Goal: Task Accomplishment & Management: Manage account settings

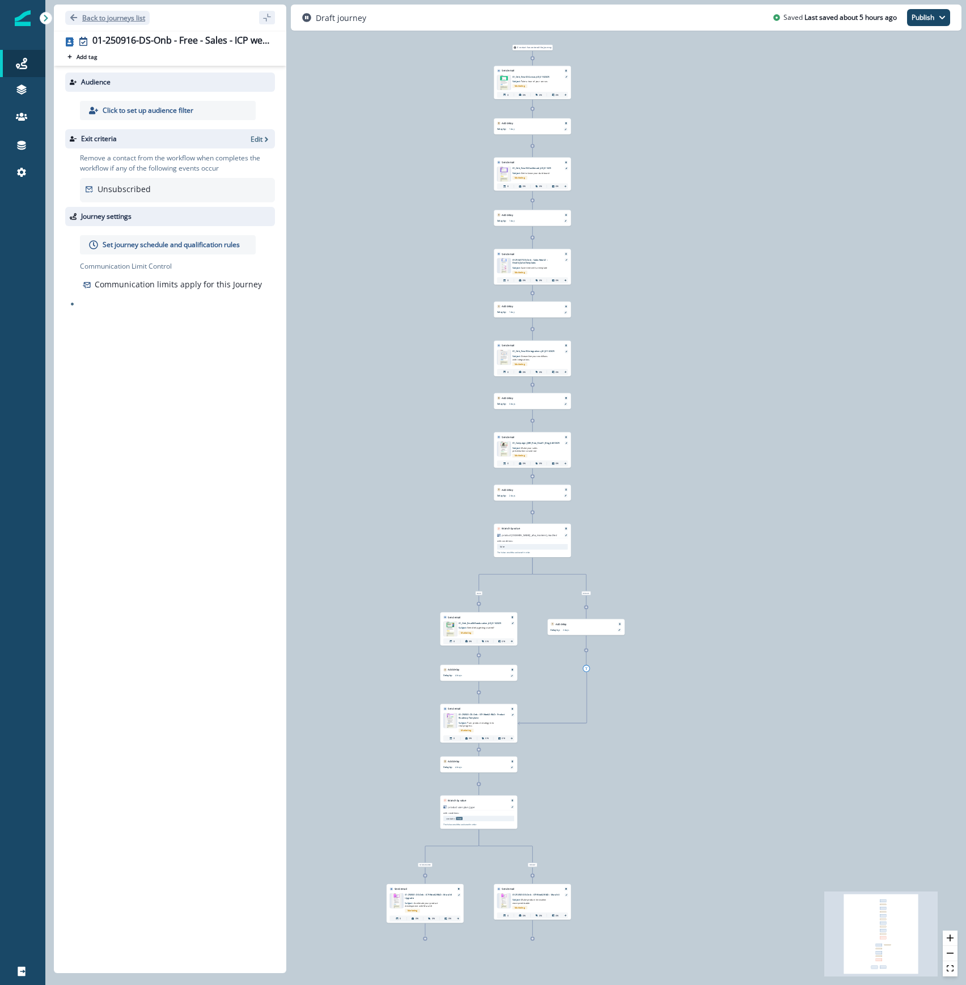
click at [123, 14] on p "Back to journeys list" at bounding box center [113, 18] width 63 height 10
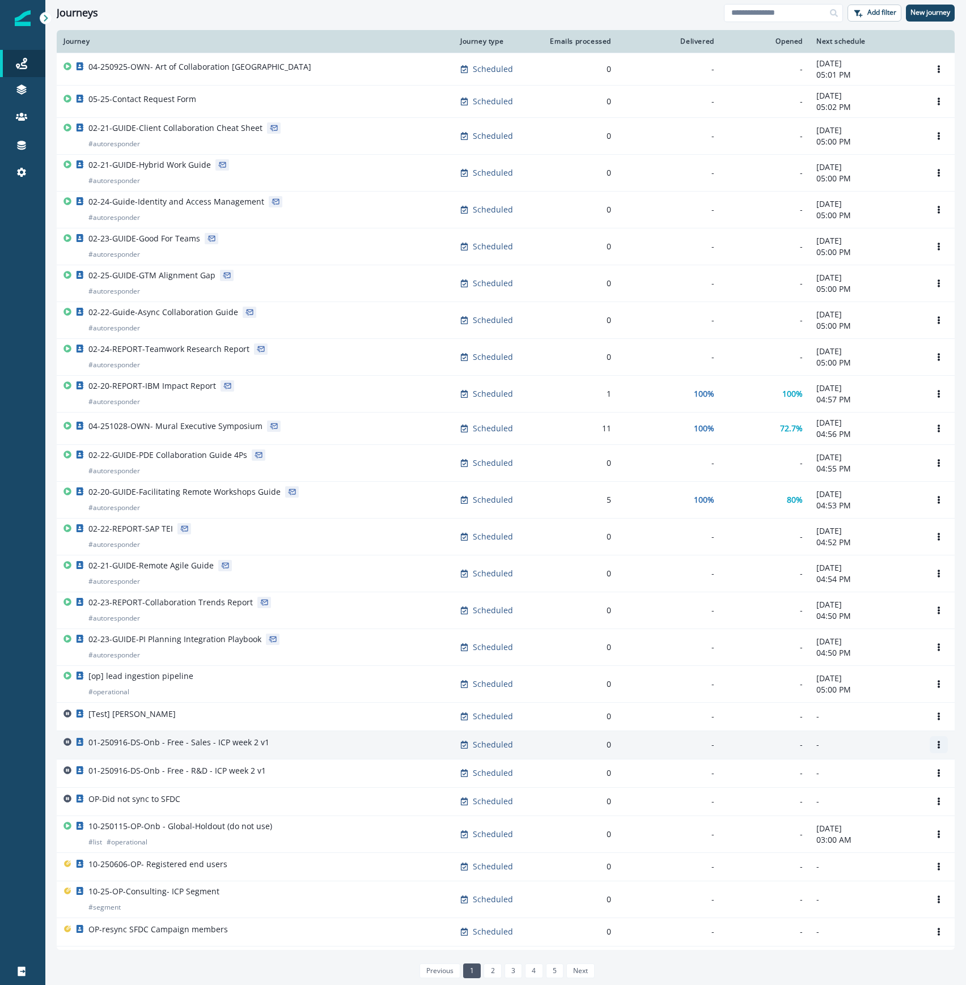
click at [938, 749] on icon "Options" at bounding box center [939, 745] width 2 height 8
click at [894, 777] on button "Clone" at bounding box center [873, 776] width 126 height 18
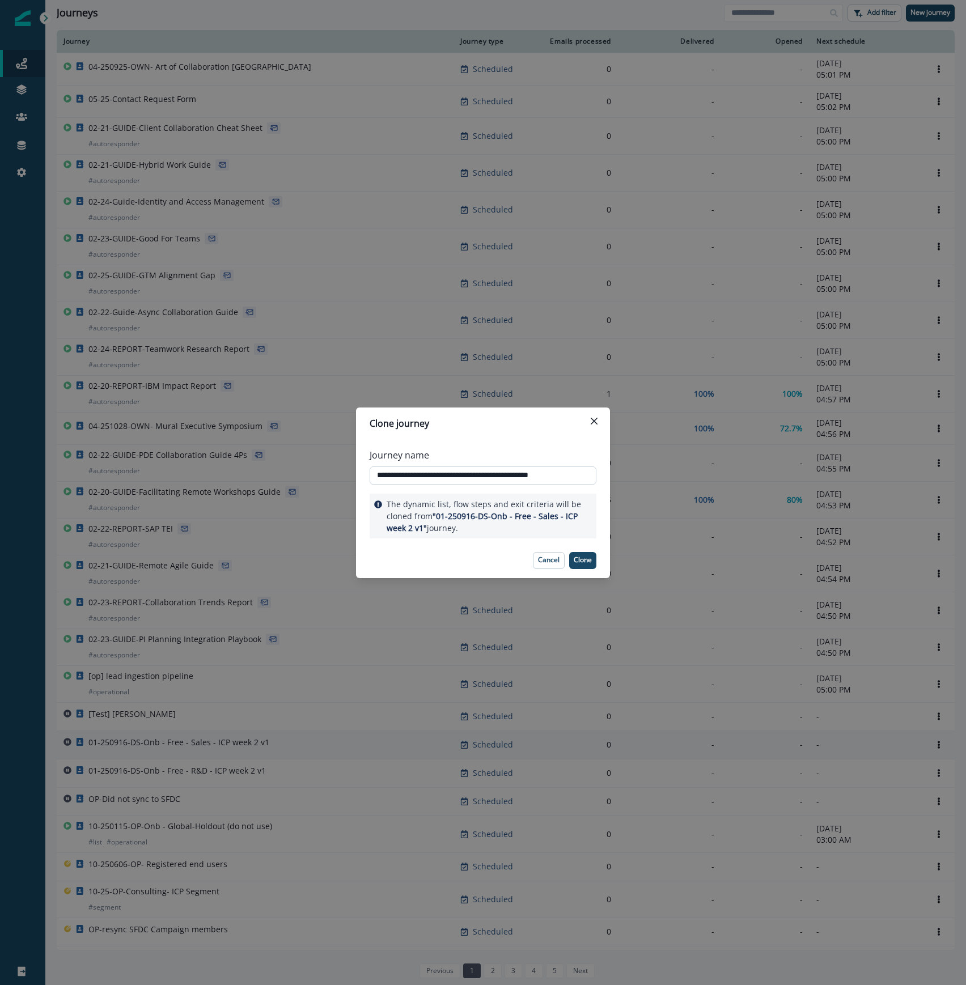
click at [502, 474] on input "**********" at bounding box center [483, 476] width 227 height 18
paste input "text"
type input "**********"
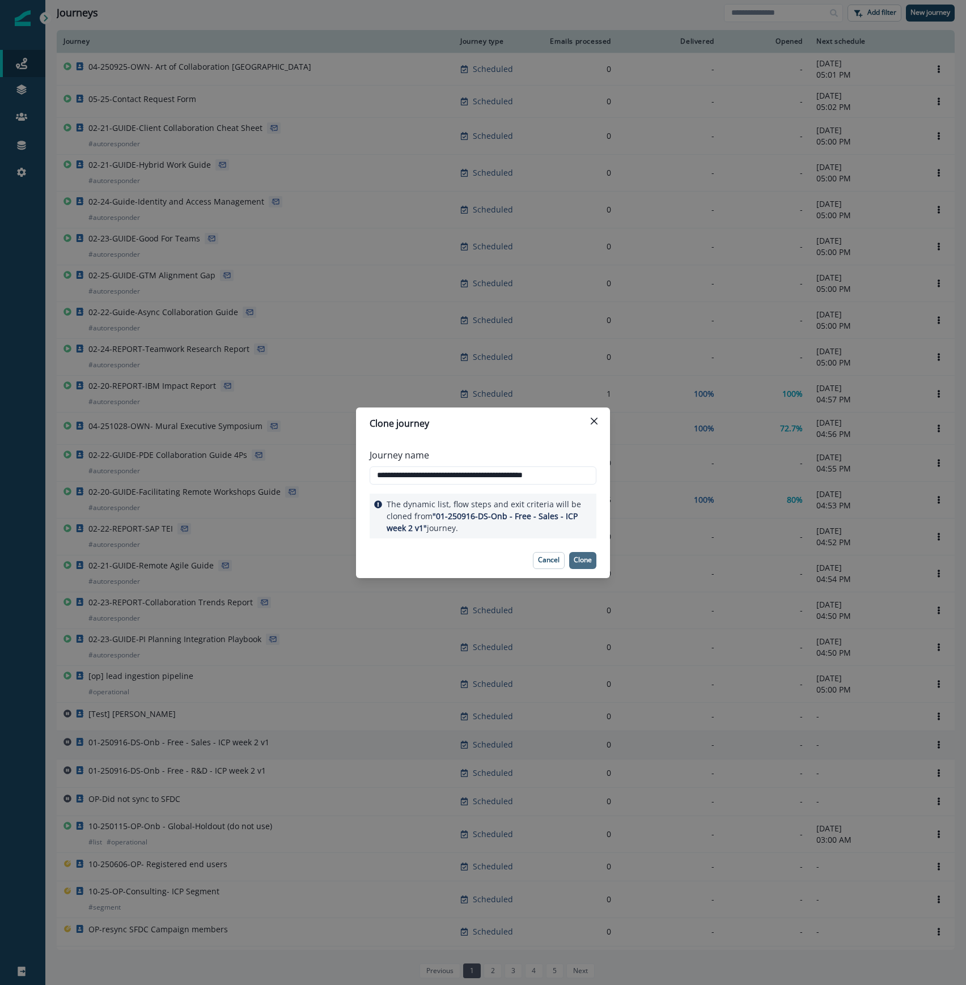
click at [583, 559] on p "Clone" at bounding box center [583, 560] width 18 height 8
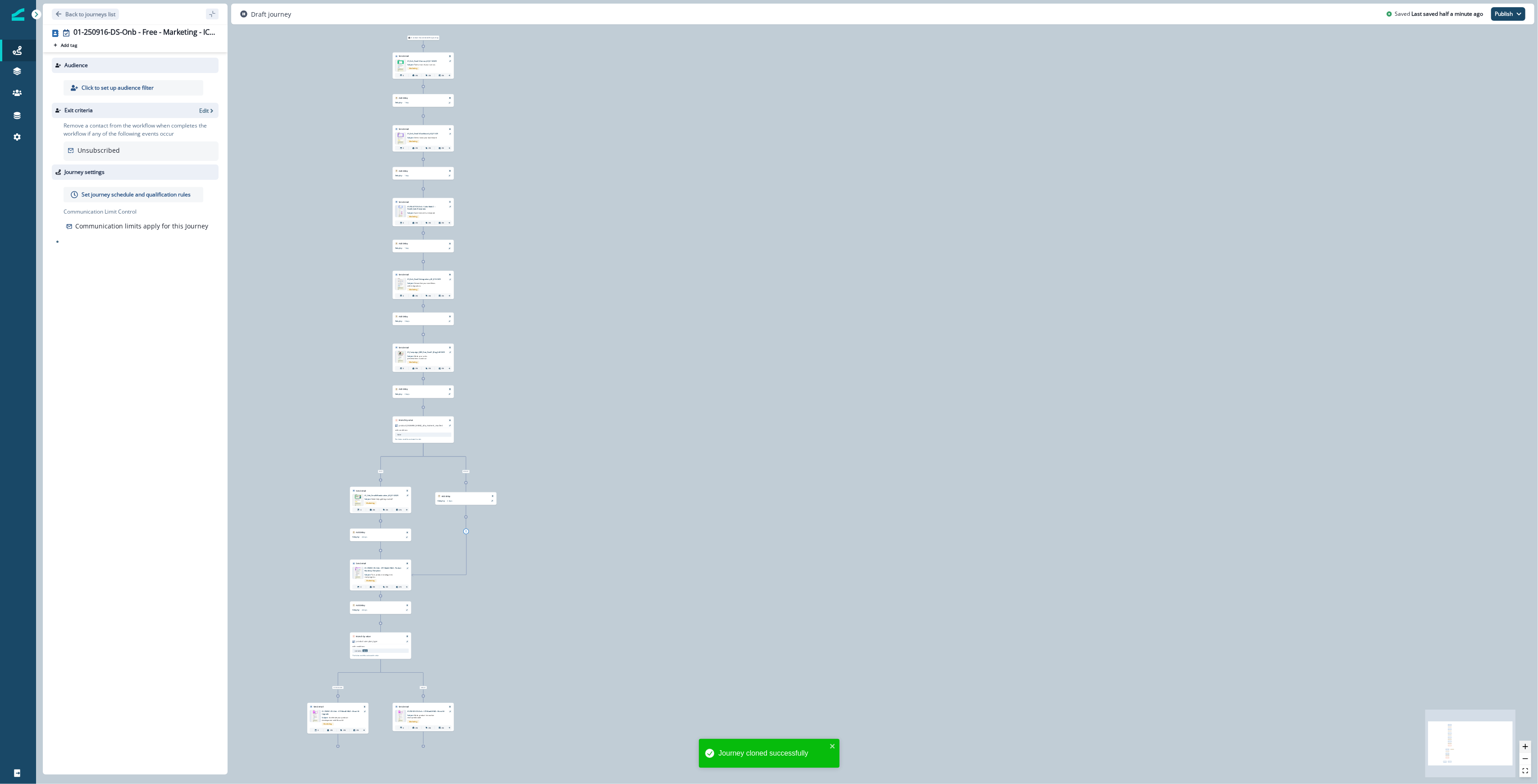
click at [768, 747] on icon "zoom in" at bounding box center [1525, 746] width 6 height 6
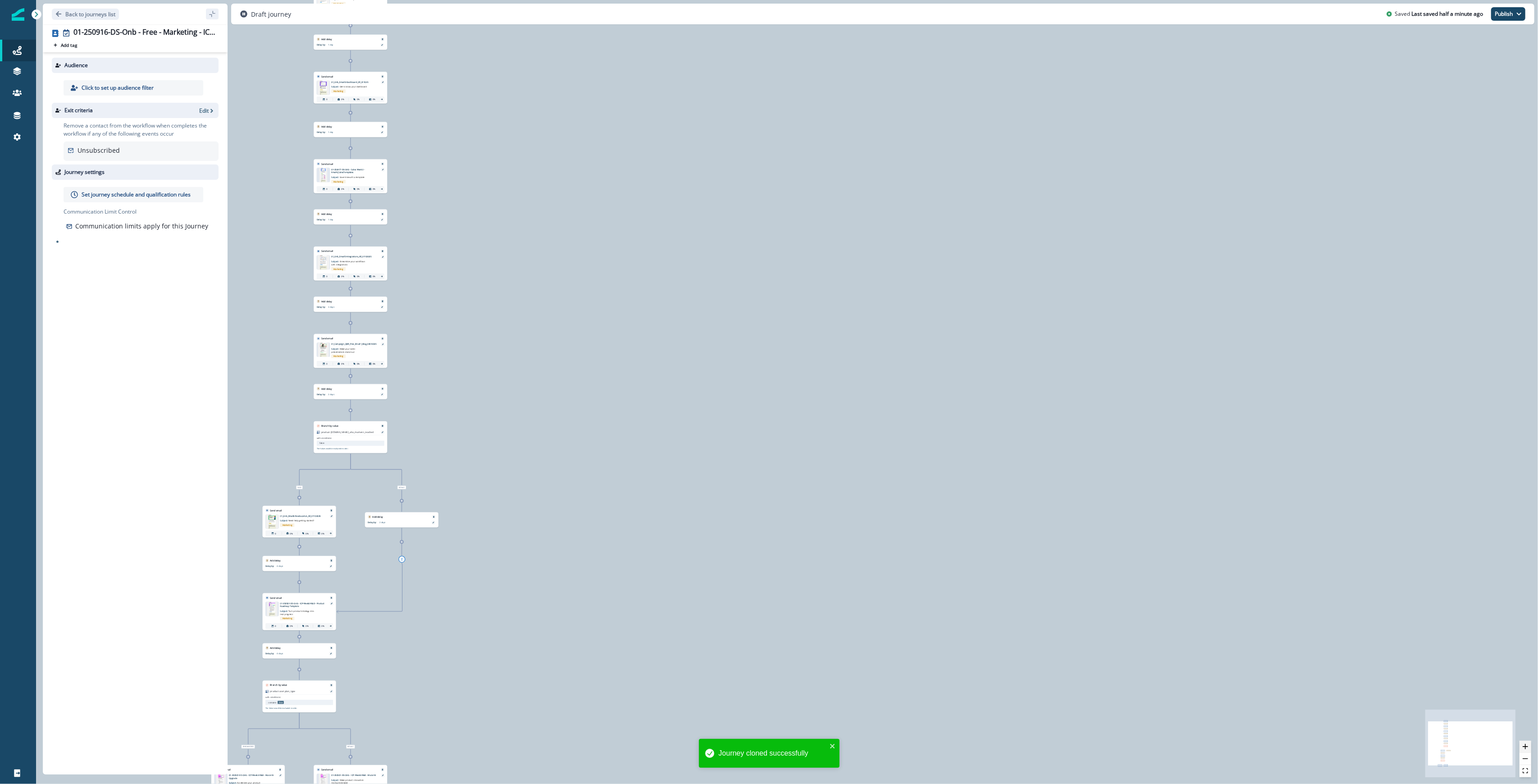
click at [768, 747] on icon "zoom in" at bounding box center [1525, 746] width 6 height 6
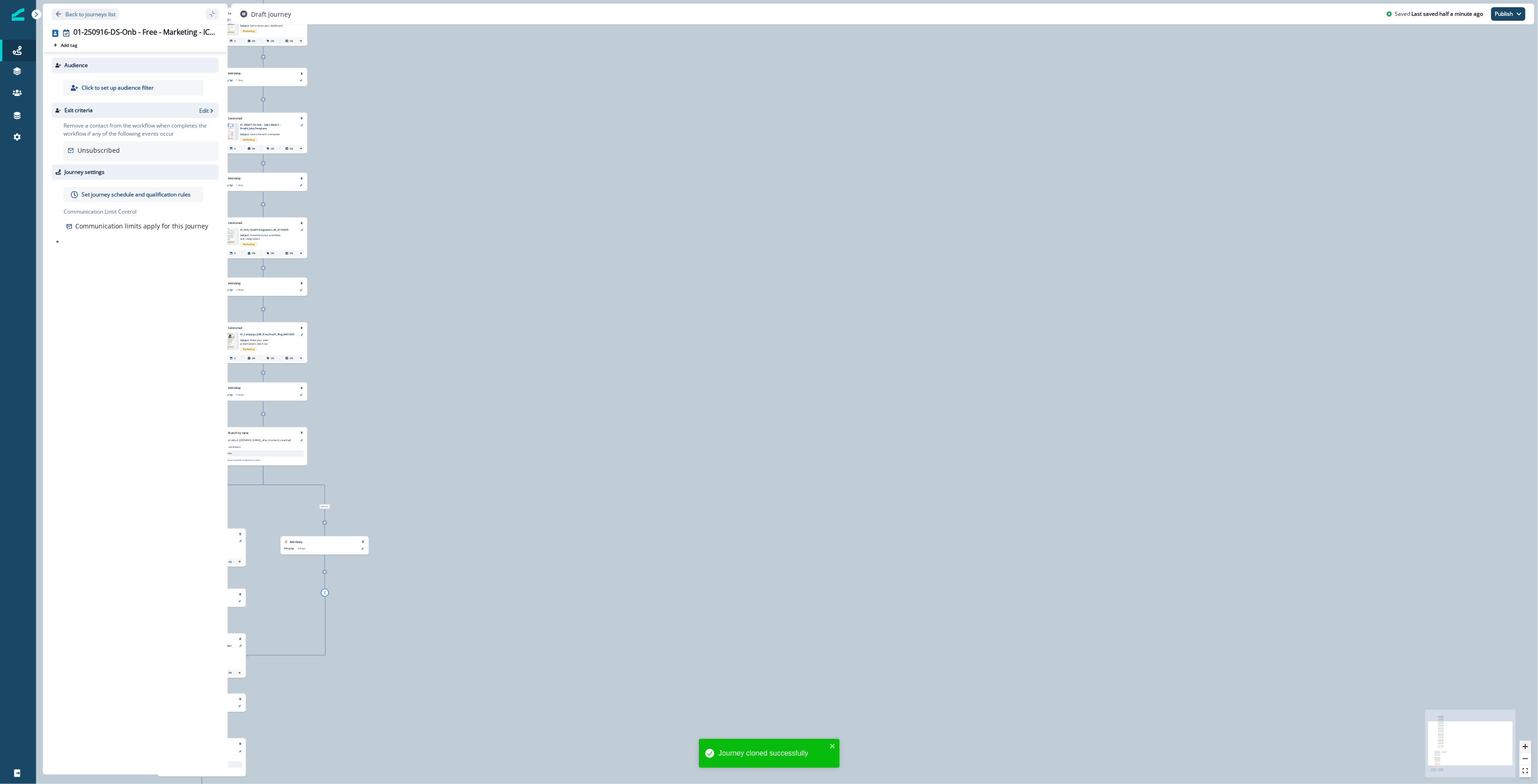
click at [768, 746] on icon "zoom in" at bounding box center [1525, 746] width 6 height 6
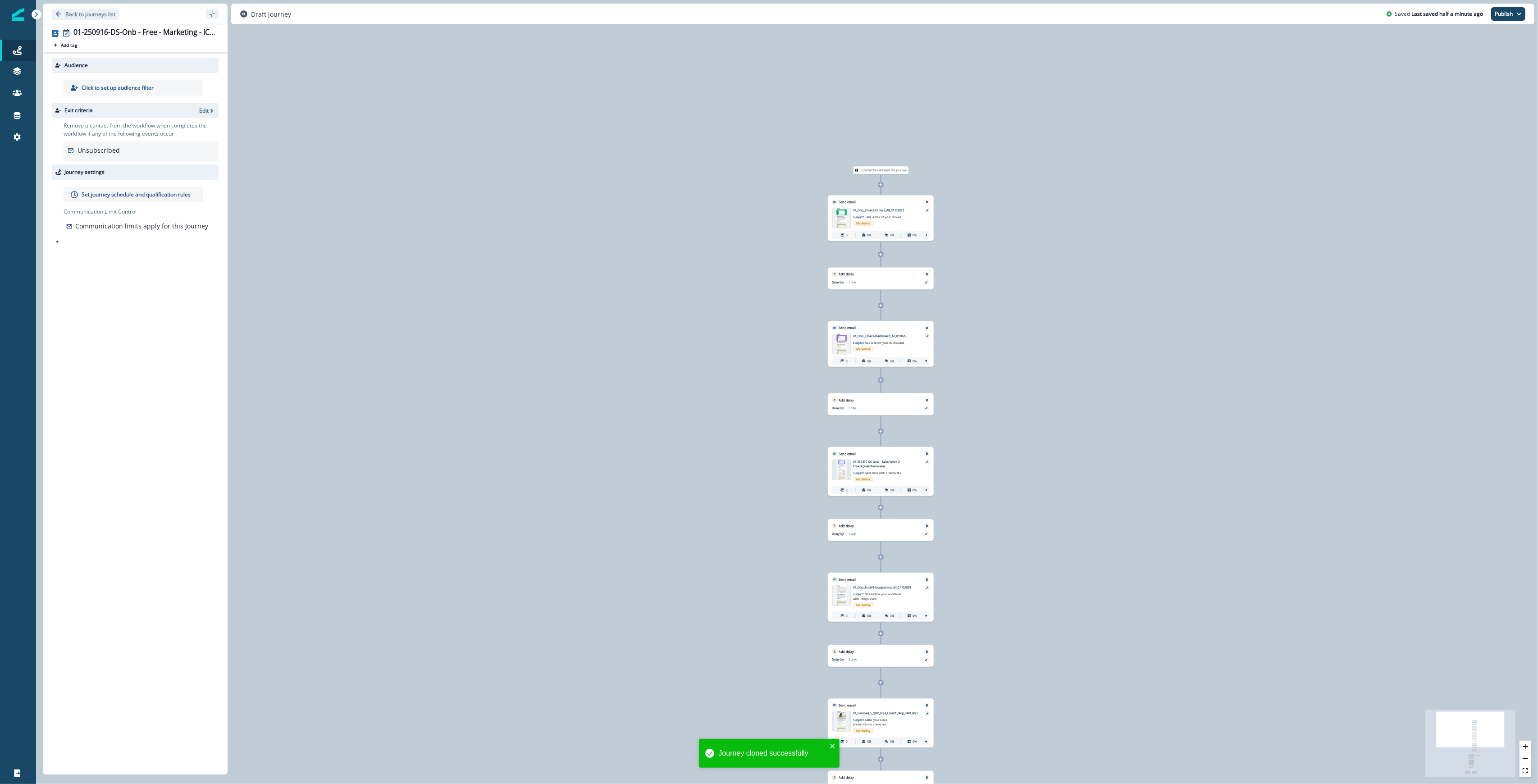
drag, startPoint x: 421, startPoint y: 216, endPoint x: 1055, endPoint y: 554, distance: 718.5
click at [768, 554] on div "0 contact has entered the journey Send email Email asset changed, journey repor…" at bounding box center [787, 392] width 1502 height 784
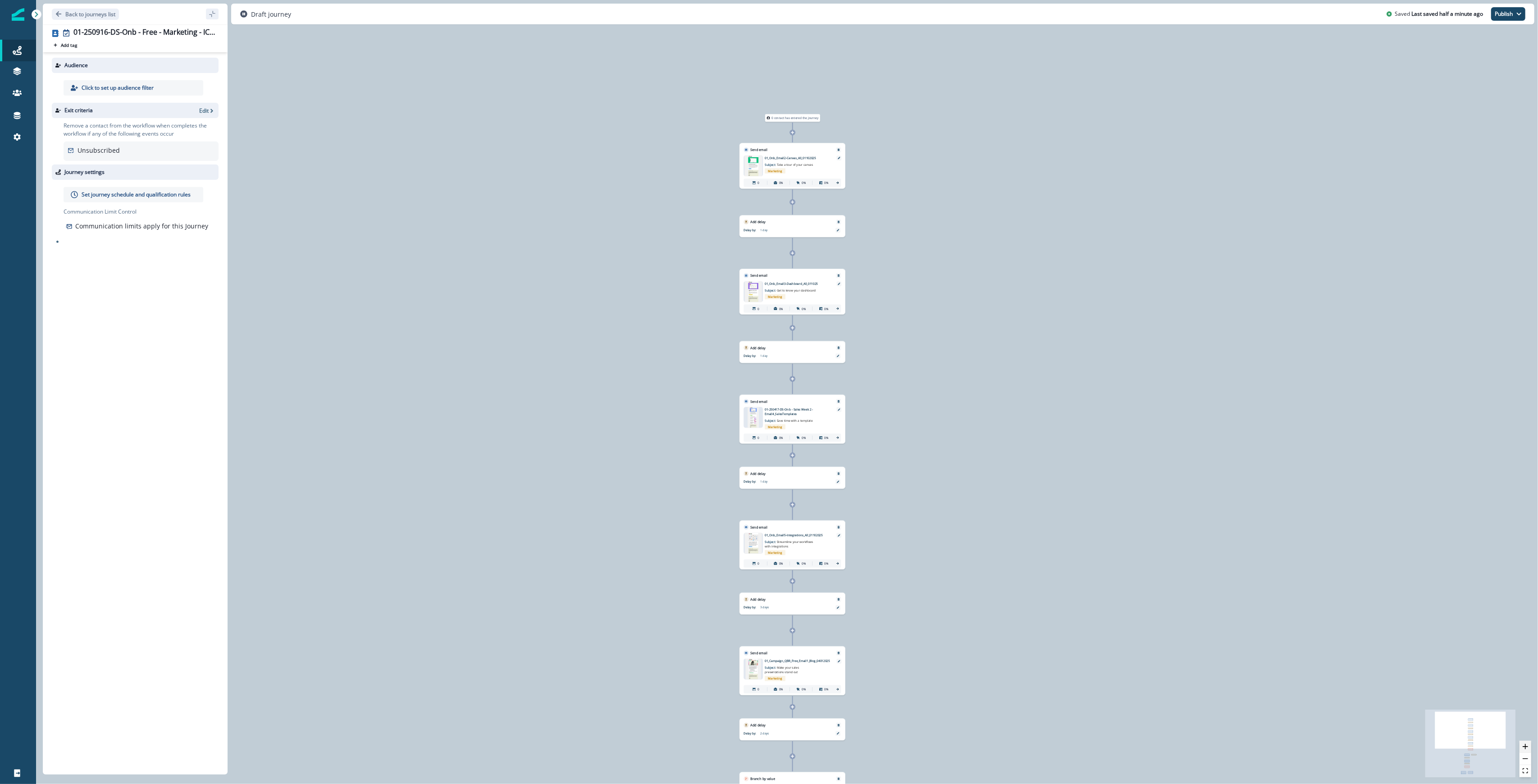
click at [768, 746] on icon "zoom in" at bounding box center [1525, 746] width 6 height 6
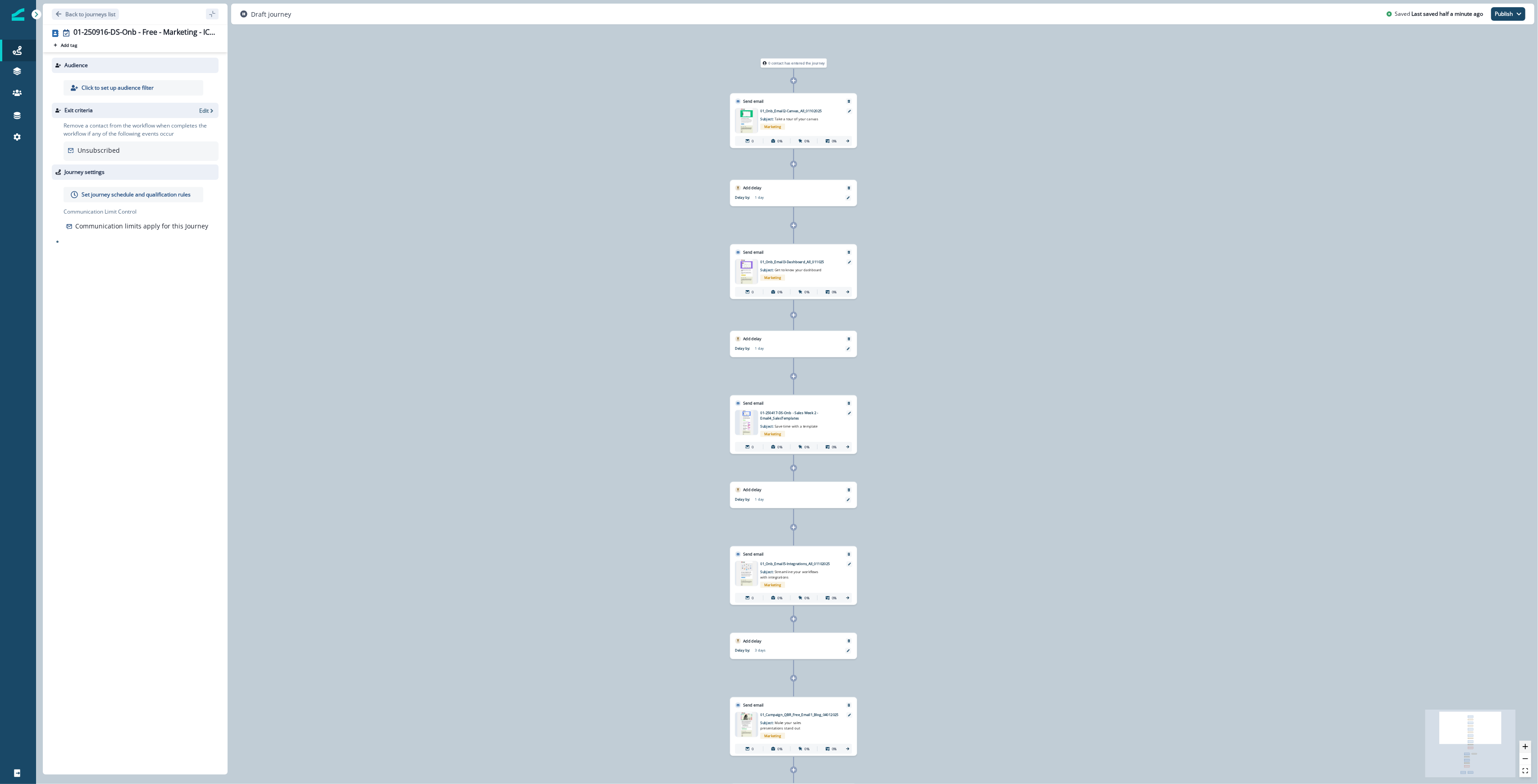
click at [768, 746] on icon "zoom in" at bounding box center [1525, 746] width 6 height 6
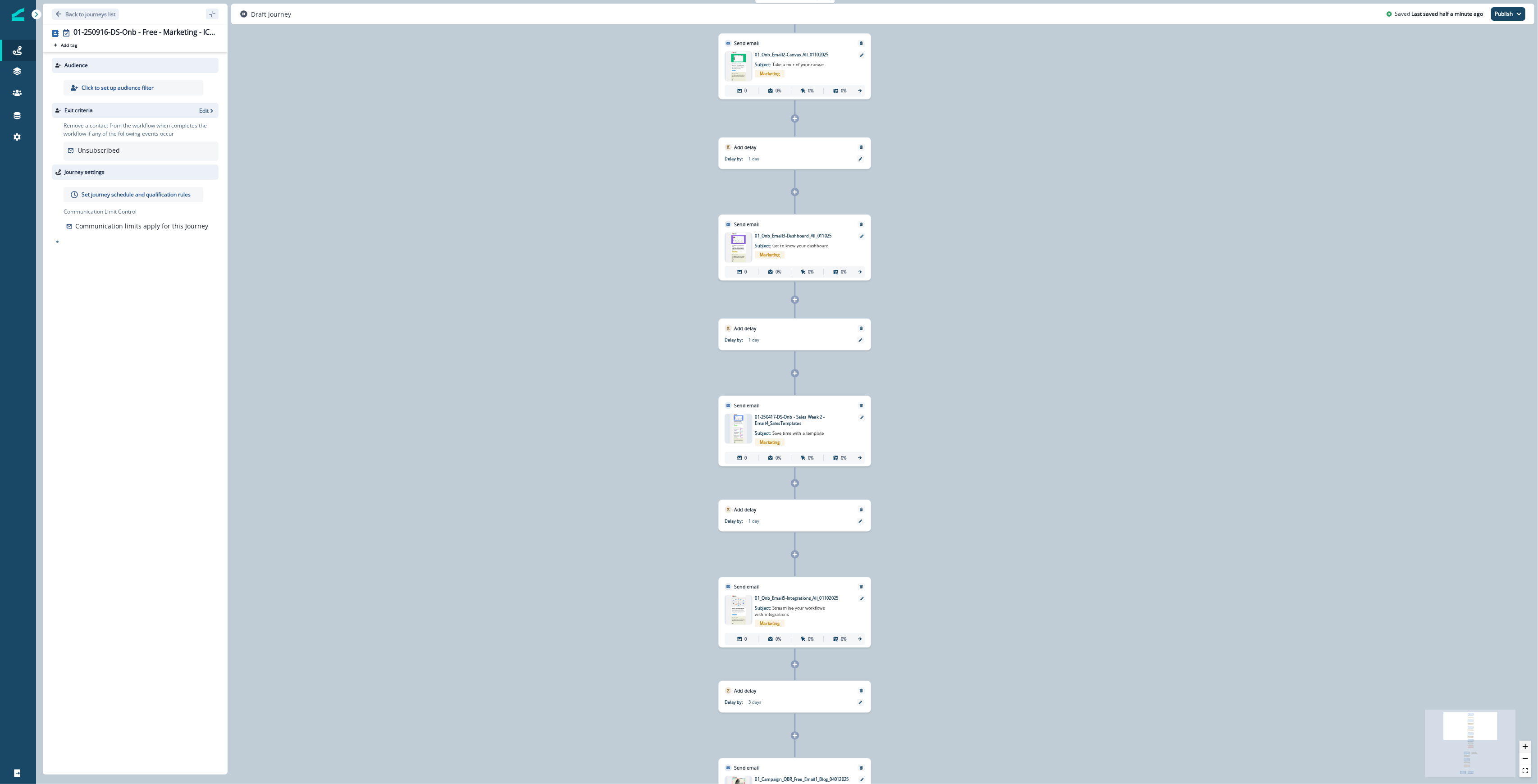
click at [768, 746] on icon "zoom in" at bounding box center [1525, 746] width 6 height 6
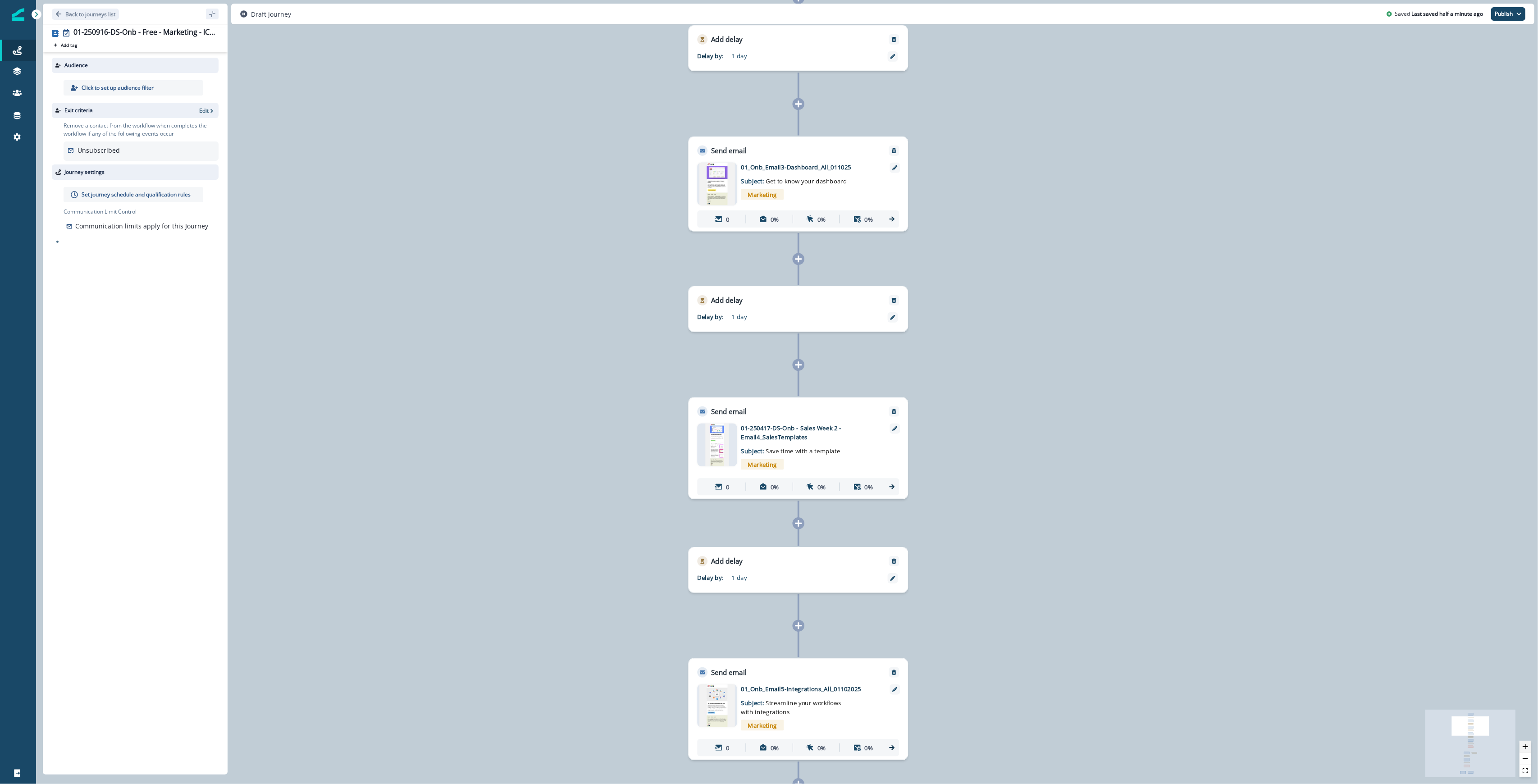
click at [768, 746] on icon "zoom in" at bounding box center [1525, 746] width 6 height 6
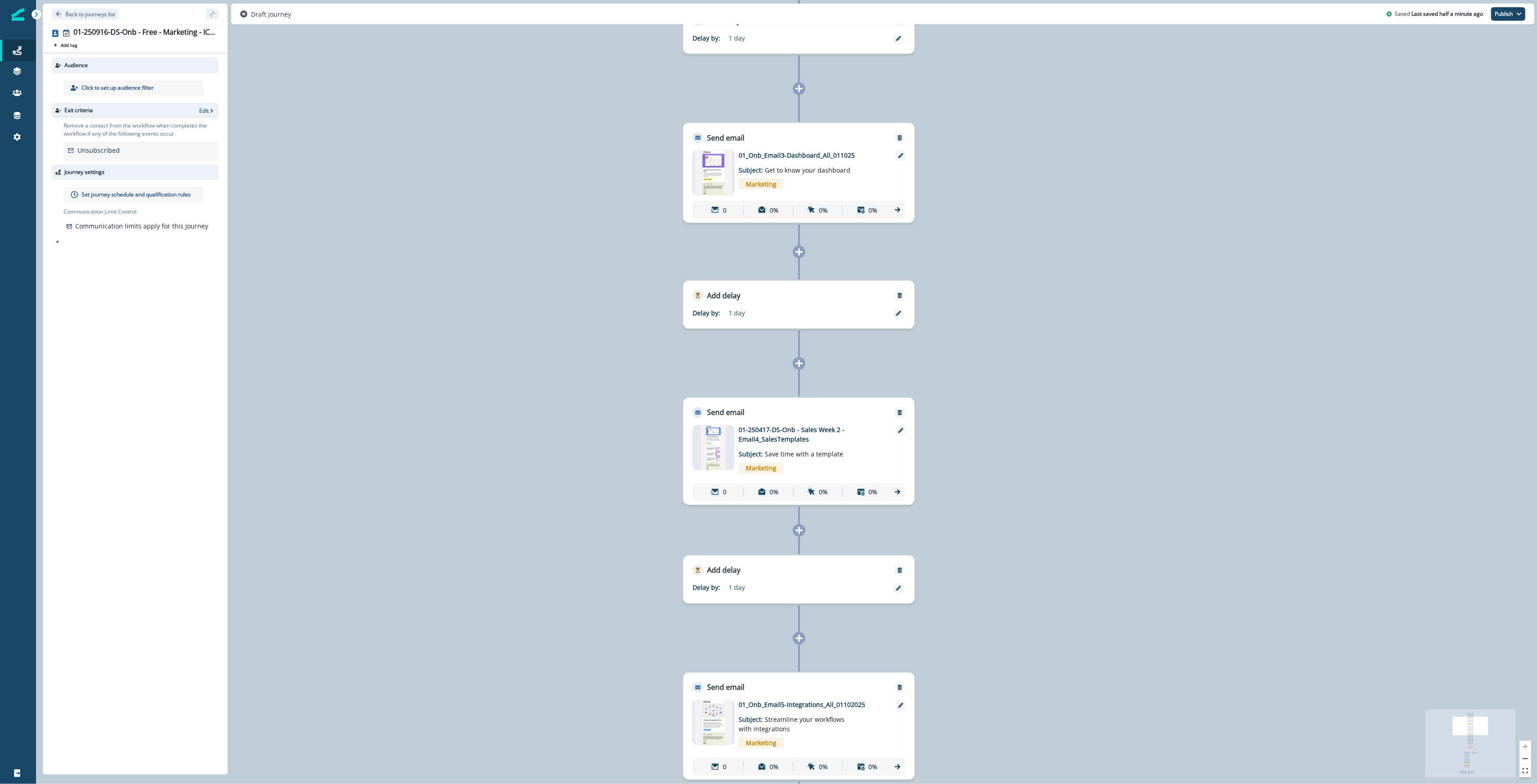
click at [768, 375] on icon "Edge from 657b7766-fbd0-46a3-adec-54fb89929a55 to f1b7fef1-a519-45cd-84eb-04360…" at bounding box center [799, 363] width 0 height 66
click at [768, 361] on icon at bounding box center [799, 363] width 8 height 8
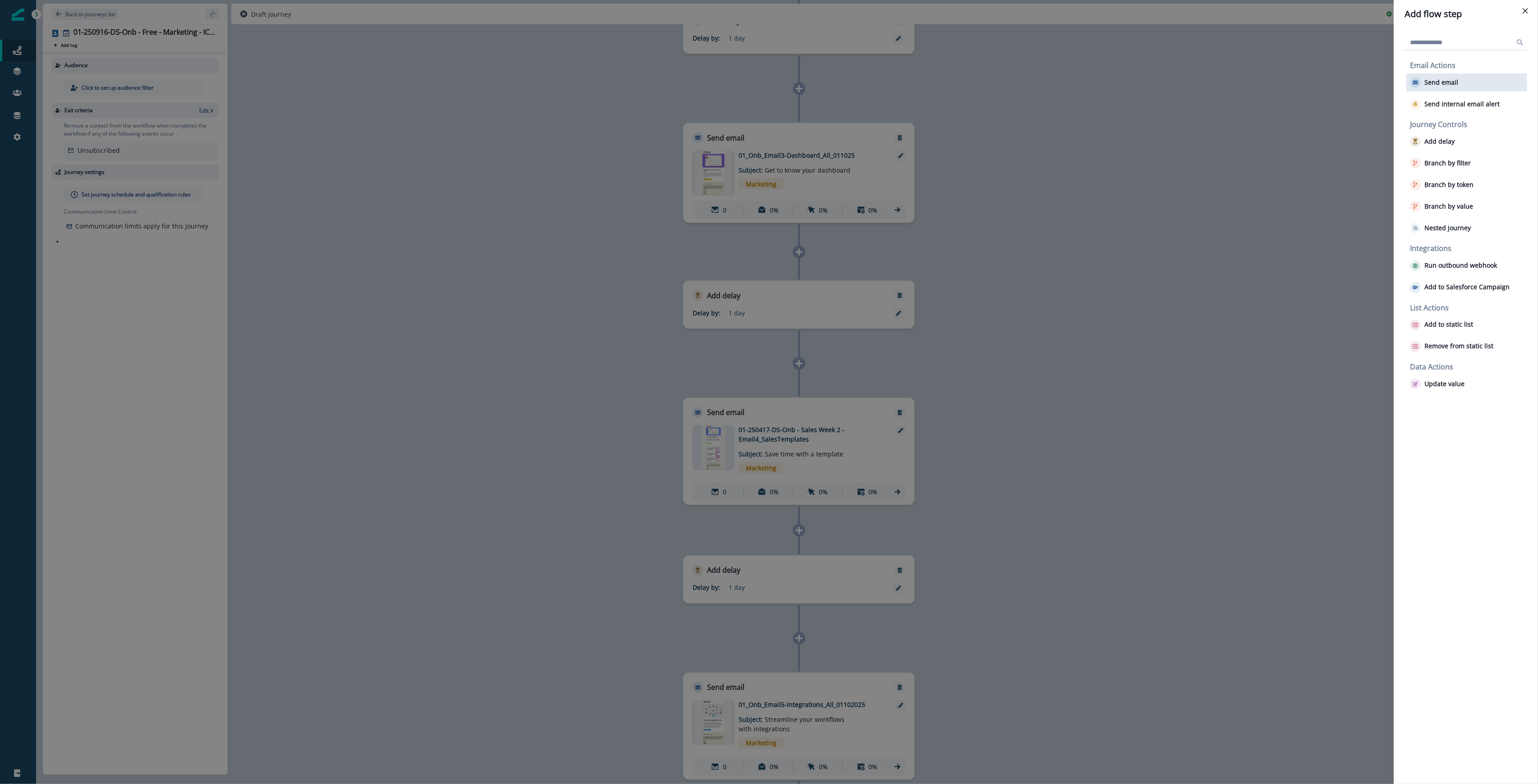
click at [768, 83] on p "Send email" at bounding box center [1441, 83] width 34 height 8
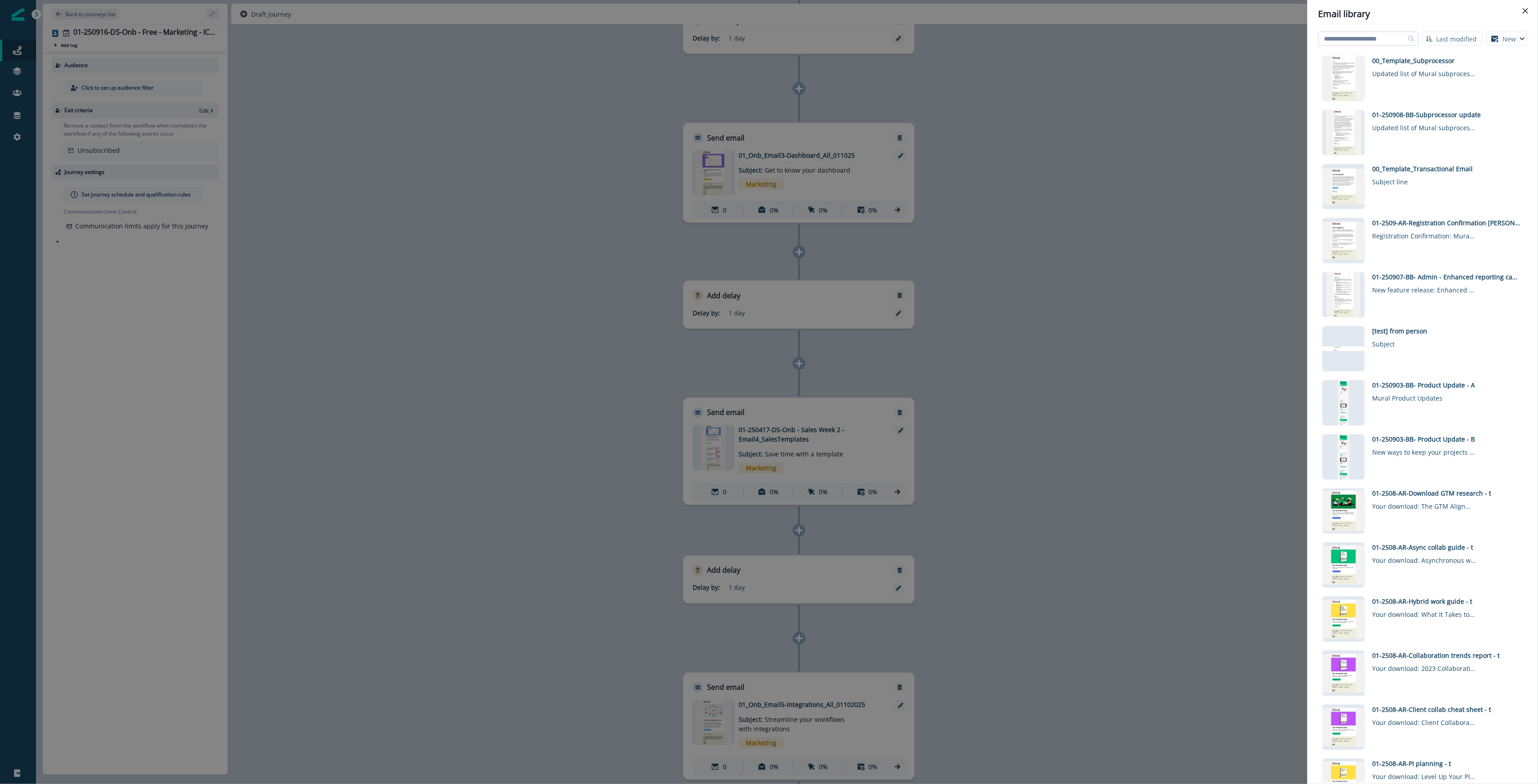
click at [768, 34] on input at bounding box center [1368, 39] width 100 height 14
type input "*********"
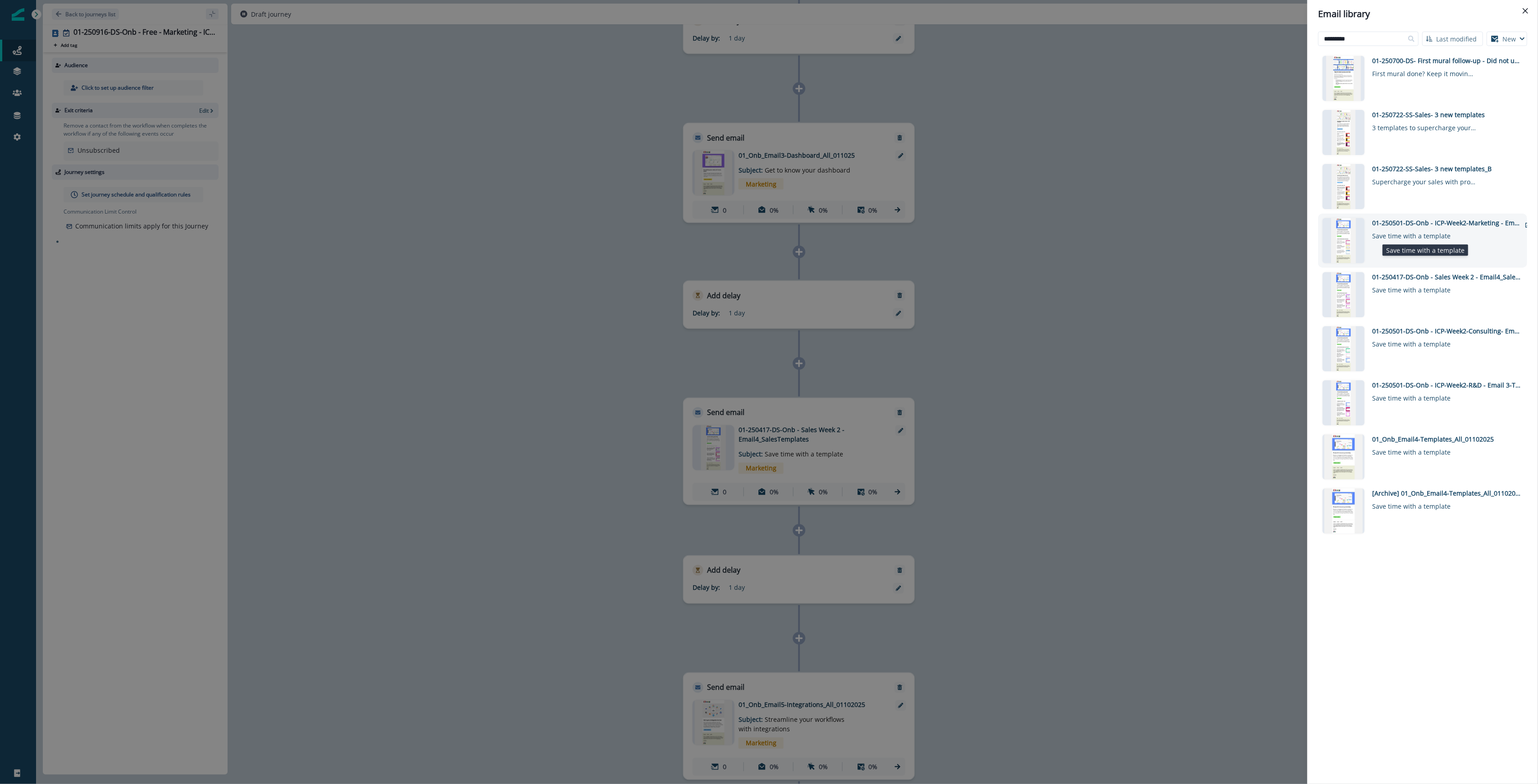
click at [768, 235] on div "Save time with a template" at bounding box center [1424, 234] width 103 height 13
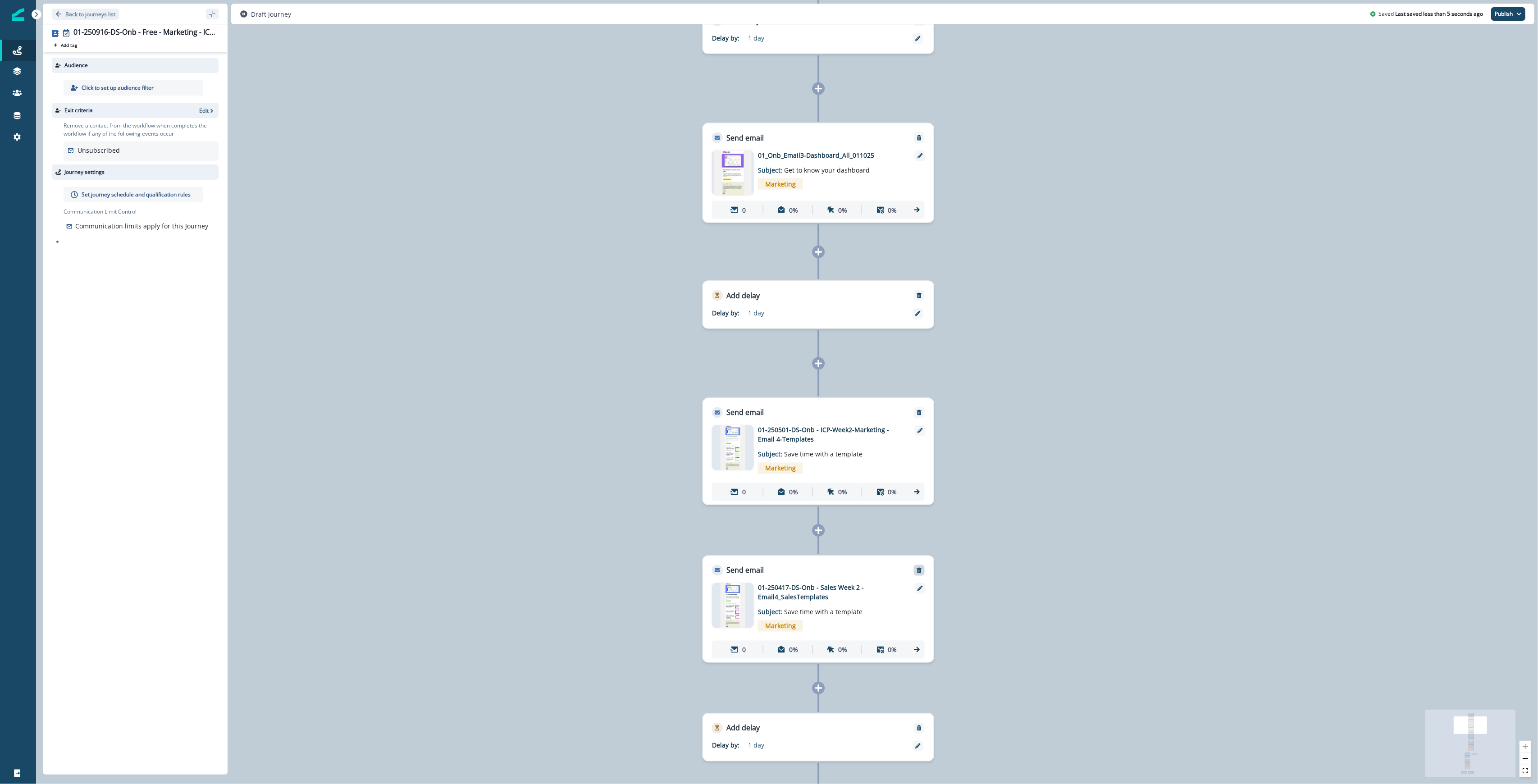
click at [768, 570] on icon "Remove" at bounding box center [920, 570] width 6 height 6
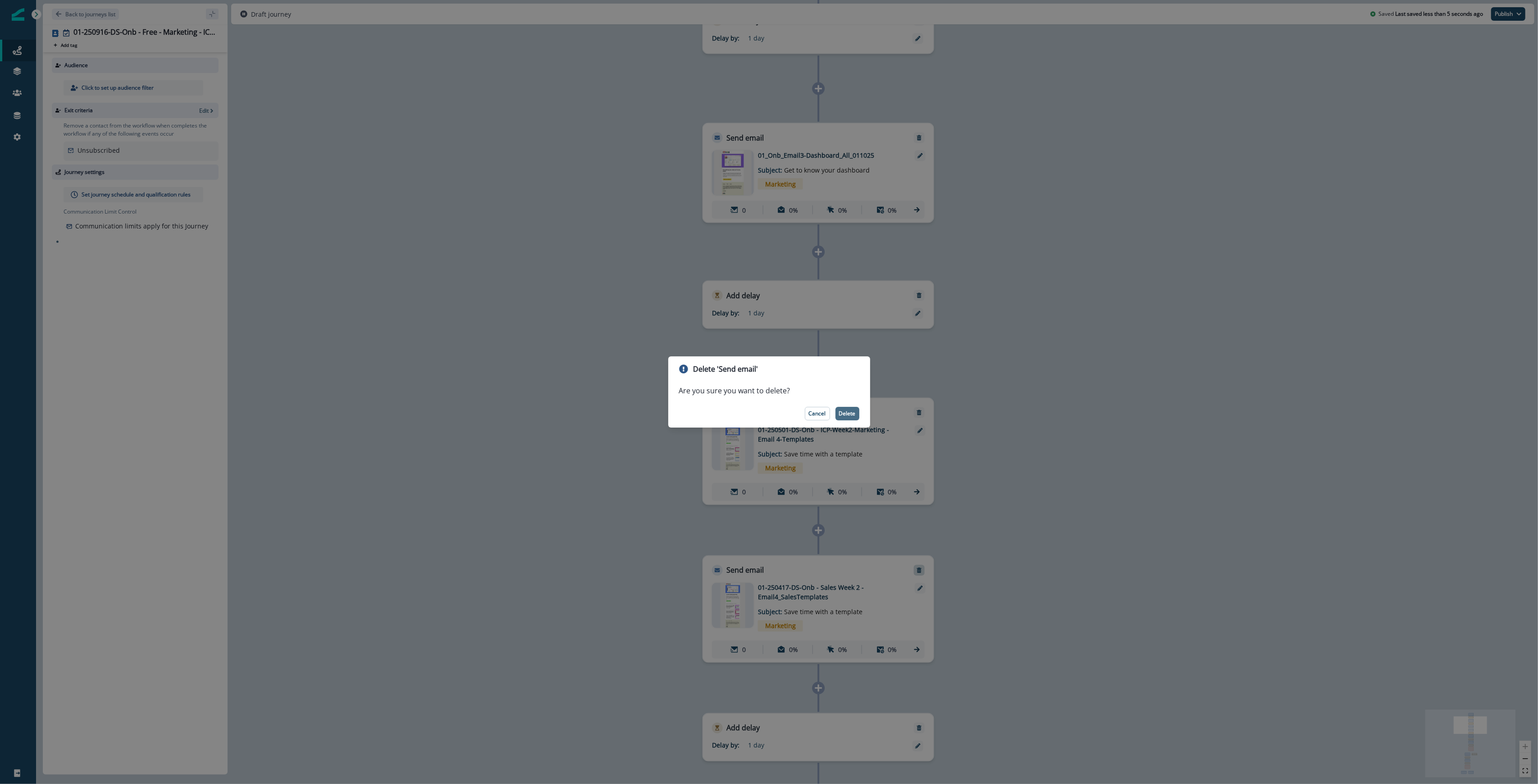
click at [768, 410] on p "Delete" at bounding box center [847, 413] width 17 height 6
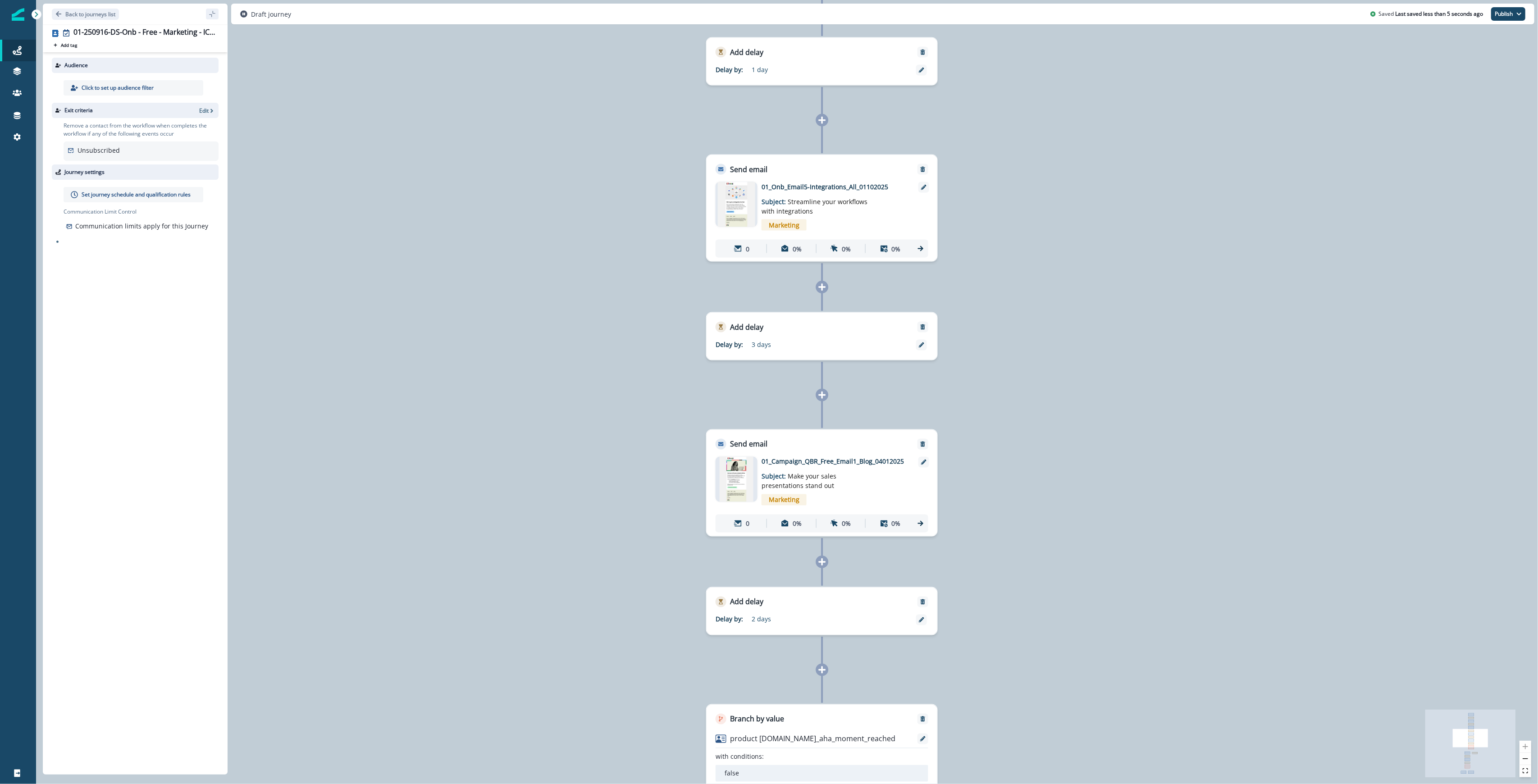
drag, startPoint x: 1021, startPoint y: 570, endPoint x: 1031, endPoint y: 37, distance: 533.1
click at [768, 28] on div "Back to journeys list 01-250916-DS-Onb - Free - Marketing - ICP week 2 v1 Add t…" at bounding box center [787, 392] width 1502 height 784
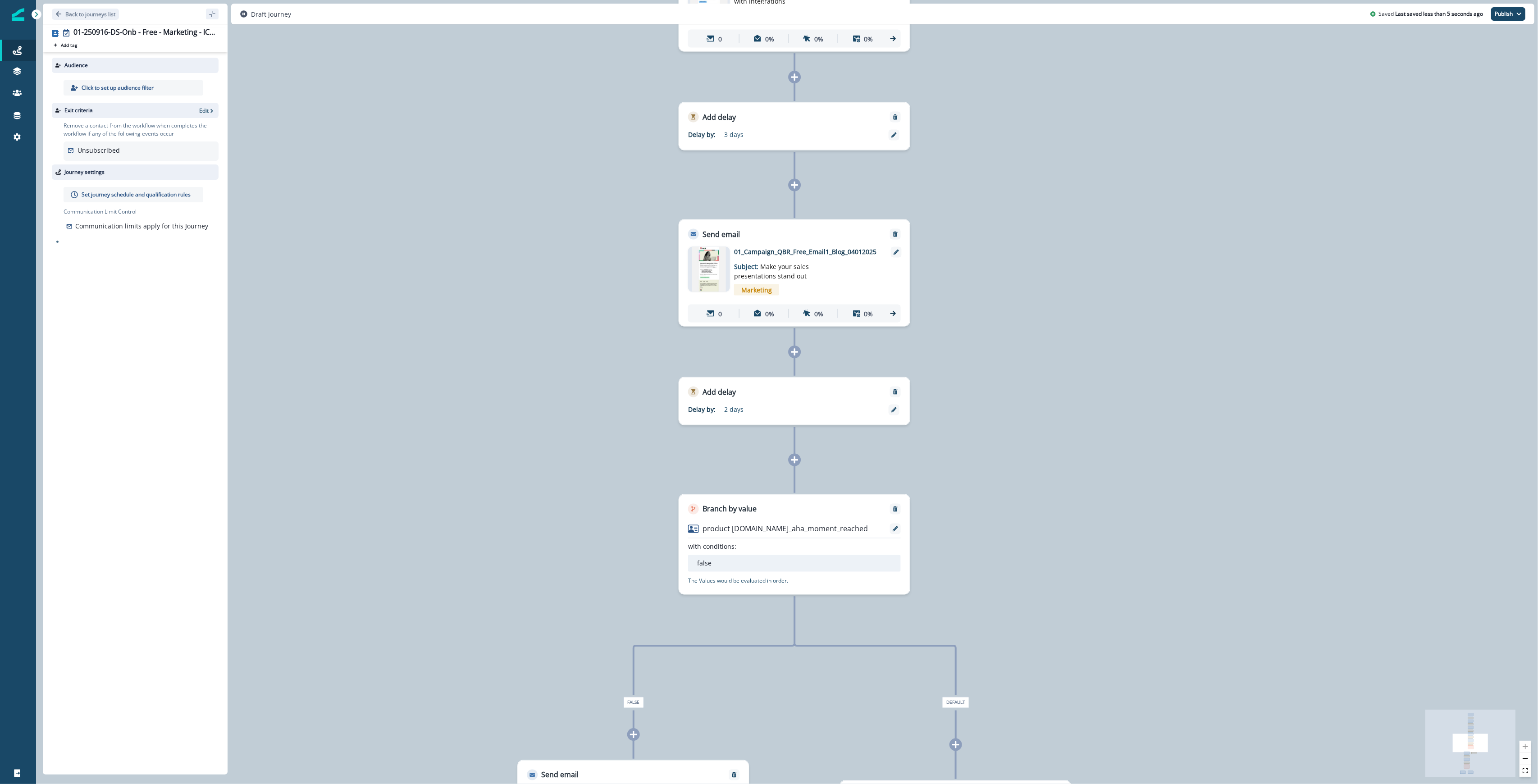
drag, startPoint x: 1075, startPoint y: 589, endPoint x: 1044, endPoint y: 404, distance: 187.6
click at [768, 404] on div "0 contact has entered the journey Send email Email asset changed, journey repor…" at bounding box center [787, 392] width 1502 height 784
click at [768, 190] on div "0 contact has entered the journey Send email Email asset changed, journey repor…" at bounding box center [787, 392] width 1502 height 784
click at [768, 183] on div "0 contact has entered the journey Send email Email asset changed, journey repor…" at bounding box center [787, 392] width 1502 height 784
click at [768, 184] on icon at bounding box center [794, 184] width 8 height 8
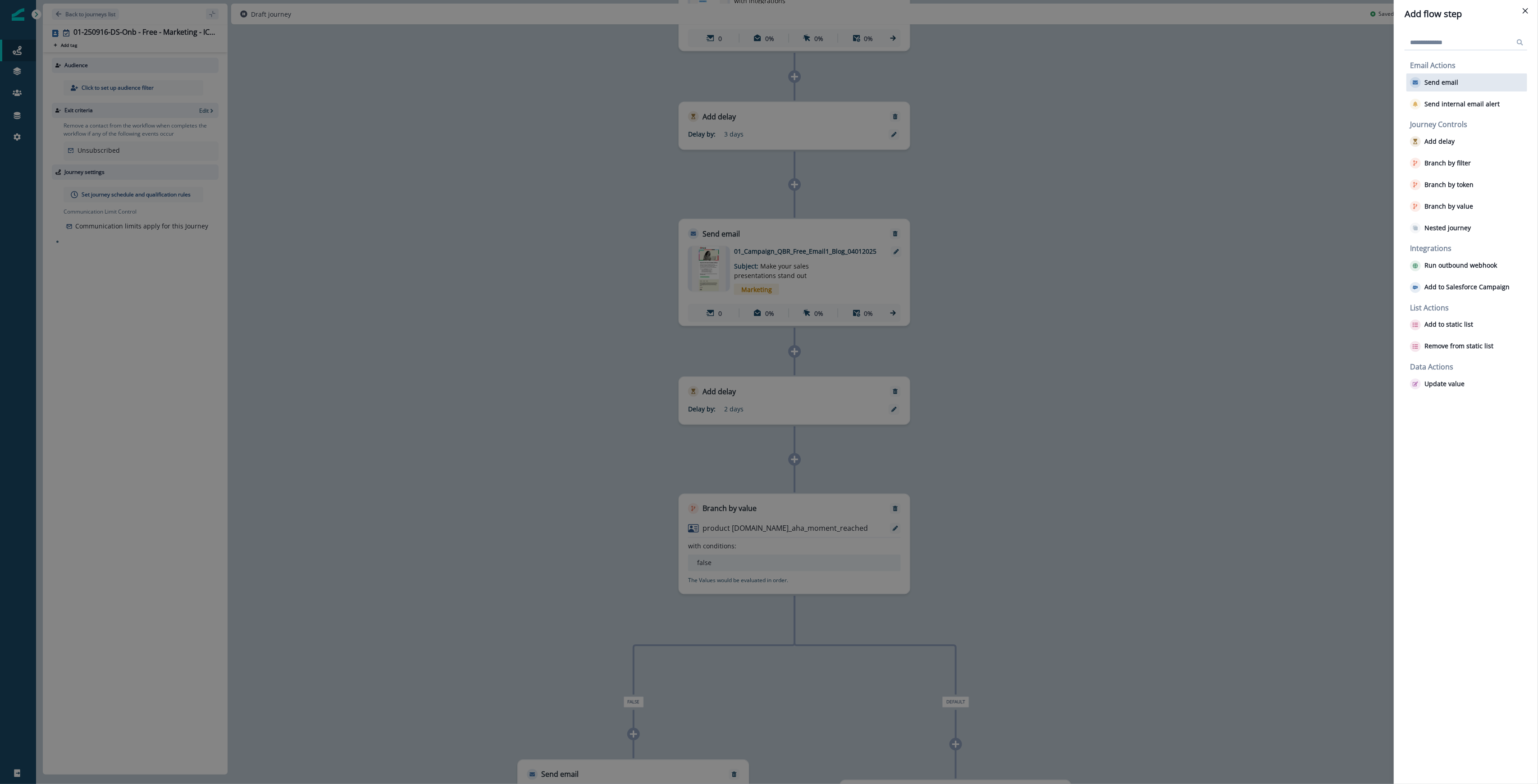
click at [768, 83] on p "Send email" at bounding box center [1441, 83] width 34 height 8
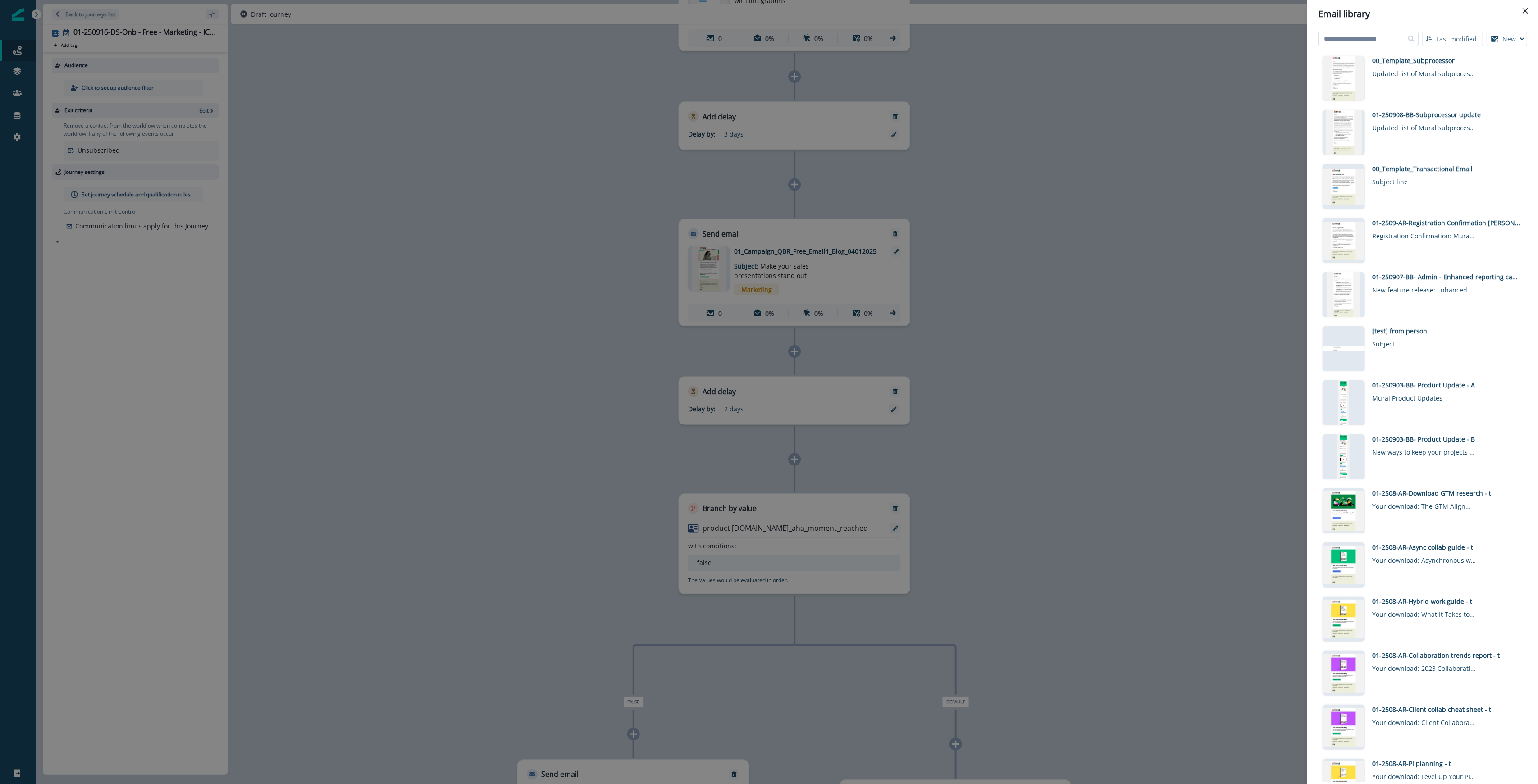
click at [768, 37] on input at bounding box center [1368, 39] width 100 height 14
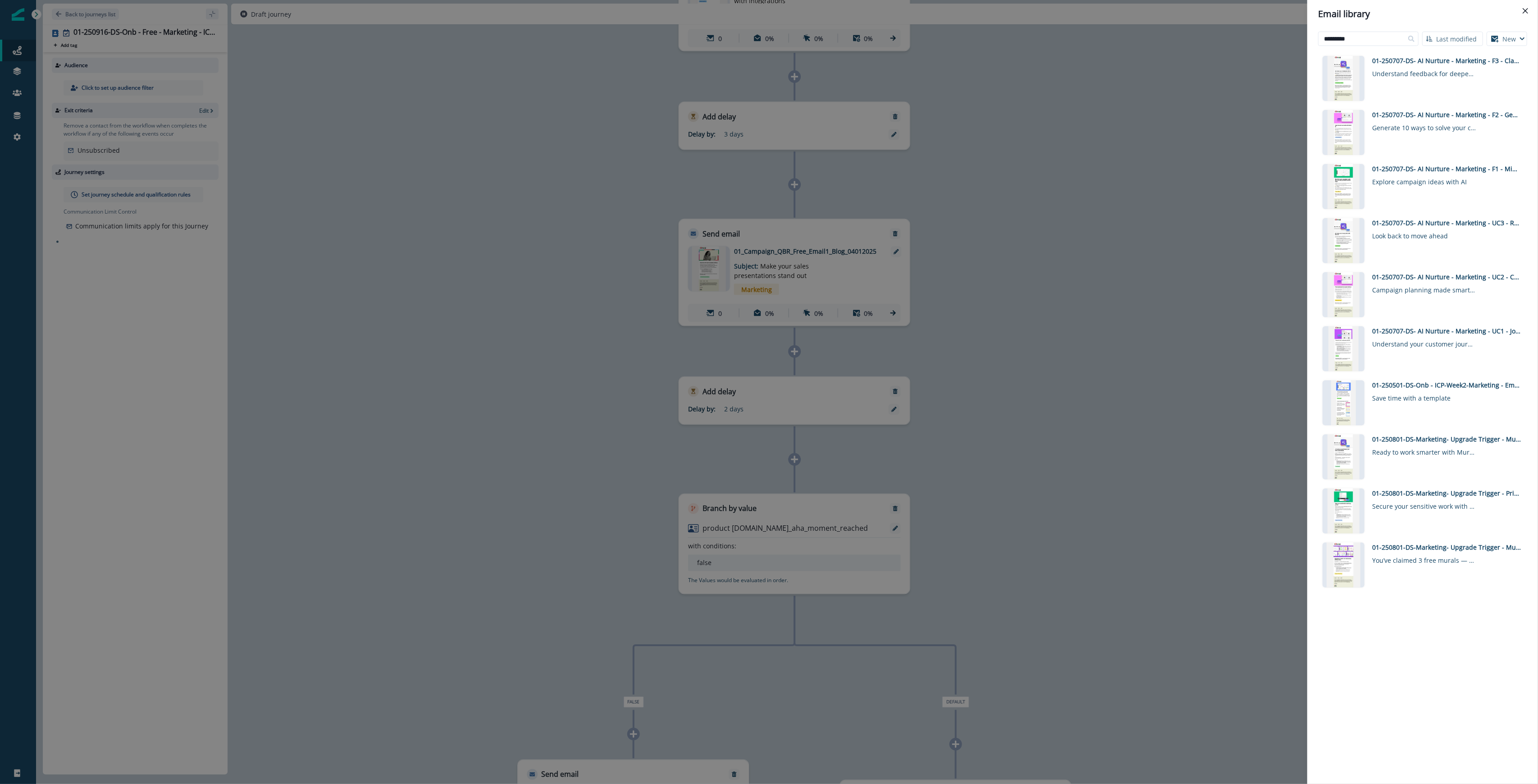
drag, startPoint x: 1374, startPoint y: 38, endPoint x: 1214, endPoint y: 34, distance: 160.0
click at [768, 34] on div "Email library ********* Last modified Name (A-Z) Last modified Last created New…" at bounding box center [769, 392] width 1538 height 784
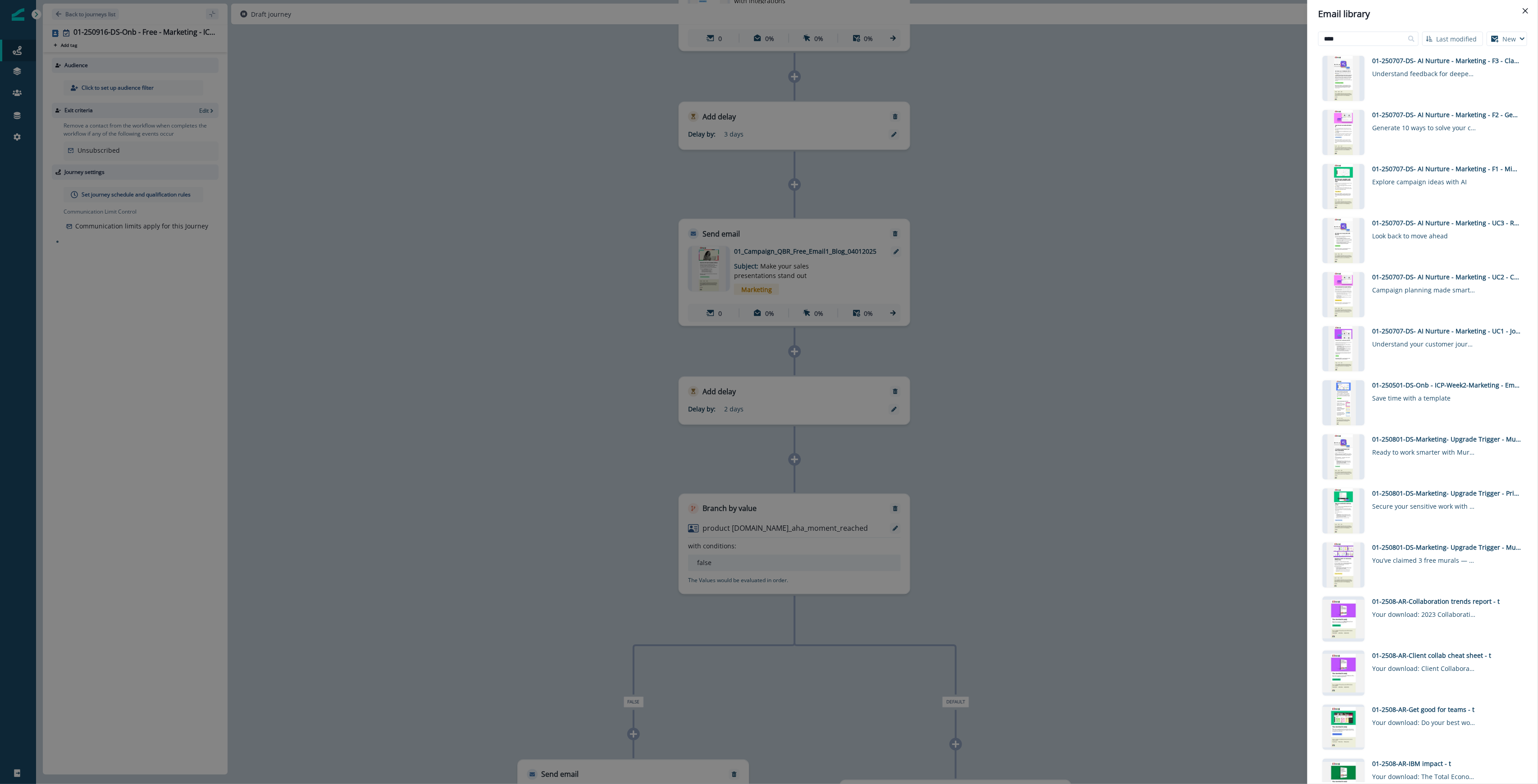
type input "****"
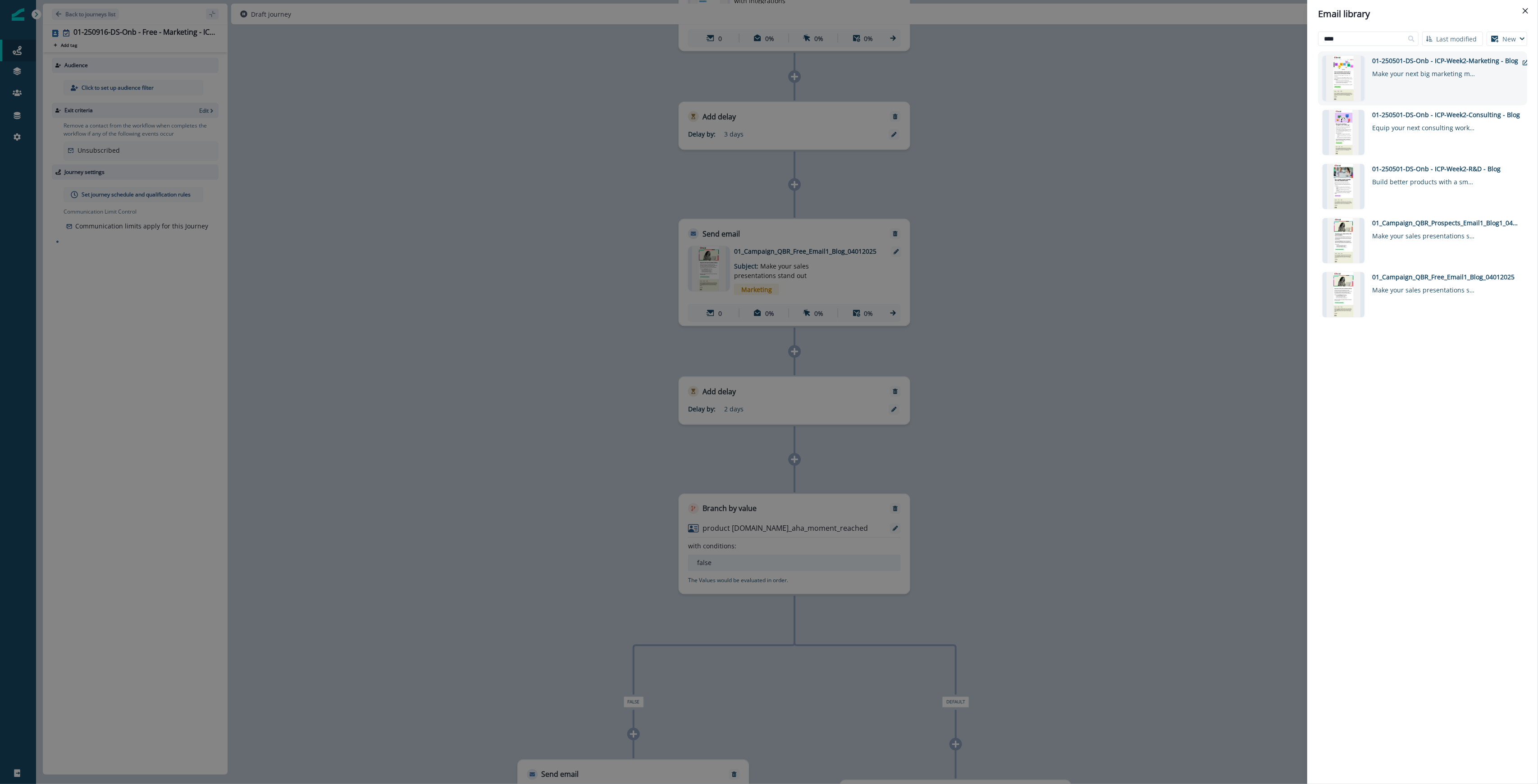
click at [768, 60] on div "01-250501-DS-Onb - ICP-Week2-Marketing - Blog" at bounding box center [1445, 60] width 146 height 10
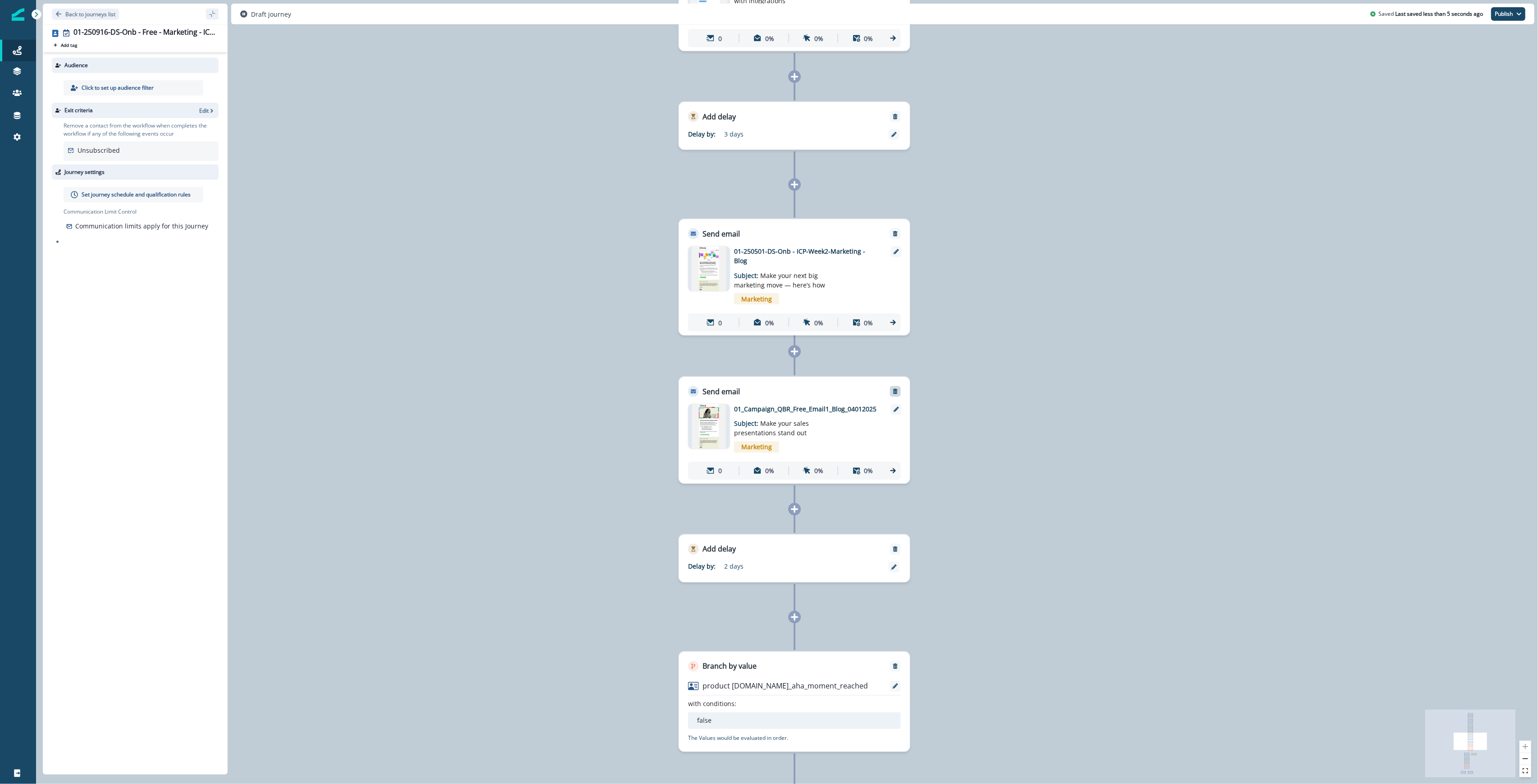
click at [768, 392] on icon "Remove" at bounding box center [896, 392] width 6 height 6
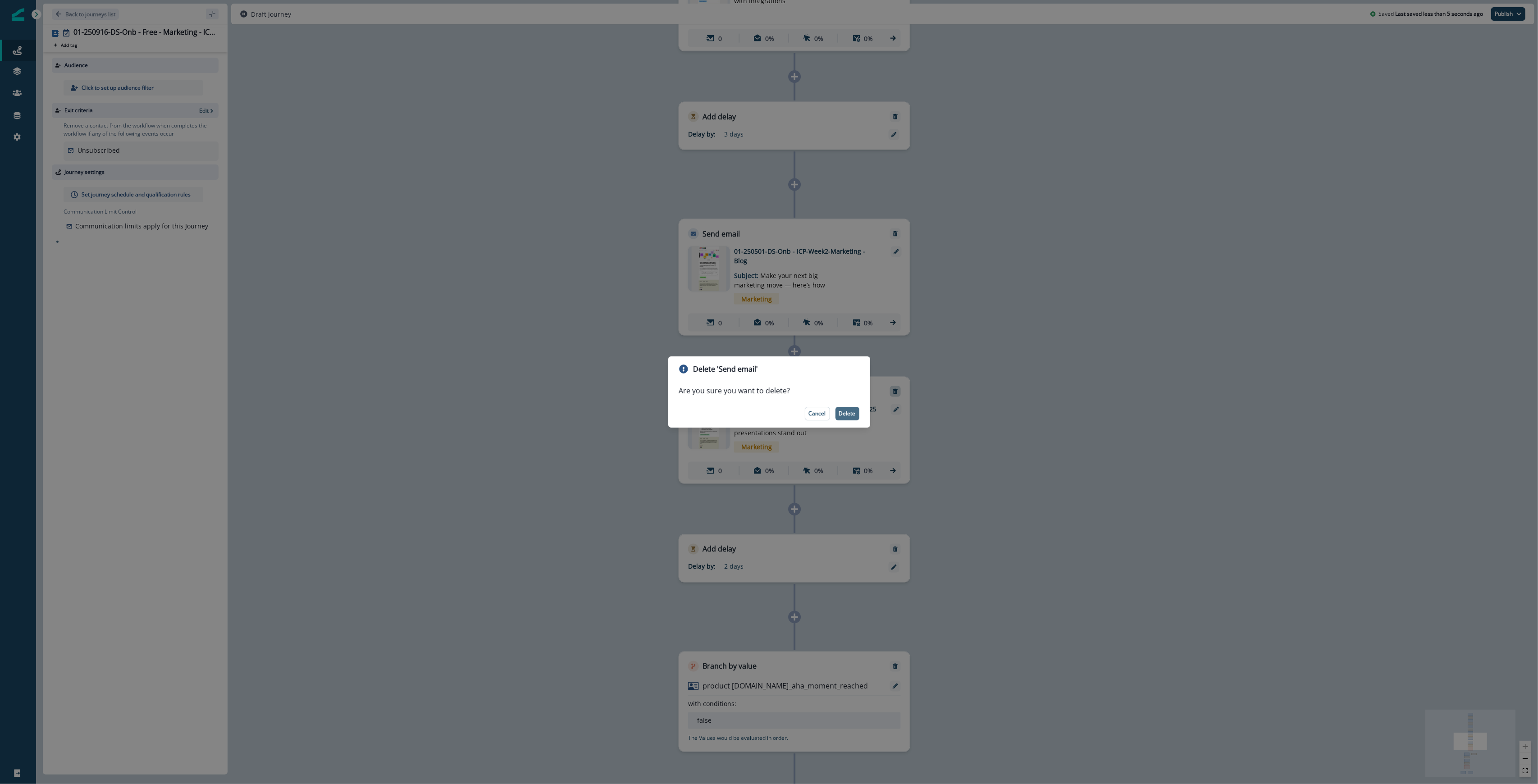
click at [768, 415] on p "Delete" at bounding box center [847, 413] width 17 height 6
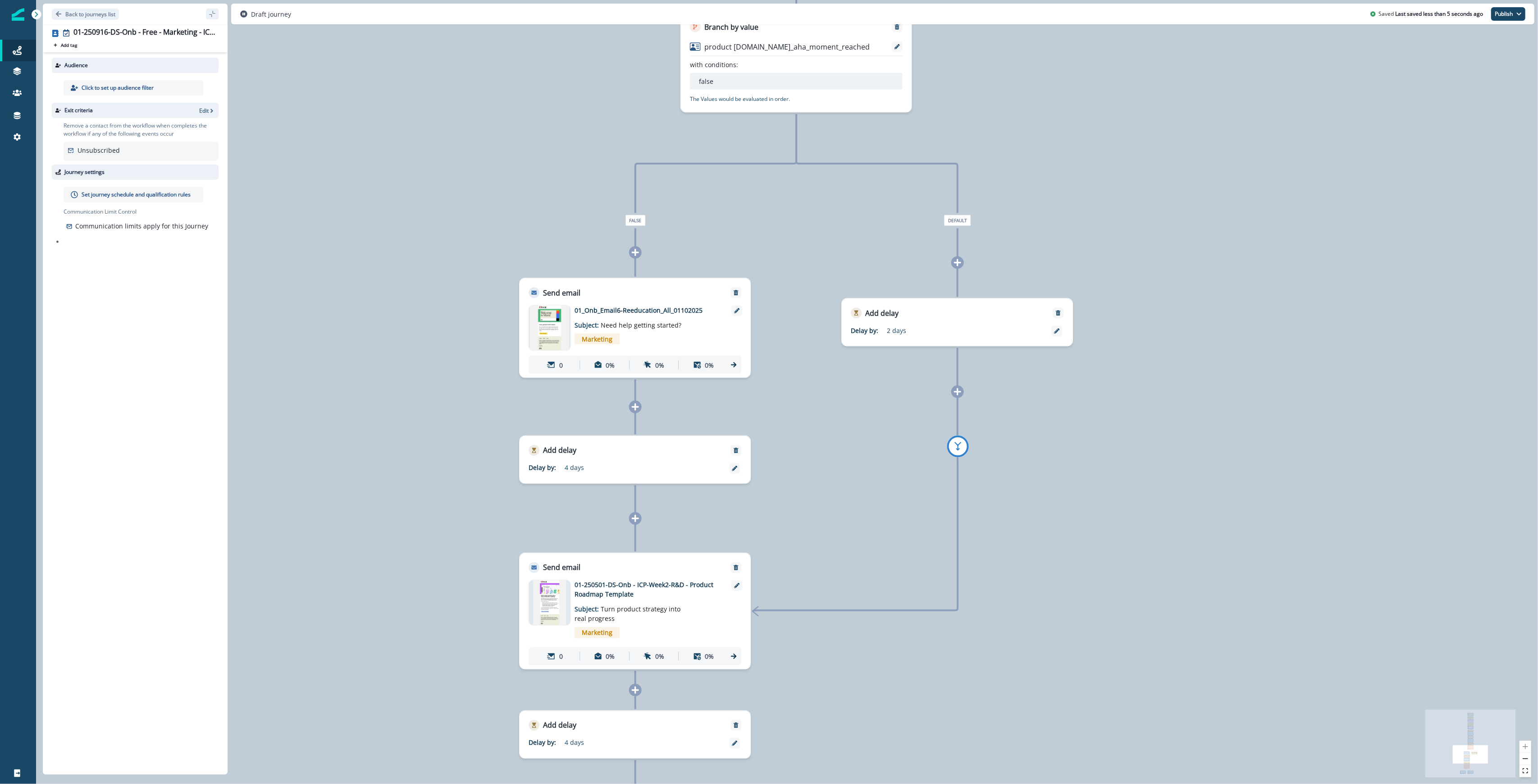
drag, startPoint x: 1142, startPoint y: 664, endPoint x: 1145, endPoint y: 168, distance: 496.0
click at [768, 168] on div "0 contact has entered the journey Send email Email asset changed, journey repor…" at bounding box center [787, 392] width 1502 height 784
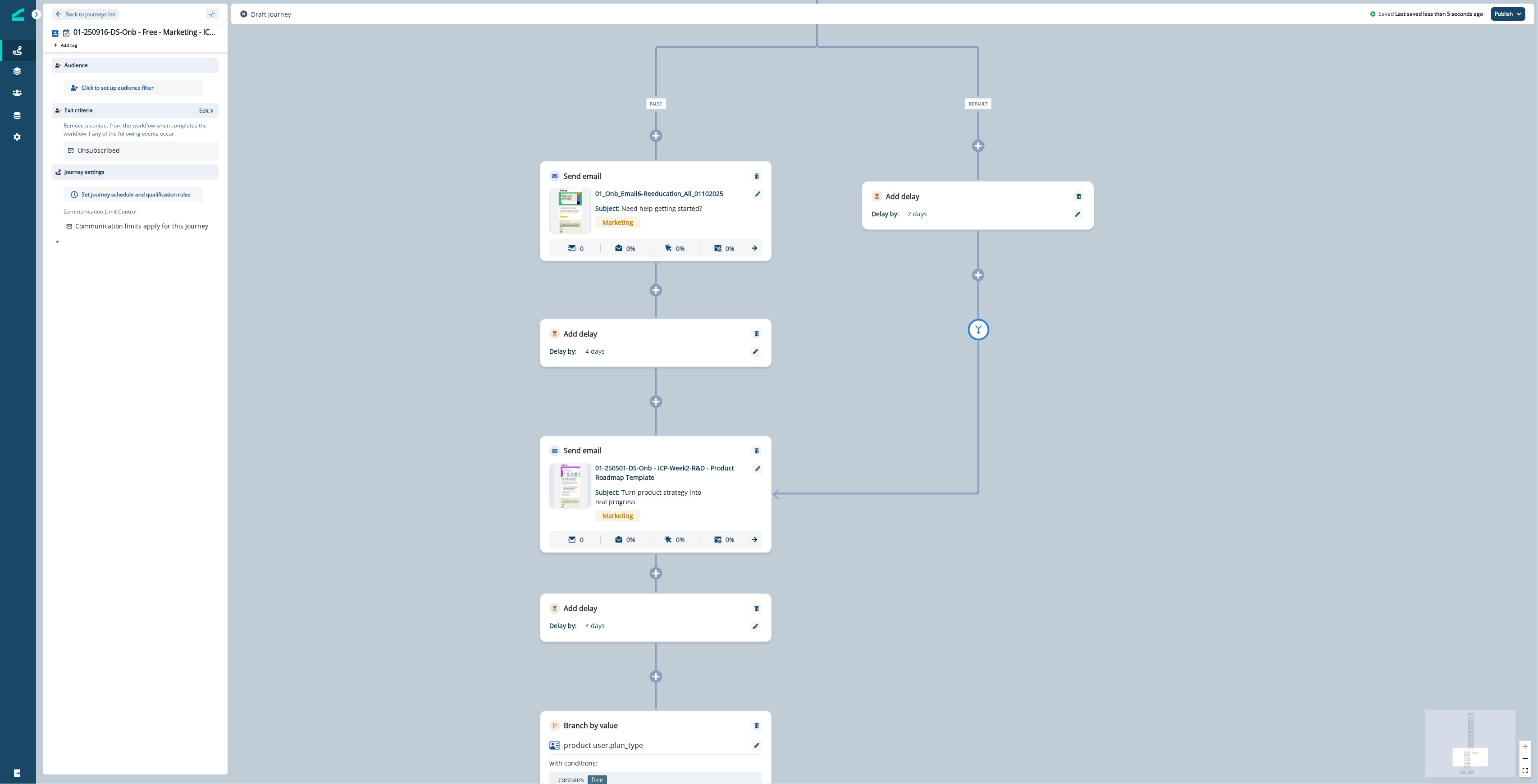
drag, startPoint x: 1164, startPoint y: 632, endPoint x: 1192, endPoint y: 481, distance: 153.6
click at [768, 489] on div "0 contact has entered the journey Send email Email asset changed, journey repor…" at bounding box center [787, 392] width 1502 height 784
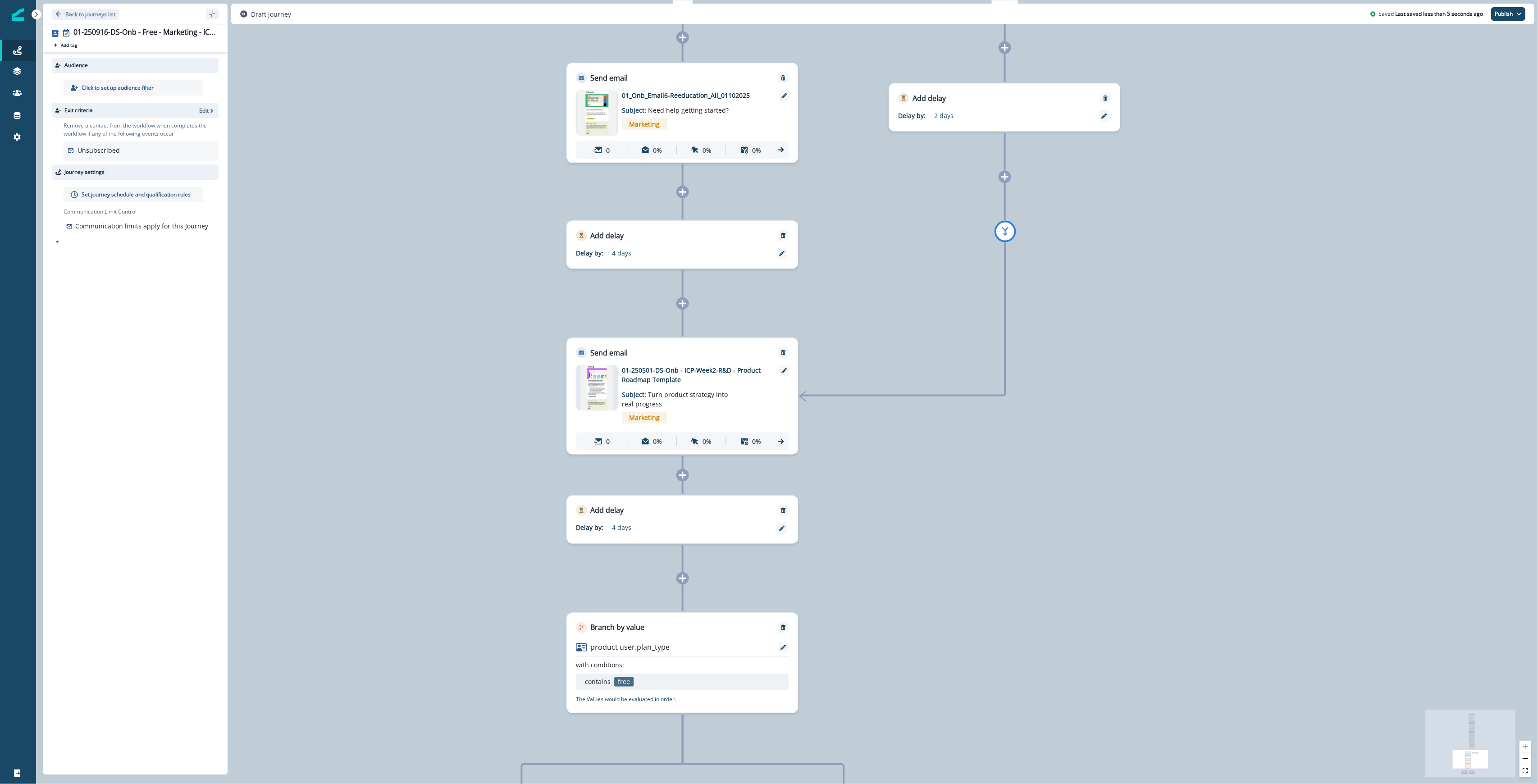
click at [684, 305] on icon at bounding box center [683, 303] width 8 height 8
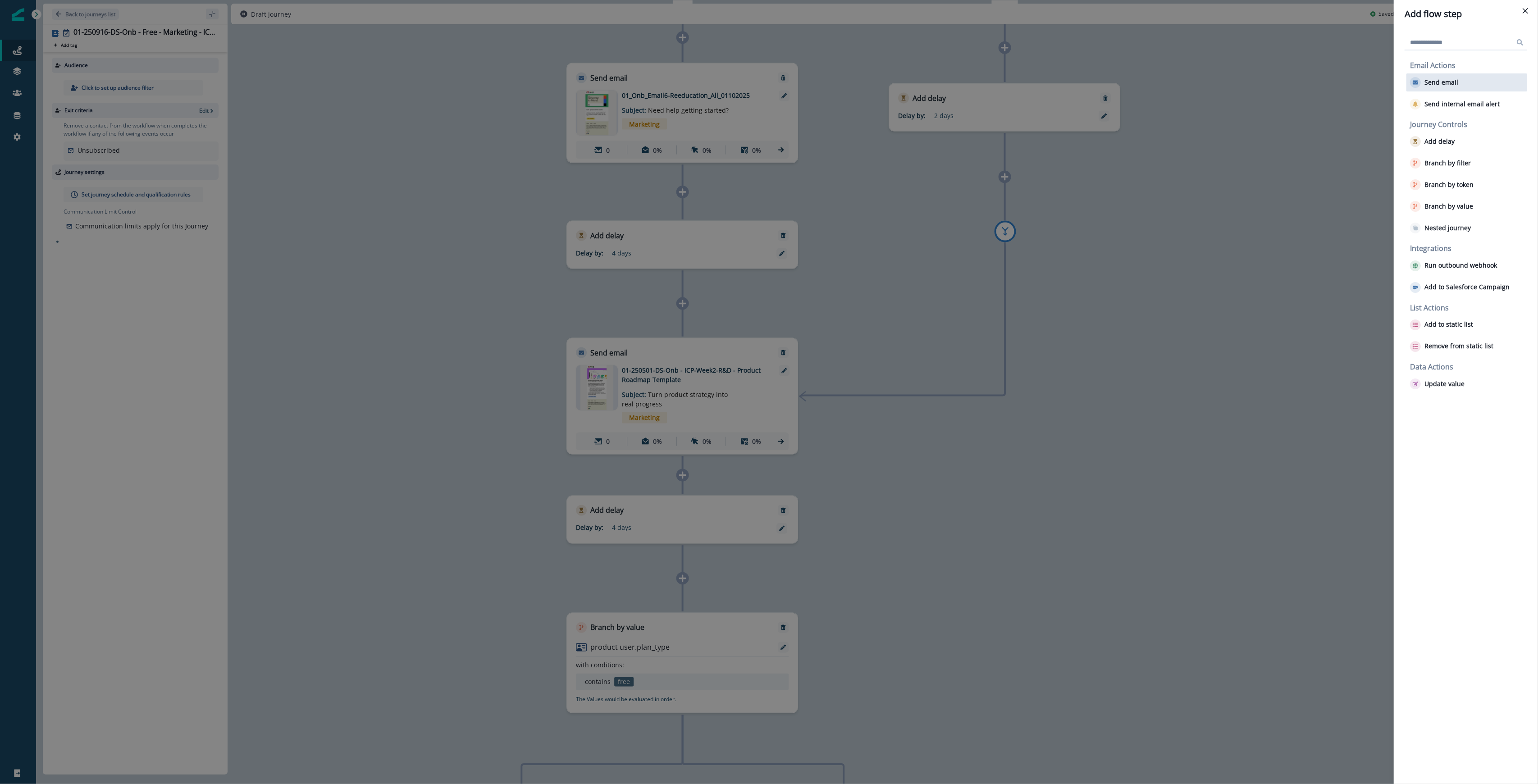
click at [768, 85] on div "Send email" at bounding box center [1466, 82] width 121 height 18
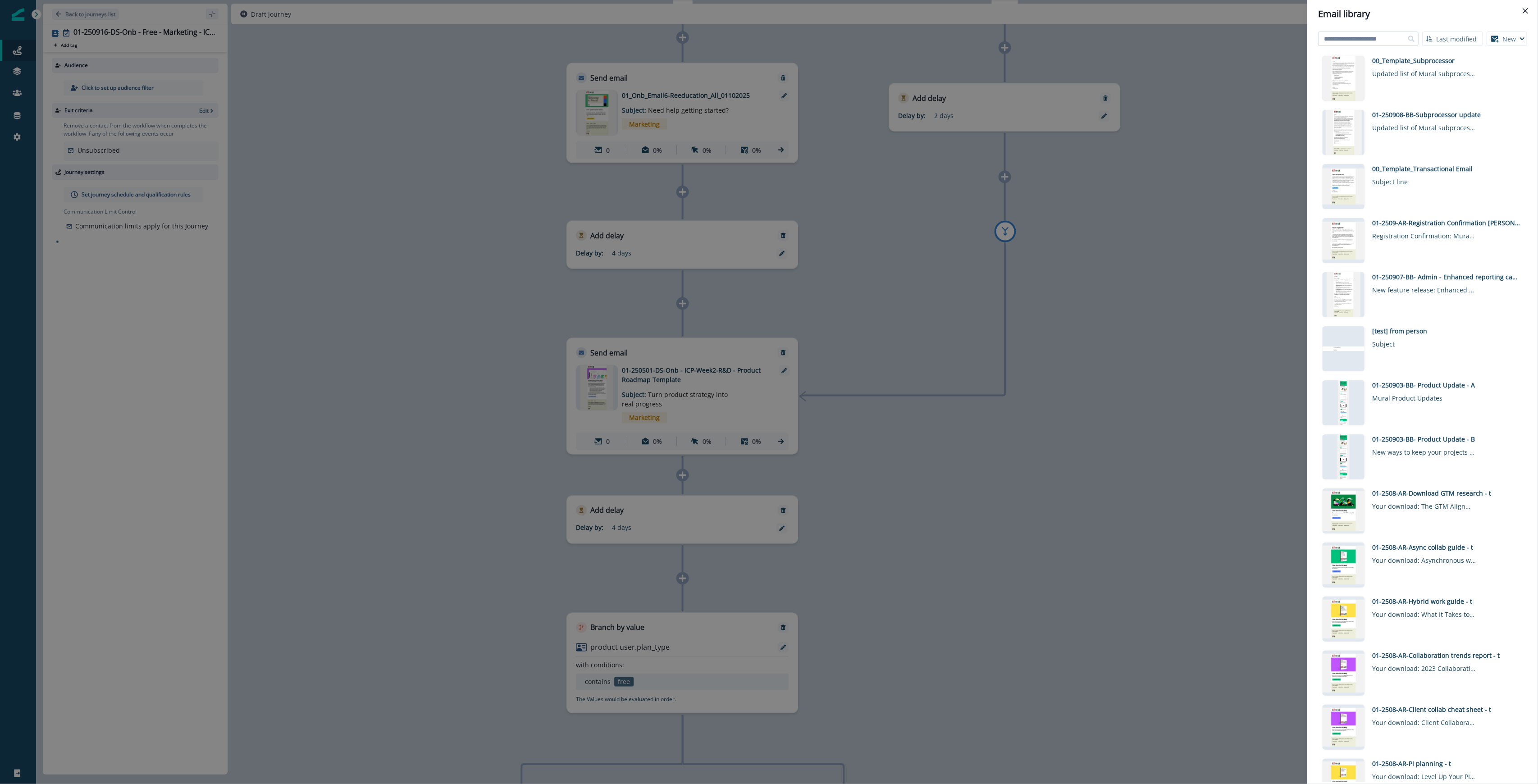
click at [768, 39] on input at bounding box center [1368, 39] width 100 height 14
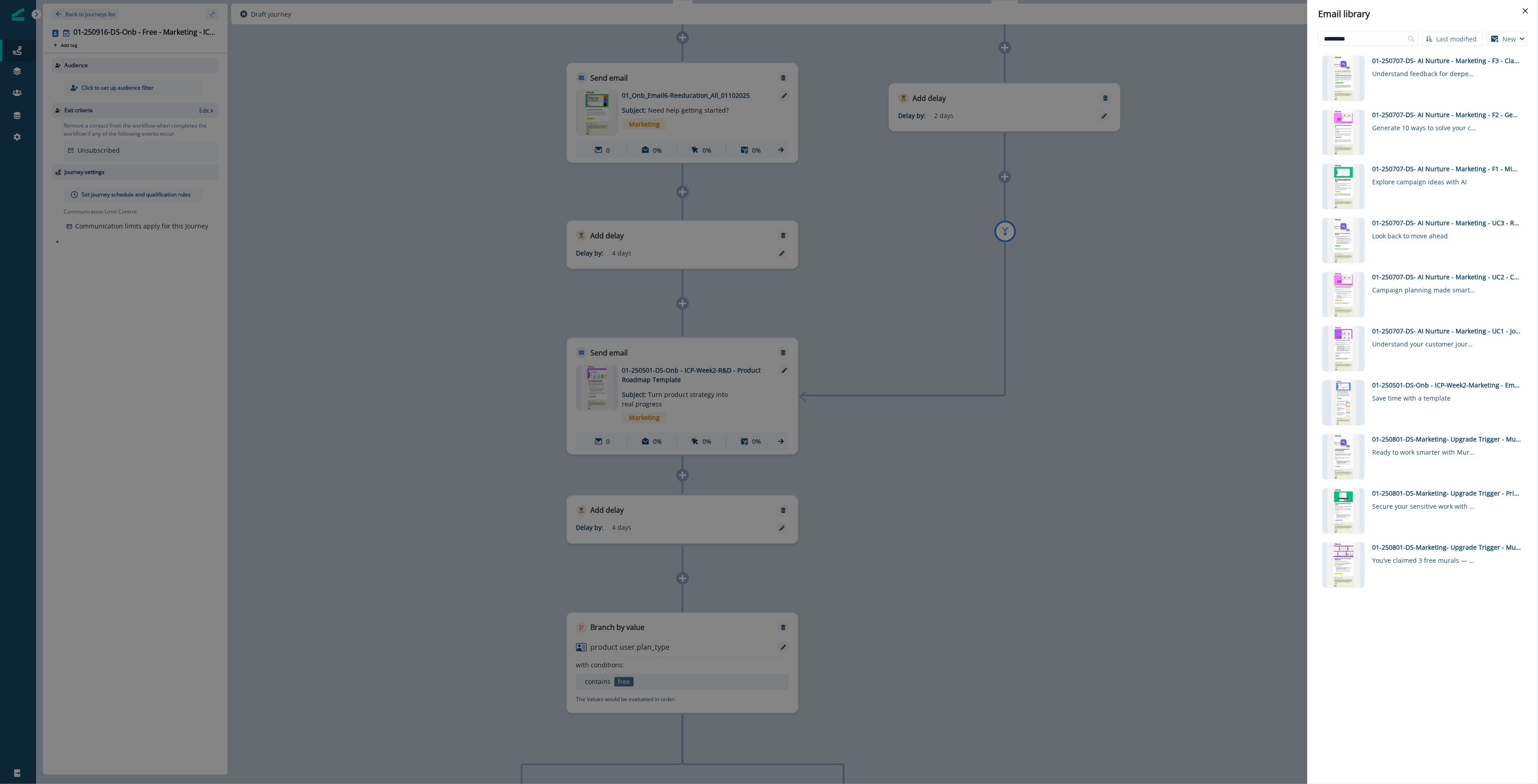
drag, startPoint x: 1358, startPoint y: 35, endPoint x: 1237, endPoint y: 33, distance: 121.0
click at [768, 35] on div "Email library ********* Last modified Name (A-Z) Last modified Last created New…" at bounding box center [769, 392] width 1538 height 784
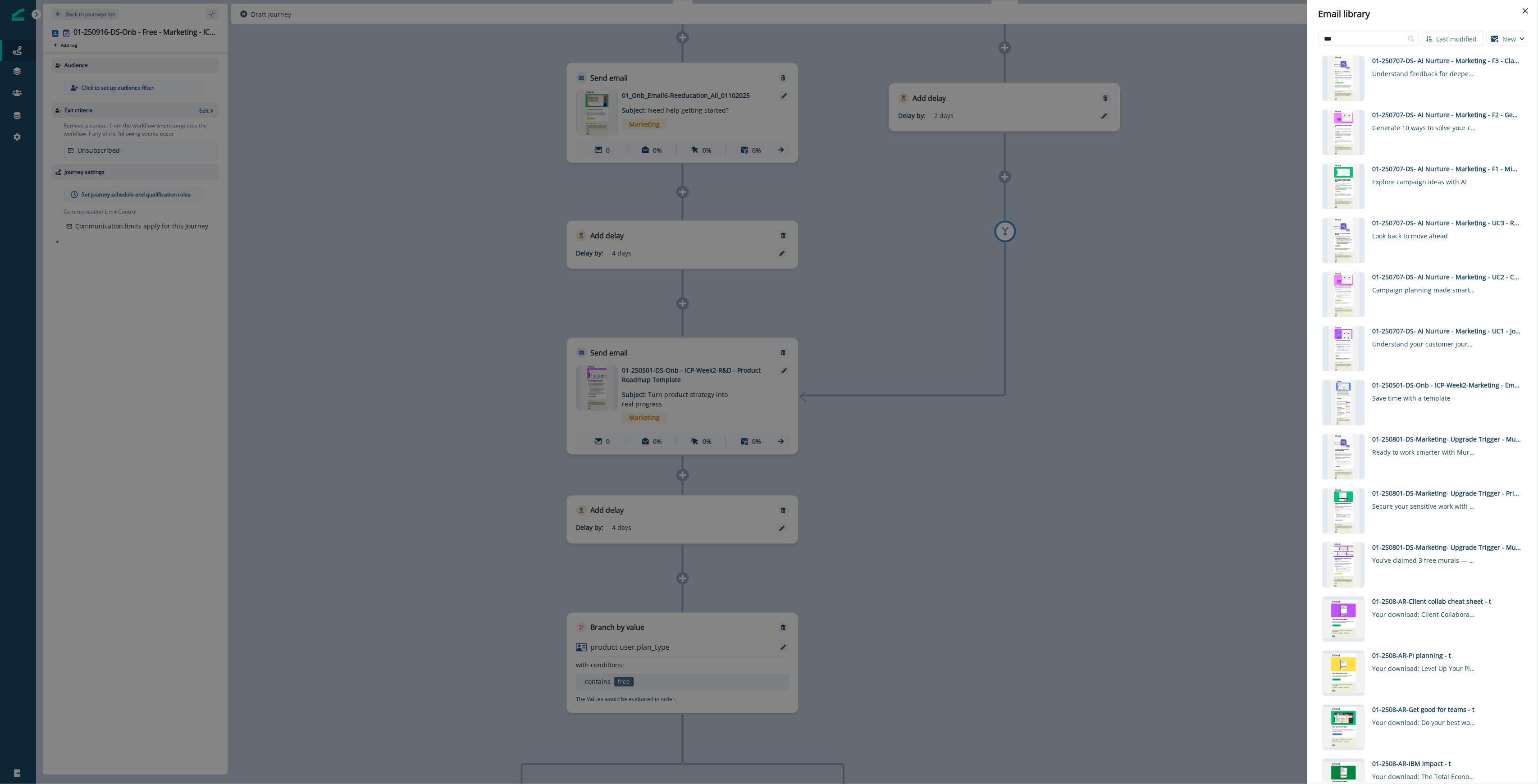
type input "***"
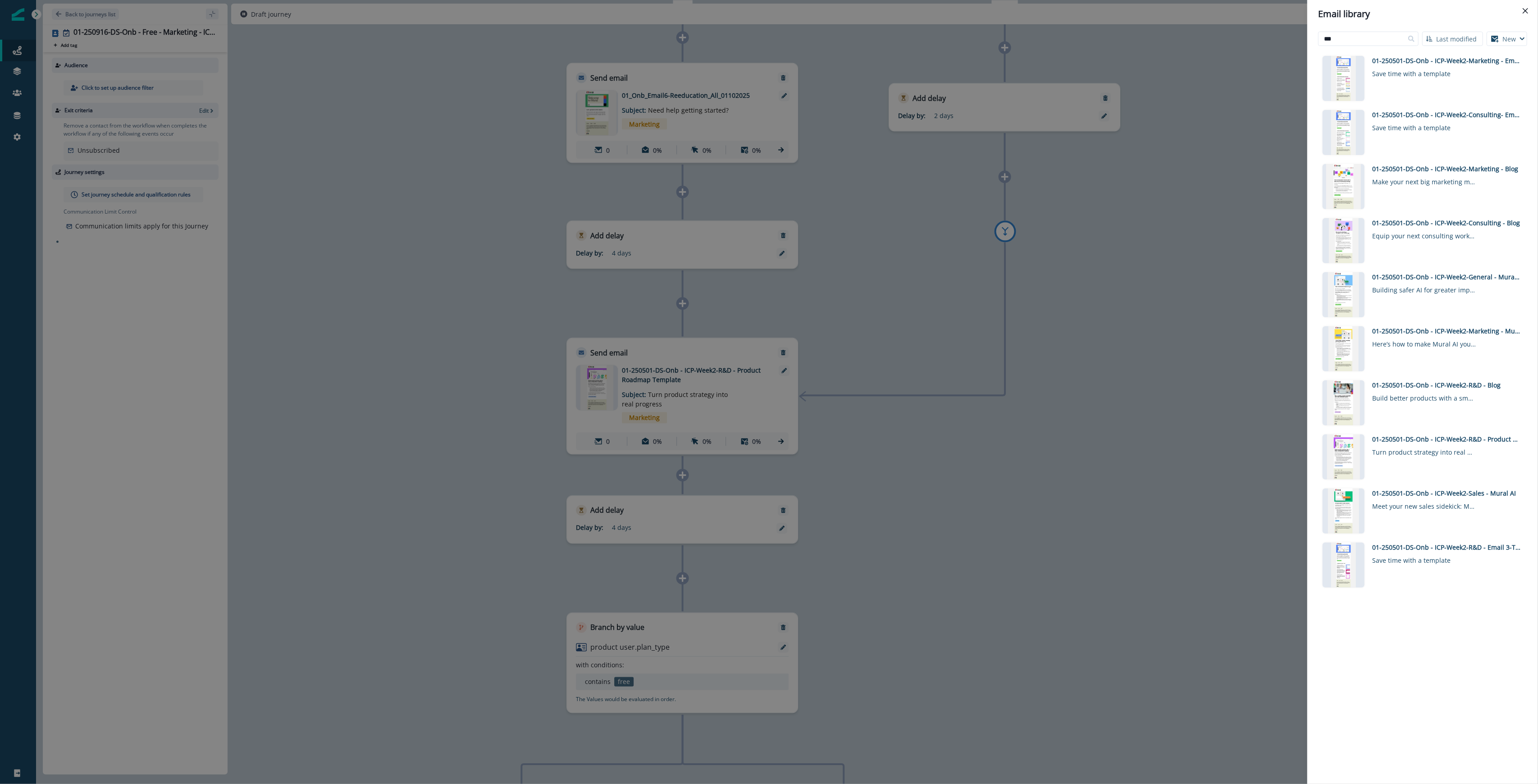
drag, startPoint x: 1346, startPoint y: 38, endPoint x: 1278, endPoint y: 28, distance: 68.7
click at [768, 28] on div "Email library *** Last modified Name (A-Z) Last modified Last created New Visua…" at bounding box center [769, 392] width 1538 height 784
click at [768, 32] on div "Email library *** Last modified Name (A-Z) Last modified Last created New Visua…" at bounding box center [769, 392] width 1538 height 784
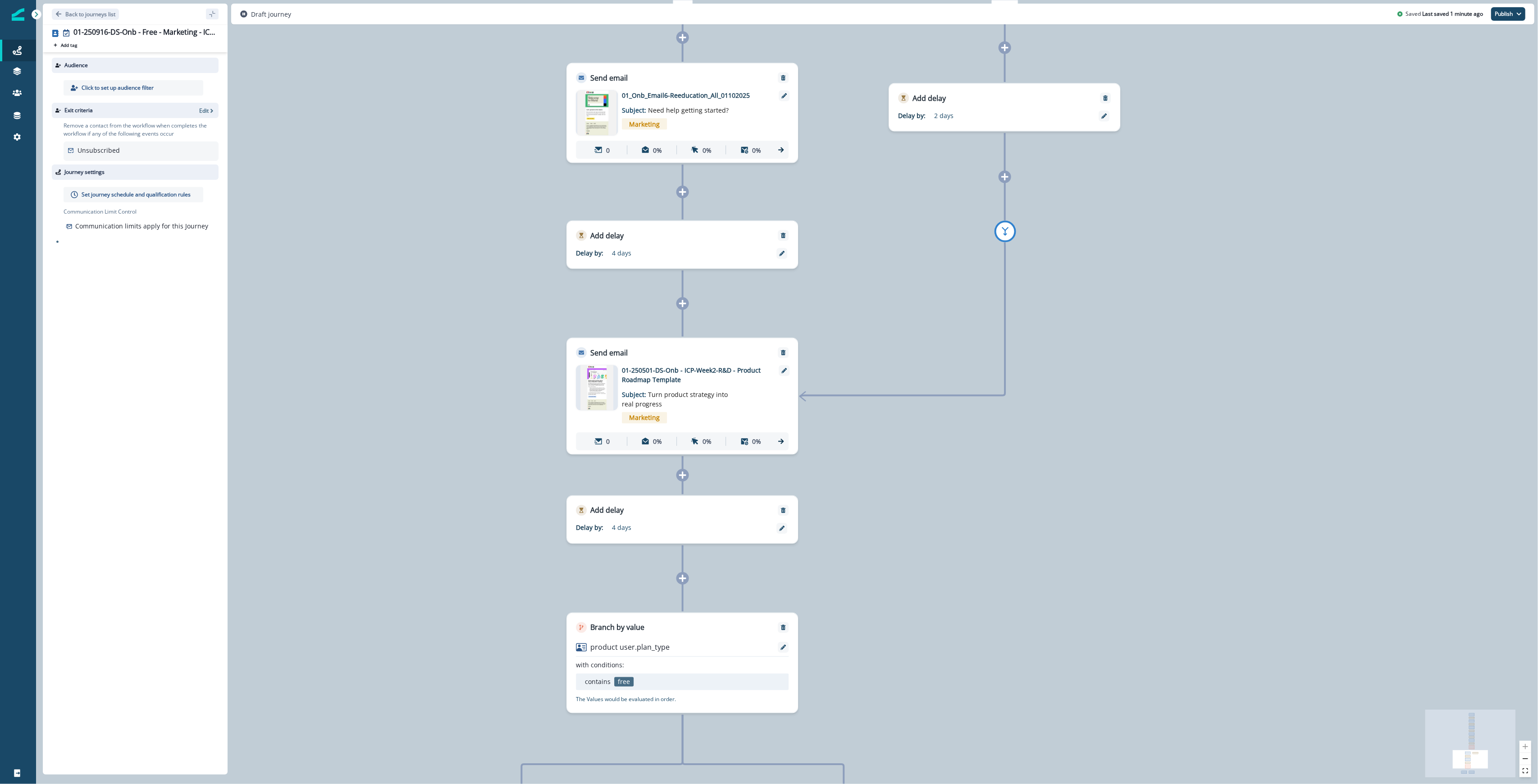
click at [688, 303] on div at bounding box center [683, 303] width 13 height 13
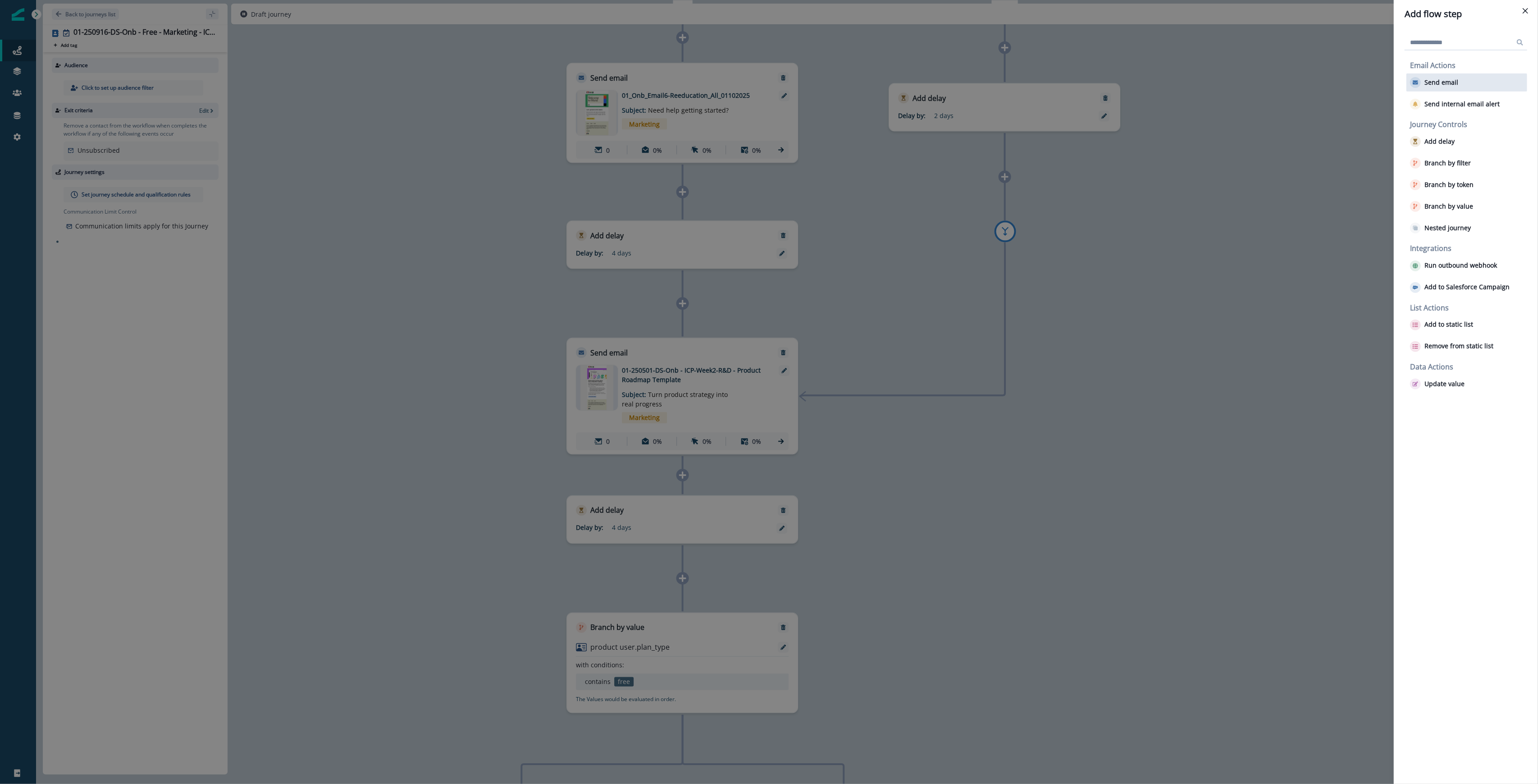
click at [768, 79] on p "Send email" at bounding box center [1441, 83] width 34 height 8
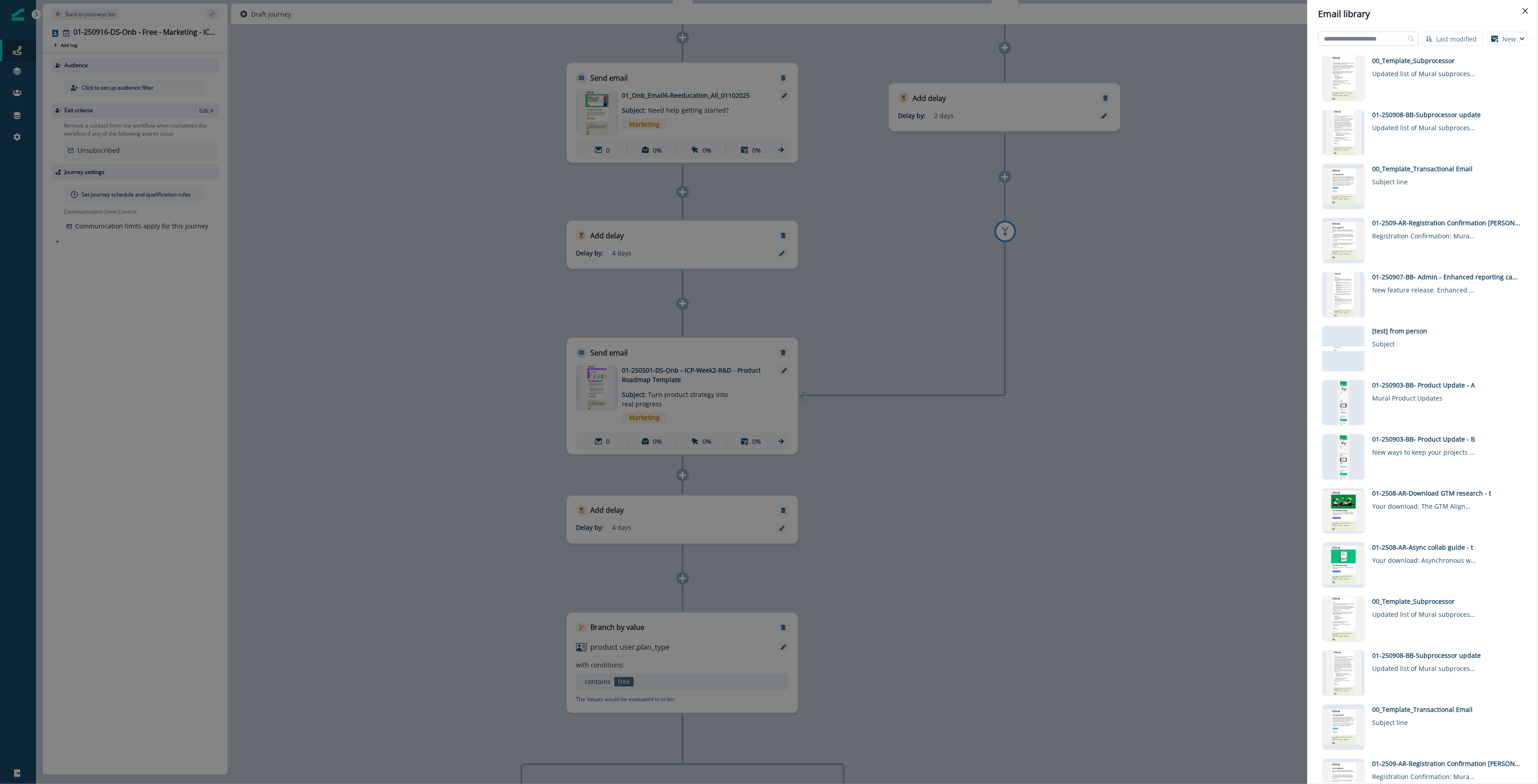
drag, startPoint x: 1358, startPoint y: 41, endPoint x: 1352, endPoint y: 38, distance: 6.7
click at [768, 41] on input at bounding box center [1368, 39] width 100 height 14
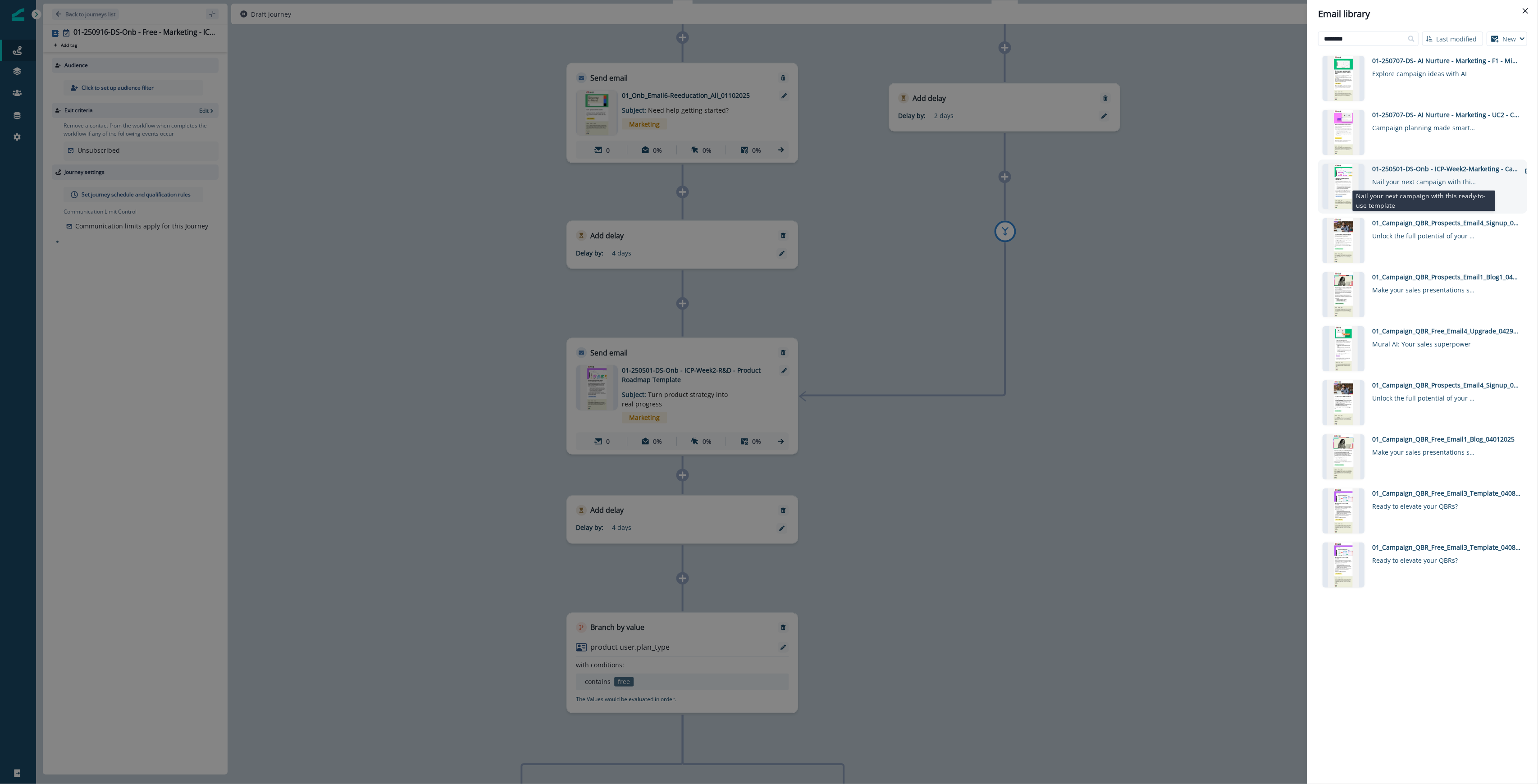
type input "********"
click at [768, 174] on div "Nail your next campaign with this ready-to-use template" at bounding box center [1424, 180] width 103 height 13
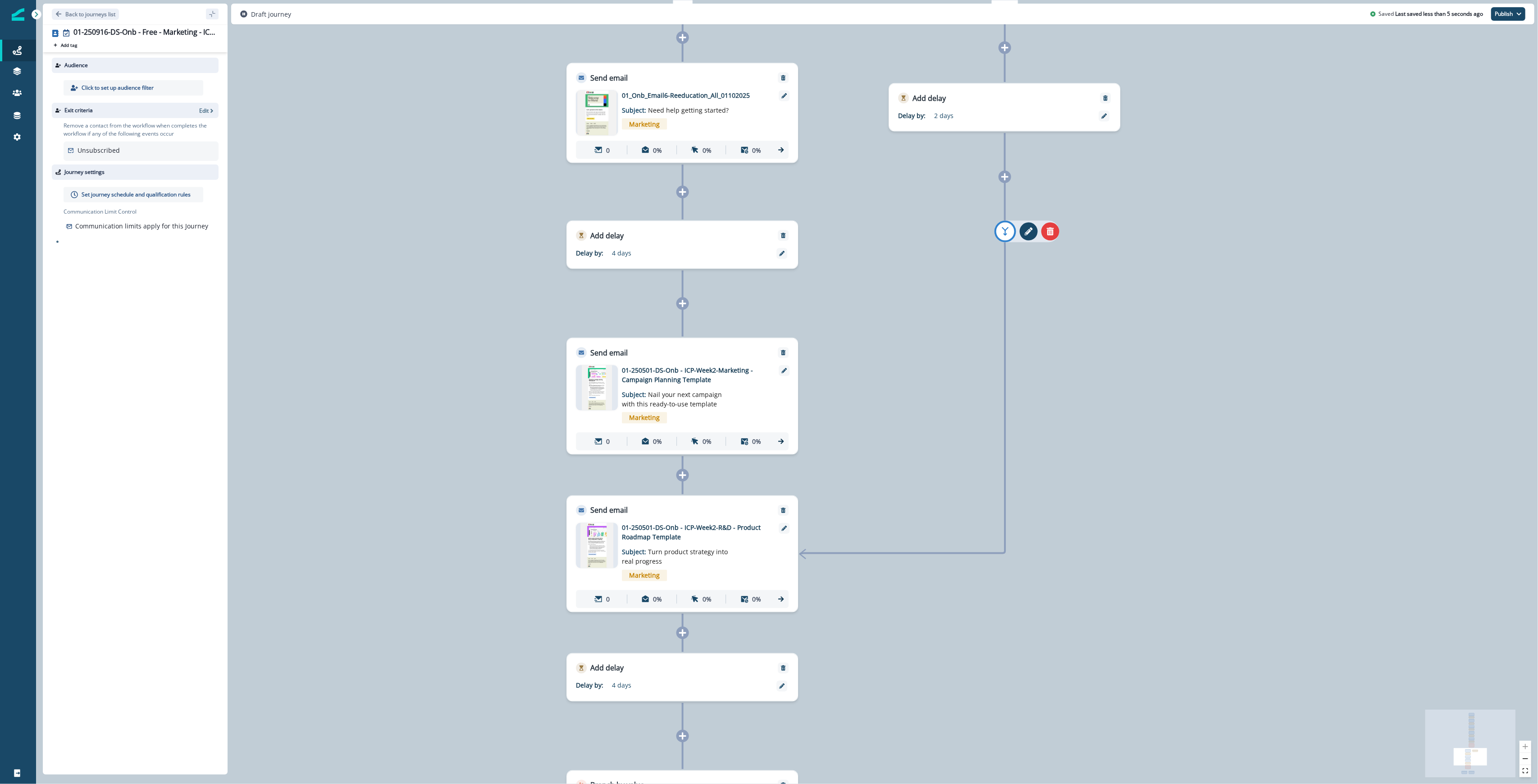
click at [768, 231] on icon "add-goto" at bounding box center [1005, 231] width 12 height 12
click at [768, 412] on div at bounding box center [784, 396] width 10 height 62
click at [768, 234] on button "remove-goto-link" at bounding box center [1029, 231] width 18 height 18
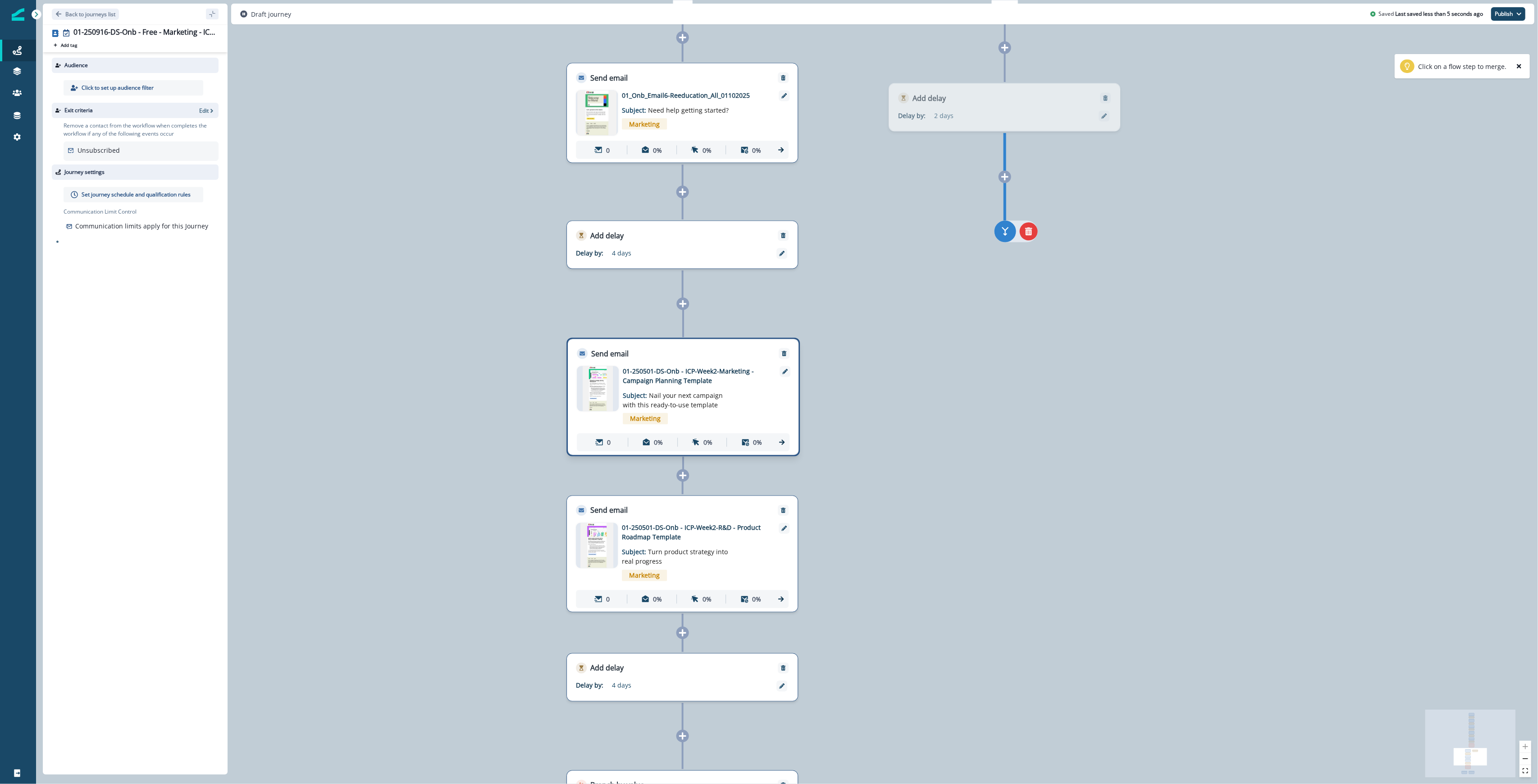
click at [768, 395] on div "Send email Email asset changed, journey reports will be subject to change This …" at bounding box center [684, 396] width 234 height 118
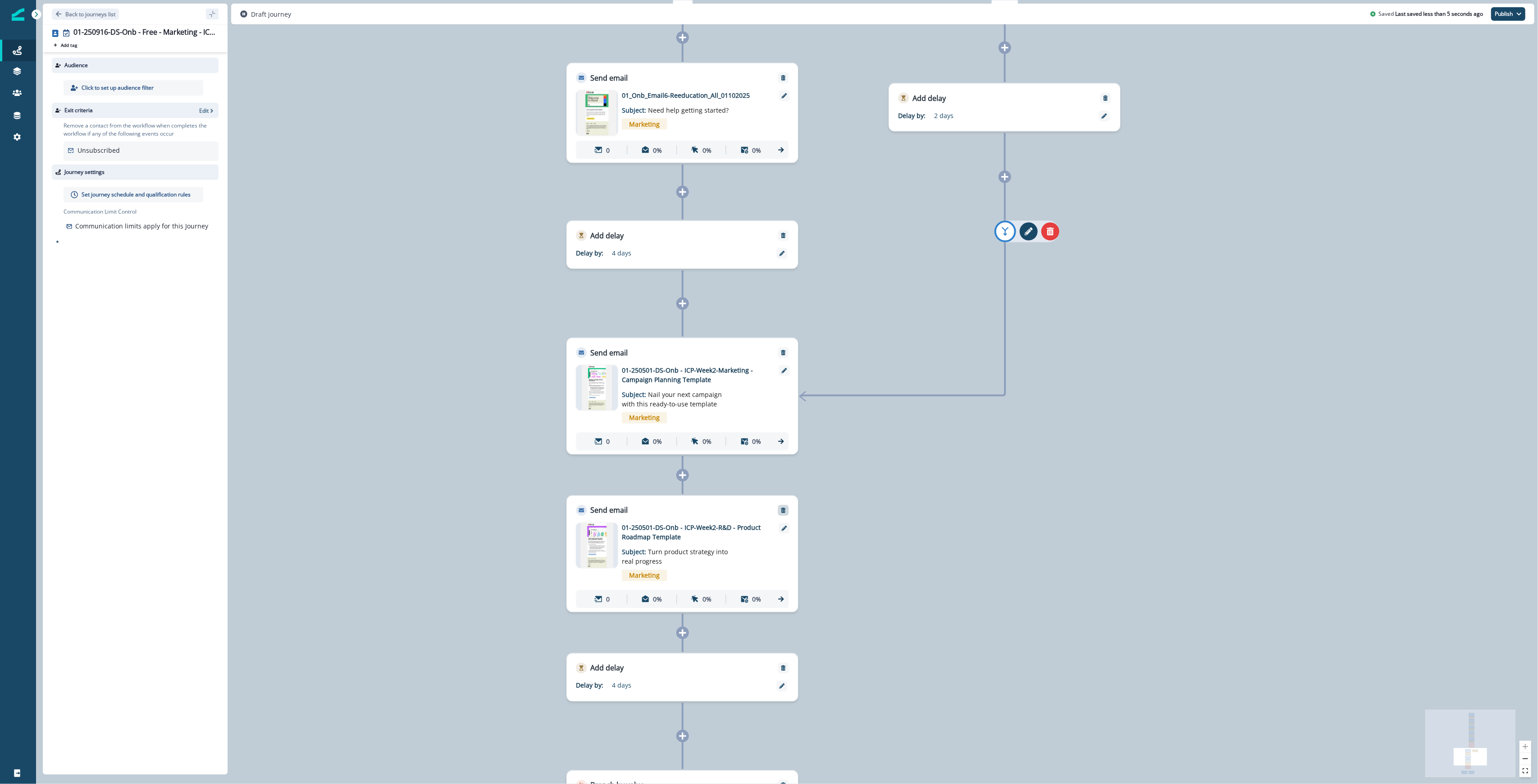
click at [768, 510] on icon "Remove" at bounding box center [784, 510] width 5 height 6
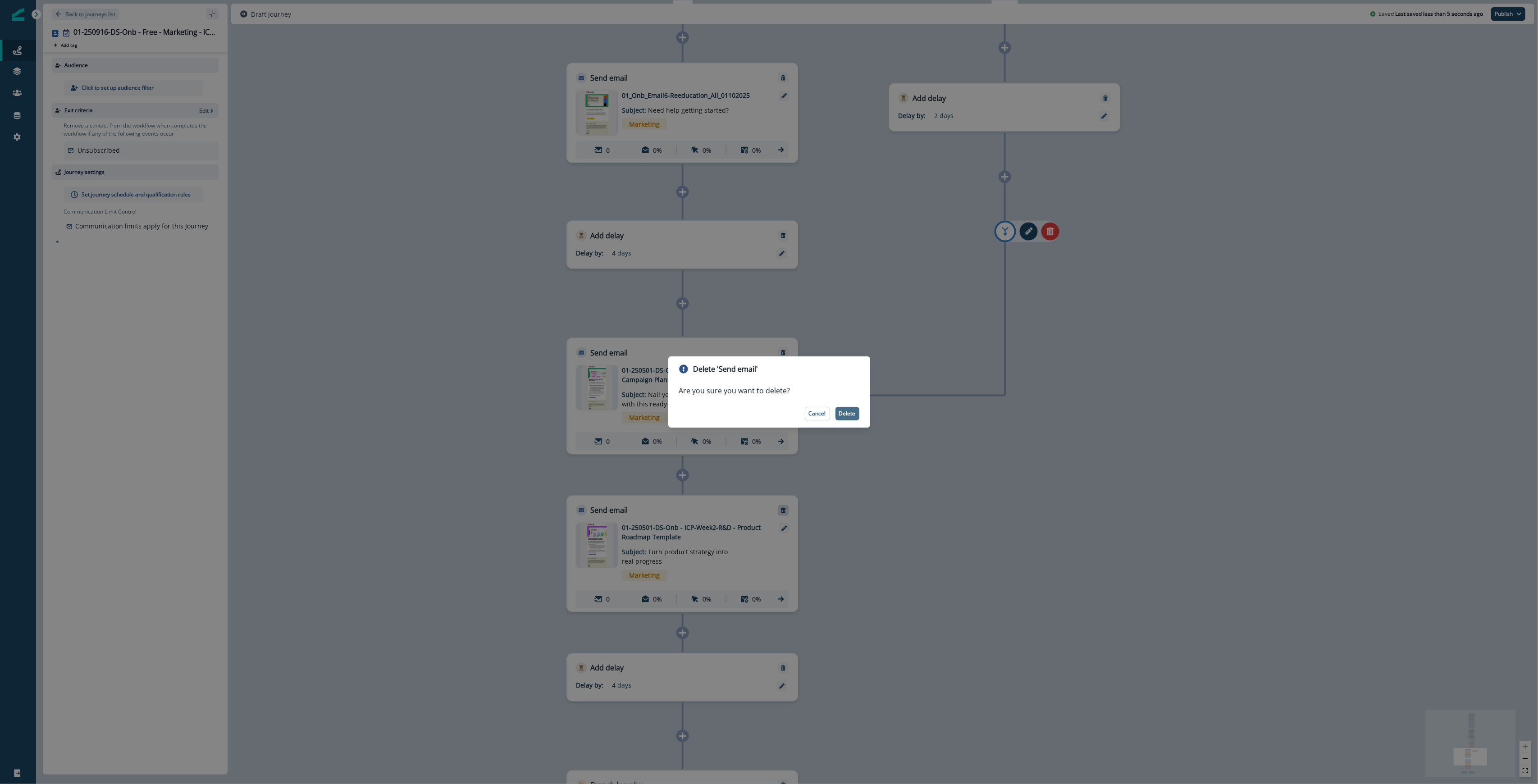
click at [768, 413] on p "Delete" at bounding box center [847, 413] width 17 height 6
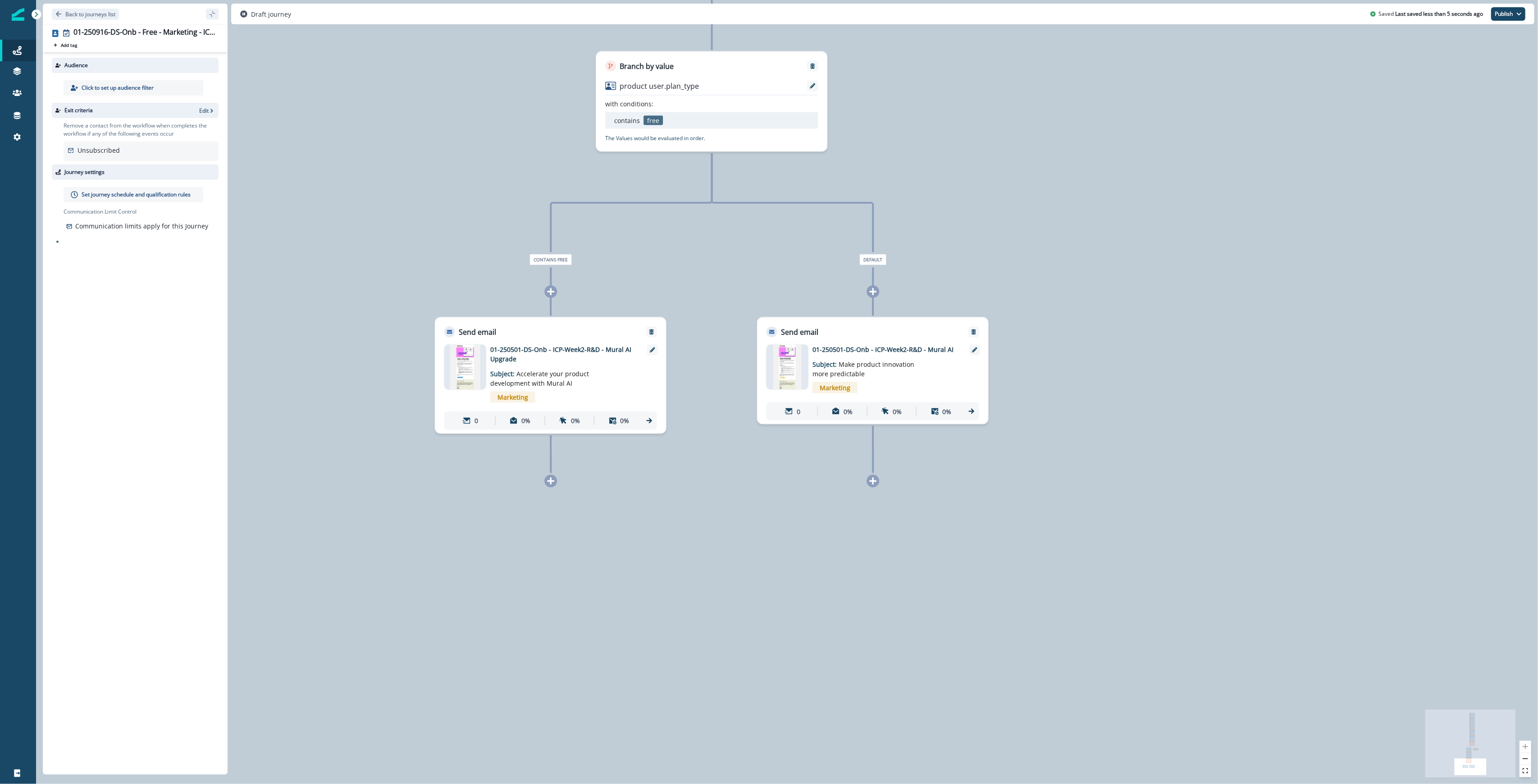
drag, startPoint x: 952, startPoint y: 643, endPoint x: 983, endPoint y: 67, distance: 576.8
click at [768, 67] on div "0 contact has entered the journey Send email Email asset changed, journey repor…" at bounding box center [787, 392] width 1502 height 784
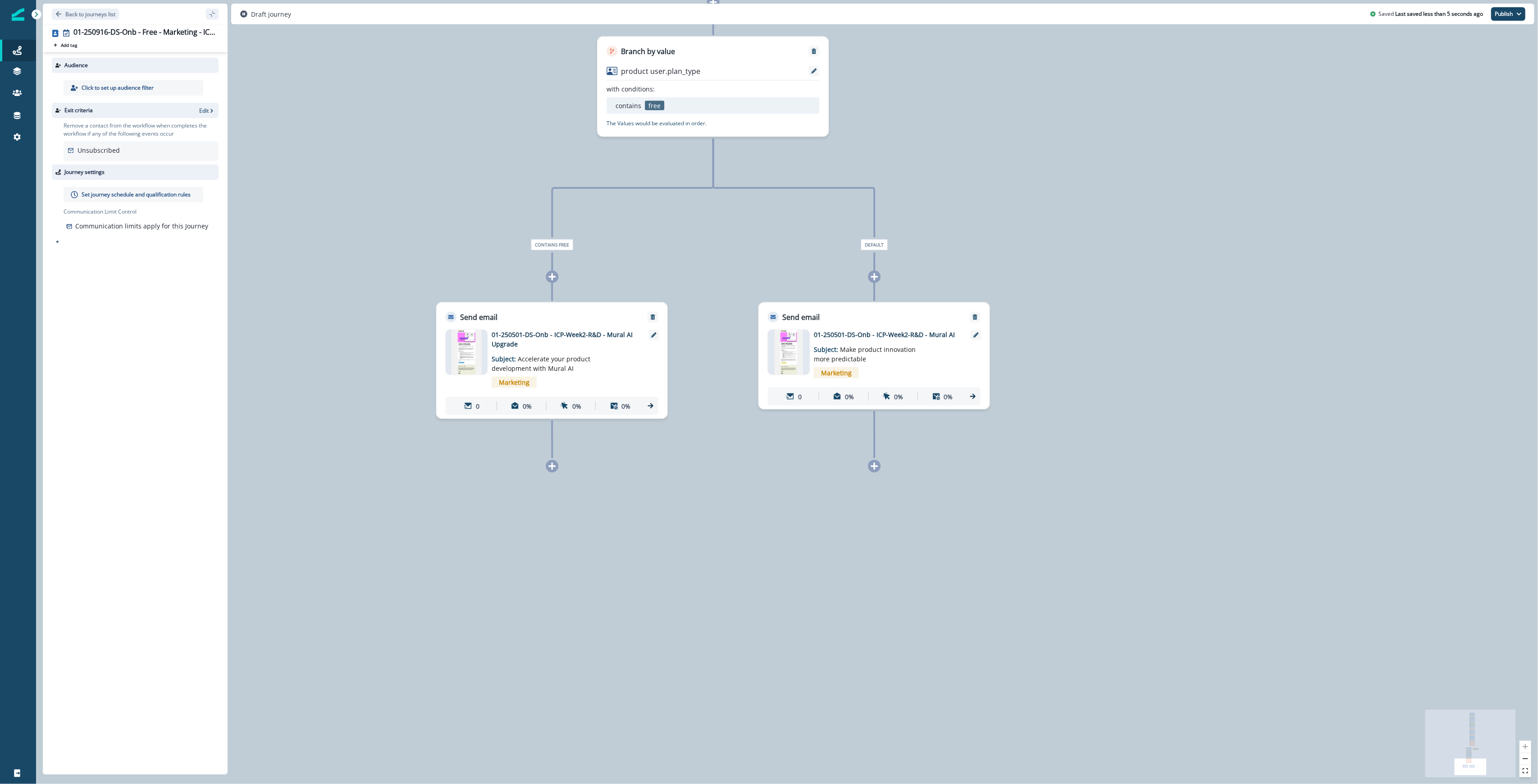
click at [561, 276] on div "0 contact has entered the journey Send email Email asset changed, journey repor…" at bounding box center [787, 392] width 1502 height 784
click at [554, 278] on icon at bounding box center [552, 276] width 8 height 8
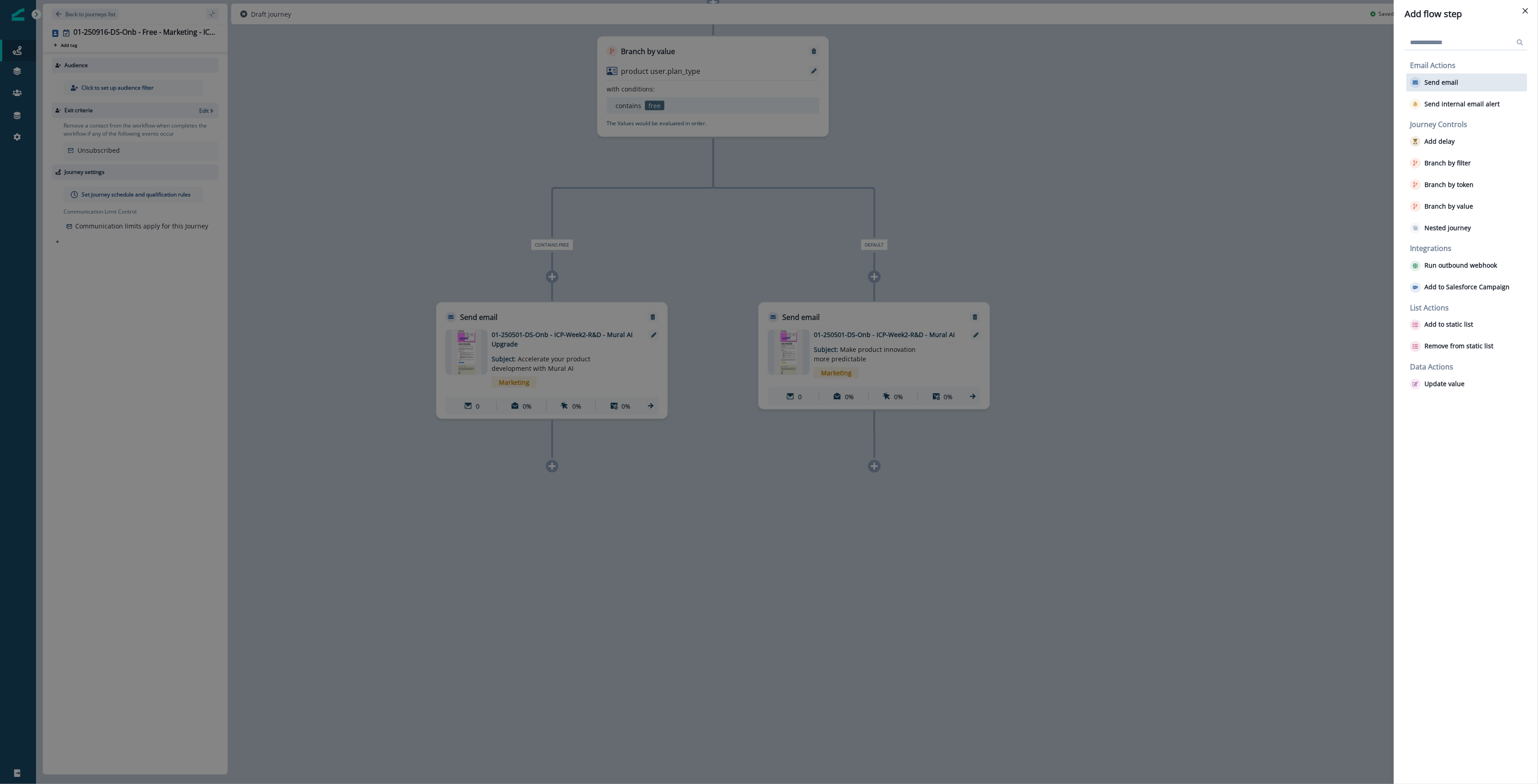
click at [768, 83] on div "Send email" at bounding box center [1466, 82] width 121 height 18
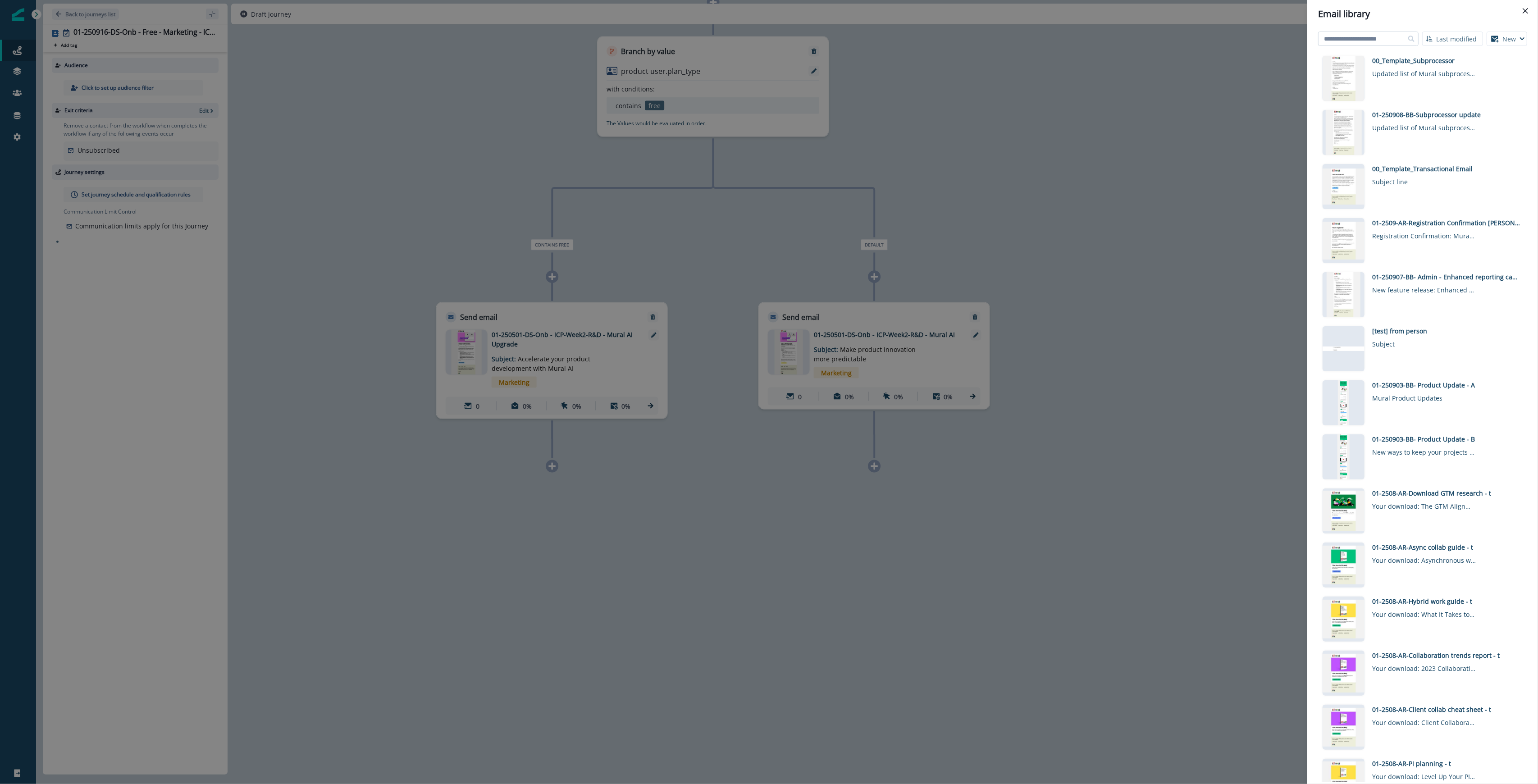
click at [768, 36] on input at bounding box center [1368, 39] width 100 height 14
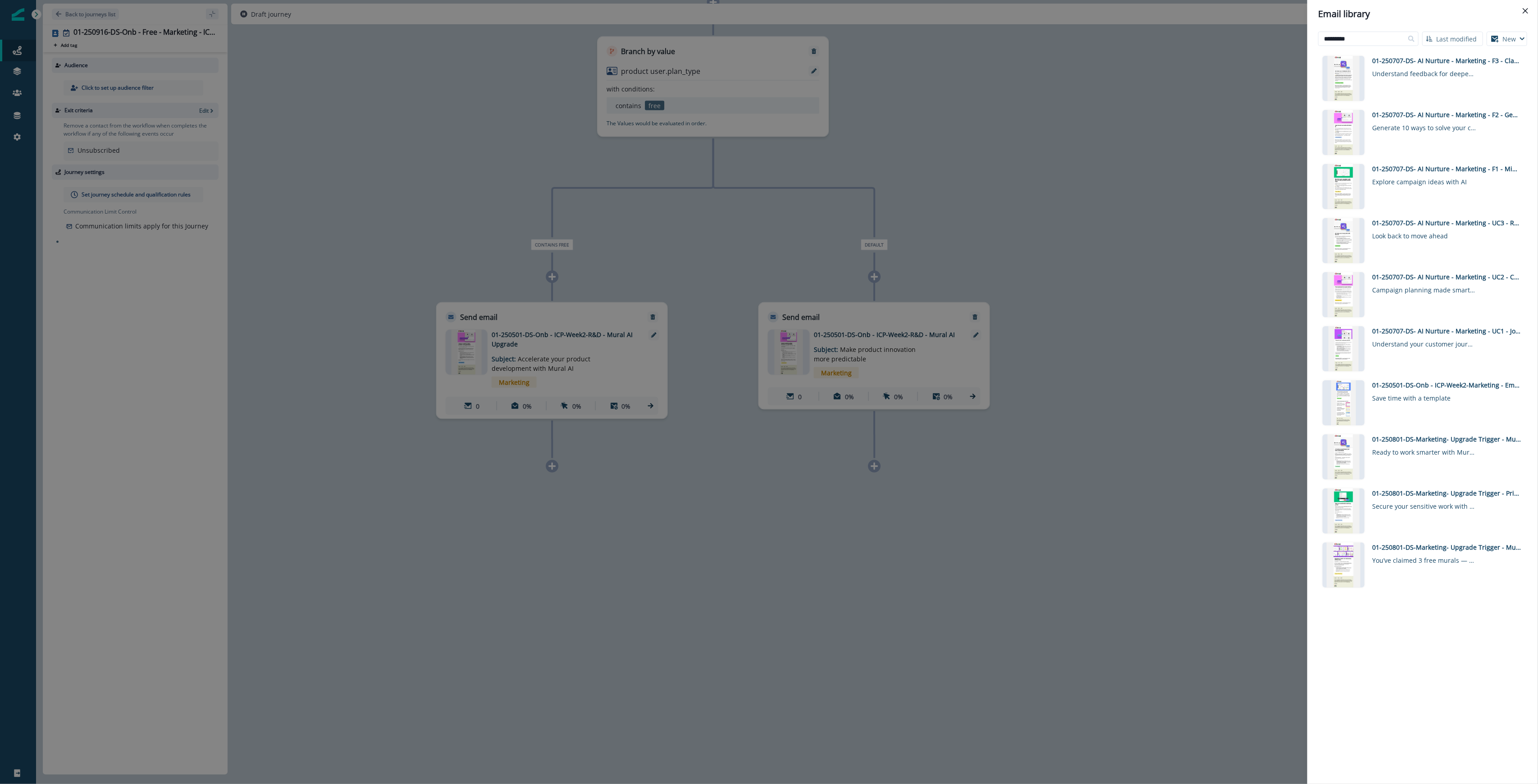
drag, startPoint x: 1372, startPoint y: 35, endPoint x: 1257, endPoint y: 37, distance: 115.0
click at [768, 37] on div "Email library ********* Last modified Name (A-Z) Last modified Last created New…" at bounding box center [769, 392] width 1538 height 784
drag, startPoint x: 1360, startPoint y: 40, endPoint x: 1213, endPoint y: 14, distance: 149.3
click at [768, 16] on div "Email library ********* Last modified Name (A-Z) Last modified Last created New…" at bounding box center [769, 392] width 1538 height 784
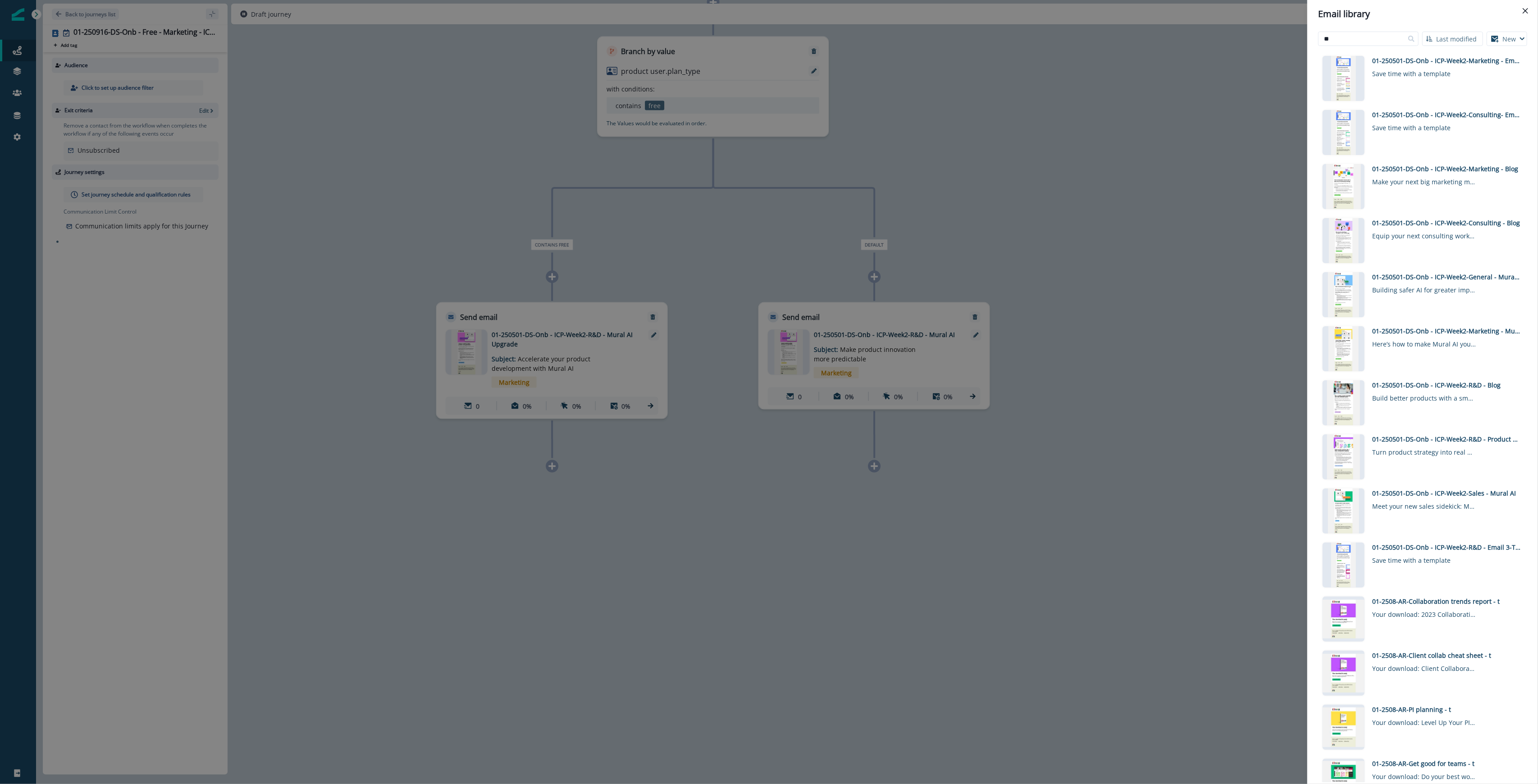
type input "**"
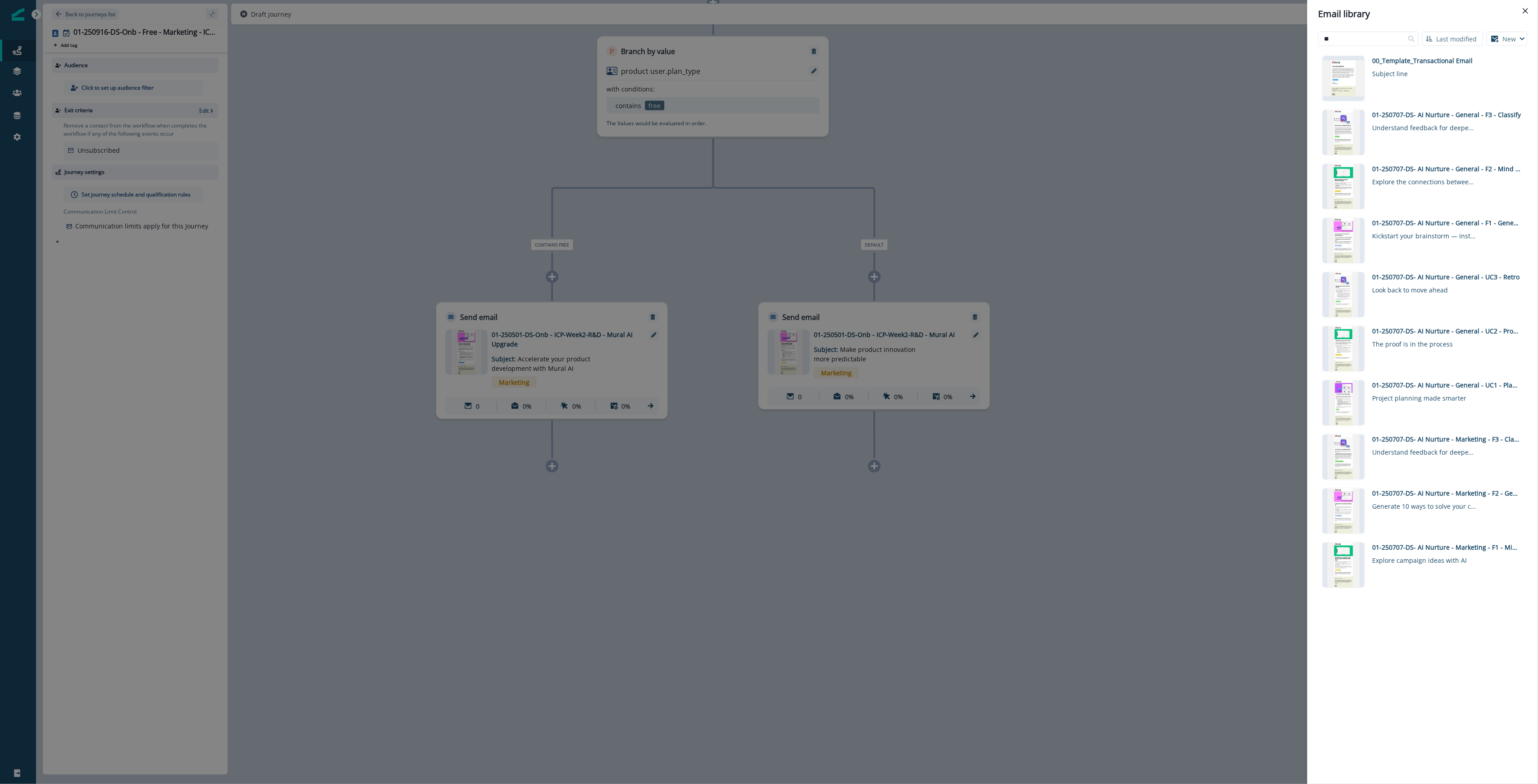
click at [768, 674] on div "Click to preview 00_Template_Transactional Email Subject line Click to preview …" at bounding box center [1422, 417] width 209 height 731
drag, startPoint x: 1352, startPoint y: 42, endPoint x: 1246, endPoint y: 33, distance: 106.4
click at [768, 33] on div "Email library ** Last modified Name (A-Z) Last modified Last created New Visual…" at bounding box center [769, 392] width 1538 height 784
click at [768, 33] on button "Last modified" at bounding box center [1452, 39] width 61 height 14
click at [768, 39] on button "New" at bounding box center [1506, 39] width 41 height 14
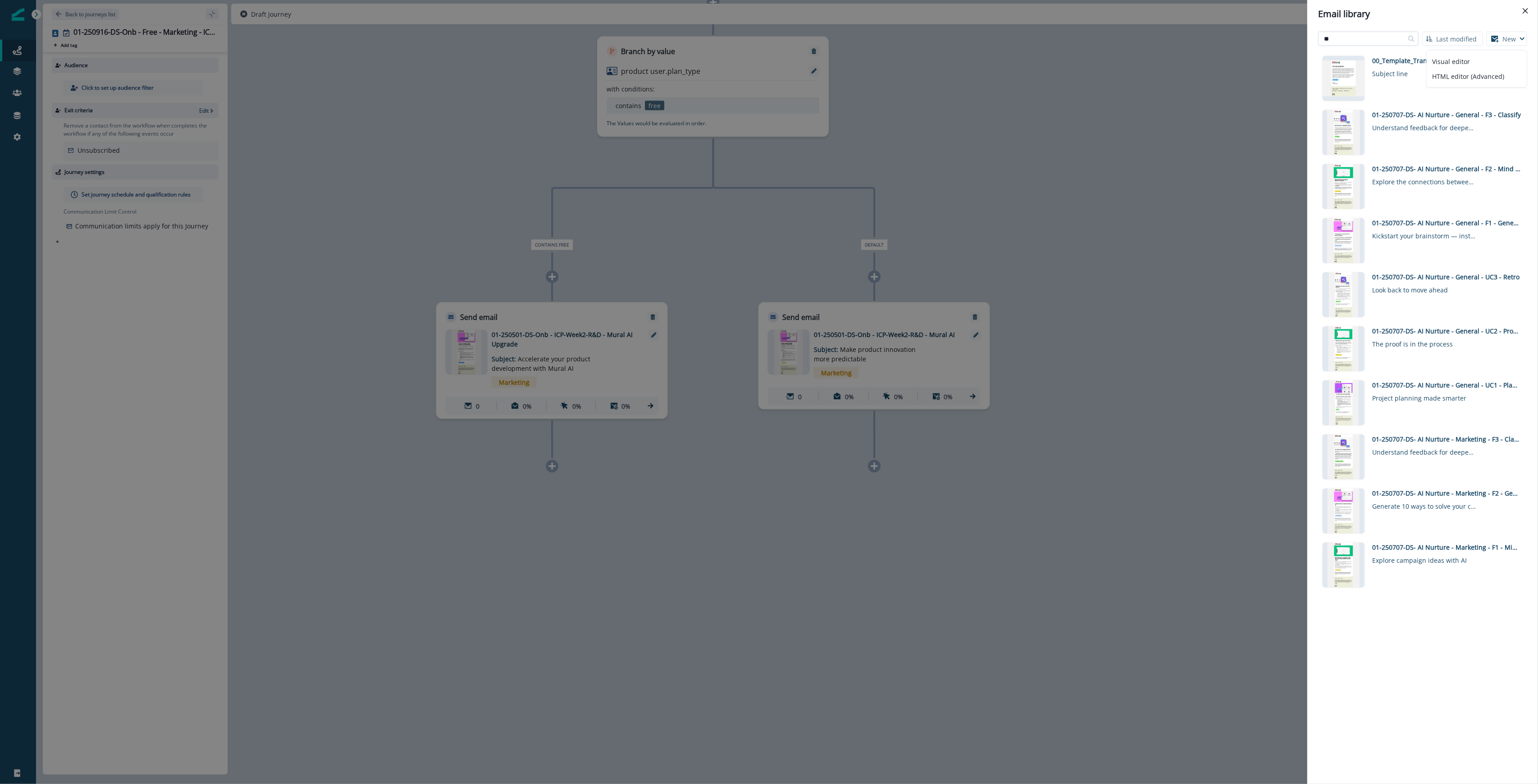
click at [768, 38] on input "**" at bounding box center [1368, 39] width 100 height 14
drag, startPoint x: 1343, startPoint y: 41, endPoint x: 1231, endPoint y: 28, distance: 112.8
click at [768, 28] on div "Email library ** Last modified Name (A-Z) Last modified Last created New Visual…" at bounding box center [769, 392] width 1538 height 784
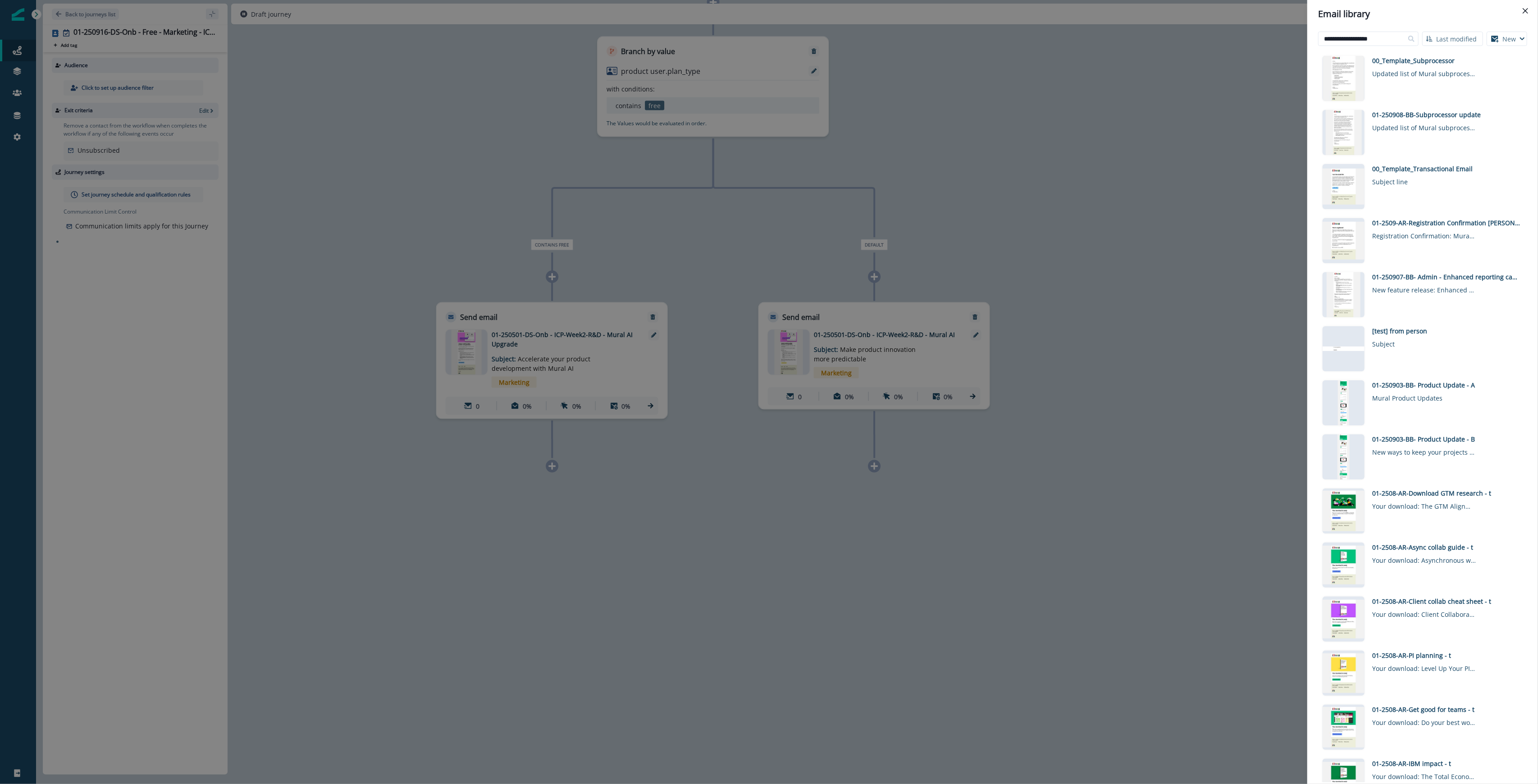
type input "**********"
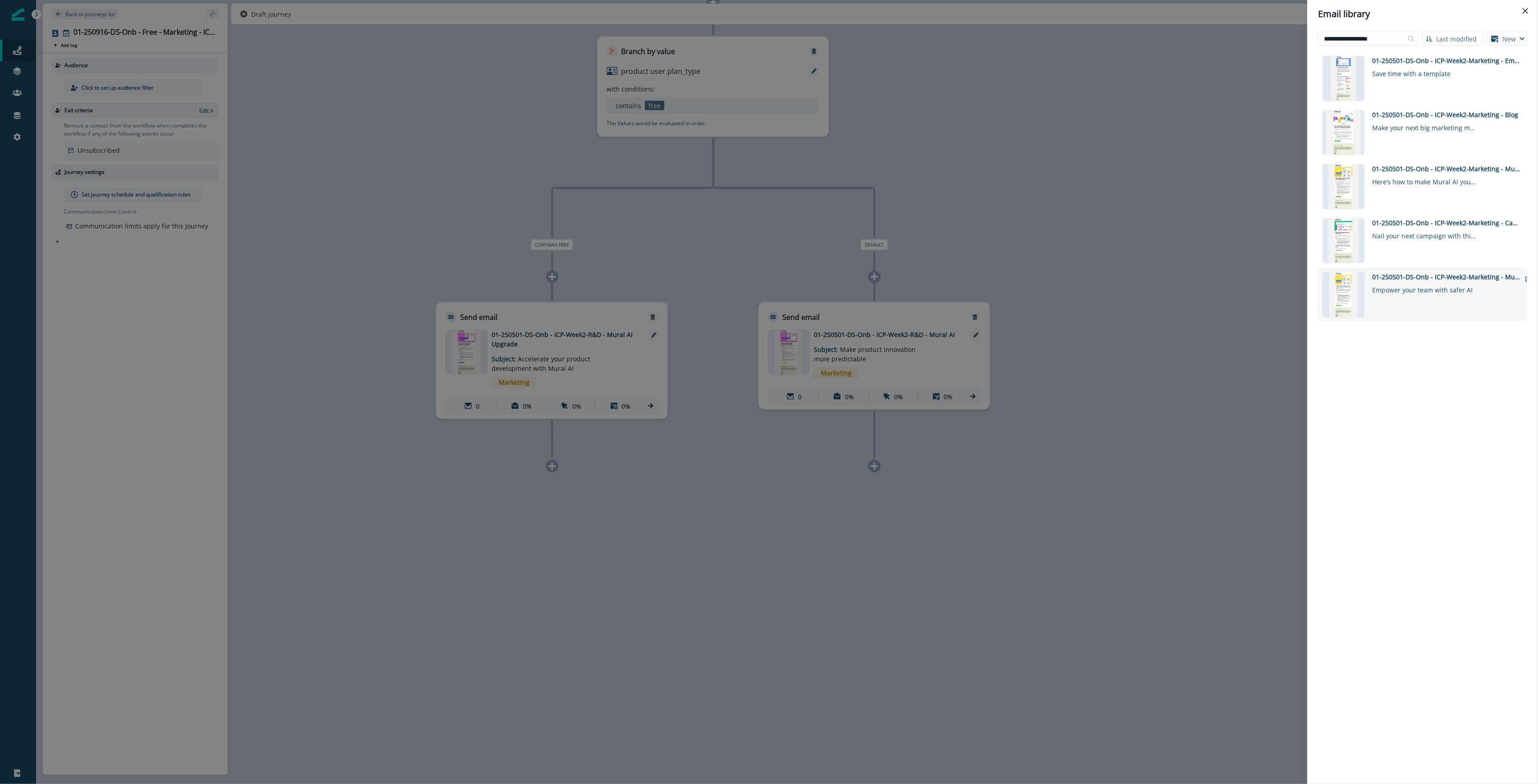
click at [768, 276] on div "01-250501-DS-Onb - ICP-Week2-Marketing - Mural AI Upgrade" at bounding box center [1446, 276] width 149 height 10
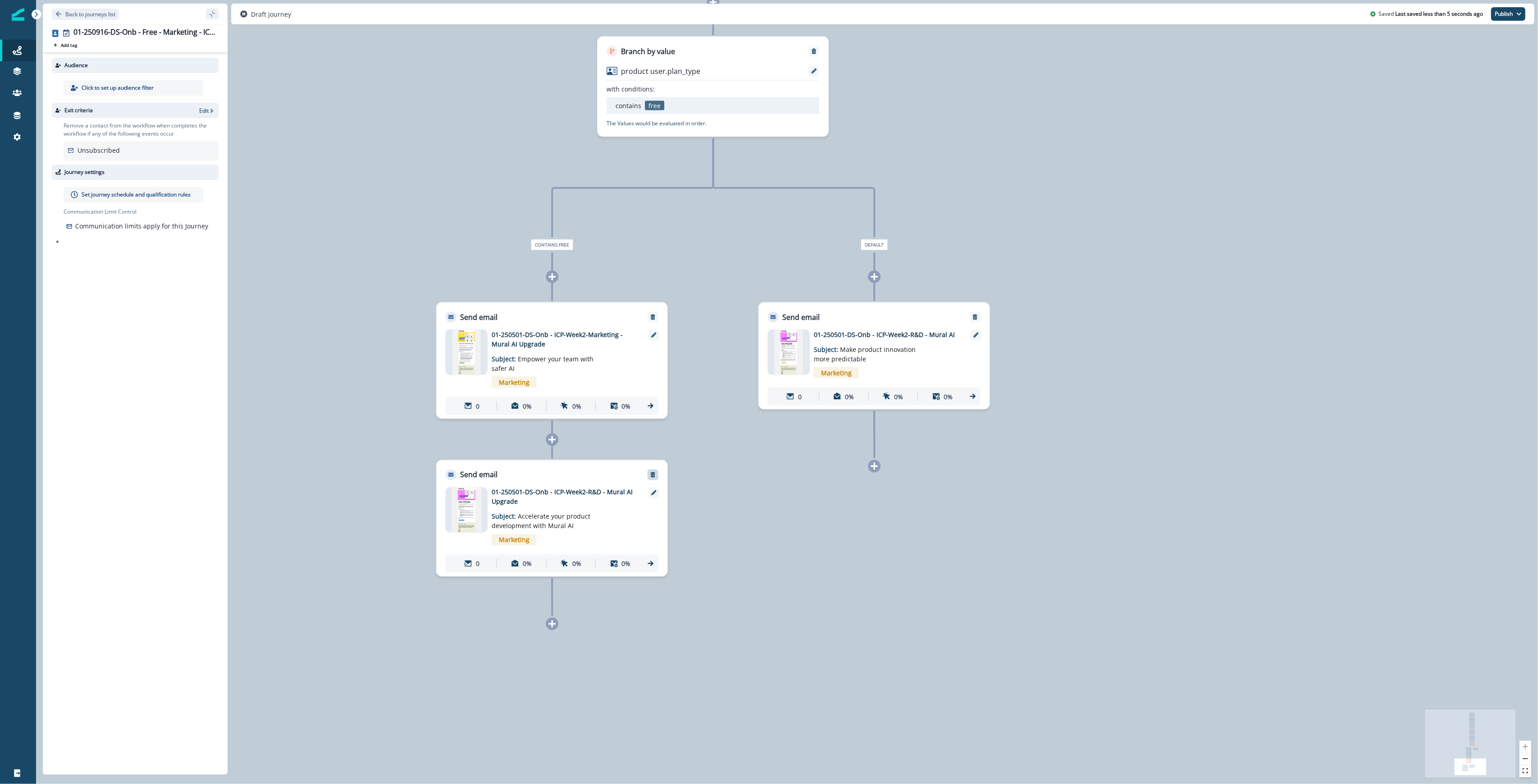
click at [653, 477] on icon "Remove" at bounding box center [653, 475] width 6 height 6
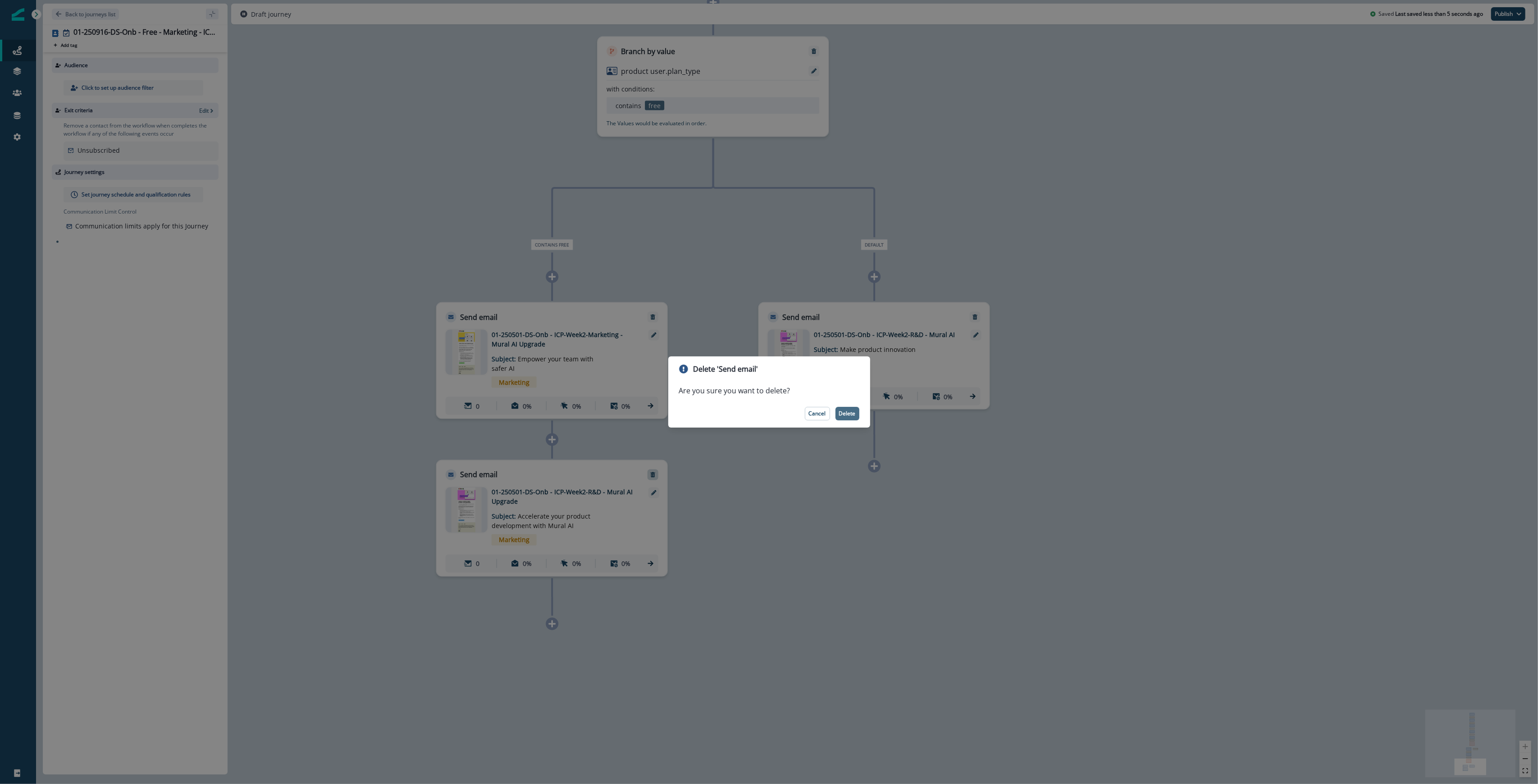
click at [768, 415] on p "Delete" at bounding box center [847, 413] width 17 height 6
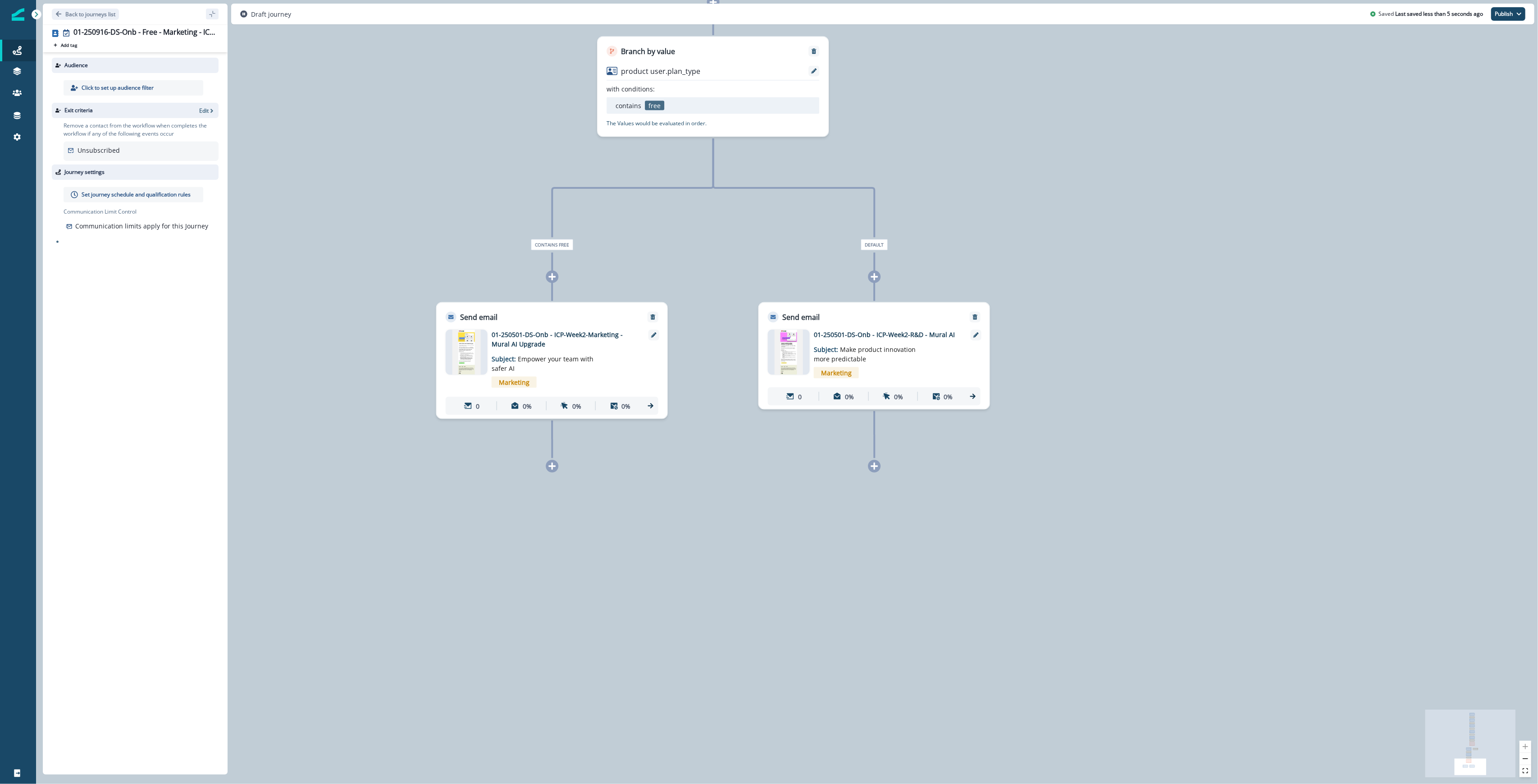
click at [768, 276] on icon at bounding box center [874, 276] width 7 height 7
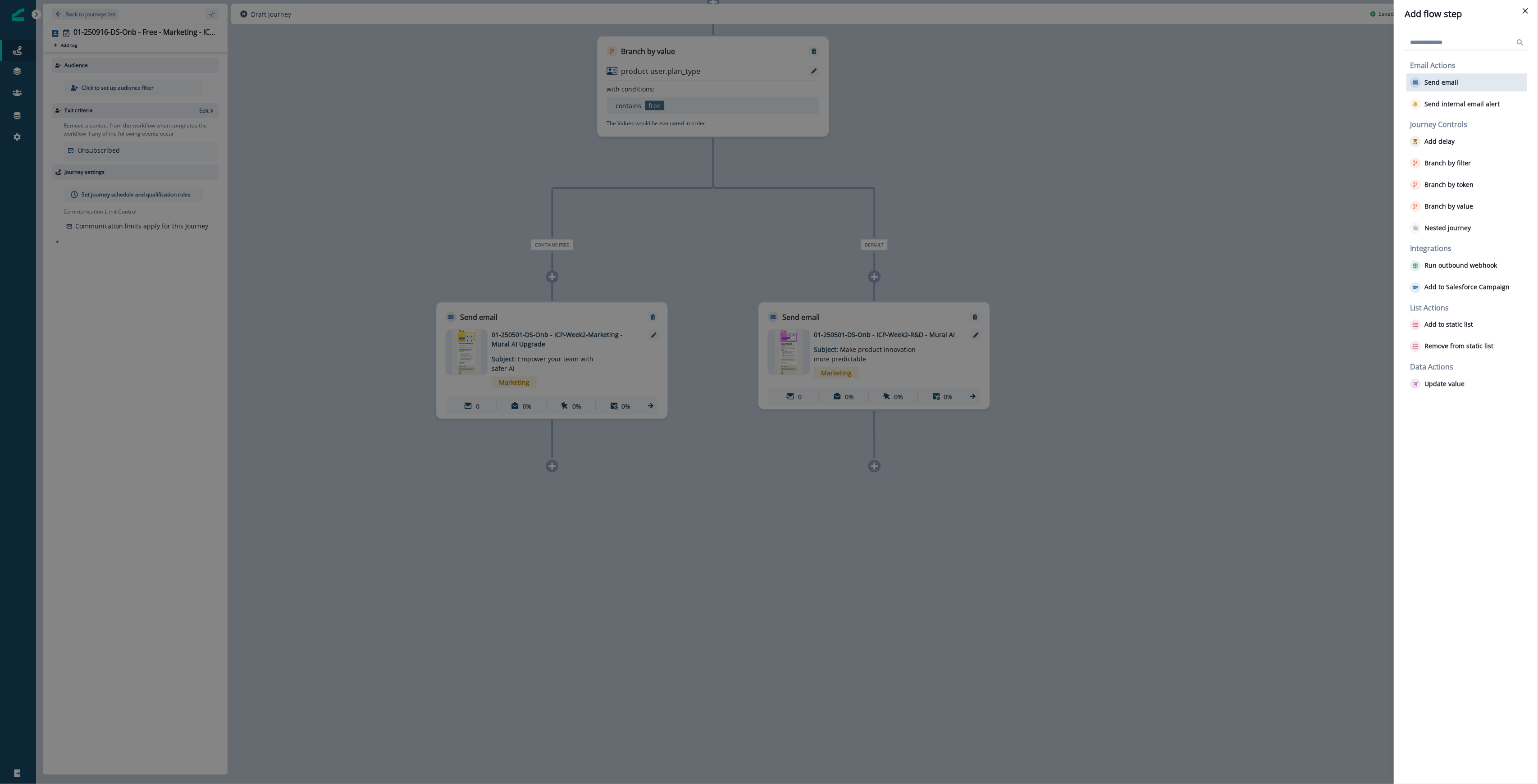
click at [768, 77] on button "Send email" at bounding box center [1434, 83] width 48 height 11
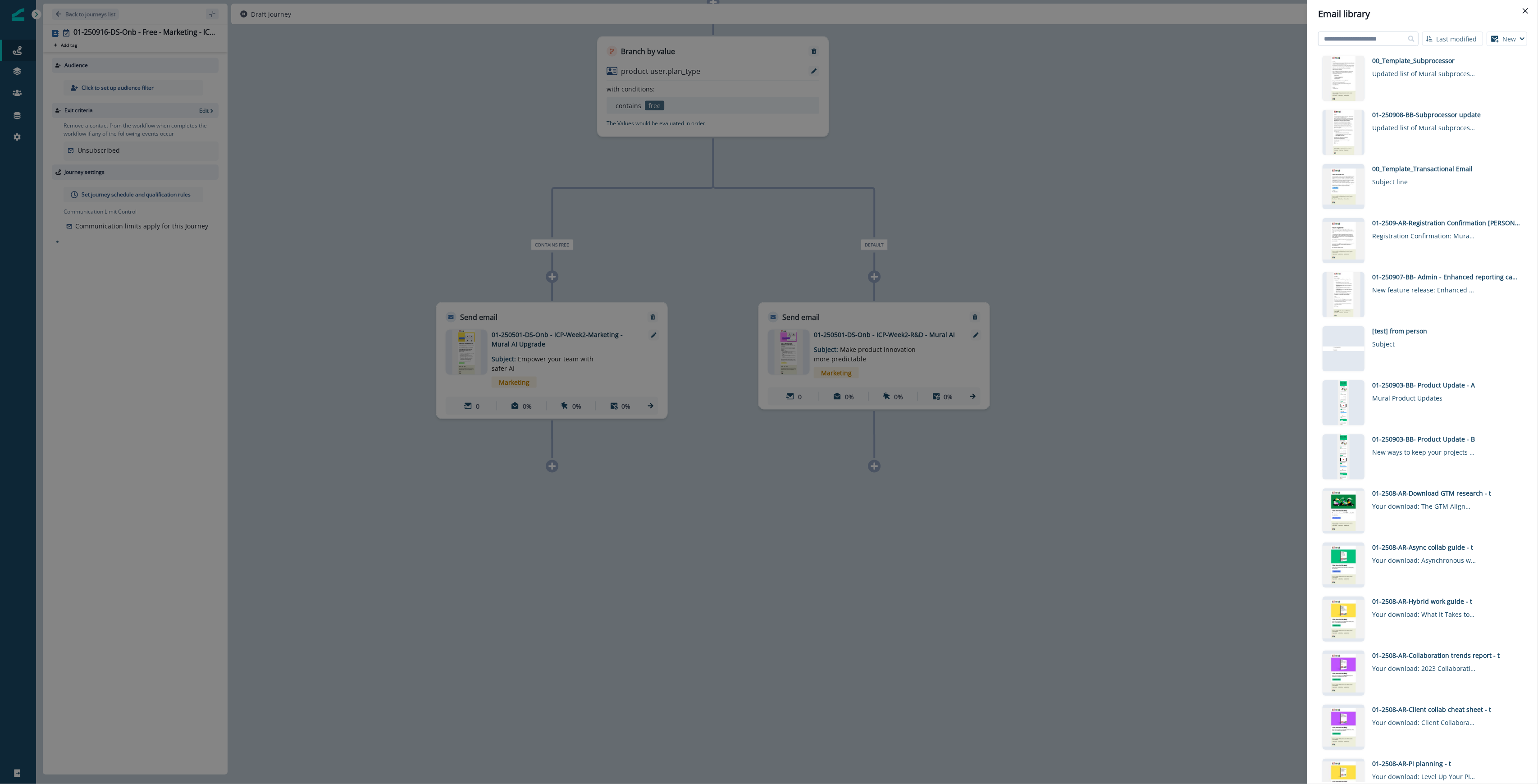
click at [768, 41] on input at bounding box center [1368, 39] width 100 height 14
type input "*"
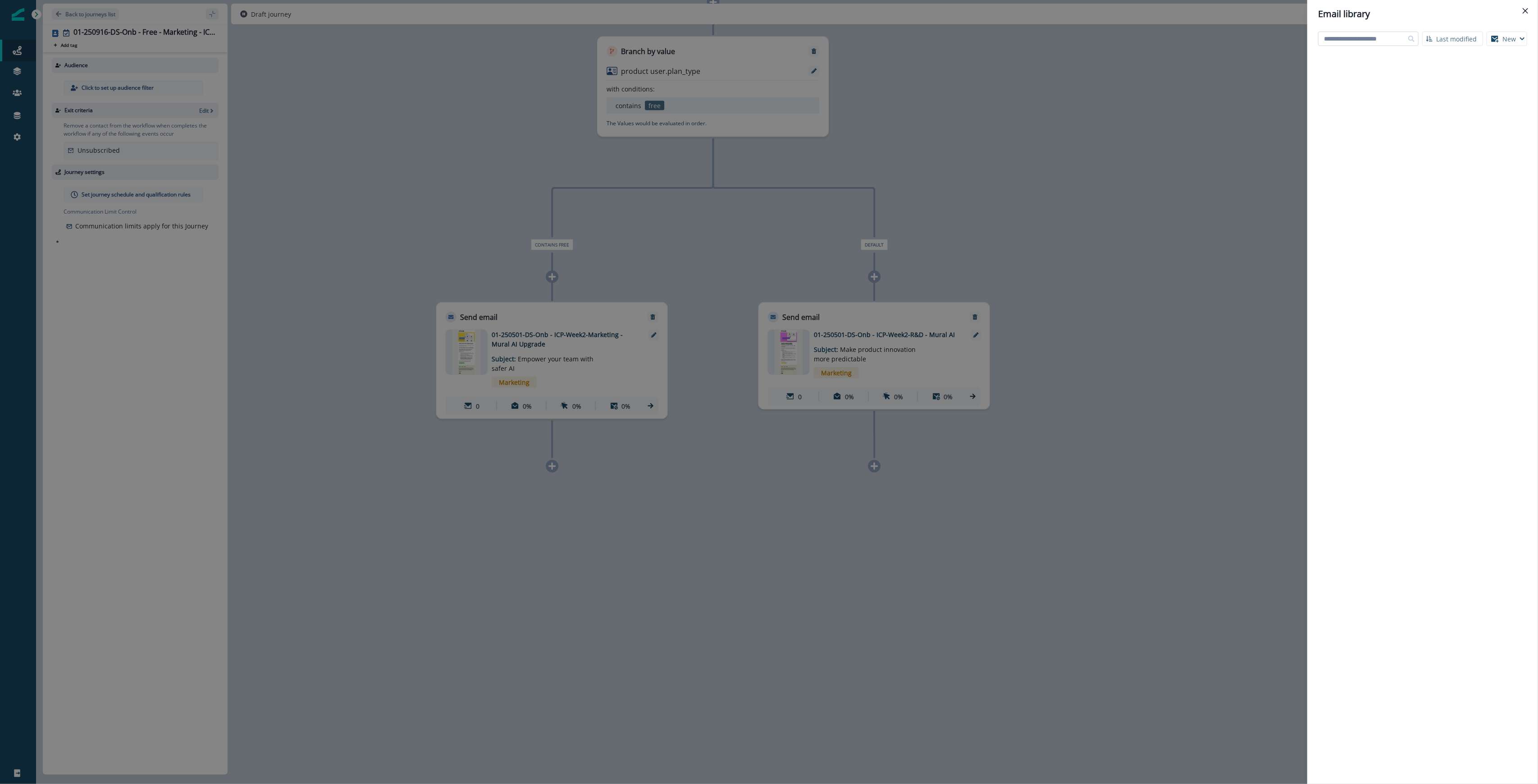
type input "*"
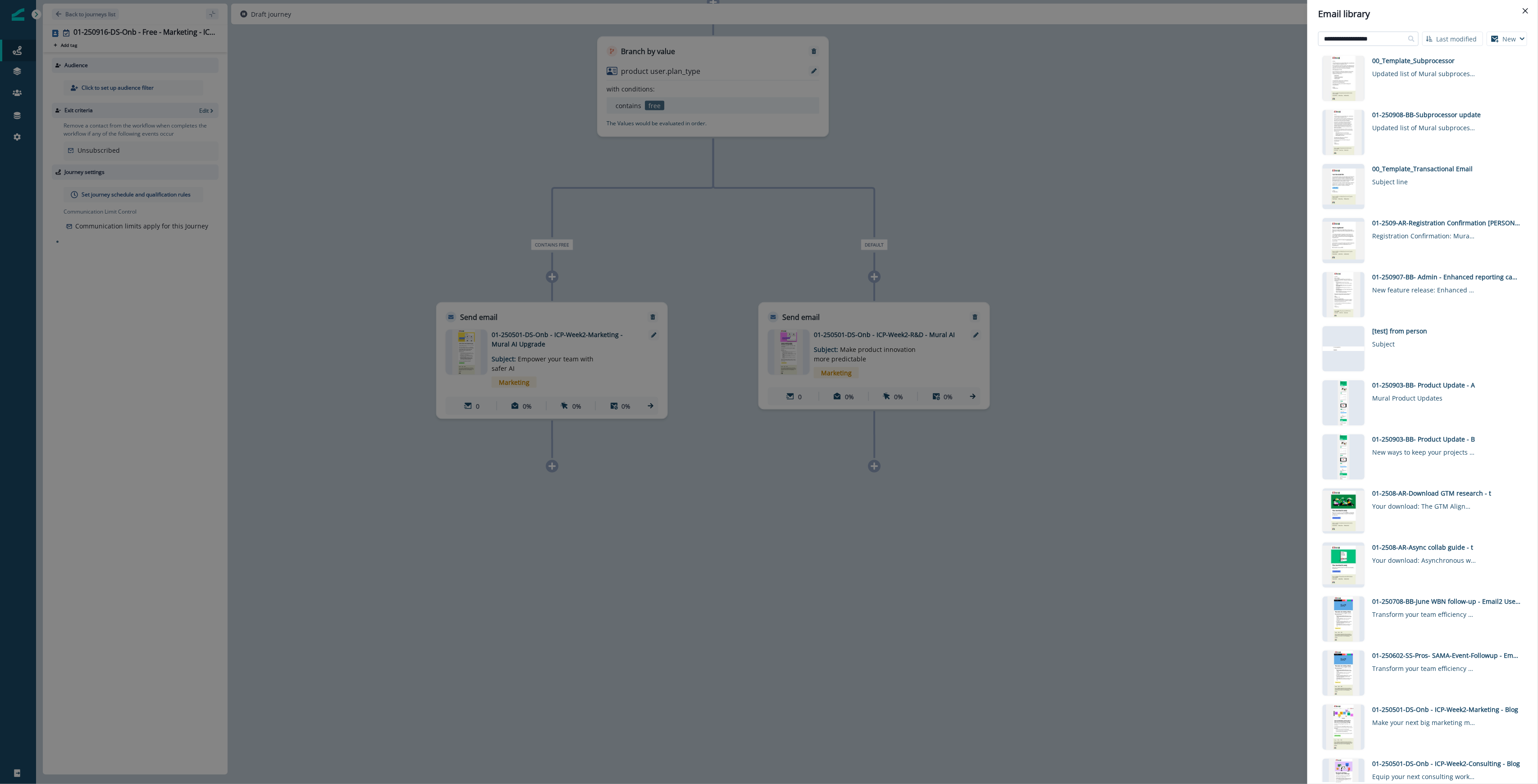
type input "**********"
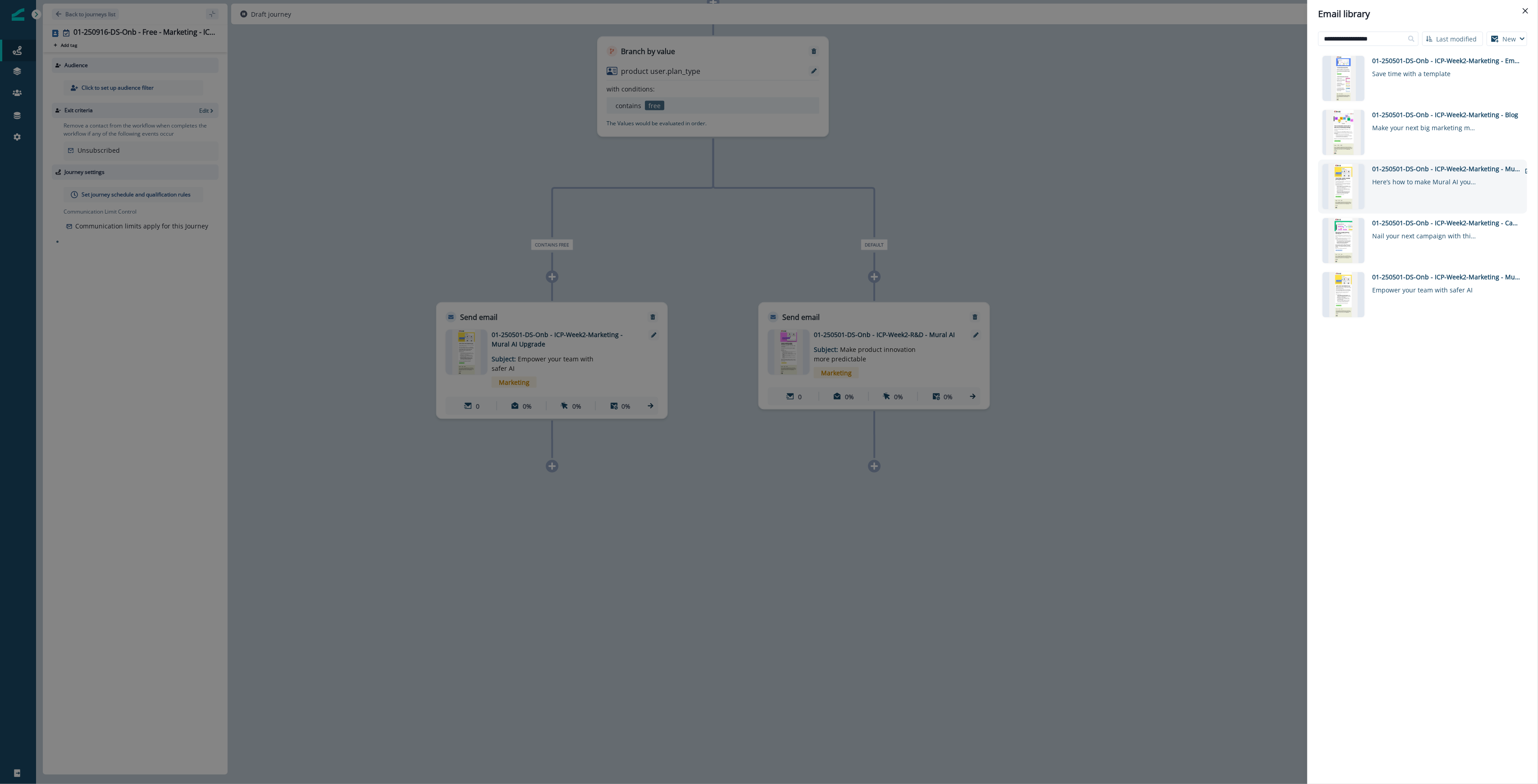
click at [768, 171] on div "01-250501-DS-Onb - ICP-Week2-Marketing - Mural AI" at bounding box center [1446, 168] width 149 height 10
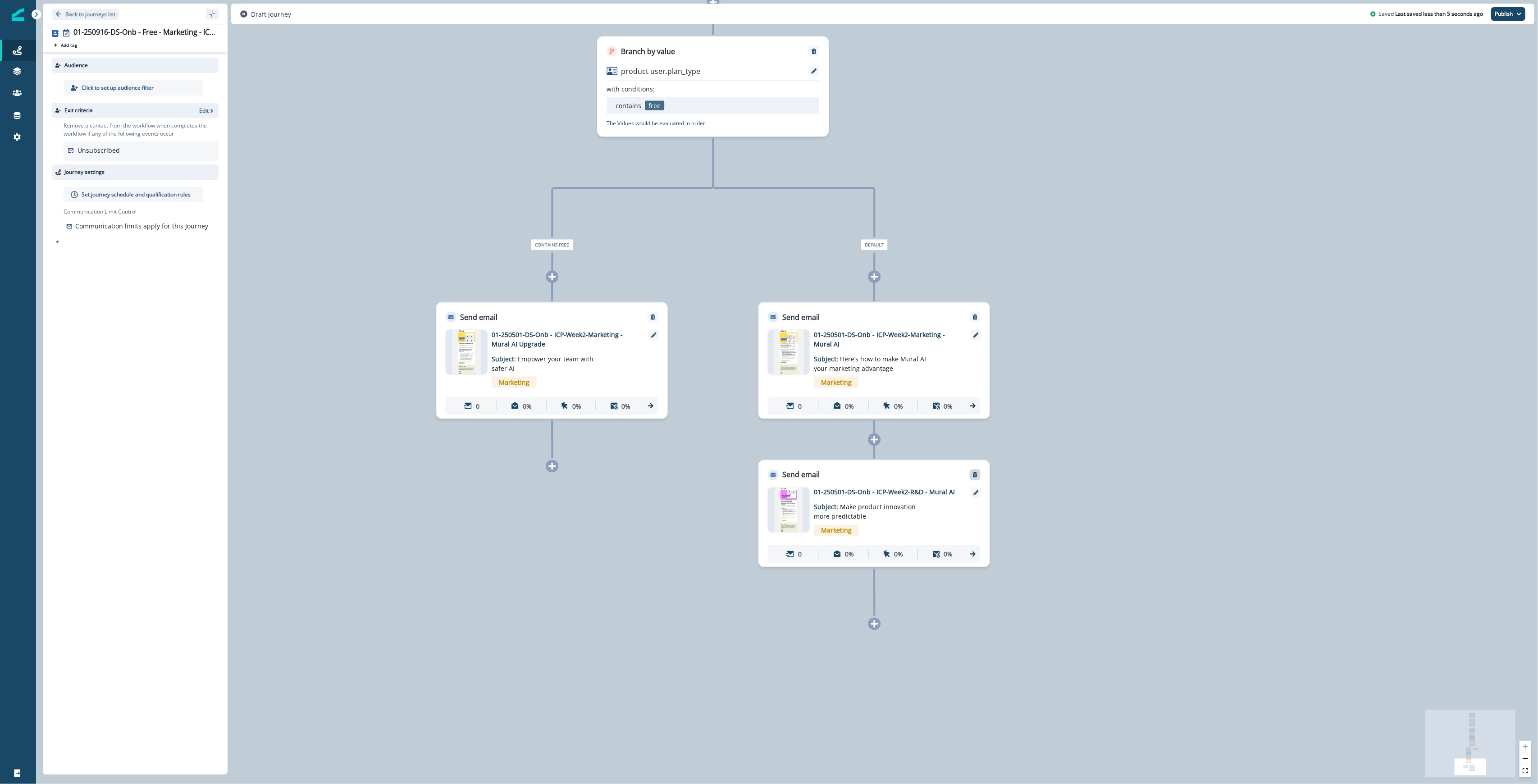
click at [768, 475] on button "Remove" at bounding box center [975, 475] width 14 height 6
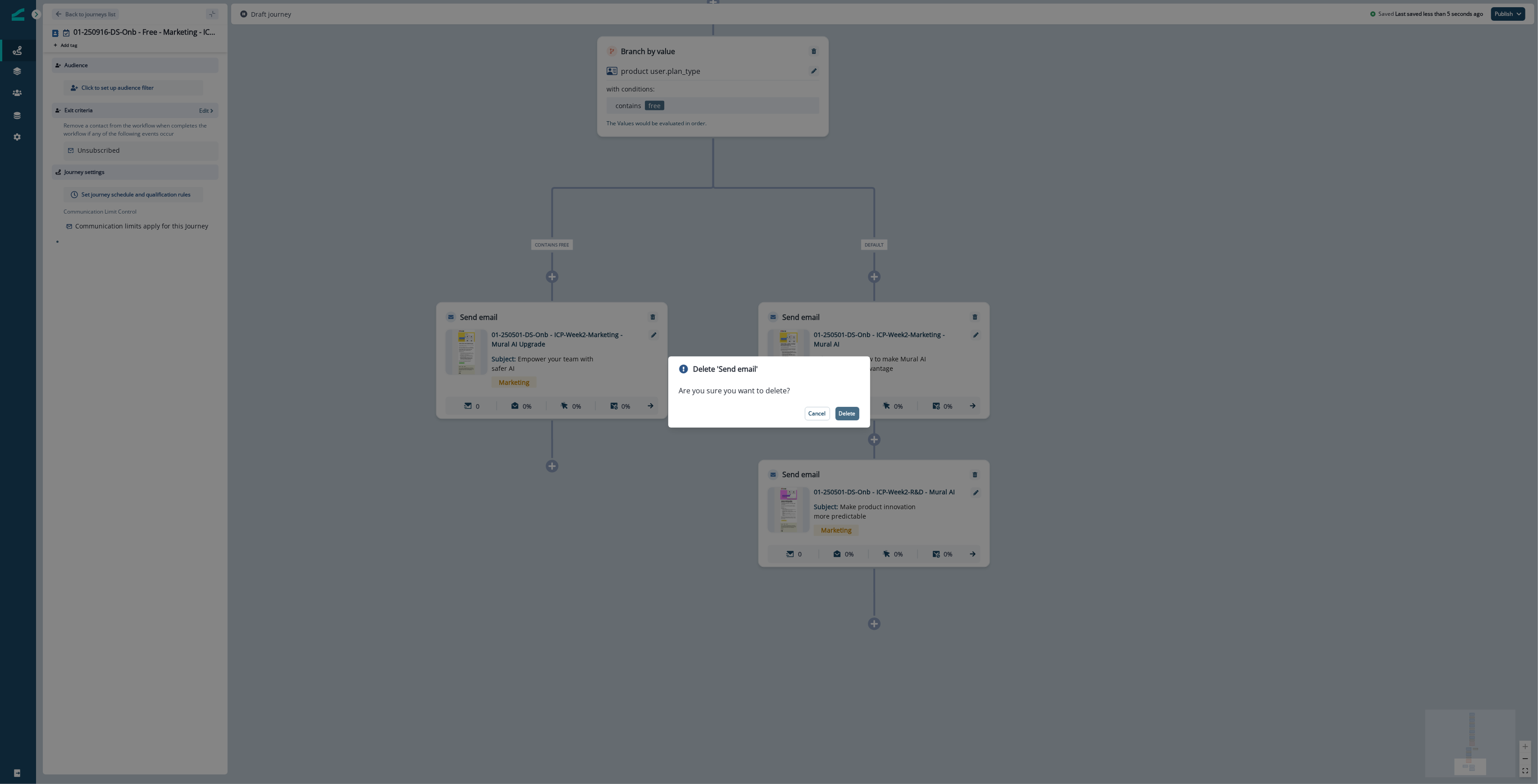
click at [768, 416] on button "Delete" at bounding box center [847, 413] width 24 height 14
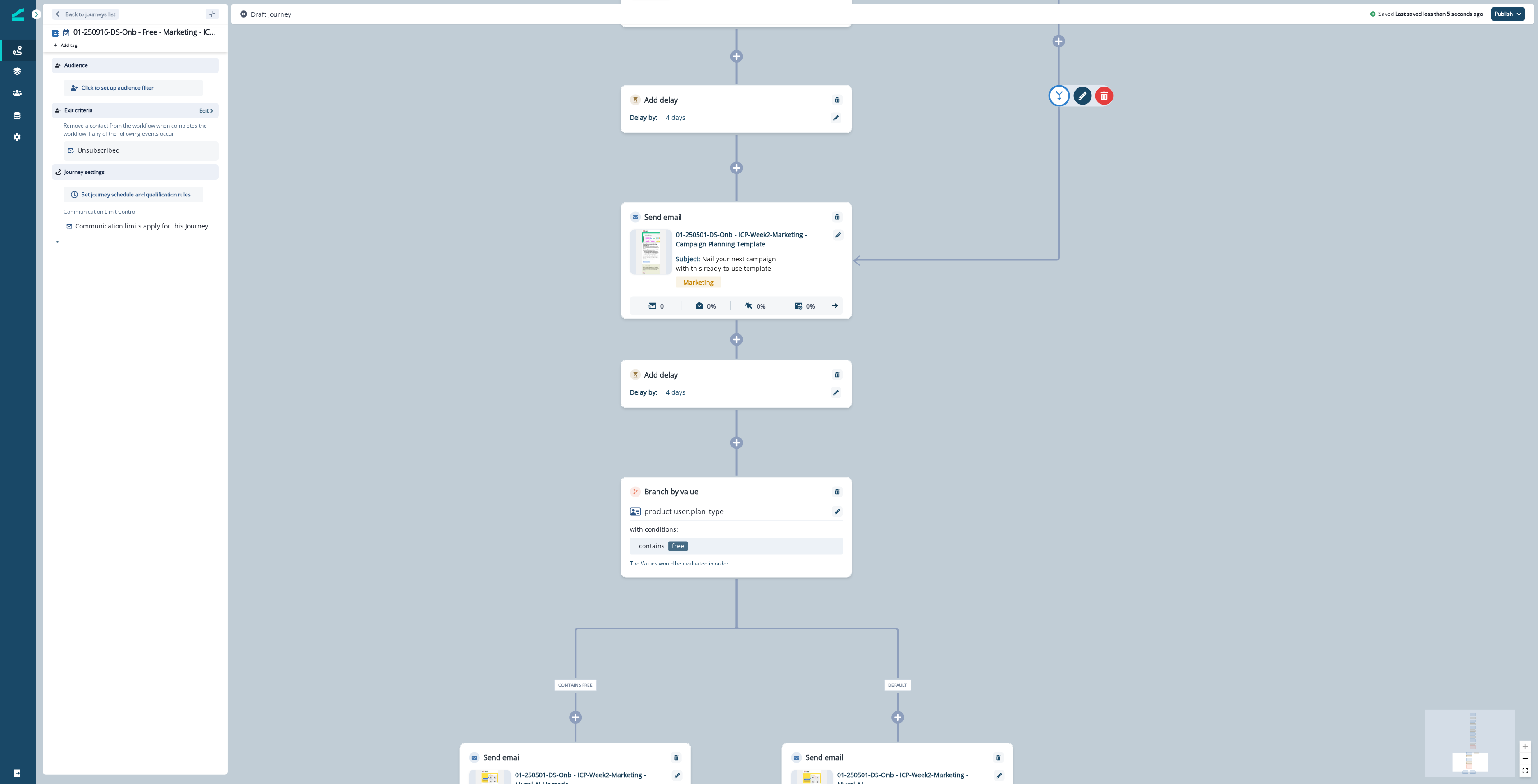
drag, startPoint x: 1078, startPoint y: 133, endPoint x: 1106, endPoint y: 628, distance: 495.8
click at [768, 642] on div "0 contact has entered the journey Send email Email asset changed, journey repor…" at bounding box center [787, 392] width 1502 height 784
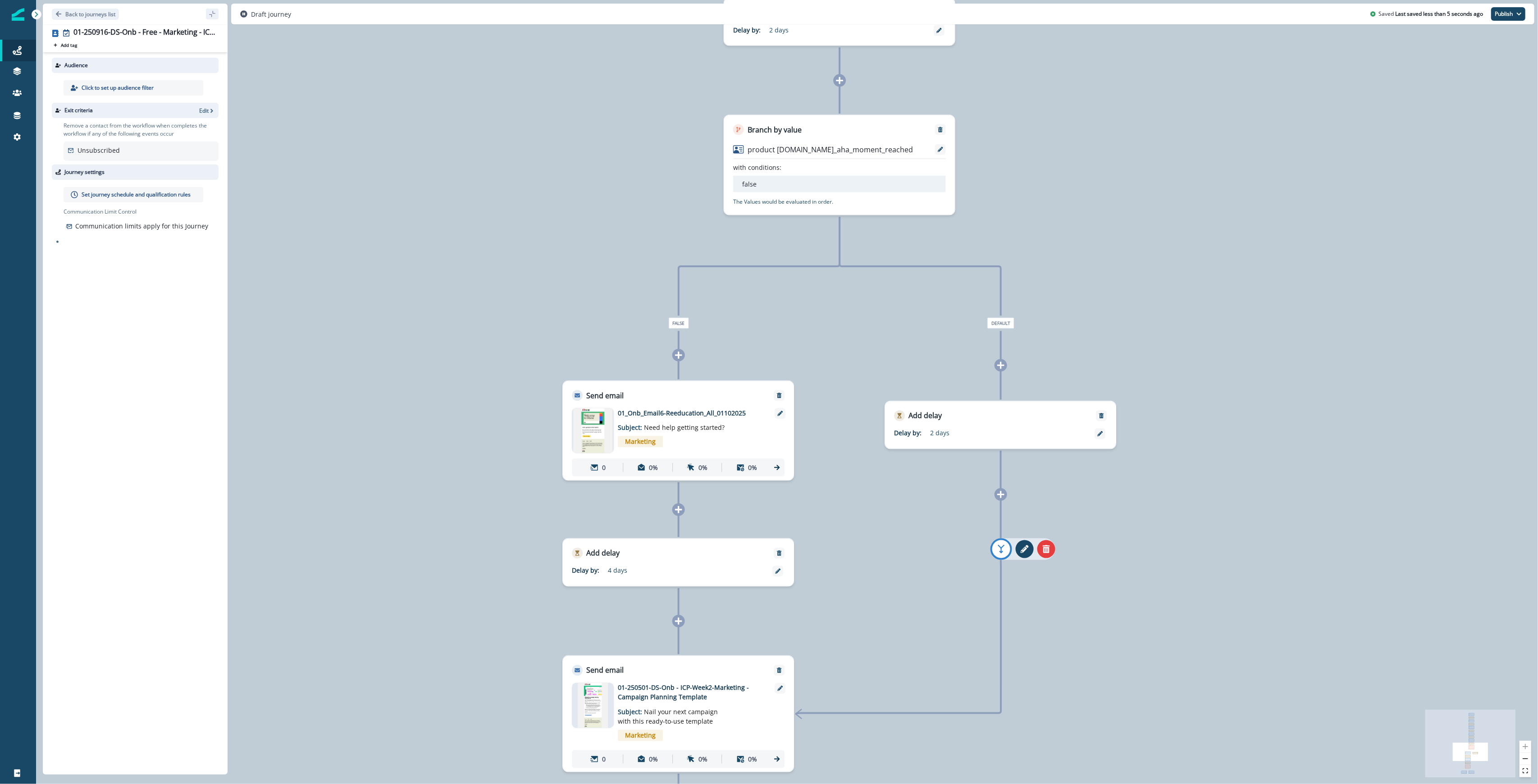
drag, startPoint x: 1257, startPoint y: 271, endPoint x: 1199, endPoint y: 655, distance: 388.4
click at [768, 655] on div "0 contact has entered the journey Send email Email asset changed, journey repor…" at bounding box center [787, 392] width 1502 height 784
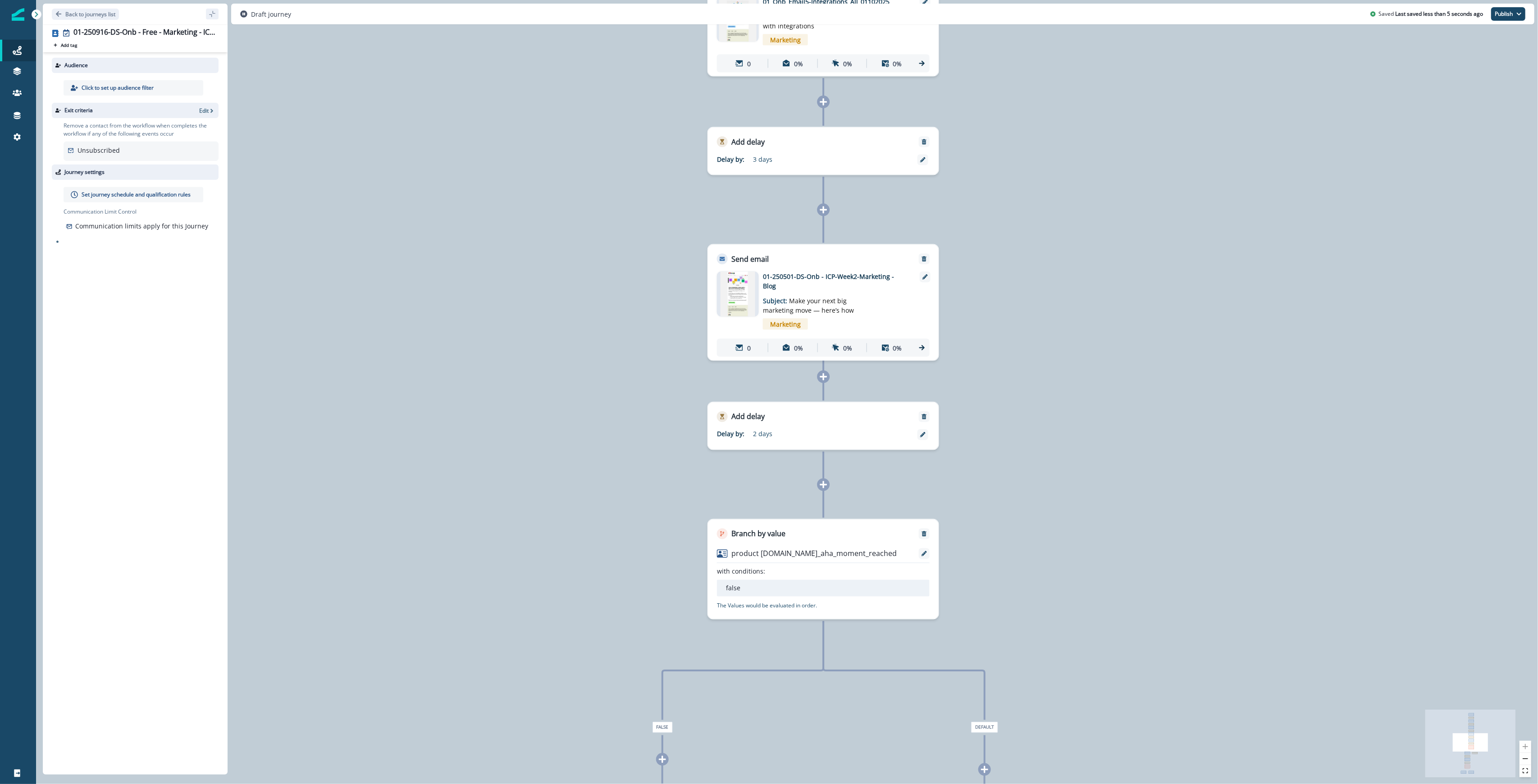
drag, startPoint x: 1247, startPoint y: 369, endPoint x: 1237, endPoint y: 632, distance: 263.2
click at [768, 672] on div "0 contact has entered the journey Send email Email asset changed, journey repor…" at bounding box center [787, 392] width 1502 height 784
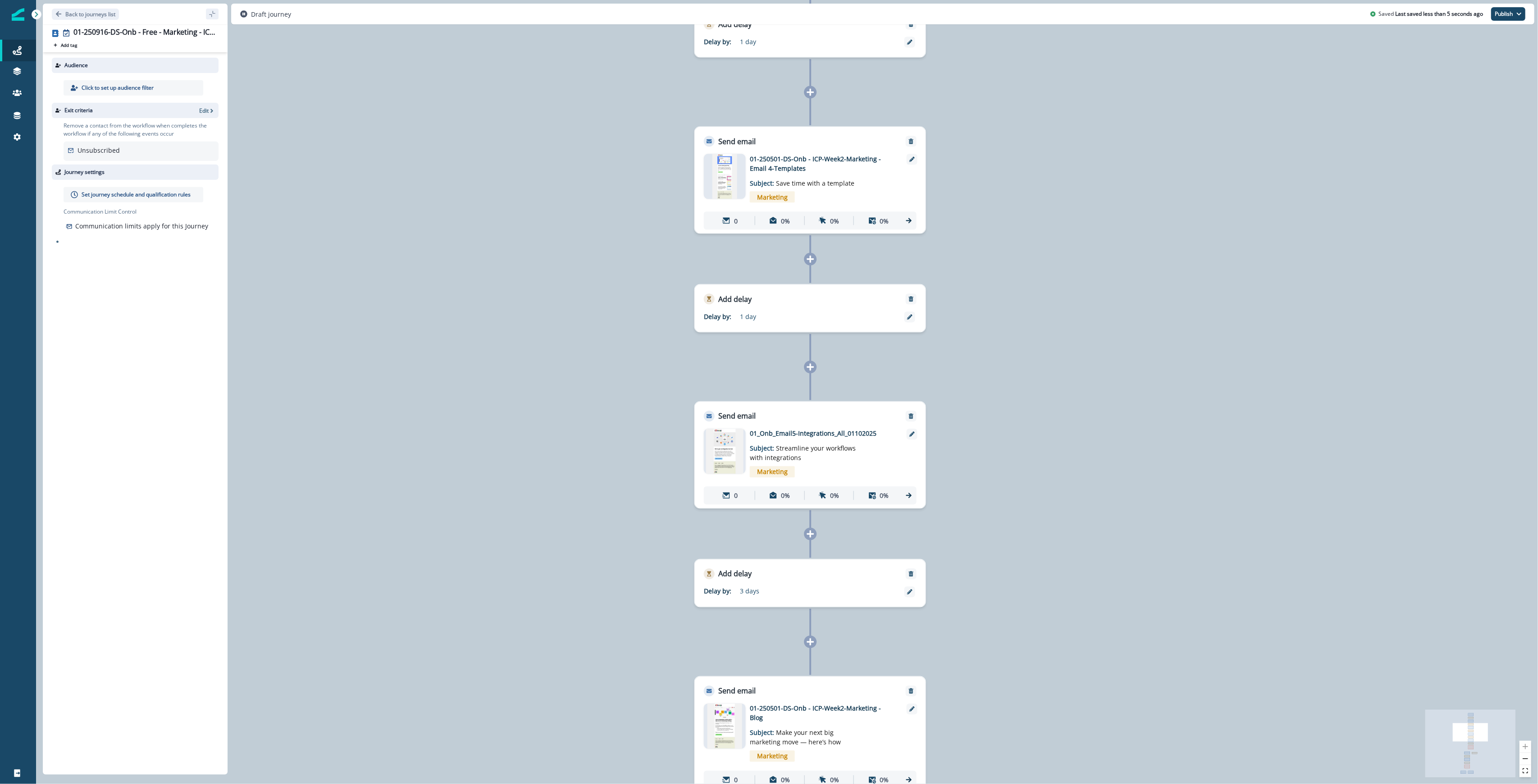
drag, startPoint x: 1242, startPoint y: 339, endPoint x: 1230, endPoint y: 748, distance: 409.2
click at [768, 748] on div "0 contact has entered the journey Send email Email asset changed, journey repor…" at bounding box center [787, 392] width 1502 height 784
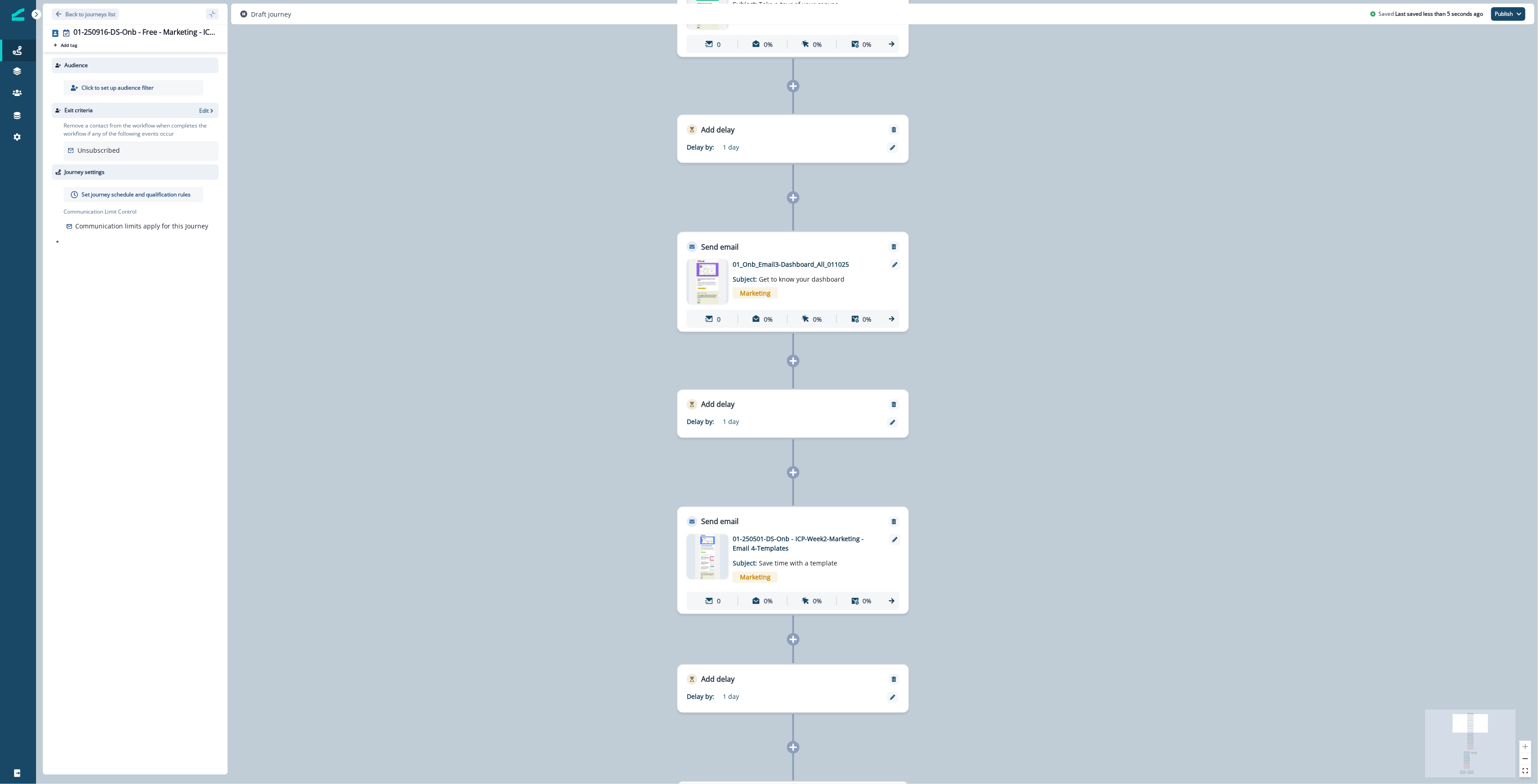
drag, startPoint x: 1211, startPoint y: 685, endPoint x: 1211, endPoint y: 794, distance: 109.0
click at [768, 782] on html "A newer version of Inflection.io is available. Refresh your page to load the la…" at bounding box center [769, 392] width 1538 height 784
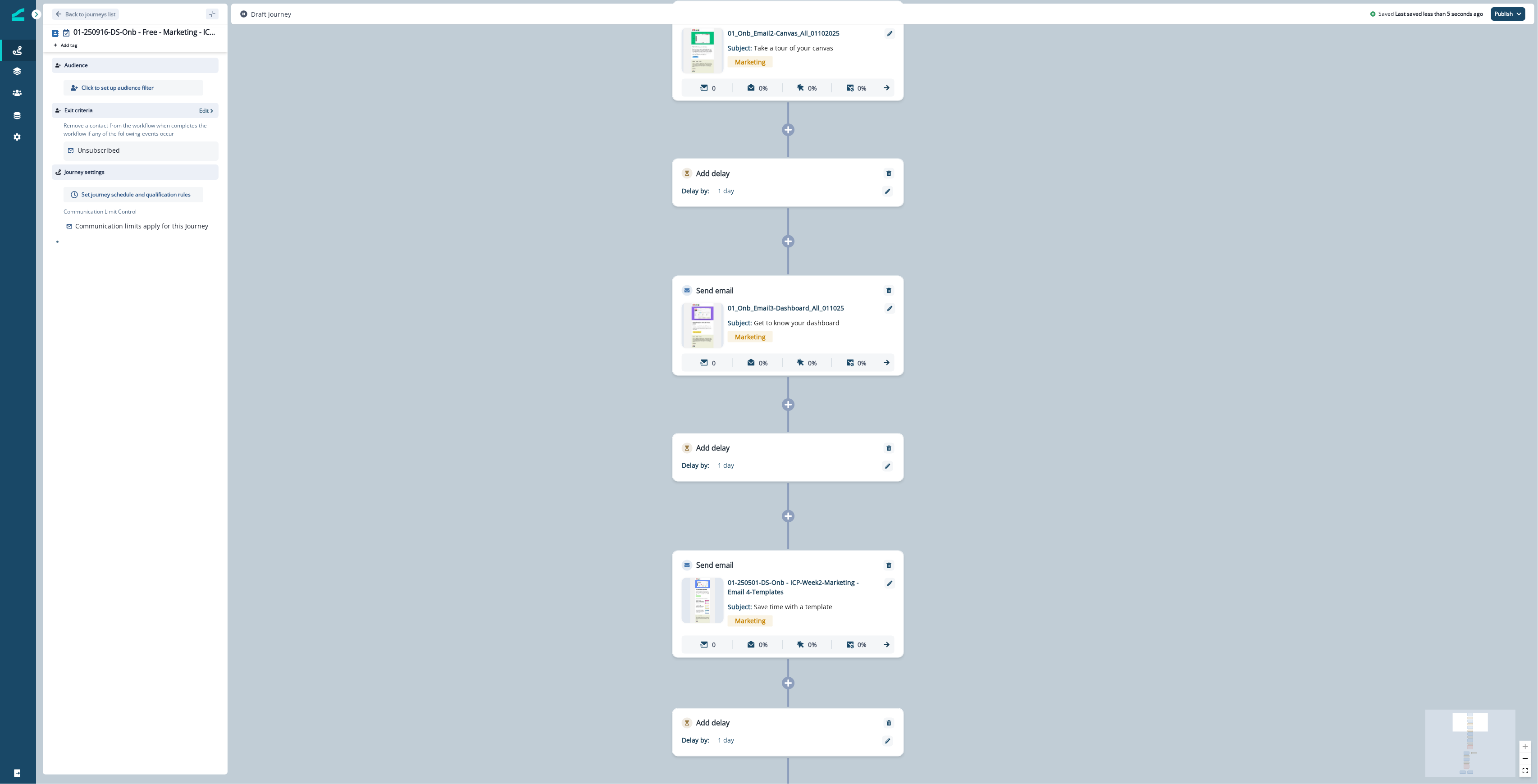
drag, startPoint x: 1180, startPoint y: 330, endPoint x: 1163, endPoint y: 631, distance: 301.5
click at [768, 631] on div "0 contact has entered the journey Send email Email asset changed, journey repor…" at bounding box center [787, 392] width 1502 height 784
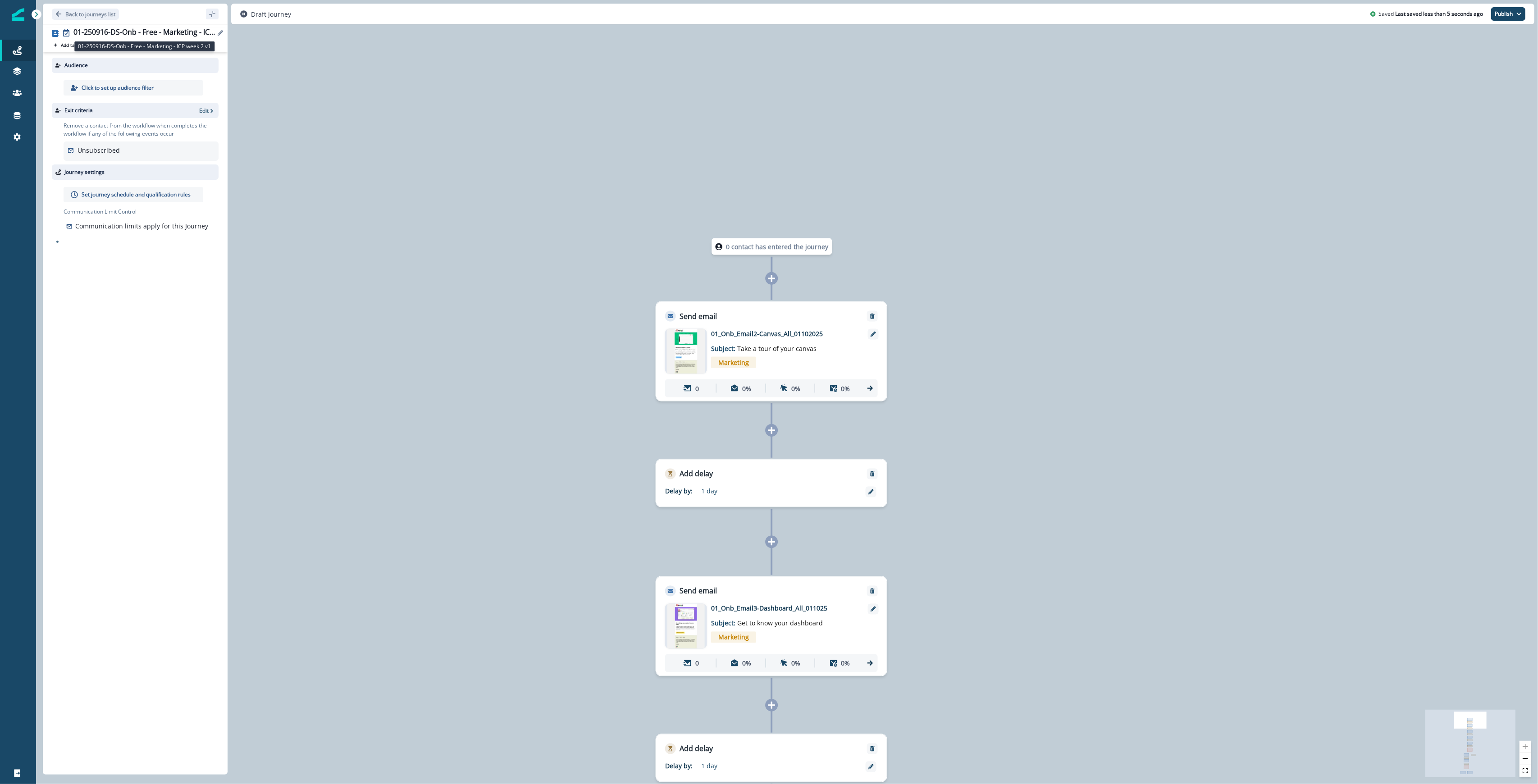
click at [126, 33] on div "01-250916-DS-Onb - Free - Marketing - ICP week 2 v1" at bounding box center [144, 33] width 141 height 10
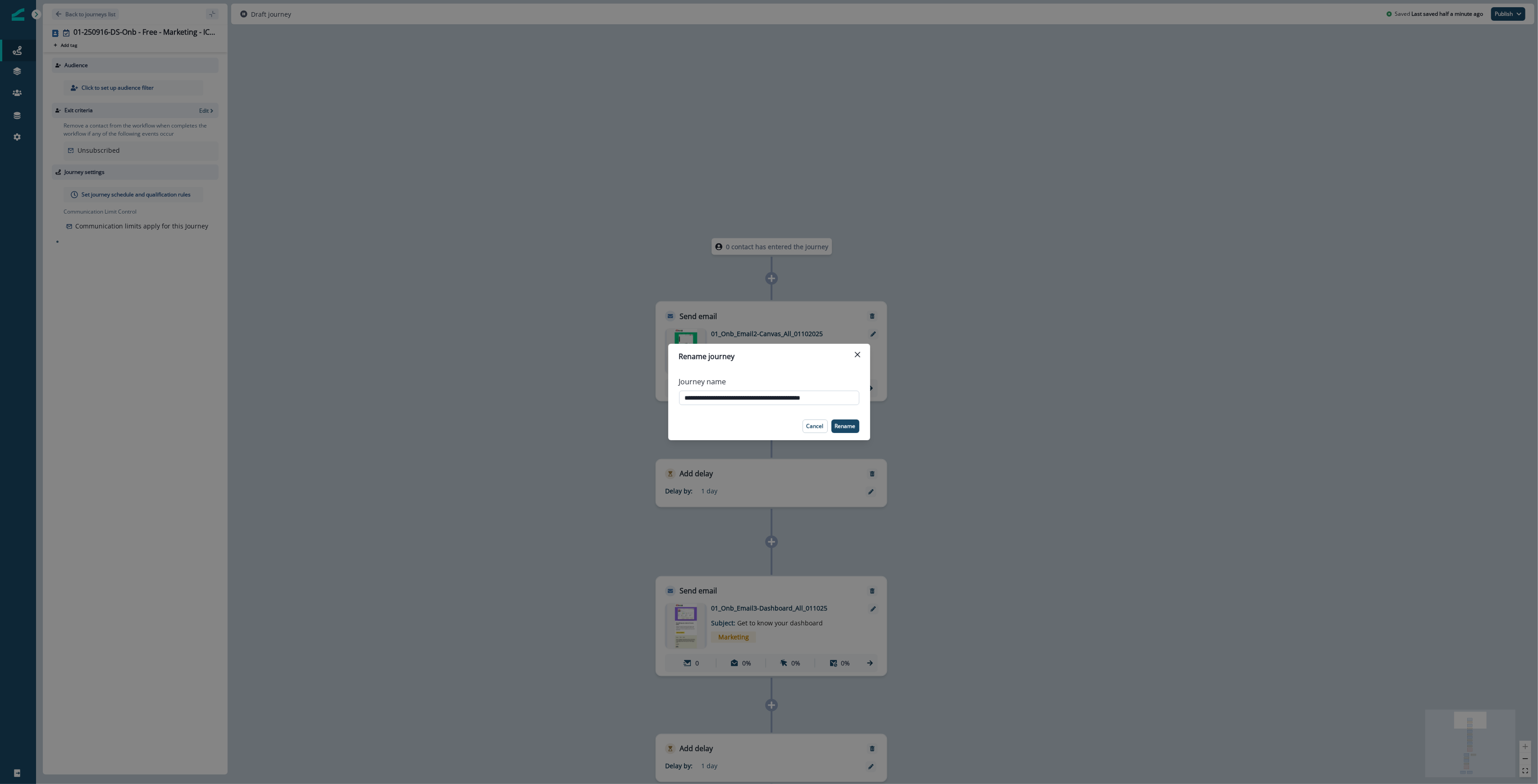
click at [768, 396] on input "**********" at bounding box center [769, 398] width 180 height 14
click at [768, 357] on icon "Close" at bounding box center [857, 354] width 6 height 6
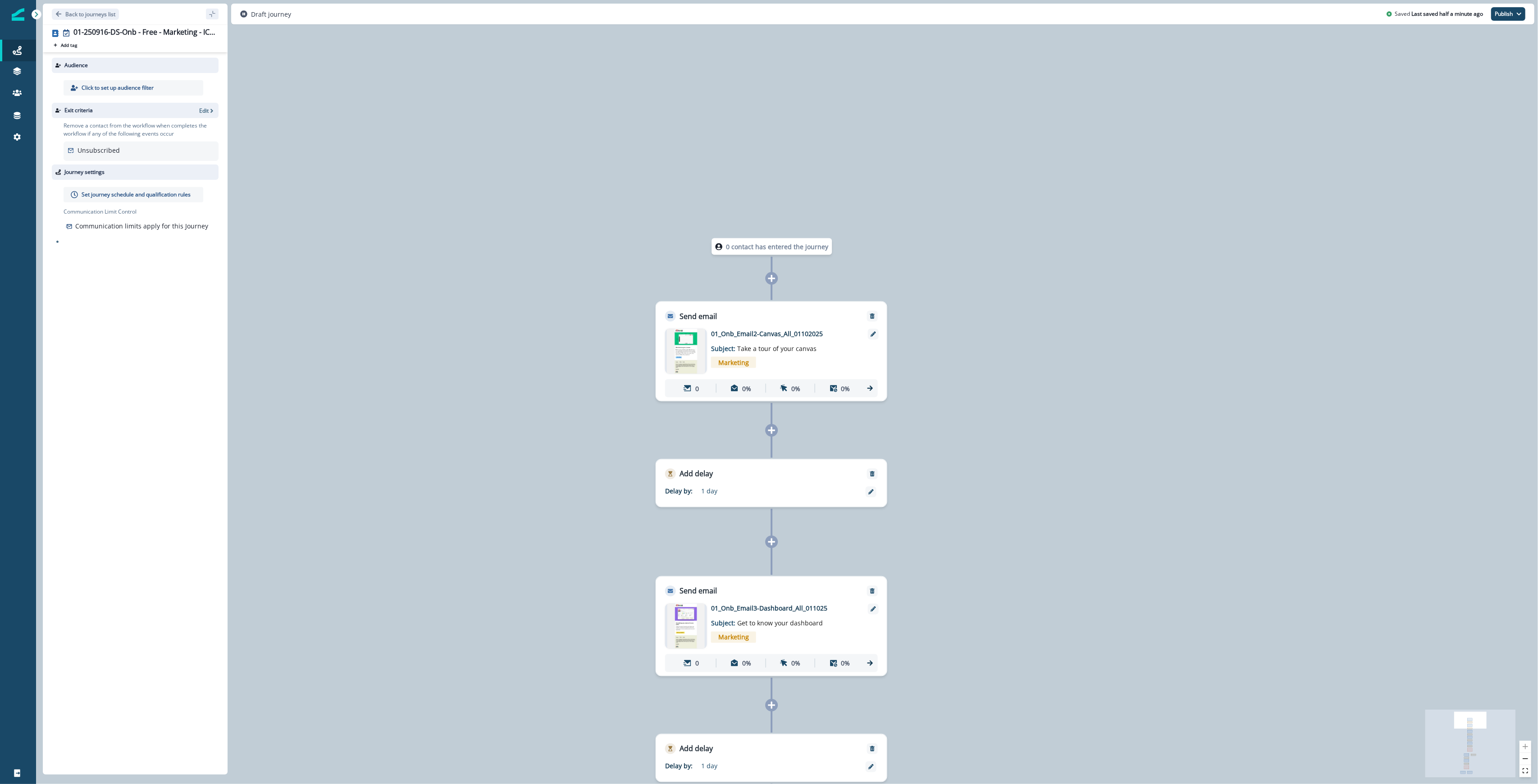
click at [768, 353] on div "Marketing" at bounding box center [785, 361] width 148 height 18
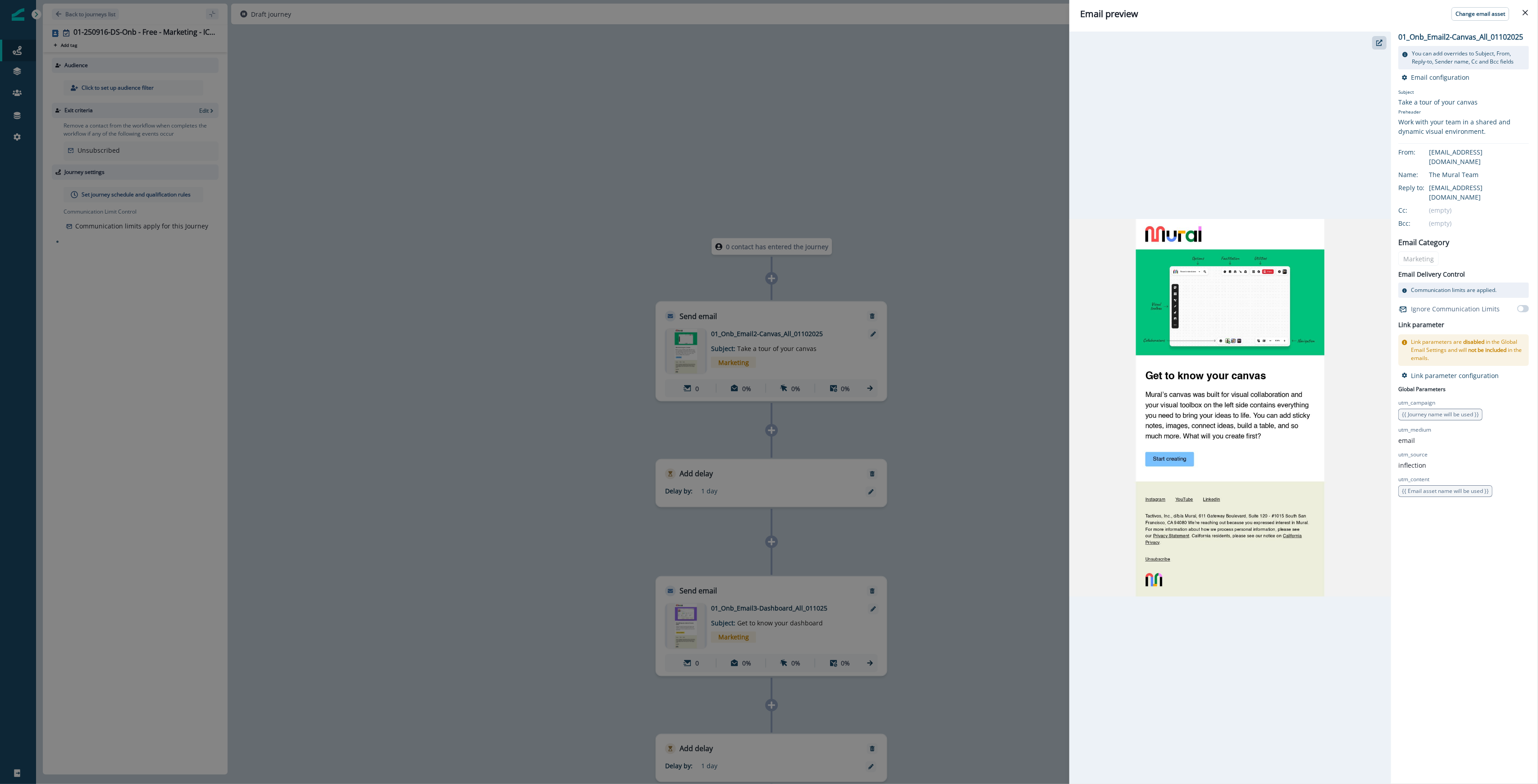
click at [524, 141] on div "Email preview Change email asset 01_Onb_Email2-Canvas_All_01102025 You can add …" at bounding box center [769, 392] width 1538 height 784
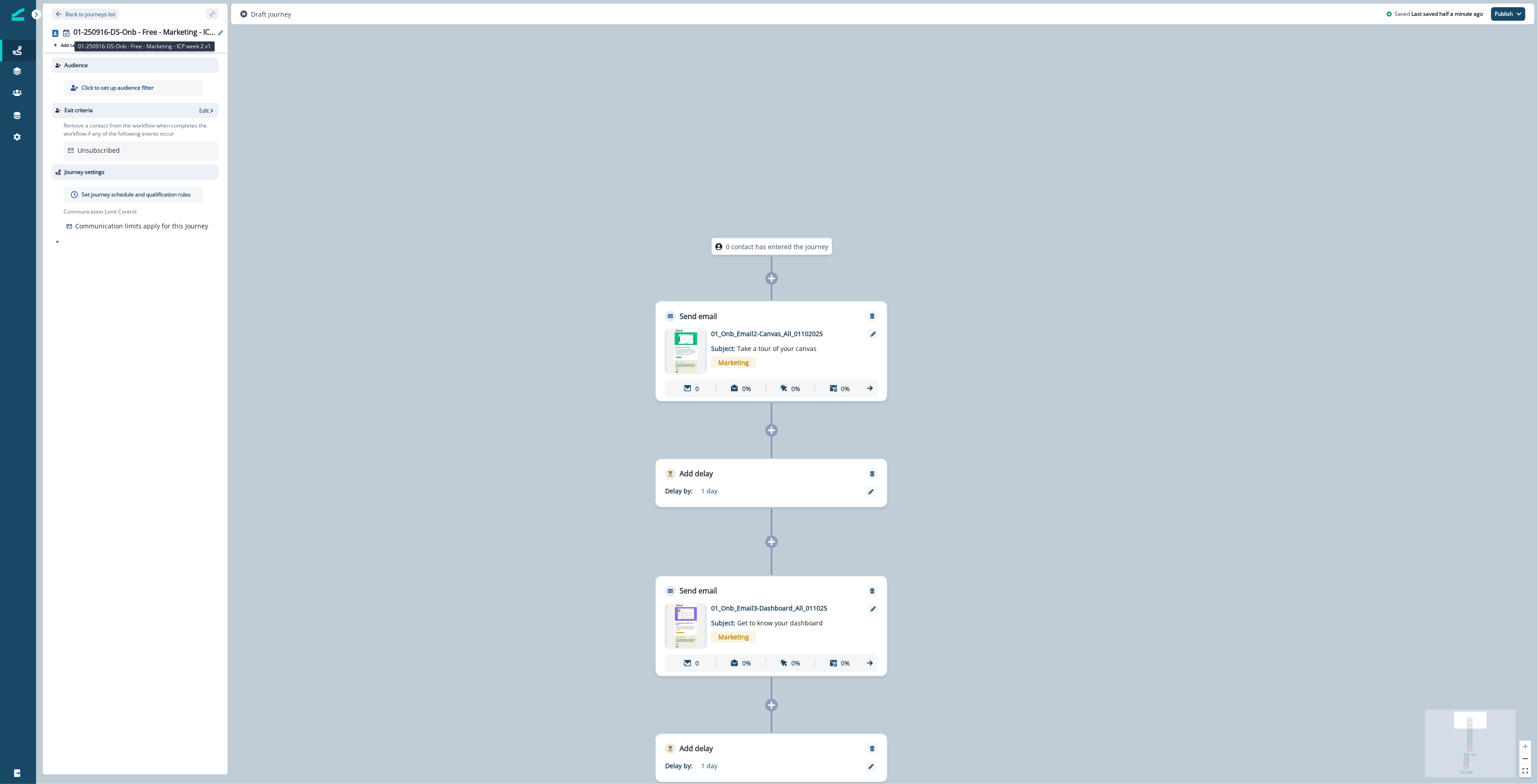
click at [136, 33] on div "01-250916-DS-Onb - Free - Marketing - ICP week 2 v1" at bounding box center [144, 33] width 141 height 10
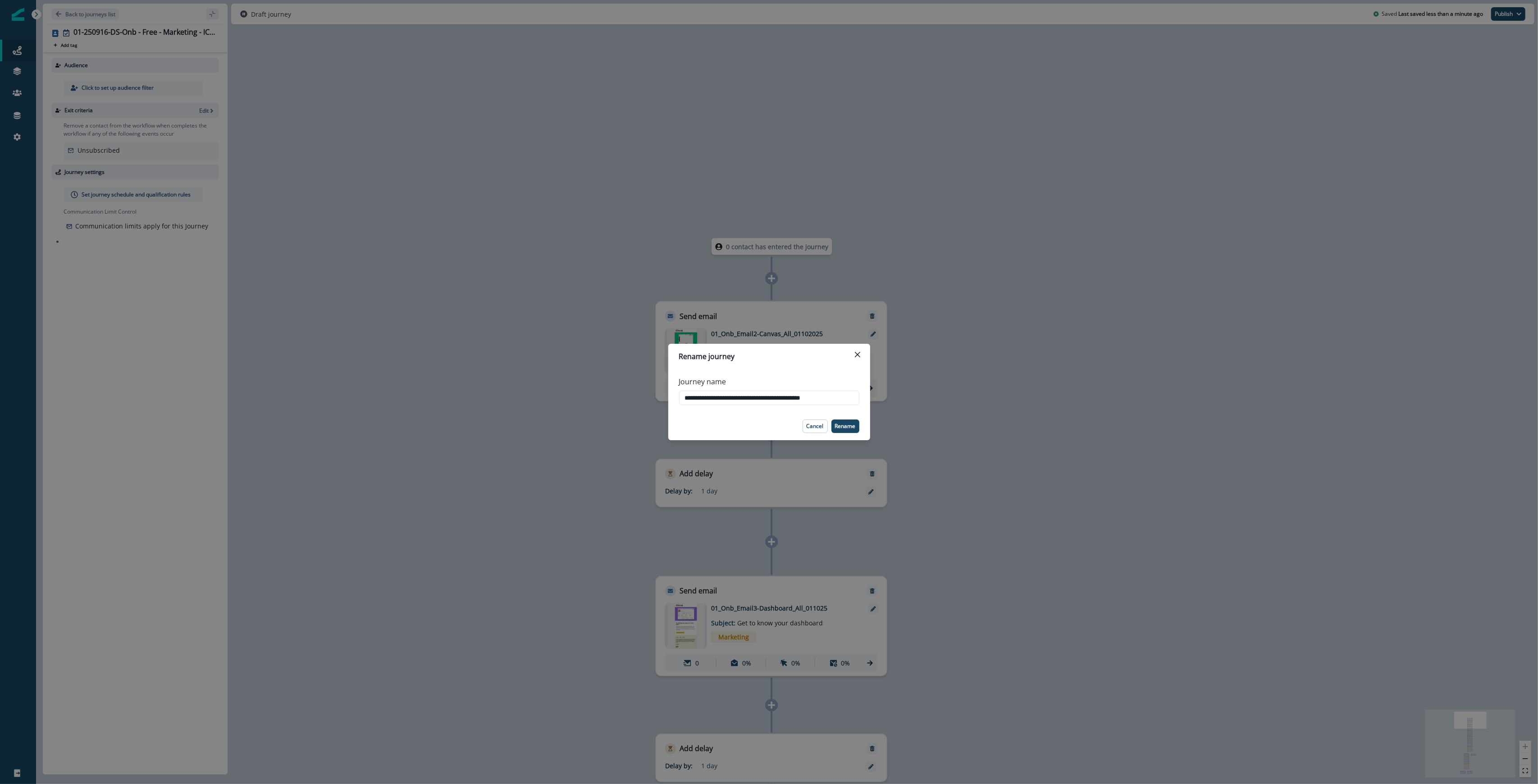
drag, startPoint x: 792, startPoint y: 396, endPoint x: 642, endPoint y: 393, distance: 150.0
click at [642, 393] on div "**********" at bounding box center [769, 392] width 1538 height 784
click at [768, 352] on button "Close" at bounding box center [858, 354] width 14 height 14
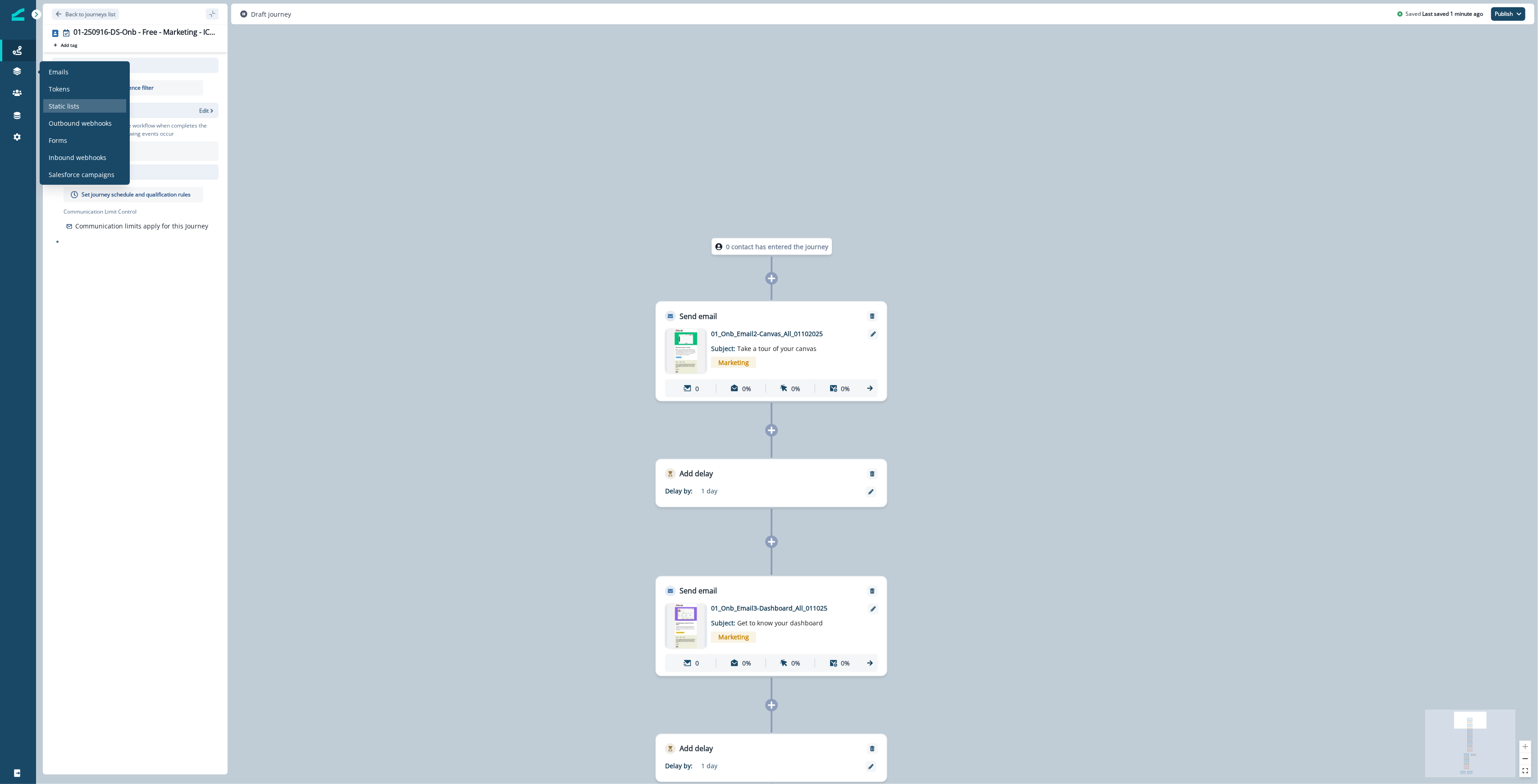
click at [67, 108] on p "Static lists" at bounding box center [64, 106] width 31 height 10
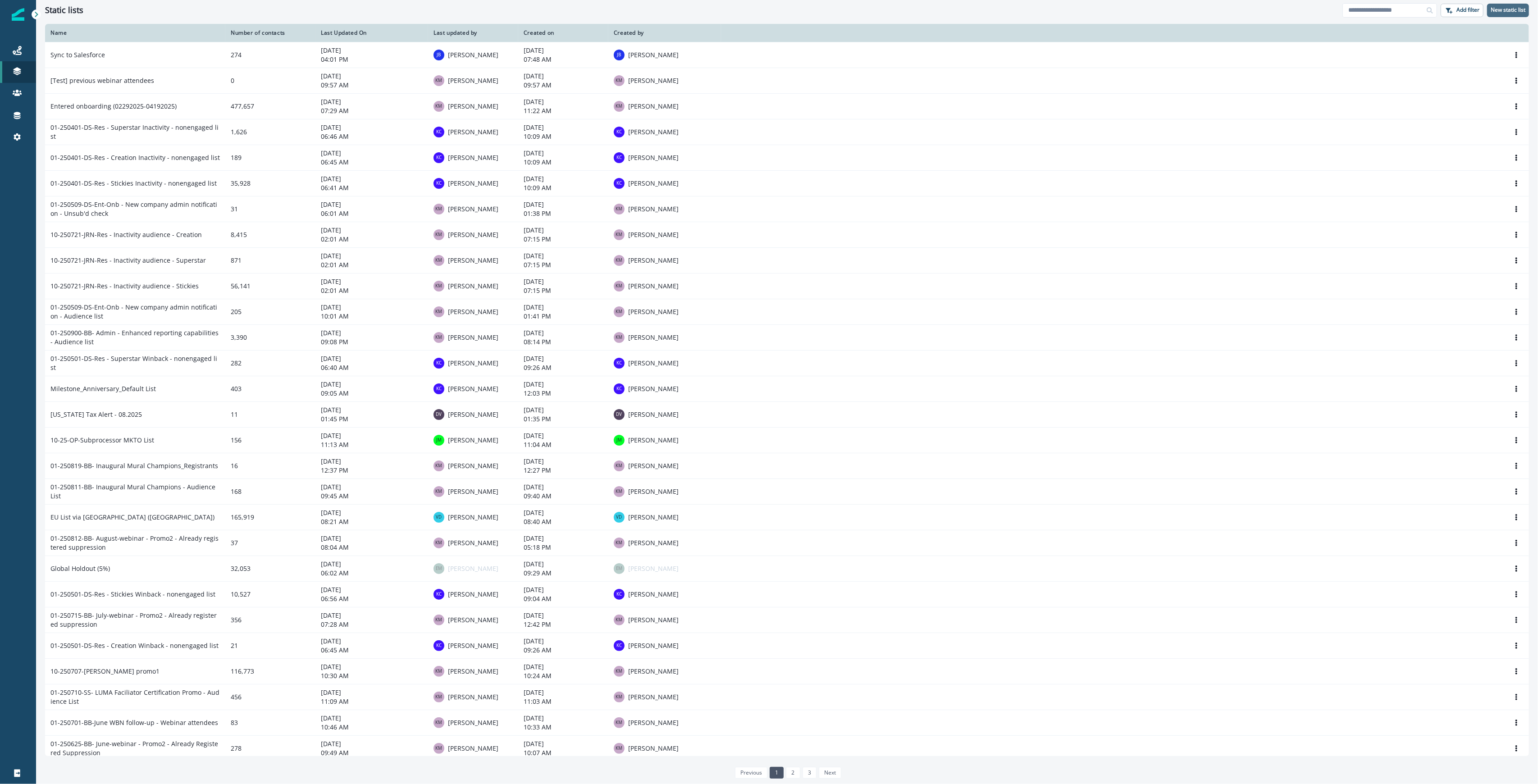
click at [768, 7] on p "New static list" at bounding box center [1508, 10] width 35 height 6
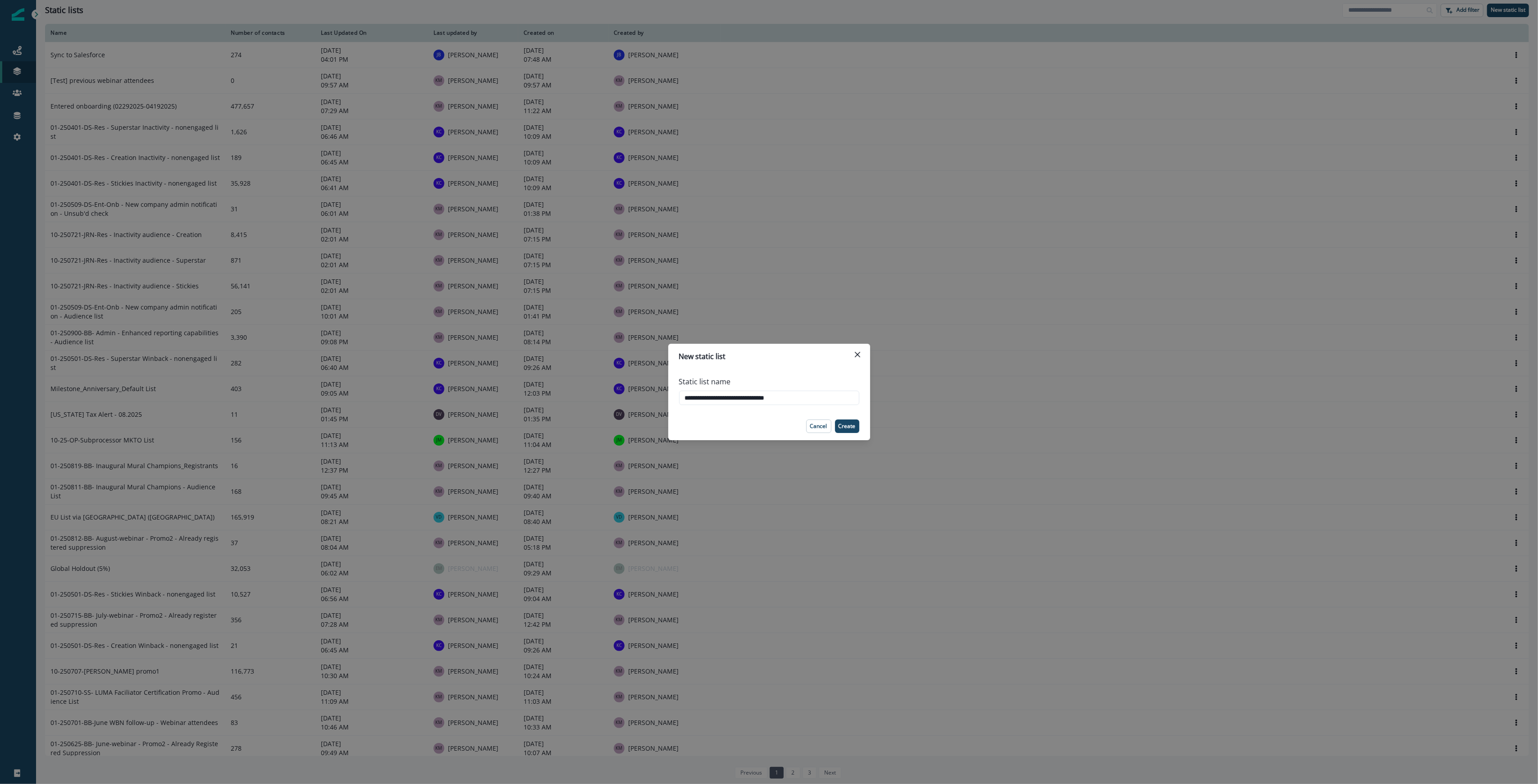
type input "**********"
click at [768, 359] on div "New static list" at bounding box center [769, 357] width 180 height 11
click at [768, 428] on p "Create" at bounding box center [847, 426] width 17 height 6
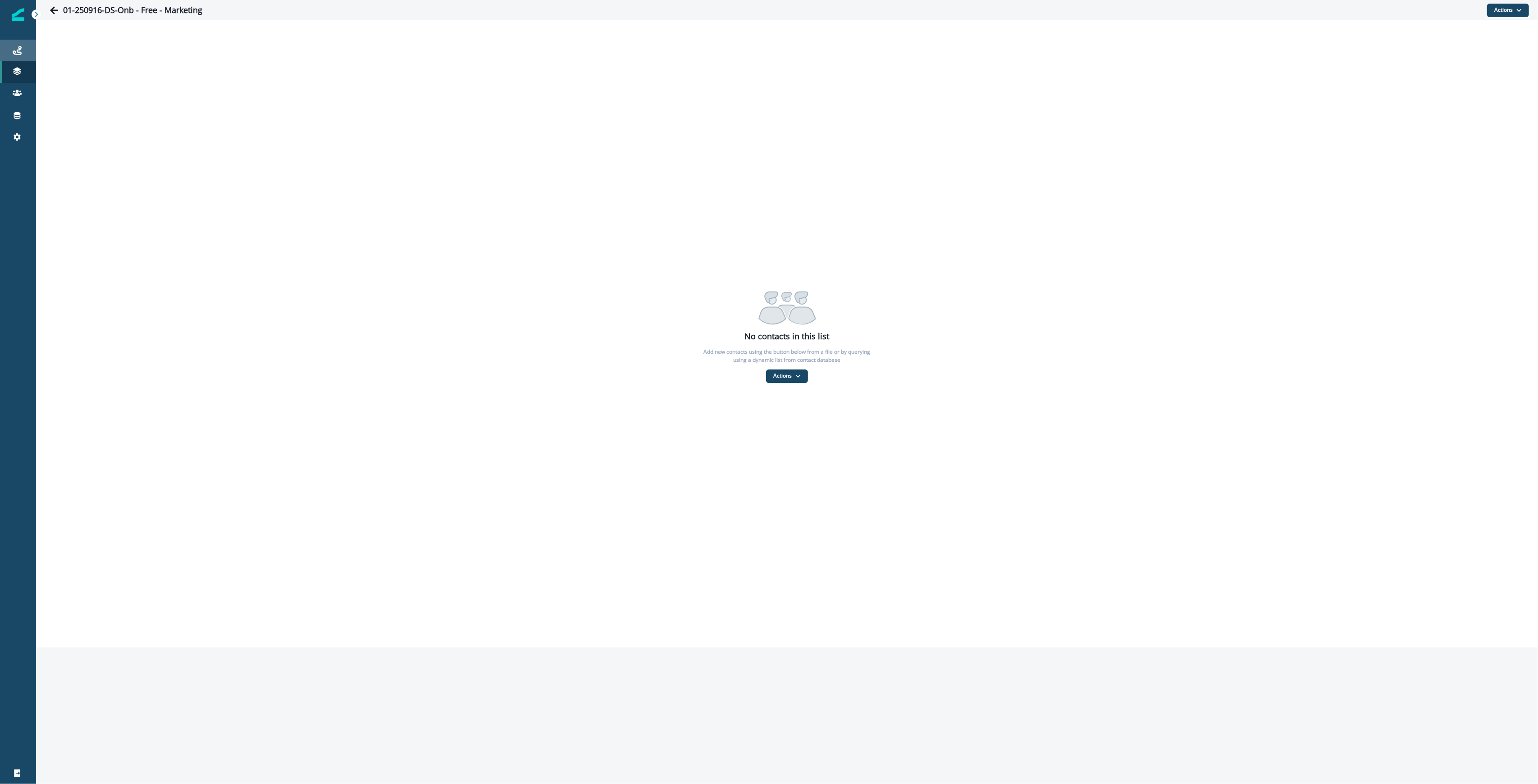
click at [21, 52] on div "Journeys" at bounding box center [18, 51] width 29 height 11
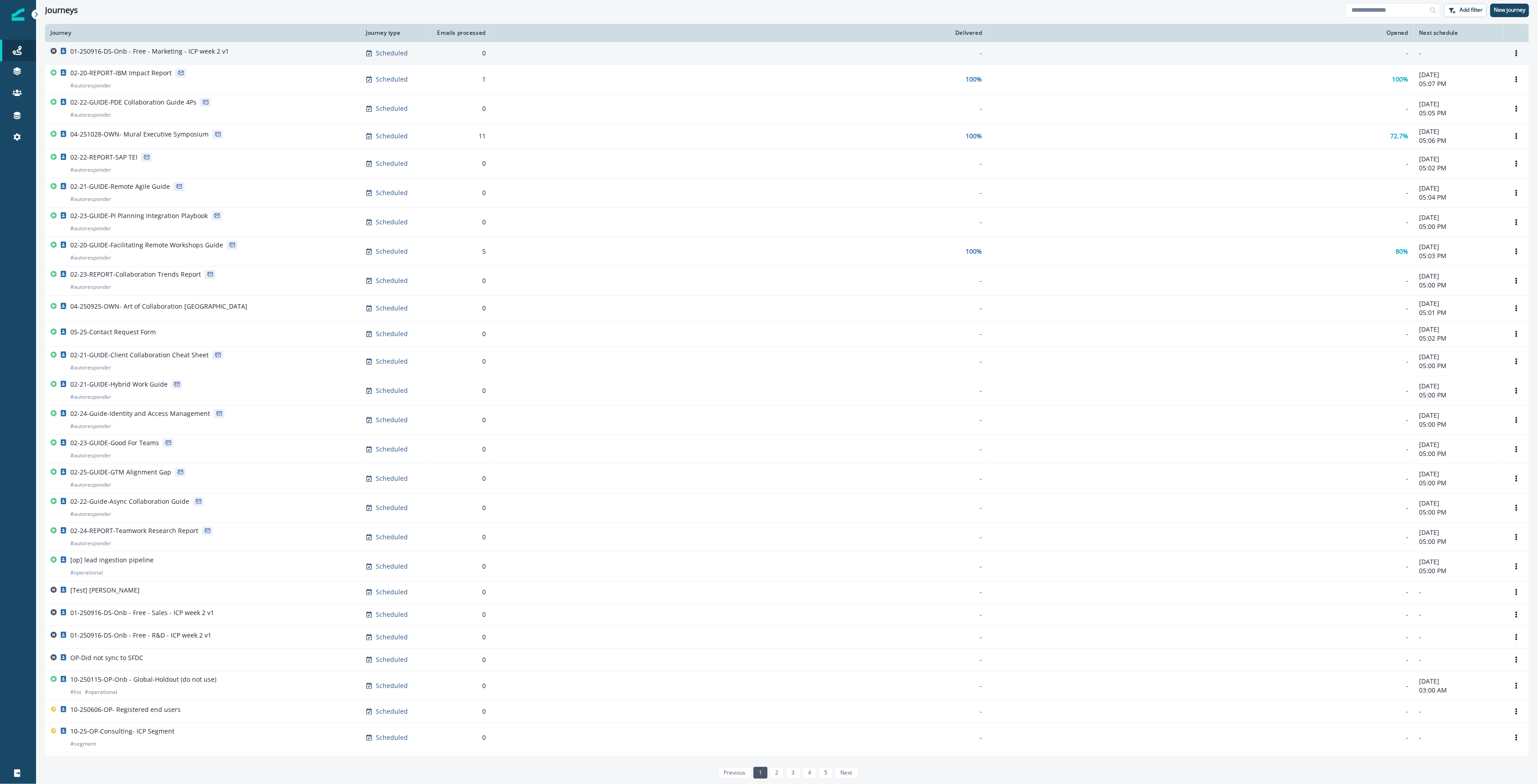
click at [175, 51] on p "01-250916-DS-Onb - Free - Marketing - ICP week 2 v1" at bounding box center [149, 51] width 159 height 9
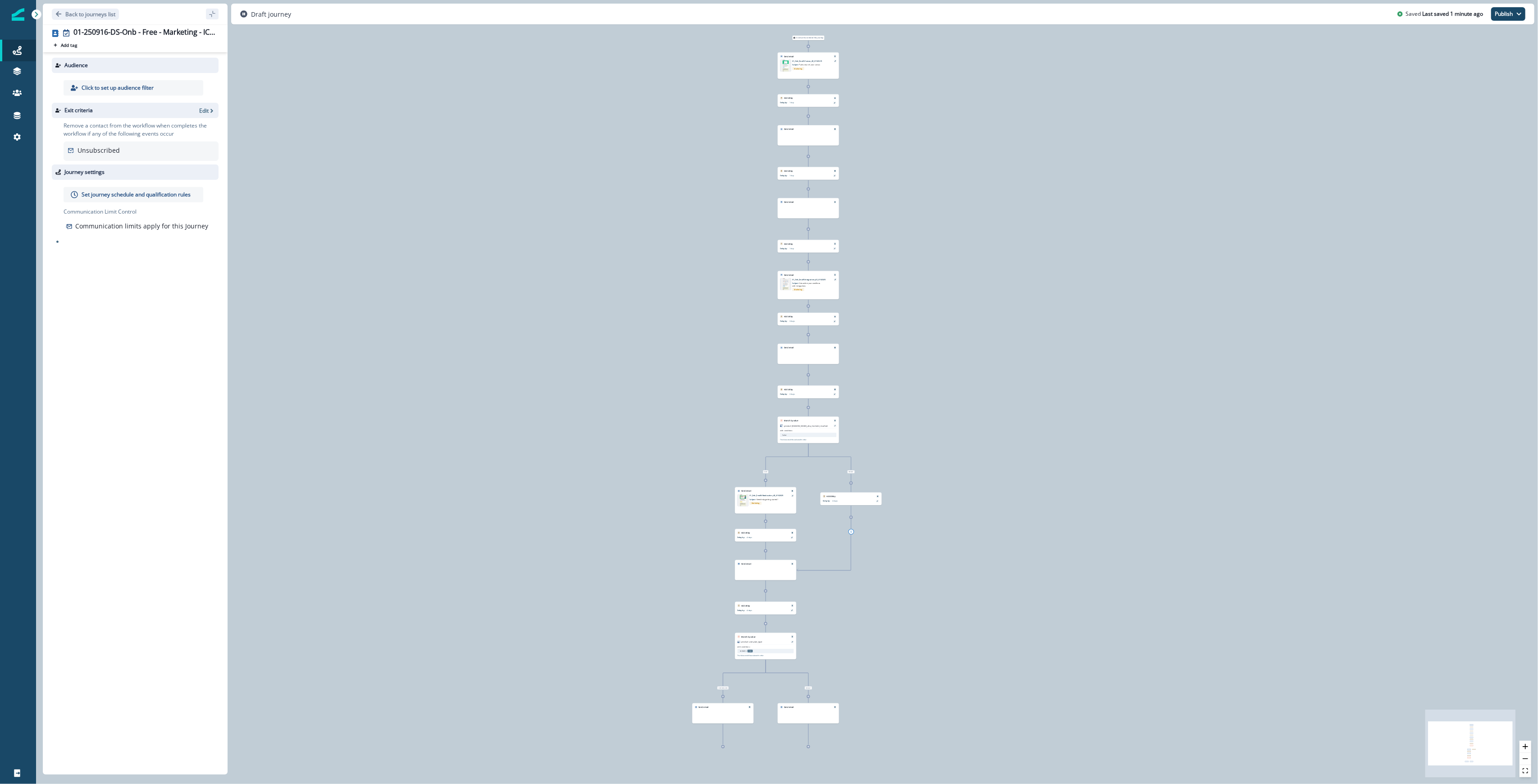
click at [108, 87] on p "Click to set up audience filter" at bounding box center [118, 87] width 72 height 8
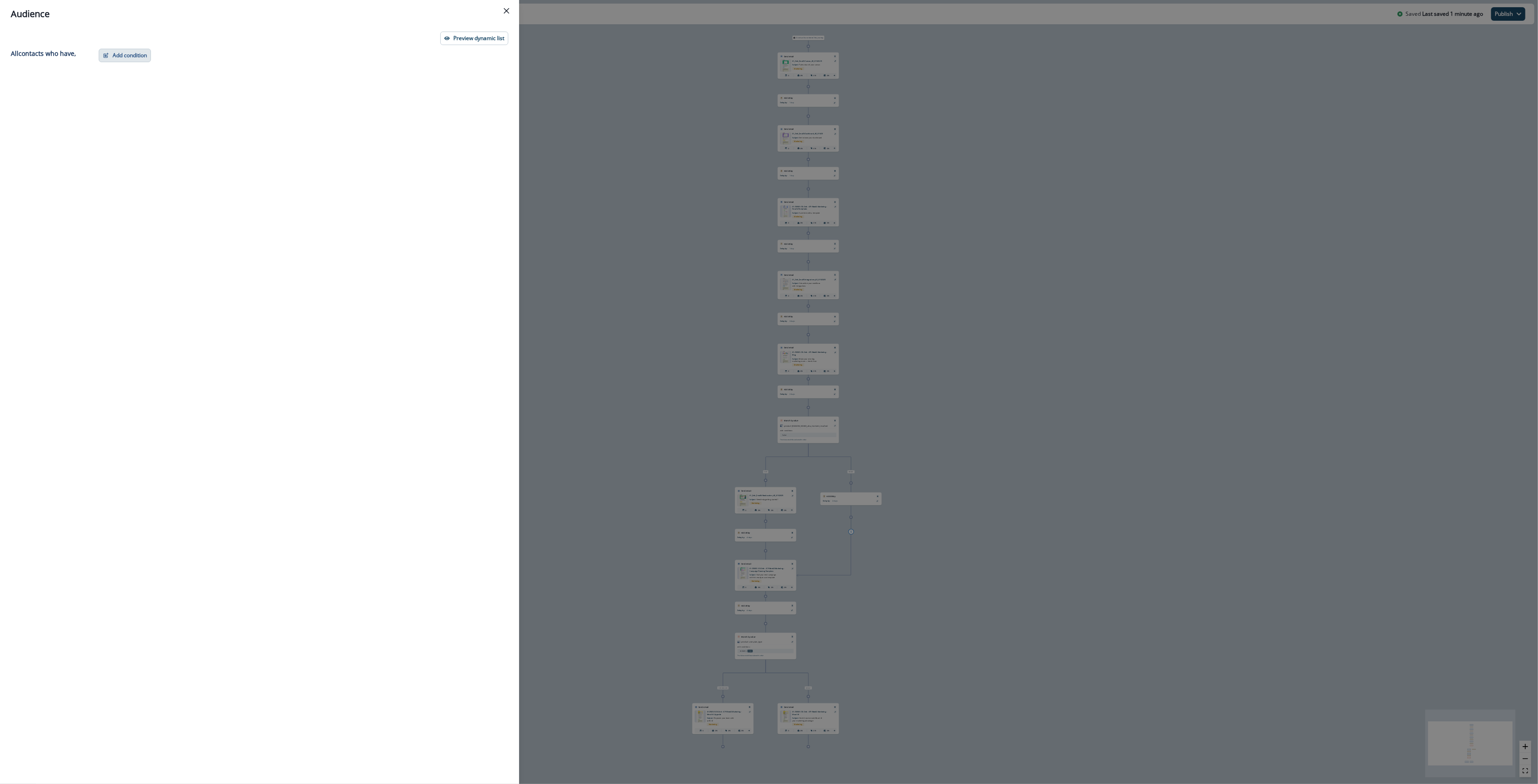
click at [120, 58] on button "Add condition" at bounding box center [125, 55] width 52 height 14
click at [141, 151] on button "List membership" at bounding box center [156, 153] width 114 height 15
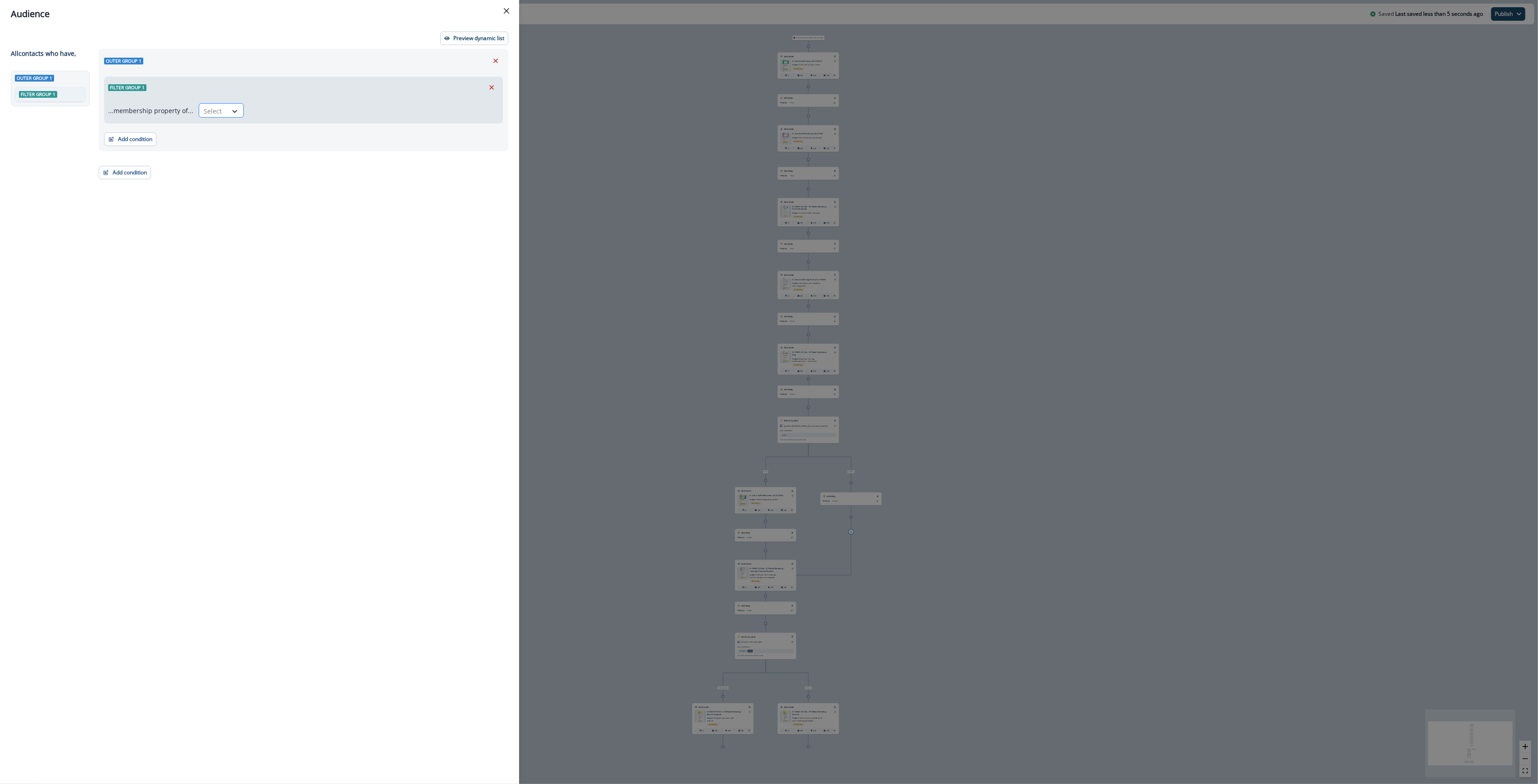
click at [231, 113] on icon at bounding box center [234, 110] width 8 height 9
click at [216, 135] on div "in" at bounding box center [219, 131] width 45 height 17
click at [377, 114] on div at bounding box center [366, 111] width 223 height 11
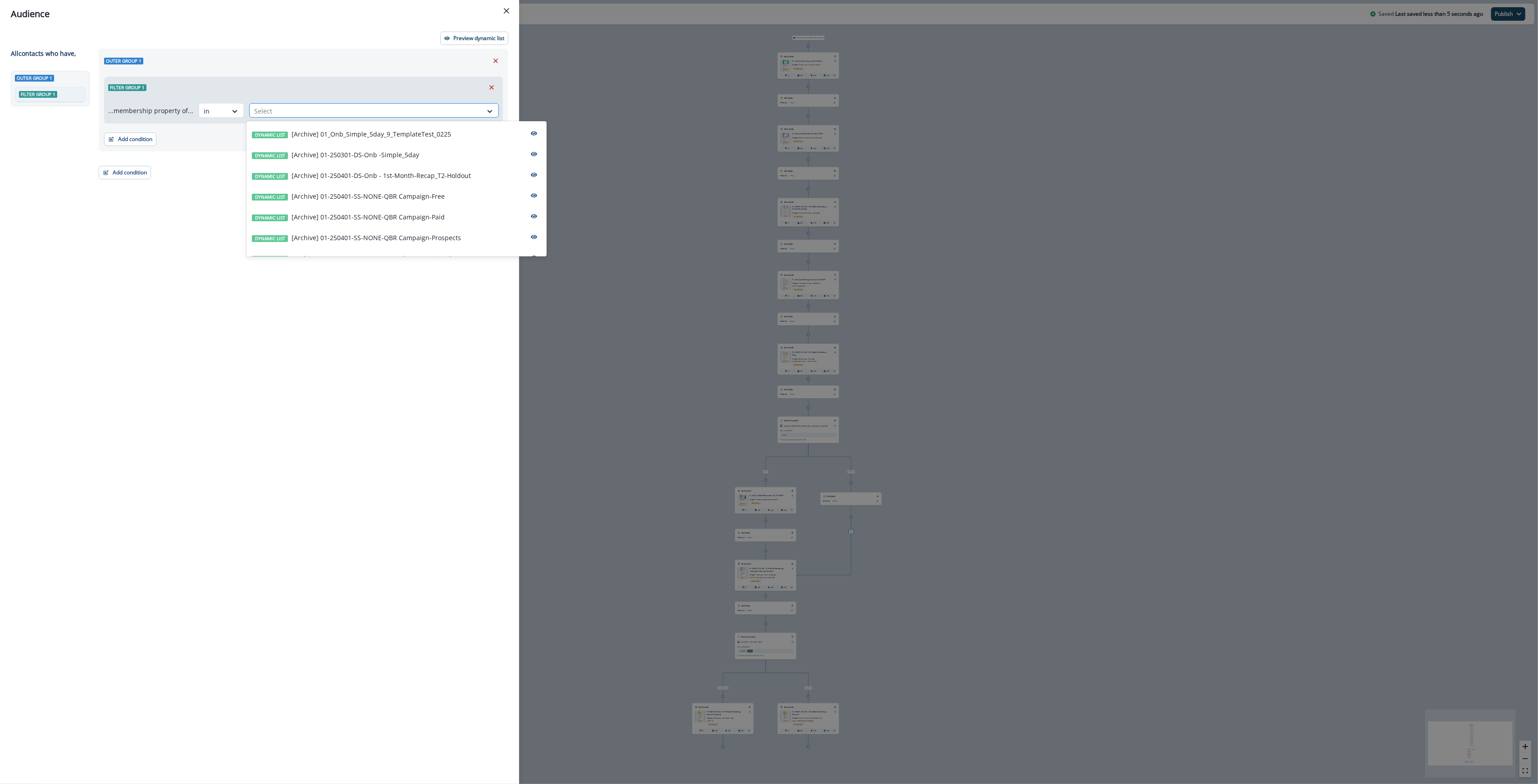
paste input "**********"
type input "**********"
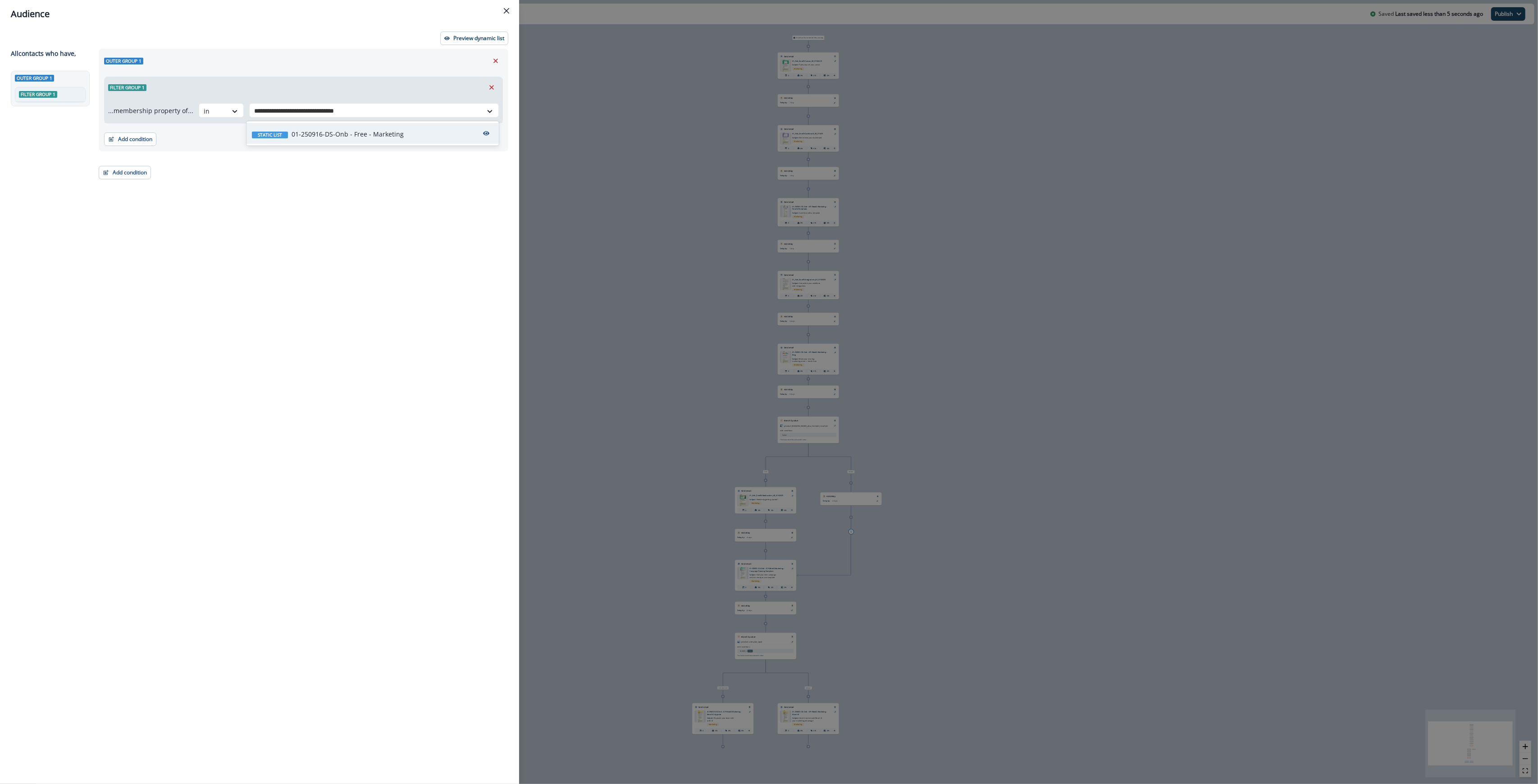
click at [367, 136] on p "01-250916-DS-Onb - Free - Marketing" at bounding box center [347, 134] width 112 height 10
click at [293, 308] on div "Outer group 1 Filter group 1 ...membership property of... in option 01-250916-D…" at bounding box center [300, 400] width 415 height 702
click at [509, 12] on icon "Close" at bounding box center [506, 10] width 6 height 6
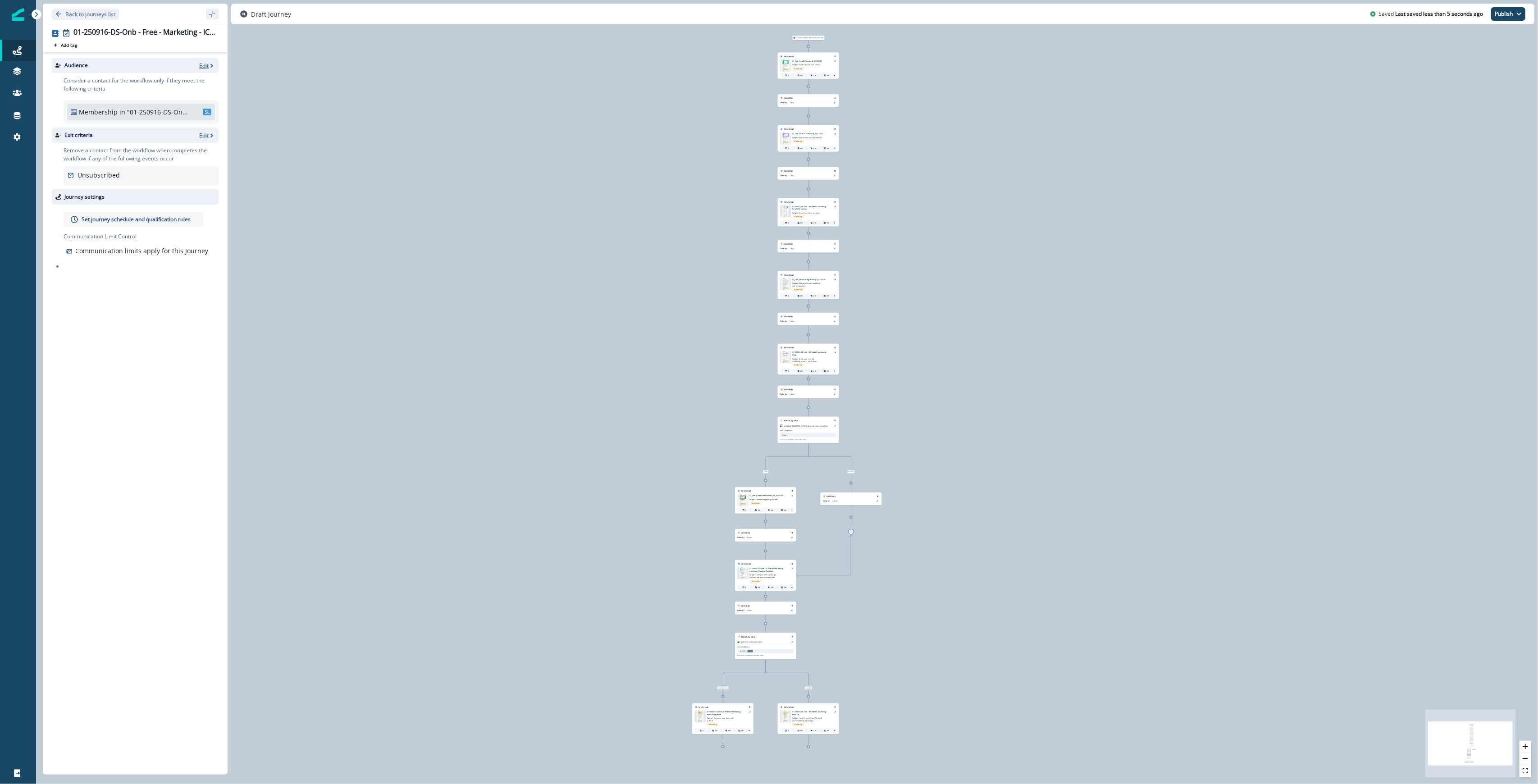
click at [207, 64] on p "Edit" at bounding box center [204, 66] width 10 height 8
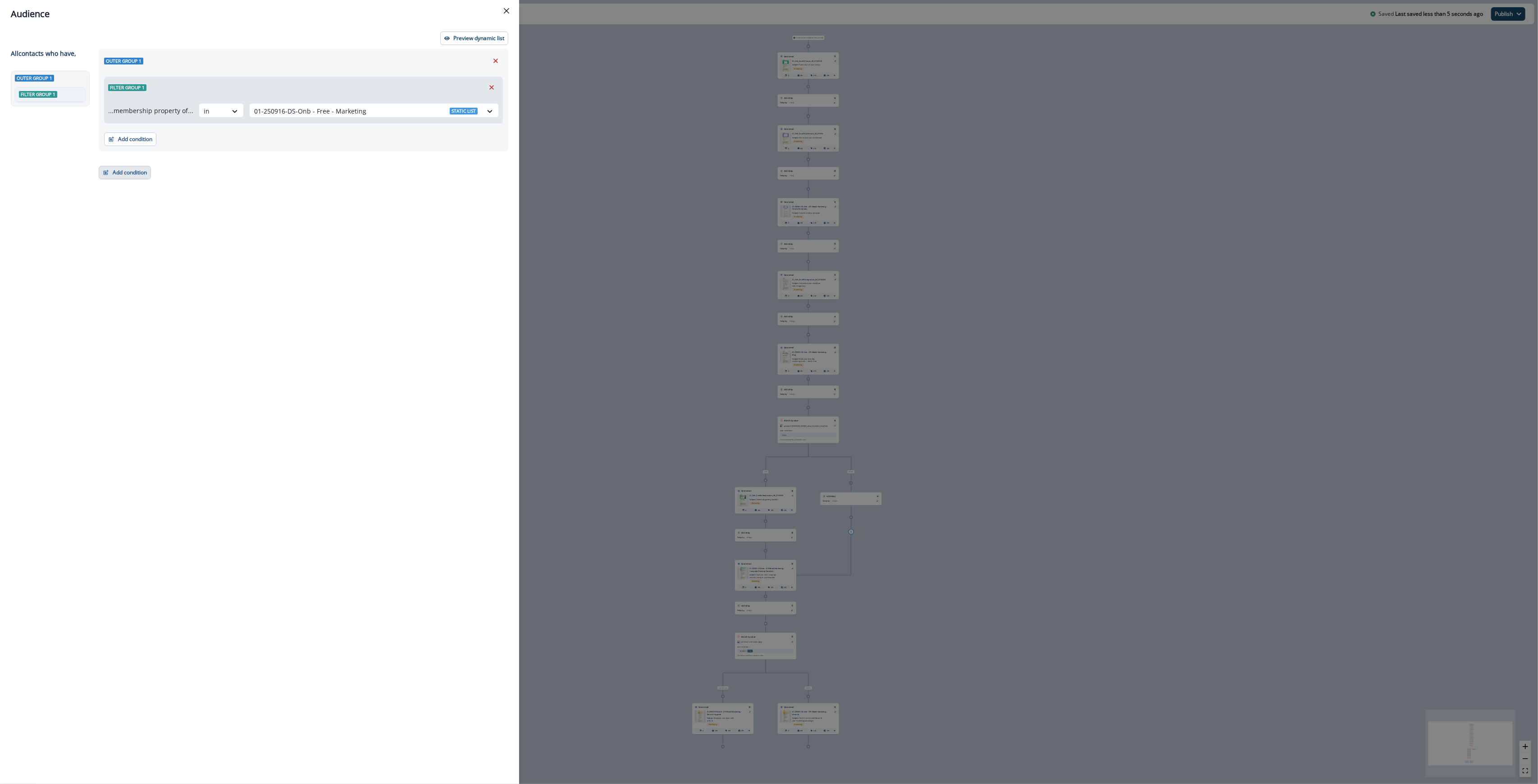
click at [129, 172] on button "Add condition" at bounding box center [125, 172] width 52 height 14
click at [123, 213] on button "A person property" at bounding box center [156, 211] width 114 height 15
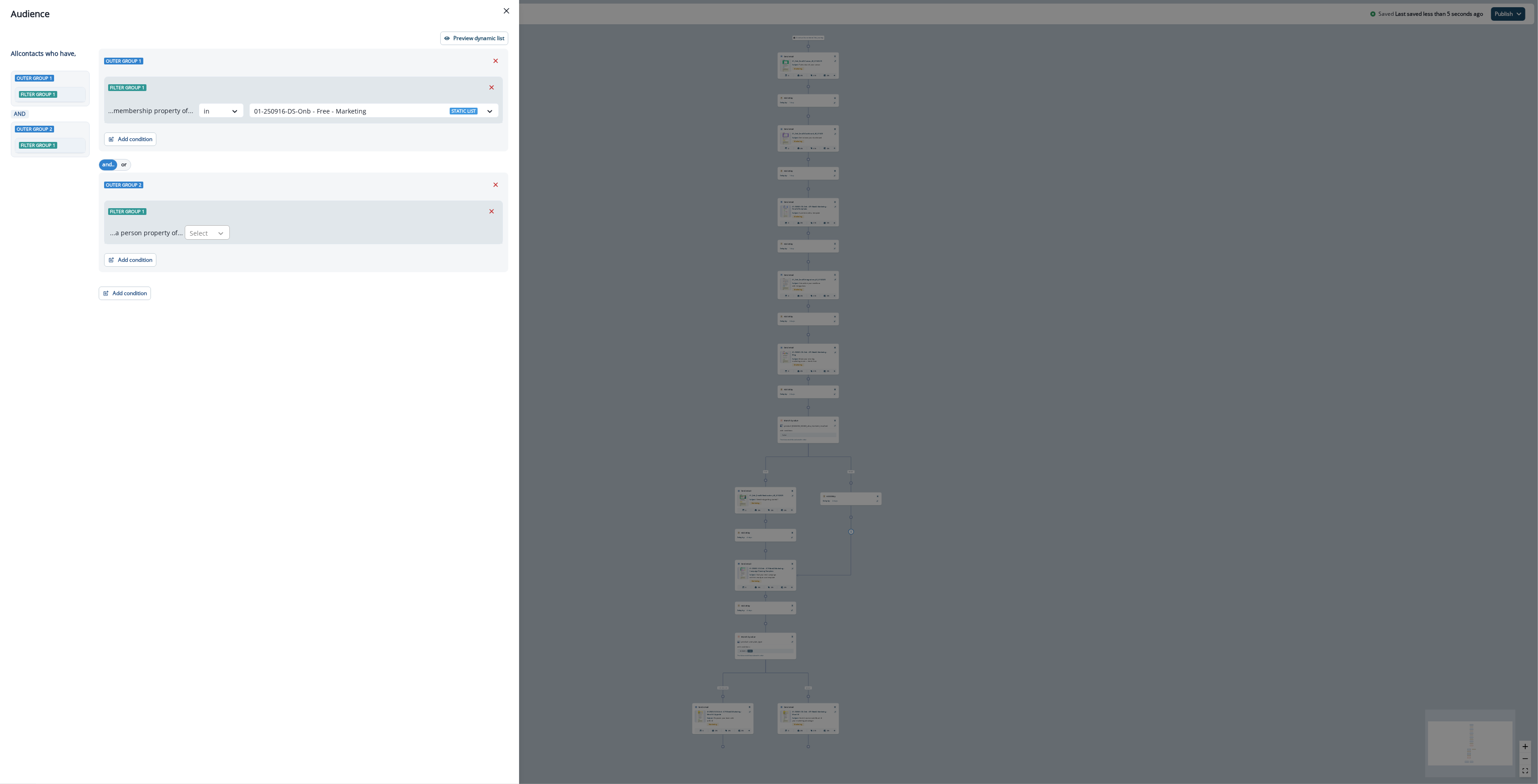
click at [217, 234] on icon at bounding box center [221, 233] width 8 height 9
click at [494, 181] on icon "Remove" at bounding box center [496, 184] width 8 height 8
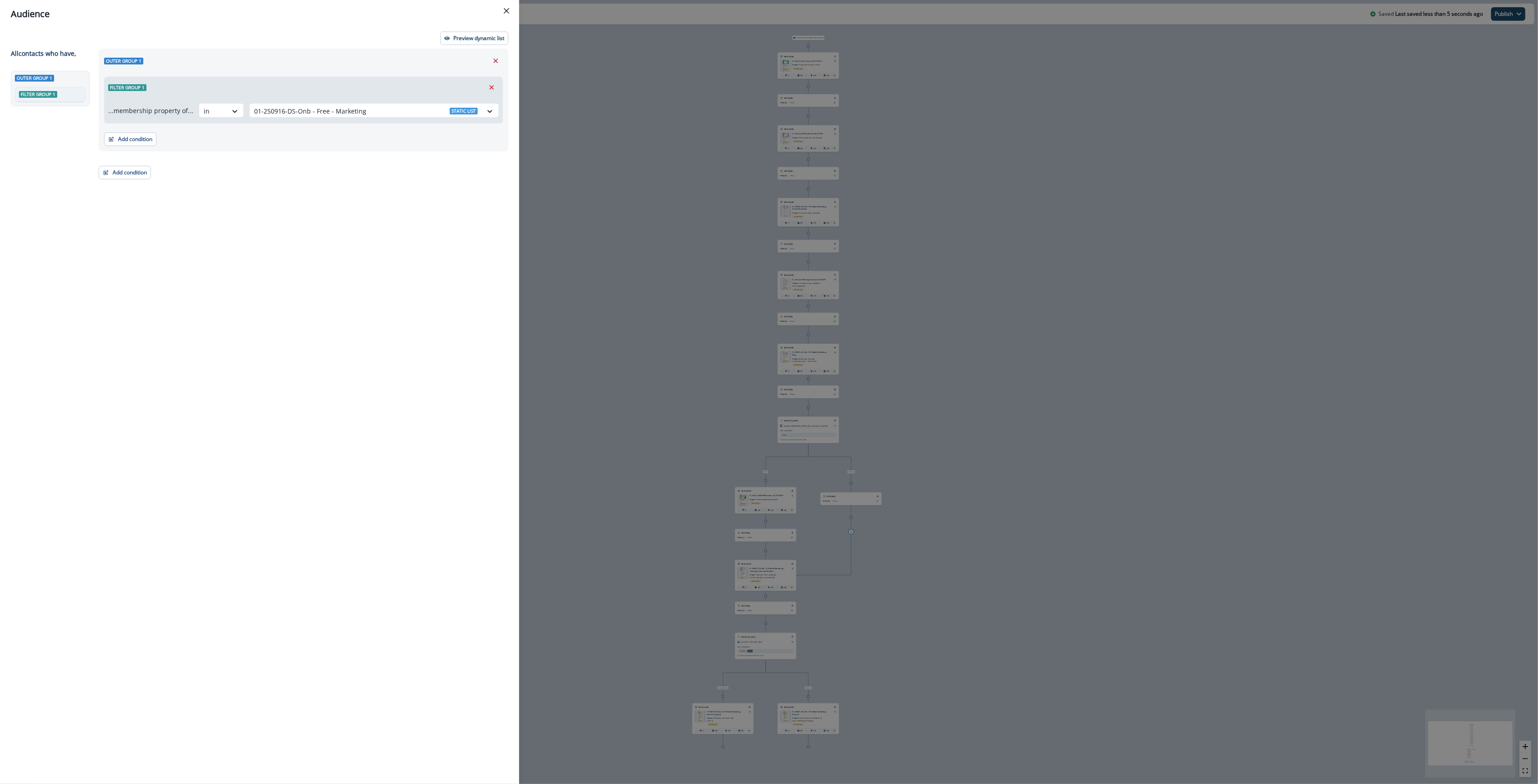
click at [136, 165] on div "Add condition Contact properties A person property Performed a product event Pe…" at bounding box center [125, 168] width 52 height 22
click at [129, 173] on button "Add condition" at bounding box center [125, 172] width 52 height 14
click at [118, 269] on button "List membership" at bounding box center [156, 271] width 114 height 15
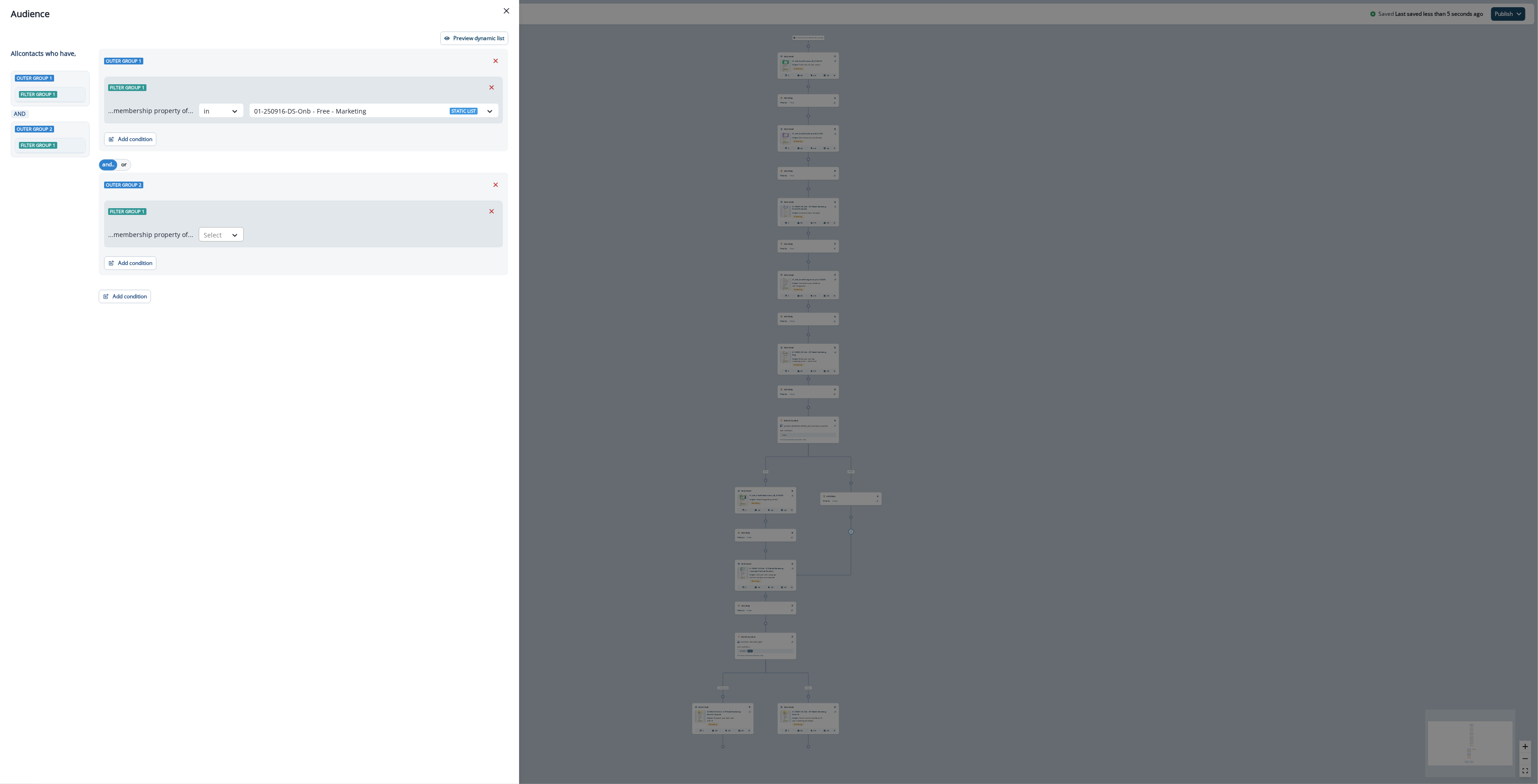
click at [208, 237] on div at bounding box center [213, 235] width 19 height 11
click at [213, 261] on div "in" at bounding box center [219, 255] width 45 height 17
click at [292, 234] on div at bounding box center [366, 235] width 223 height 11
type input "*****"
click at [388, 280] on div "Dynamic list 10-25-OP-Contactable" at bounding box center [372, 278] width 252 height 21
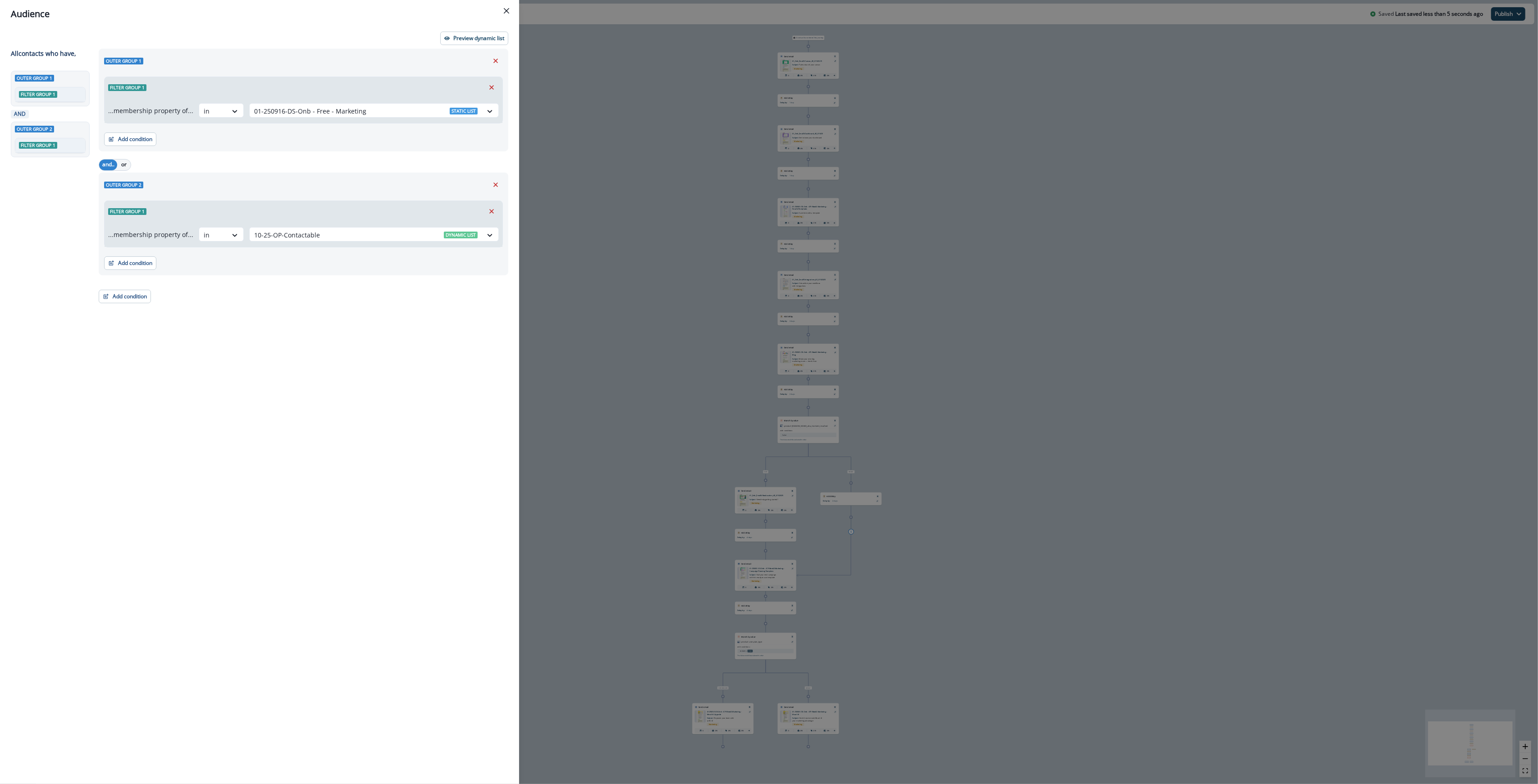
click at [275, 338] on div "Outer group 1 Filter group 1 ...membership property of... in 01-250916-DS-Onb -…" at bounding box center [300, 400] width 415 height 702
click at [510, 7] on button "Close" at bounding box center [506, 11] width 14 height 14
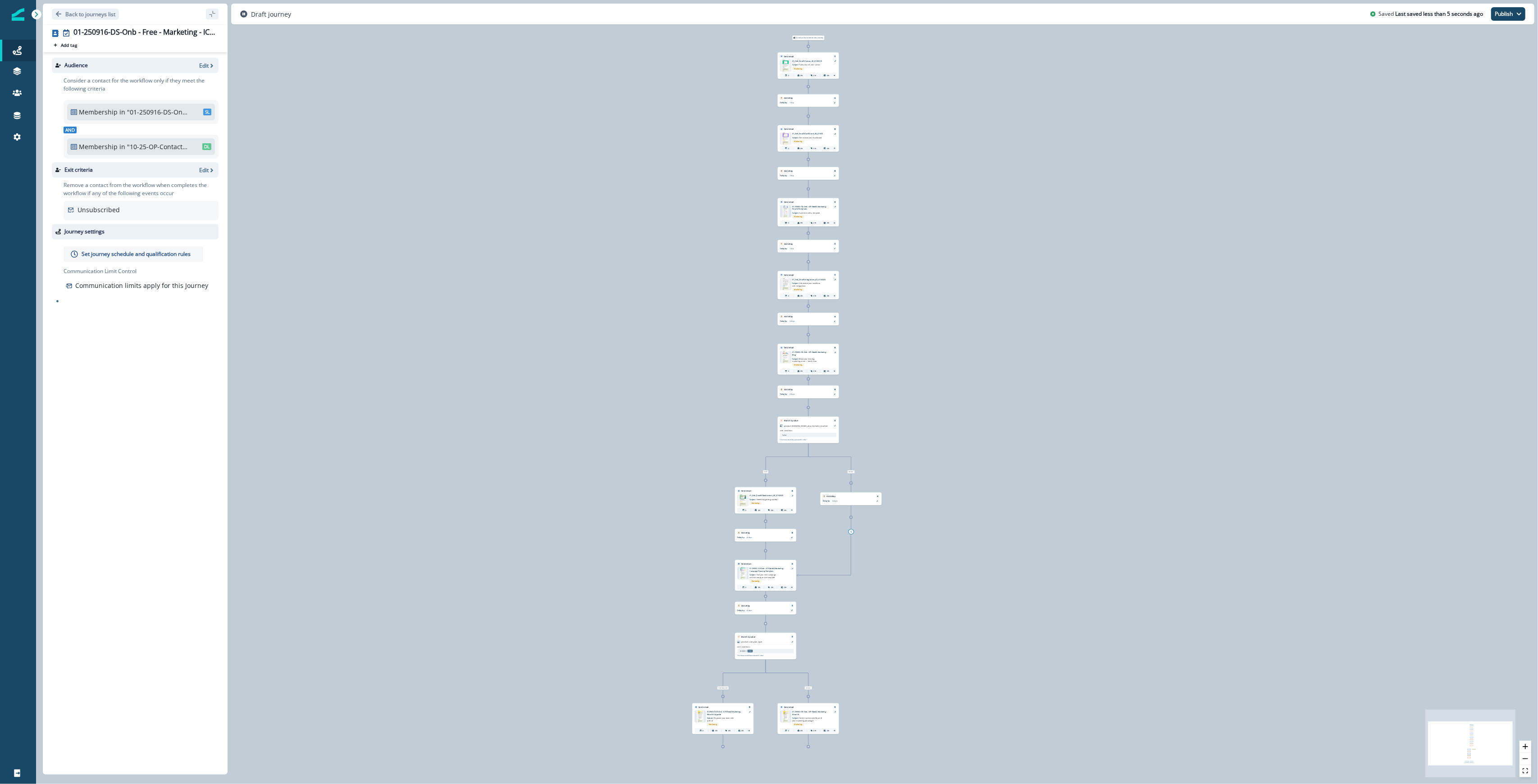
click at [150, 250] on p "Set journey schedule and qualification rules" at bounding box center [136, 254] width 109 height 8
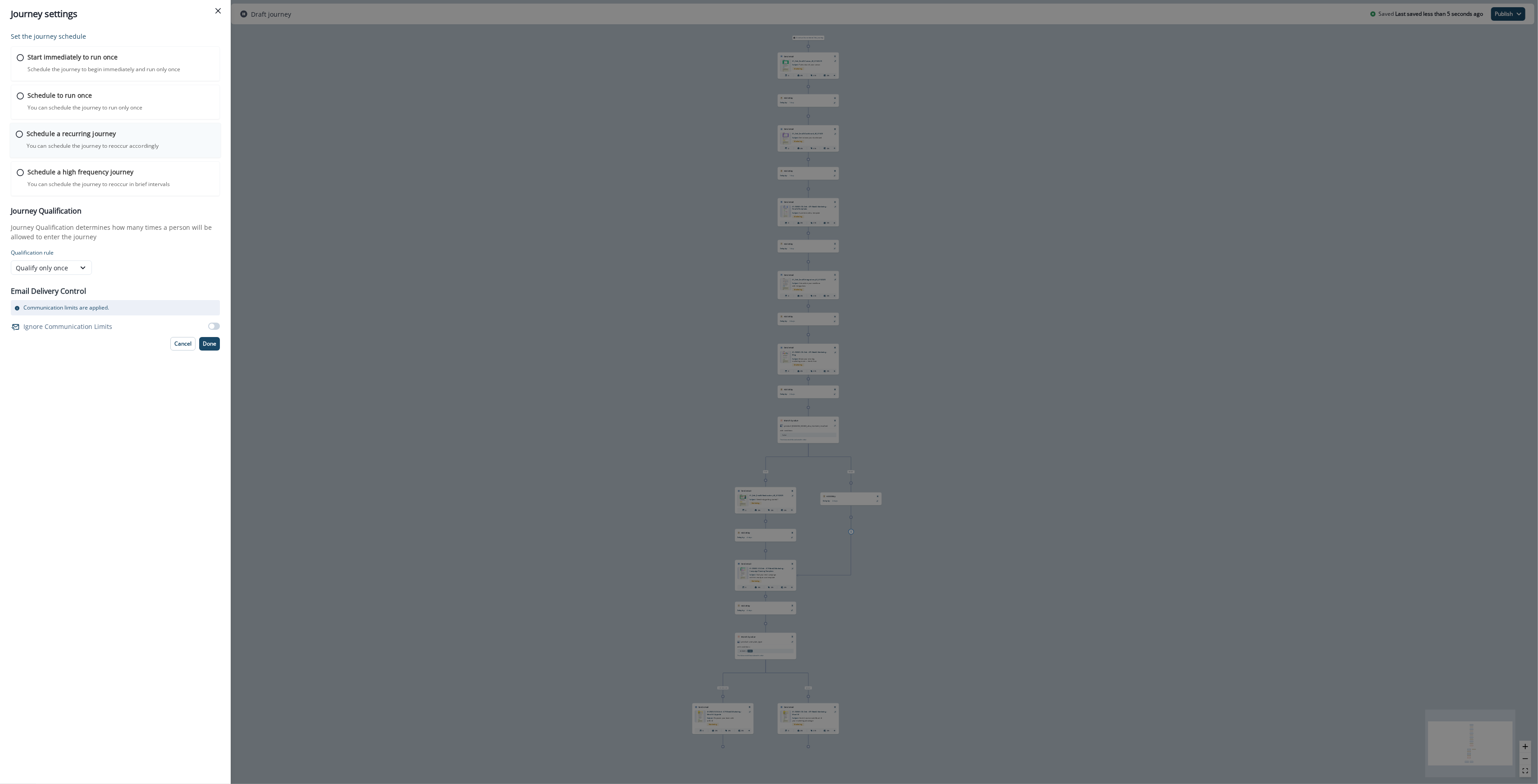
click at [103, 133] on p "Schedule a recurring journey" at bounding box center [71, 133] width 89 height 10
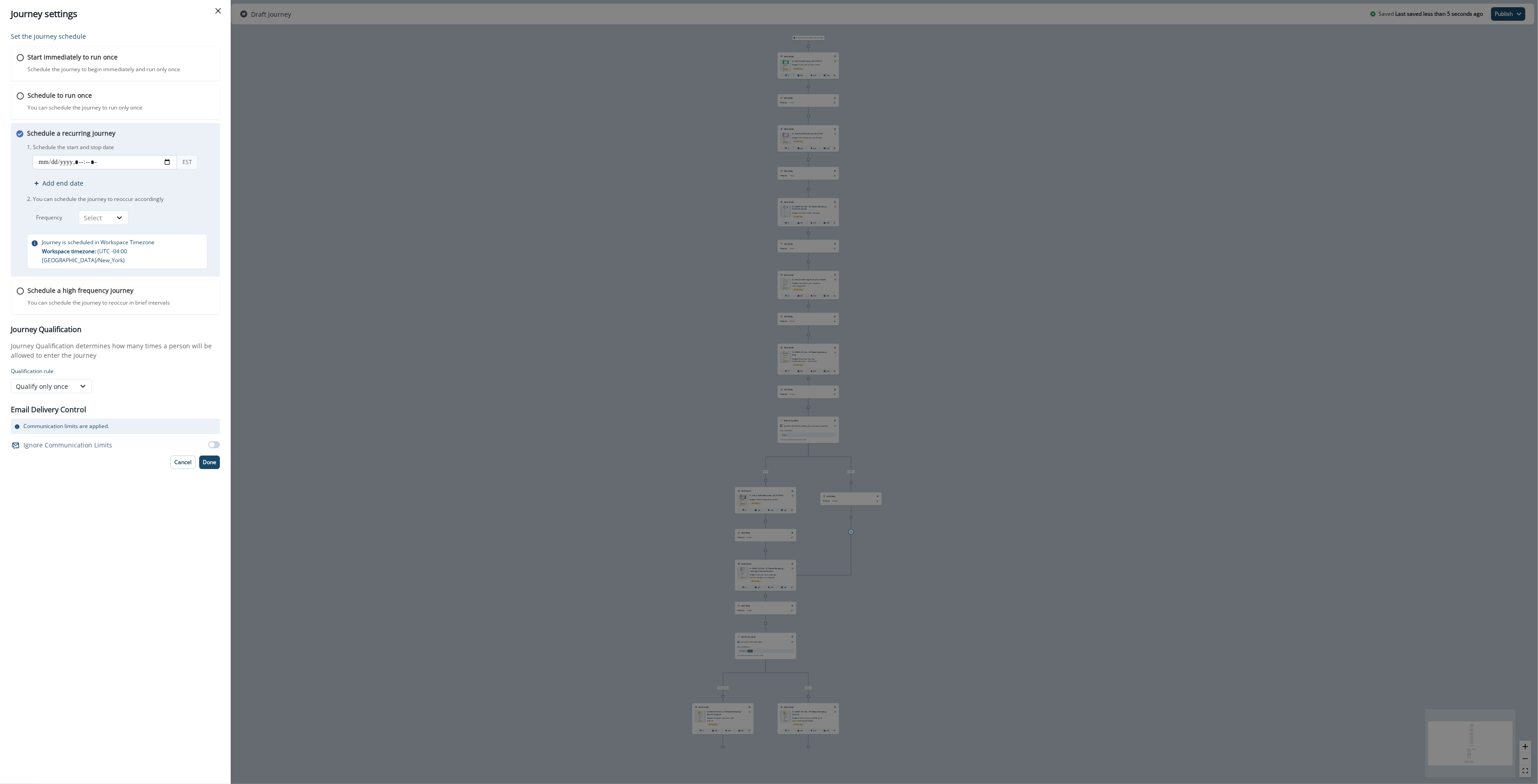
click at [56, 160] on input "datetime-local" at bounding box center [105, 162] width 145 height 14
click at [169, 161] on input "datetime-local" at bounding box center [105, 162] width 145 height 14
type input "**********"
click at [168, 325] on h3 "Journey Qualification" at bounding box center [115, 329] width 209 height 9
click at [109, 221] on div "Select" at bounding box center [95, 218] width 33 height 11
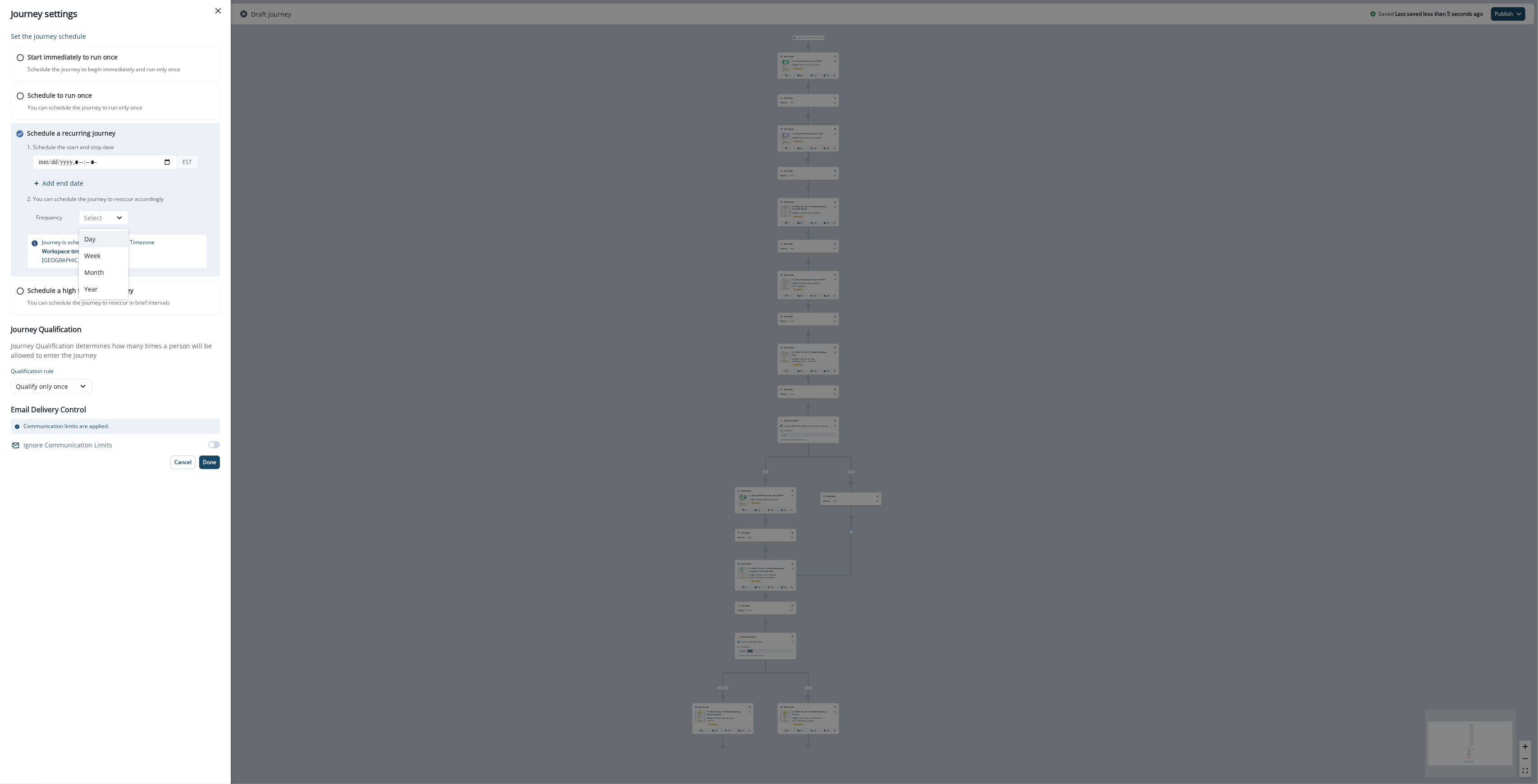
click at [110, 241] on div "Day" at bounding box center [103, 238] width 49 height 17
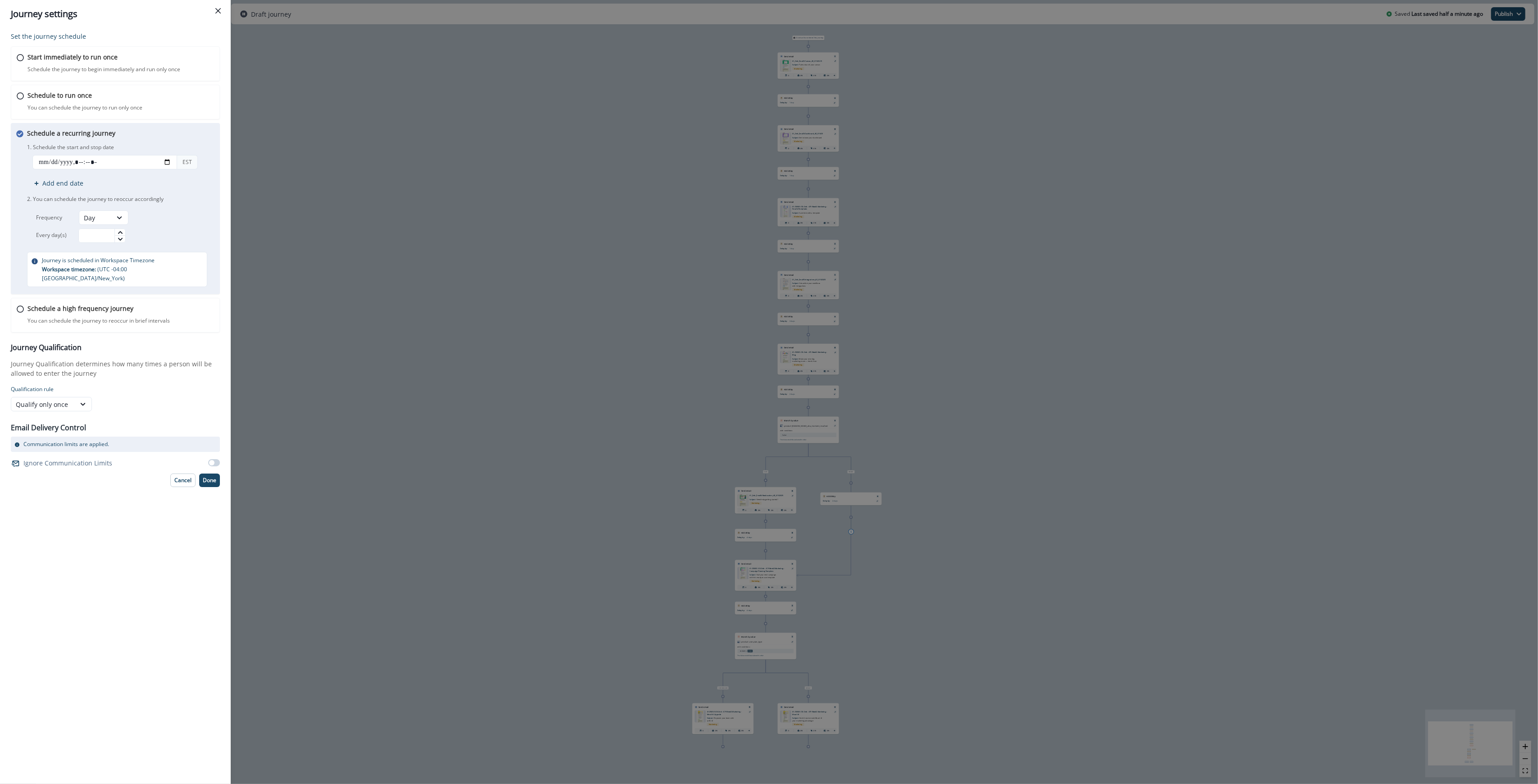
click at [102, 247] on div "Schedule a recurring journey You can schedule the journey to reoccur accordingl…" at bounding box center [122, 208] width 189 height 159
click at [102, 233] on input "text" at bounding box center [103, 235] width 48 height 14
type input "*"
click at [208, 477] on p "Done" at bounding box center [209, 480] width 14 height 6
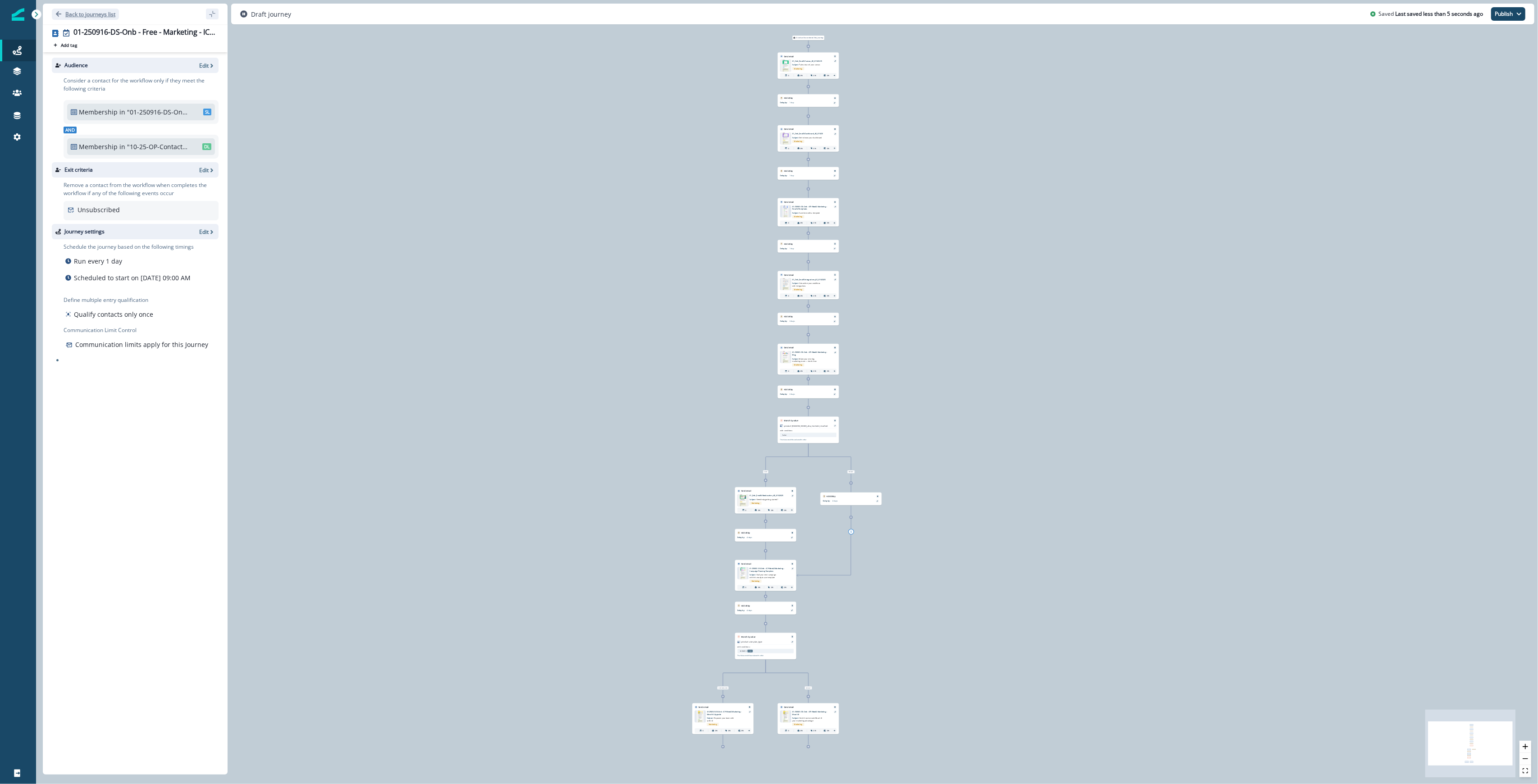
click at [108, 15] on p "Back to journeys list" at bounding box center [90, 14] width 50 height 8
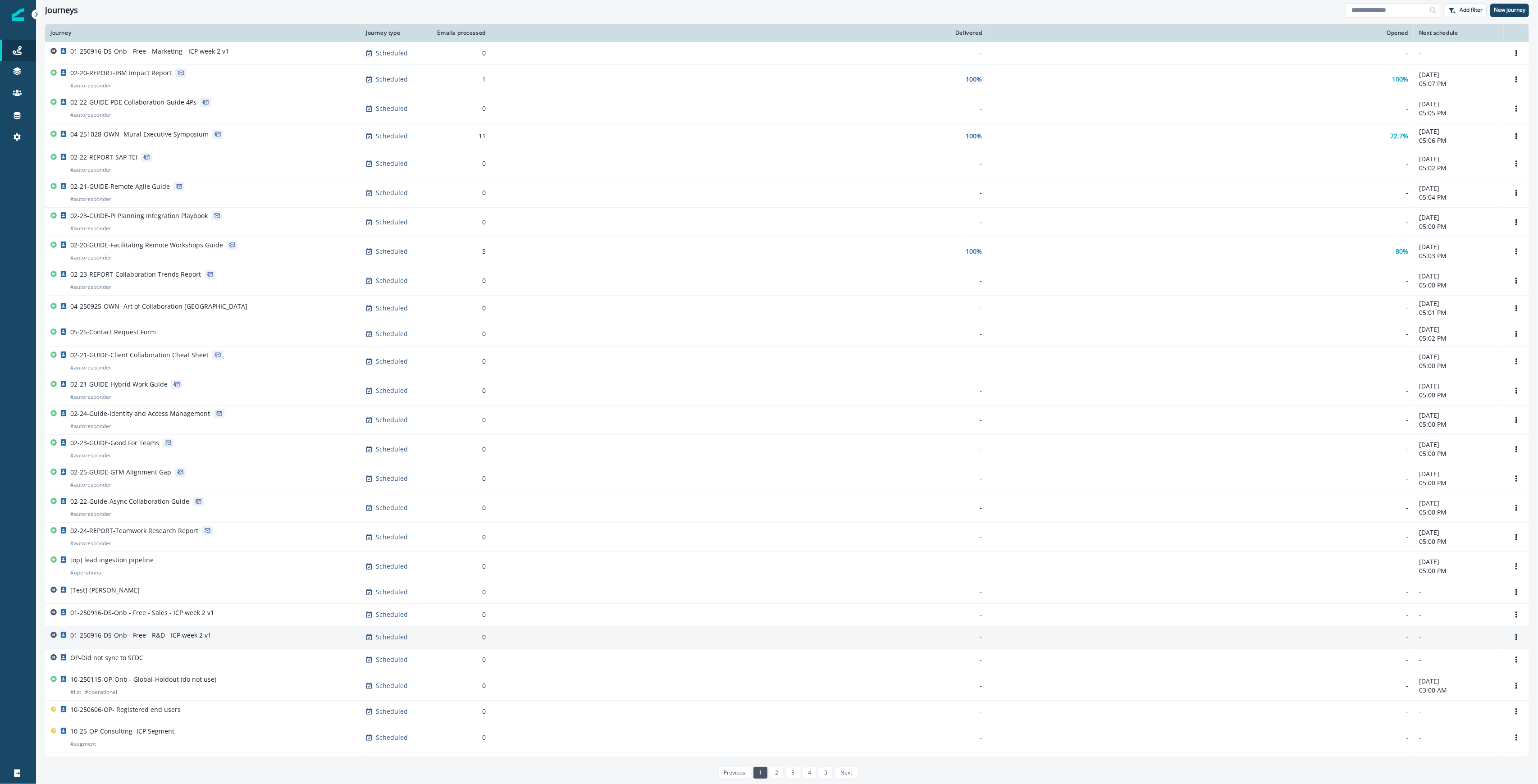
click at [210, 638] on div "01-250916-DS-Onb - Free - R&D - ICP week 2 v1" at bounding box center [202, 637] width 304 height 13
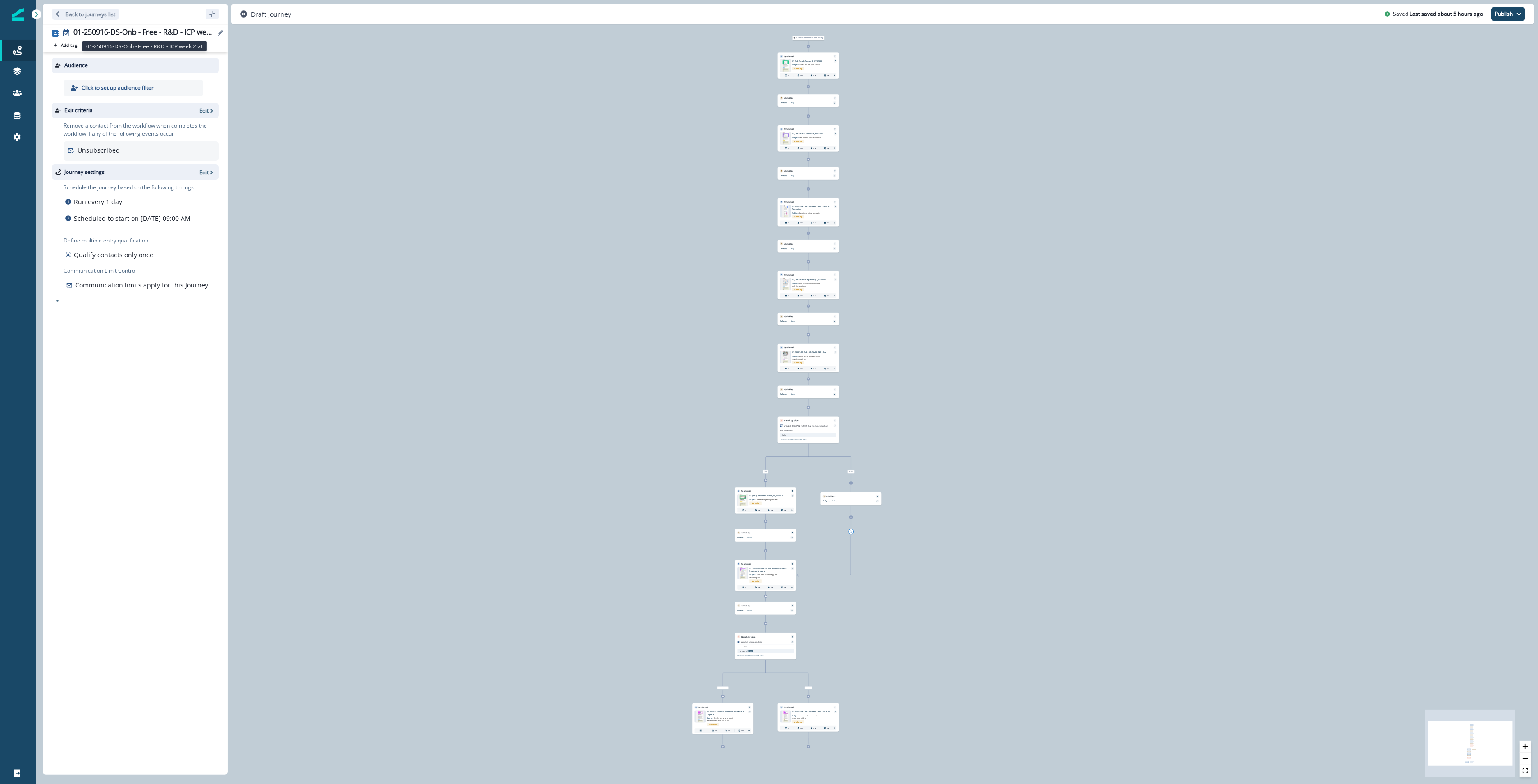
click at [161, 33] on div "01-250916-DS-Onb - Free - R&D - ICP week 2 v1" at bounding box center [144, 33] width 141 height 10
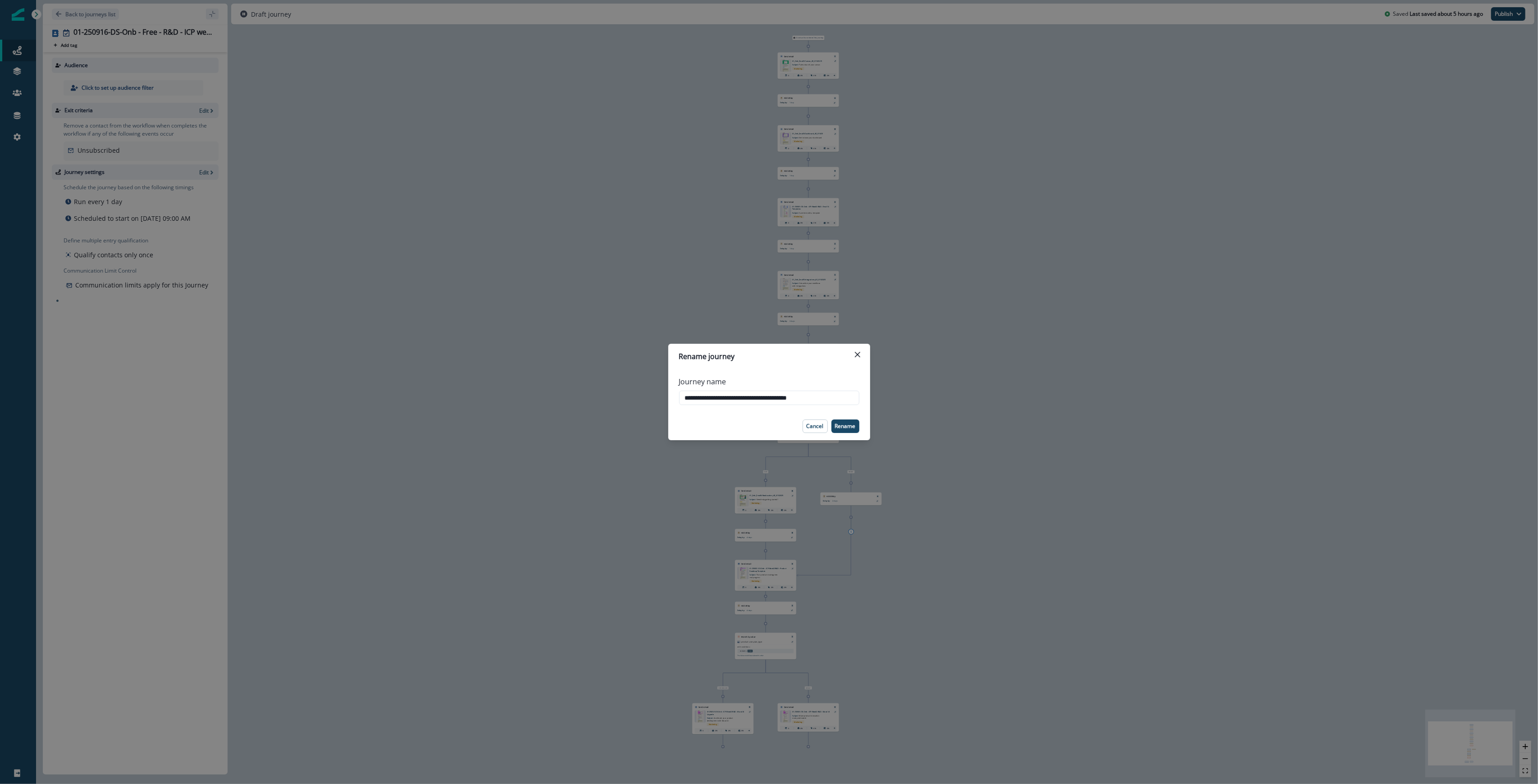
drag, startPoint x: 777, startPoint y: 395, endPoint x: 619, endPoint y: 393, distance: 158.0
click at [619, 393] on div "**********" at bounding box center [769, 392] width 1538 height 784
click at [768, 352] on icon "Close" at bounding box center [857, 354] width 6 height 6
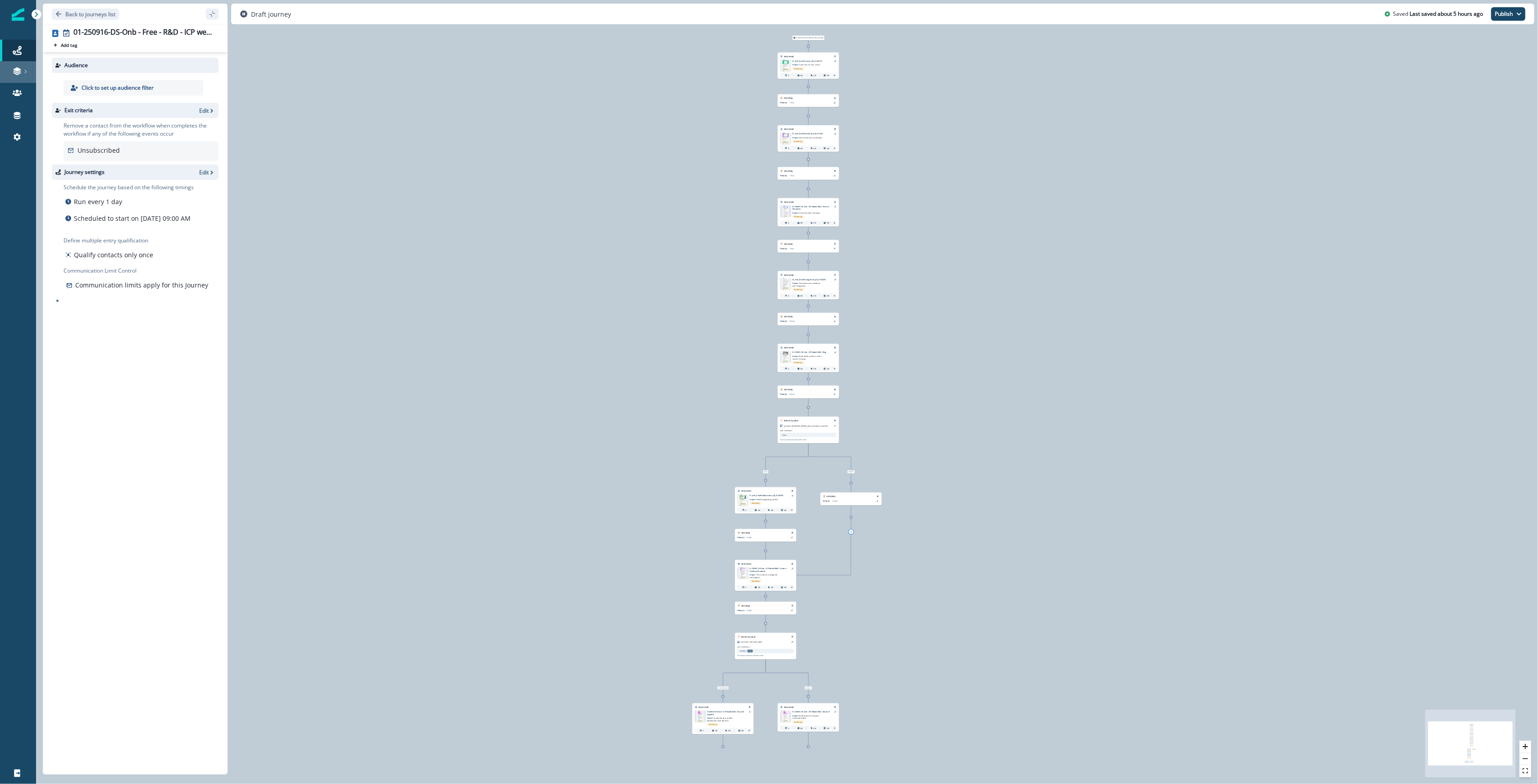
click at [13, 70] on icon at bounding box center [17, 71] width 9 height 9
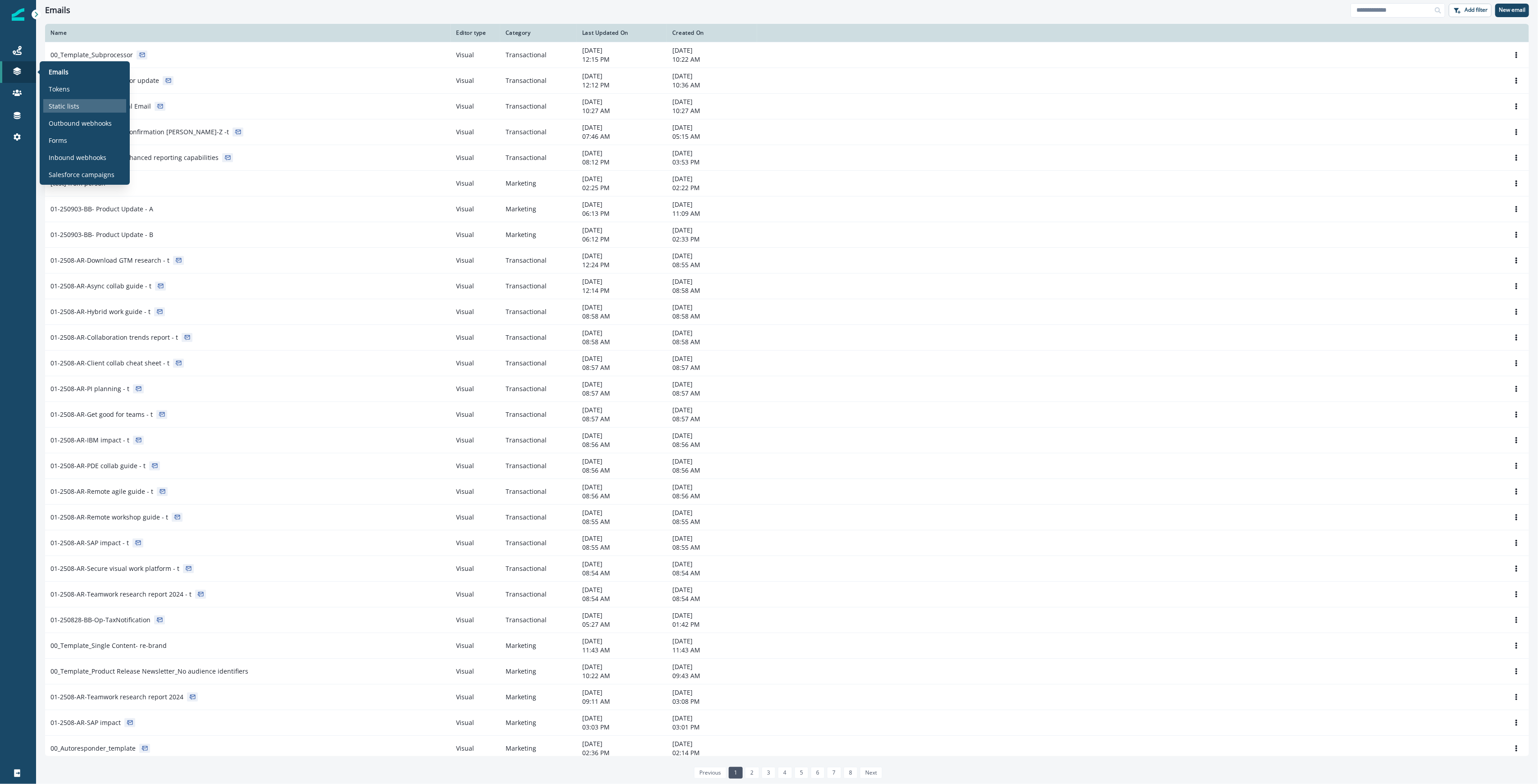
click at [92, 105] on div "Static lists" at bounding box center [84, 106] width 83 height 14
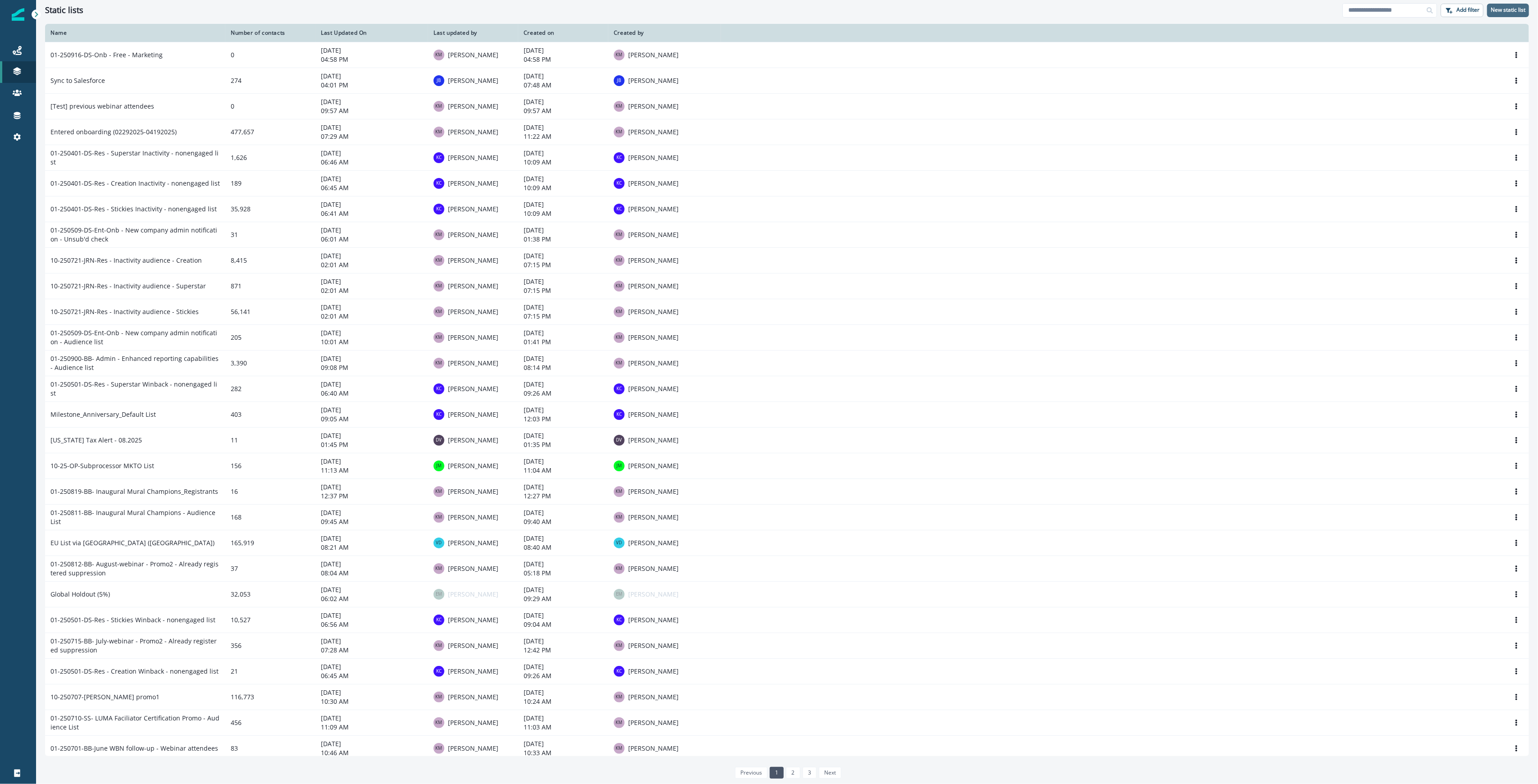
click at [768, 8] on p "New static list" at bounding box center [1508, 10] width 35 height 6
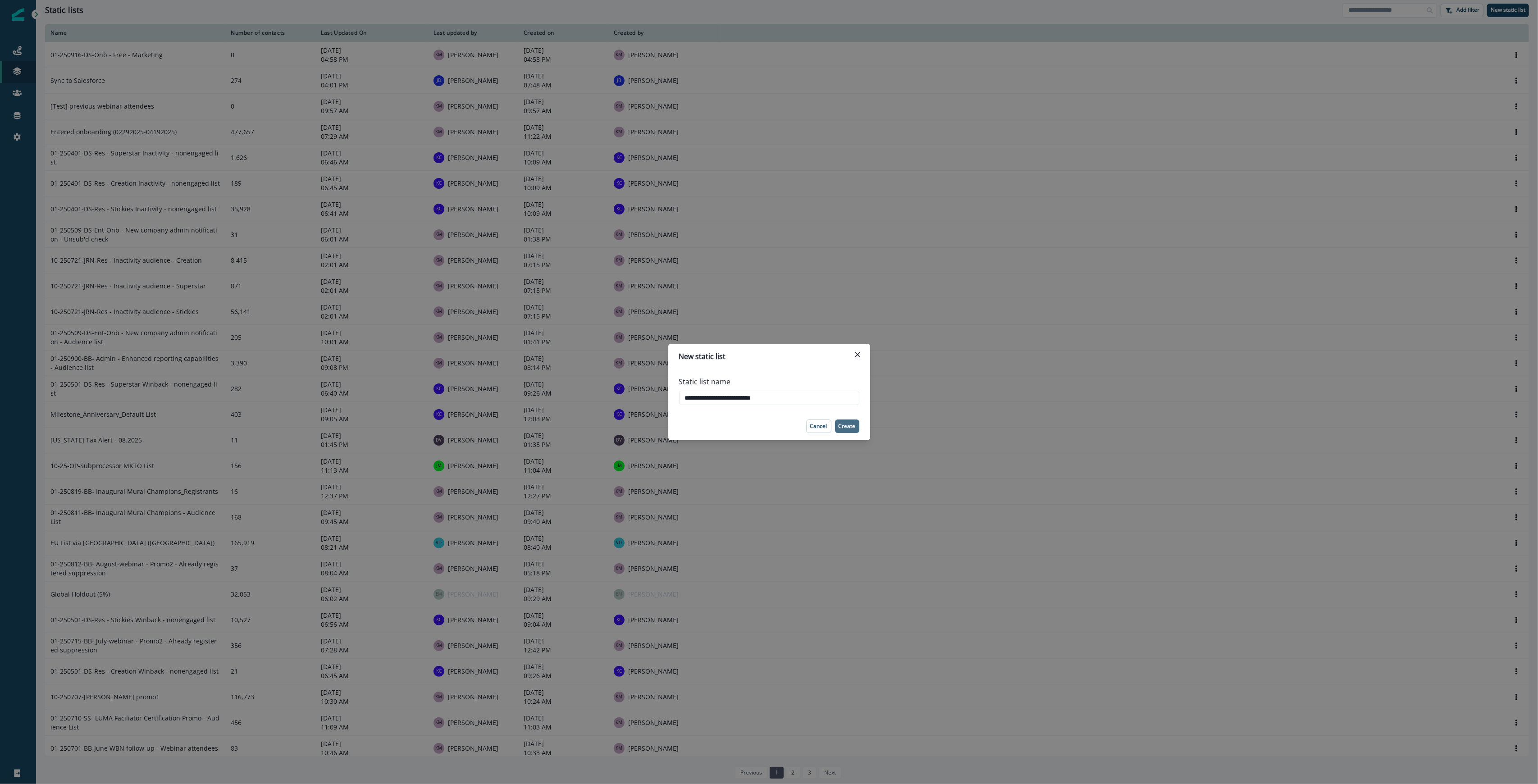
type input "**********"
click at [768, 429] on p "Create" at bounding box center [847, 426] width 17 height 6
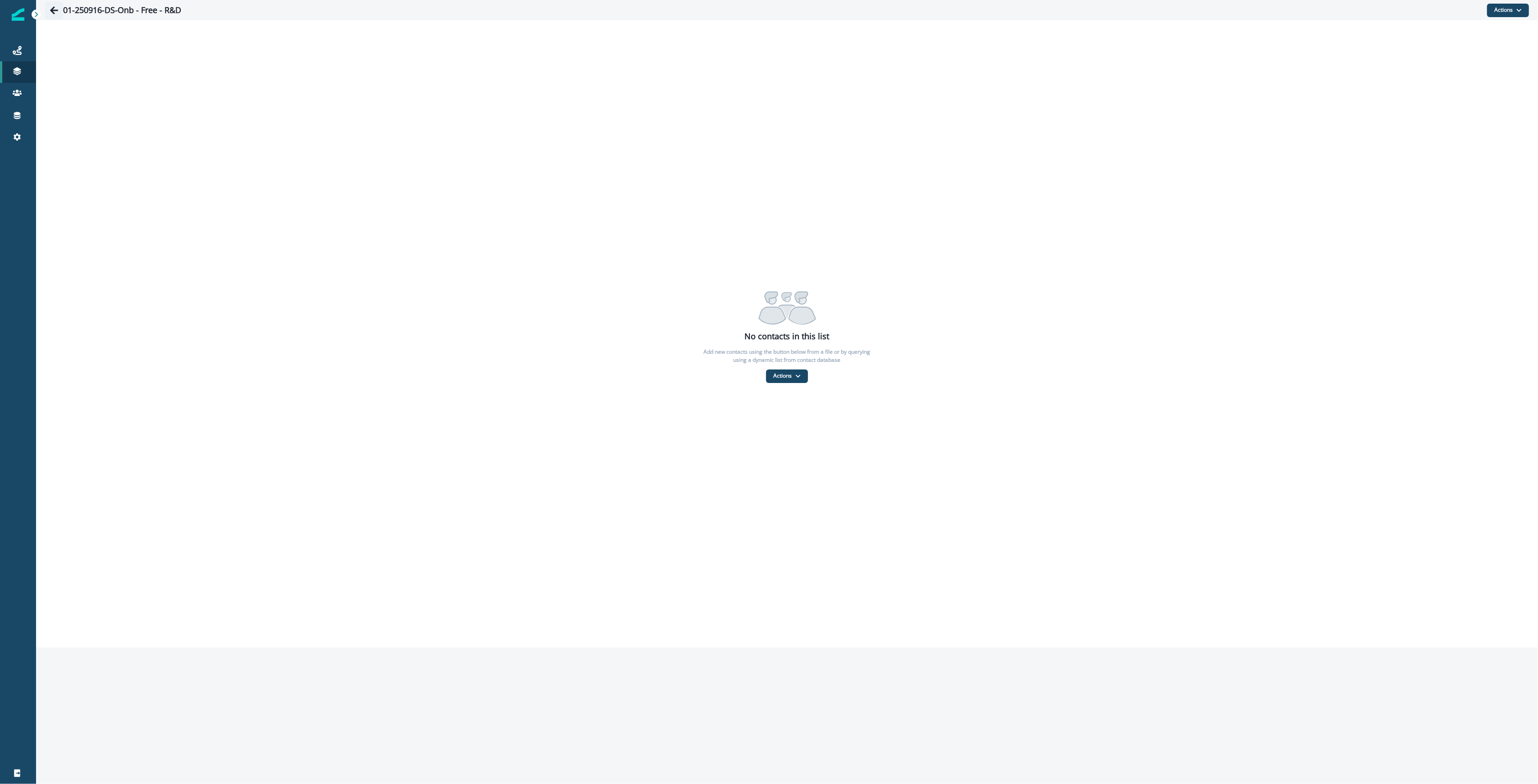
click at [49, 9] on icon "Go back" at bounding box center [53, 10] width 9 height 9
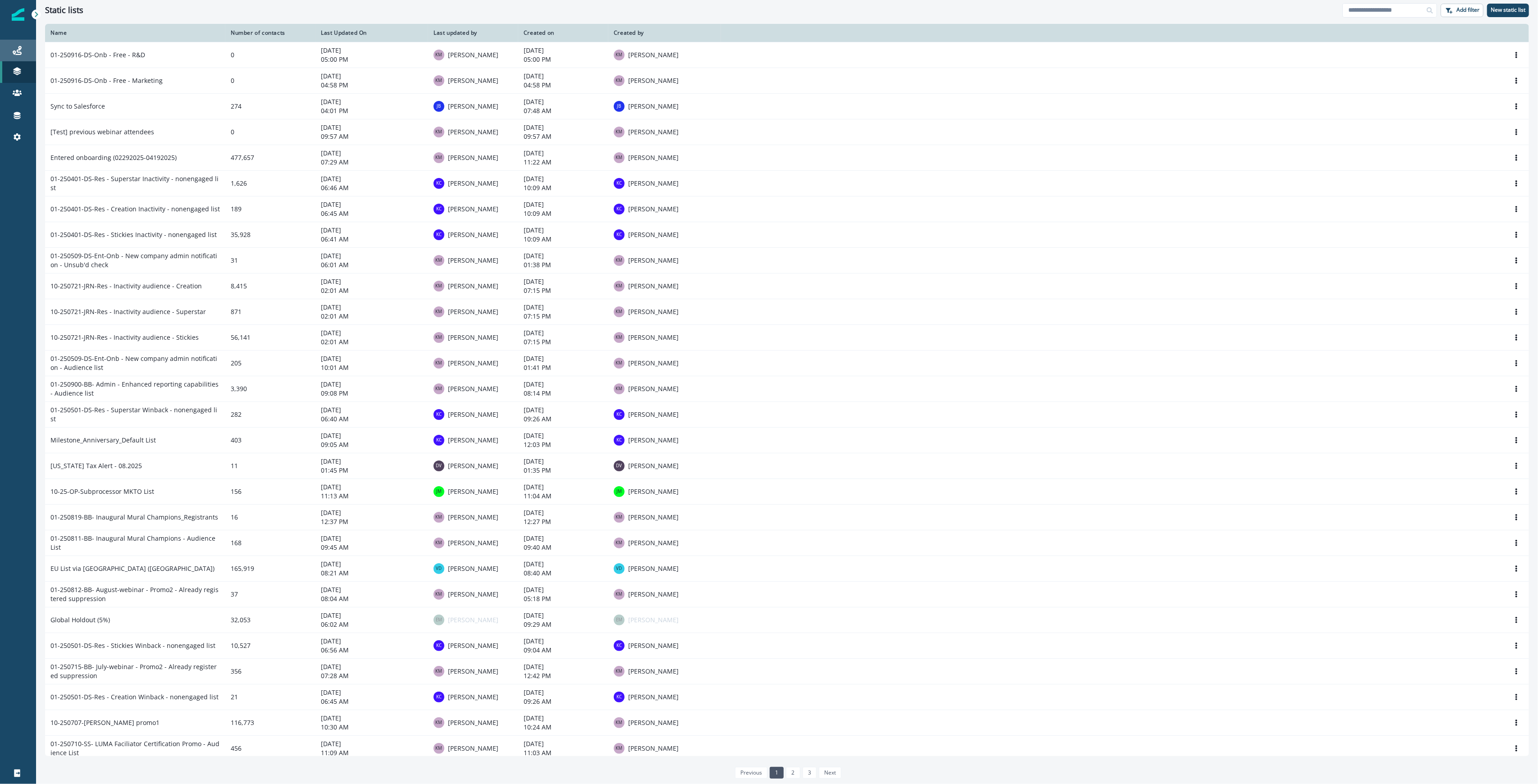
click at [9, 49] on div "Journeys" at bounding box center [18, 51] width 29 height 11
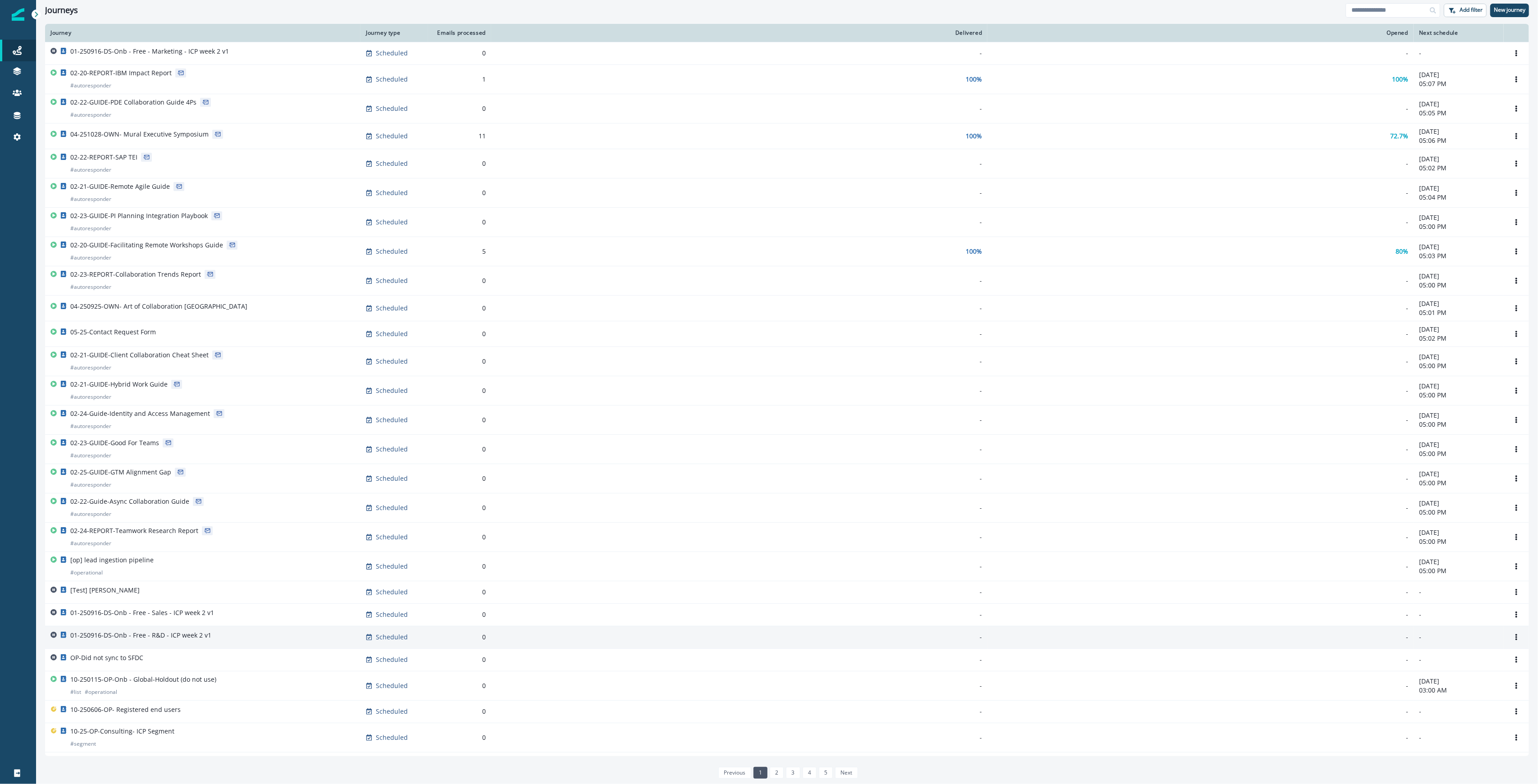
click at [223, 640] on div "01-250916-DS-Onb - Free - R&D - ICP week 2 v1" at bounding box center [202, 637] width 304 height 13
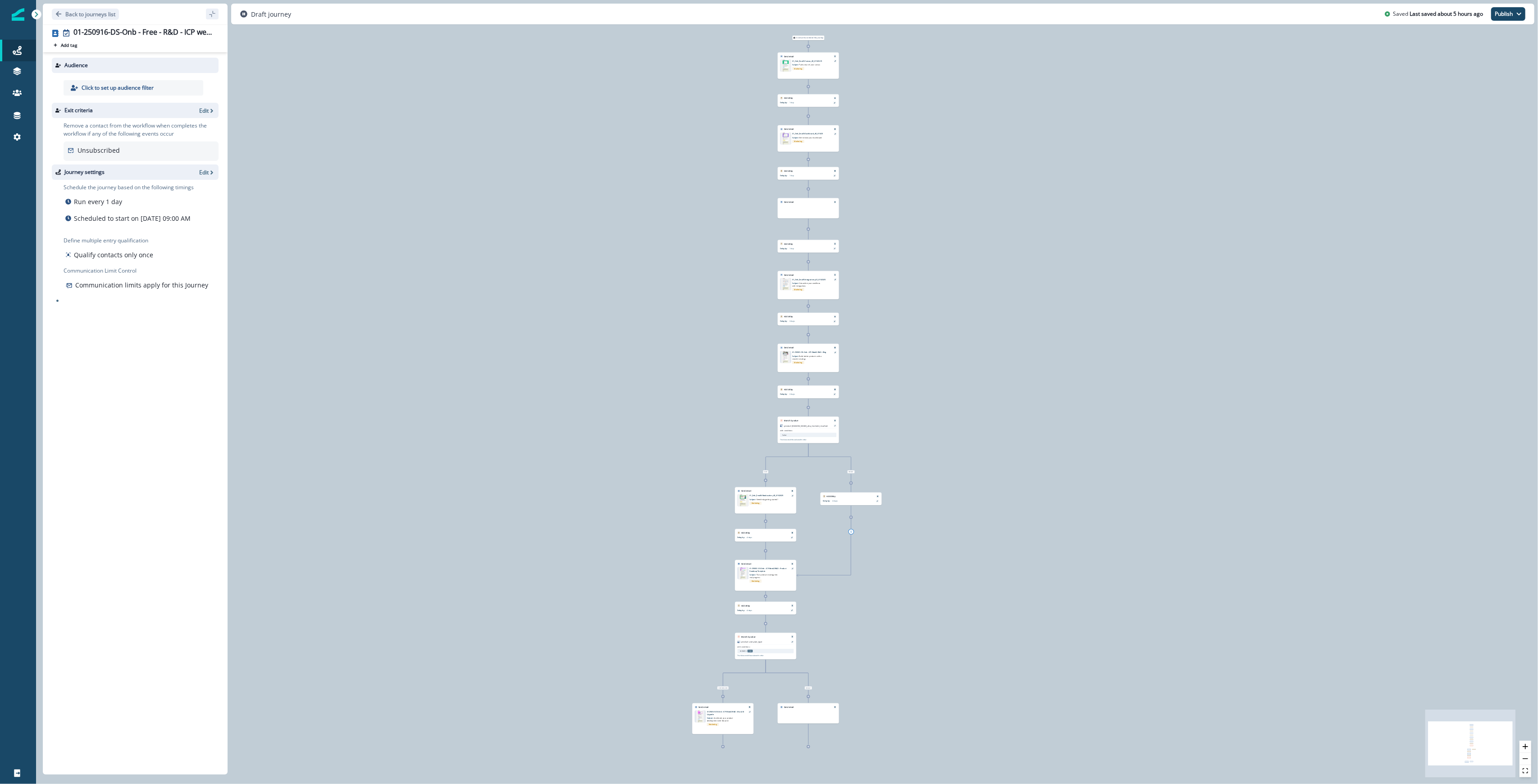
click at [141, 87] on p "Click to set up audience filter" at bounding box center [118, 87] width 72 height 8
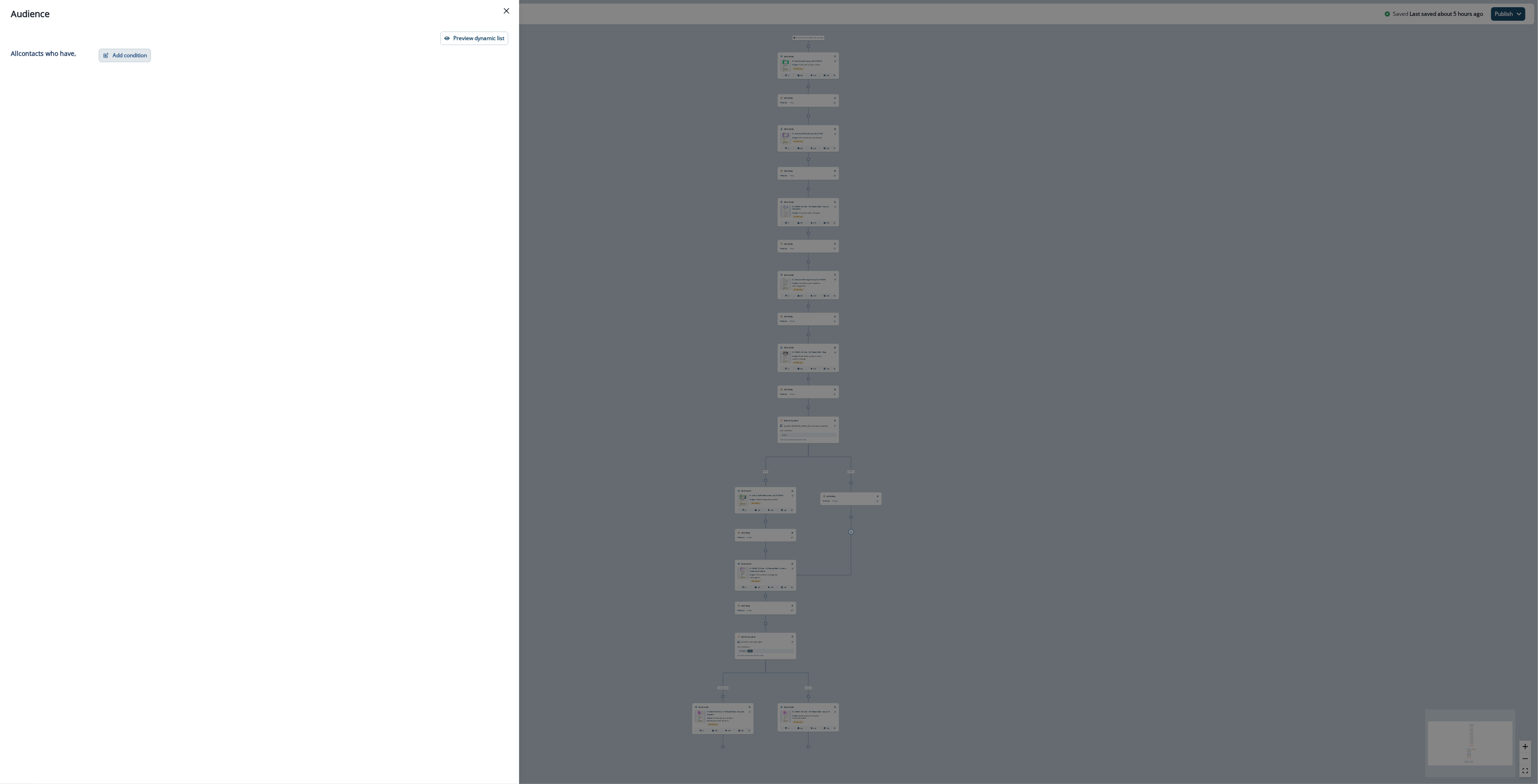
click at [126, 55] on button "Add condition" at bounding box center [125, 55] width 52 height 14
click at [134, 150] on button "List membership" at bounding box center [156, 153] width 114 height 15
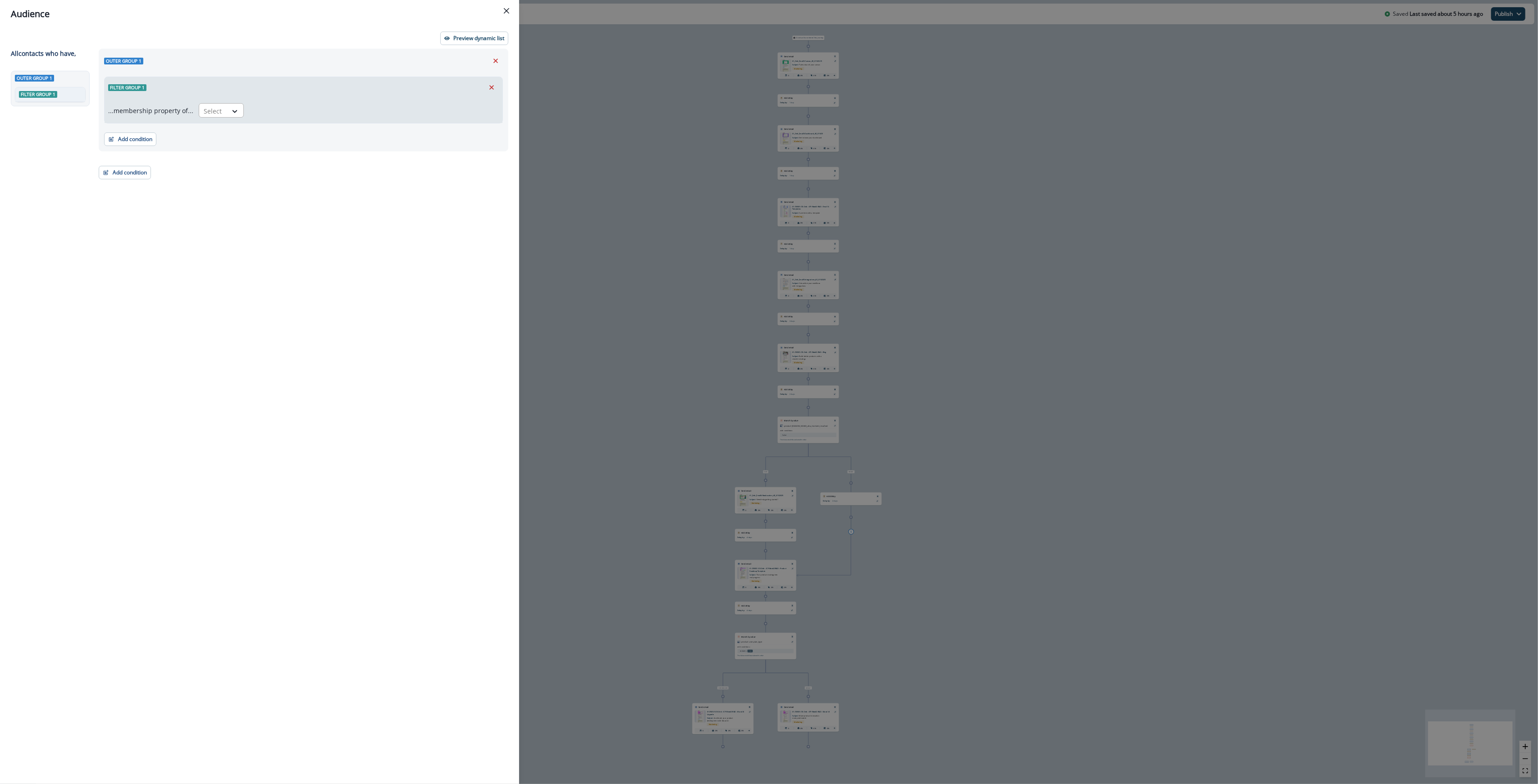
click at [217, 109] on div at bounding box center [213, 111] width 19 height 11
click at [221, 132] on div "in" at bounding box center [219, 131] width 45 height 17
click at [271, 112] on div at bounding box center [366, 111] width 223 height 11
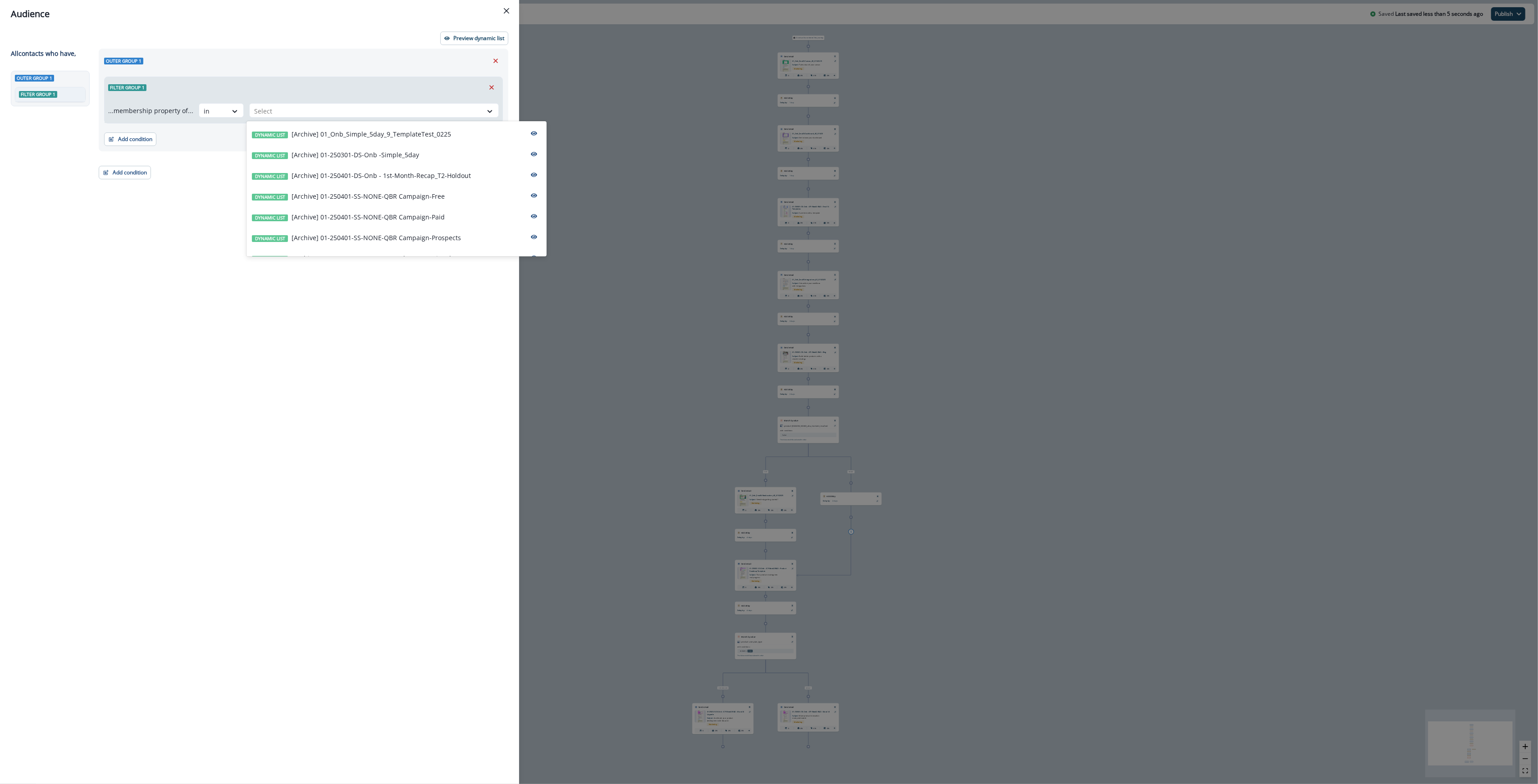
paste input "**********"
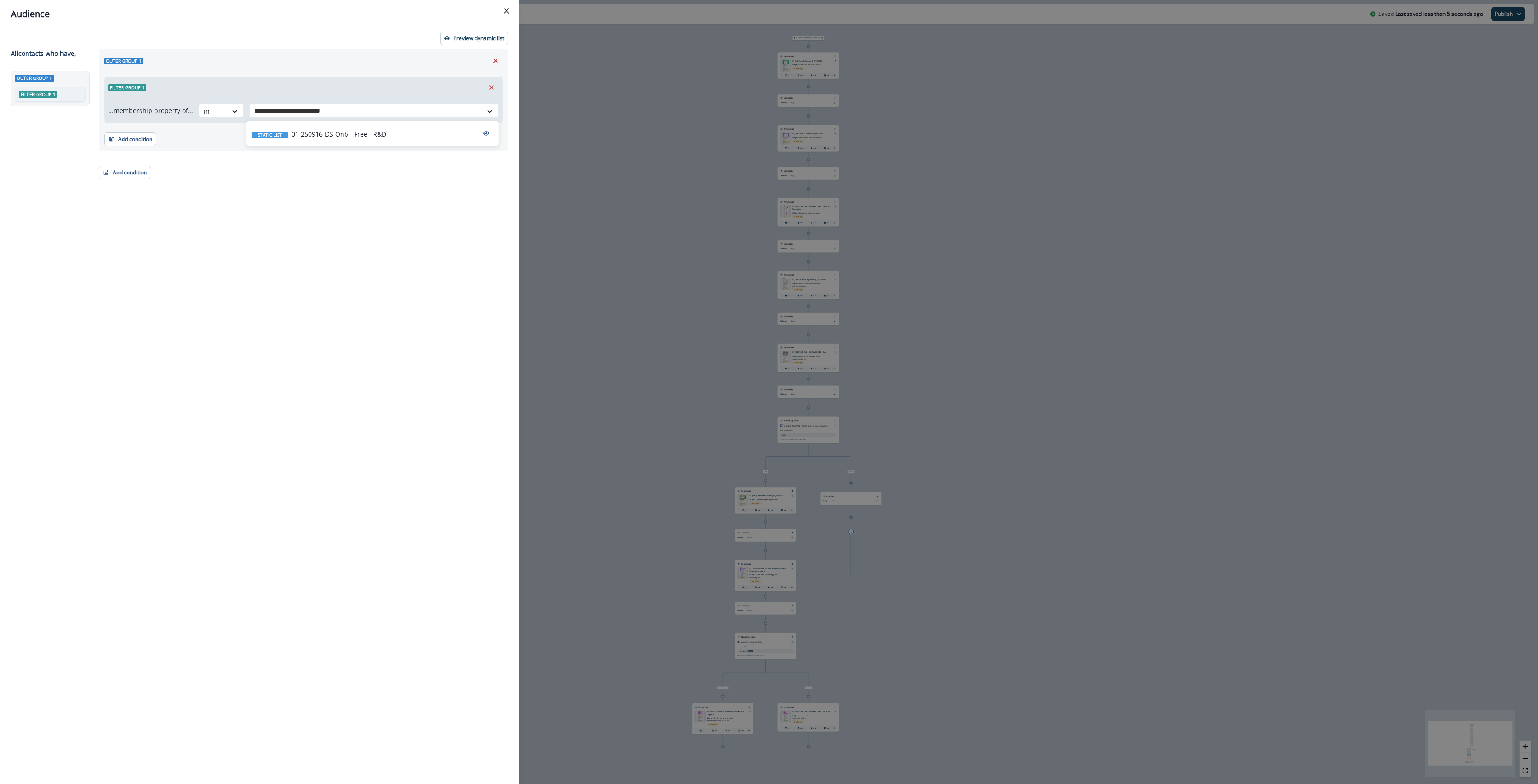
type input "**********"
click at [168, 187] on div "Outer group 1 Filter group 1 ...membership property of... in 1 result available…" at bounding box center [300, 400] width 415 height 702
click at [260, 114] on div at bounding box center [366, 111] width 223 height 11
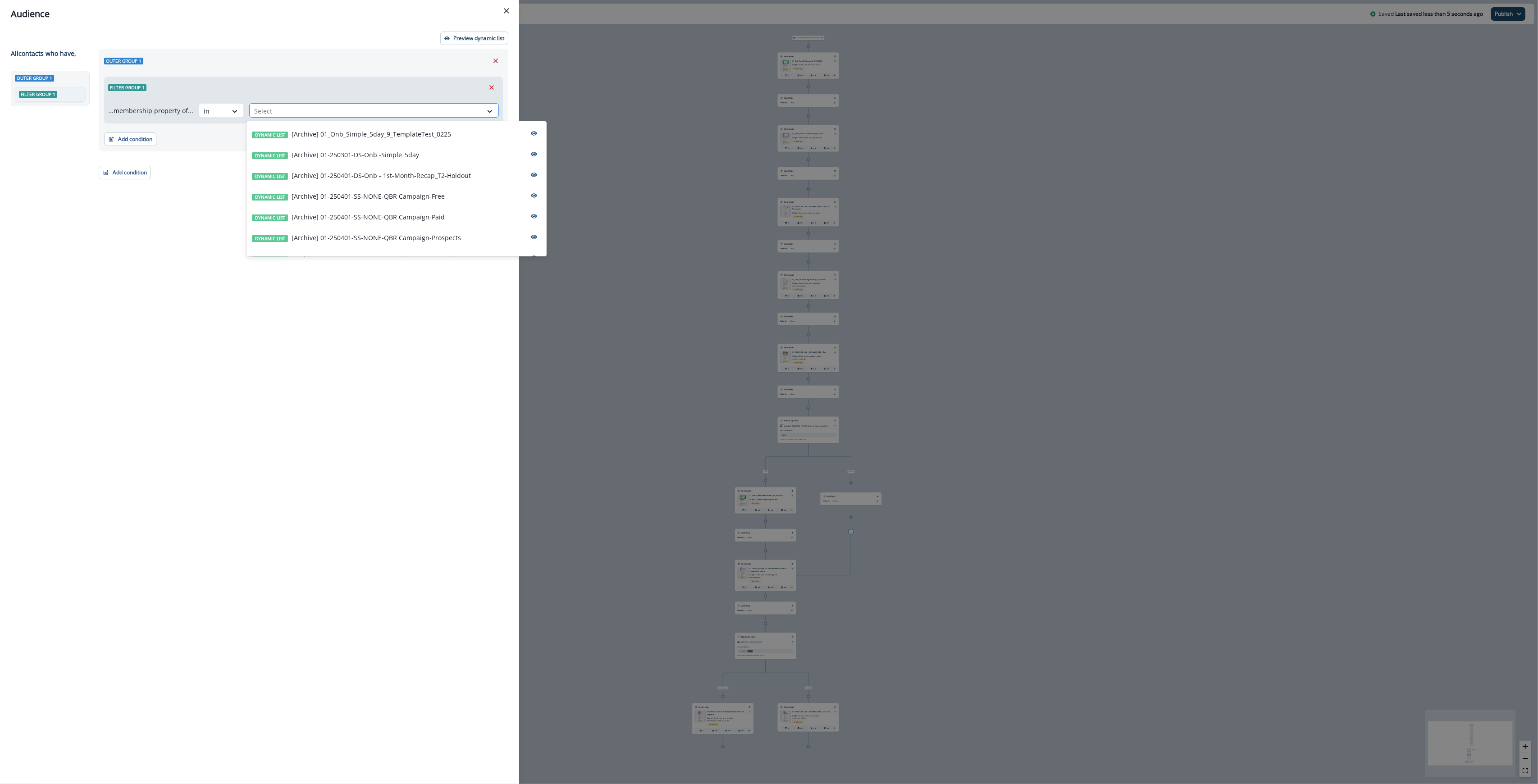
paste input "**********"
type input "**********"
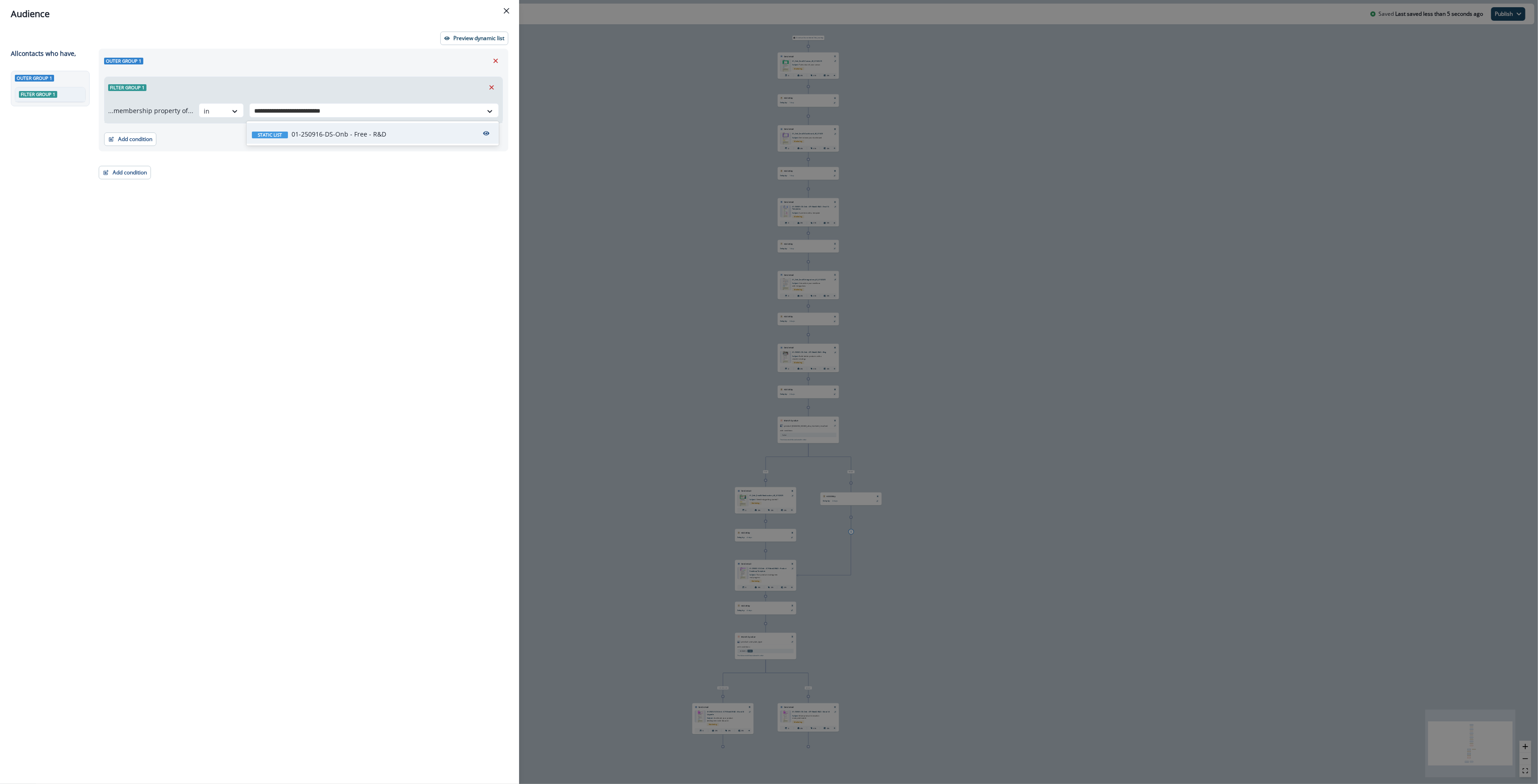
click at [341, 133] on p "01-250916-DS-Onb - Free - R&D" at bounding box center [339, 134] width 95 height 10
click at [112, 172] on button "Add condition" at bounding box center [125, 172] width 52 height 14
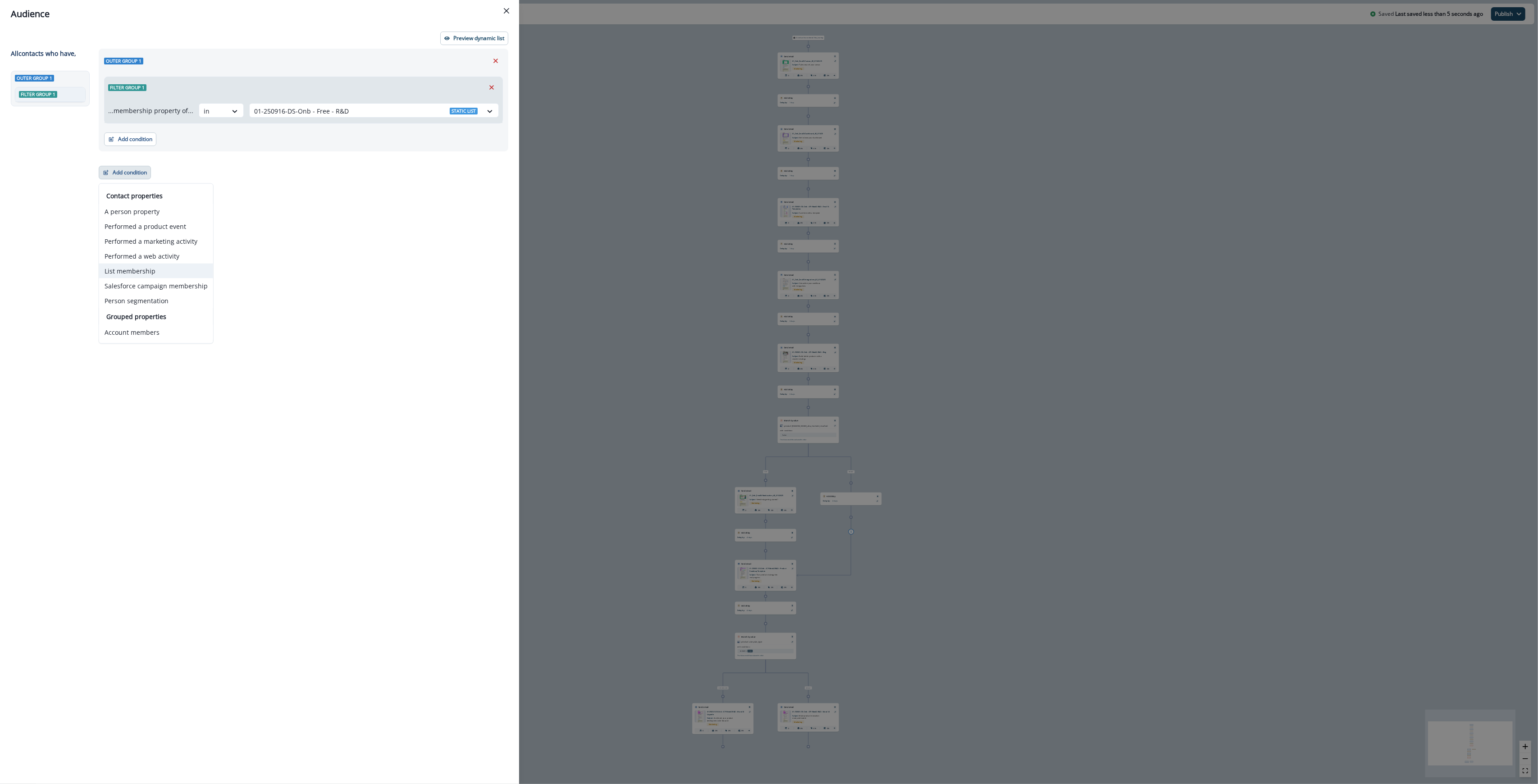
click at [135, 264] on button "List membership" at bounding box center [156, 271] width 114 height 15
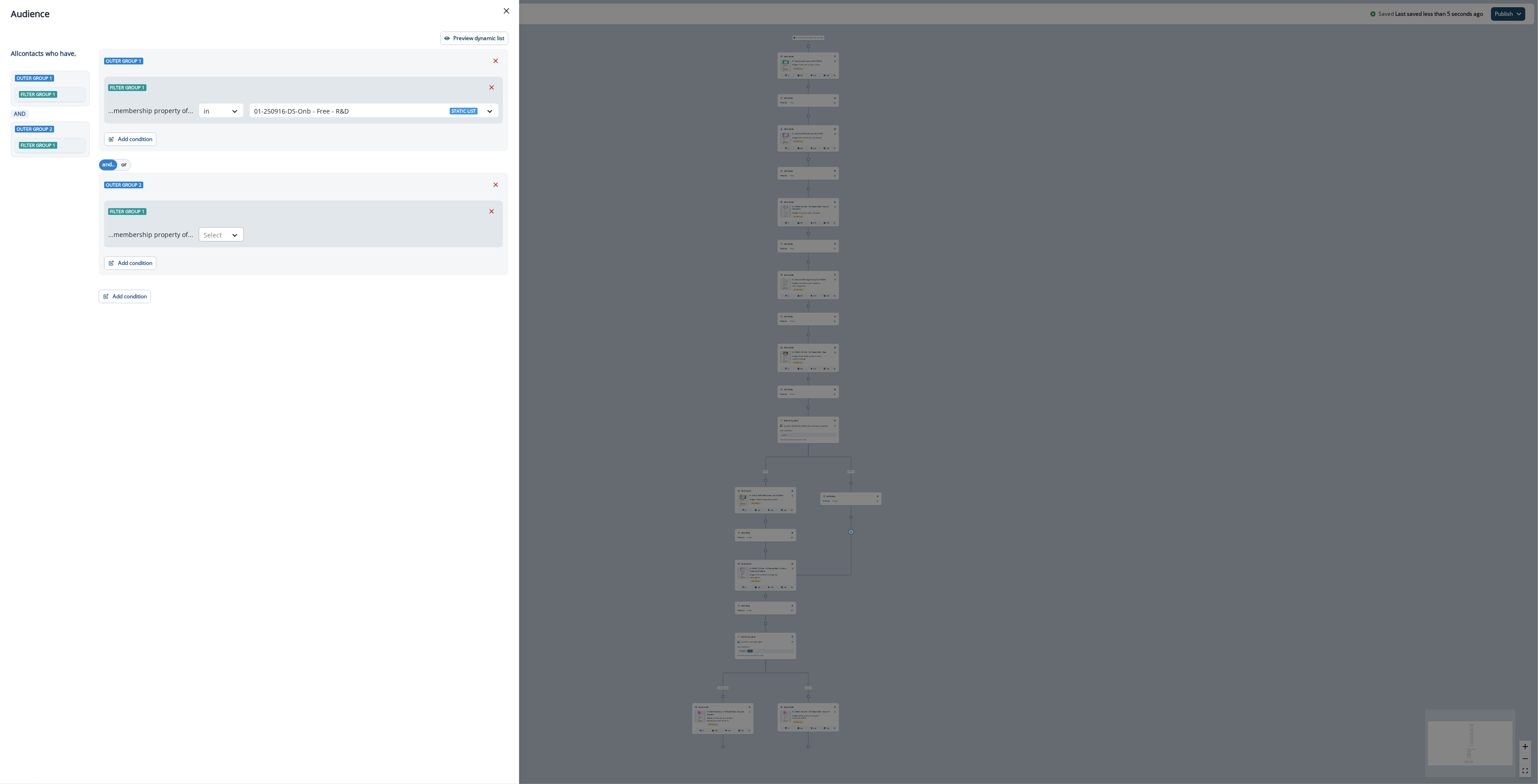
click at [215, 236] on div at bounding box center [213, 235] width 19 height 11
click at [214, 258] on div "in" at bounding box center [219, 255] width 45 height 17
click at [267, 234] on div at bounding box center [366, 235] width 223 height 11
type input "*****"
click at [314, 280] on p "10-25-OP-Contactable" at bounding box center [324, 279] width 66 height 10
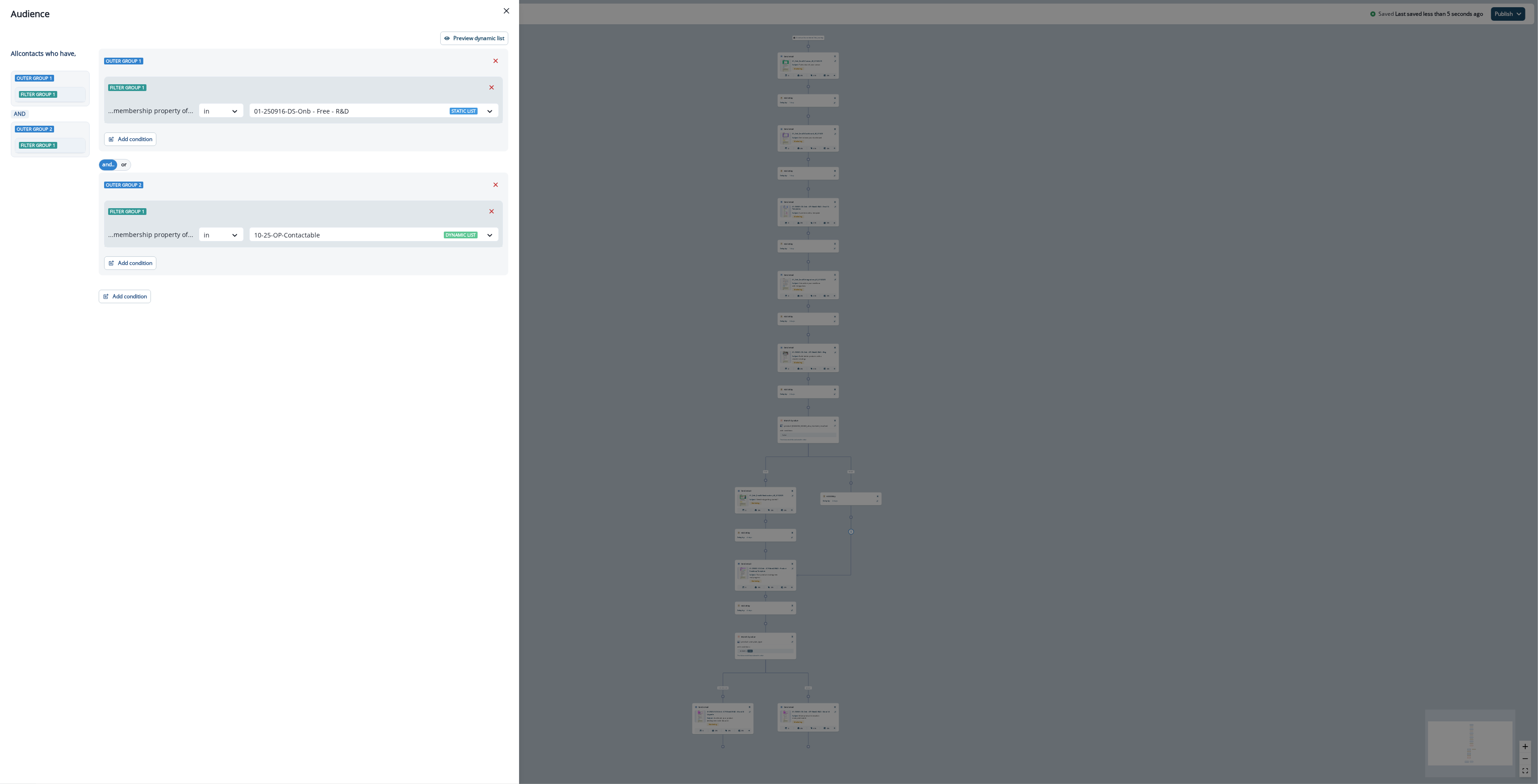
click at [362, 339] on div "Outer group 1 Filter group 1 ...membership property of... in 01-250916-DS-Onb -…" at bounding box center [300, 400] width 415 height 702
click at [507, 10] on icon "Close" at bounding box center [506, 10] width 6 height 6
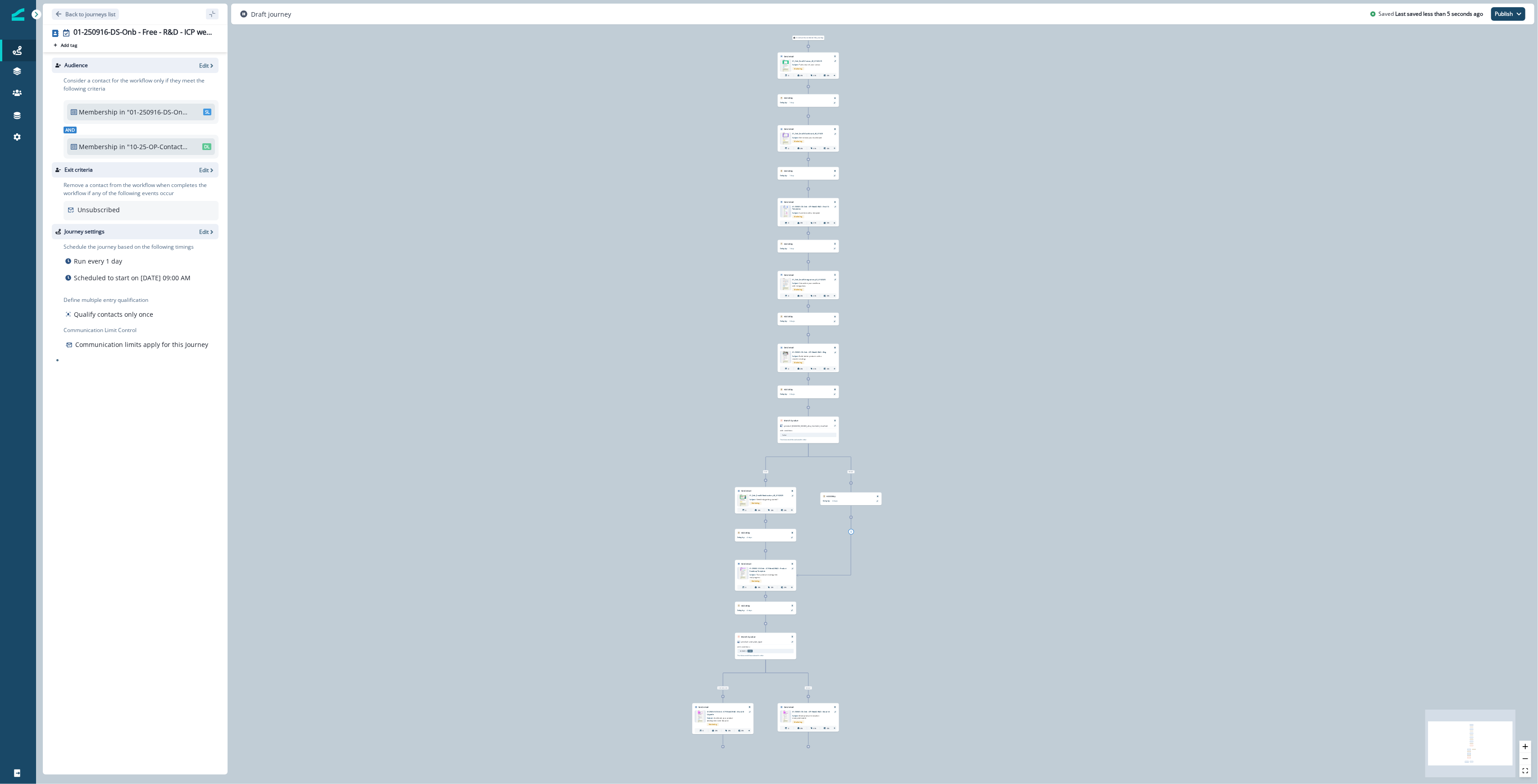
click at [132, 500] on div "Audience Edit Consider a contact for the workflow only if they meet the followi…" at bounding box center [135, 411] width 184 height 718
click at [87, 14] on p "Back to journeys list" at bounding box center [90, 14] width 50 height 8
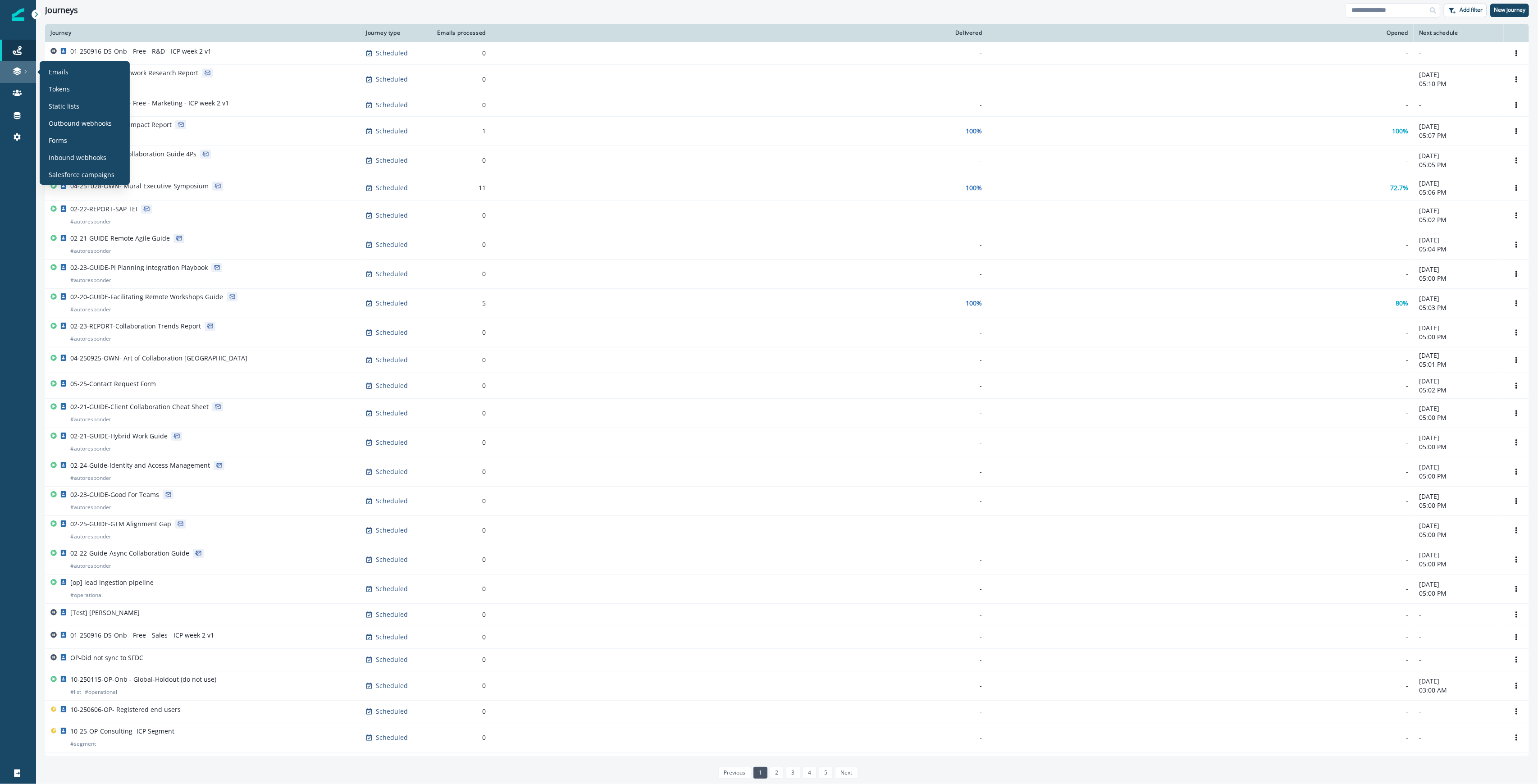
drag, startPoint x: 11, startPoint y: 72, endPoint x: 19, endPoint y: 72, distance: 8.0
click at [11, 72] on div at bounding box center [18, 71] width 29 height 9
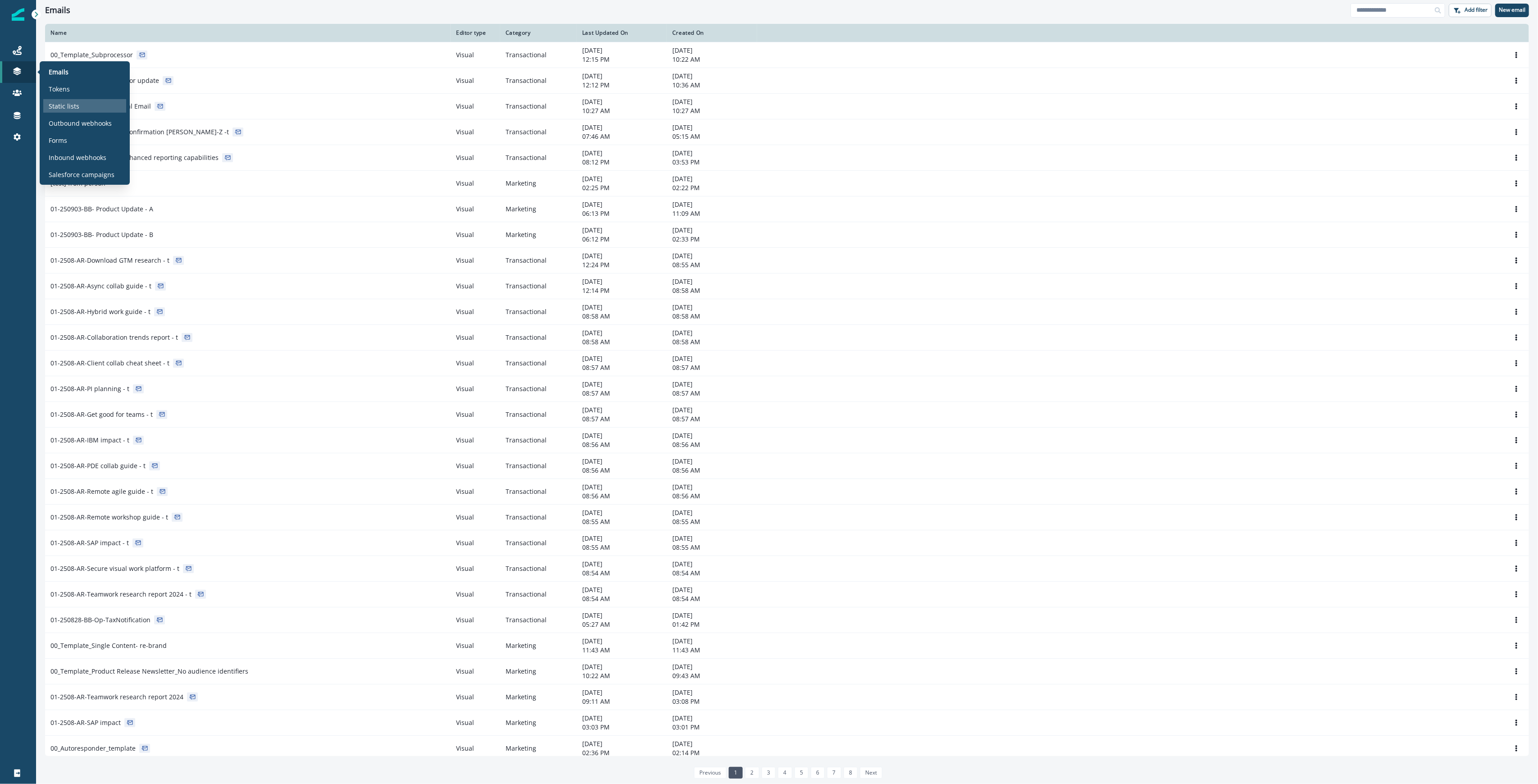
click at [54, 108] on p "Static lists" at bounding box center [64, 106] width 31 height 10
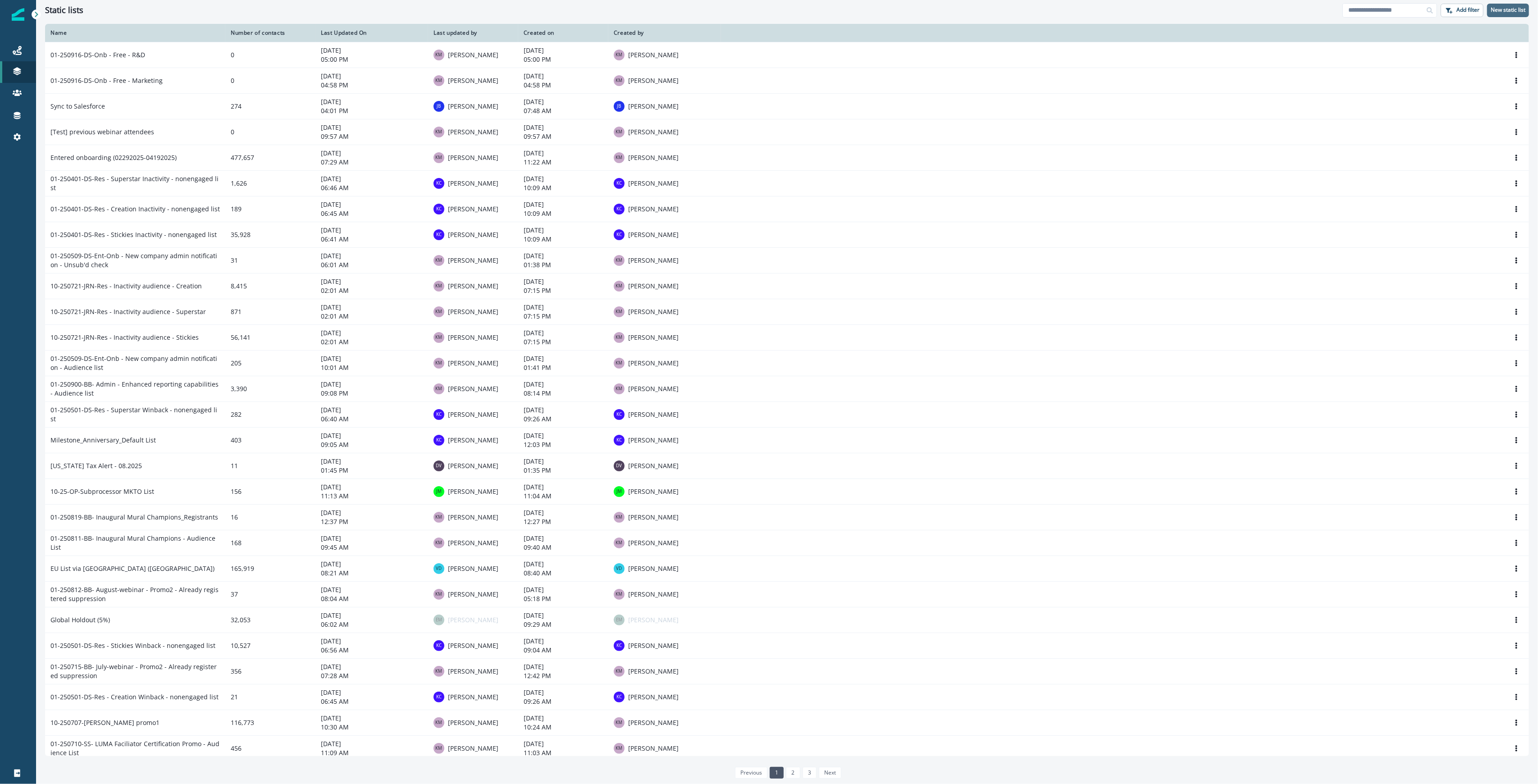
click at [768, 14] on button "New static list" at bounding box center [1508, 10] width 42 height 14
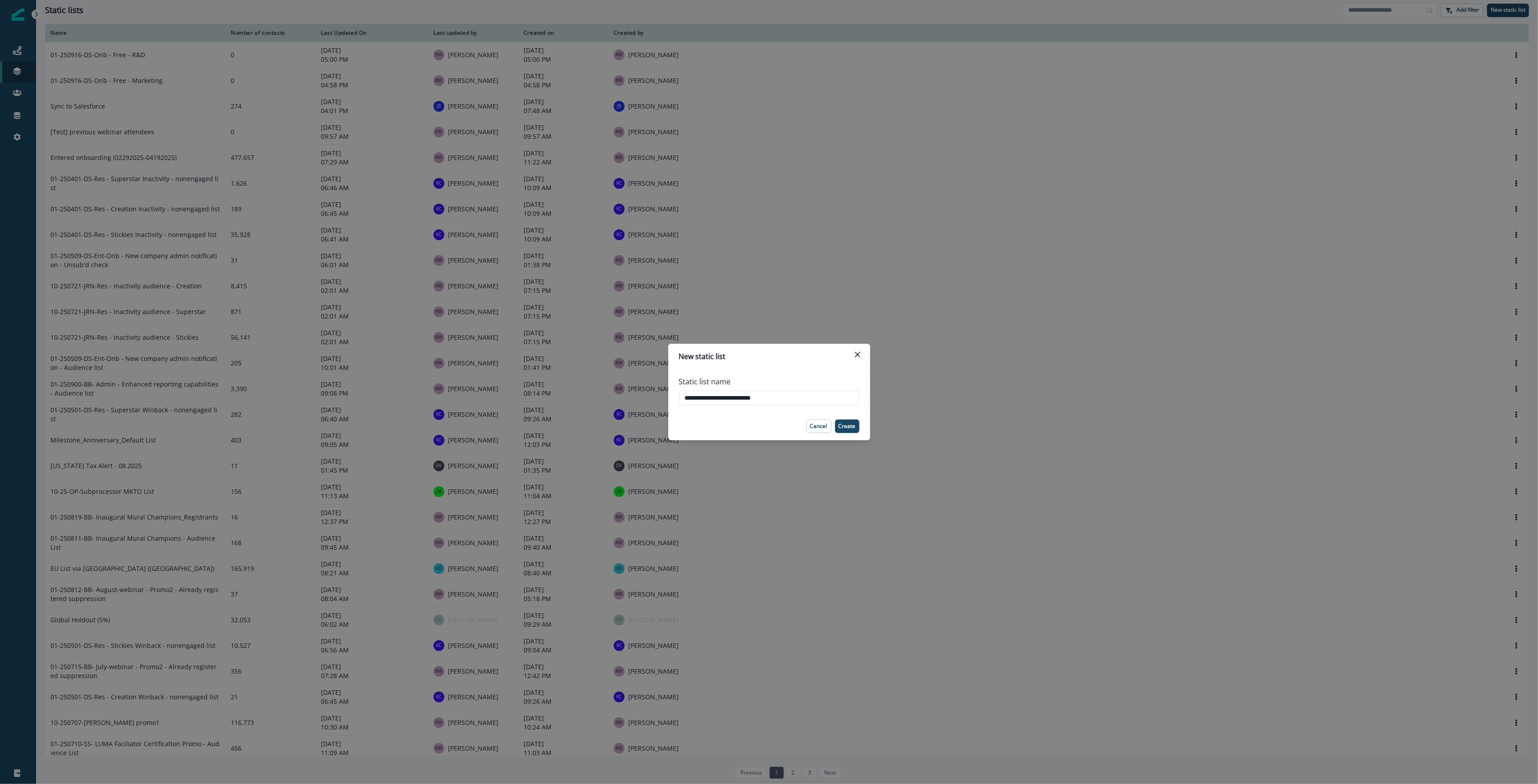
drag, startPoint x: 765, startPoint y: 396, endPoint x: 900, endPoint y: 413, distance: 136.1
click at [768, 397] on div "**********" at bounding box center [769, 392] width 1538 height 784
type input "**********"
click at [768, 429] on button "Create" at bounding box center [847, 426] width 25 height 14
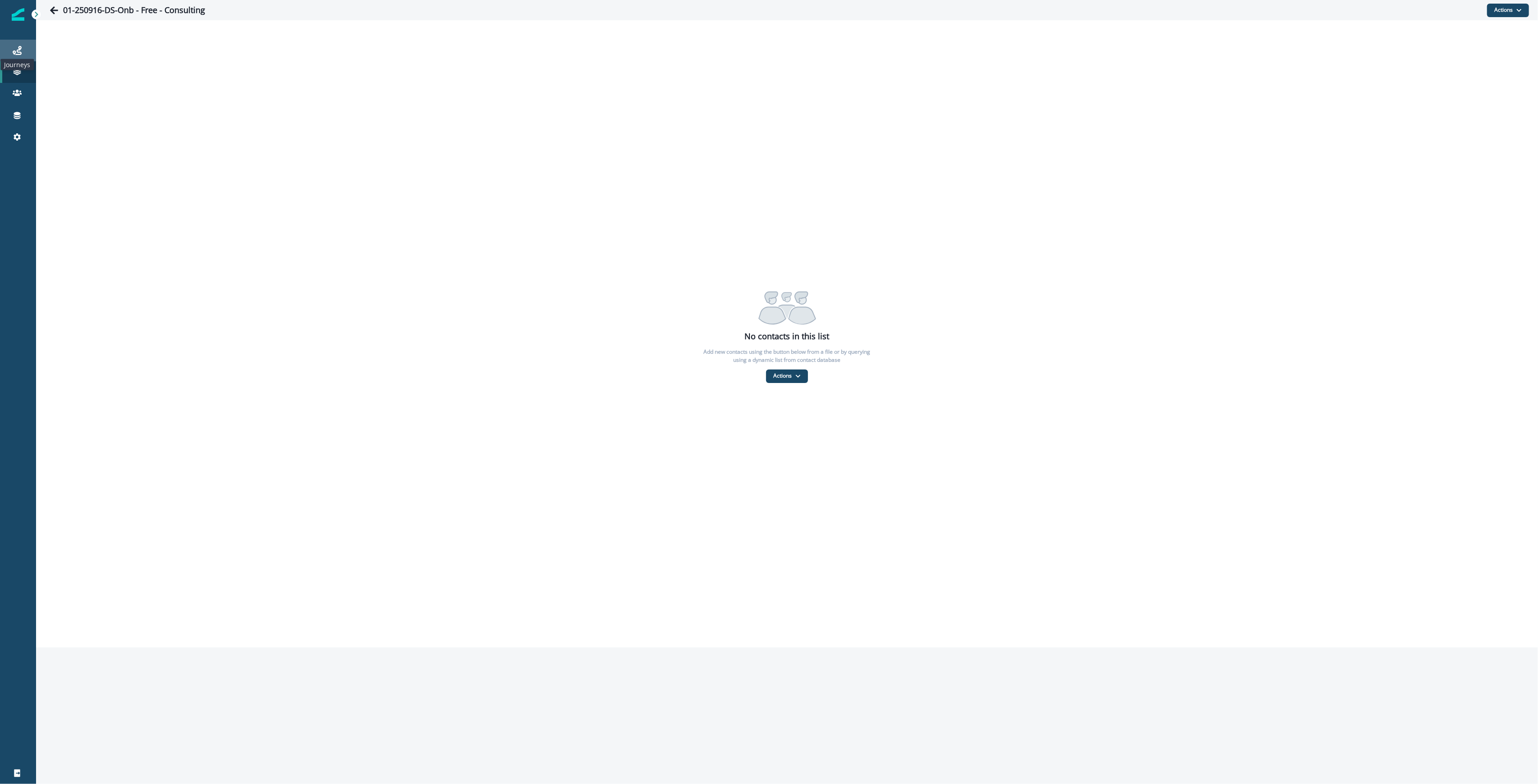
click at [14, 52] on icon at bounding box center [17, 50] width 9 height 9
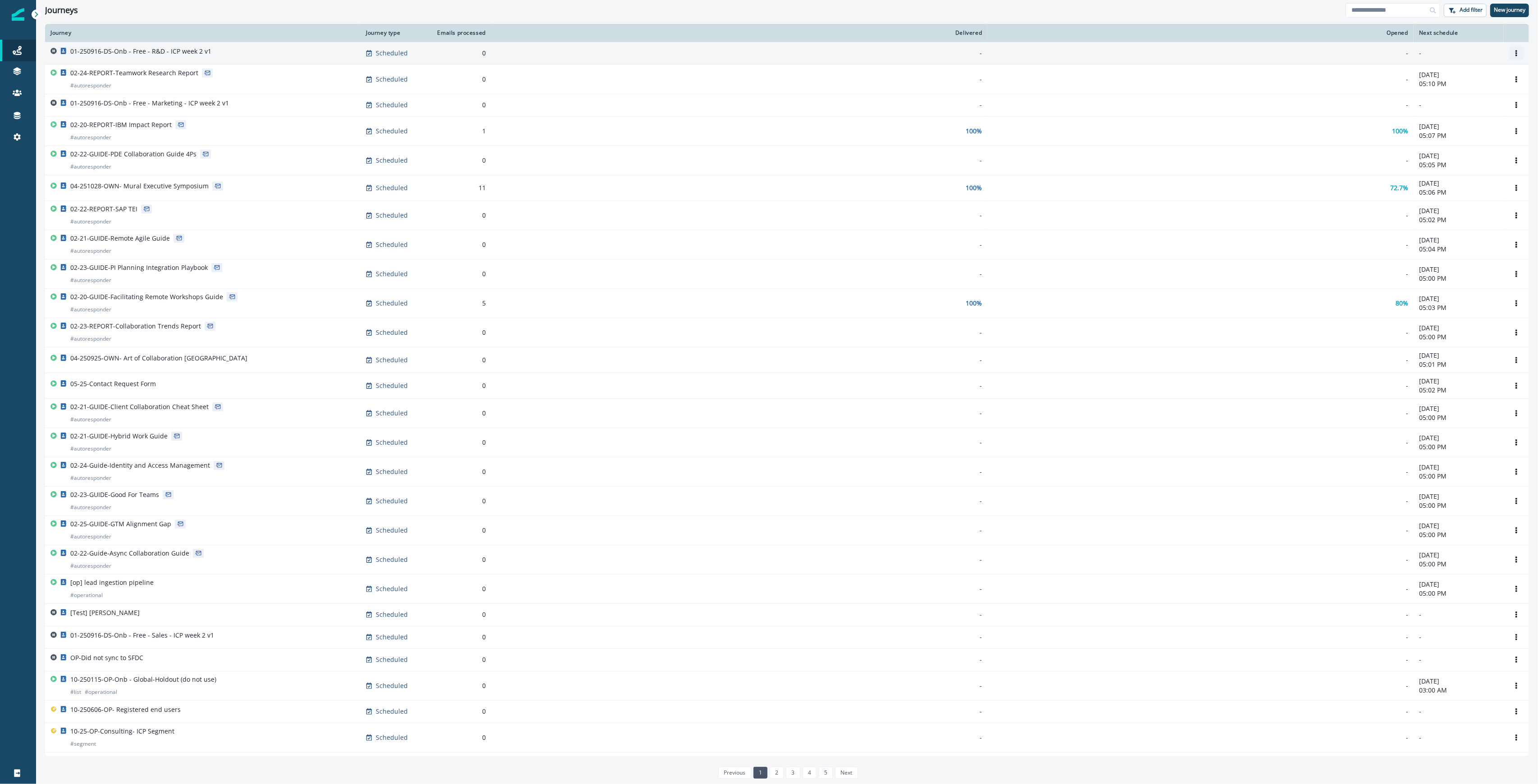
click at [768, 52] on icon "Options" at bounding box center [1517, 53] width 6 height 6
click at [768, 74] on button "Clone" at bounding box center [1464, 75] width 100 height 14
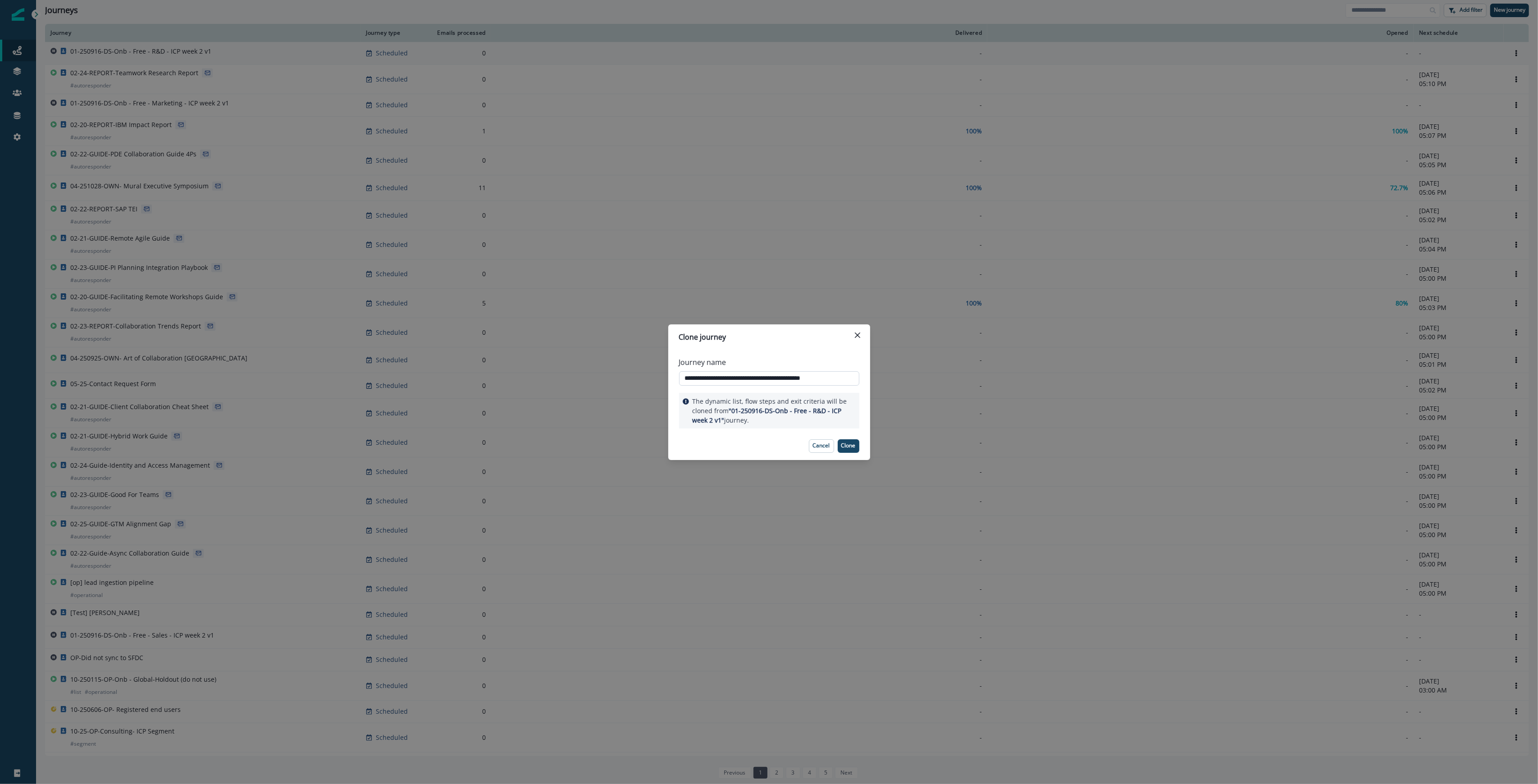
click at [768, 374] on input "**********" at bounding box center [769, 378] width 180 height 14
paste input "*"
type input "**********"
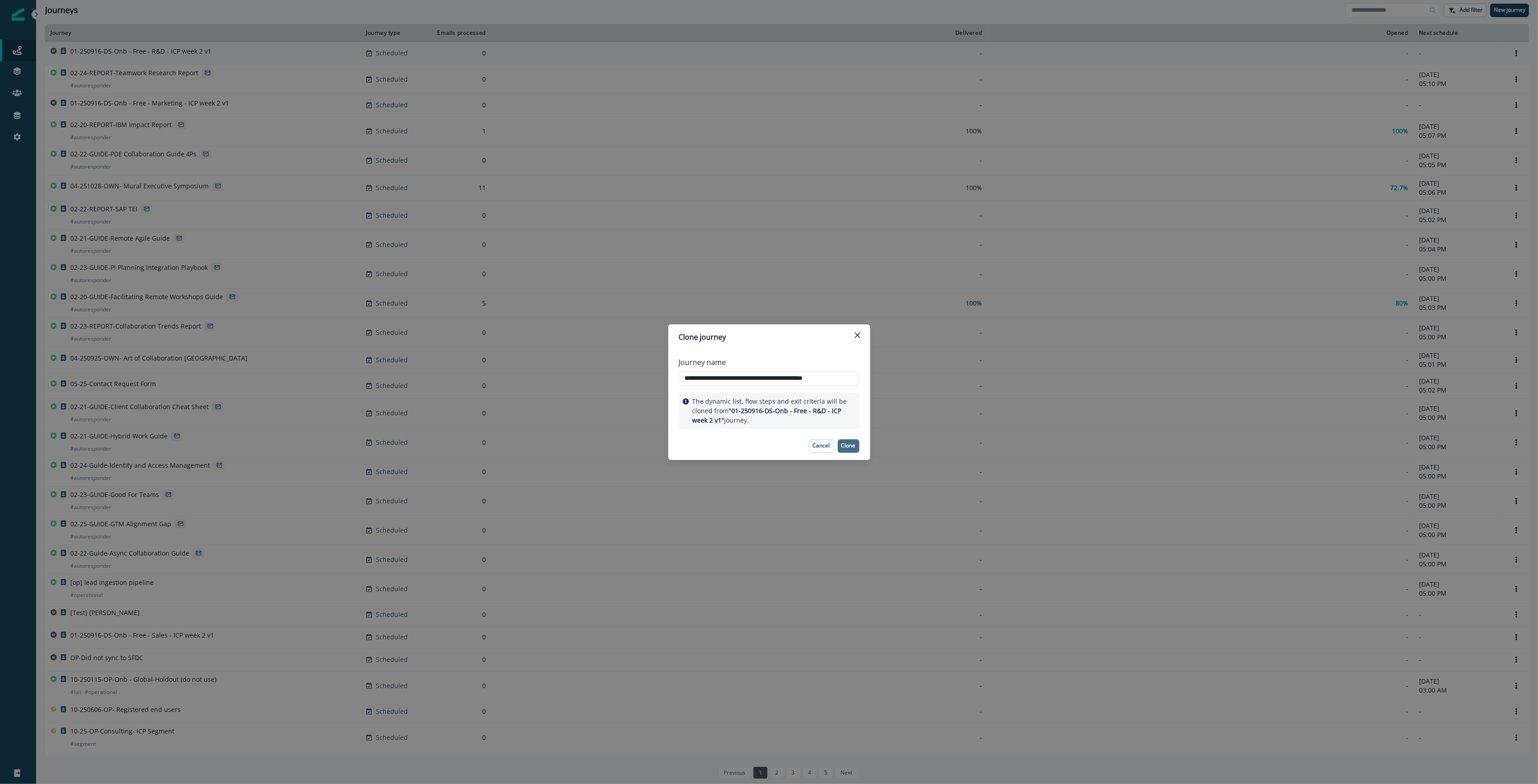
click at [768, 448] on p "Clone" at bounding box center [849, 446] width 14 height 6
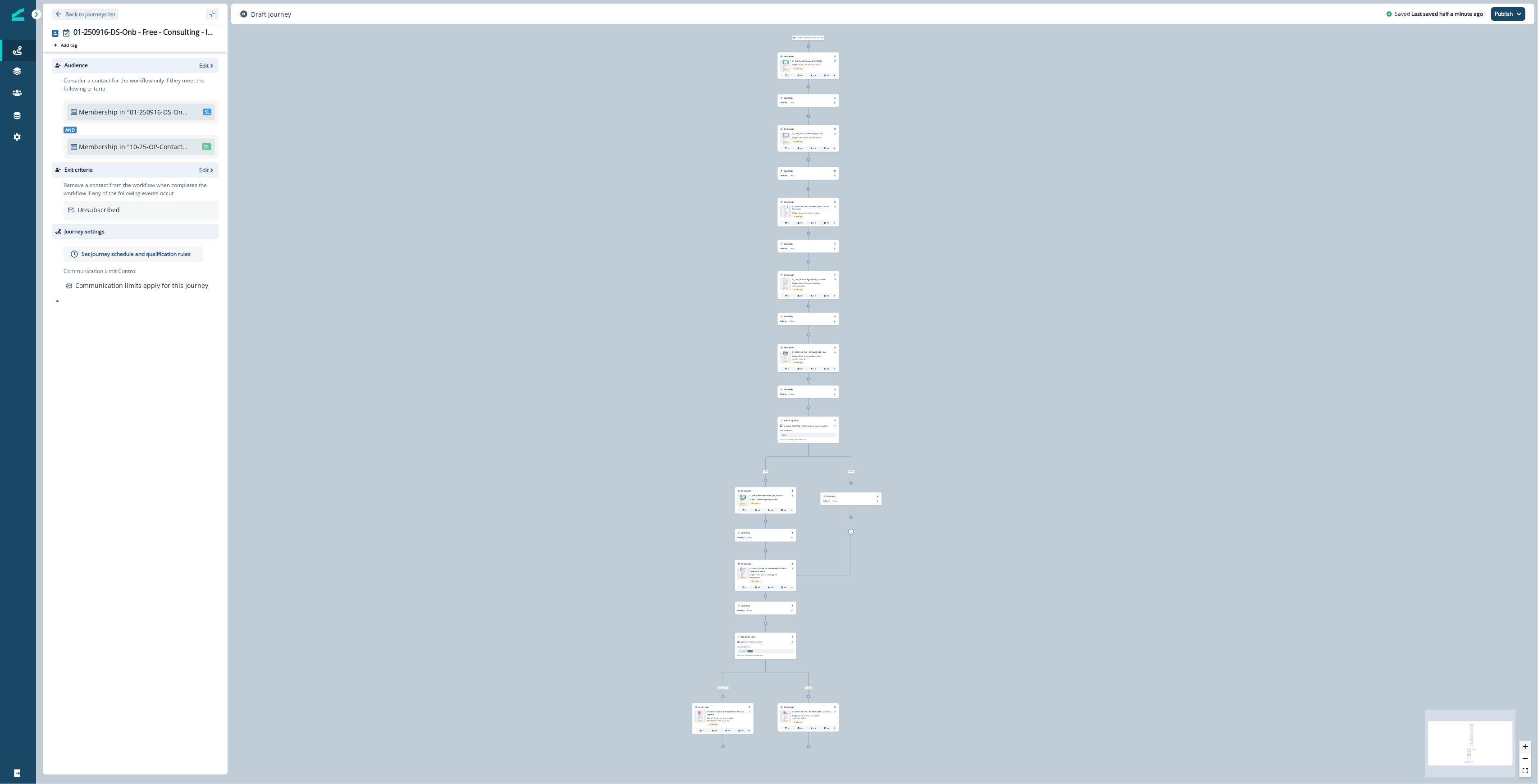
click at [768, 746] on icon "zoom in" at bounding box center [1525, 746] width 6 height 6
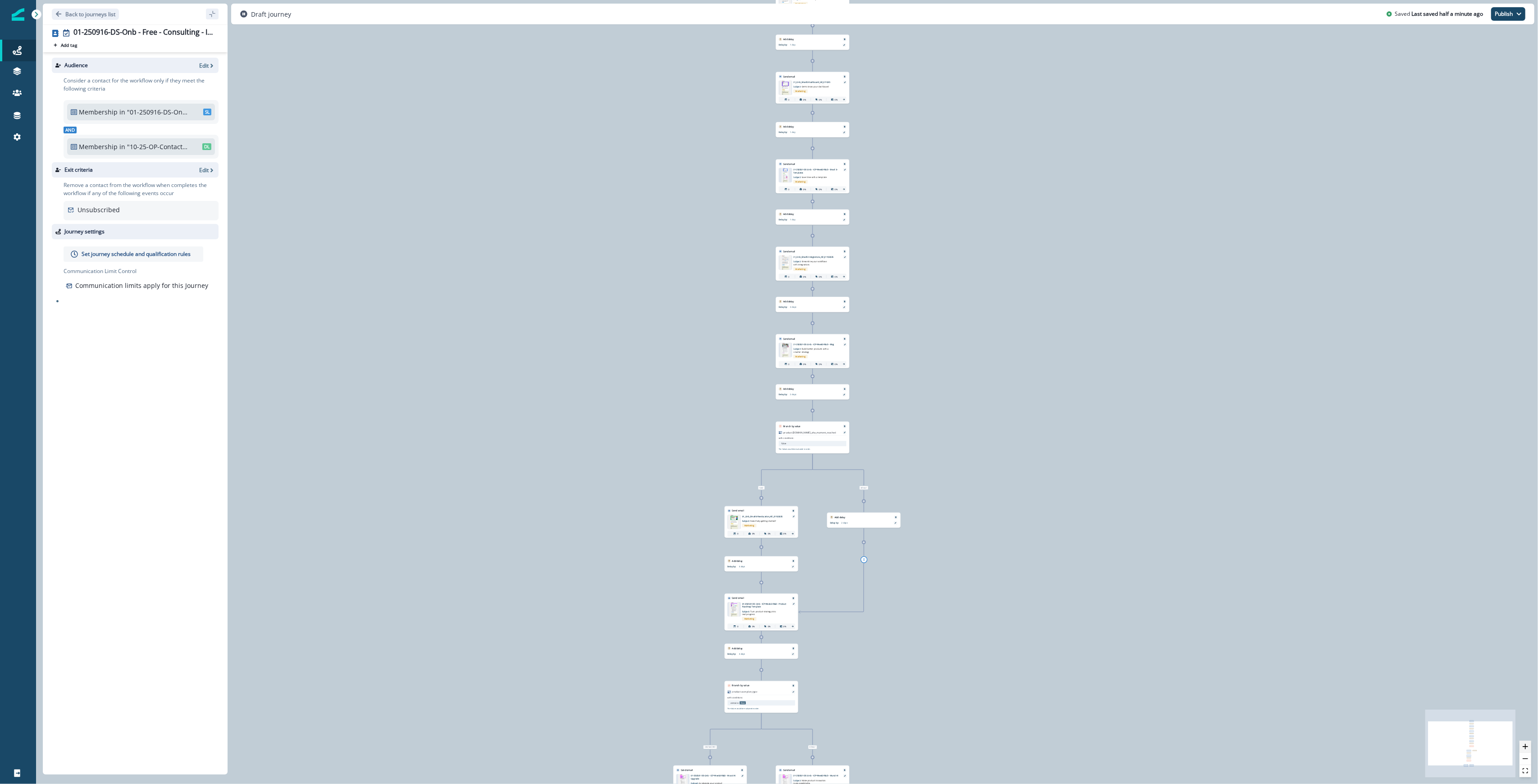
click at [768, 746] on icon "zoom in" at bounding box center [1525, 746] width 6 height 6
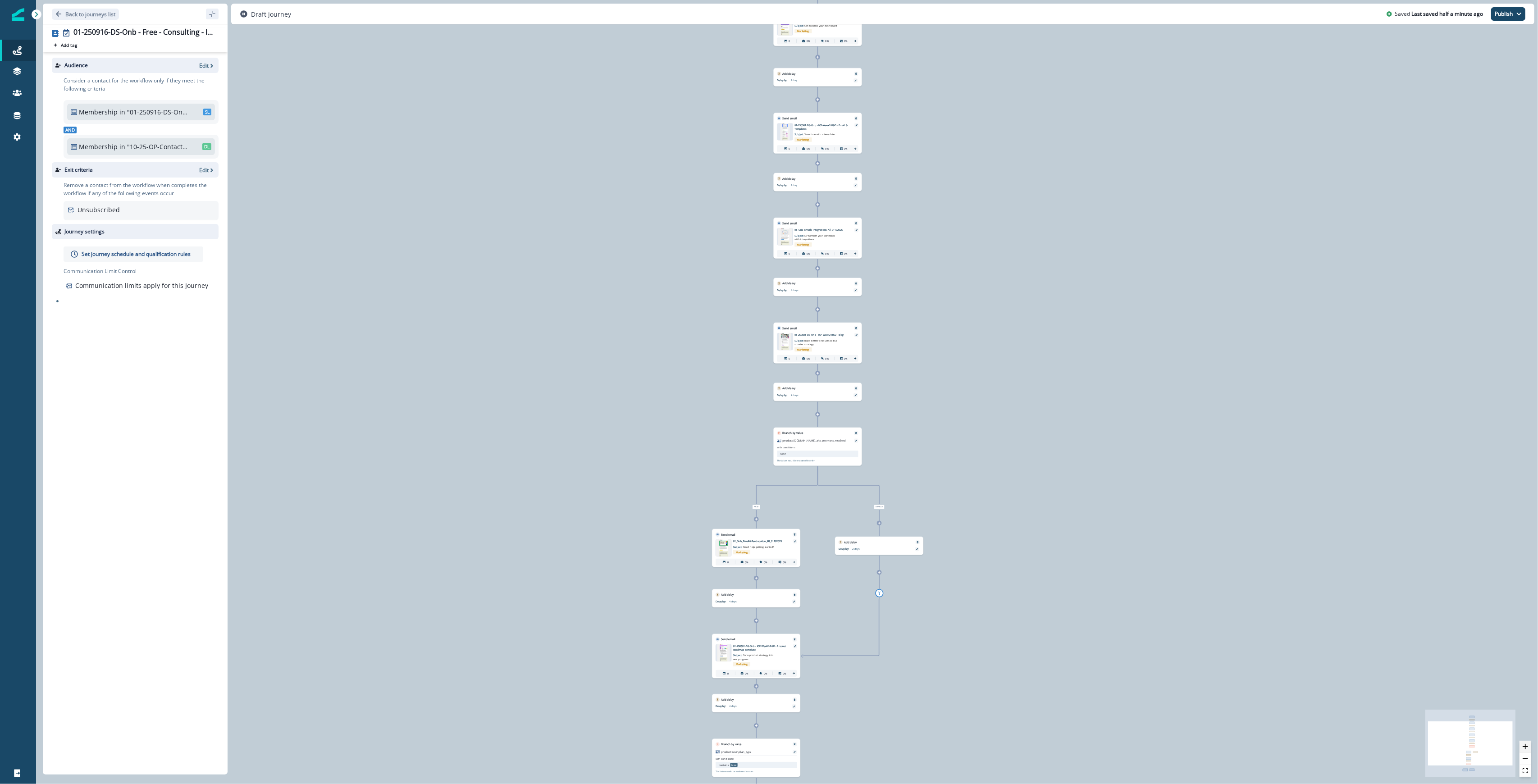
click at [768, 746] on icon "zoom in" at bounding box center [1525, 746] width 6 height 6
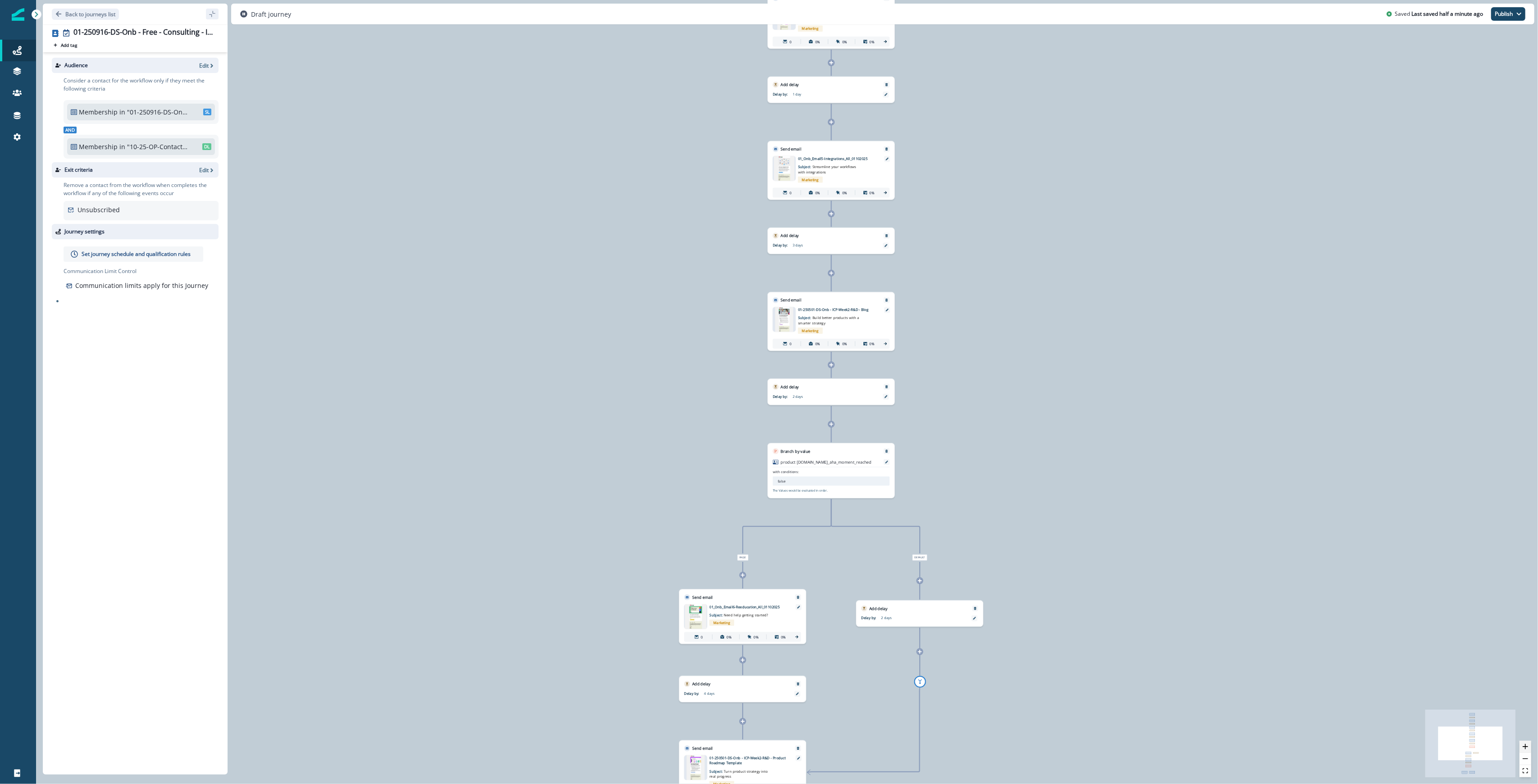
click at [768, 746] on icon "zoom in" at bounding box center [1525, 746] width 6 height 6
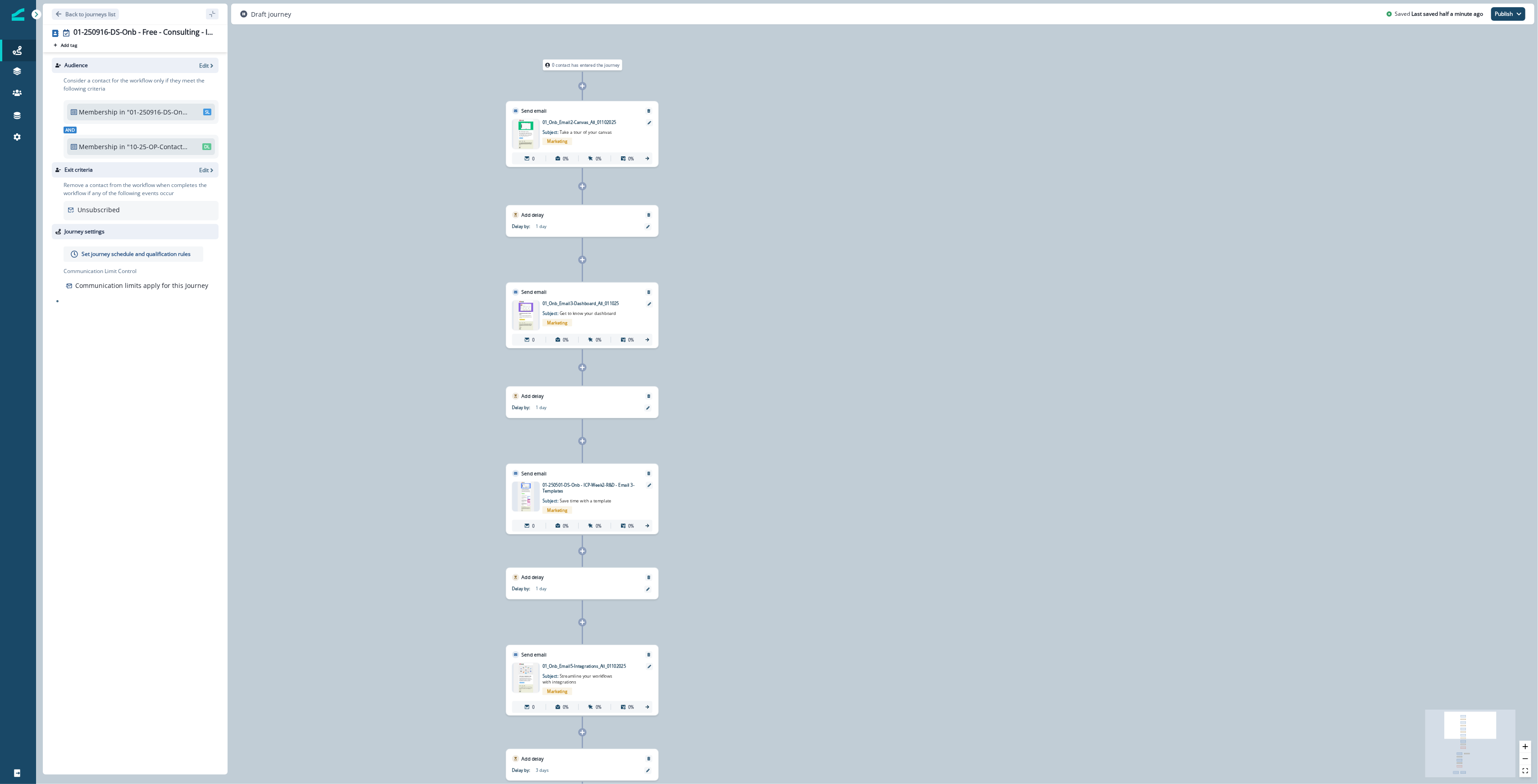
drag, startPoint x: 1198, startPoint y: 160, endPoint x: 1083, endPoint y: 747, distance: 598.2
click at [768, 755] on div "0 contact has entered the journey Send email Email asset changed, journey repor…" at bounding box center [787, 392] width 1502 height 784
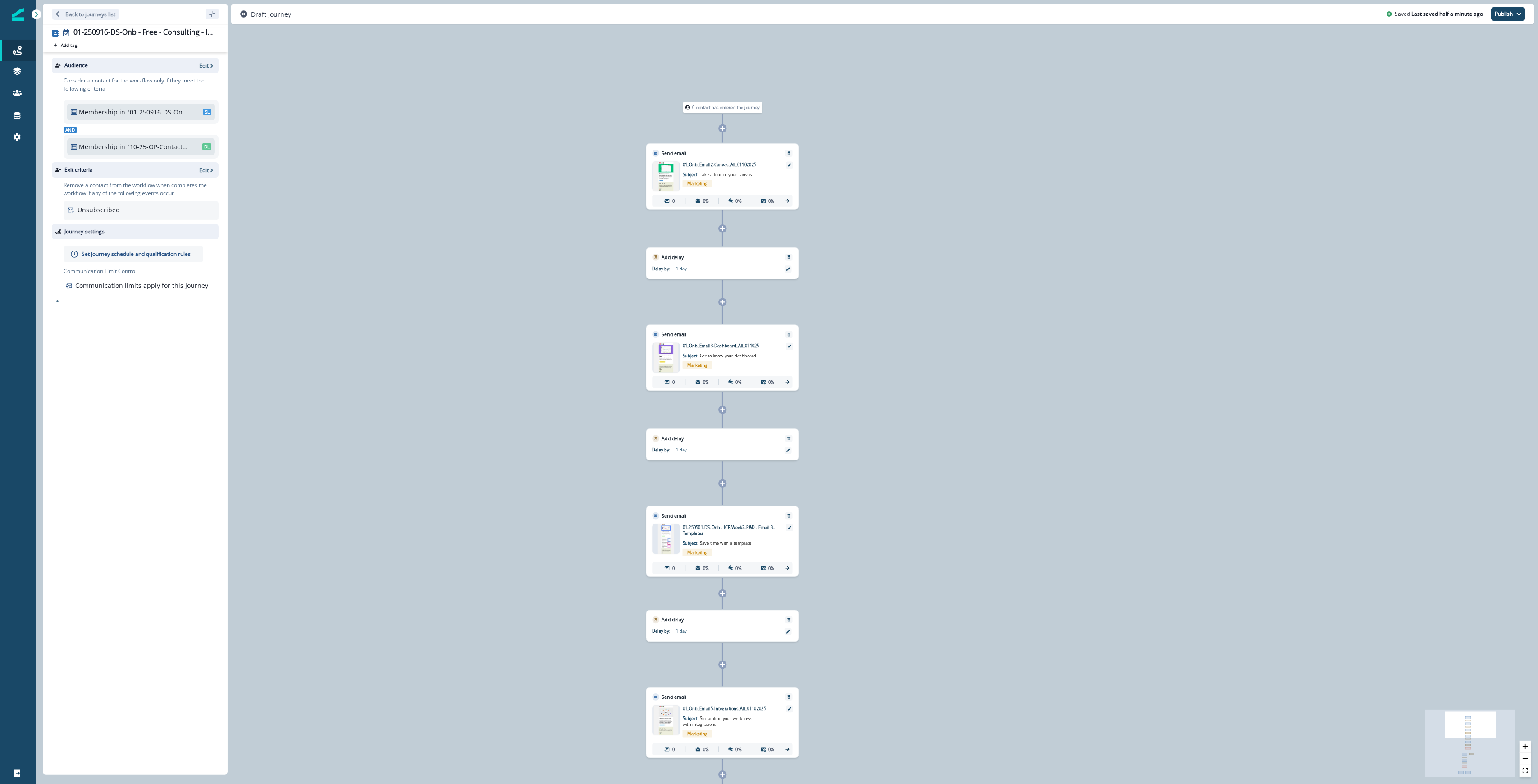
click at [725, 487] on div at bounding box center [723, 483] width 8 height 8
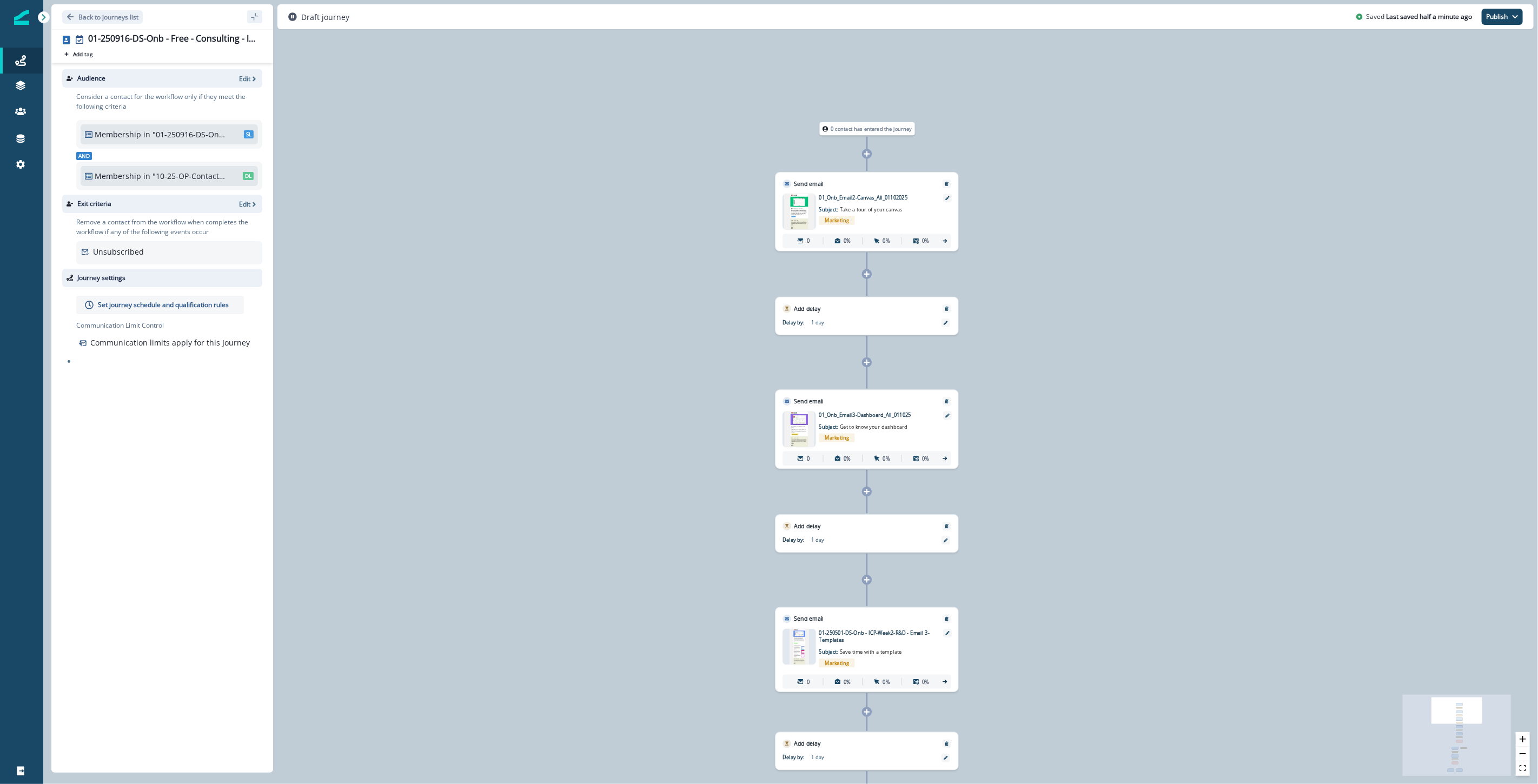
drag, startPoint x: 1839, startPoint y: 0, endPoint x: 866, endPoint y: 582, distance: 1133.8
click at [866, 582] on icon at bounding box center [867, 580] width 6 height 6
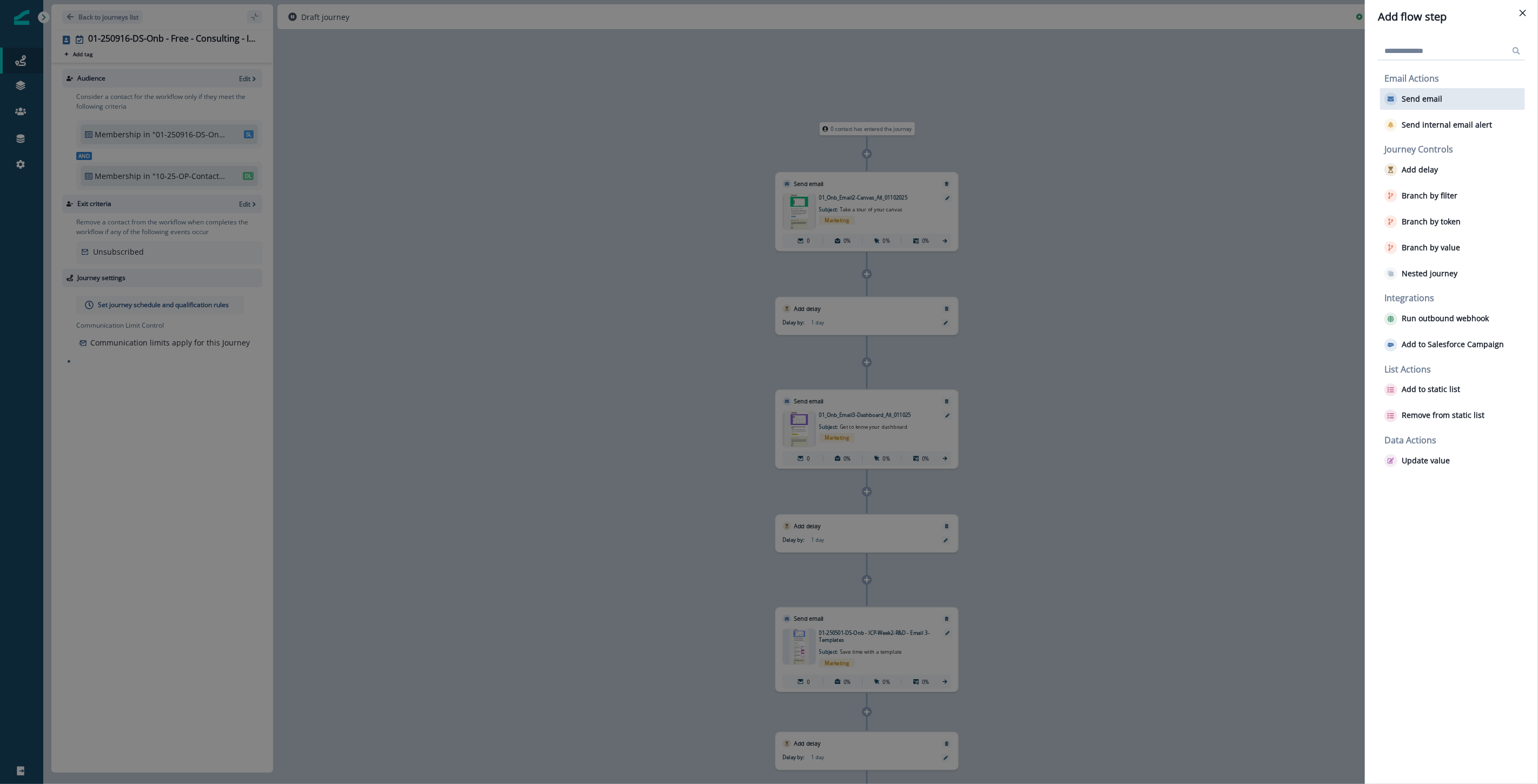
click at [922, 99] on p "Send email" at bounding box center [1423, 99] width 41 height 10
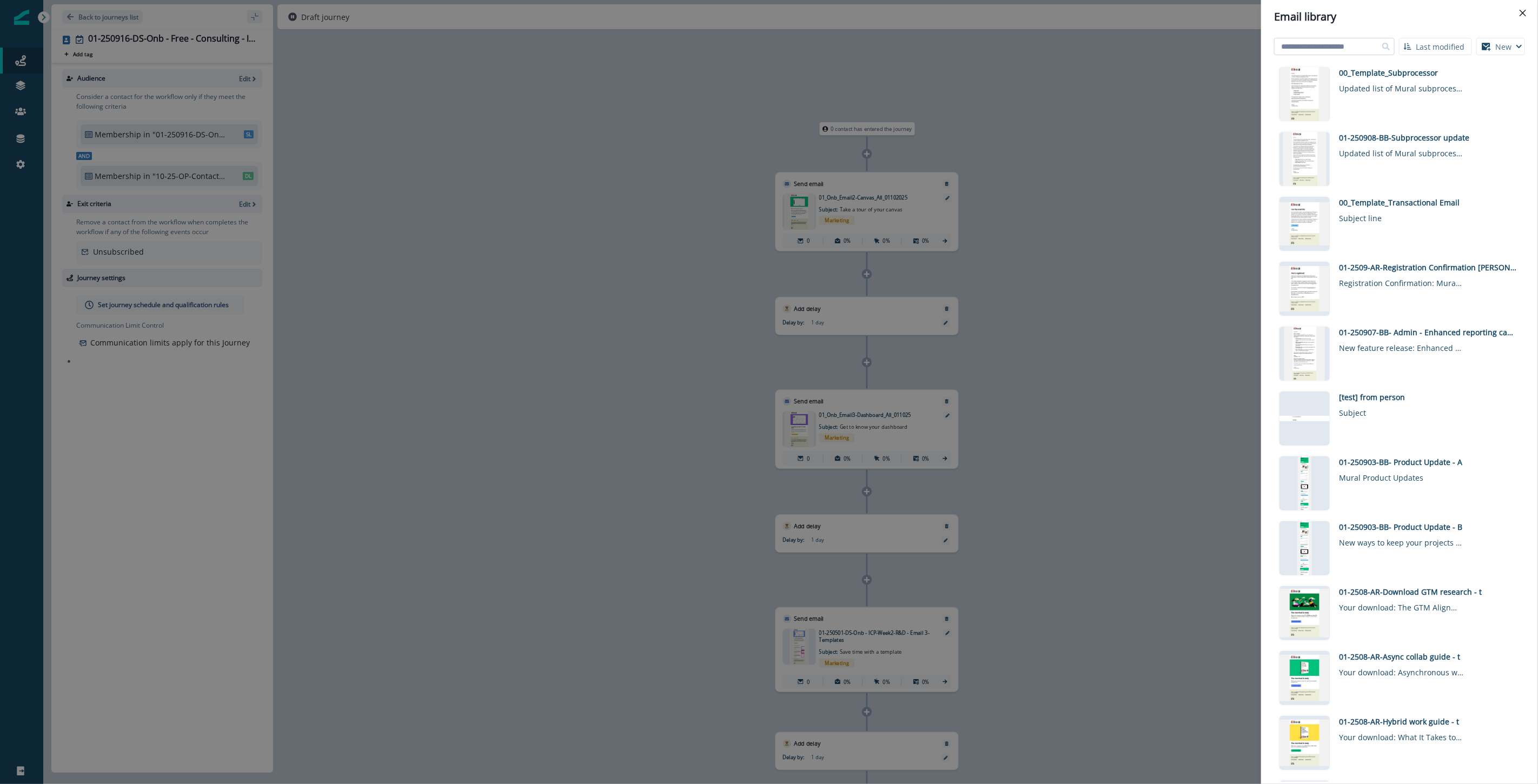
click at [922, 47] on input at bounding box center [1335, 47] width 120 height 17
type input "**********"
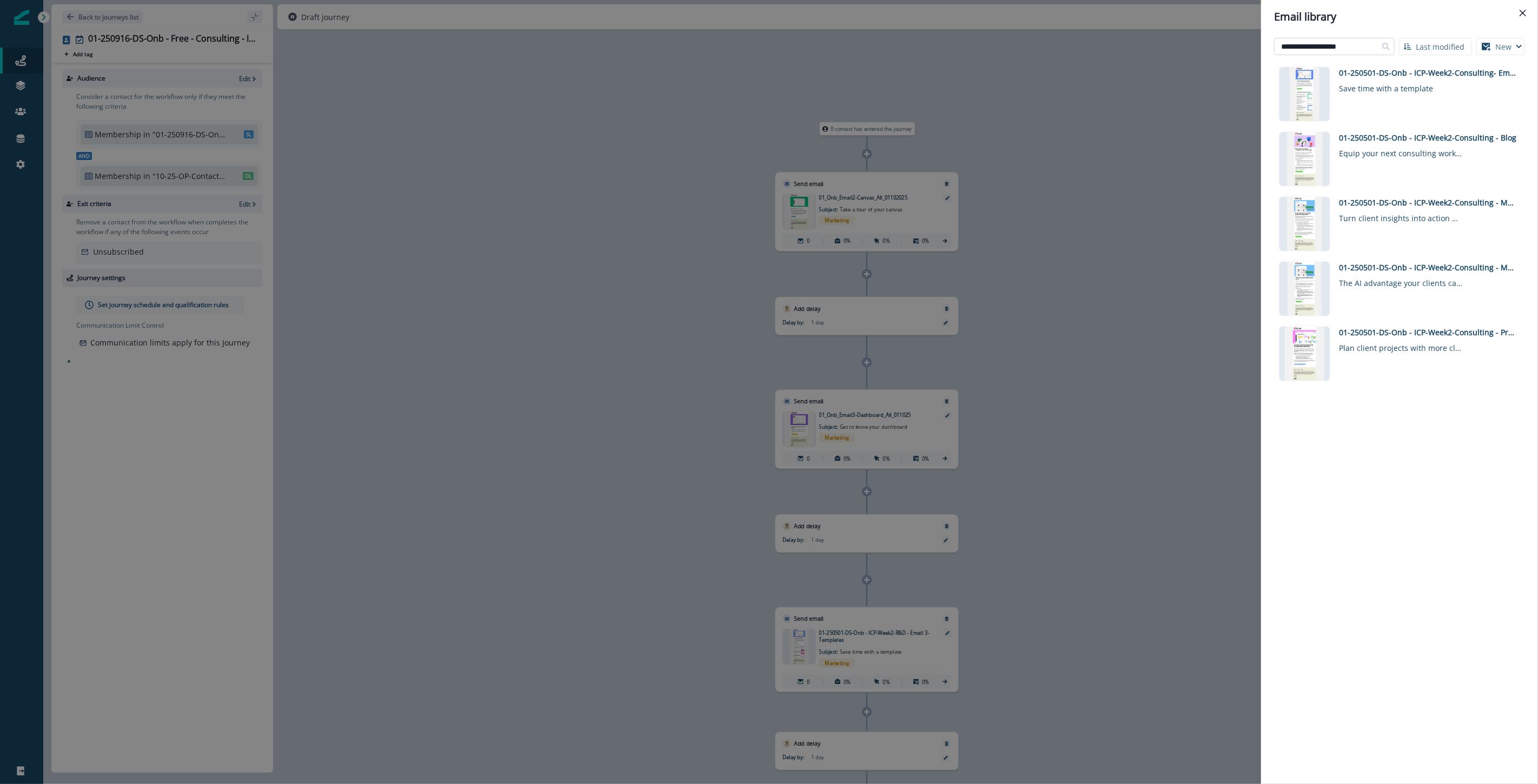
click at [922, 46] on input "**********" at bounding box center [1335, 47] width 120 height 17
click at [922, 67] on div "01-250501-DS-Onb - ICP-Week2-Consulting- Email 4-Templates" at bounding box center [1428, 72] width 178 height 11
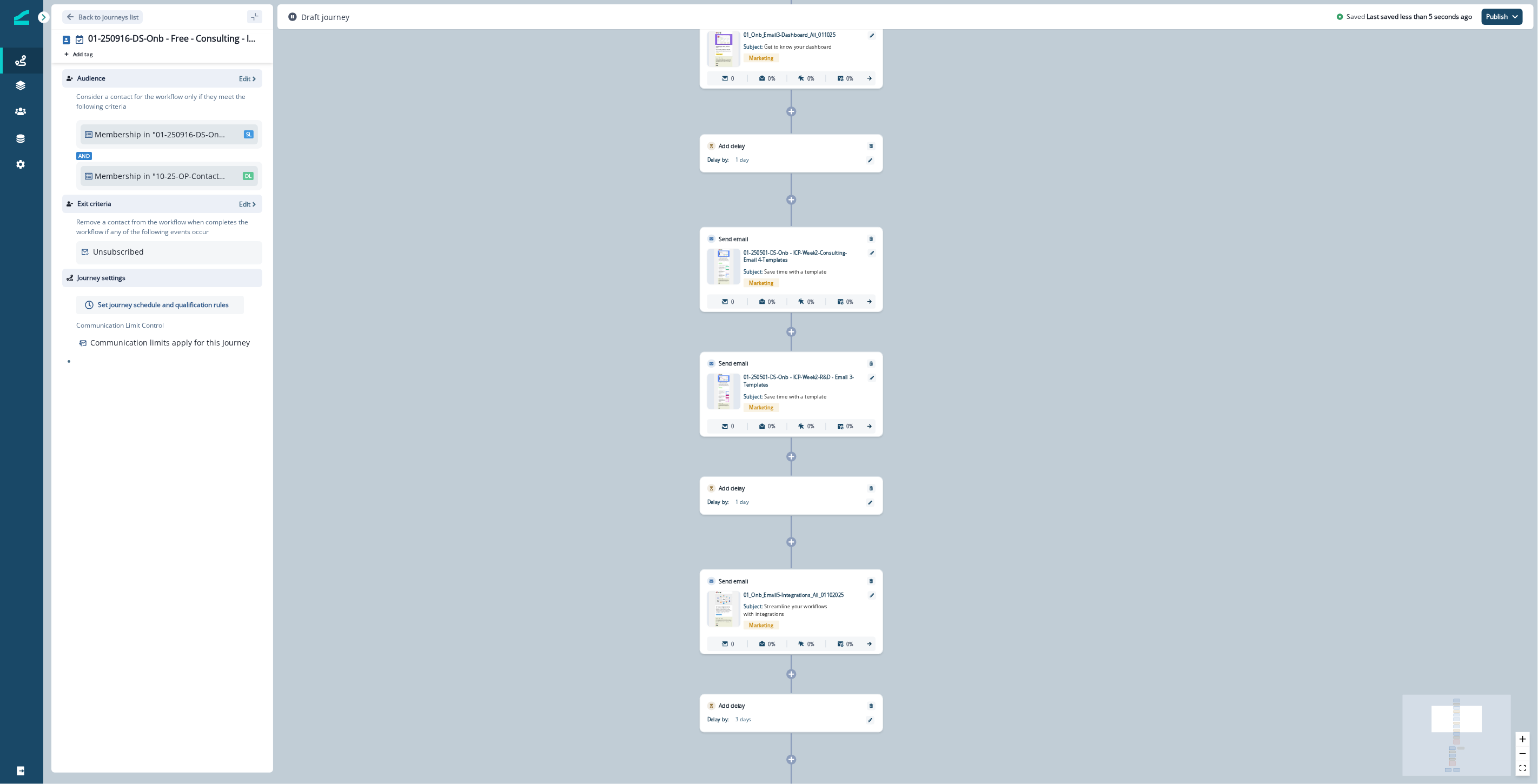
drag, startPoint x: 1088, startPoint y: 620, endPoint x: 1027, endPoint y: 311, distance: 315.0
click at [922, 311] on div "0 contact has entered the journey Send email Email asset changed, journey repor…" at bounding box center [790, 392] width 1495 height 784
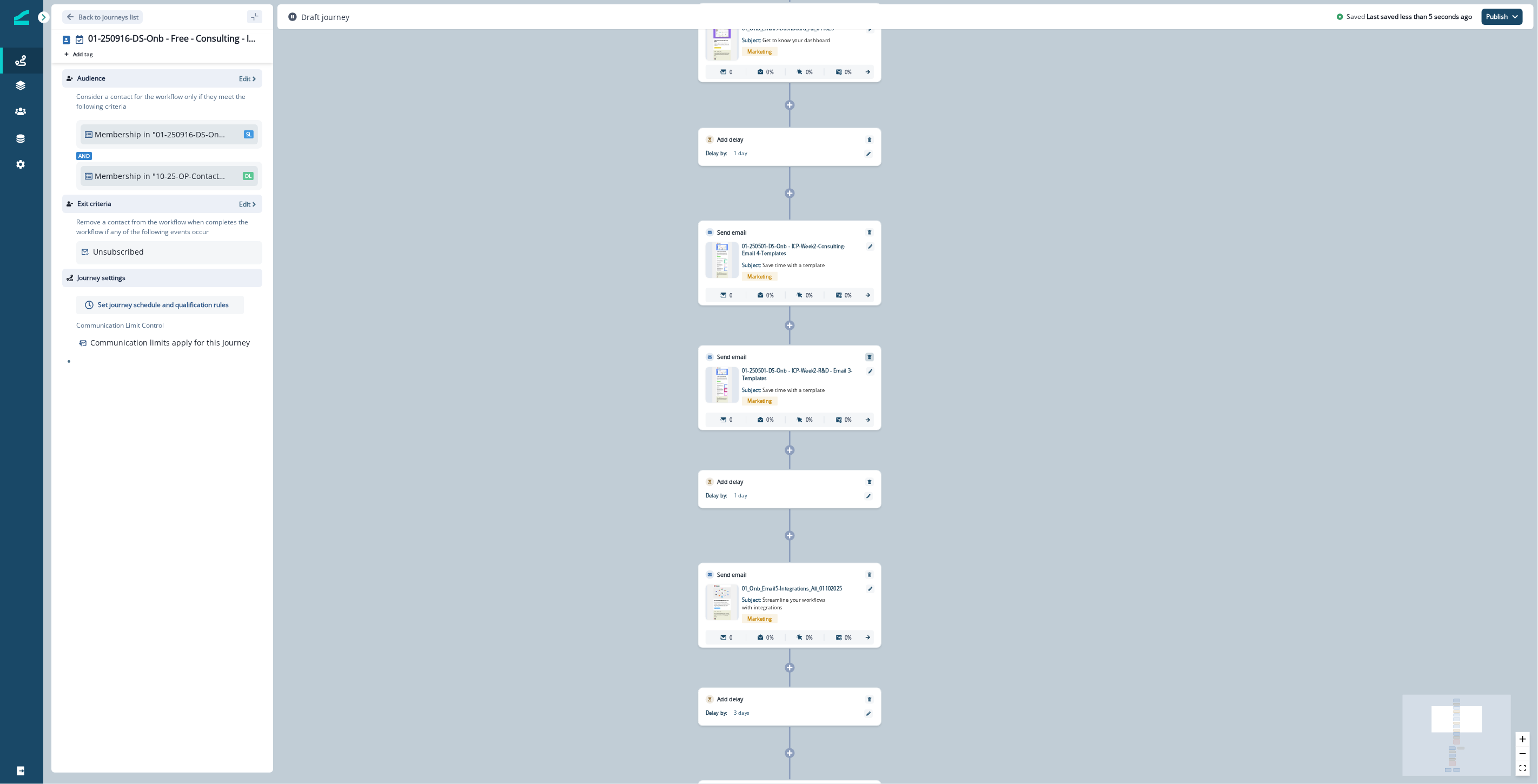
click at [871, 355] on icon "Remove" at bounding box center [869, 357] width 5 height 5
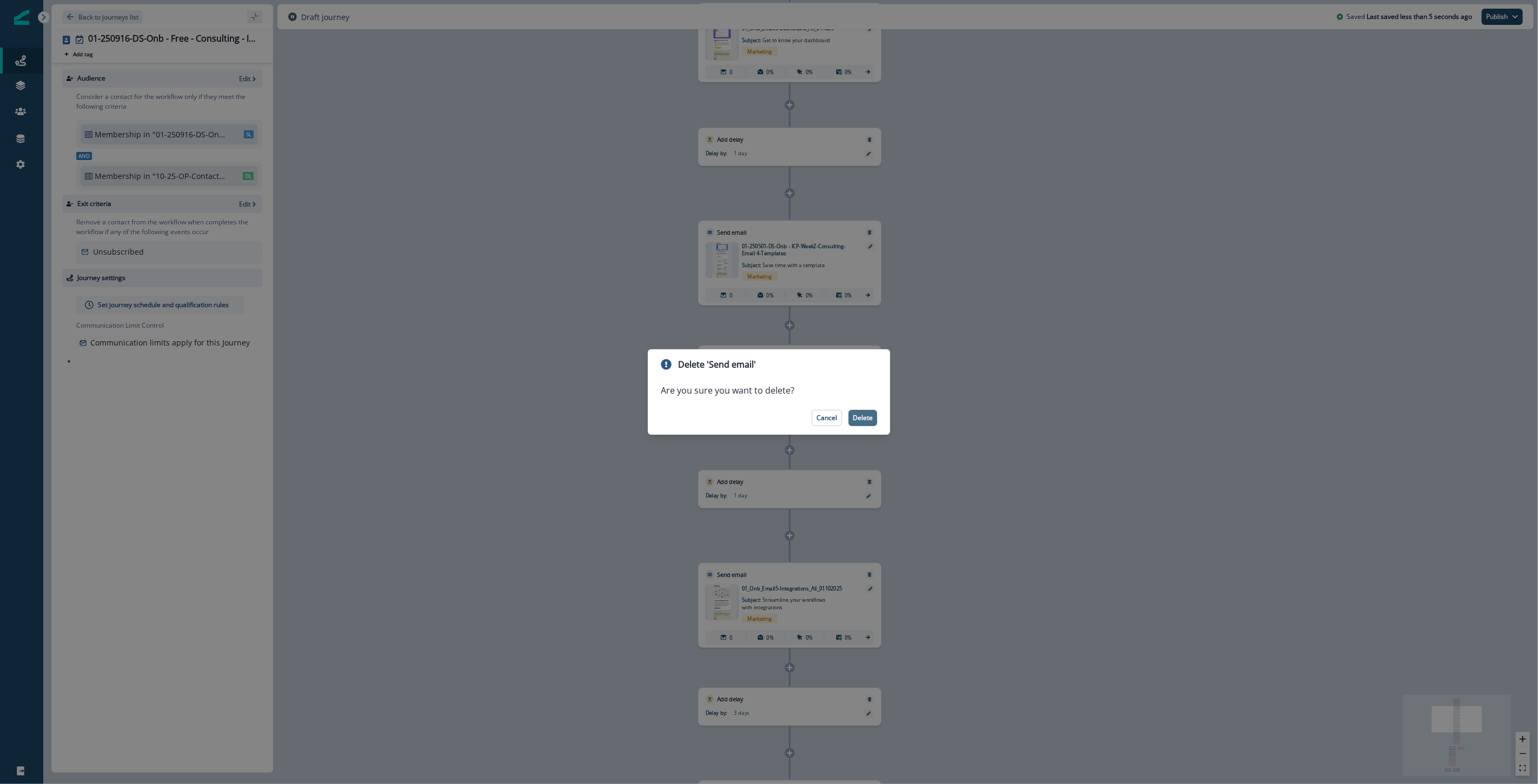
click at [859, 412] on button "Delete" at bounding box center [863, 418] width 29 height 16
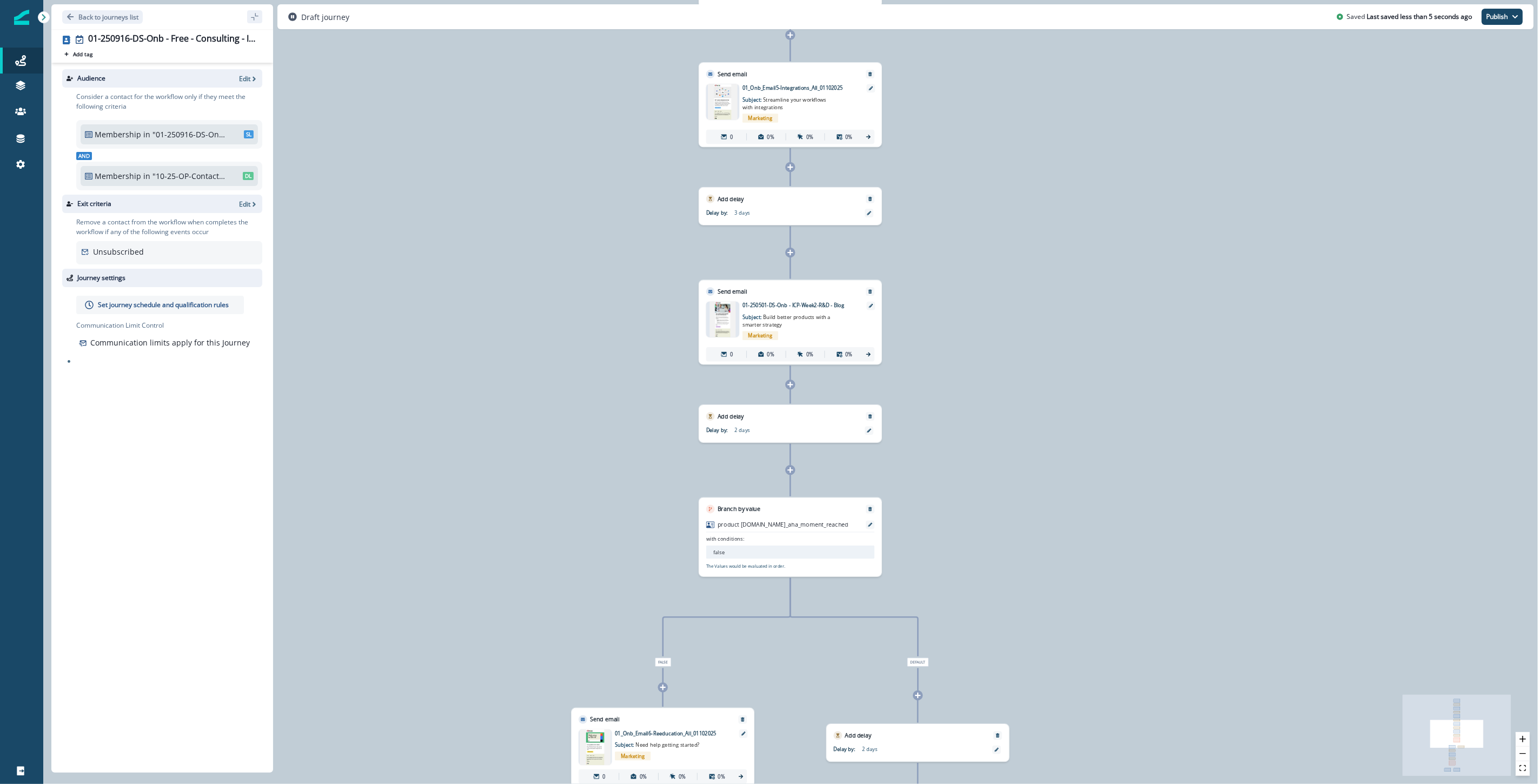
drag, startPoint x: 1035, startPoint y: 657, endPoint x: 1036, endPoint y: 279, distance: 378.0
click at [922, 279] on div "0 contact has entered the journey Send email Email asset changed, journey repor…" at bounding box center [790, 392] width 1495 height 784
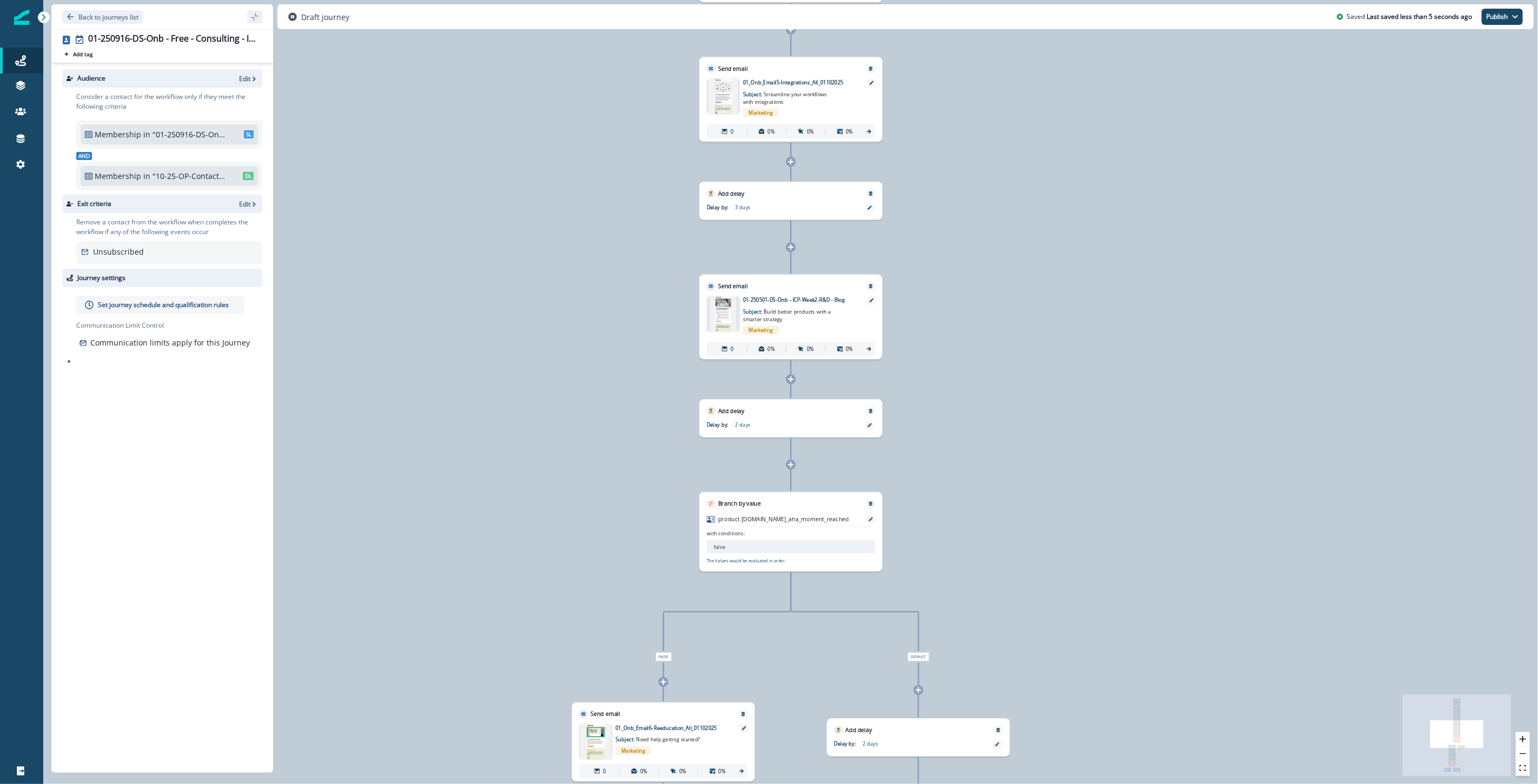
click at [793, 249] on icon at bounding box center [791, 247] width 7 height 7
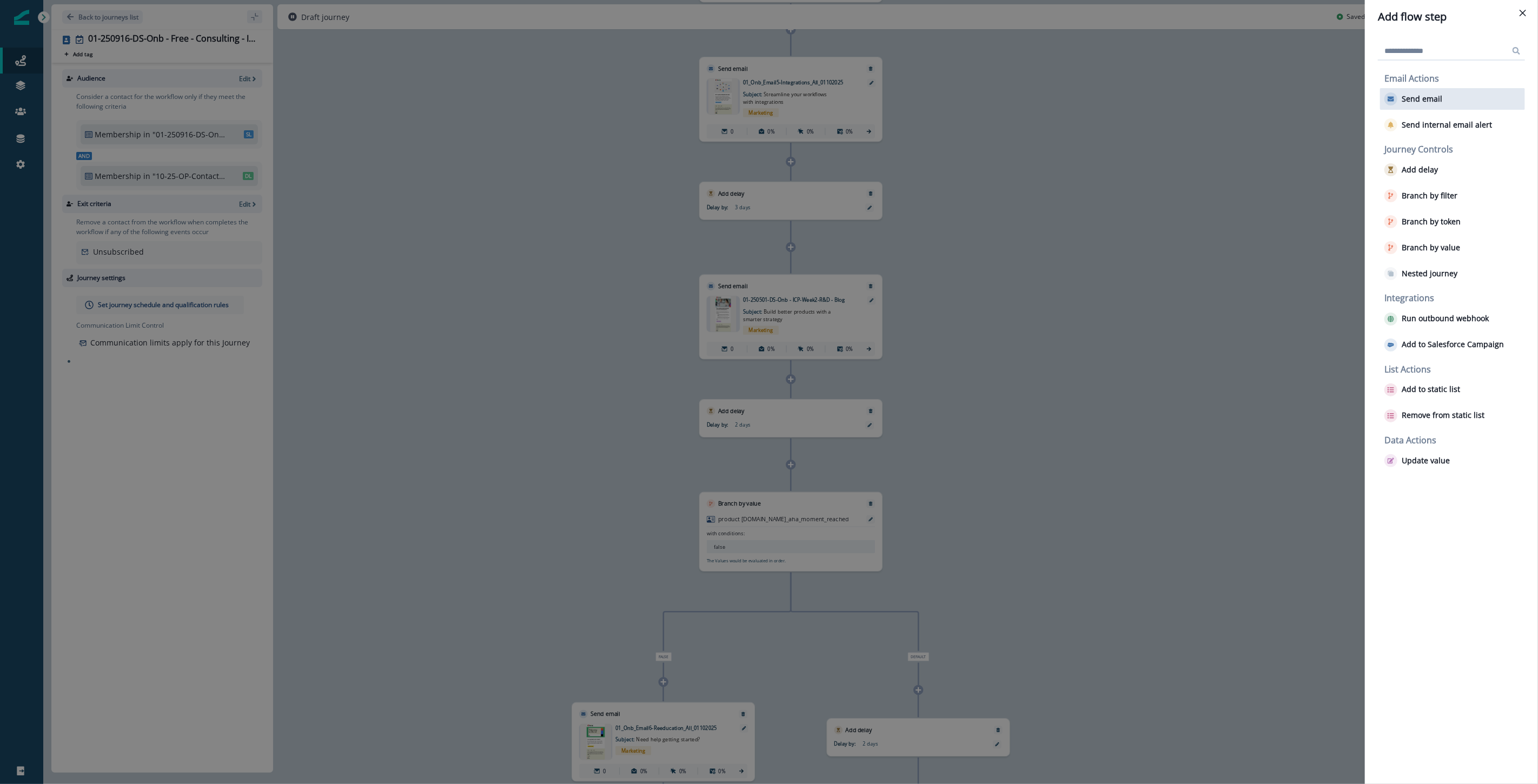
click at [922, 104] on button "Send email" at bounding box center [1413, 99] width 58 height 13
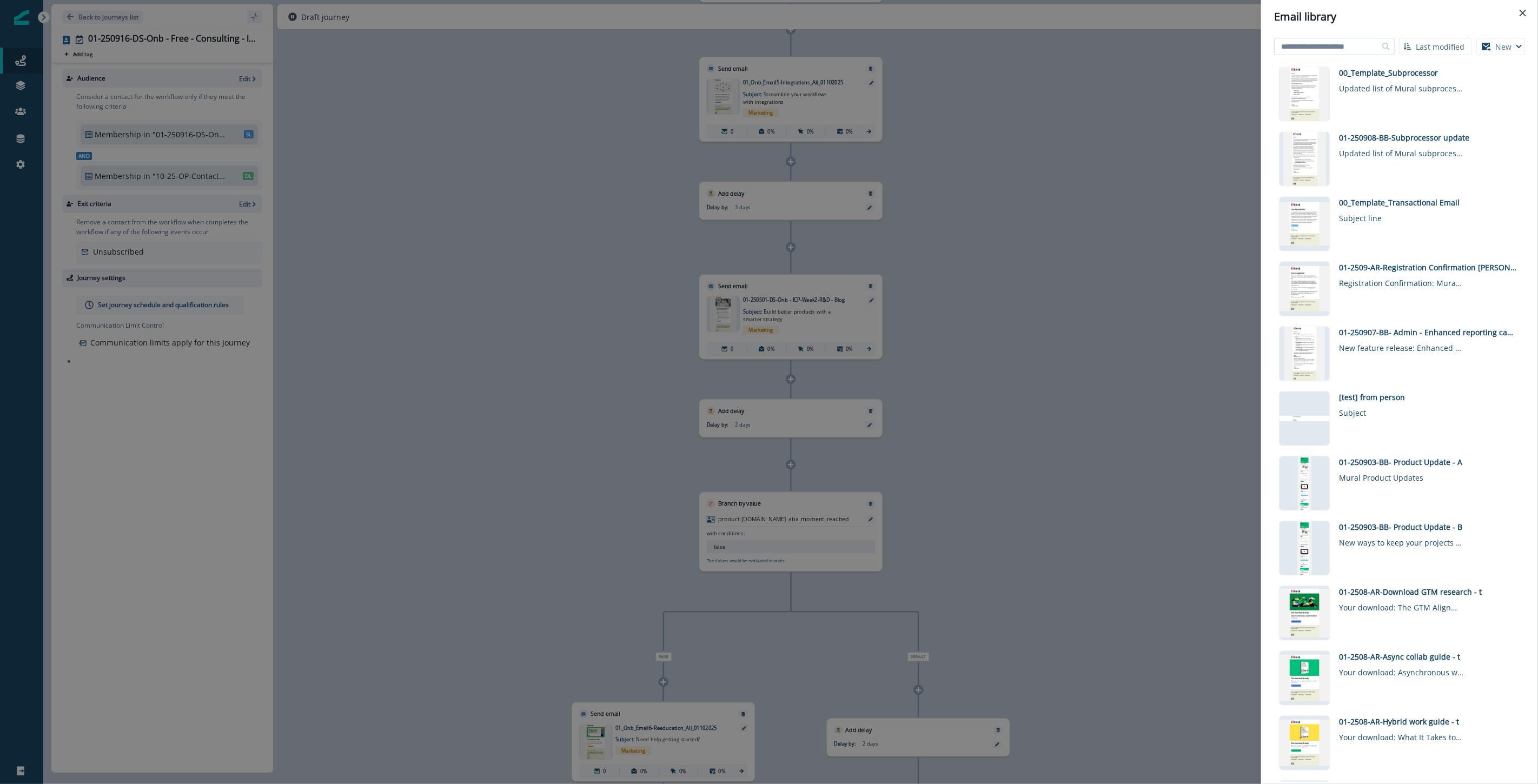
click at [922, 41] on input at bounding box center [1335, 47] width 120 height 17
paste input "**********"
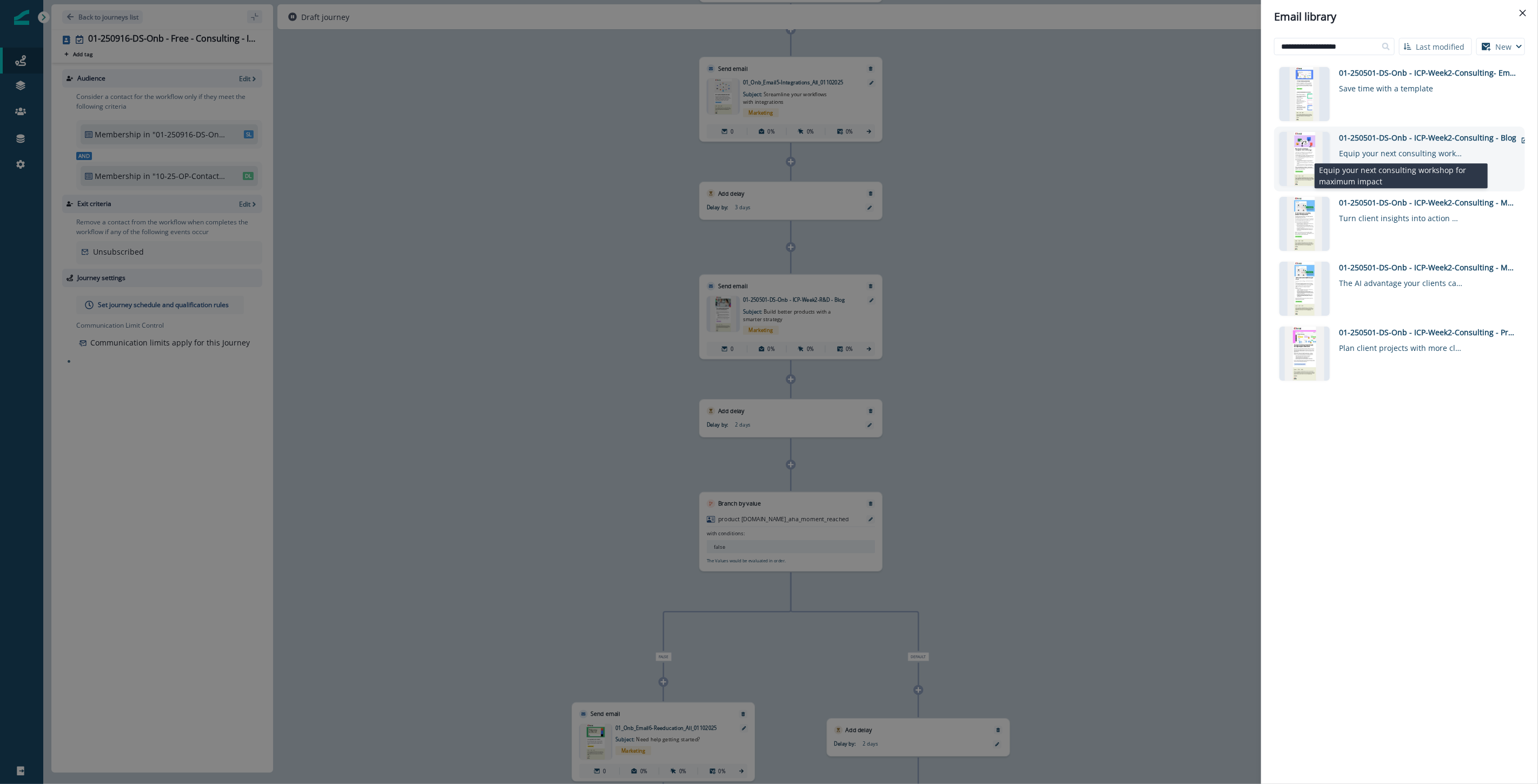
type input "**********"
click at [922, 129] on div "Click to preview 01-250501-DS-Onb - ICP-Week2-Consulting - Blog Equip your next…" at bounding box center [1400, 159] width 251 height 65
click at [922, 145] on div "Equip your next consulting workshop for maximum impact" at bounding box center [1402, 151] width 124 height 15
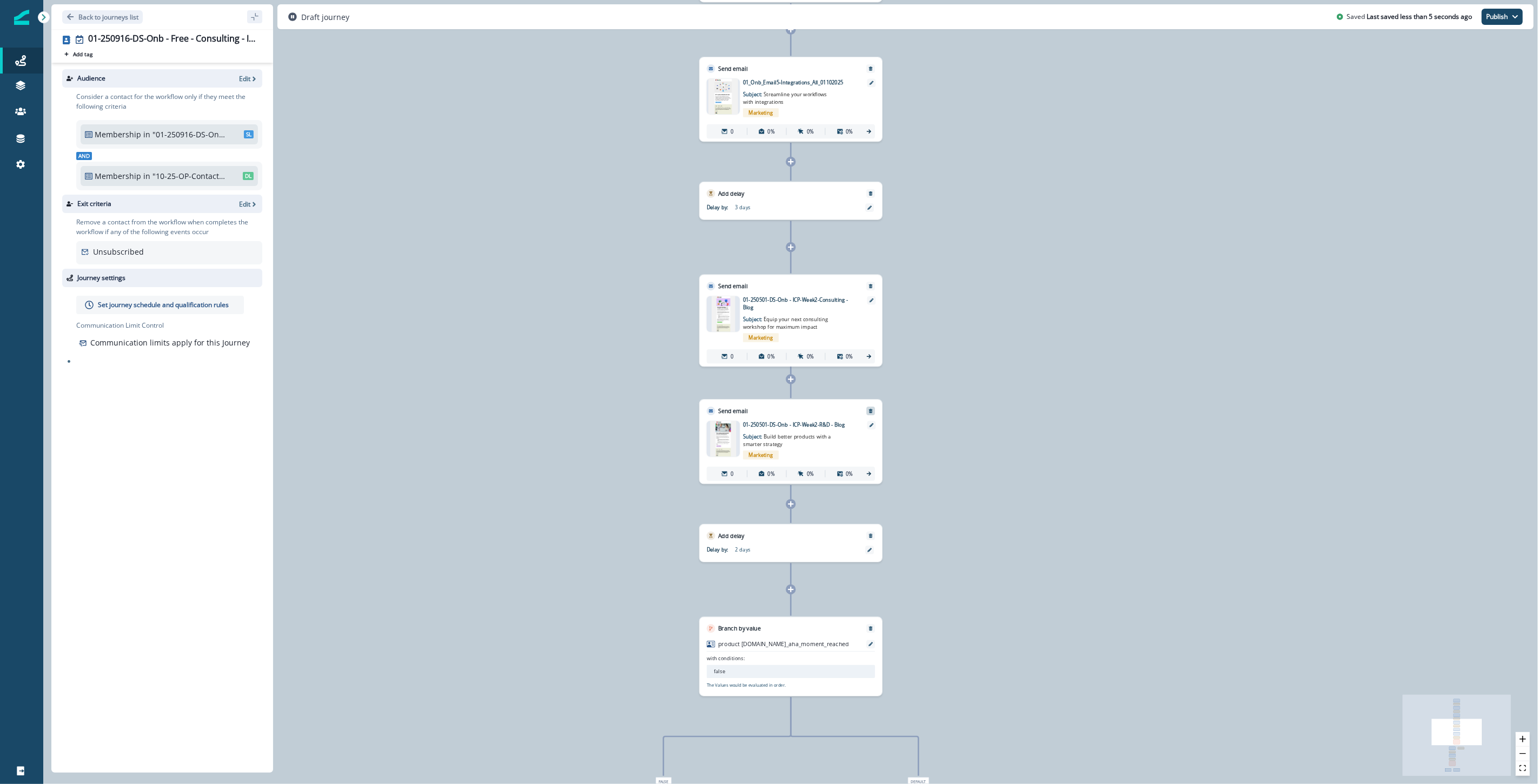
click at [874, 409] on button "Remove" at bounding box center [871, 411] width 11 height 5
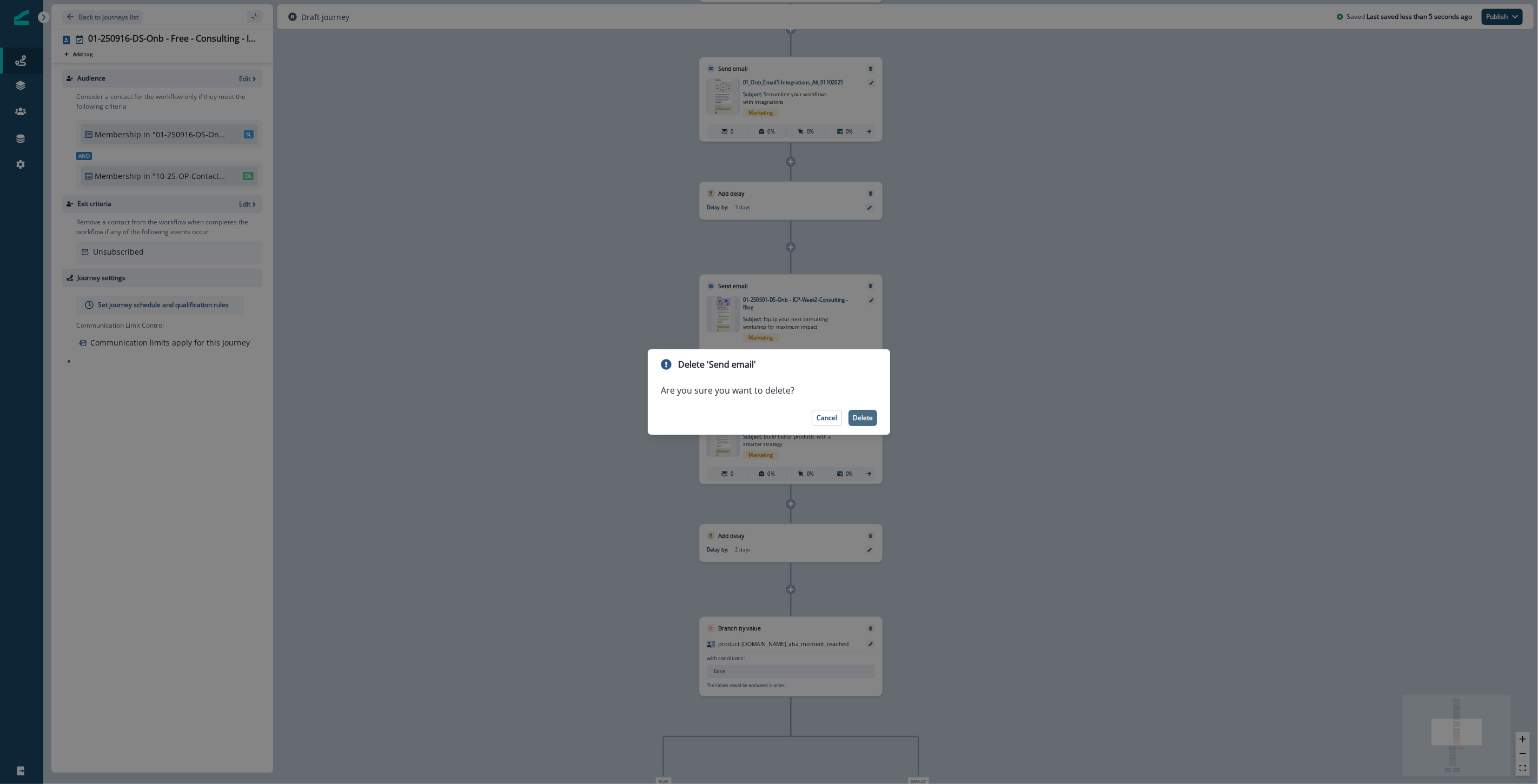
click at [858, 414] on p "Delete" at bounding box center [863, 418] width 20 height 8
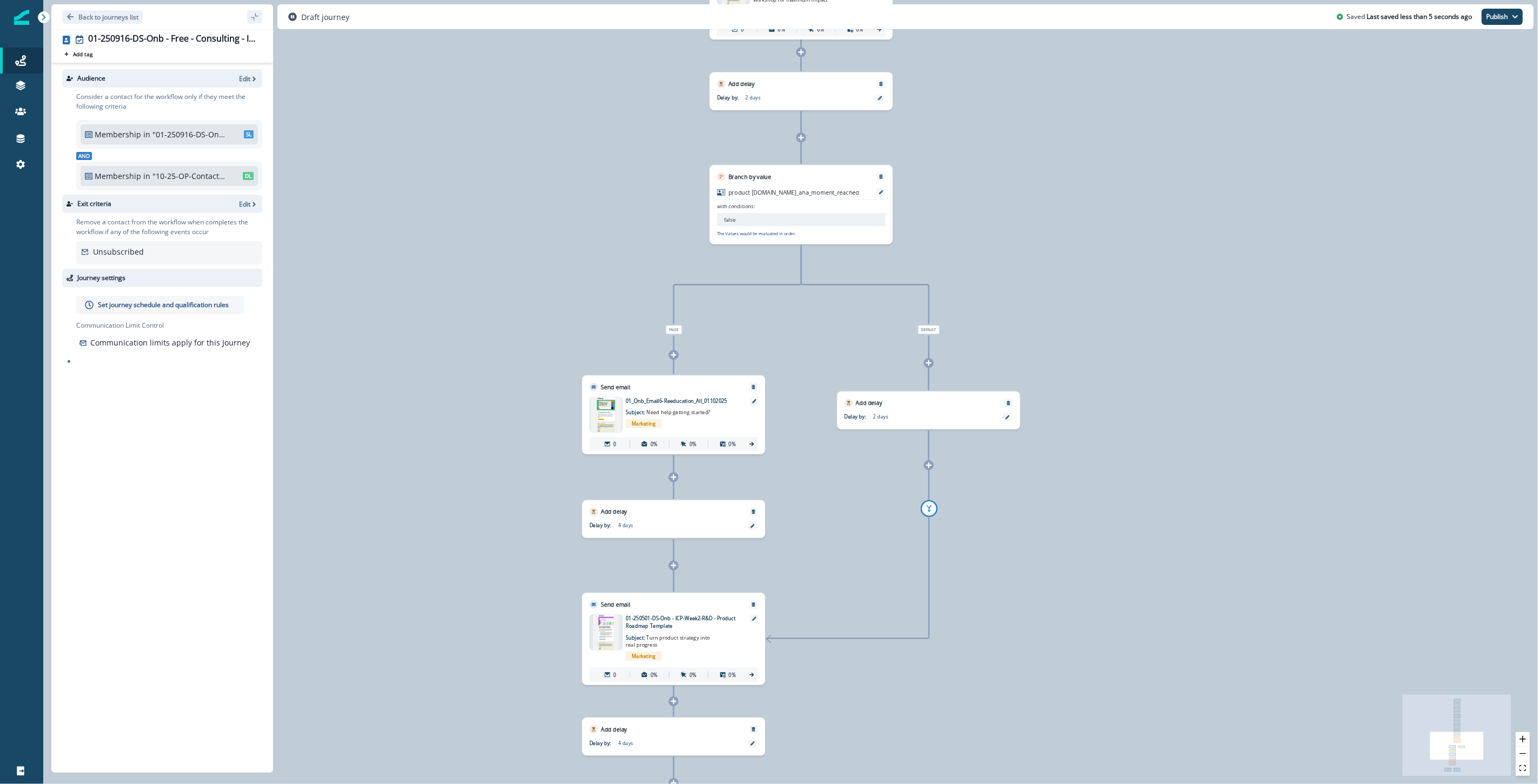
drag, startPoint x: 1036, startPoint y: 575, endPoint x: 1046, endPoint y: 249, distance: 326.2
click at [922, 249] on div "0 contact has entered the journey Send email Email asset changed, journey repor…" at bounding box center [790, 392] width 1495 height 784
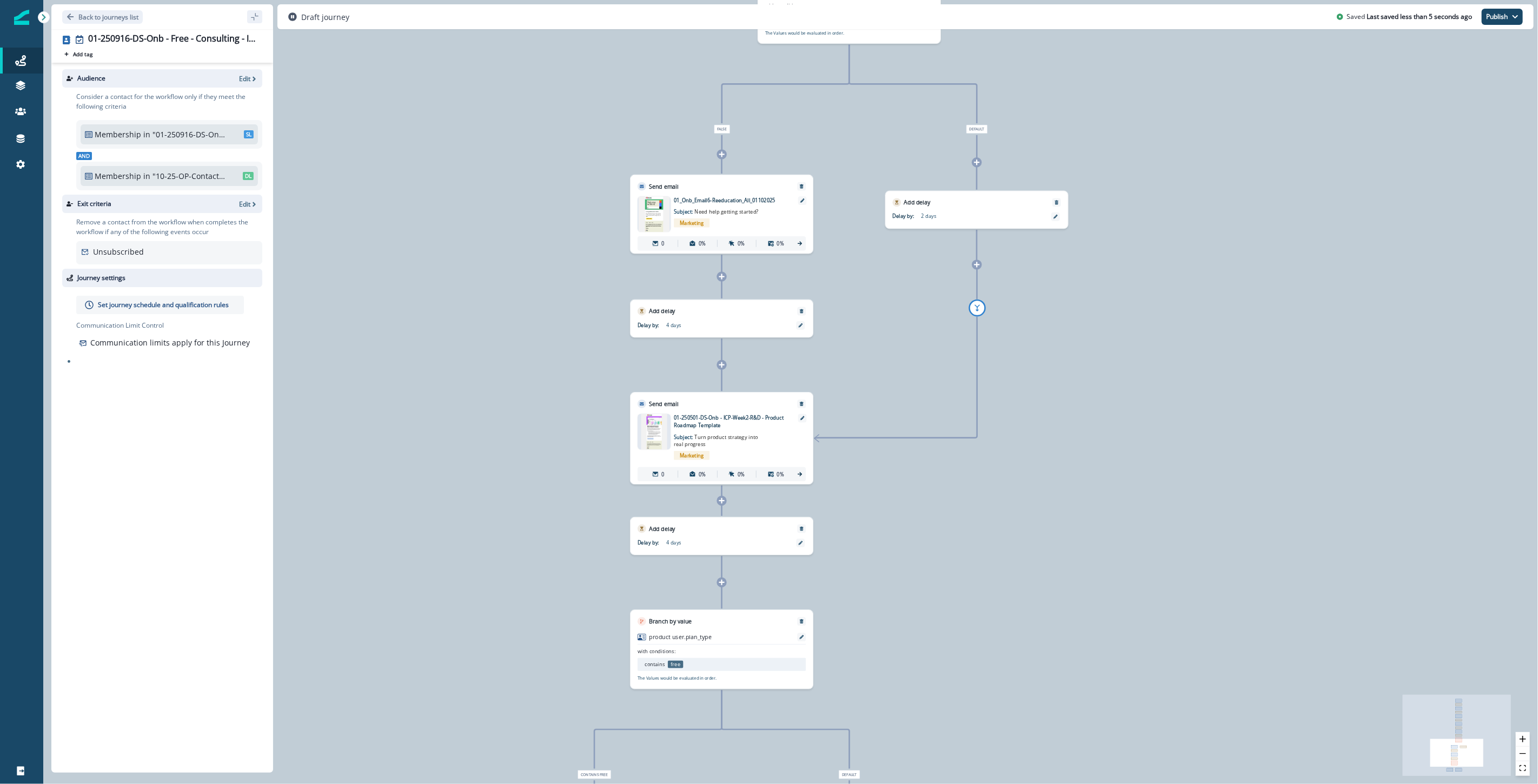
drag, startPoint x: 1077, startPoint y: 706, endPoint x: 1125, endPoint y: 489, distance: 222.2
click at [922, 489] on div "0 contact has entered the journey Send email Email asset changed, journey repor…" at bounding box center [790, 392] width 1495 height 784
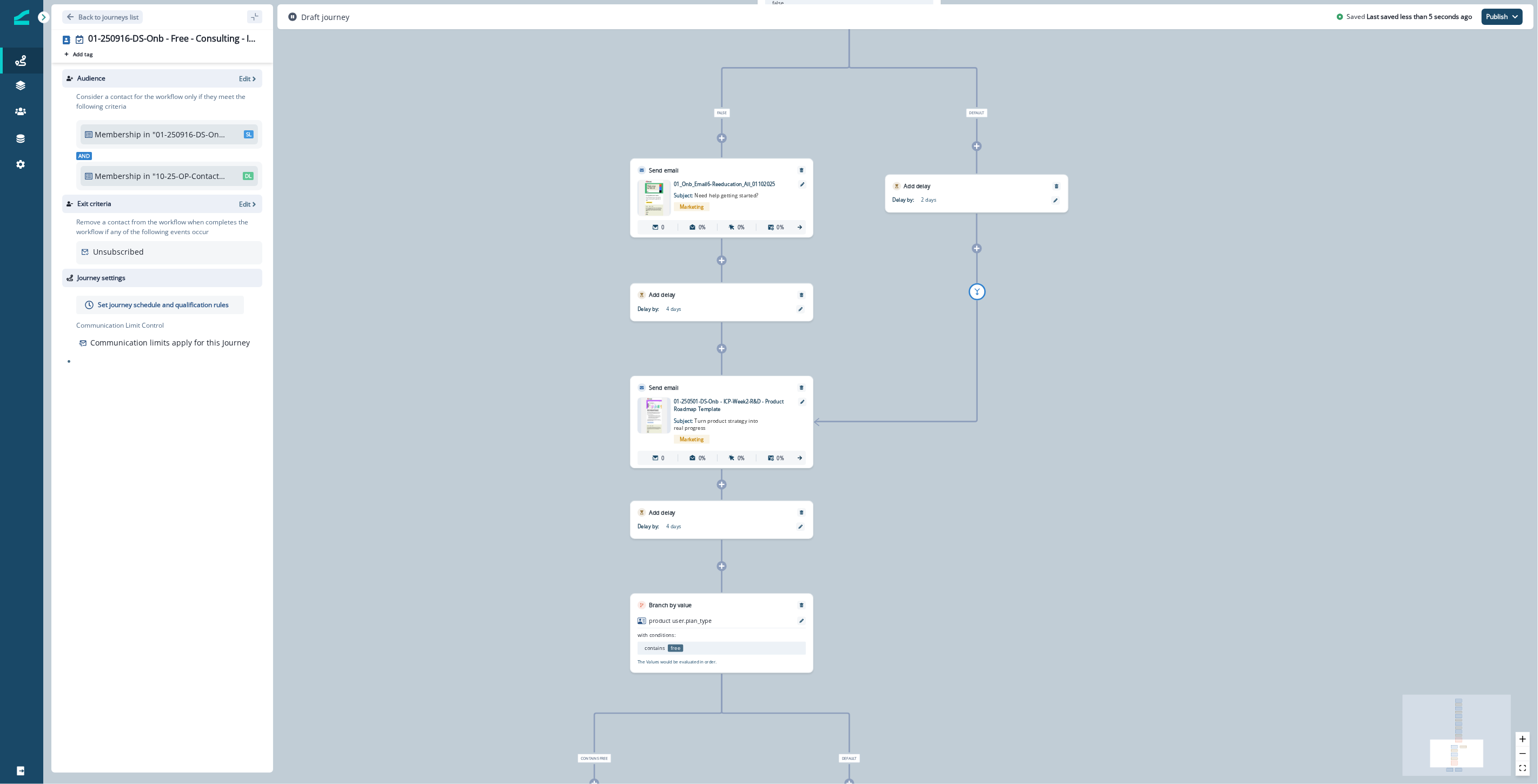
click at [721, 348] on icon at bounding box center [721, 349] width 6 height 6
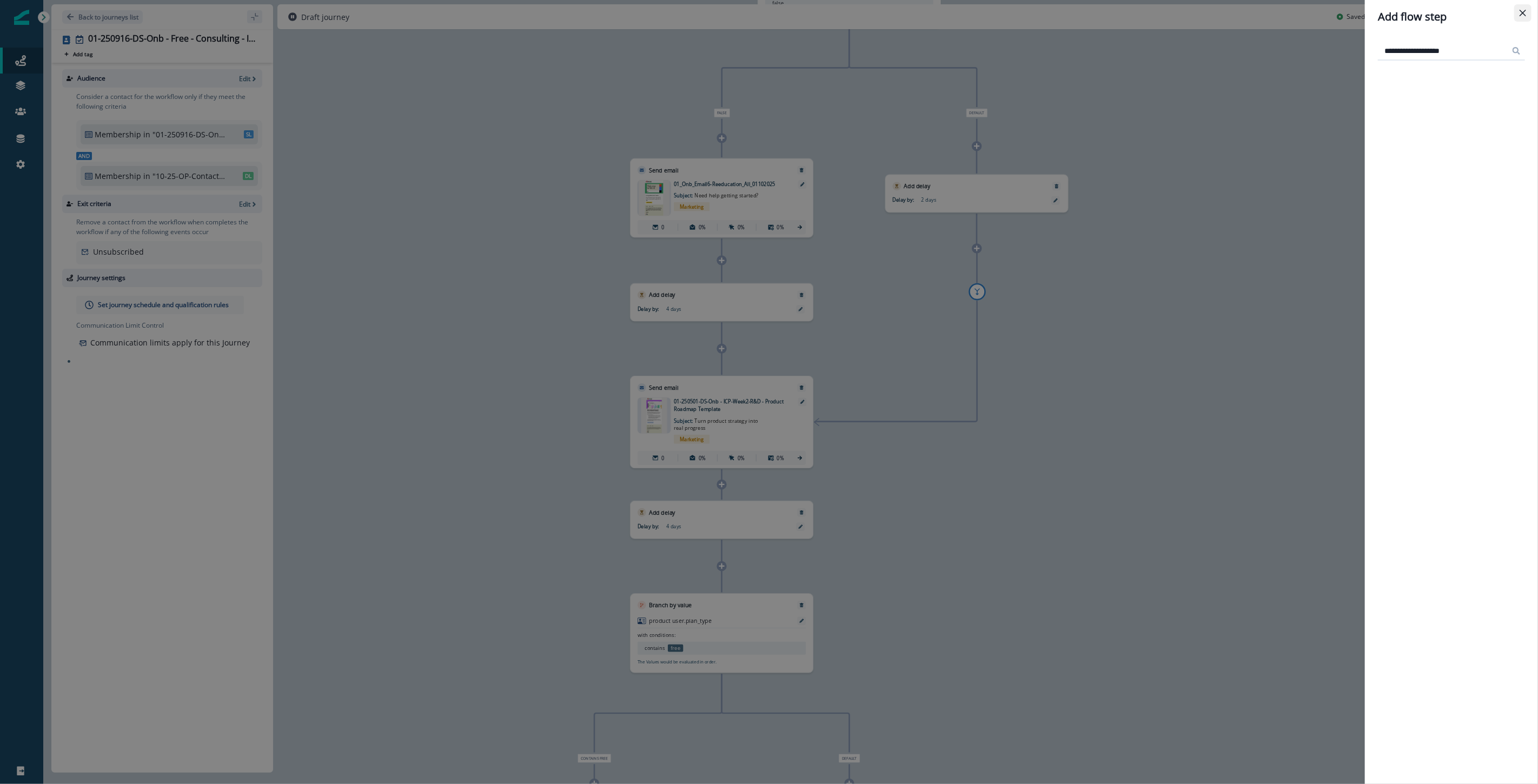
type input "**********"
click at [922, 11] on icon "Close" at bounding box center [1523, 12] width 7 height 7
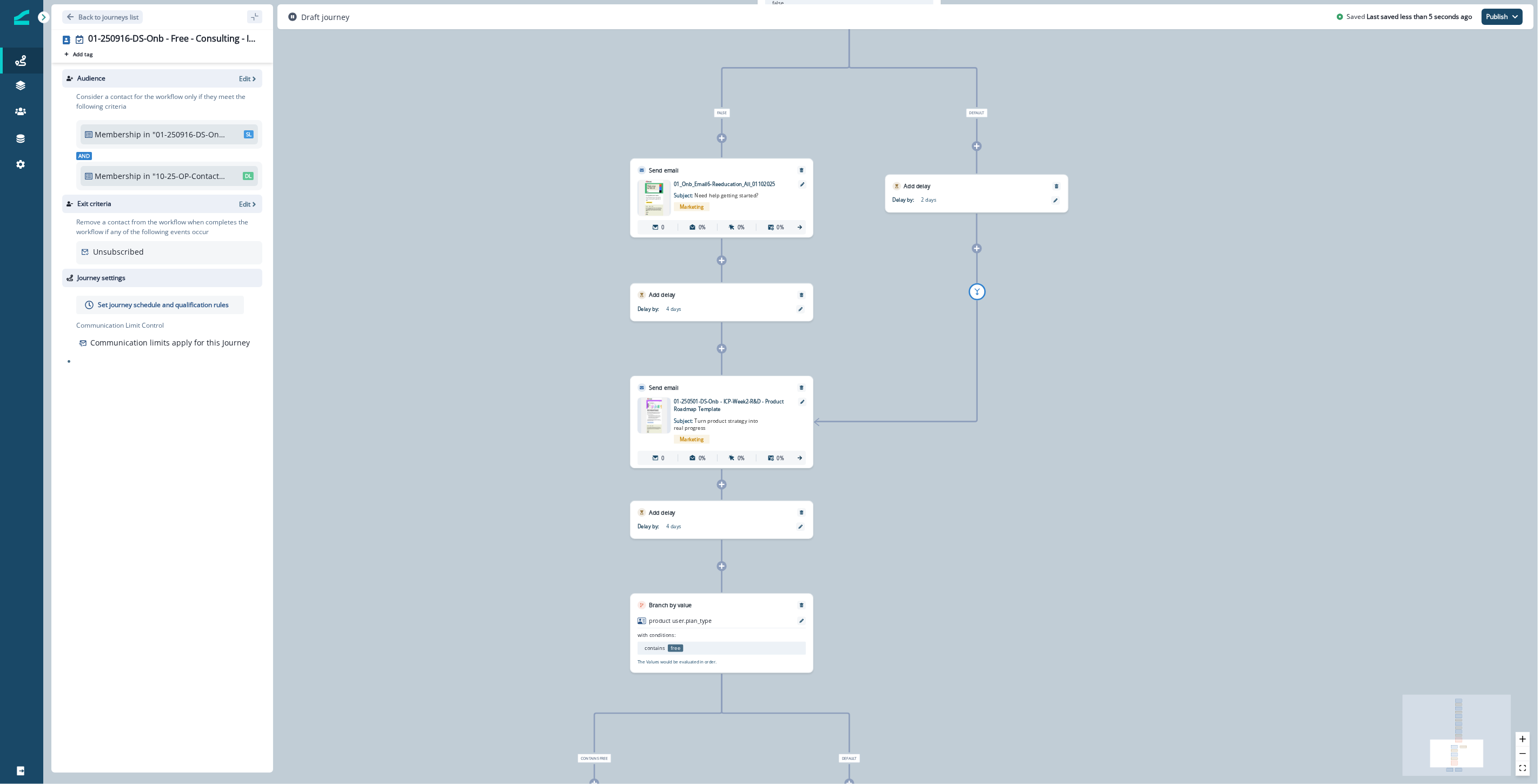
click at [721, 352] on icon at bounding box center [721, 348] width 7 height 7
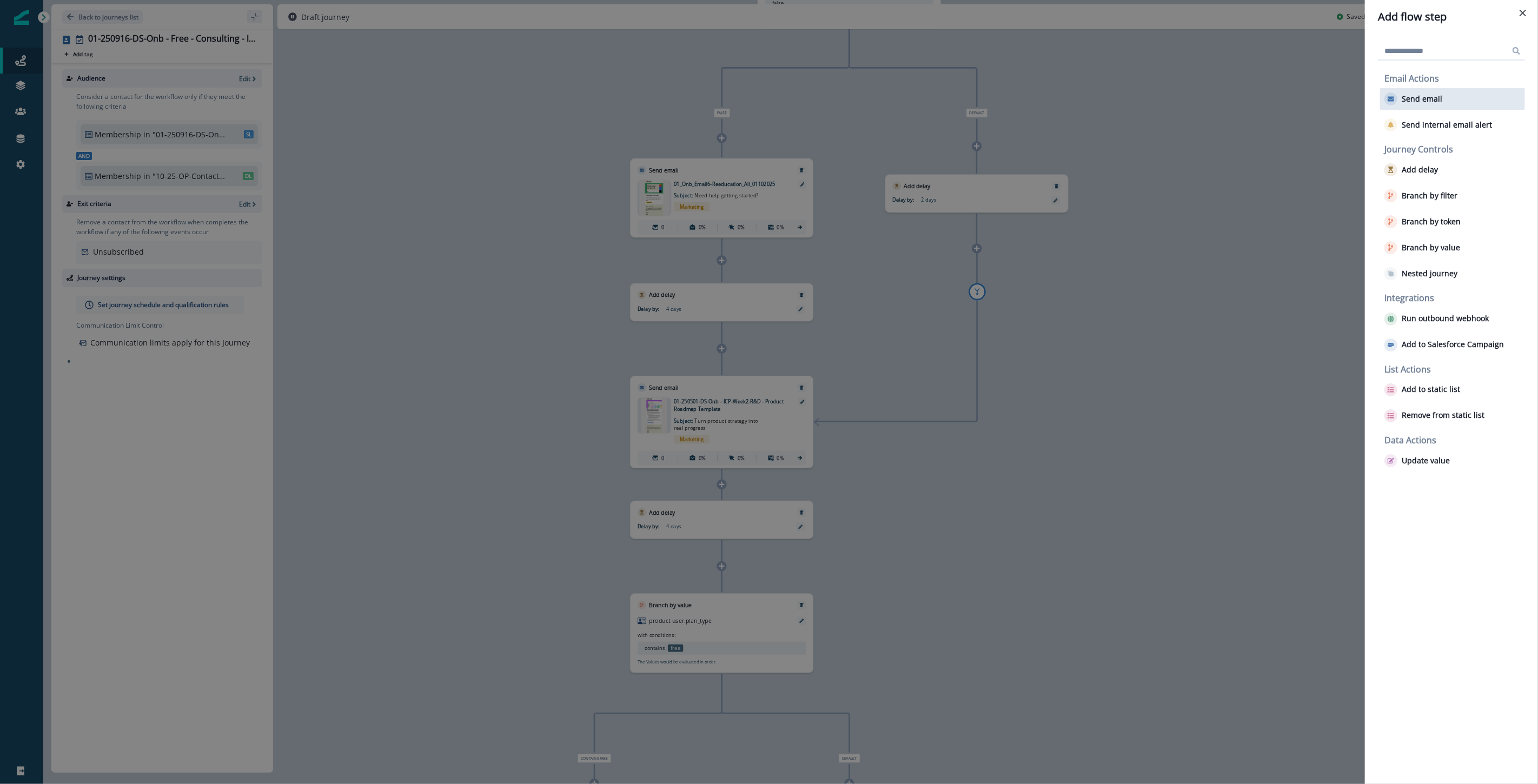
click at [922, 99] on p "Send email" at bounding box center [1423, 99] width 41 height 10
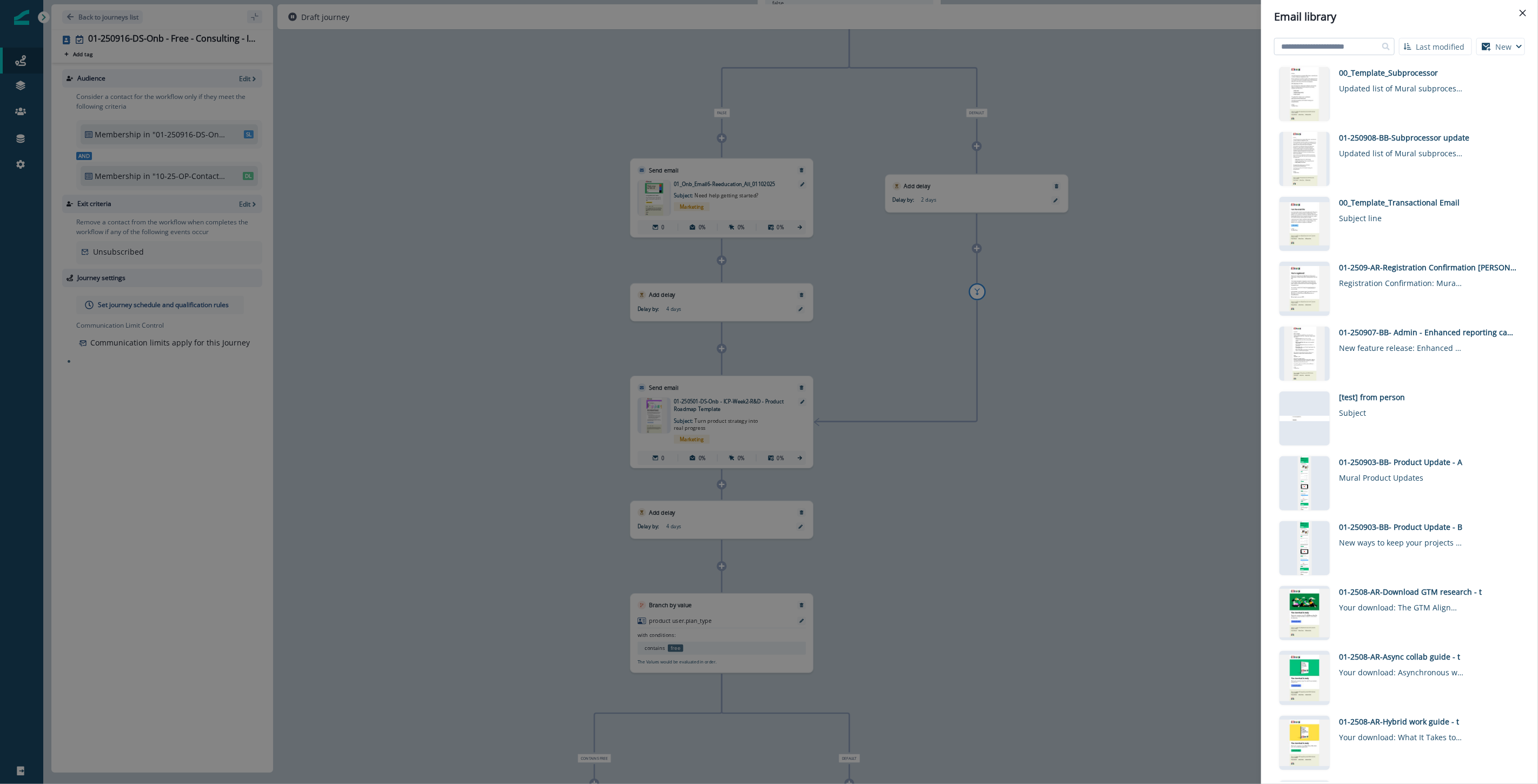
click at [922, 46] on input at bounding box center [1335, 47] width 120 height 17
paste input "**********"
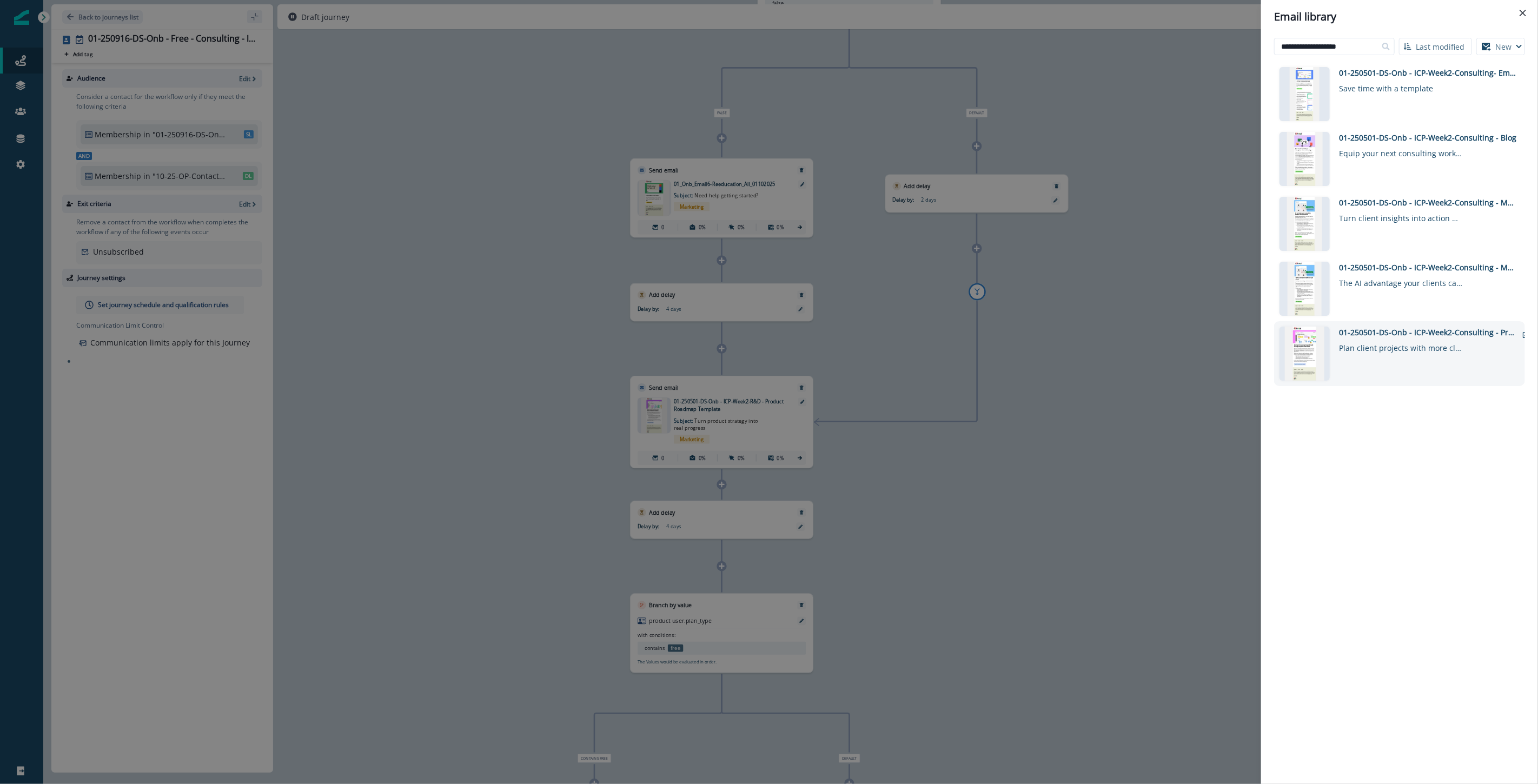
type input "**********"
click at [922, 336] on div "01-250501-DS-Onb - ICP-Week2-Consulting - Project Planning Template" at bounding box center [1428, 332] width 178 height 11
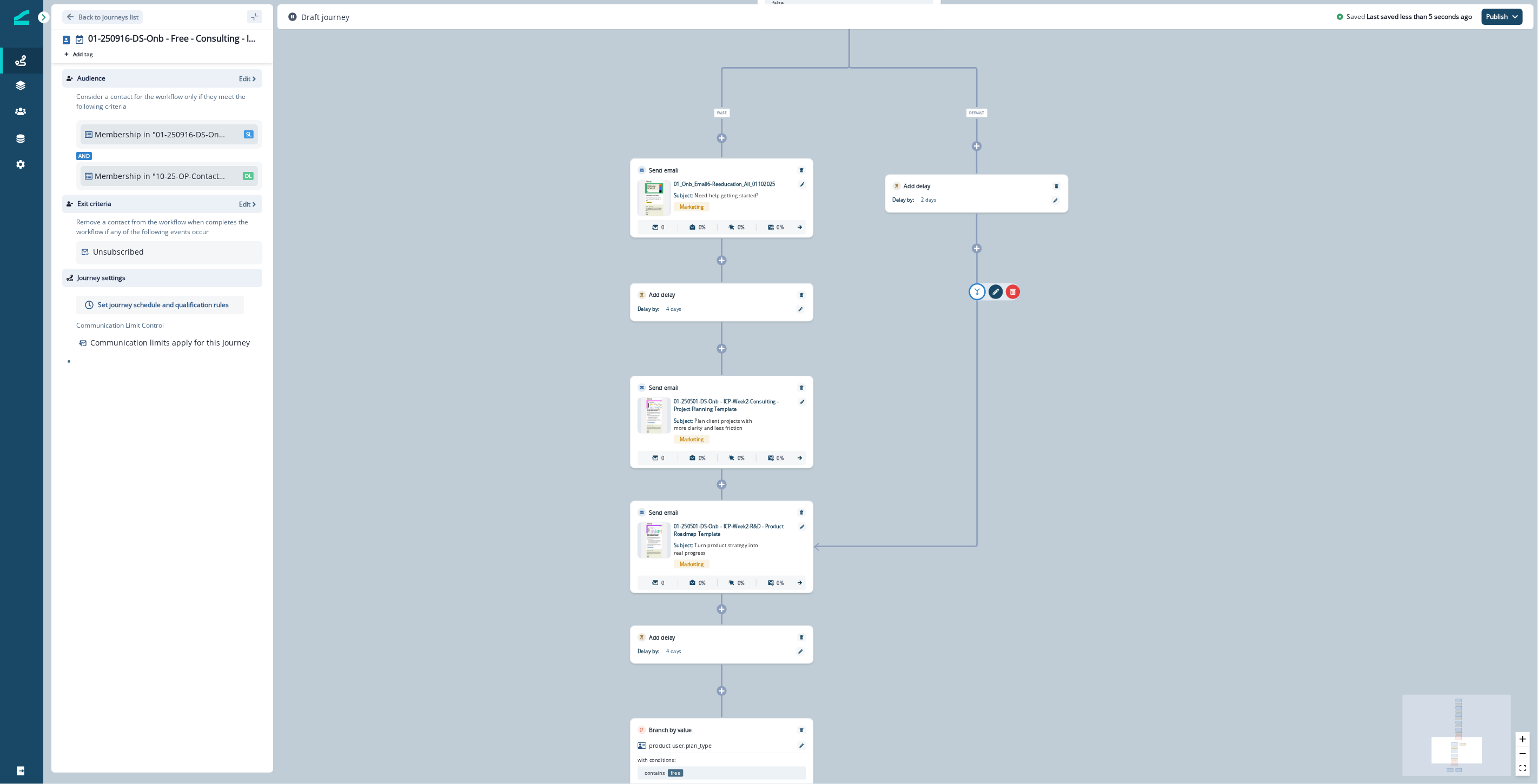
click at [922, 296] on icon "add-goto" at bounding box center [978, 292] width 10 height 10
click at [922, 293] on button "remove-goto-link" at bounding box center [995, 291] width 14 height 14
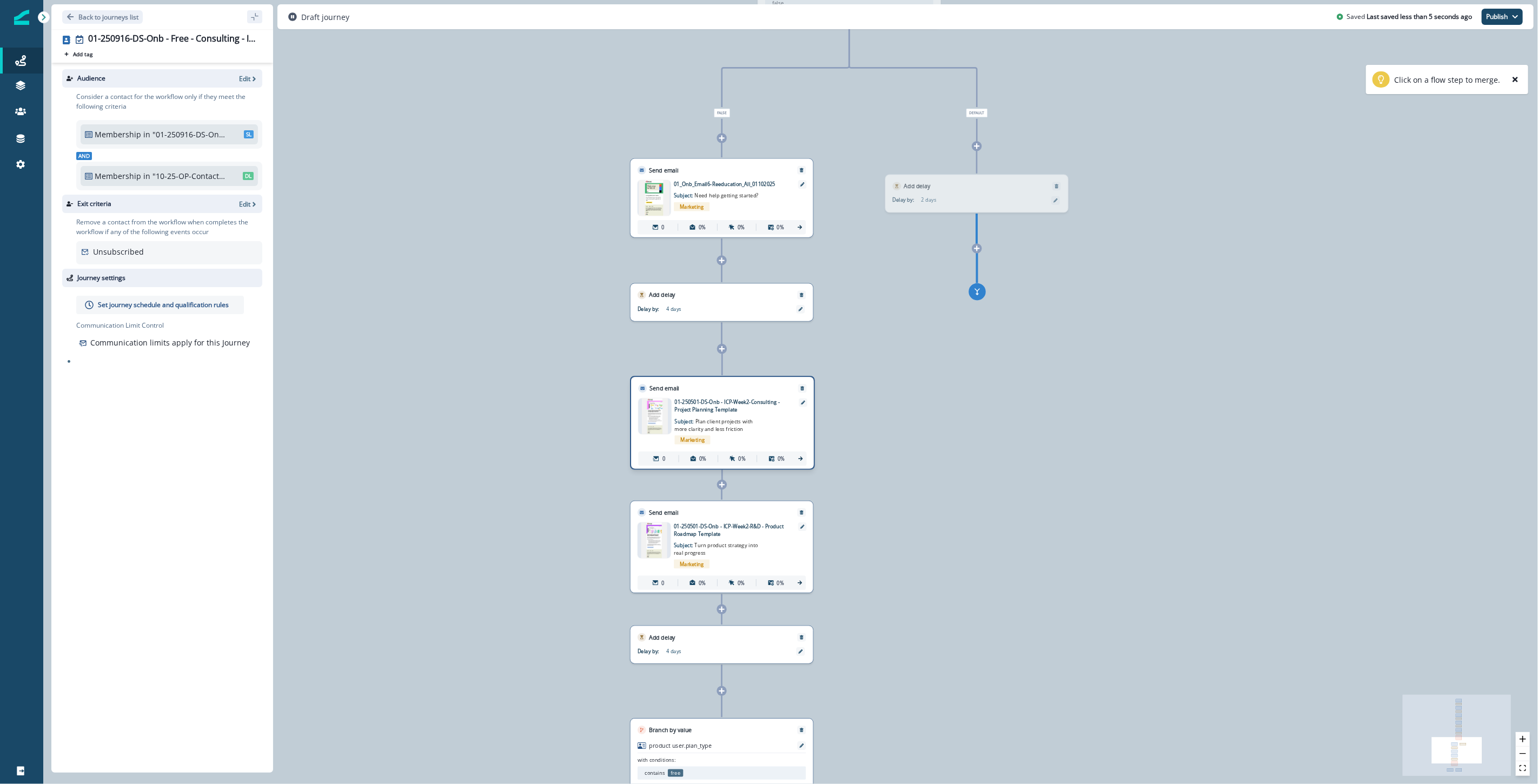
click at [765, 419] on div "Send email Email asset changed, journey reports will be subject to change This …" at bounding box center [723, 423] width 185 height 93
click at [803, 515] on div at bounding box center [801, 512] width 9 height 9
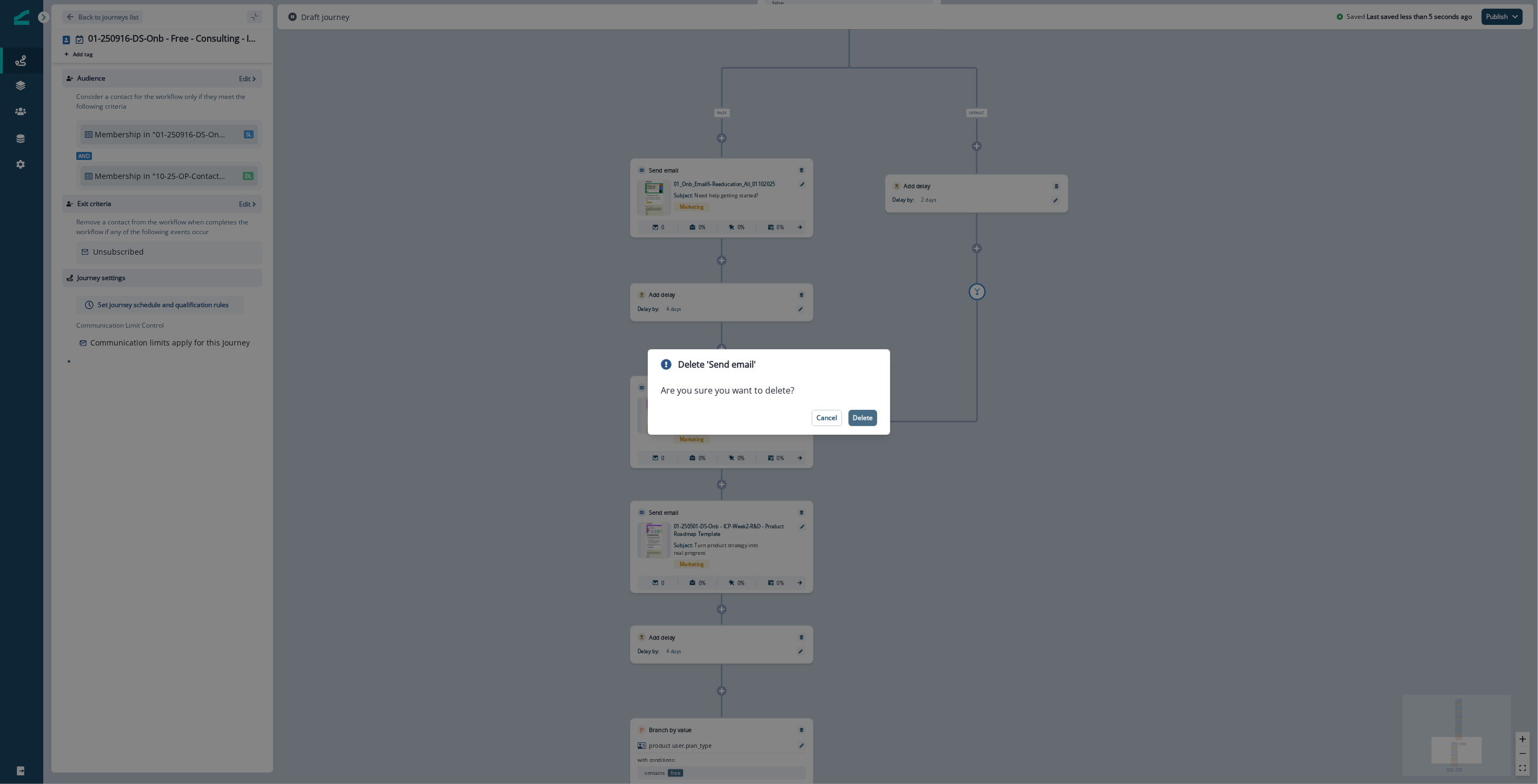
click at [871, 418] on p "Delete" at bounding box center [863, 418] width 20 height 8
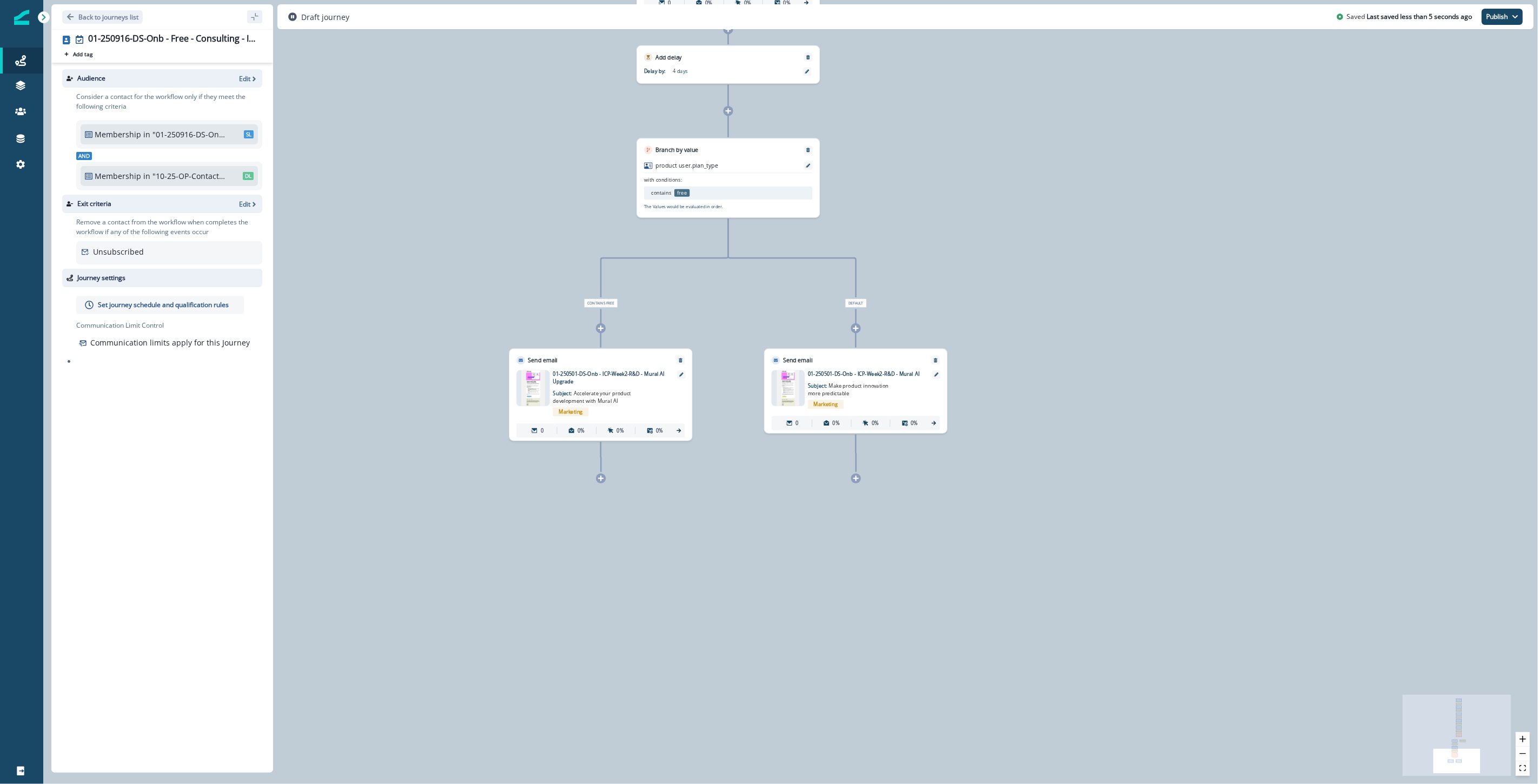
drag, startPoint x: 1007, startPoint y: 657, endPoint x: 1012, endPoint y: 201, distance: 456.0
click at [922, 201] on div "0 contact has entered the journey Send email Email asset changed, journey repor…" at bounding box center [790, 392] width 1495 height 784
click at [601, 330] on icon at bounding box center [601, 328] width 6 height 6
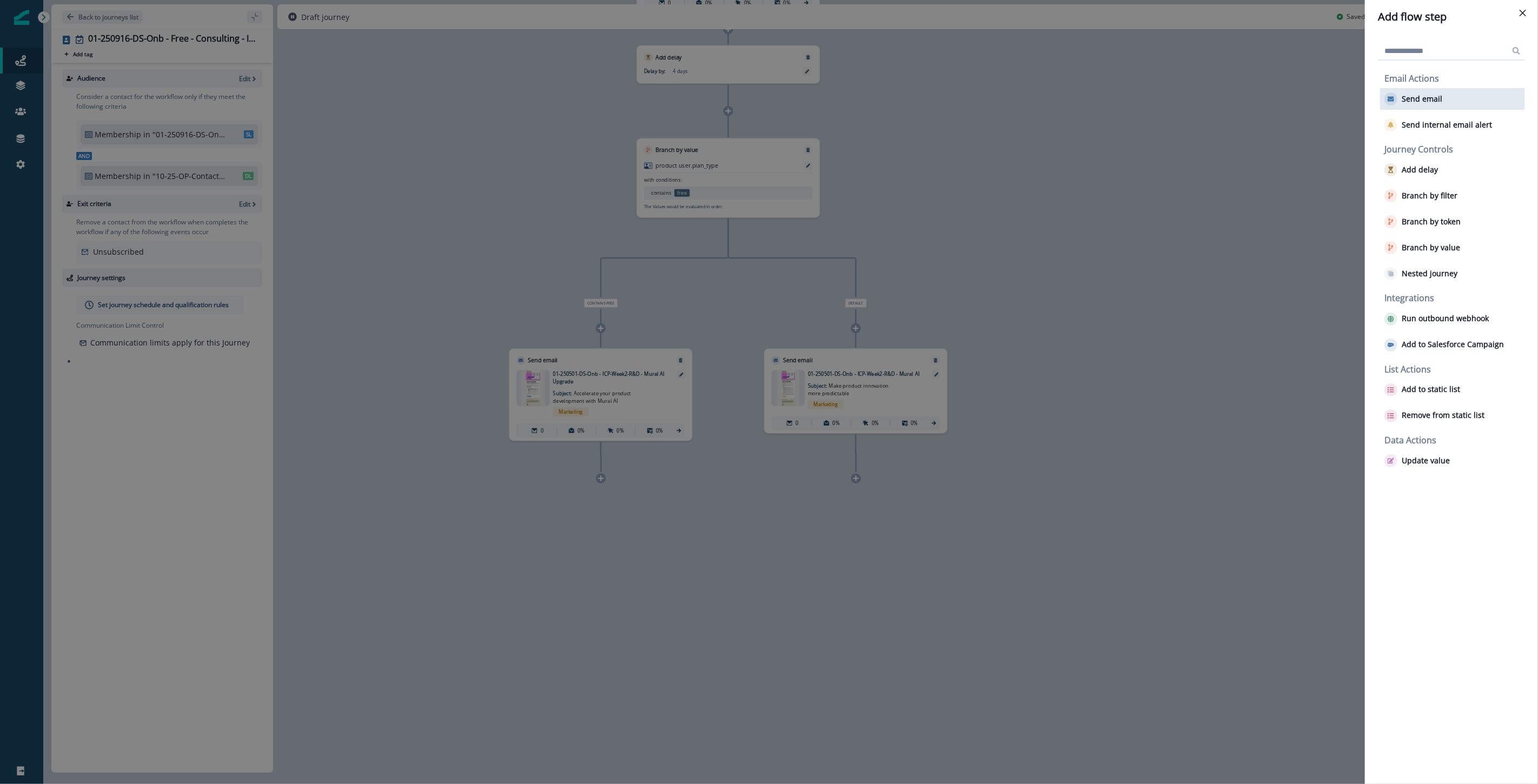
click at [922, 100] on p "Send email" at bounding box center [1423, 99] width 41 height 10
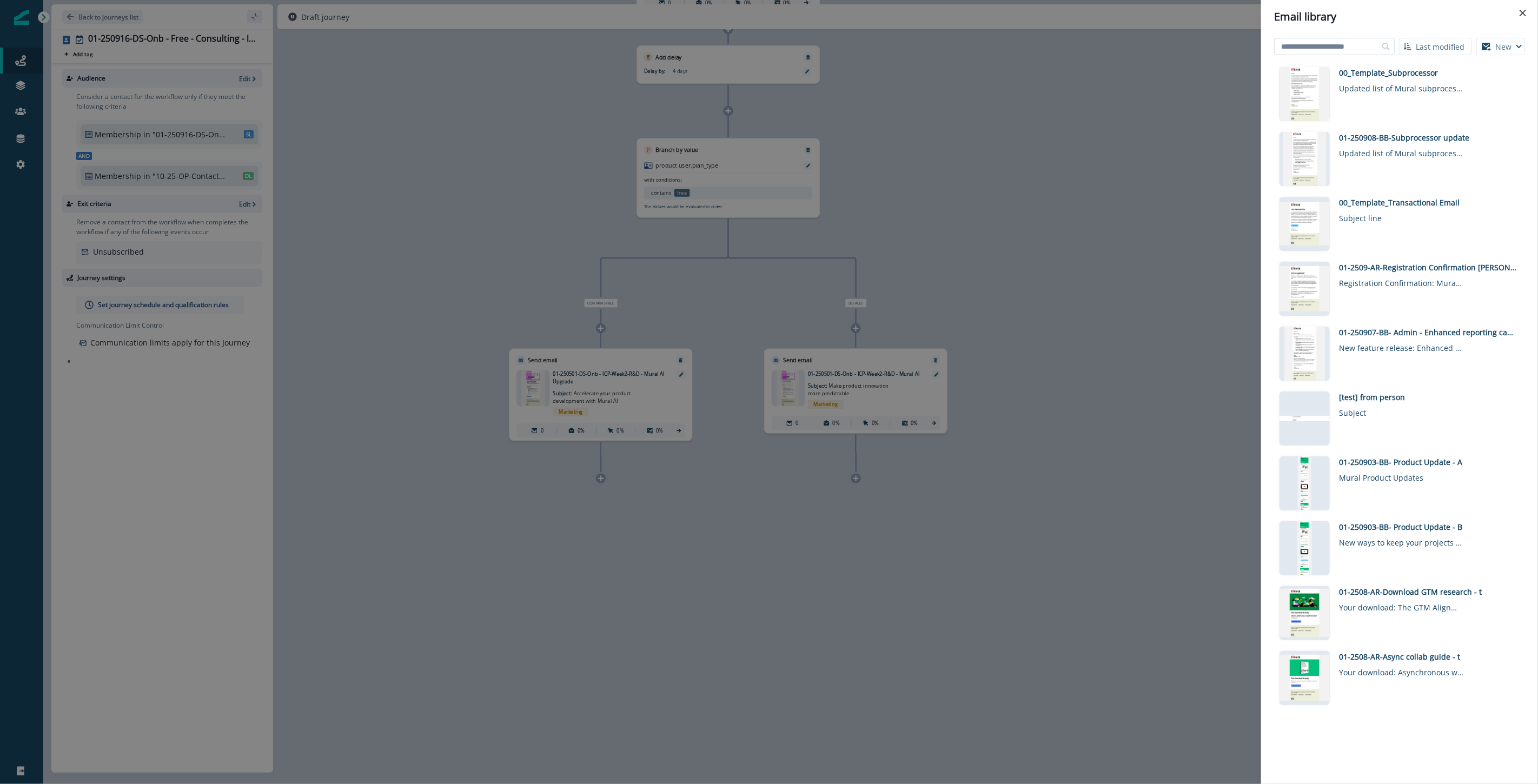
click at [922, 46] on input at bounding box center [1335, 47] width 120 height 17
paste input "**********"
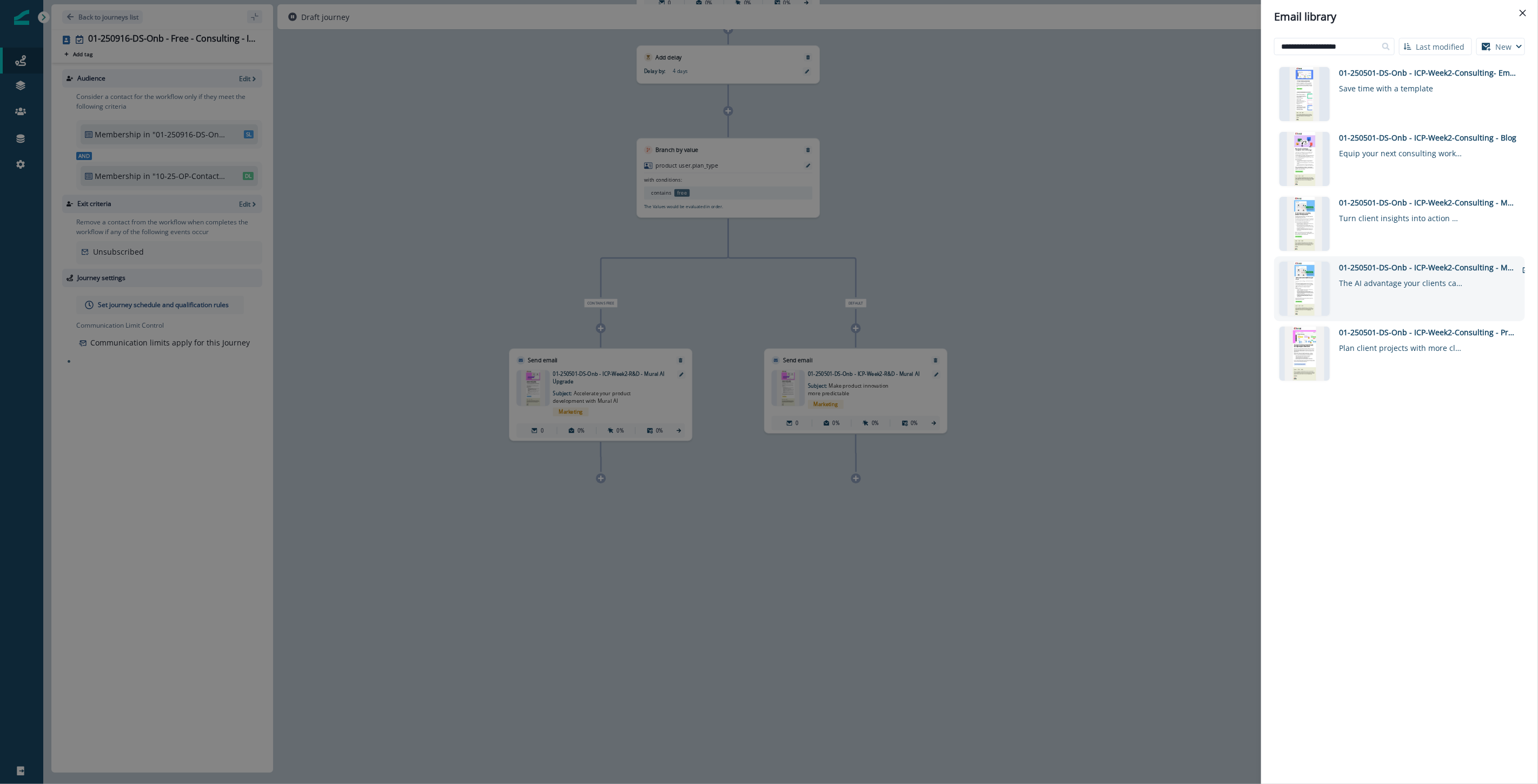
type input "**********"
click at [922, 264] on div "01-250501-DS-Onb - ICP-Week2-Consulting - Mural AI Upgrade" at bounding box center [1428, 267] width 178 height 11
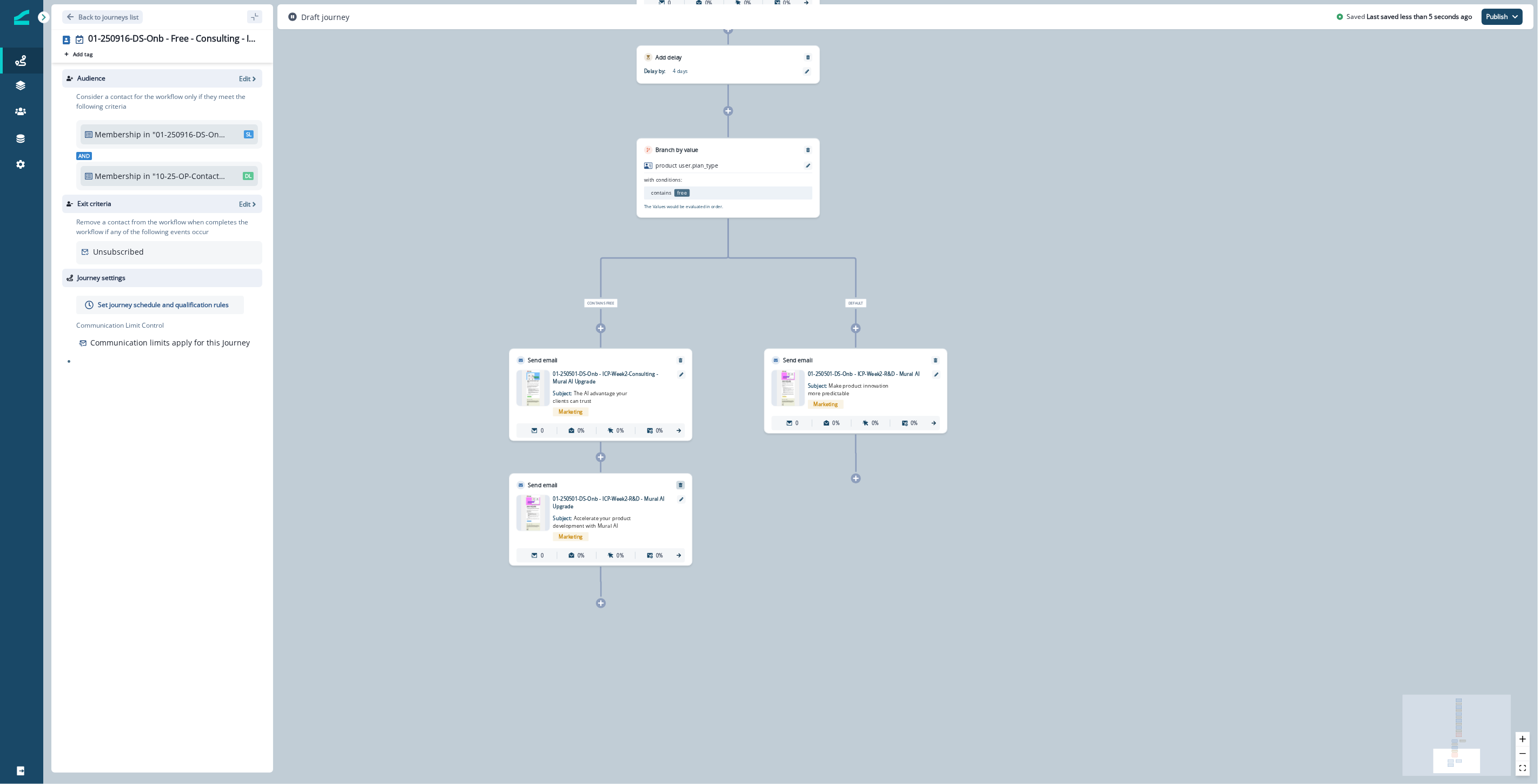
click at [681, 485] on icon "Remove" at bounding box center [680, 485] width 5 height 5
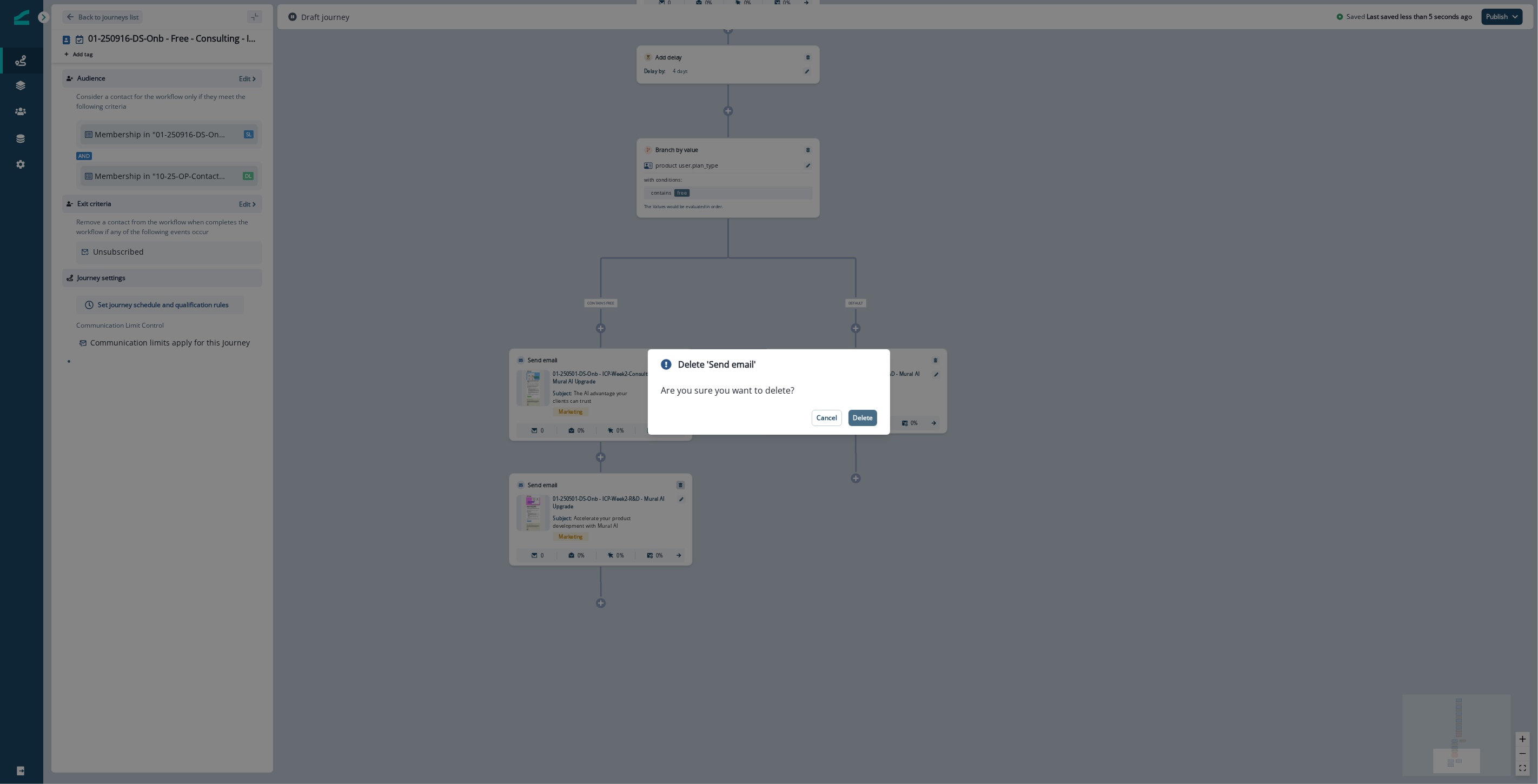
click at [855, 417] on p "Delete" at bounding box center [863, 418] width 20 height 8
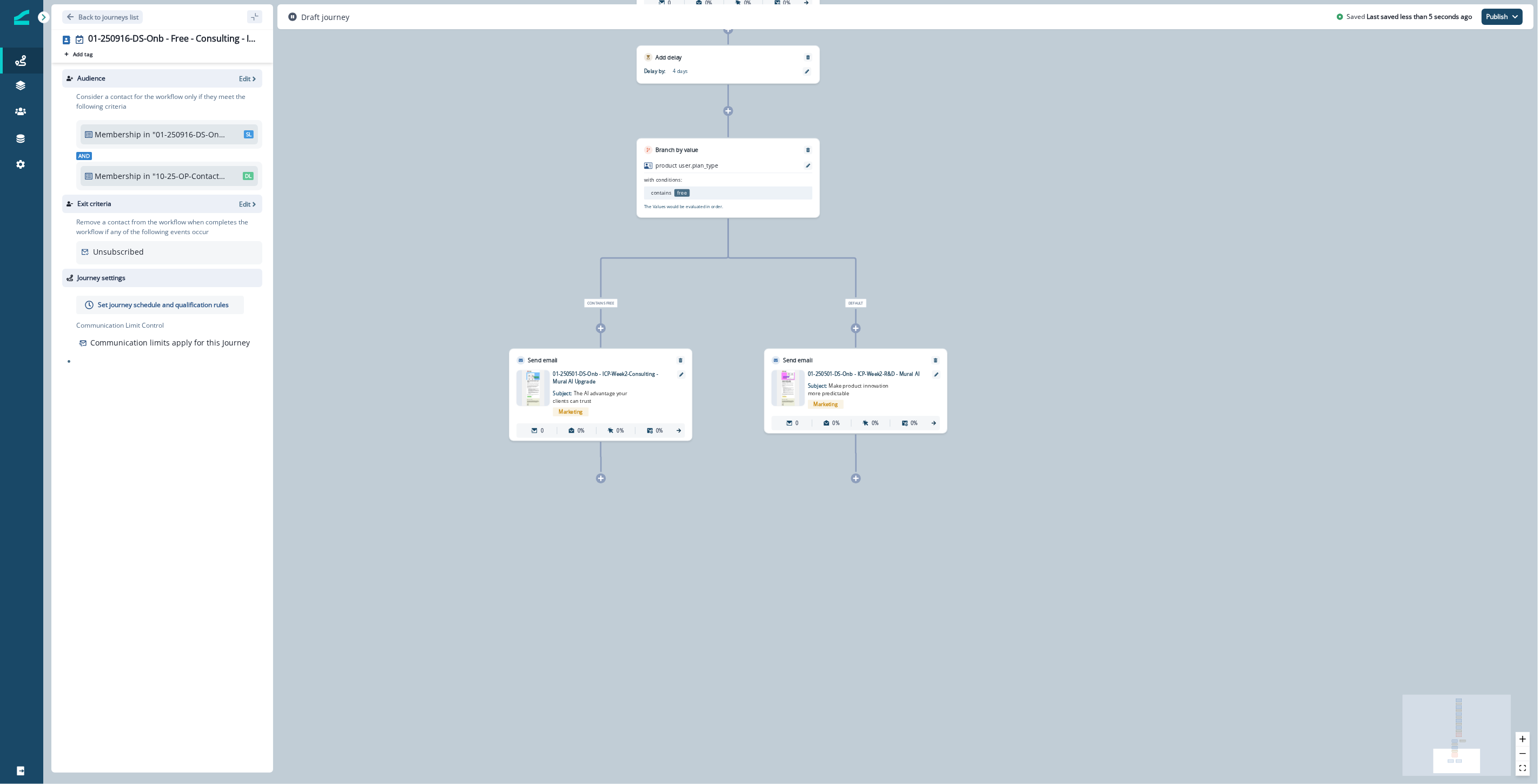
click at [856, 325] on icon at bounding box center [856, 328] width 6 height 6
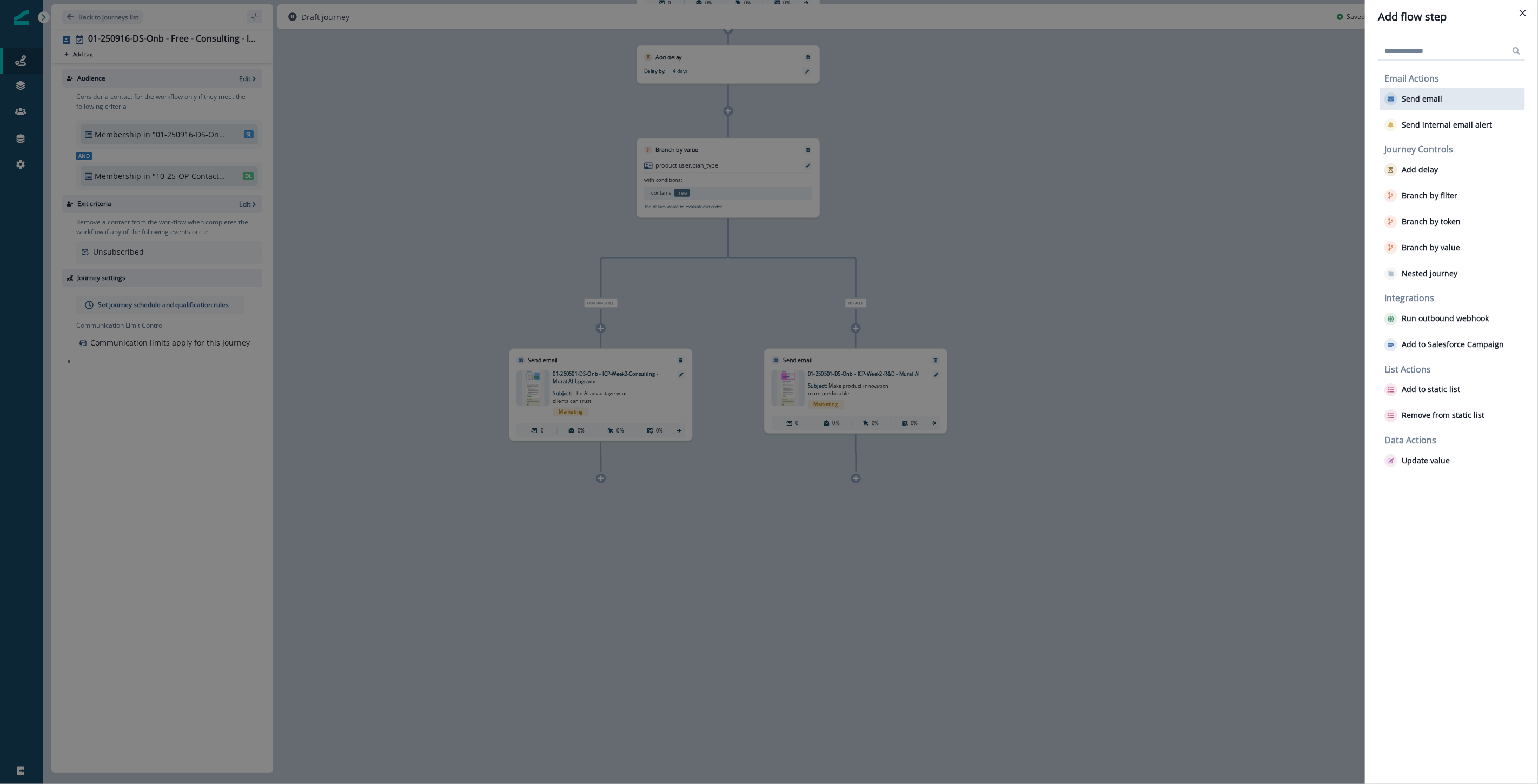
click at [922, 98] on p "Send email" at bounding box center [1423, 99] width 41 height 10
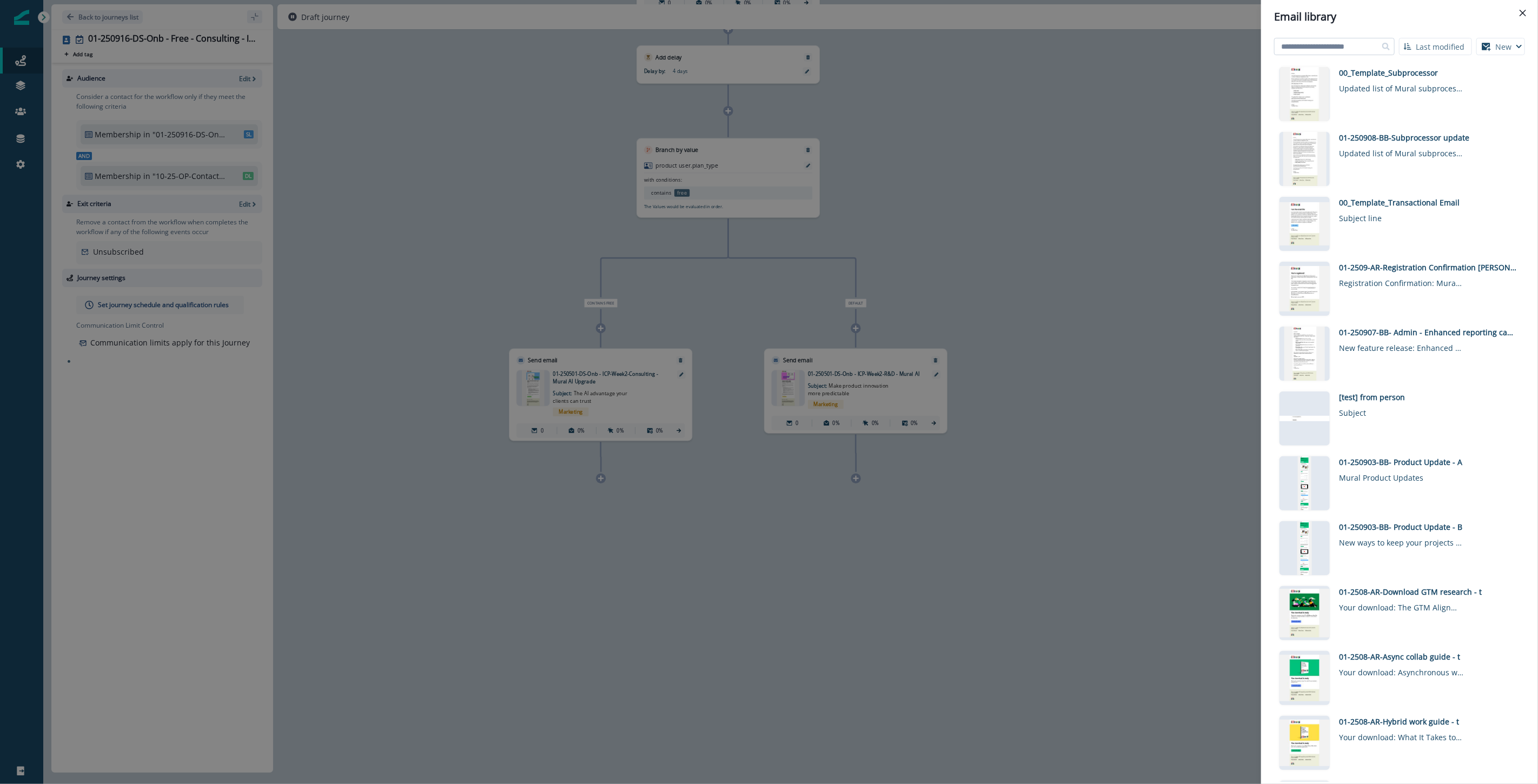
click at [922, 46] on input at bounding box center [1335, 47] width 120 height 17
paste input "**********"
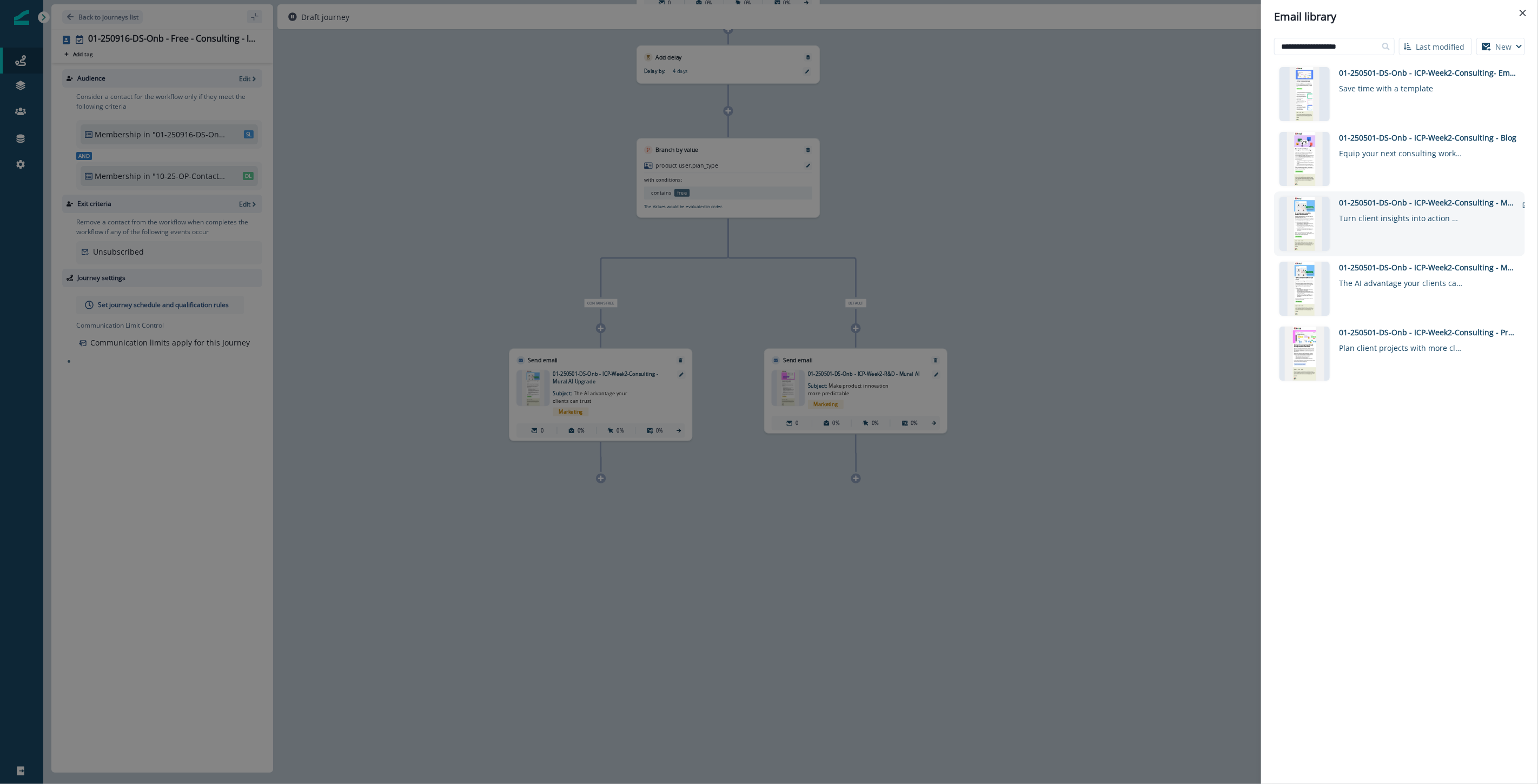
type input "**********"
click at [922, 208] on div "01-250501-DS-Onb - ICP-Week2-Consulting - Mural AI" at bounding box center [1428, 202] width 178 height 11
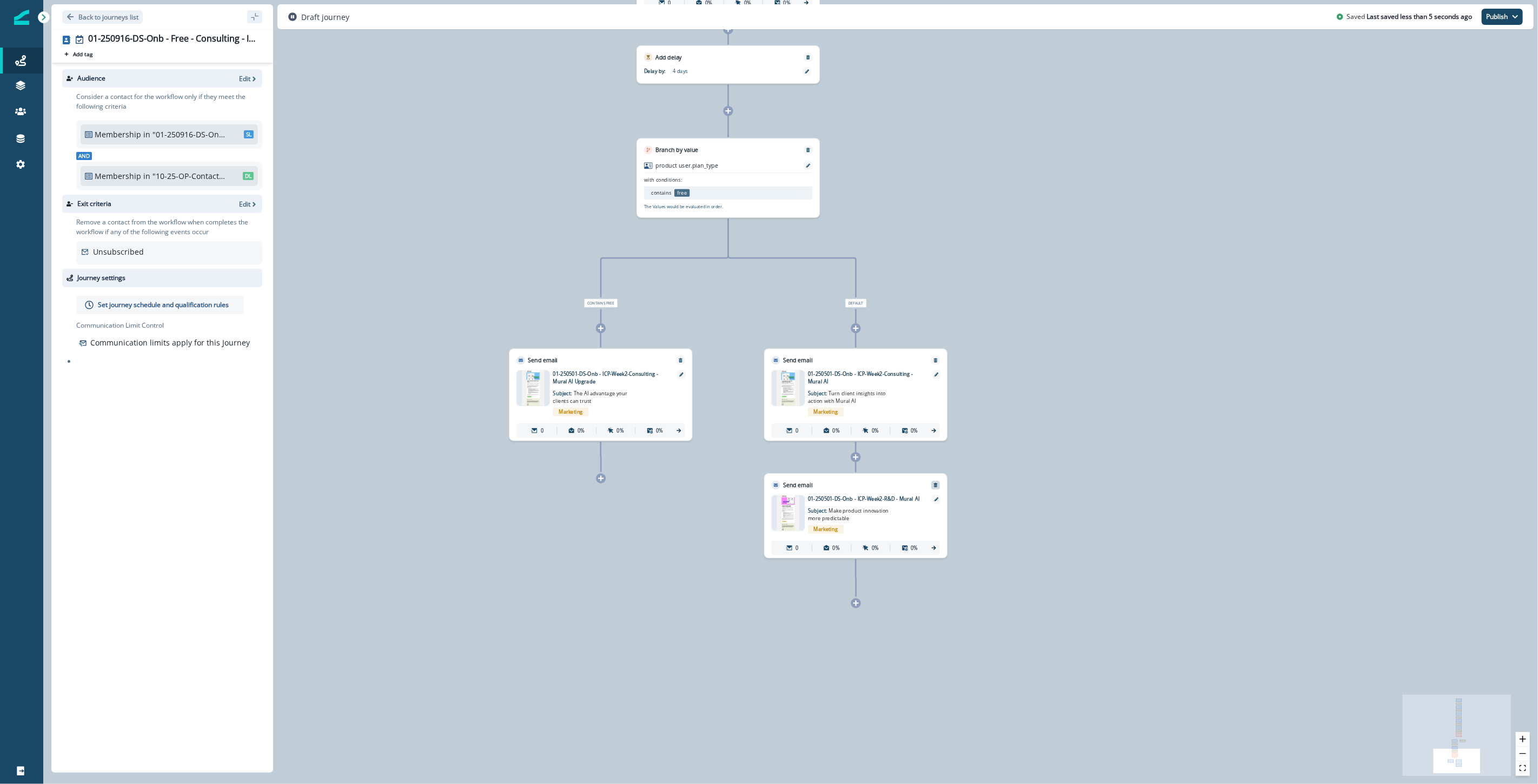
click at [922, 483] on icon "Remove" at bounding box center [936, 485] width 5 height 5
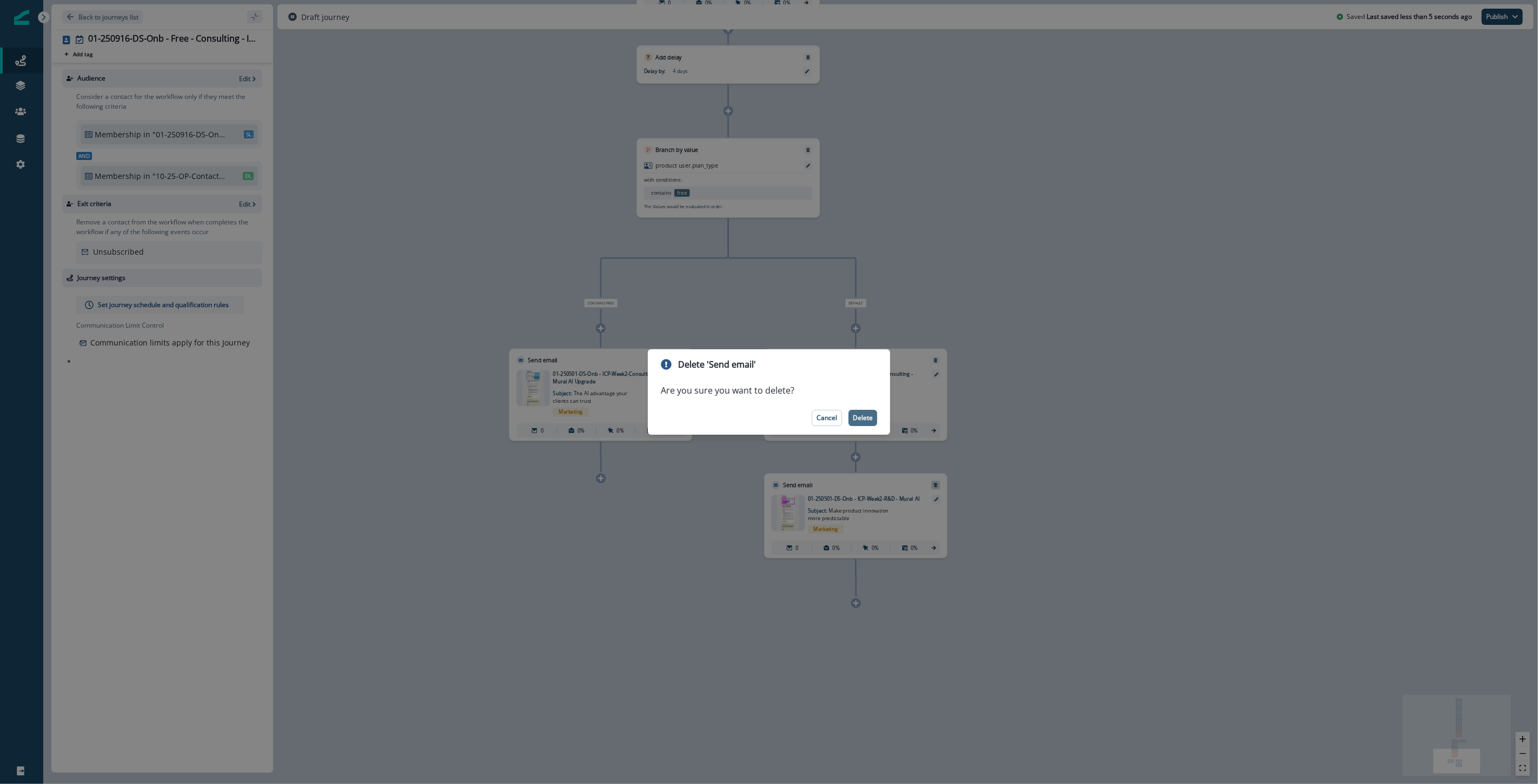
click at [855, 420] on p "Delete" at bounding box center [863, 418] width 20 height 8
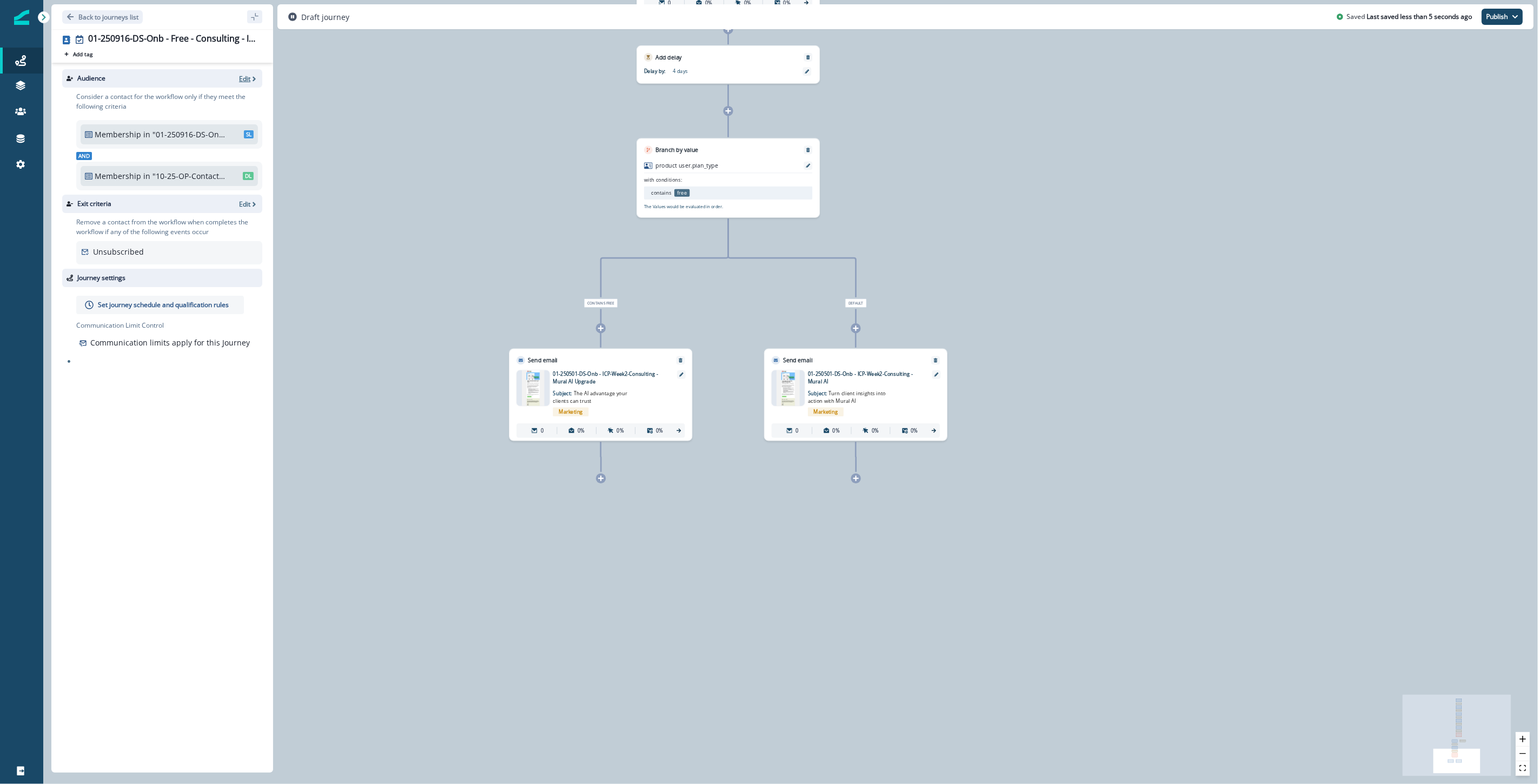
click at [247, 79] on p "Edit" at bounding box center [245, 79] width 11 height 10
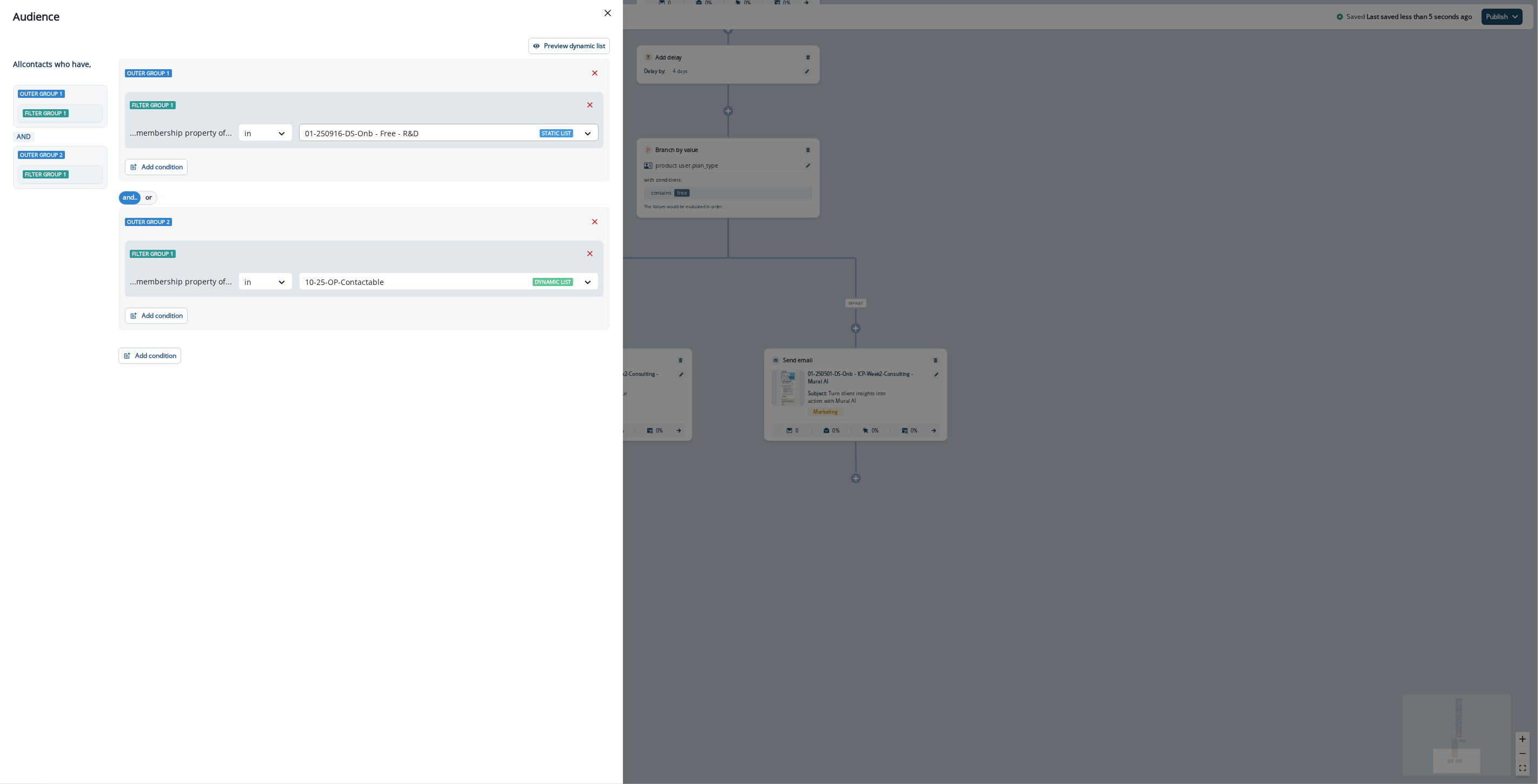
click at [434, 132] on div at bounding box center [439, 134] width 268 height 13
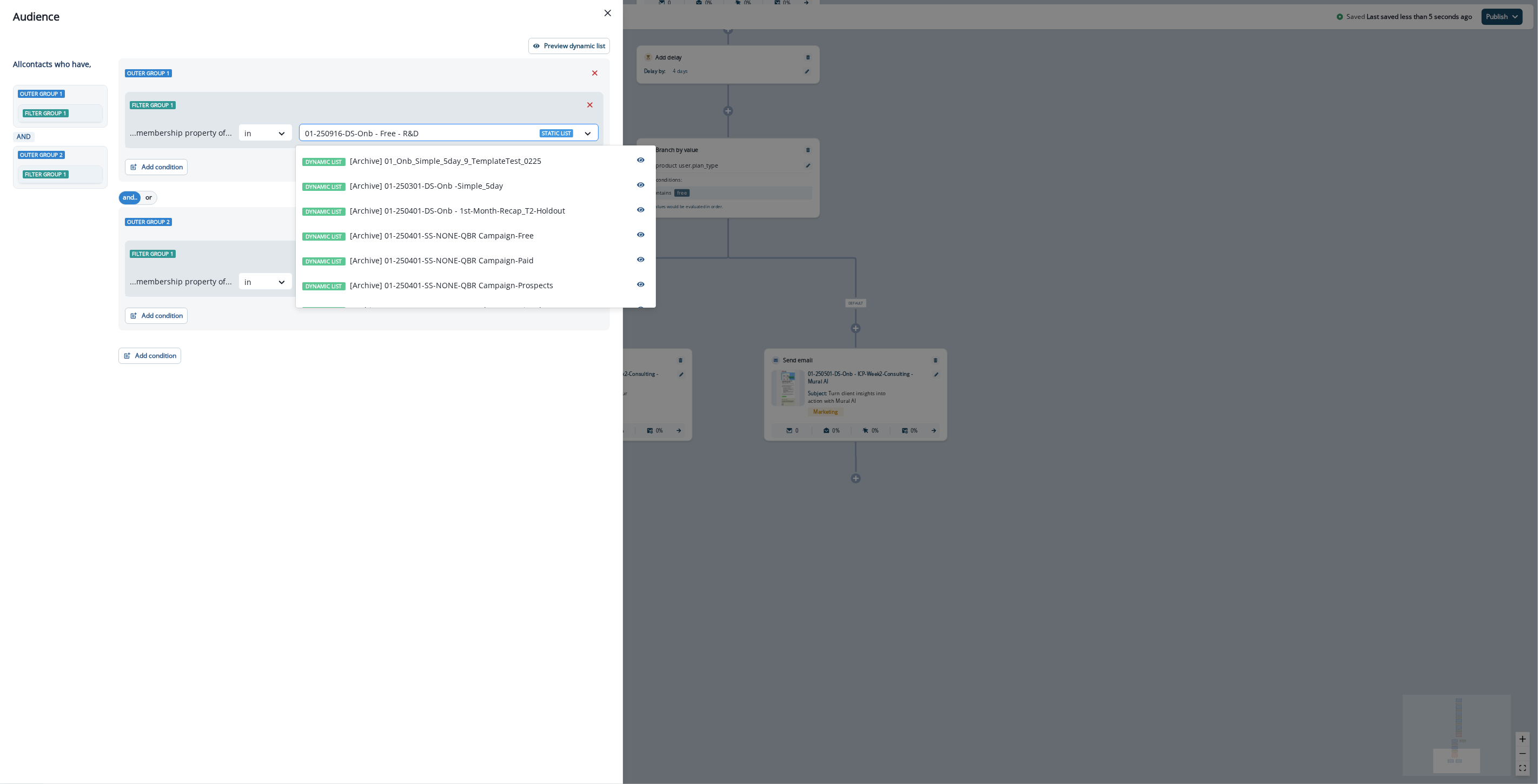
paste input "**********"
type input "**********"
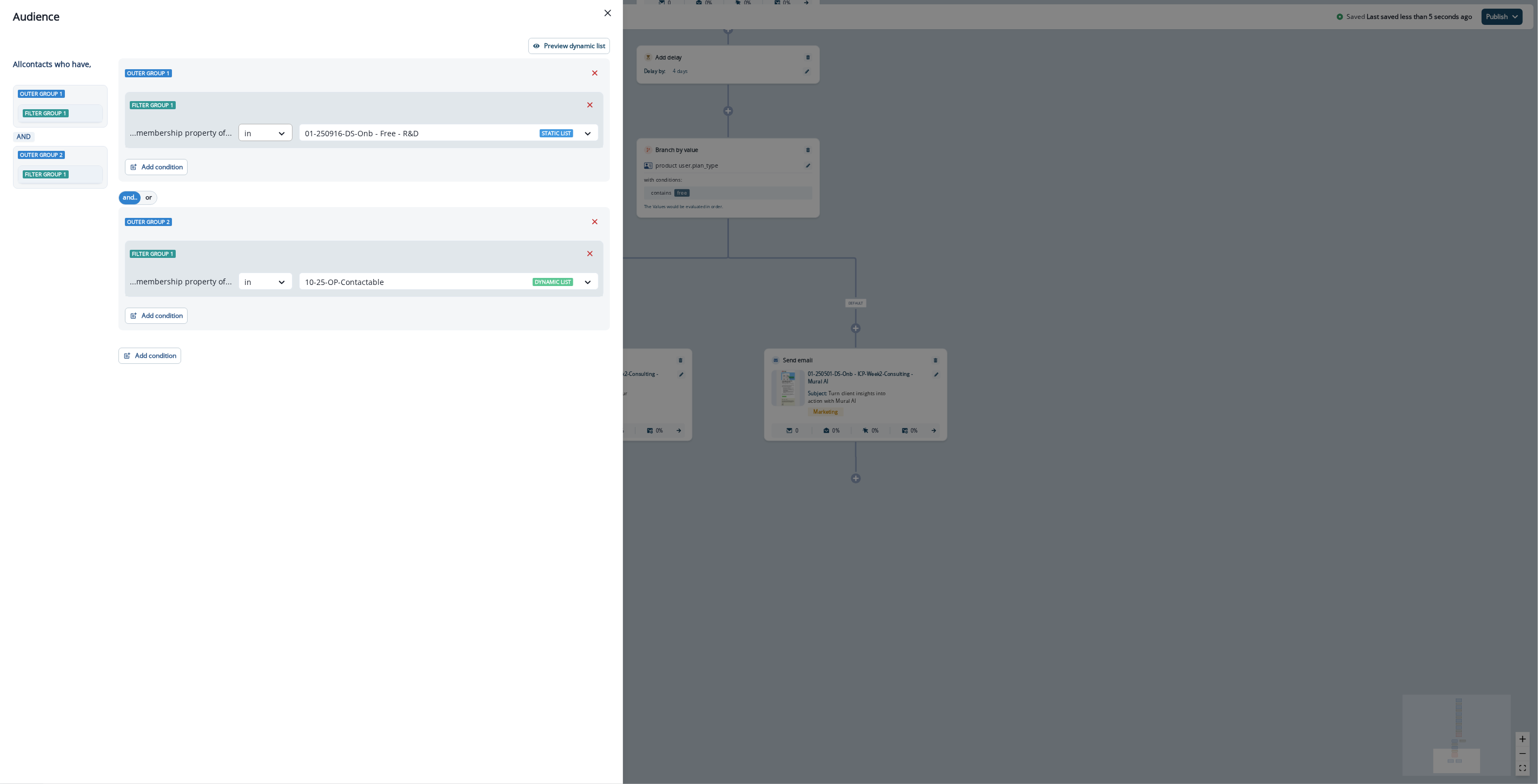
drag, startPoint x: 402, startPoint y: 136, endPoint x: 280, endPoint y: 124, distance: 122.6
click at [280, 124] on div "...membership property of... in 01-250916-DS-Onb - Free - R&D Static list" at bounding box center [364, 133] width 469 height 17
click at [342, 124] on div "01-250916-DS-Onb - Free - R&D Static list" at bounding box center [449, 133] width 300 height 17
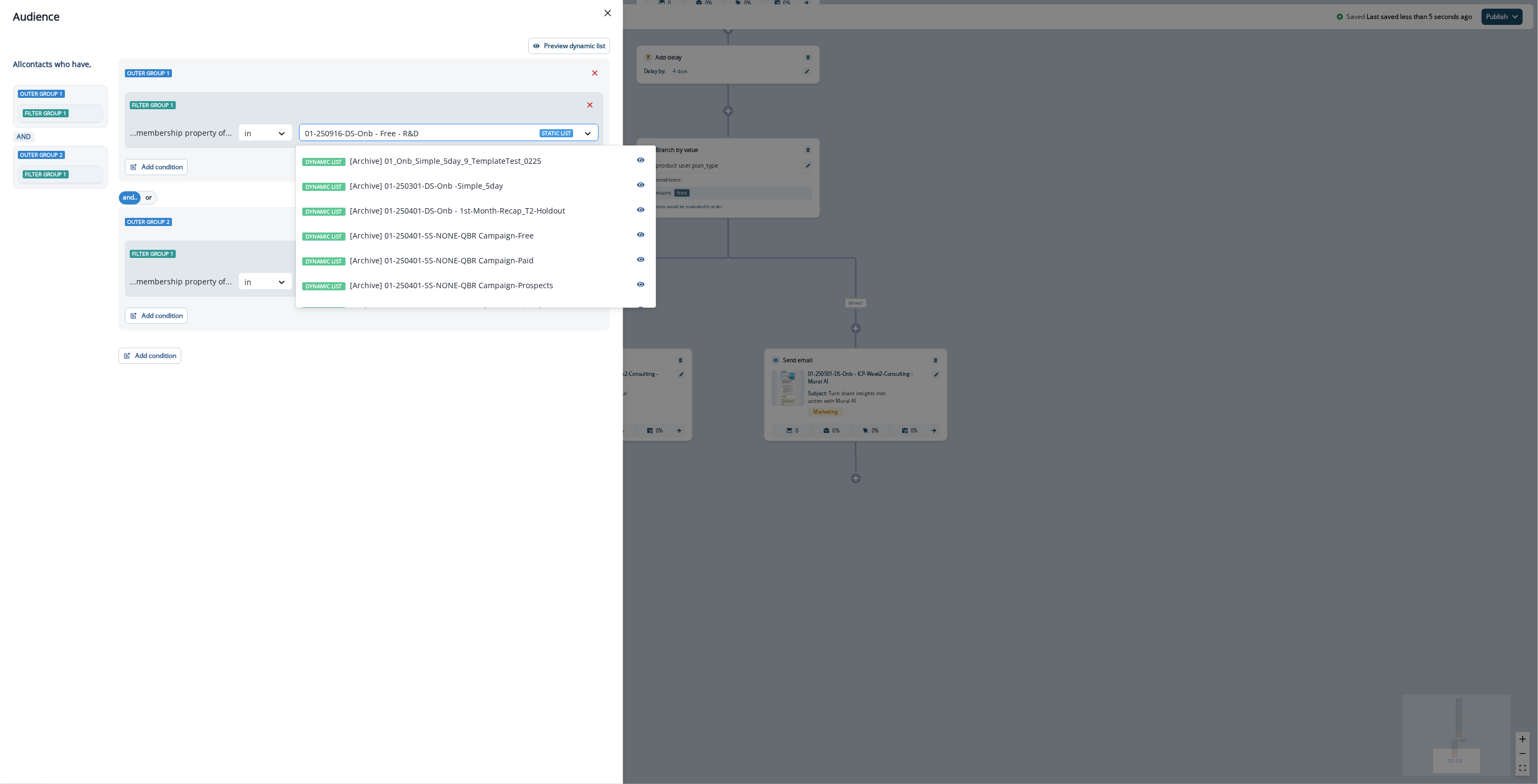
click at [354, 132] on div at bounding box center [439, 134] width 268 height 13
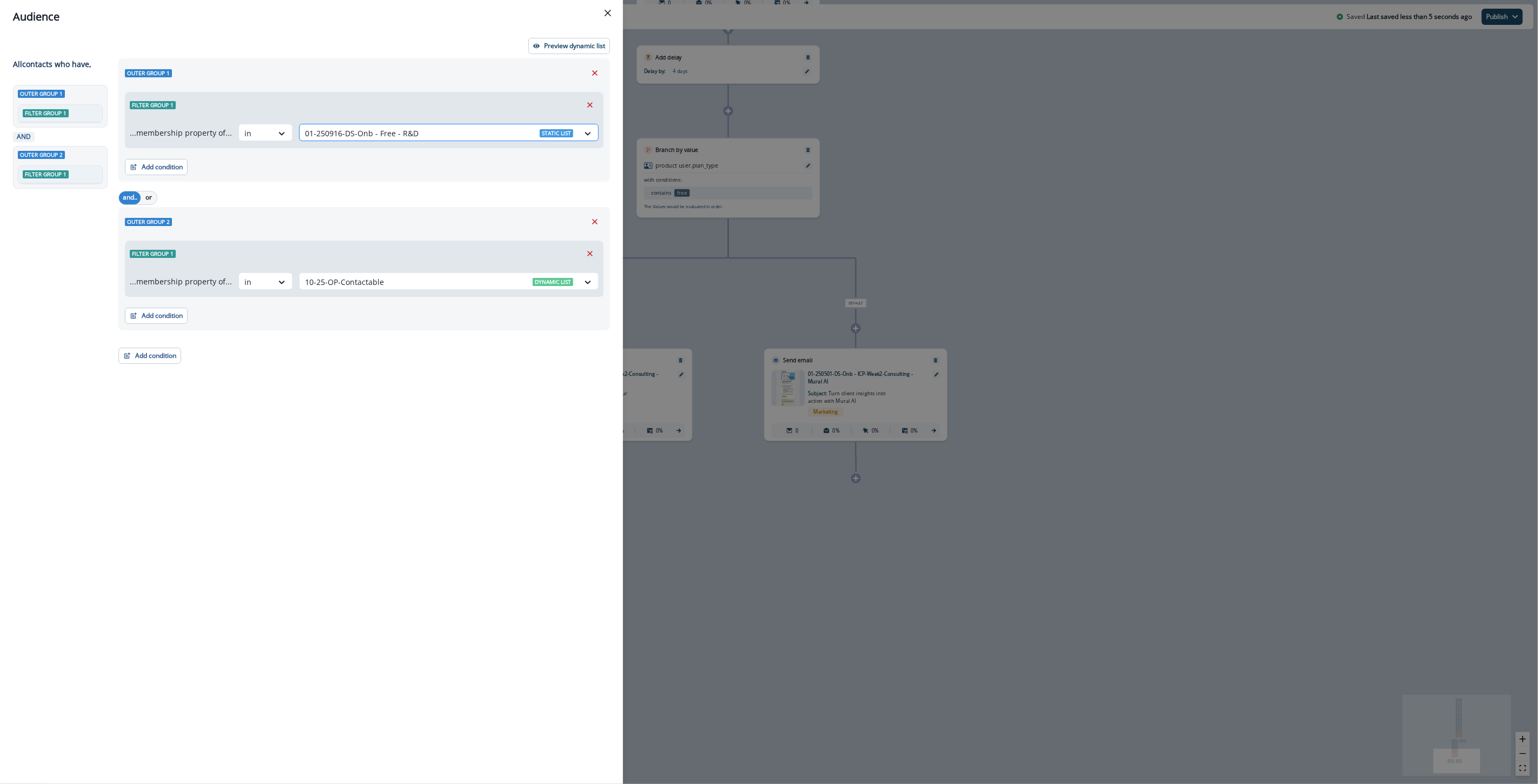
click at [354, 132] on div at bounding box center [439, 134] width 268 height 13
drag, startPoint x: 392, startPoint y: 131, endPoint x: 438, endPoint y: 137, distance: 46.4
click at [438, 137] on div at bounding box center [439, 134] width 268 height 13
click at [440, 135] on div at bounding box center [439, 134] width 268 height 13
type input "**********"
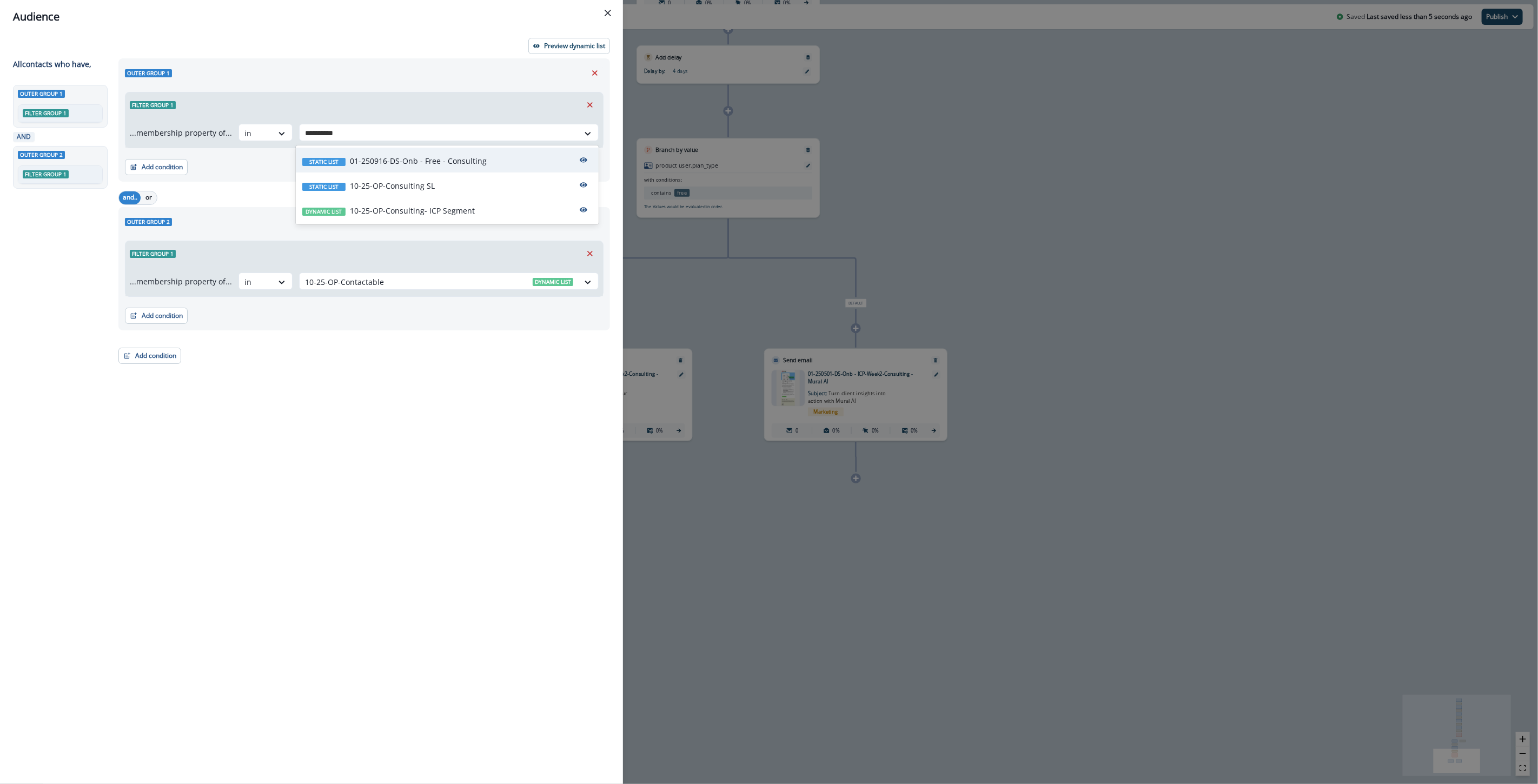
click at [434, 163] on p "01-250916-DS-Onb - Free - Consulting" at bounding box center [418, 161] width 136 height 11
click at [464, 421] on div "Outer group 1 Filter group 1 ...membership property of... in option 01-250916-D…" at bounding box center [361, 401] width 498 height 686
click at [690, 526] on div "Audience Preview dynamic list All contact s who have, Outer group 1 Filter grou…" at bounding box center [769, 392] width 1538 height 784
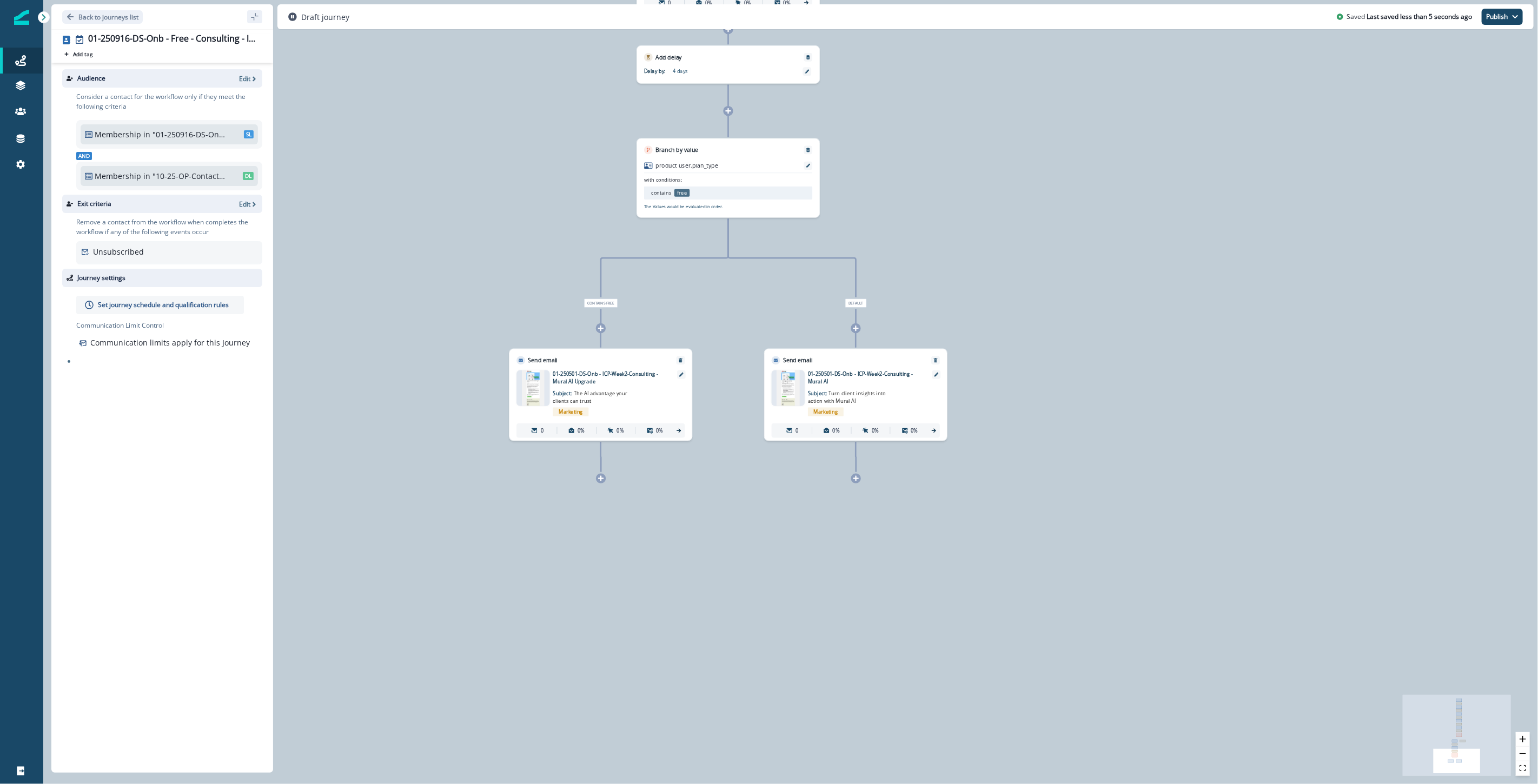
click at [147, 307] on p "Set journey schedule and qualification rules" at bounding box center [163, 305] width 131 height 10
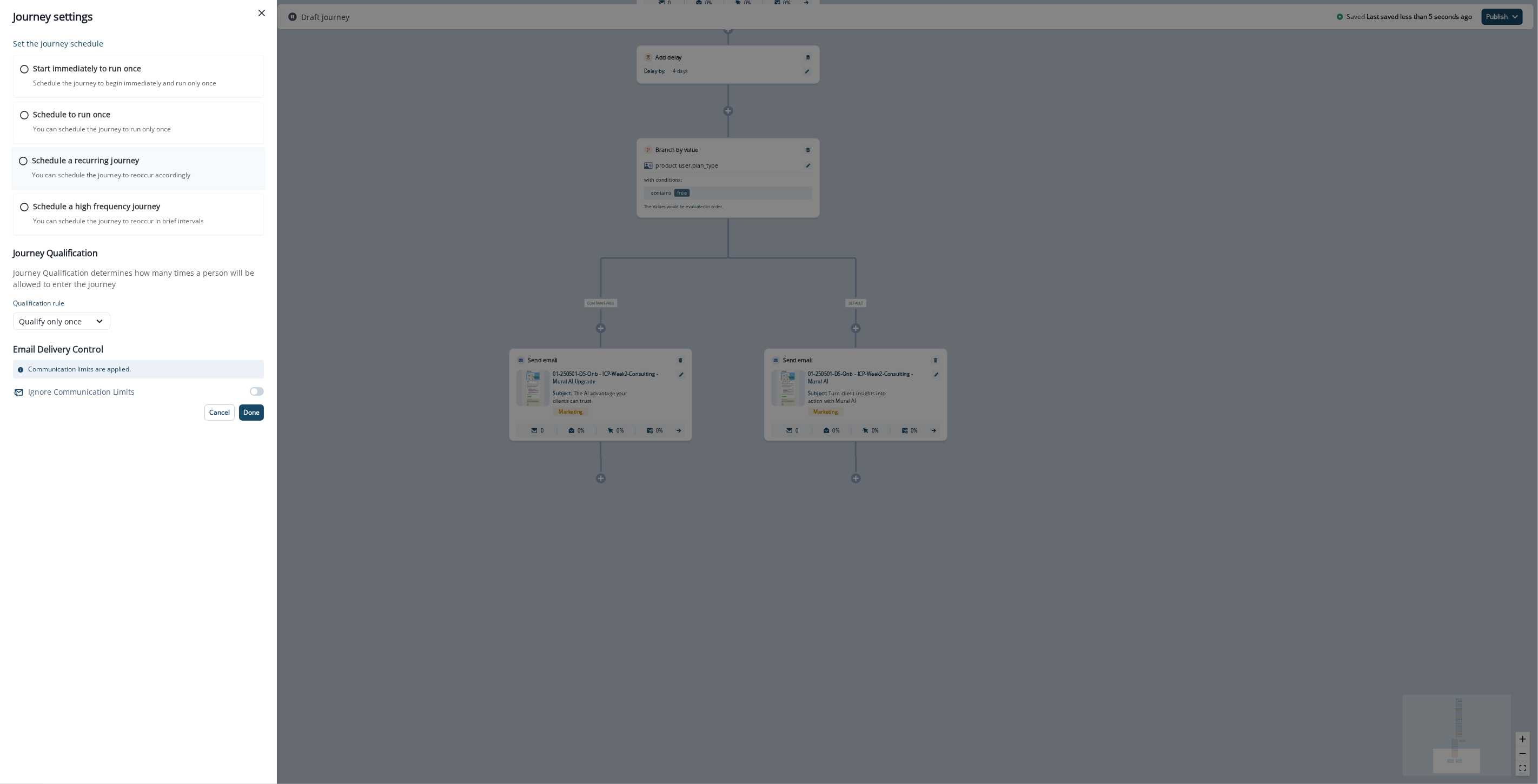
click at [63, 166] on div "Schedule a recurring journey You can schedule the journey to reoccur accordingl…" at bounding box center [144, 167] width 226 height 26
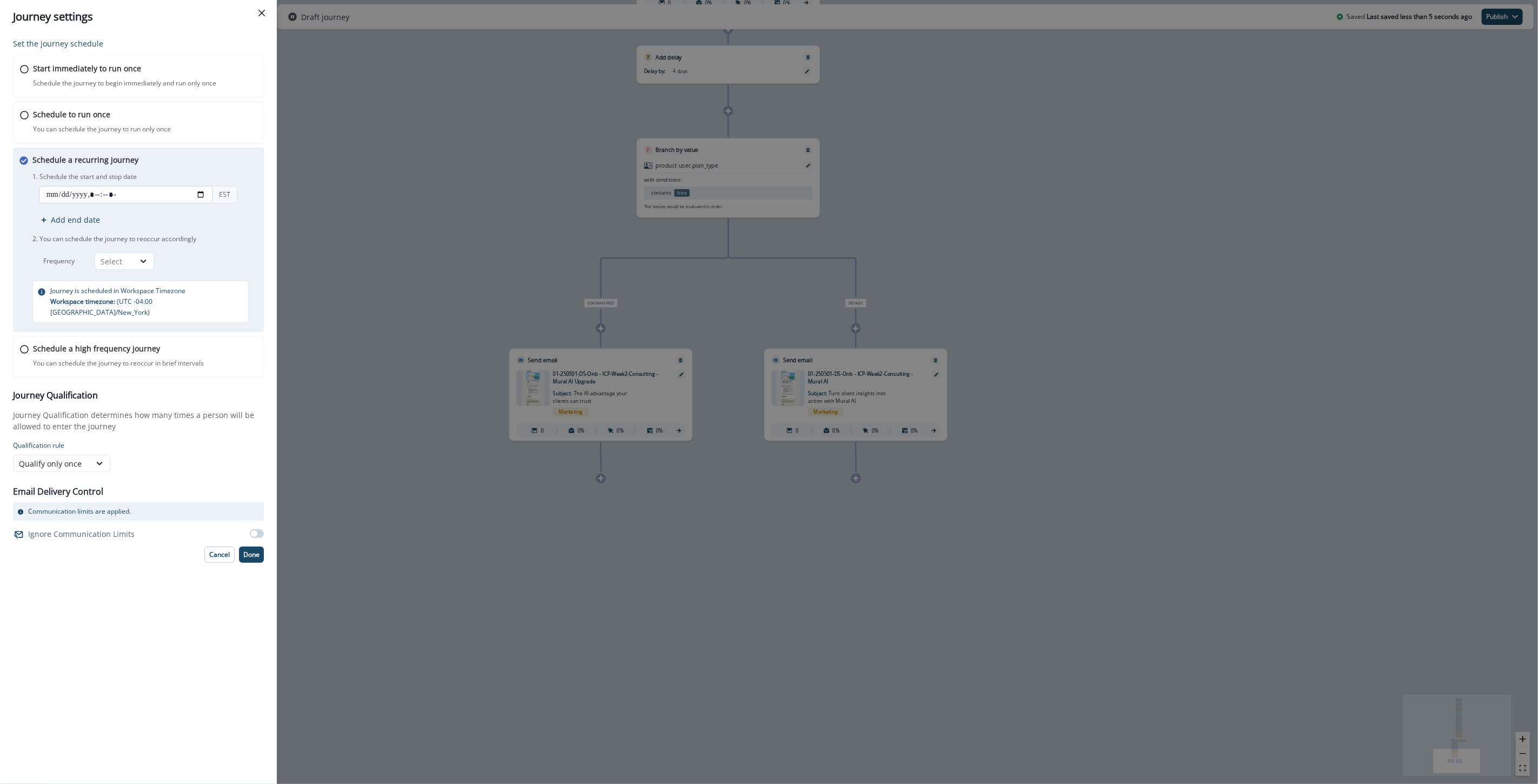
click at [73, 196] on input "datetime-local" at bounding box center [126, 195] width 174 height 17
drag, startPoint x: 195, startPoint y: 196, endPoint x: 203, endPoint y: 196, distance: 8.0
click at [200, 196] on input "datetime-local" at bounding box center [126, 195] width 174 height 17
click at [203, 196] on input "datetime-local" at bounding box center [126, 195] width 174 height 17
type input "**********"
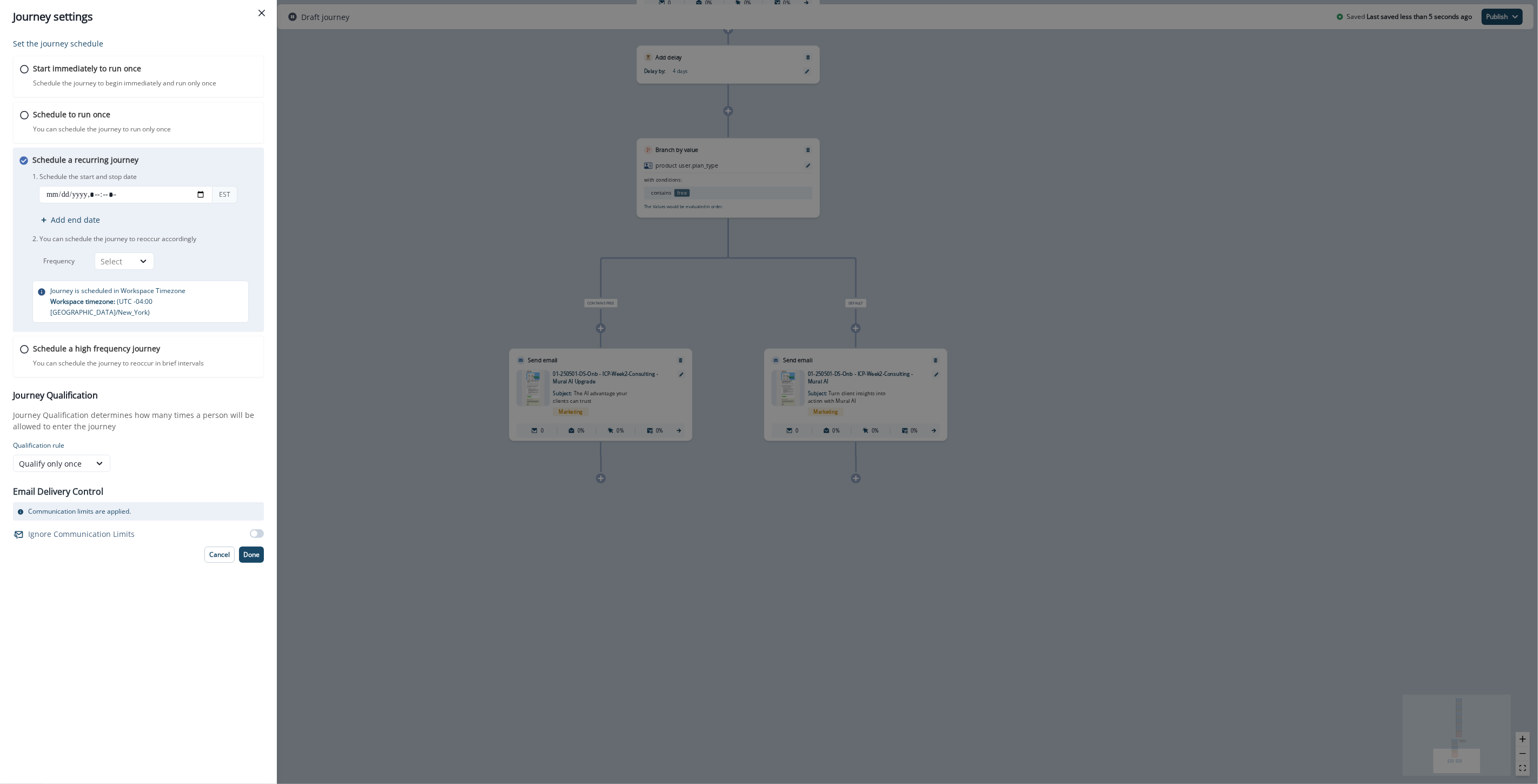
click at [203, 423] on div "Journey Qualification Journey Qualification determines how many times a person …" at bounding box center [138, 431] width 251 height 82
click at [127, 261] on div "Select" at bounding box center [114, 261] width 28 height 11
click at [120, 291] on div "Day" at bounding box center [124, 286] width 59 height 20
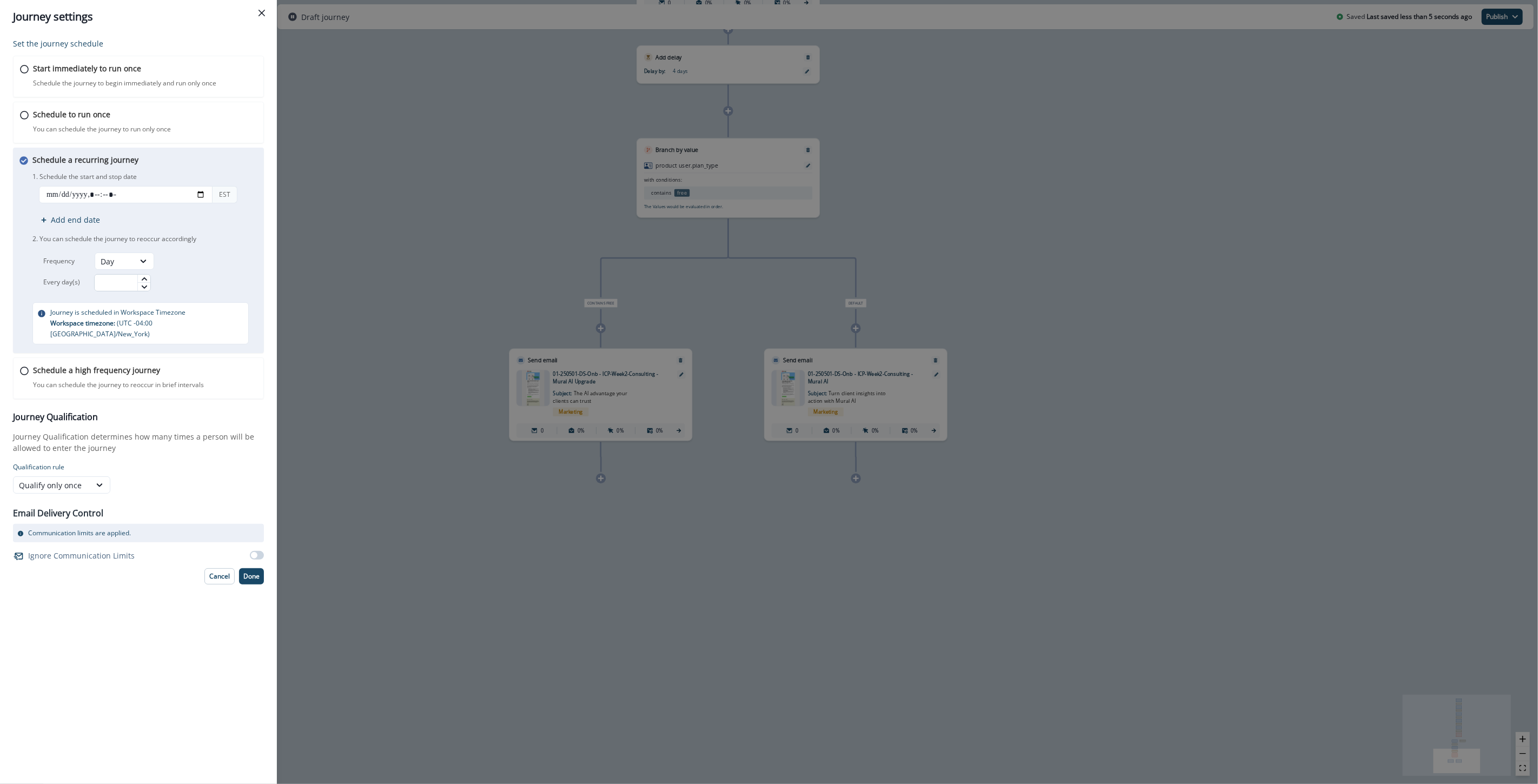
click at [123, 277] on input "text" at bounding box center [123, 282] width 57 height 17
type input "*"
click at [253, 572] on p "Done" at bounding box center [251, 576] width 16 height 8
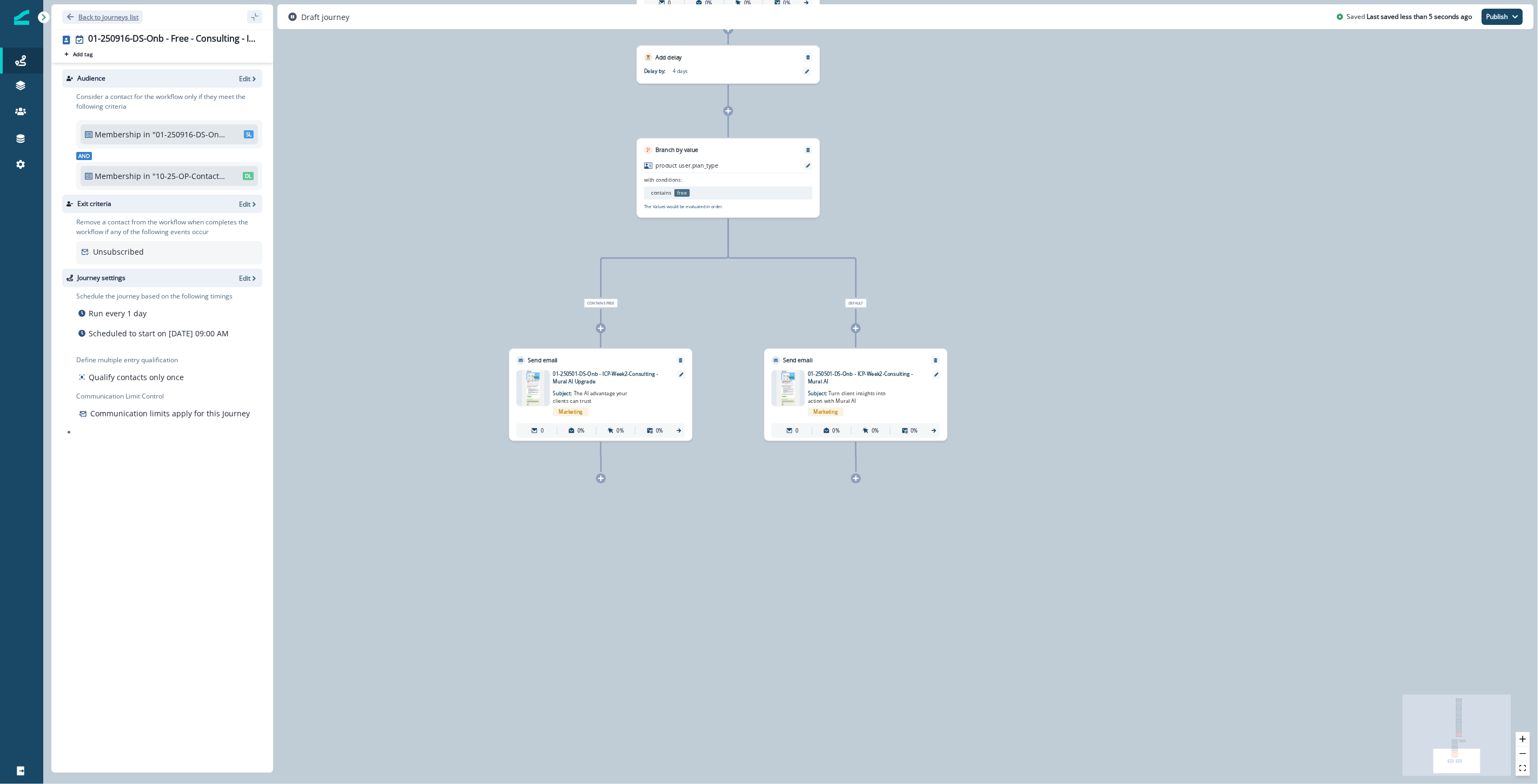
click at [134, 21] on p "Back to journeys list" at bounding box center [108, 17] width 60 height 10
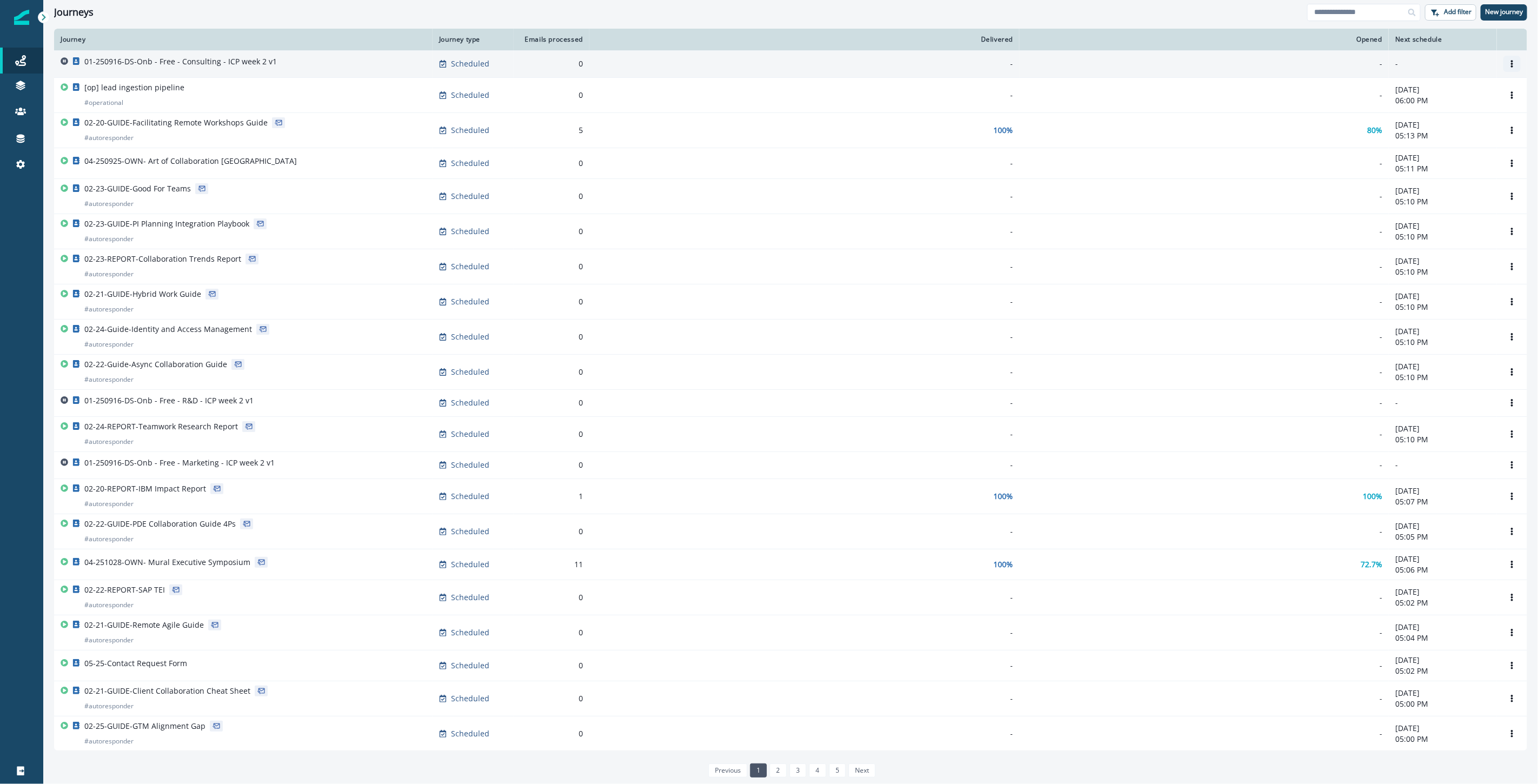
click at [922, 60] on icon "Options" at bounding box center [1512, 64] width 8 height 8
click at [922, 91] on button "Clone" at bounding box center [1452, 90] width 120 height 17
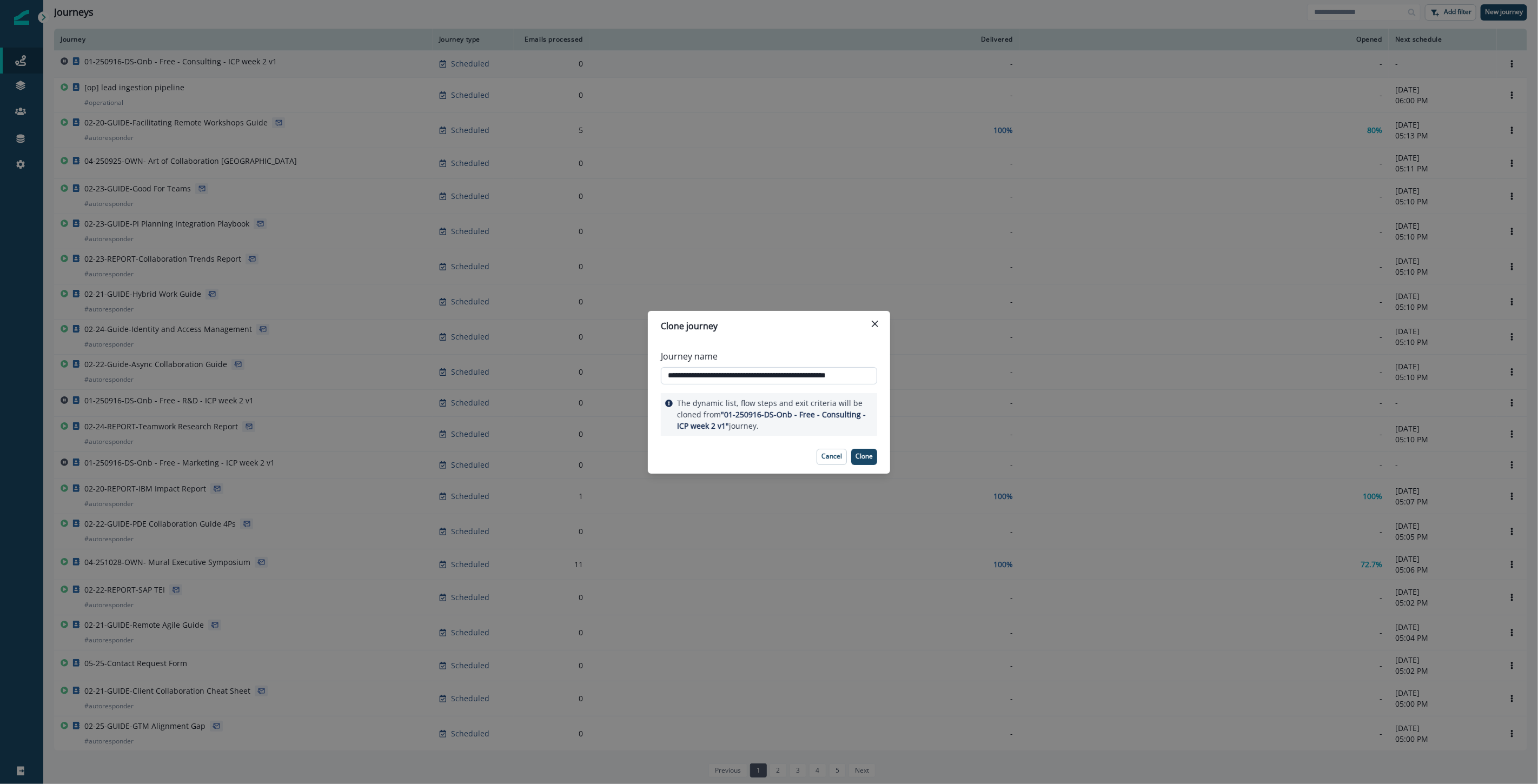
click at [753, 372] on input "**********" at bounding box center [769, 376] width 217 height 17
paste input "text"
type input "**********"
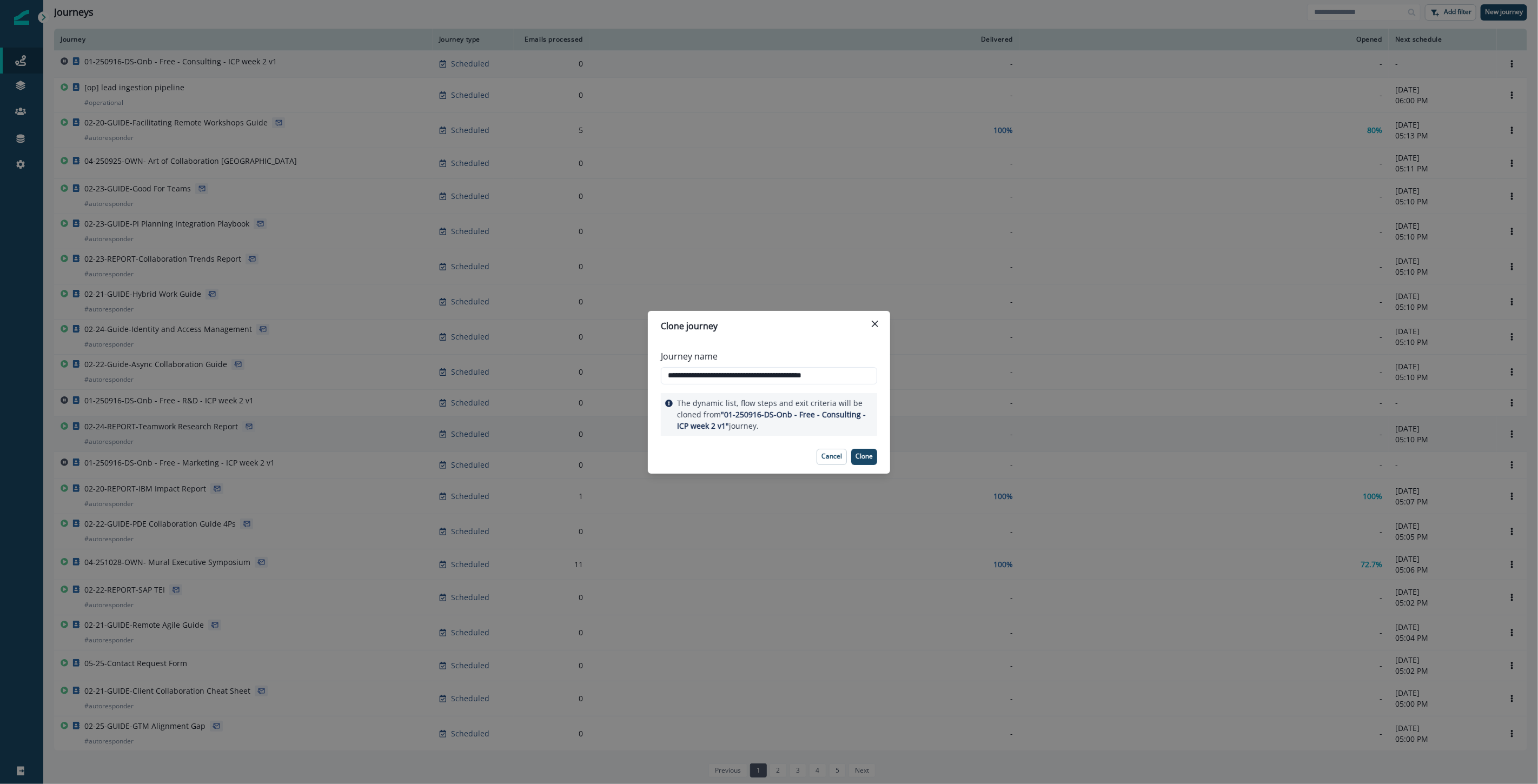
drag, startPoint x: 867, startPoint y: 453, endPoint x: 823, endPoint y: 417, distance: 56.9
click at [867, 453] on p "Clone" at bounding box center [864, 457] width 17 height 8
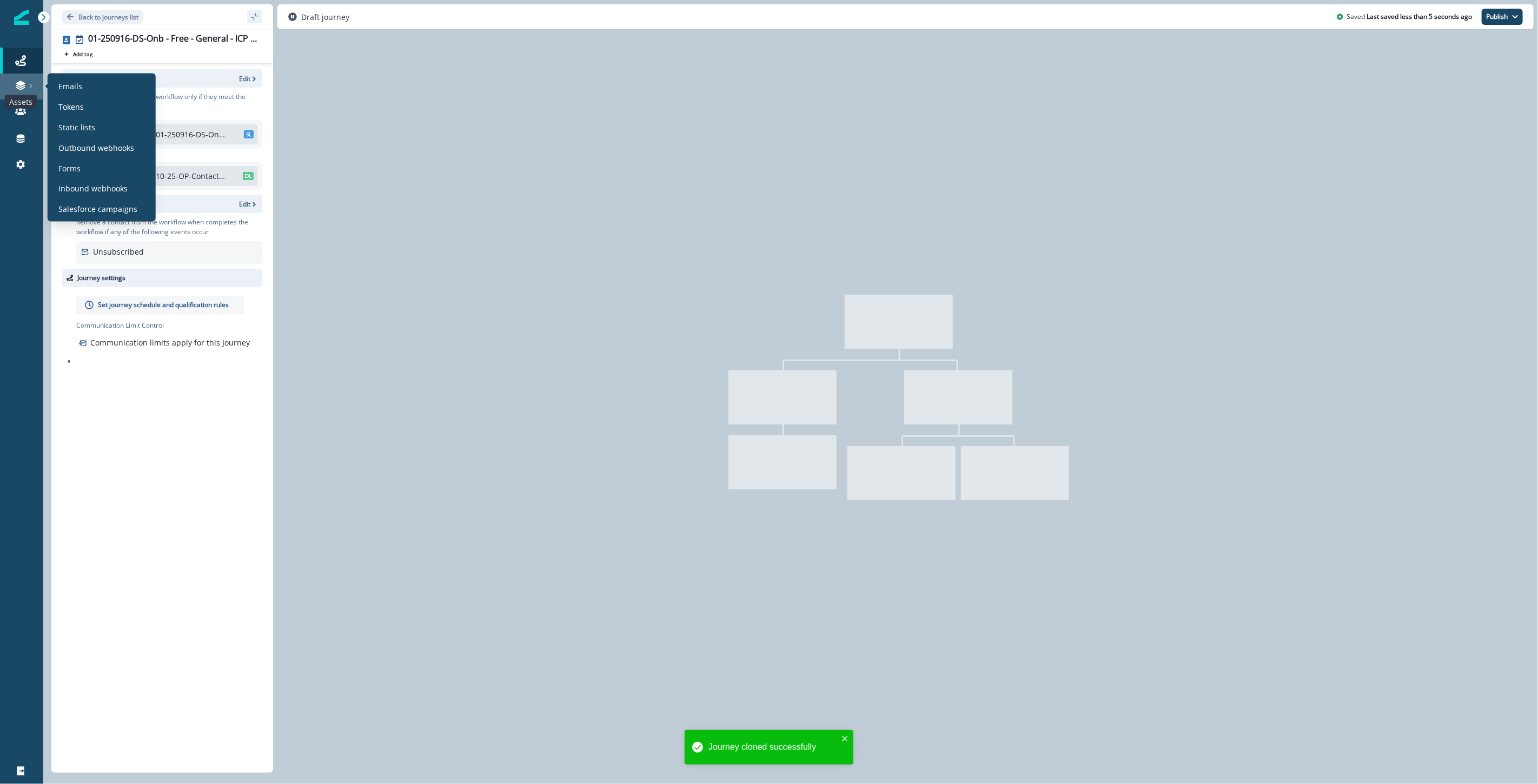
click at [26, 87] on icon at bounding box center [20, 85] width 10 height 10
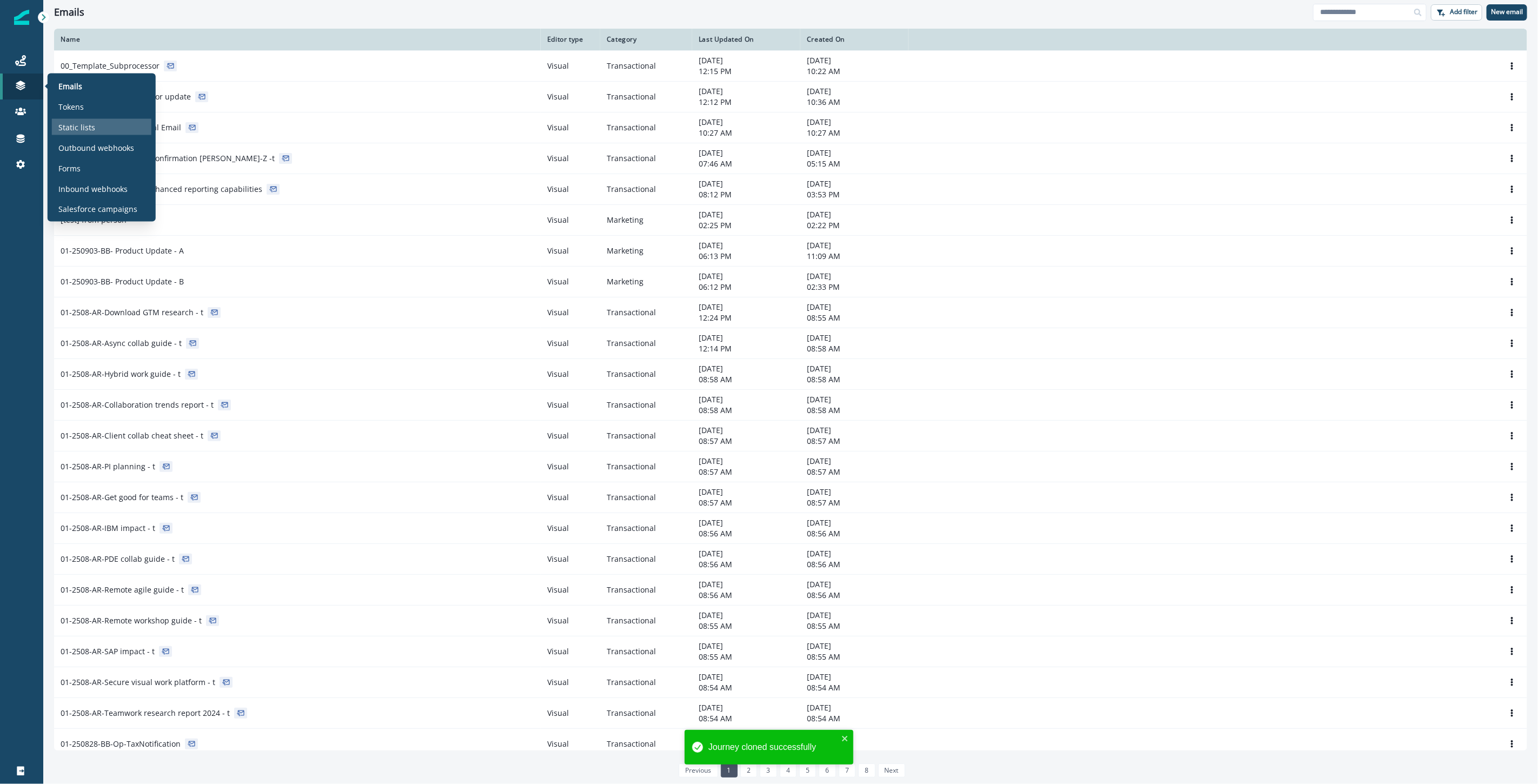
click at [65, 125] on p "Static lists" at bounding box center [76, 127] width 37 height 11
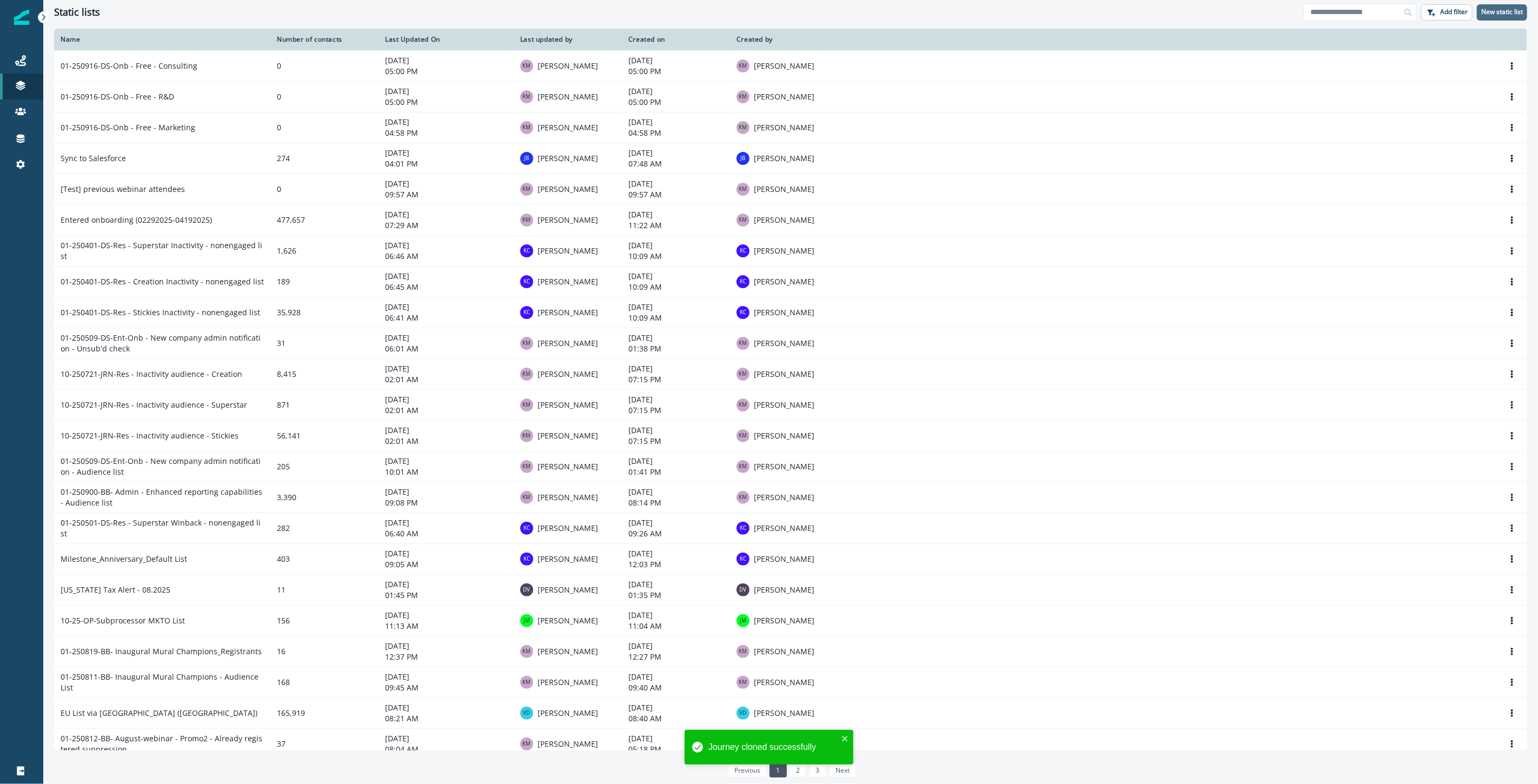
click at [922, 14] on p "New static list" at bounding box center [1503, 12] width 42 height 8
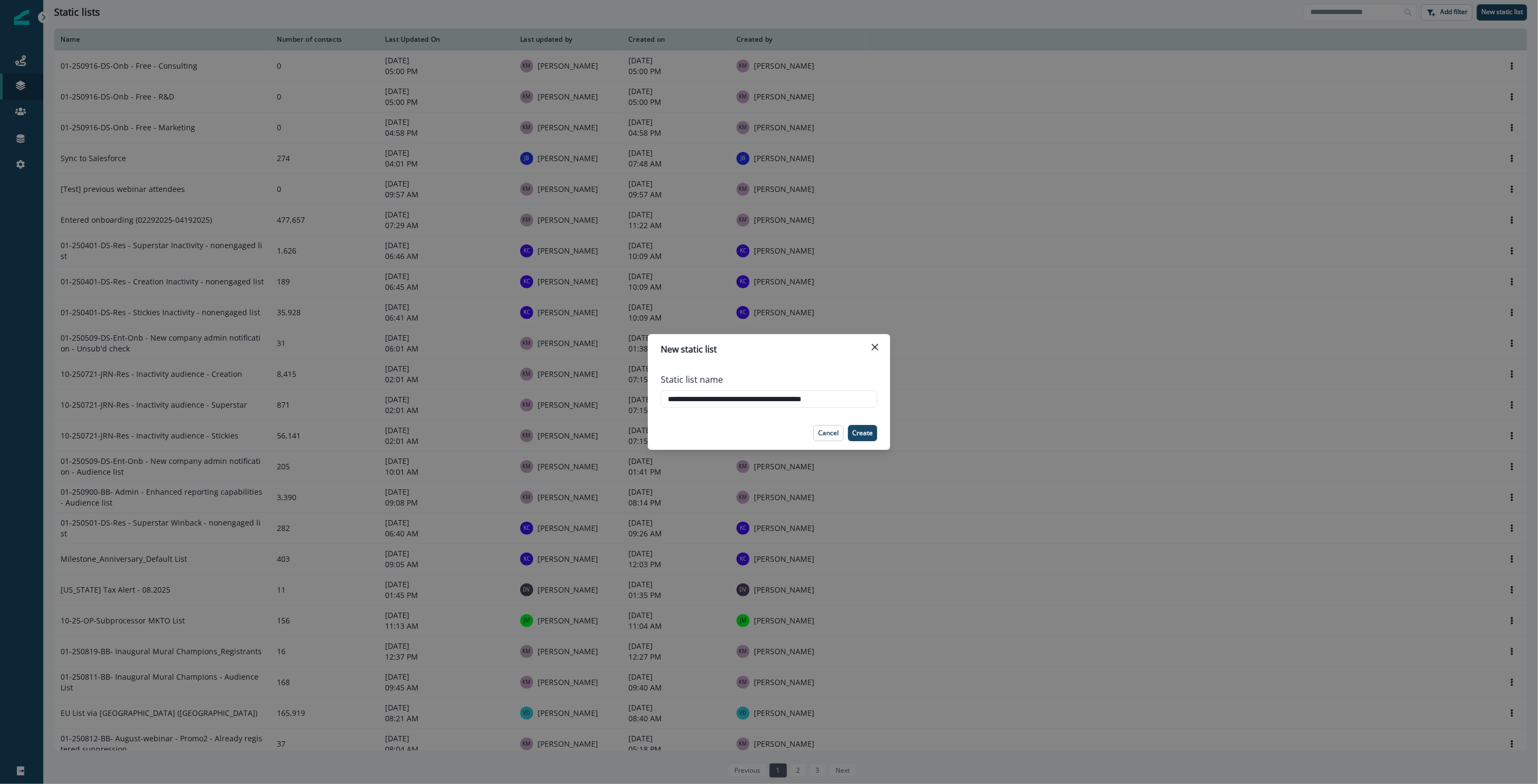
drag, startPoint x: 791, startPoint y: 398, endPoint x: 1058, endPoint y: 382, distance: 267.5
click at [922, 374] on div "**********" at bounding box center [769, 392] width 1538 height 784
type input "**********"
click at [829, 359] on header "New static list" at bounding box center [769, 349] width 242 height 31
click at [869, 434] on p "Create" at bounding box center [863, 433] width 21 height 8
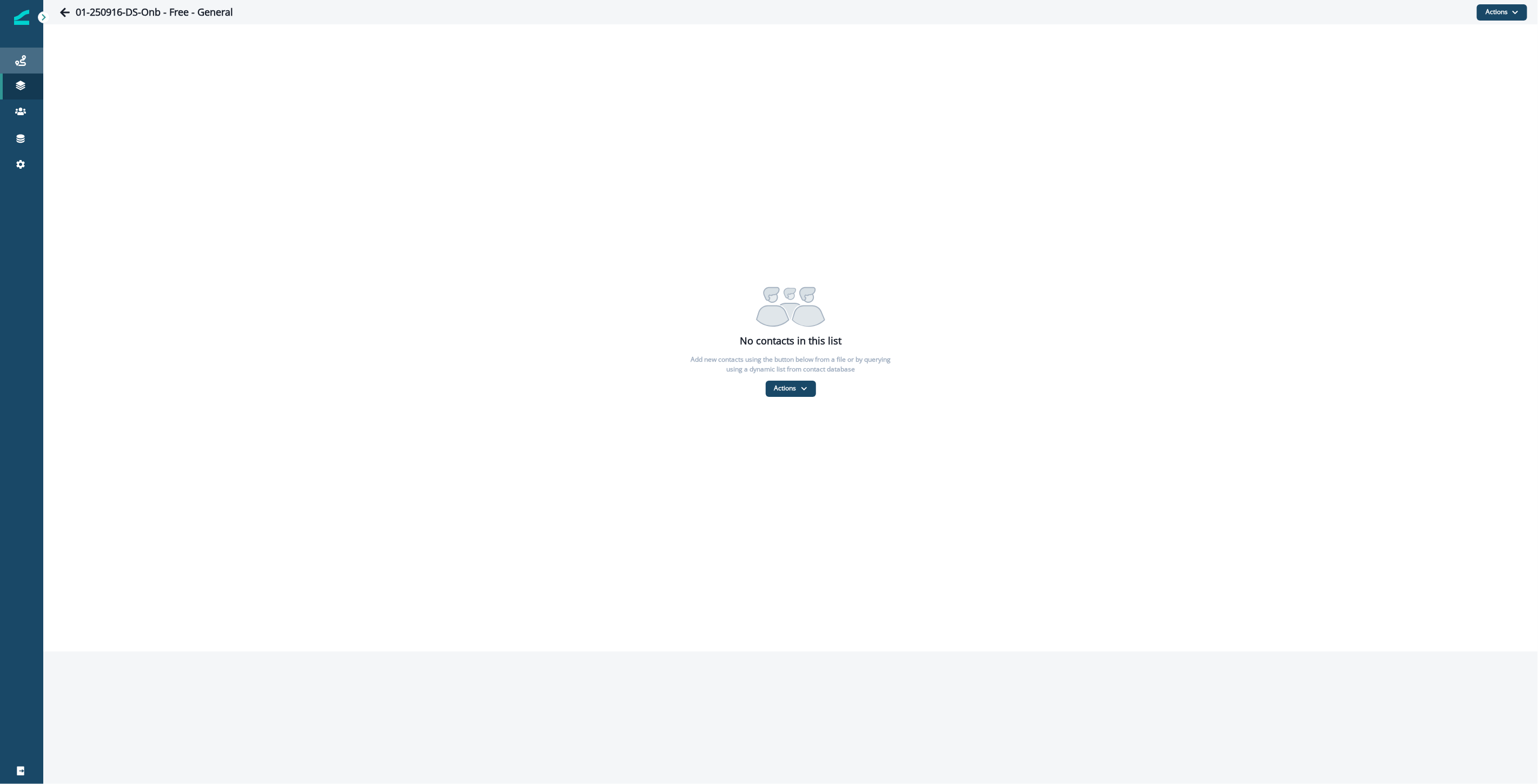
click at [19, 66] on div "Journeys" at bounding box center [22, 61] width 34 height 13
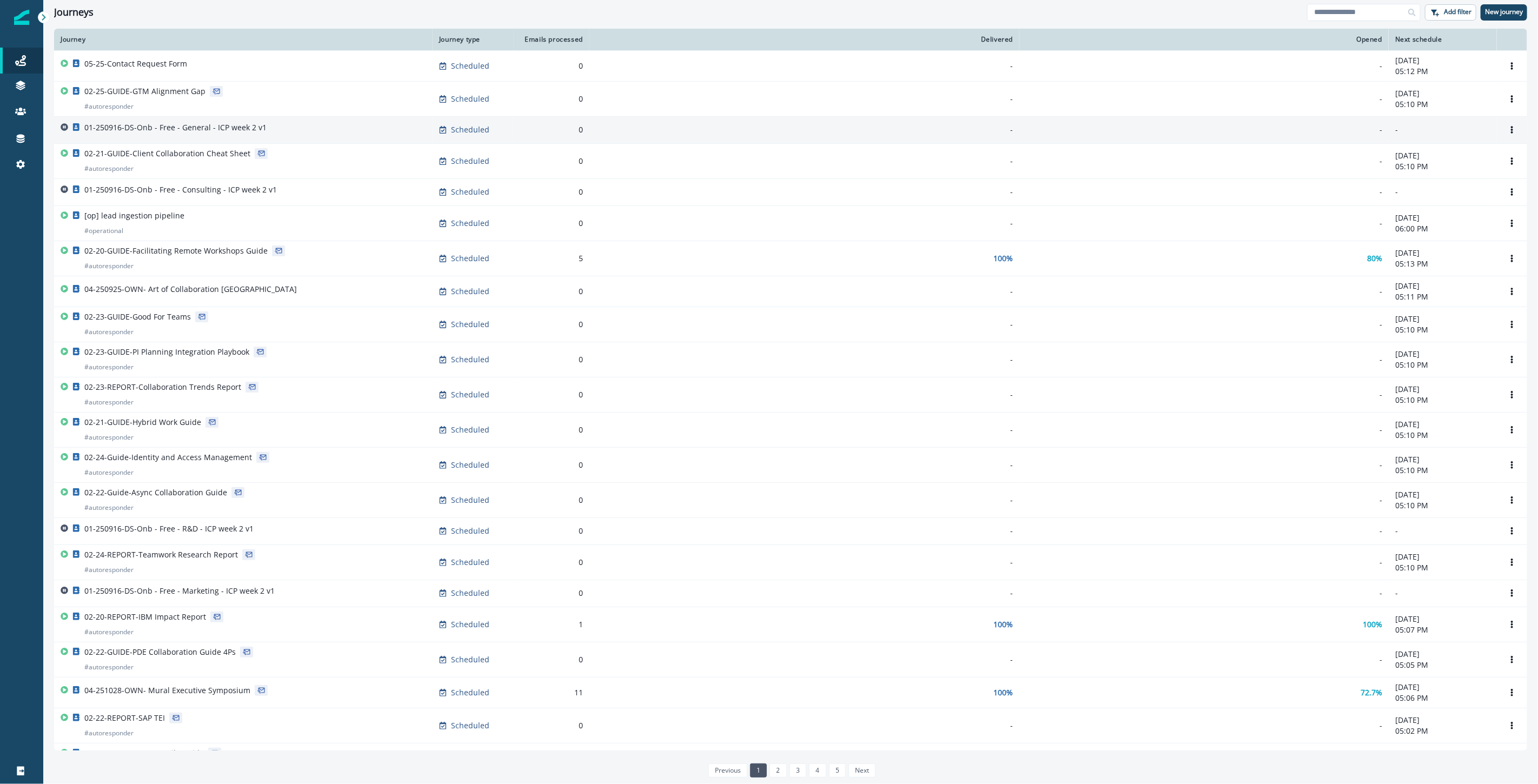
click at [275, 133] on div "01-250916-DS-Onb - Free - General - ICP week 2 v1" at bounding box center [242, 130] width 365 height 15
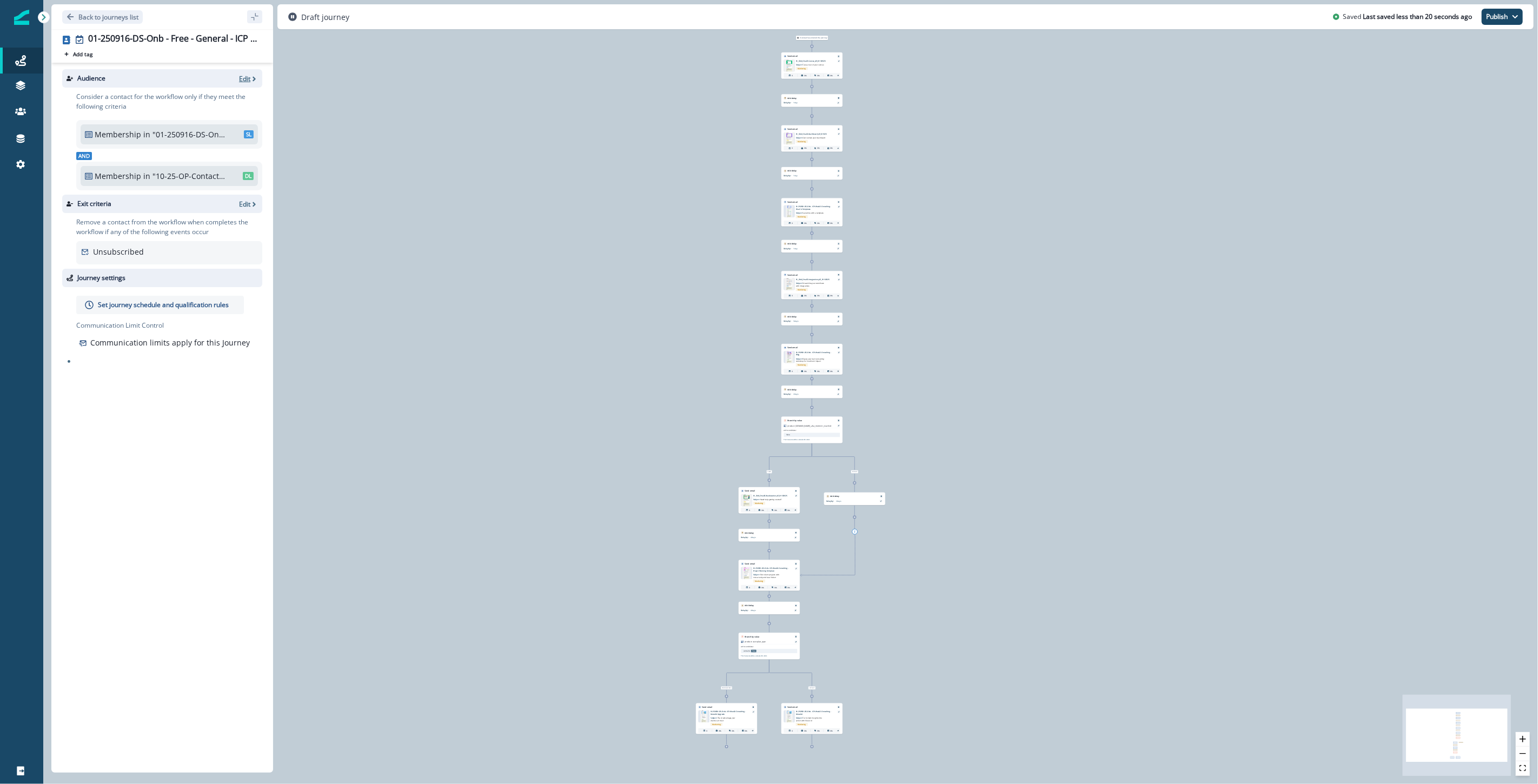
click at [243, 79] on p "Edit" at bounding box center [245, 79] width 11 height 10
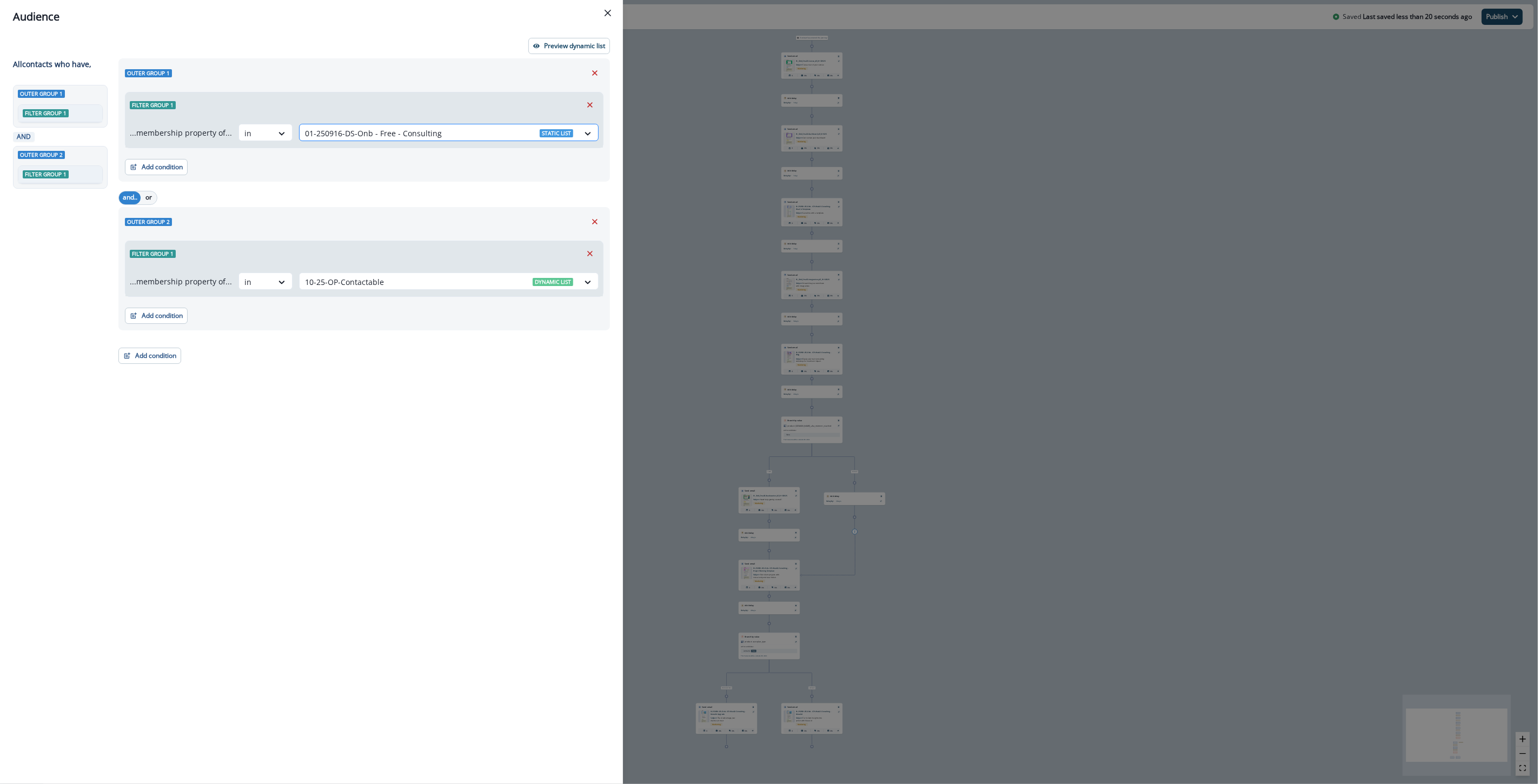
click at [386, 132] on div at bounding box center [439, 134] width 268 height 13
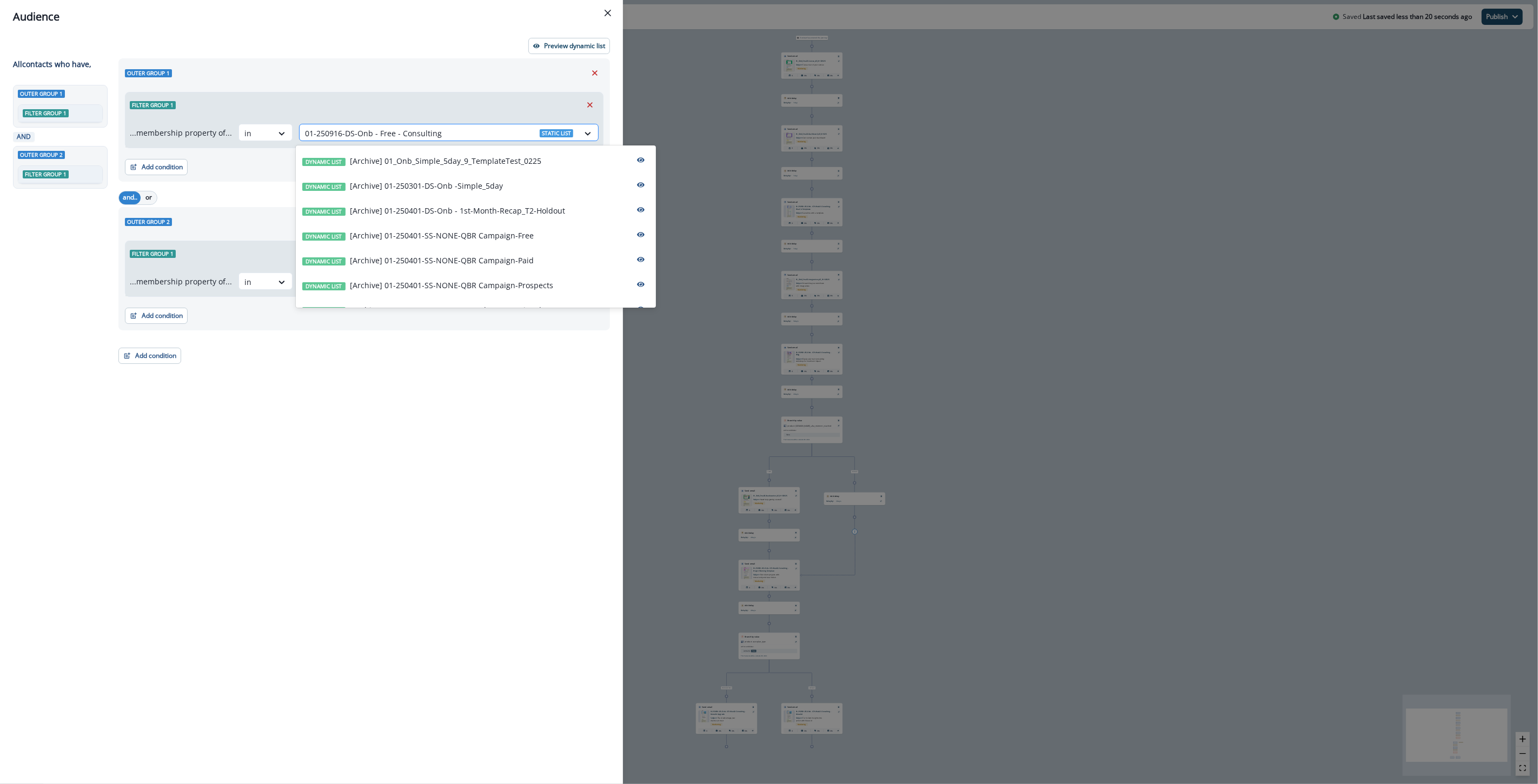
paste input "**********"
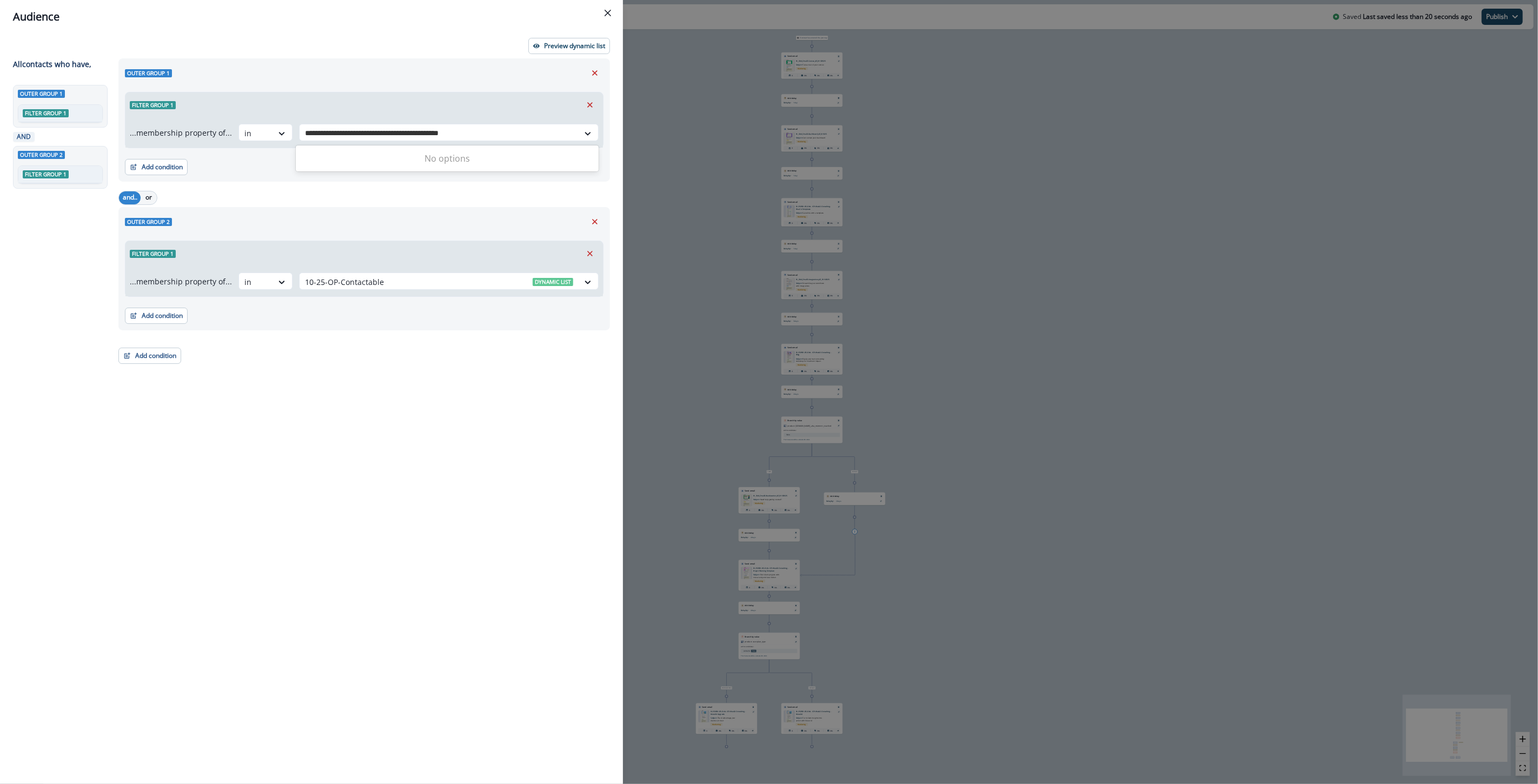
drag, startPoint x: 427, startPoint y: 132, endPoint x: 683, endPoint y: 149, distance: 256.6
click at [683, 149] on div "**********" at bounding box center [769, 392] width 1538 height 784
type input "**********"
click at [468, 163] on p "01-250916-DS-Onb - Free - General" at bounding box center [413, 161] width 127 height 11
click at [670, 71] on div "Audience Preview dynamic list All contact s who have, Outer group 1 Filter grou…" at bounding box center [769, 392] width 1538 height 784
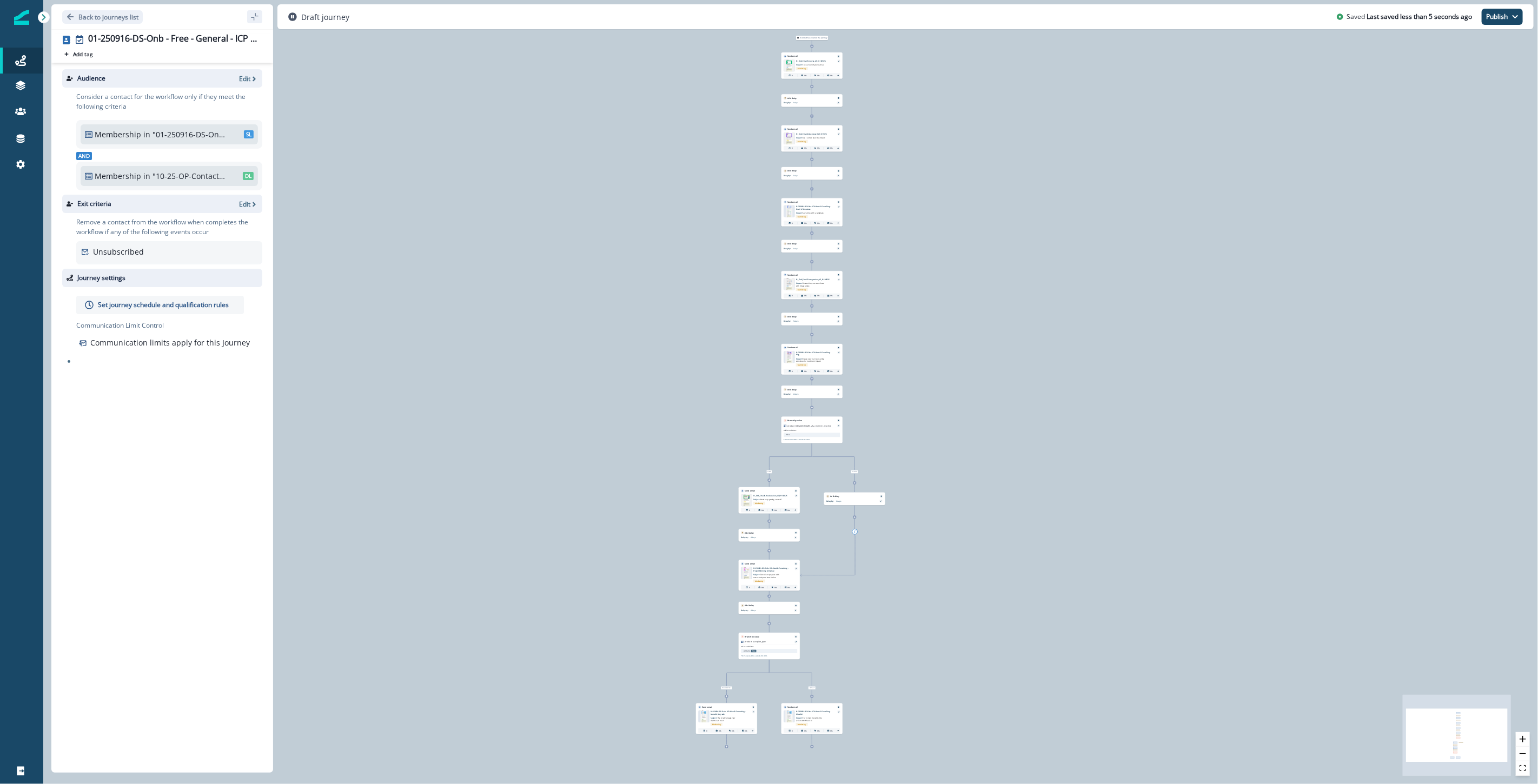
click at [131, 306] on p "Set journey schedule and qualification rules" at bounding box center [163, 305] width 131 height 10
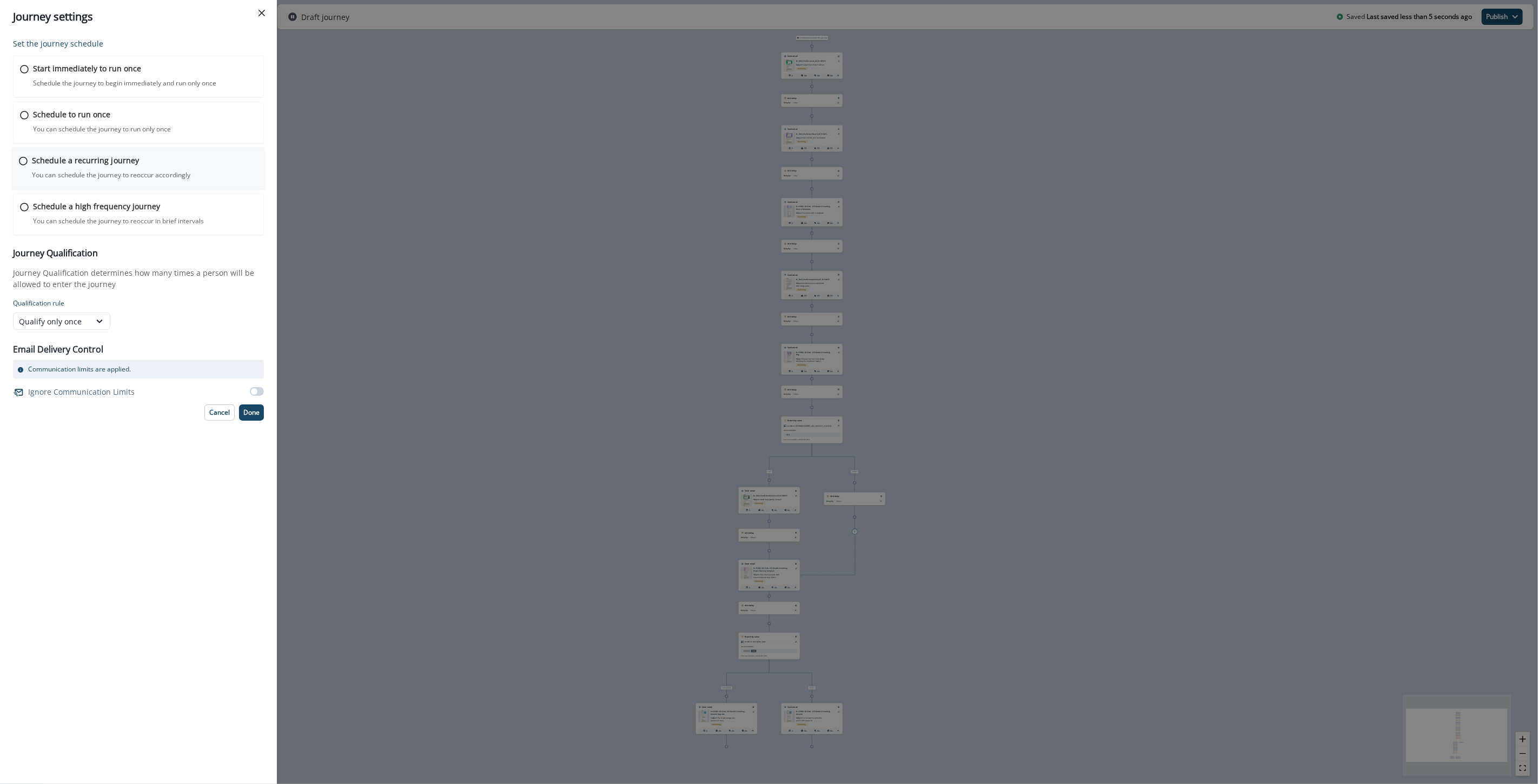
click at [71, 171] on p "You can schedule the journey to reoccur accordingly" at bounding box center [111, 175] width 158 height 10
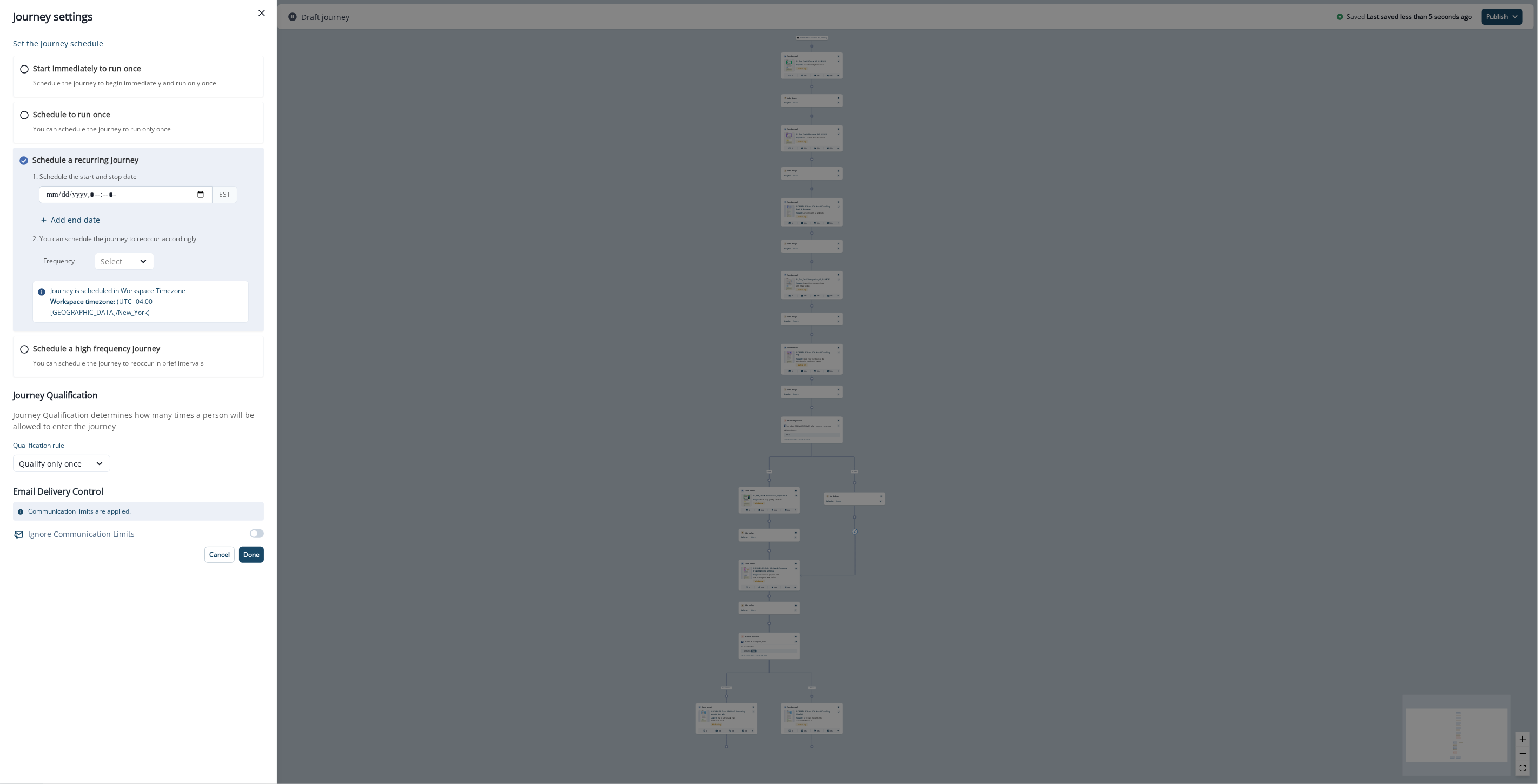
click at [72, 193] on input "datetime-local" at bounding box center [126, 195] width 174 height 17
click at [200, 196] on input "datetime-local" at bounding box center [126, 195] width 174 height 17
type input "**********"
click at [239, 441] on p "Qualification rule" at bounding box center [138, 445] width 251 height 10
click at [139, 258] on icon at bounding box center [143, 260] width 10 height 10
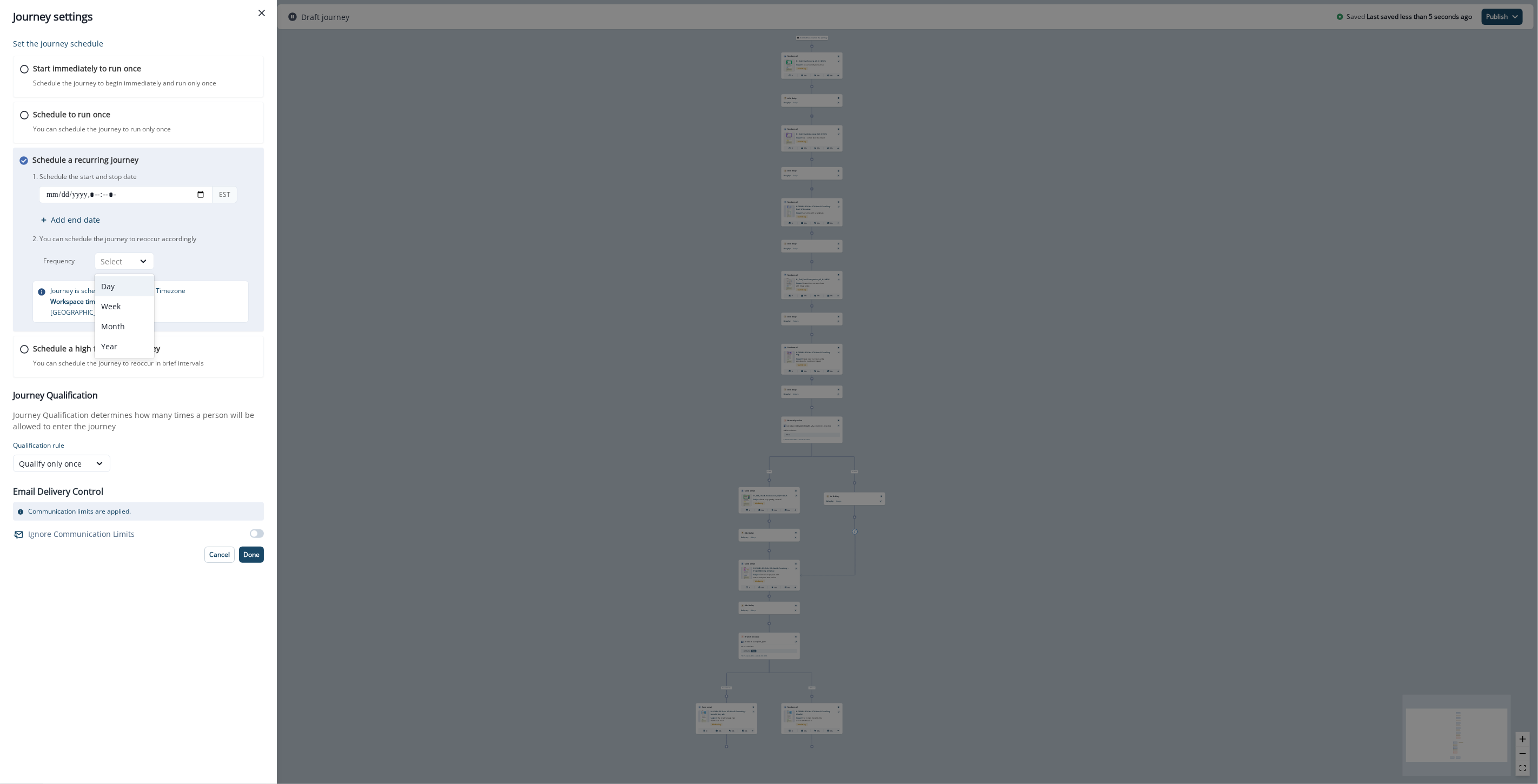
click at [126, 287] on div "Day" at bounding box center [124, 286] width 59 height 20
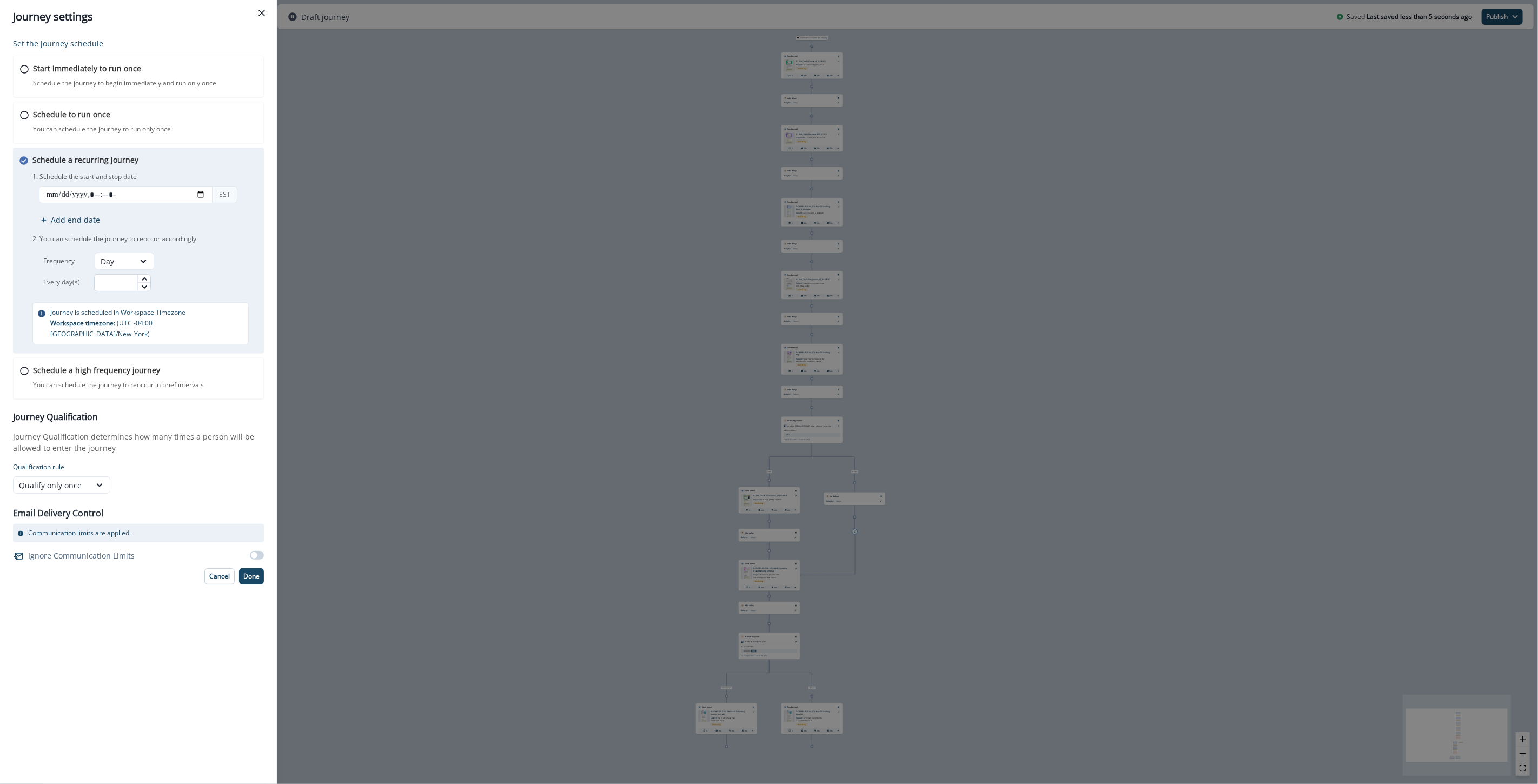
click at [129, 278] on input "text" at bounding box center [123, 282] width 57 height 17
type input "*"
click at [257, 572] on p "Done" at bounding box center [251, 576] width 16 height 8
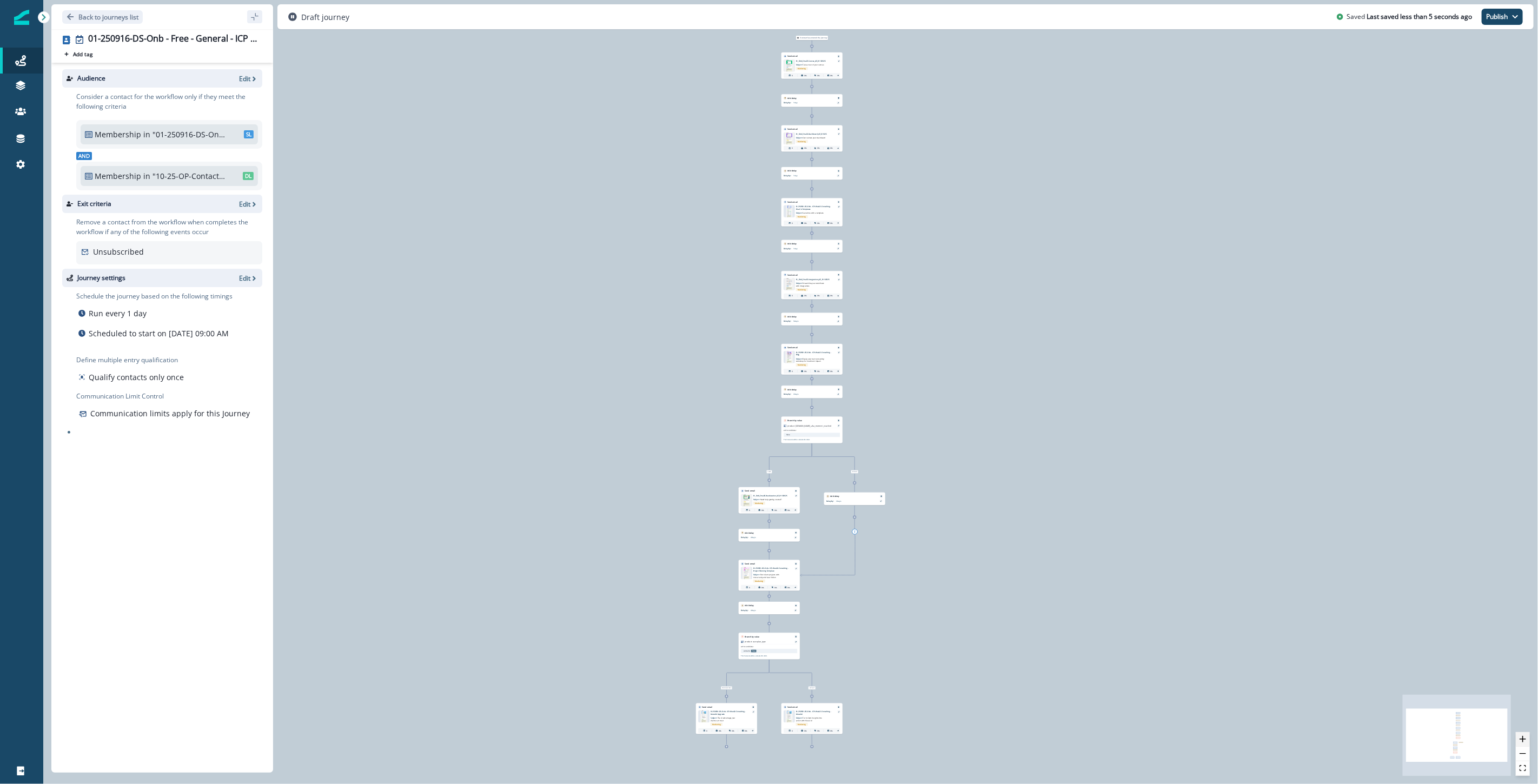
click at [922, 741] on icon "zoom in" at bounding box center [1523, 739] width 7 height 7
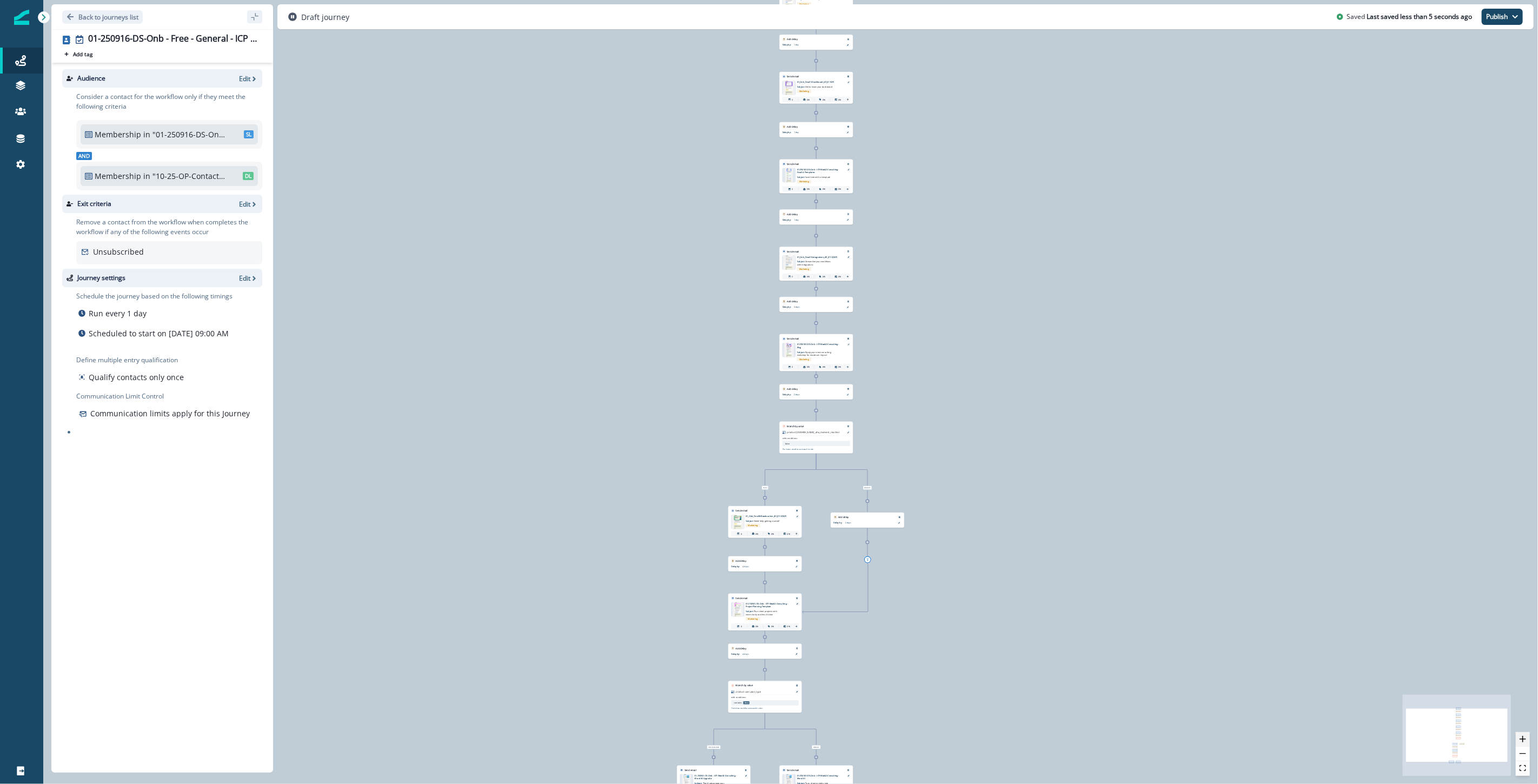
click at [922, 741] on icon "zoom in" at bounding box center [1523, 739] width 7 height 7
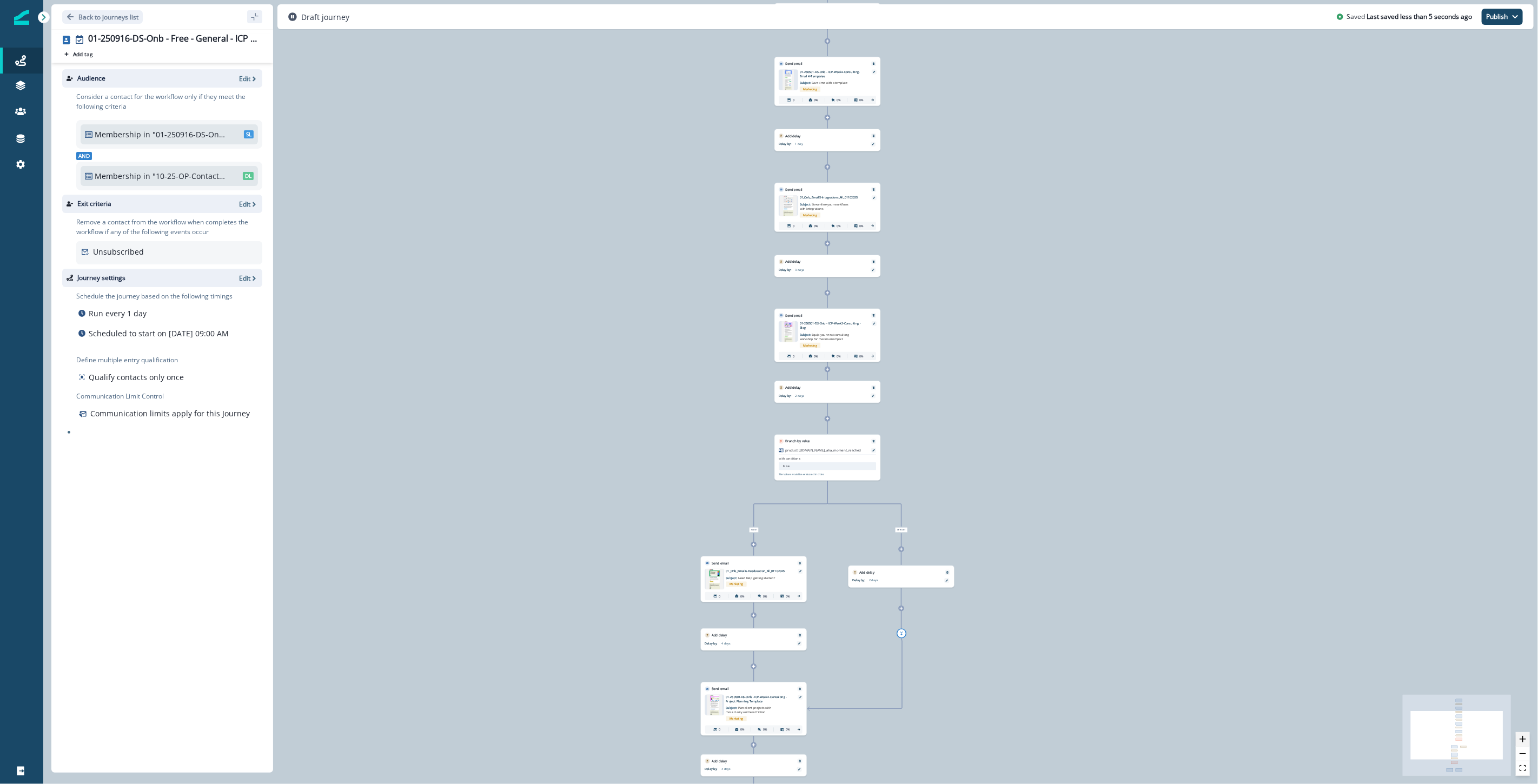
click at [922, 741] on icon "zoom in" at bounding box center [1523, 739] width 7 height 7
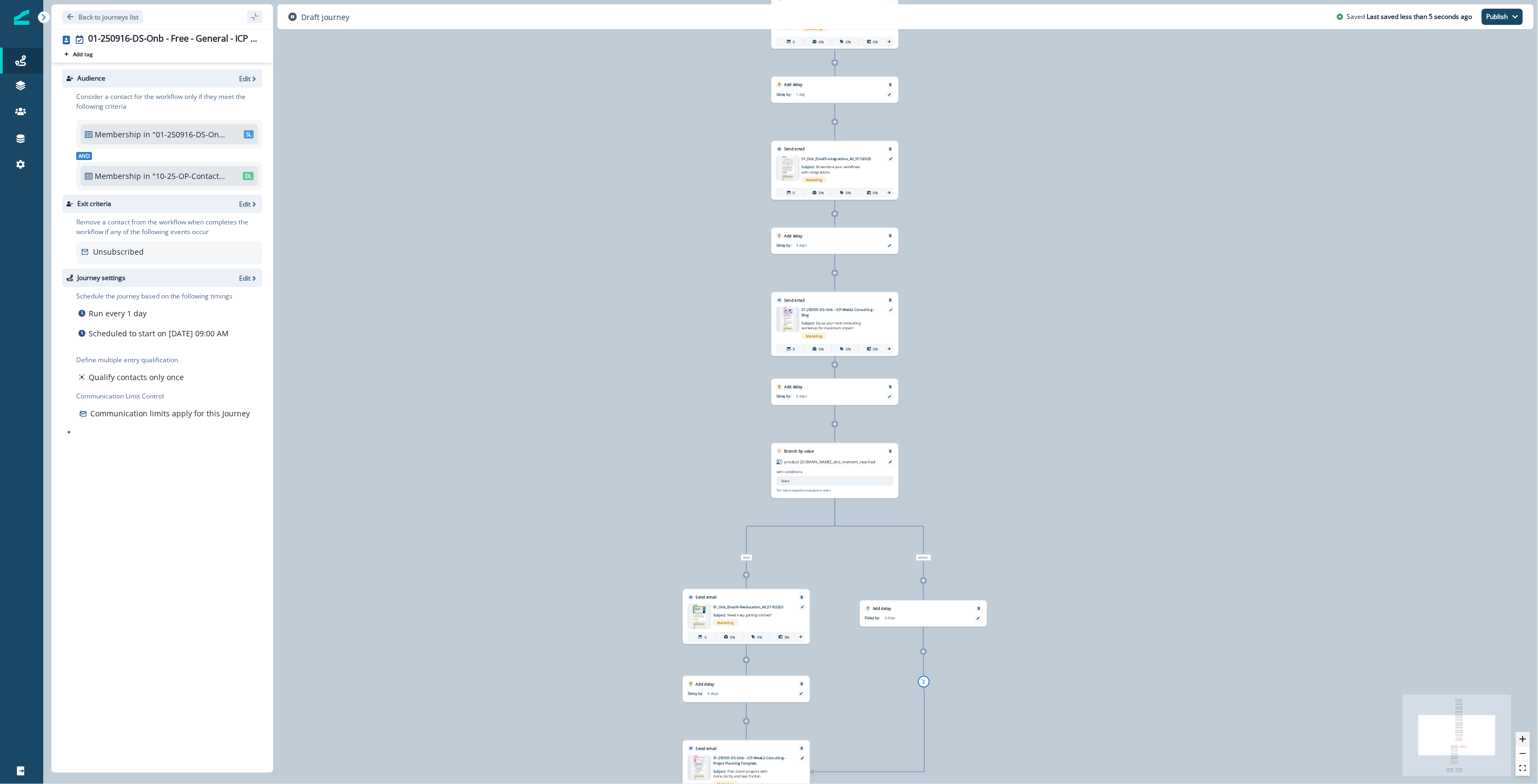
click at [922, 741] on icon "zoom in" at bounding box center [1523, 739] width 7 height 7
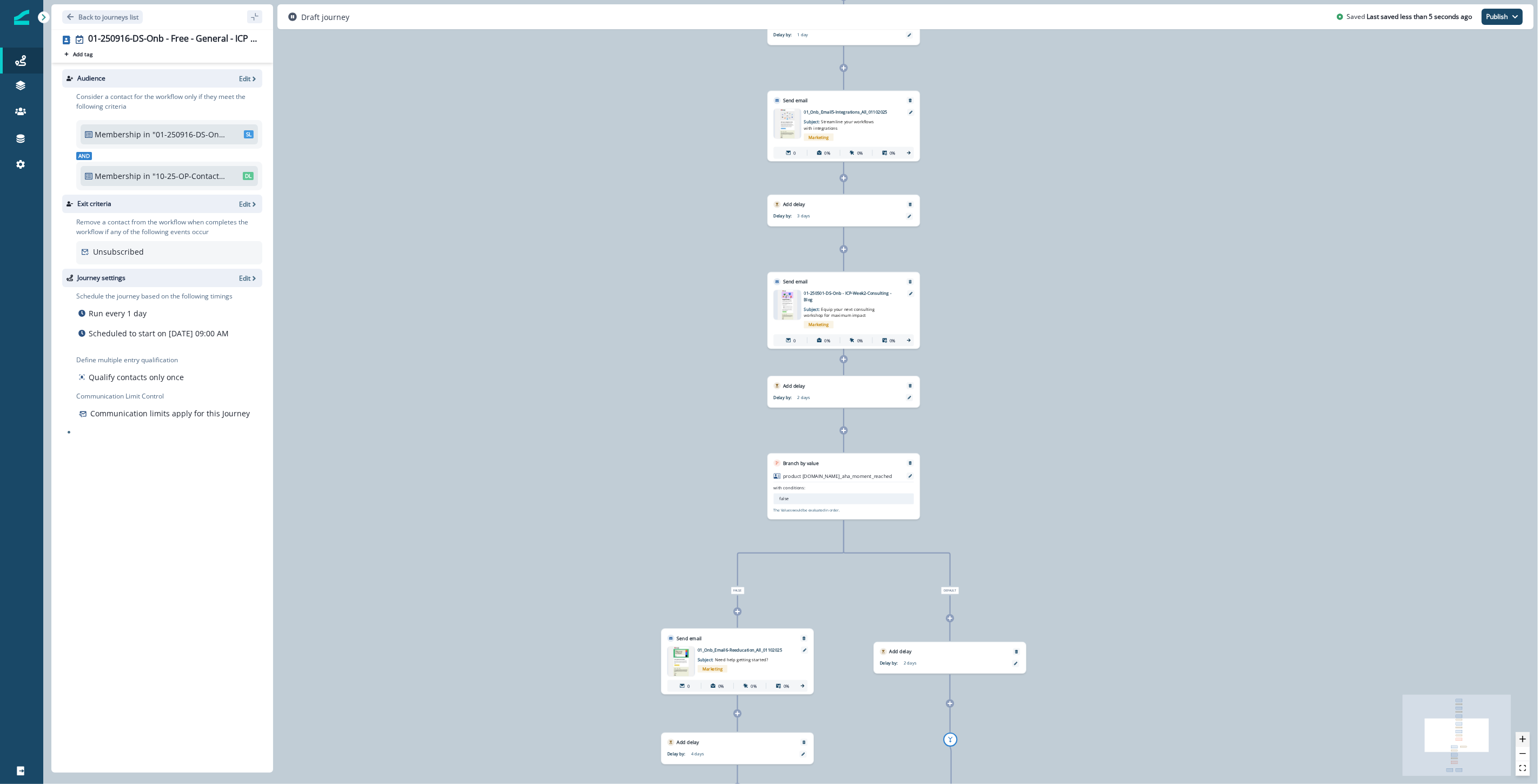
click at [922, 741] on icon "zoom in" at bounding box center [1523, 739] width 7 height 7
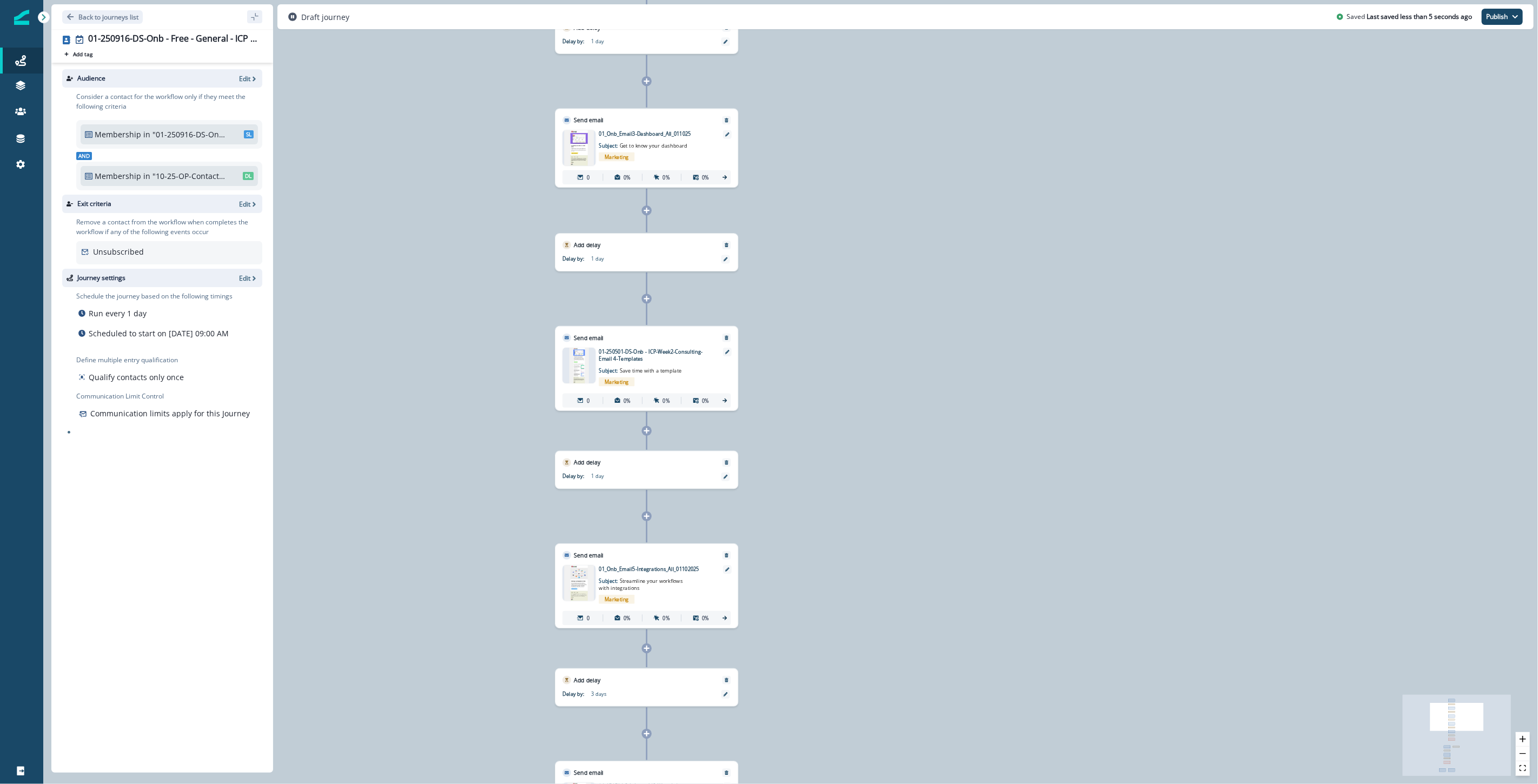
drag, startPoint x: 1215, startPoint y: 151, endPoint x: 1018, endPoint y: 671, distance: 556.1
click at [922, 671] on div "0 contact has entered the journey Send email Email asset changed, journey repor…" at bounding box center [790, 392] width 1495 height 784
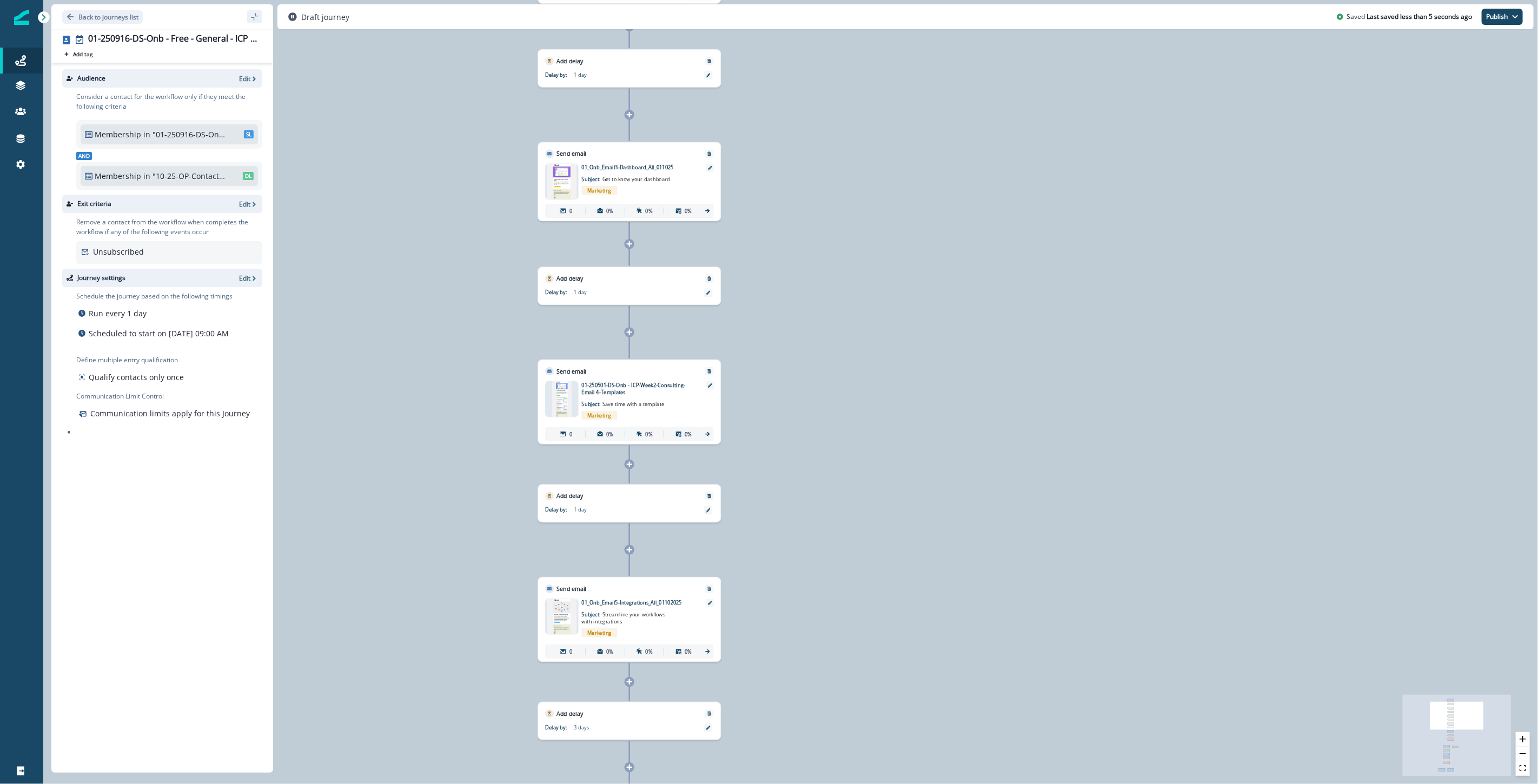
drag, startPoint x: 951, startPoint y: 250, endPoint x: 780, endPoint y: 285, distance: 174.5
click at [922, 181] on div "0 contact has entered the journey Send email Email asset changed, journey repor…" at bounding box center [790, 392] width 1495 height 784
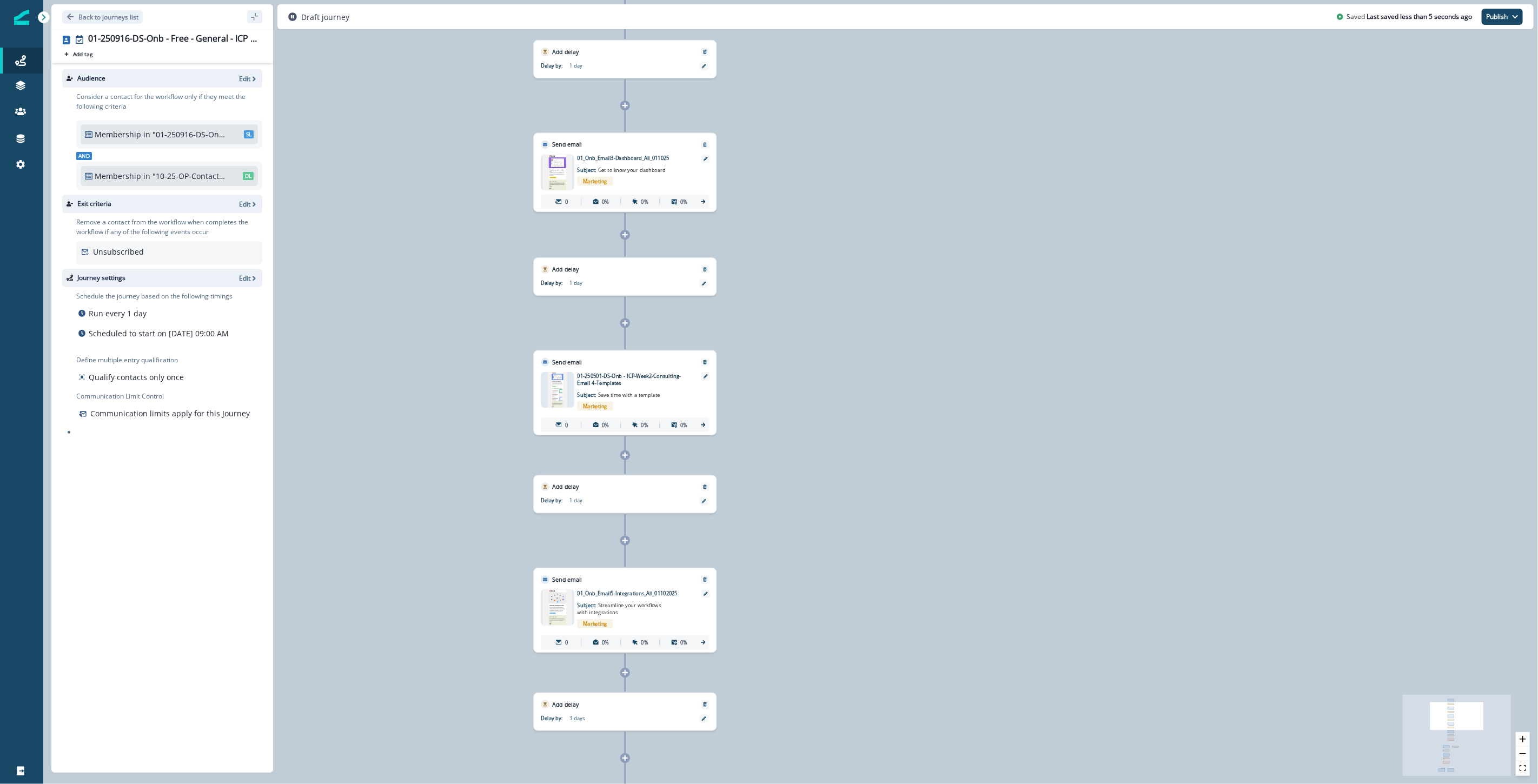
click at [629, 323] on div at bounding box center [625, 322] width 10 height 10
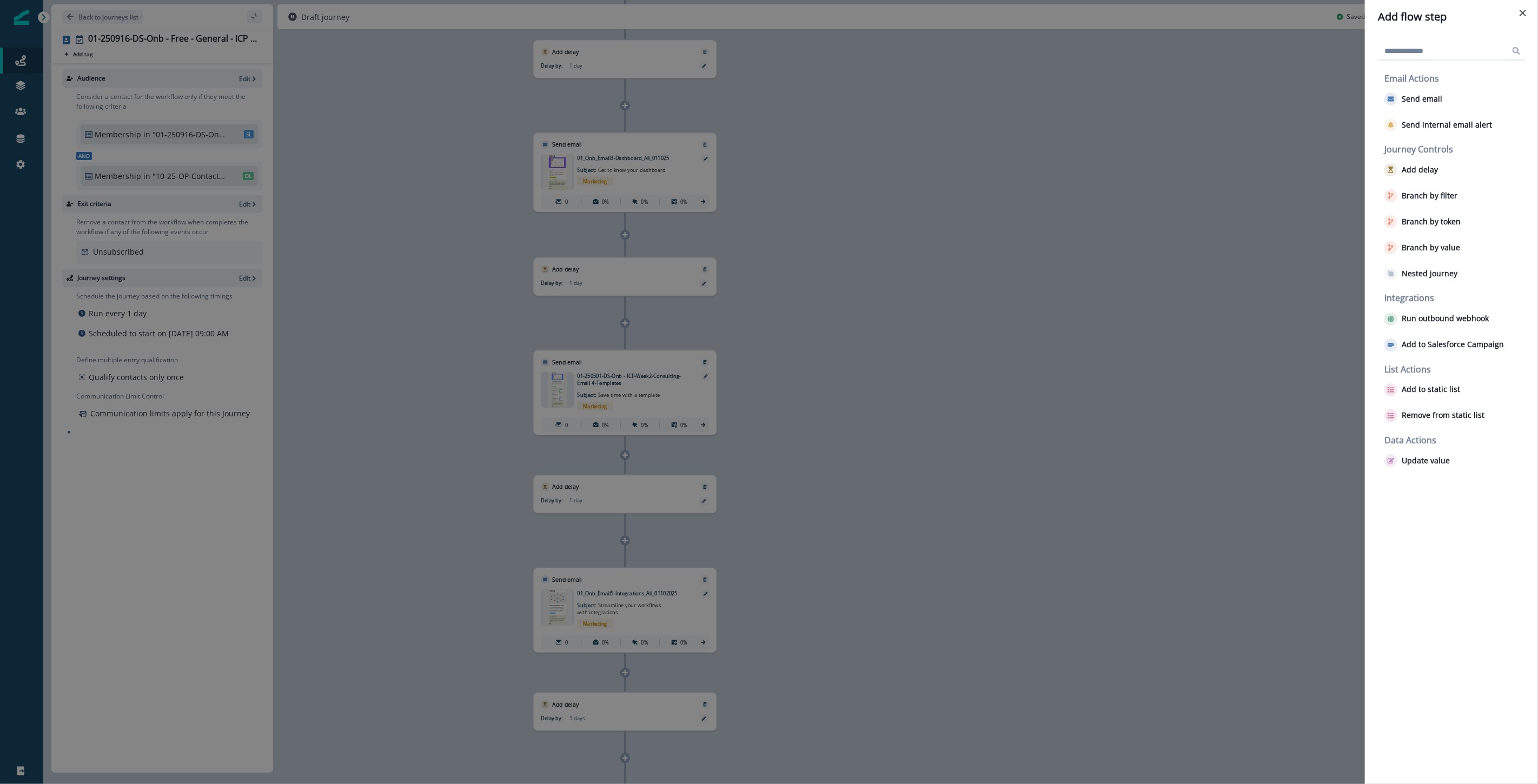
click at [922, 51] on input at bounding box center [1452, 51] width 147 height 17
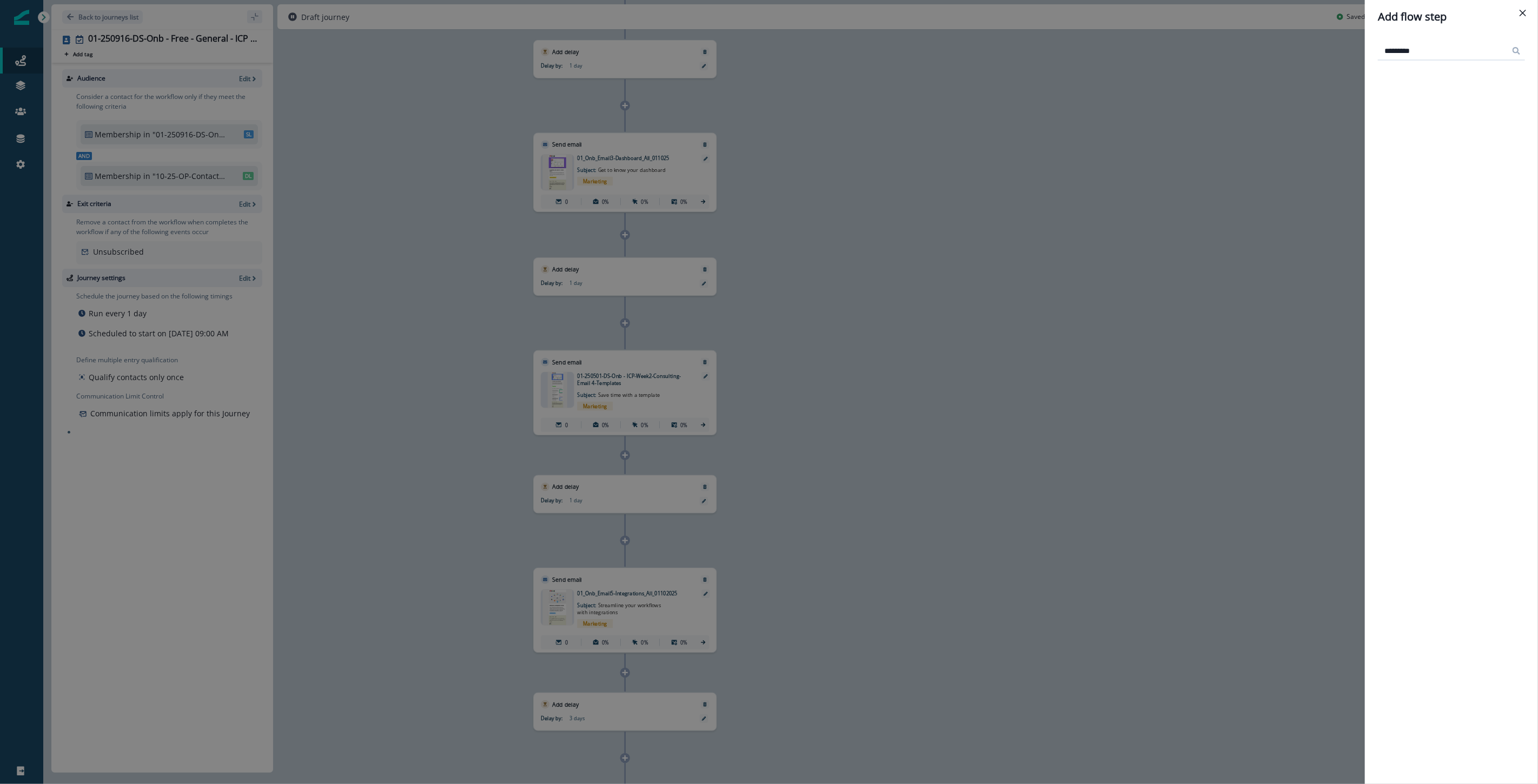
type input "*********"
click at [922, 11] on icon "Close" at bounding box center [1523, 12] width 7 height 7
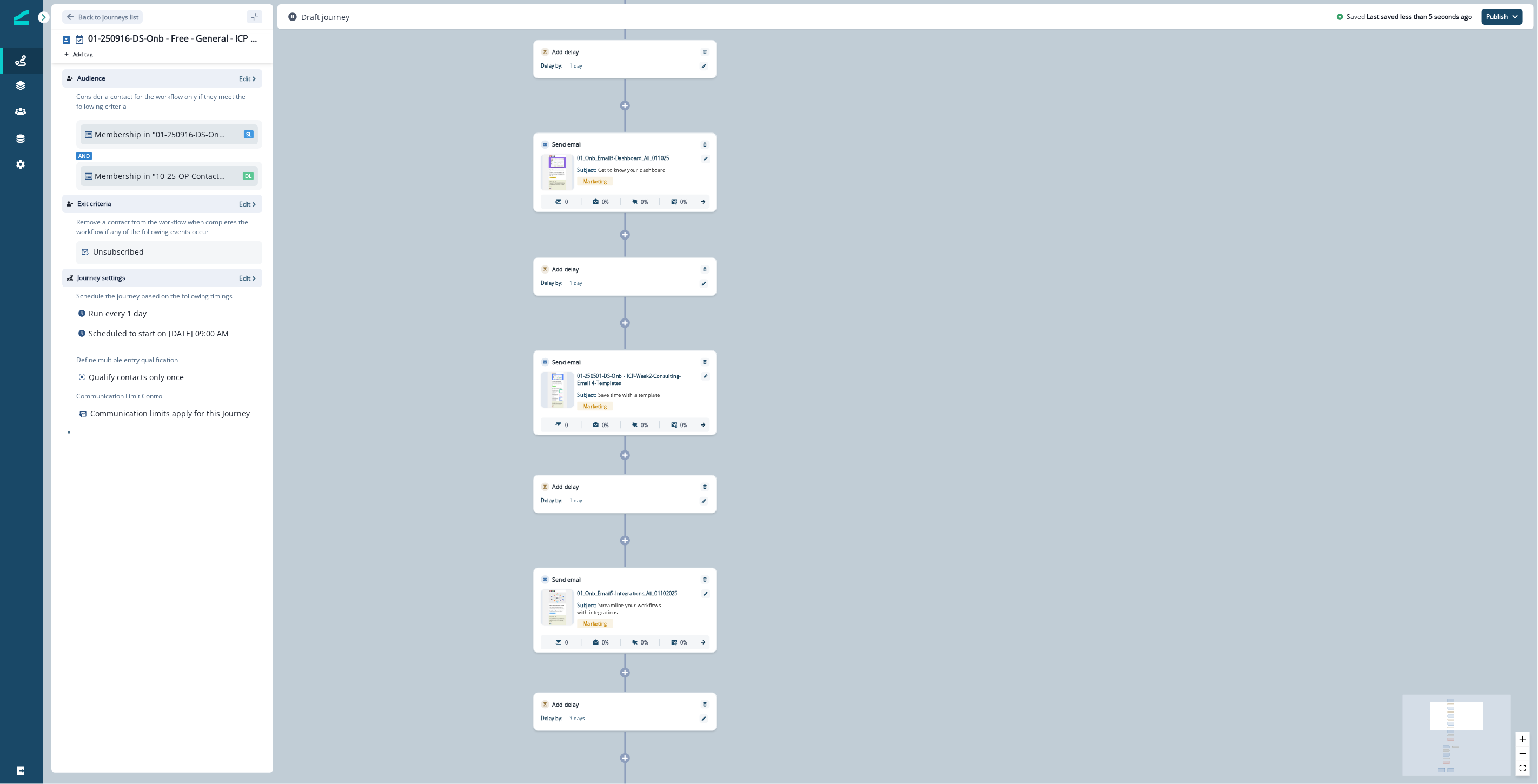
click at [624, 328] on div at bounding box center [625, 322] width 10 height 10
click at [626, 325] on icon at bounding box center [625, 323] width 7 height 7
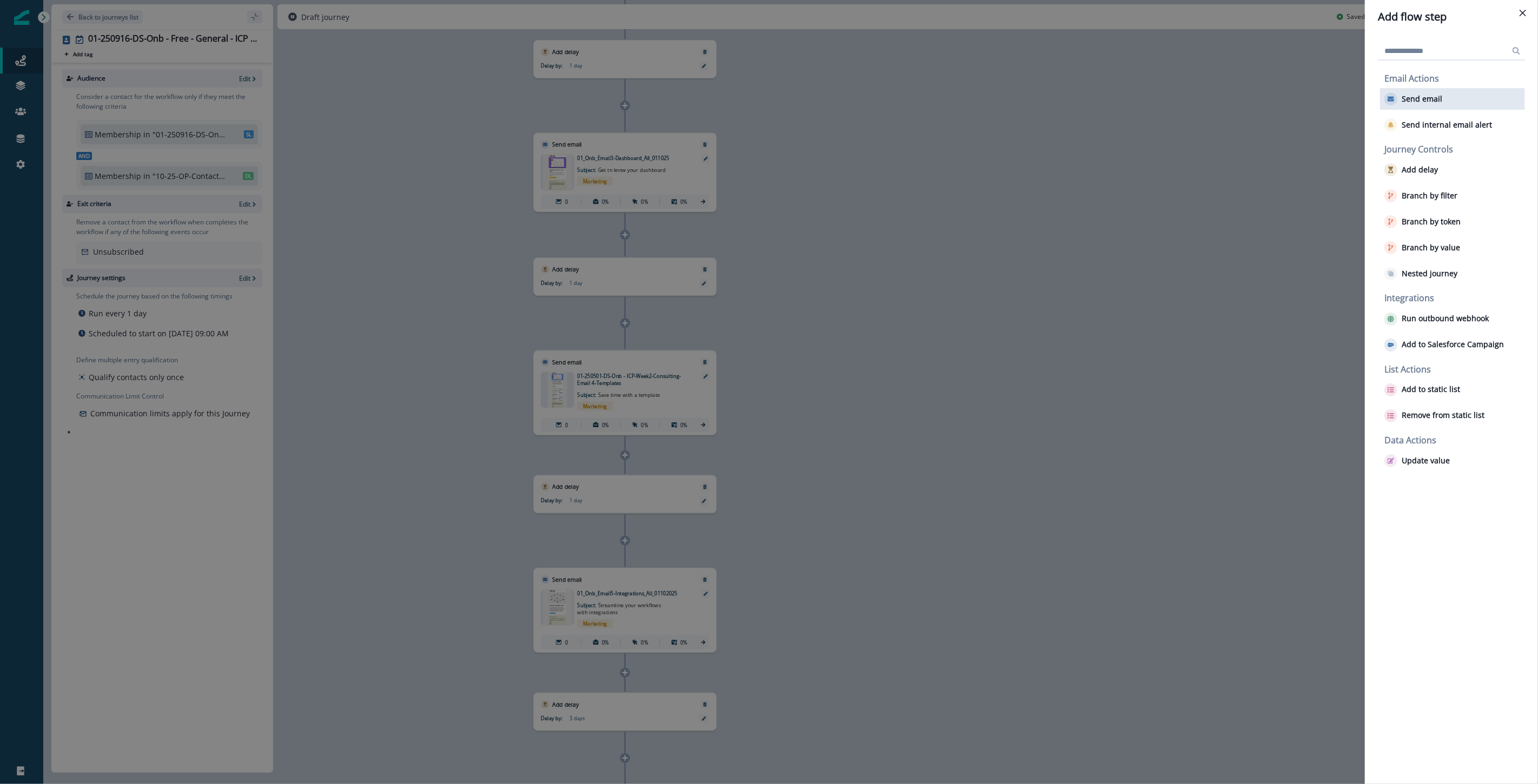
click at [922, 104] on button "Send email" at bounding box center [1413, 99] width 58 height 13
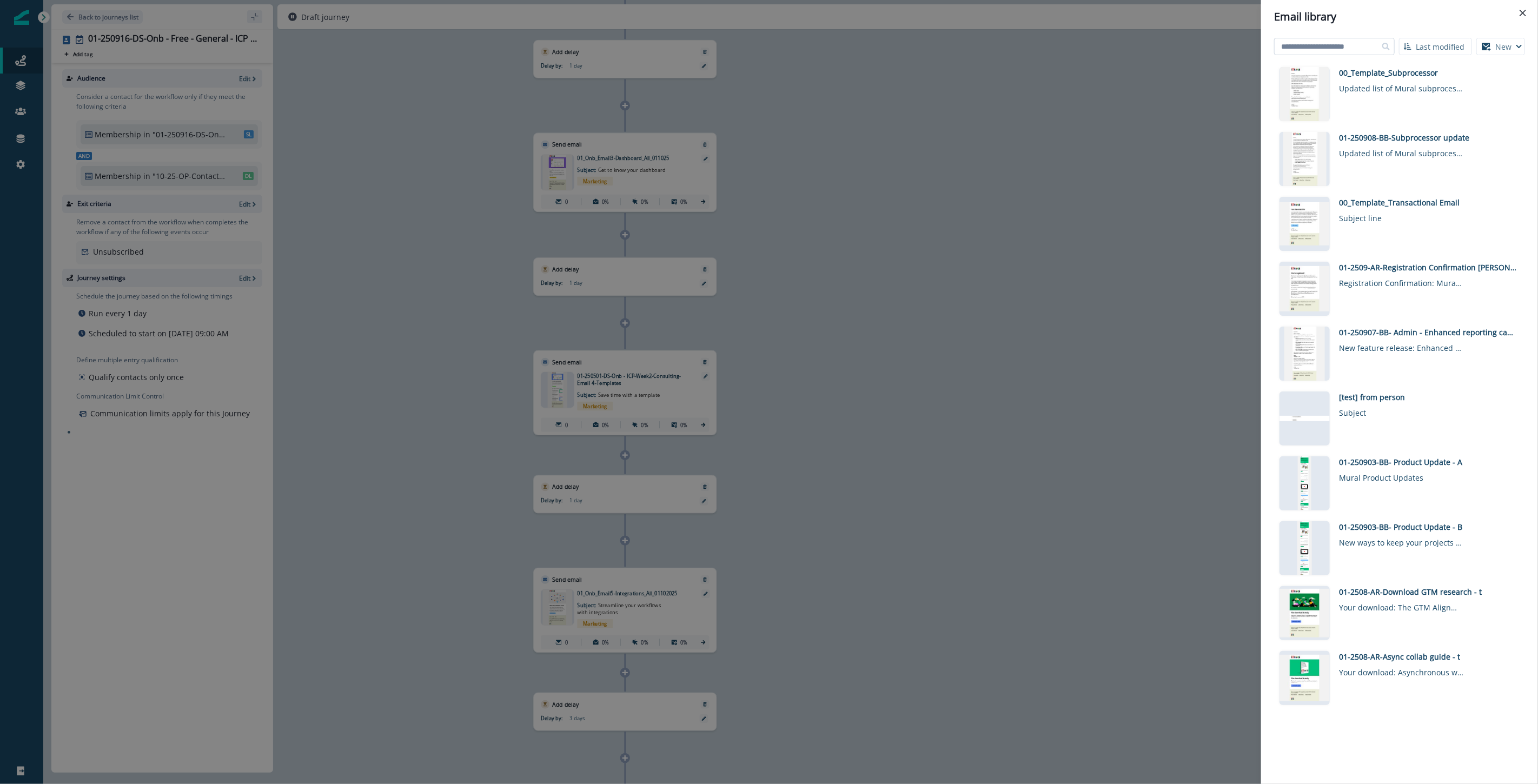
click at [922, 44] on input at bounding box center [1335, 47] width 120 height 17
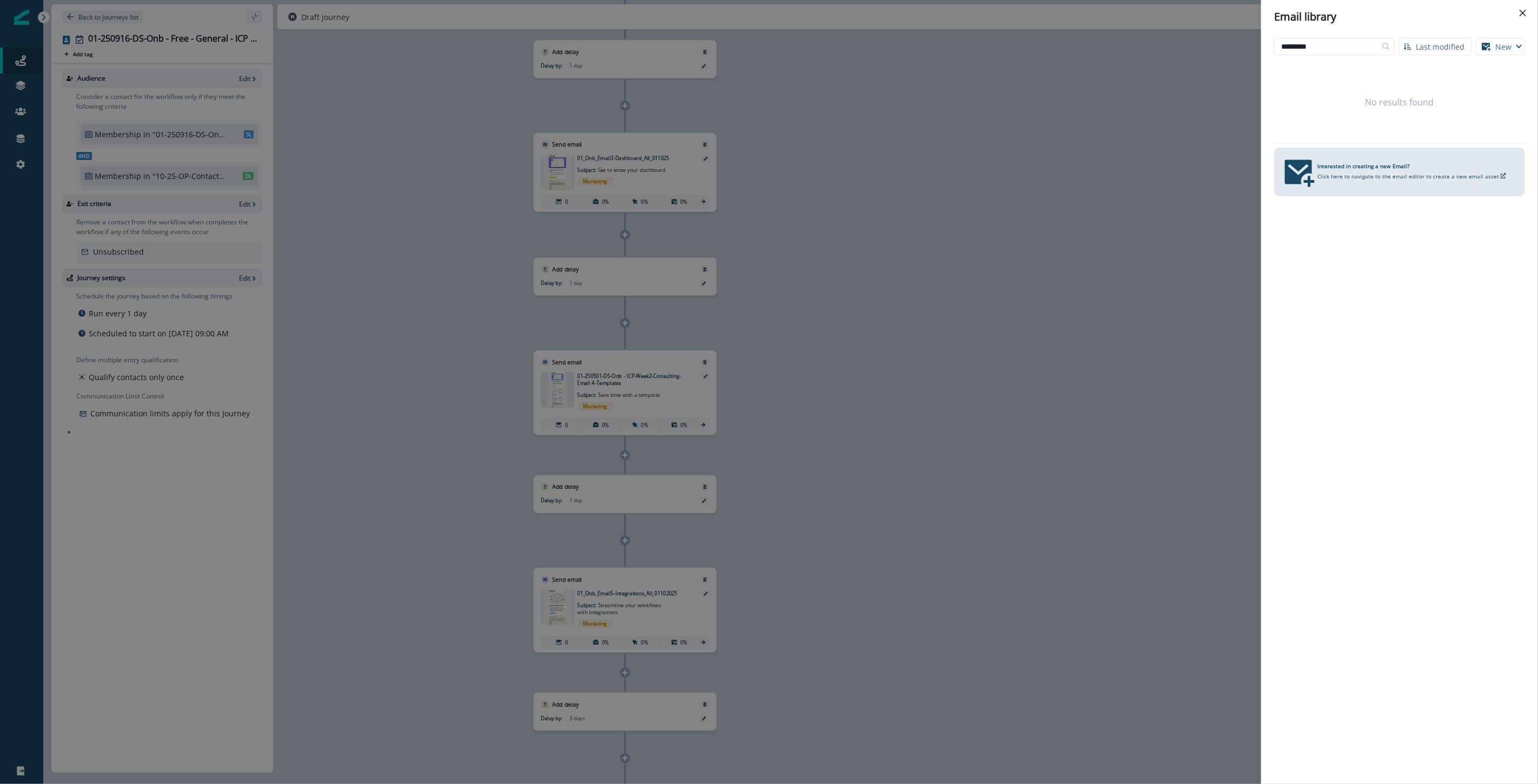
drag, startPoint x: 1333, startPoint y: 47, endPoint x: 1537, endPoint y: 58, distance: 204.3
click at [922, 56] on div "********* Last modified Name (A-Z) Last modified Last created New Visual editor…" at bounding box center [1400, 408] width 277 height 751
type input "*********"
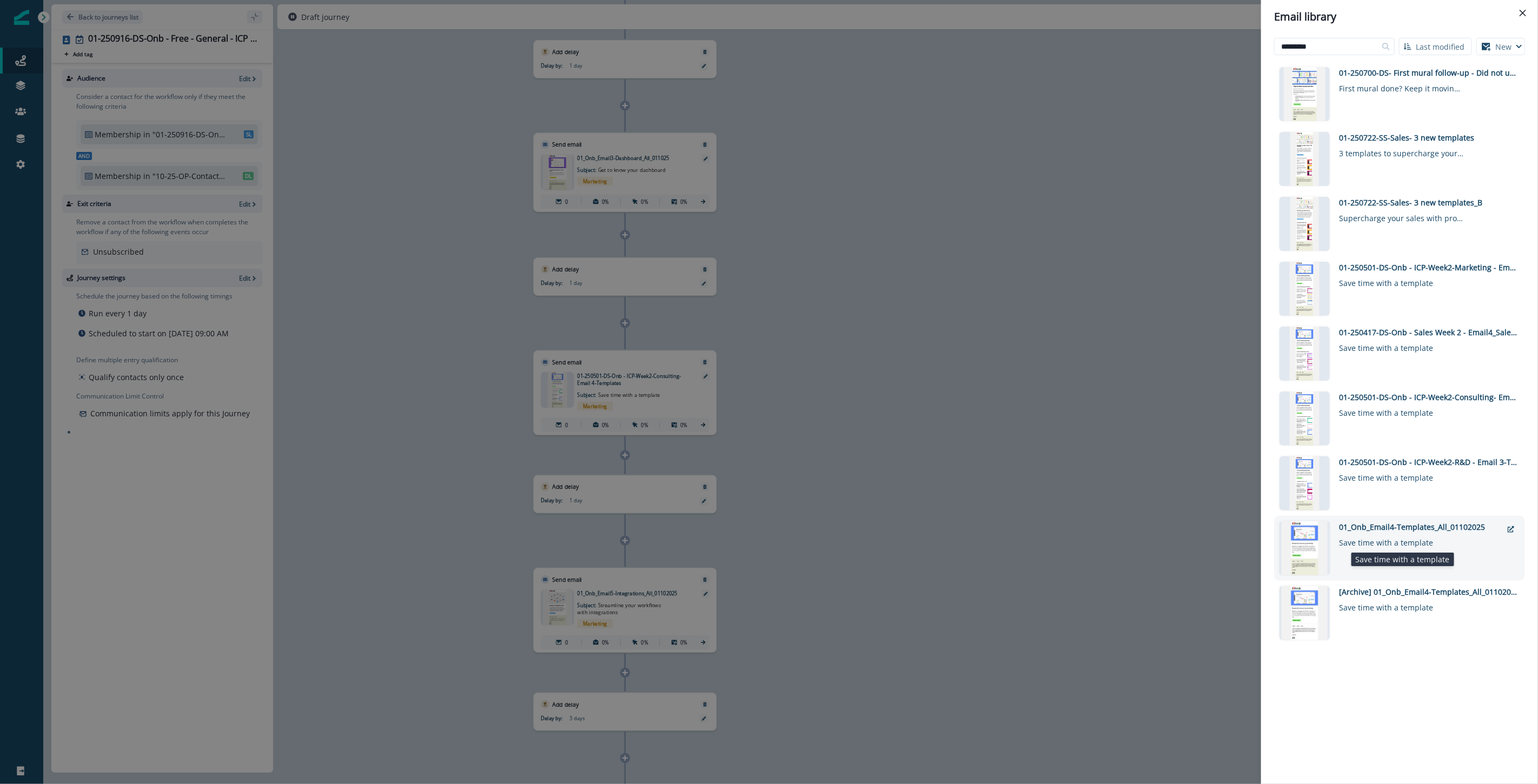
click at [922, 538] on div "Save time with a template" at bounding box center [1402, 540] width 124 height 15
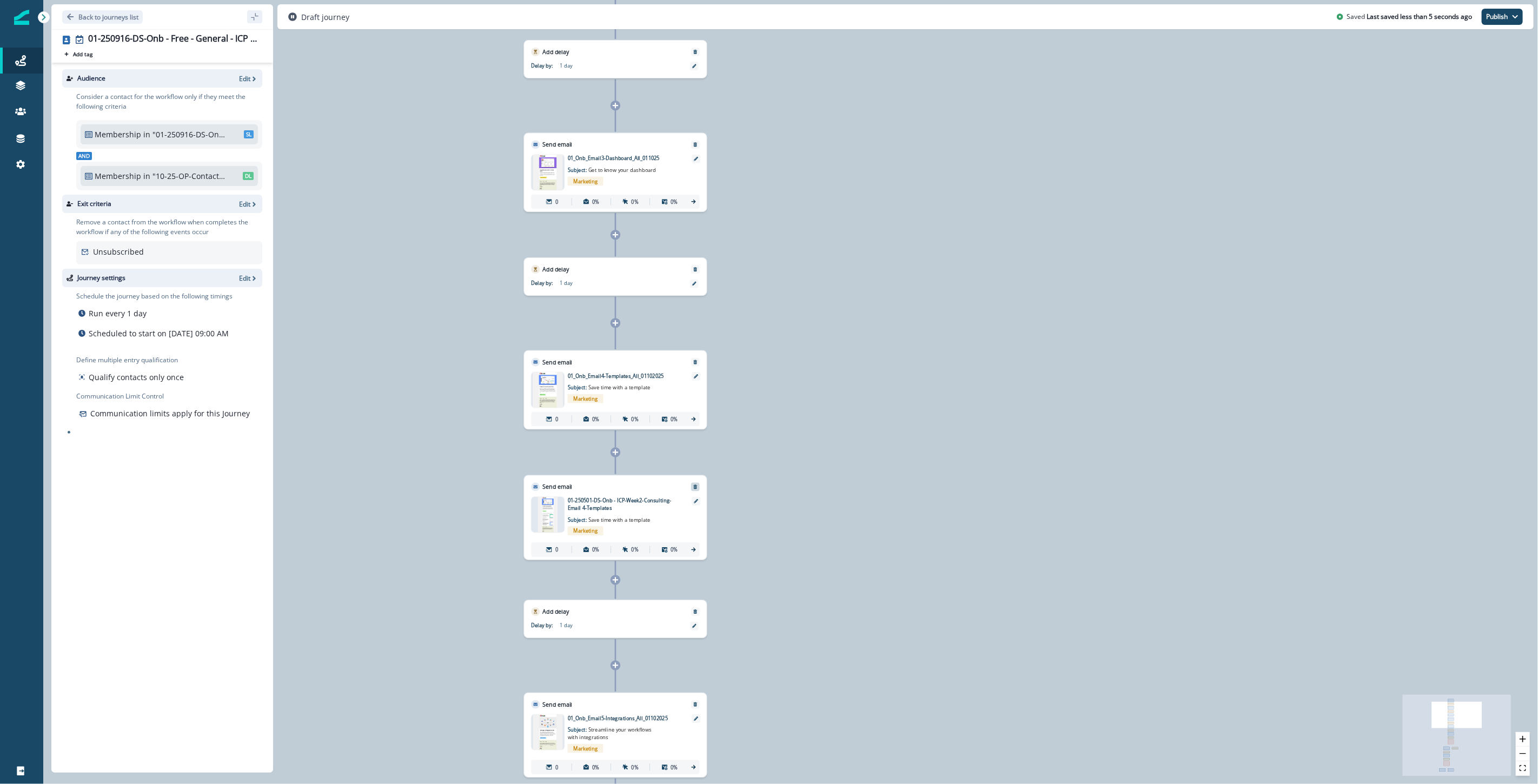
click at [696, 486] on icon "Remove" at bounding box center [696, 487] width 4 height 5
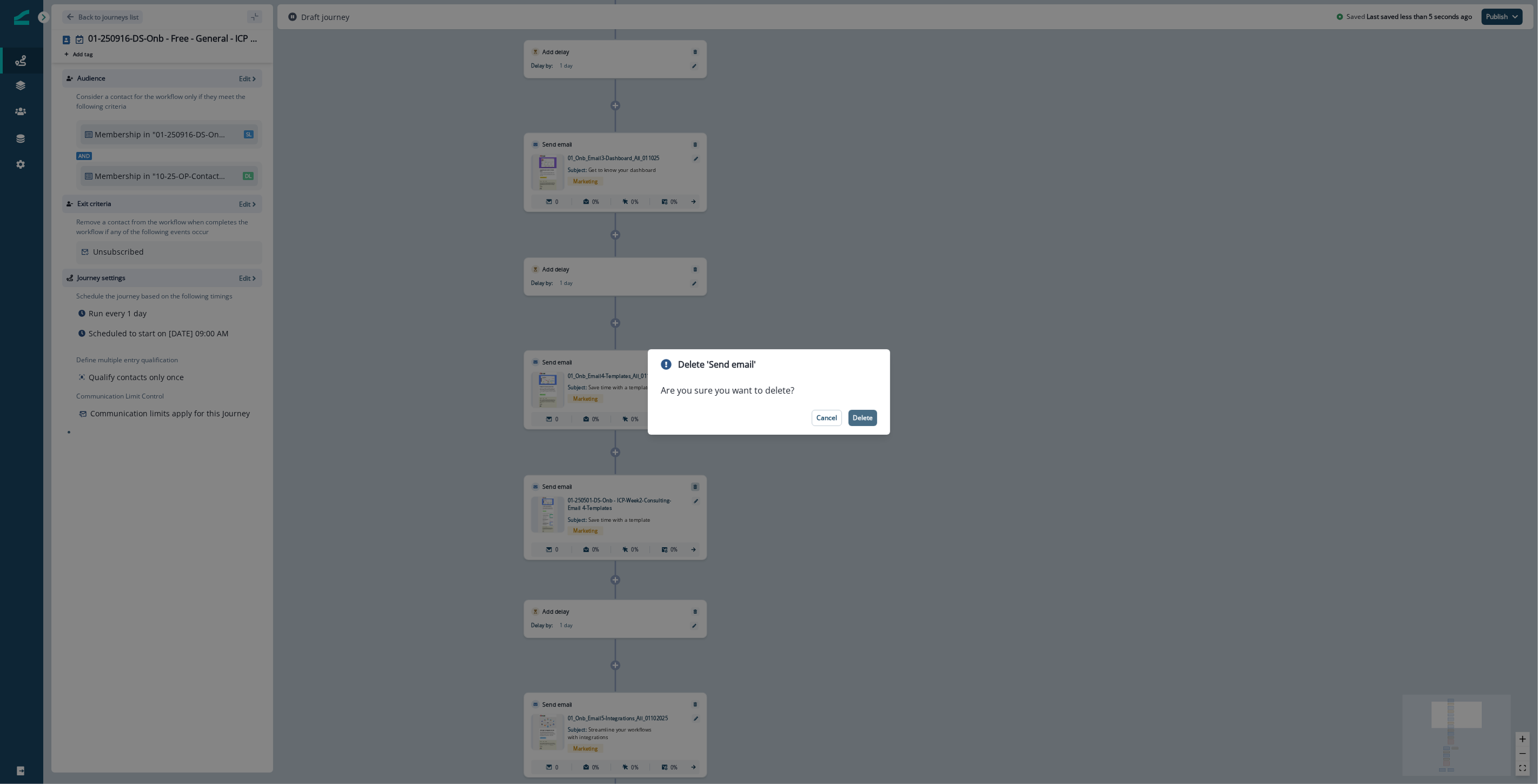
click at [863, 415] on p "Delete" at bounding box center [863, 418] width 20 height 8
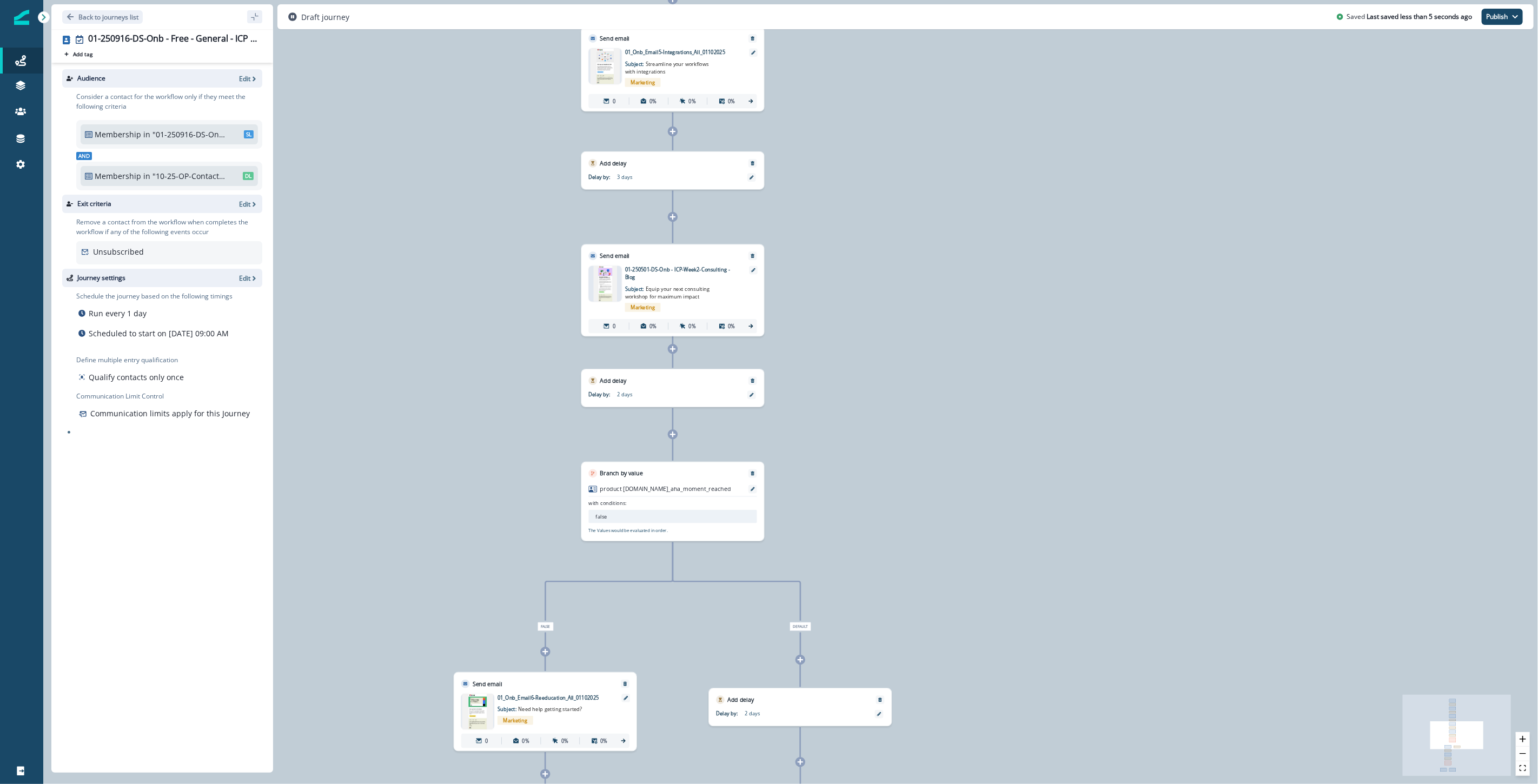
drag, startPoint x: 821, startPoint y: 677, endPoint x: 879, endPoint y: 137, distance: 543.1
click at [879, 137] on div "0 contact has entered the journey Send email Email asset changed, journey repor…" at bounding box center [790, 392] width 1495 height 784
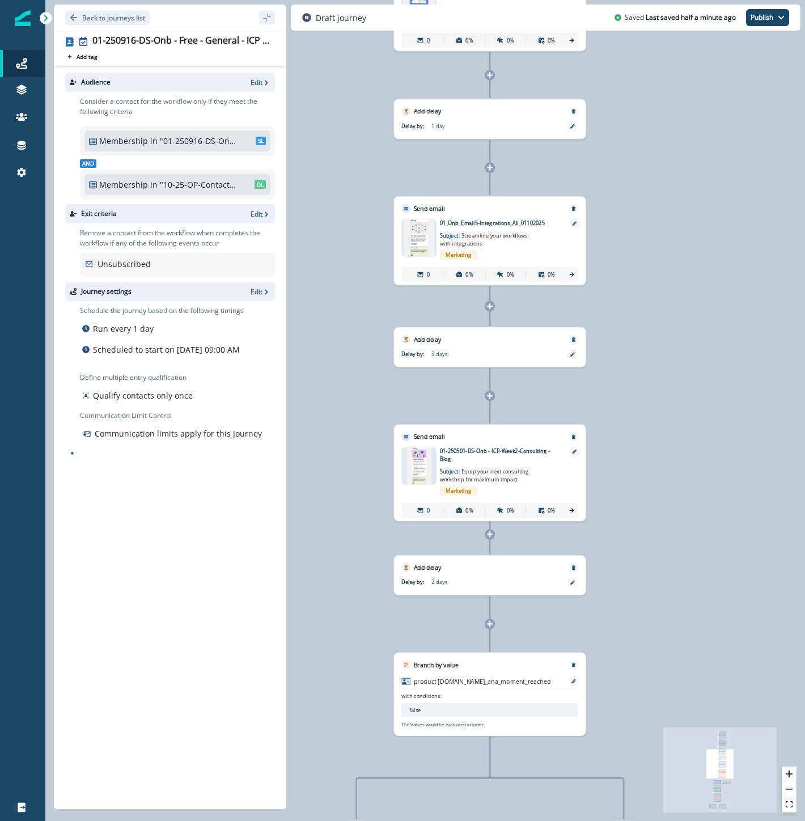
drag, startPoint x: 526, startPoint y: 357, endPoint x: 311, endPoint y: 524, distance: 272.7
click at [311, 524] on div "0 contact has entered the journey Send email Email asset changed, journey repor…" at bounding box center [425, 410] width 760 height 821
click at [489, 392] on icon at bounding box center [489, 395] width 7 height 7
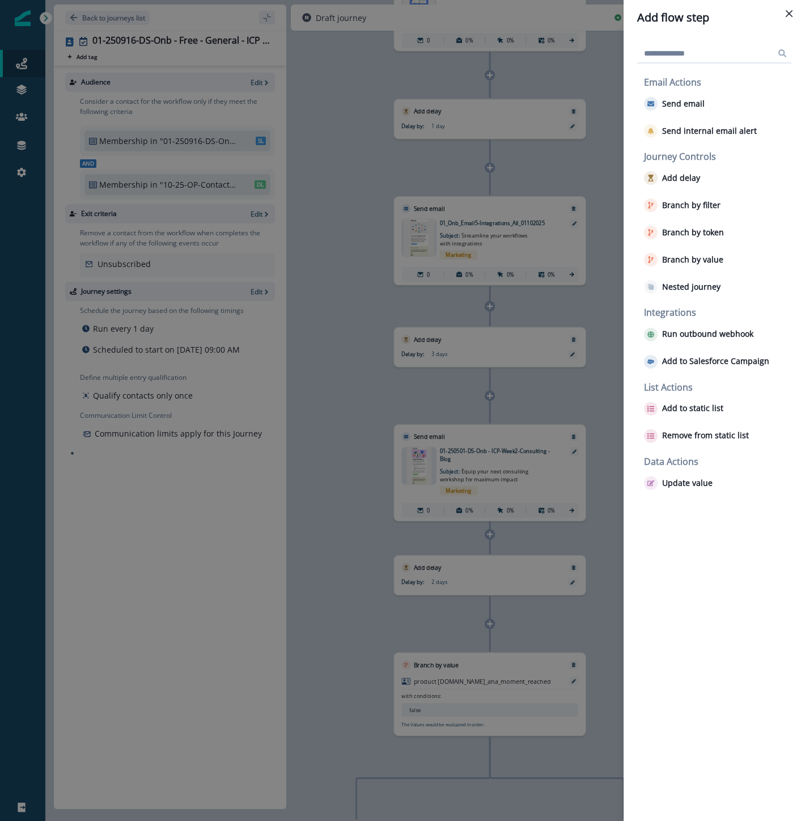
click at [543, 392] on div "Add flow step Email Actions Send email Send internal email alert Journey Contro…" at bounding box center [402, 410] width 805 height 821
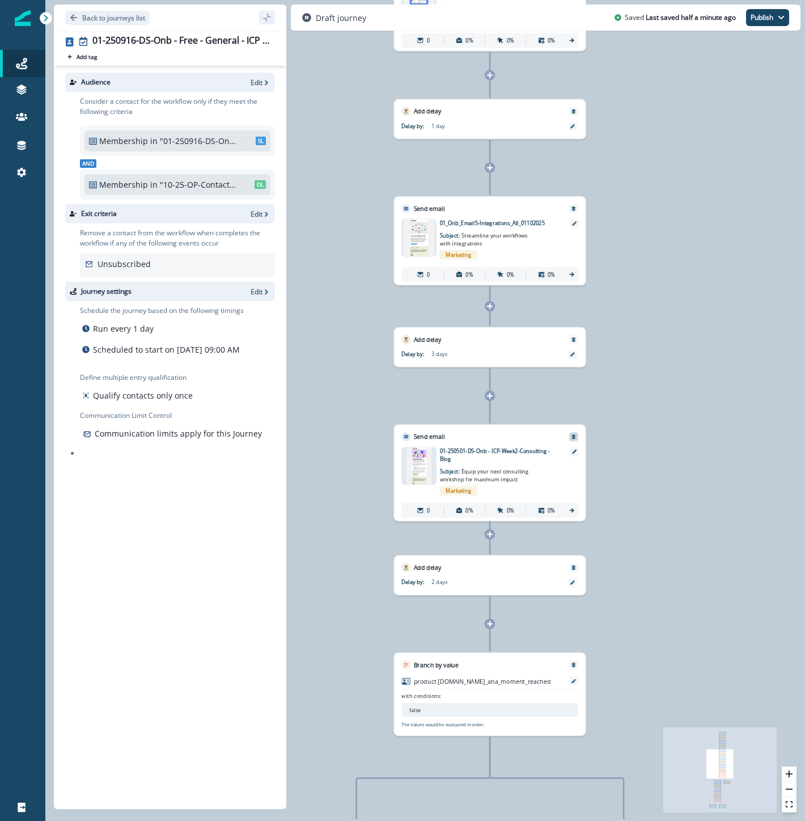
click at [576, 437] on button "Remove" at bounding box center [574, 436] width 12 height 5
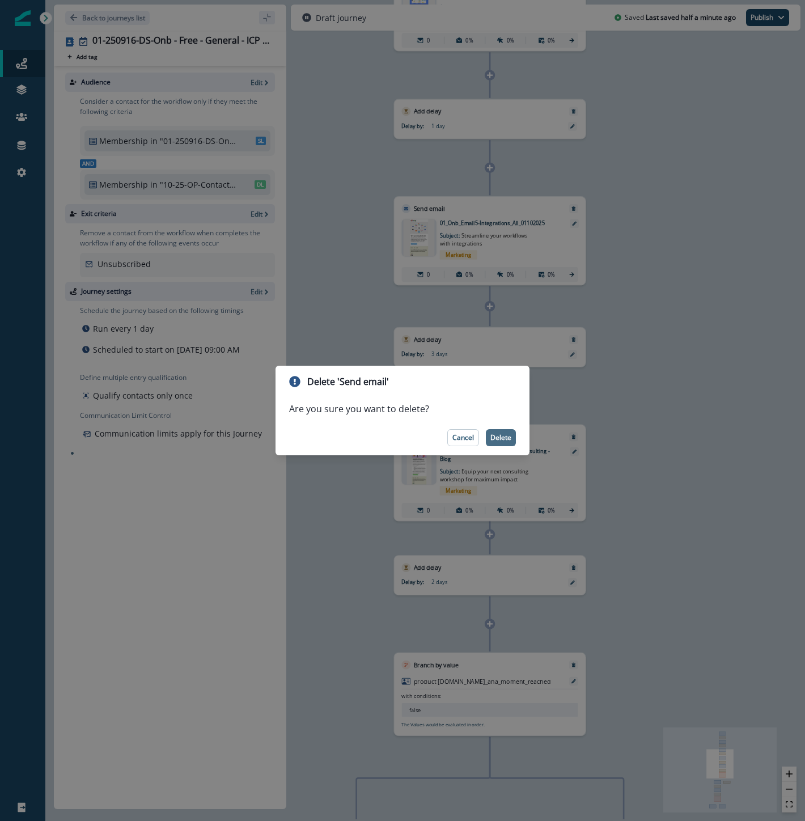
click at [507, 437] on p "Delete" at bounding box center [500, 438] width 21 height 8
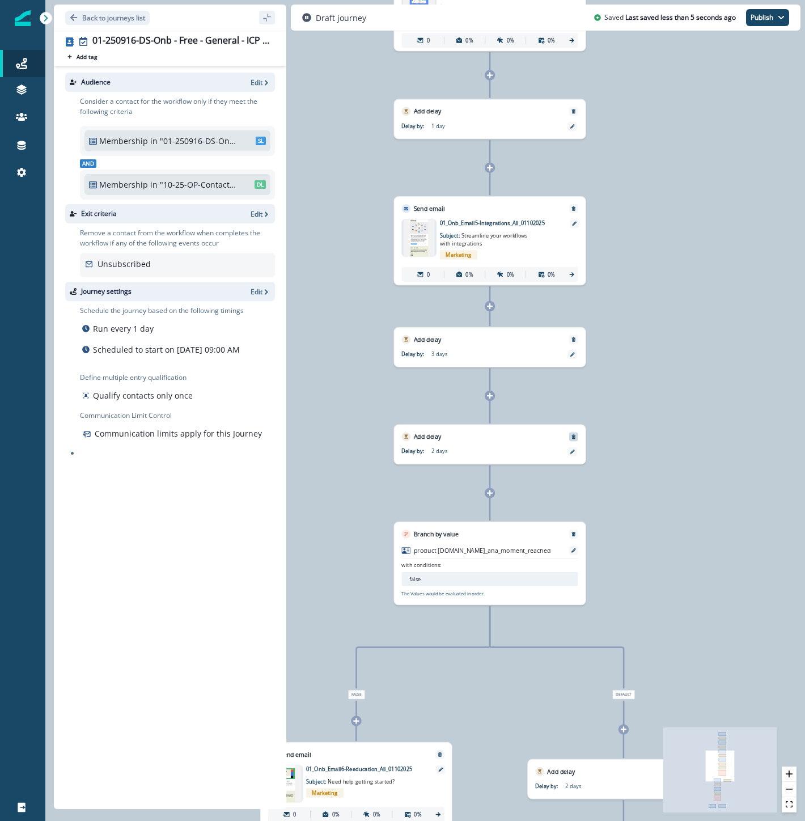
click at [576, 435] on button "Remove" at bounding box center [574, 436] width 12 height 5
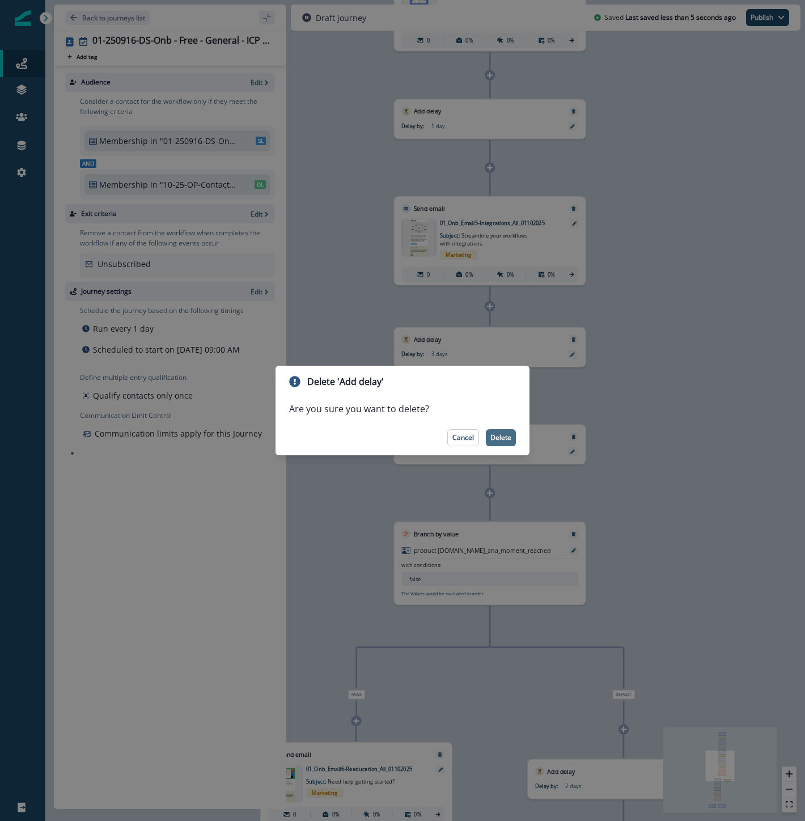
click at [497, 438] on p "Delete" at bounding box center [500, 438] width 21 height 8
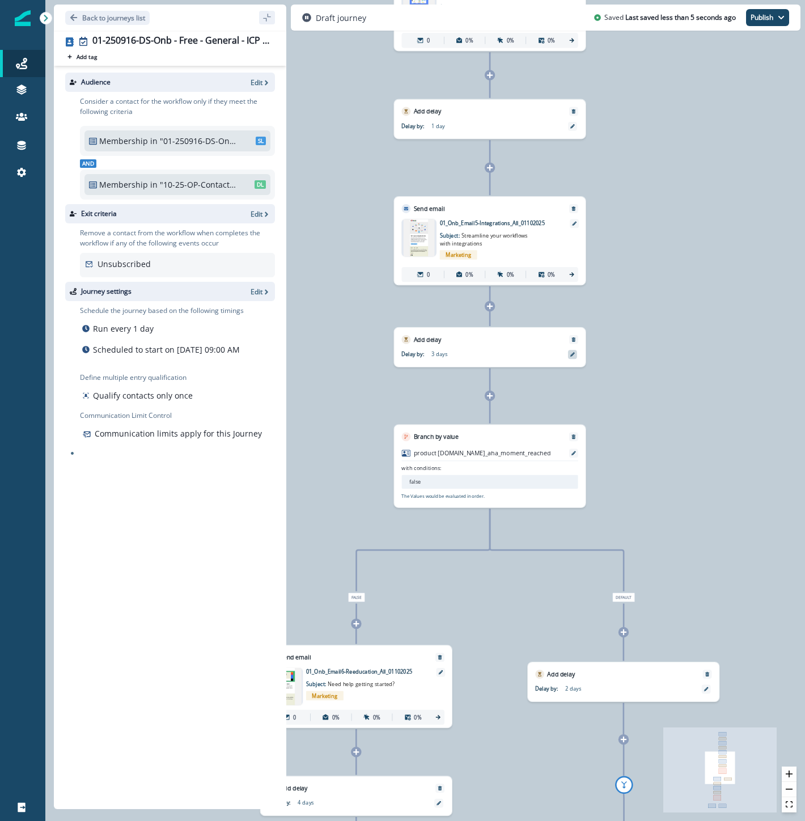
click at [574, 353] on icon at bounding box center [572, 354] width 5 height 5
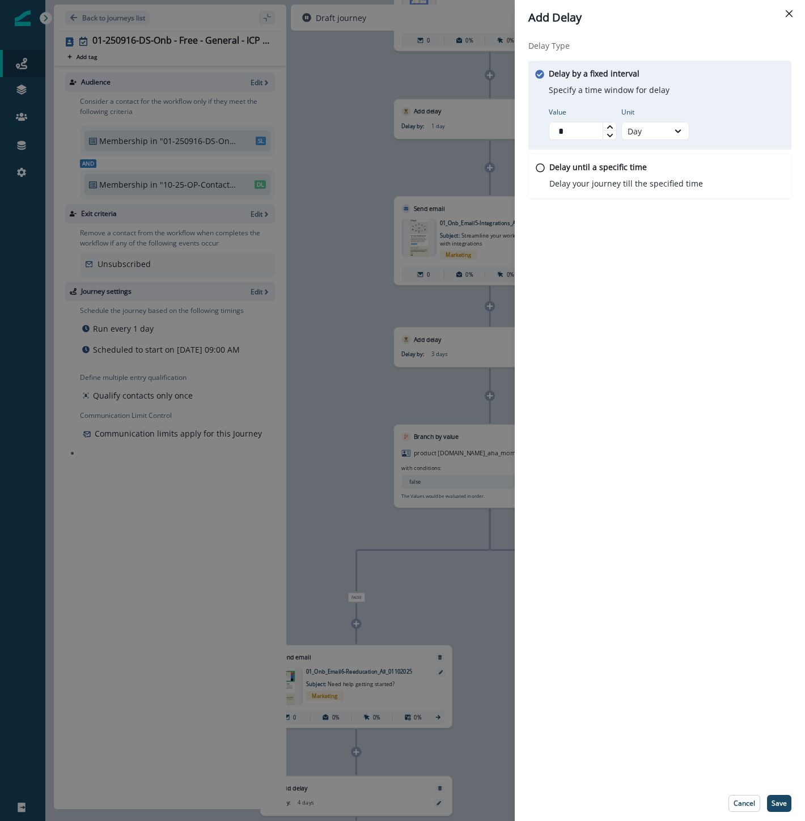
drag, startPoint x: 587, startPoint y: 132, endPoint x: 503, endPoint y: 131, distance: 83.9
click at [503, 131] on div "Add Delay Delay Type Delay by a fixed interval Specify a time window for delay …" at bounding box center [402, 410] width 805 height 821
type input "*"
click at [783, 804] on p "Save" at bounding box center [779, 803] width 15 height 8
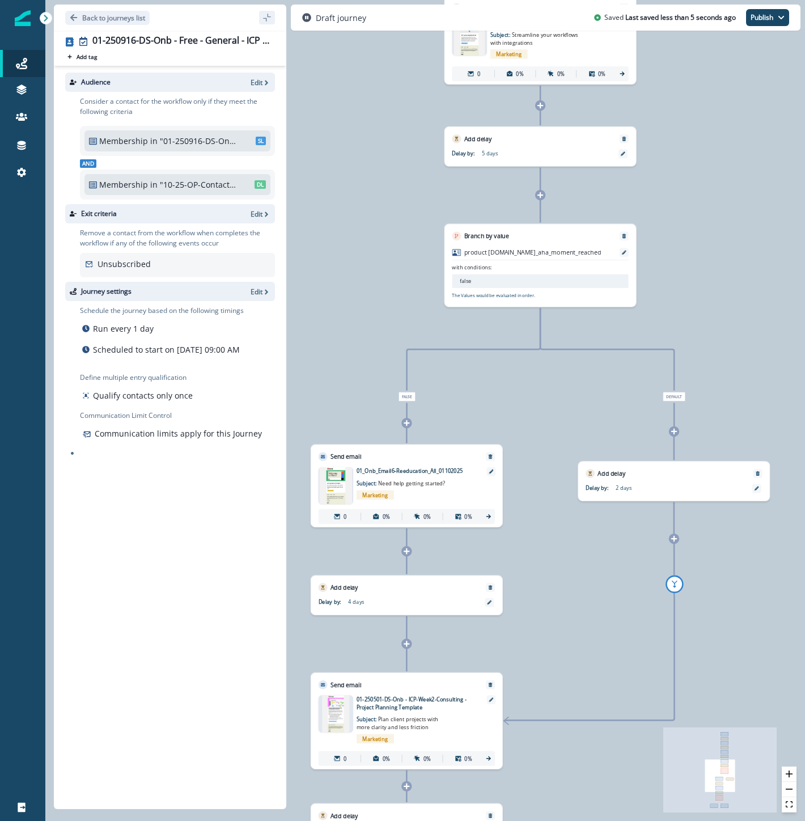
drag, startPoint x: 491, startPoint y: 610, endPoint x: 526, endPoint y: 399, distance: 214.4
click at [527, 392] on div "0 contact has entered the journey Send email Email asset changed, journey repor…" at bounding box center [425, 410] width 760 height 821
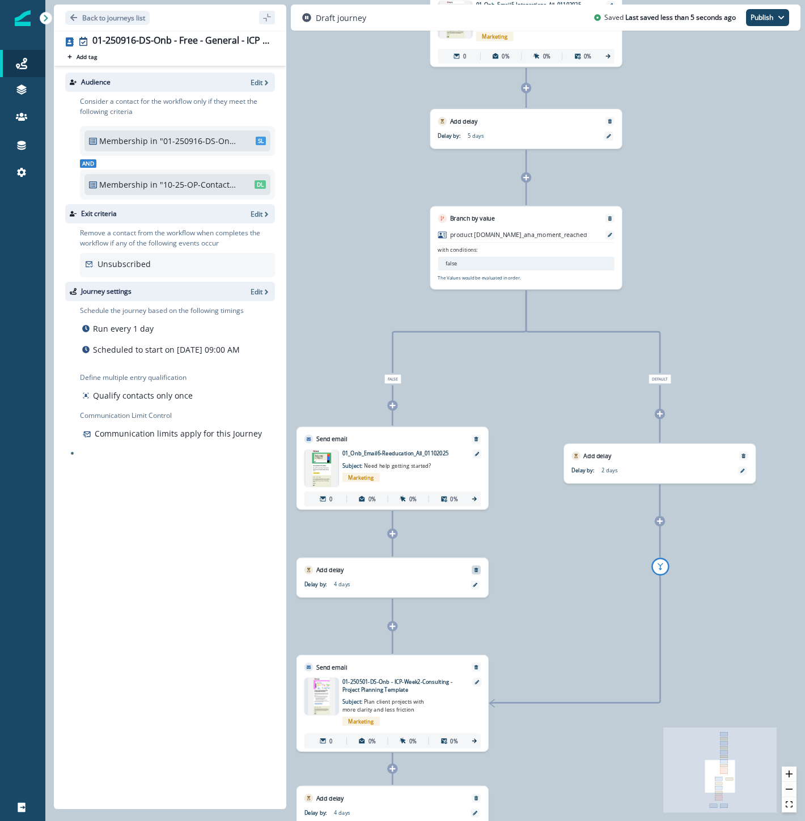
click at [477, 569] on icon "Remove" at bounding box center [477, 570] width 4 height 5
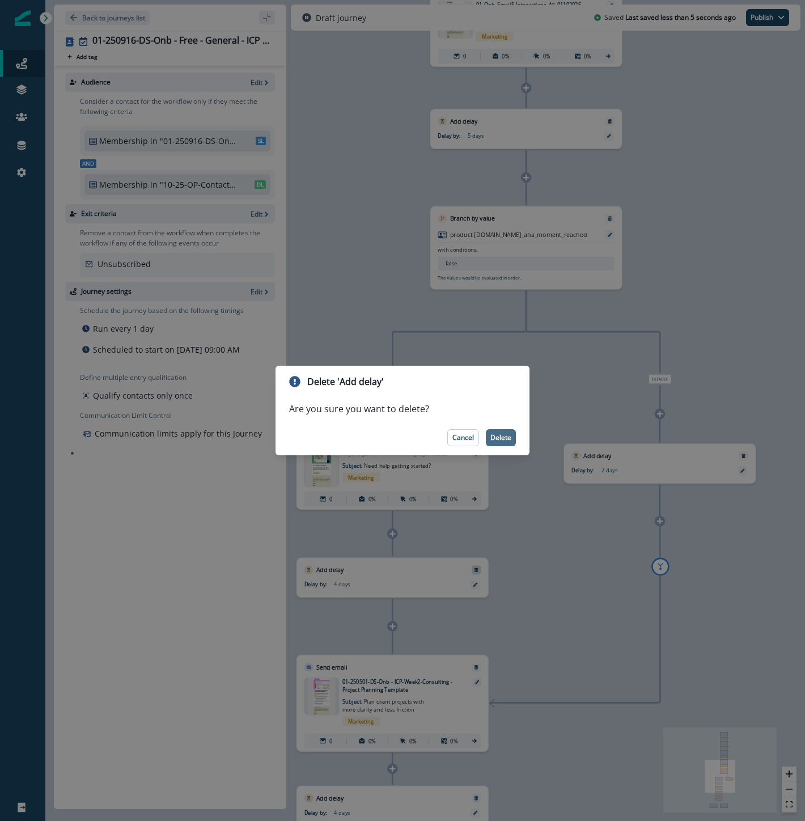
click at [503, 438] on p "Delete" at bounding box center [500, 438] width 21 height 8
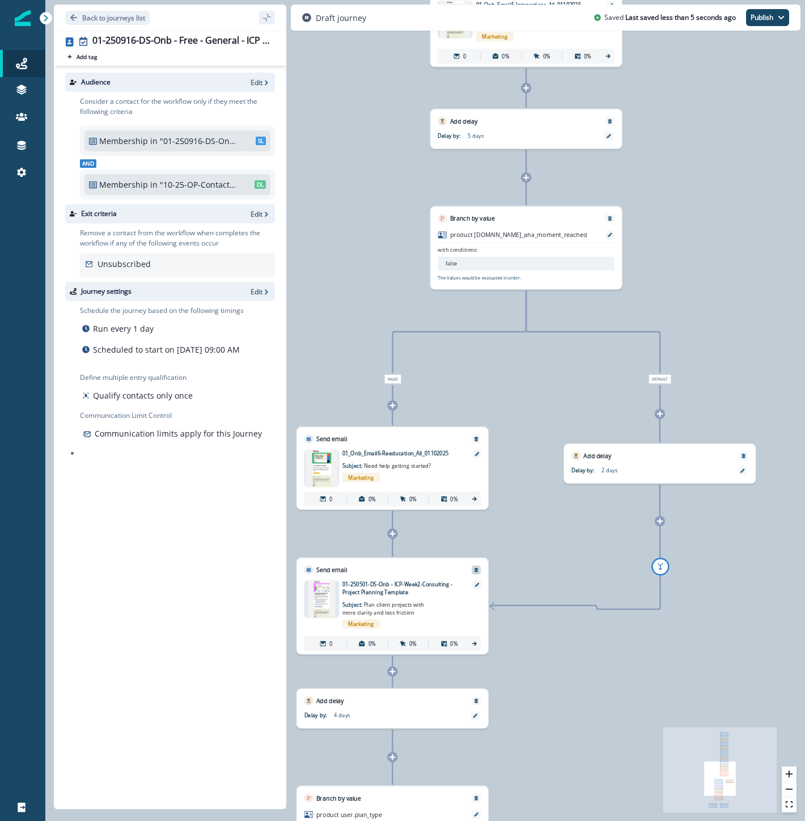
click at [476, 569] on icon "Remove" at bounding box center [475, 570] width 5 height 5
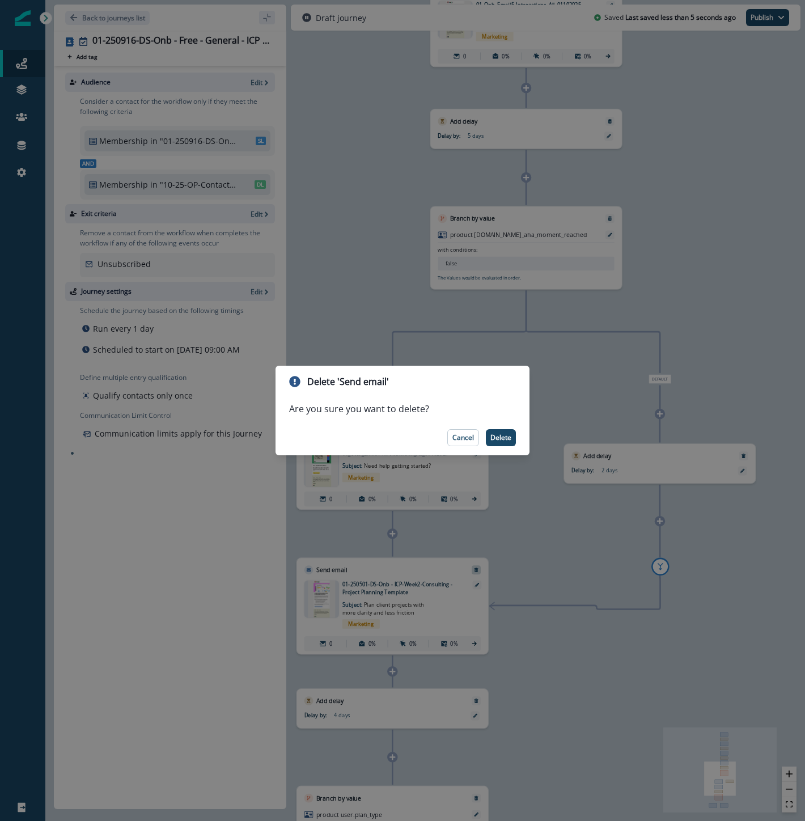
click at [505, 450] on footer "Cancel Delete" at bounding box center [403, 437] width 254 height 35
click at [506, 442] on button "Delete" at bounding box center [501, 437] width 30 height 17
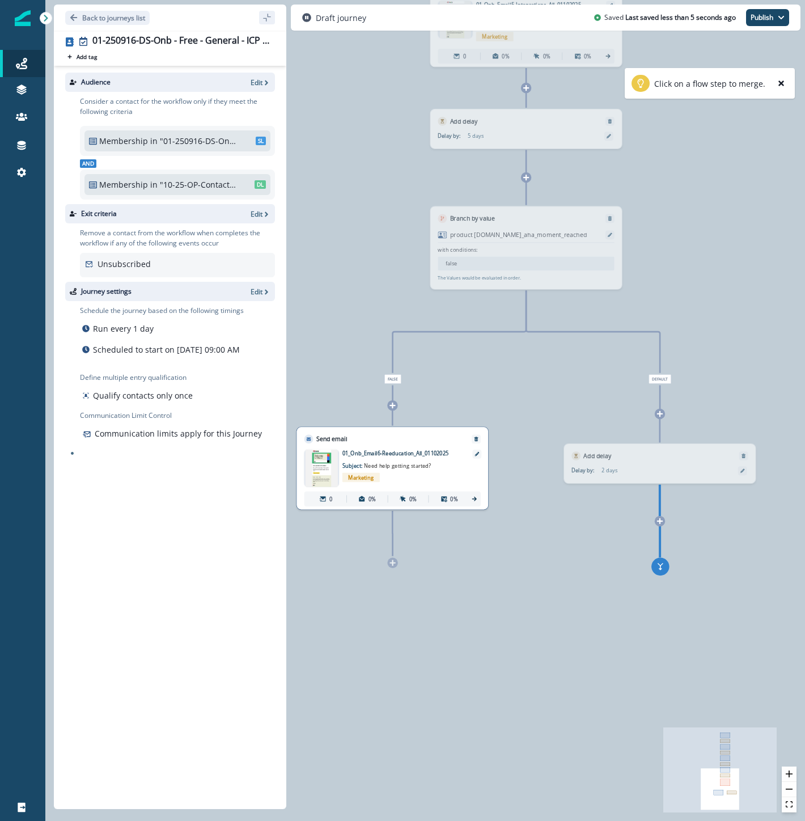
click at [569, 667] on div "0 contact has entered the journey Send email Email asset changed, journey repor…" at bounding box center [425, 410] width 760 height 821
click at [656, 456] on div "Add delay Delay by: 2 days Delay details incomplete Scheduled according to work…" at bounding box center [660, 463] width 192 height 40
click at [660, 573] on button "add-goto" at bounding box center [661, 566] width 18 height 18
click at [679, 568] on icon "remove-goto" at bounding box center [680, 565] width 7 height 7
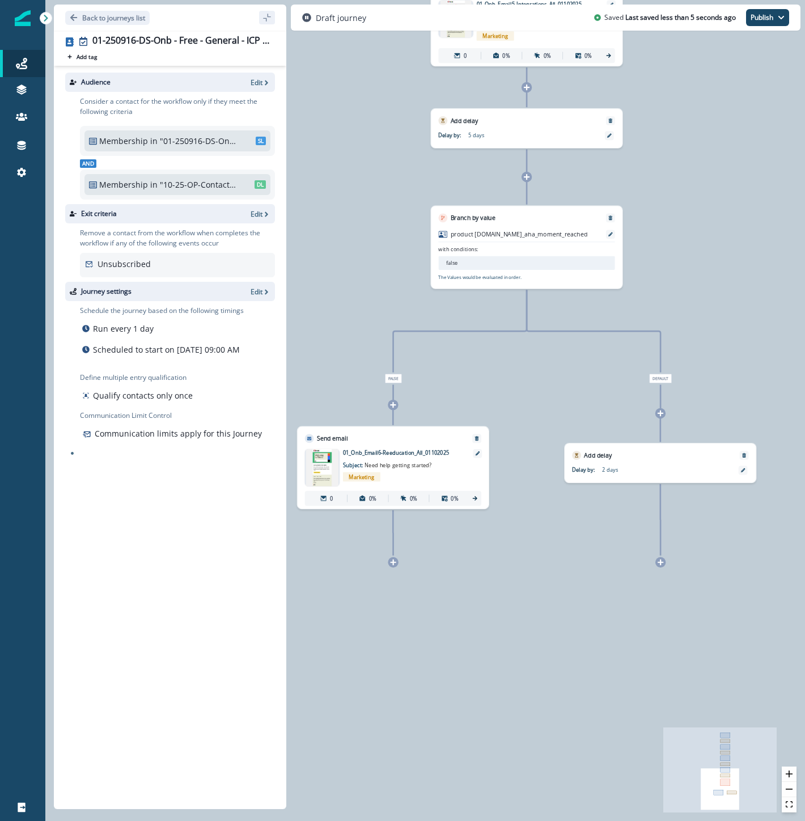
click at [517, 642] on div "0 contact has entered the journey Send email Email asset changed, journey repor…" at bounding box center [425, 410] width 760 height 821
click at [659, 573] on div "0 contact has entered the journey Send email Email asset changed, journey repor…" at bounding box center [425, 410] width 760 height 821
click at [659, 563] on icon at bounding box center [660, 562] width 7 height 7
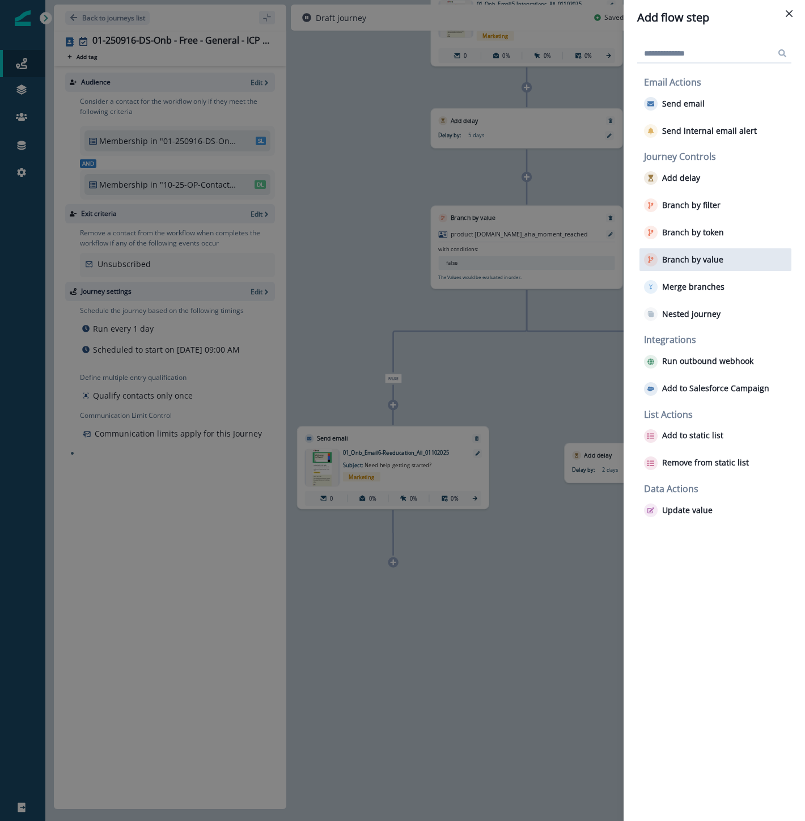
click at [692, 258] on p "Branch by value" at bounding box center [692, 260] width 61 height 10
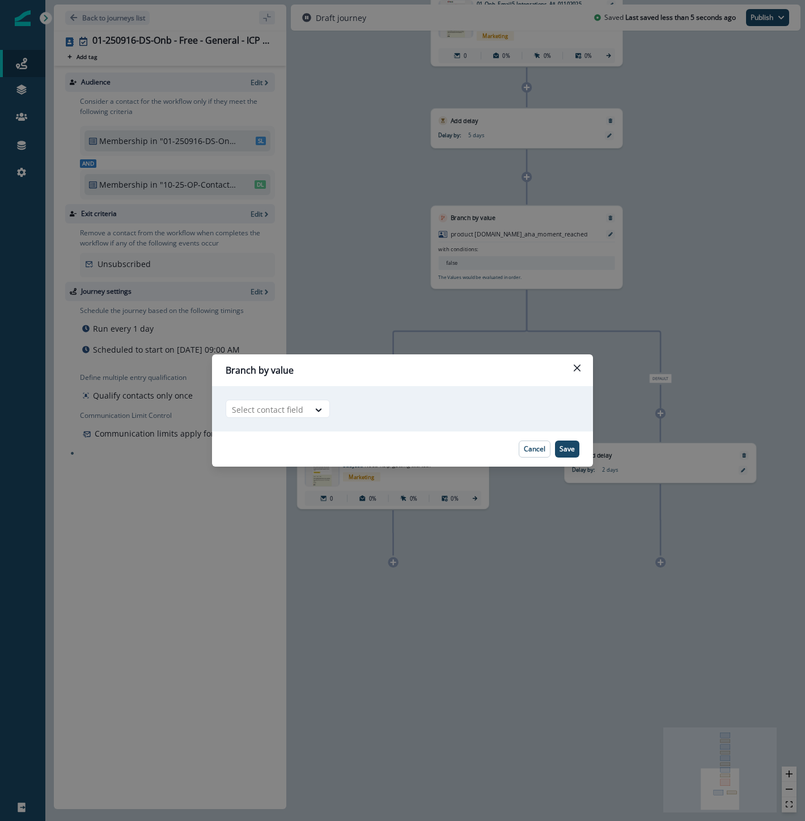
click at [308, 420] on div "Adding Branch by value flow step in the middle will add the succeeding flow ste…" at bounding box center [402, 408] width 381 height 45
click at [309, 412] on div at bounding box center [318, 409] width 19 height 11
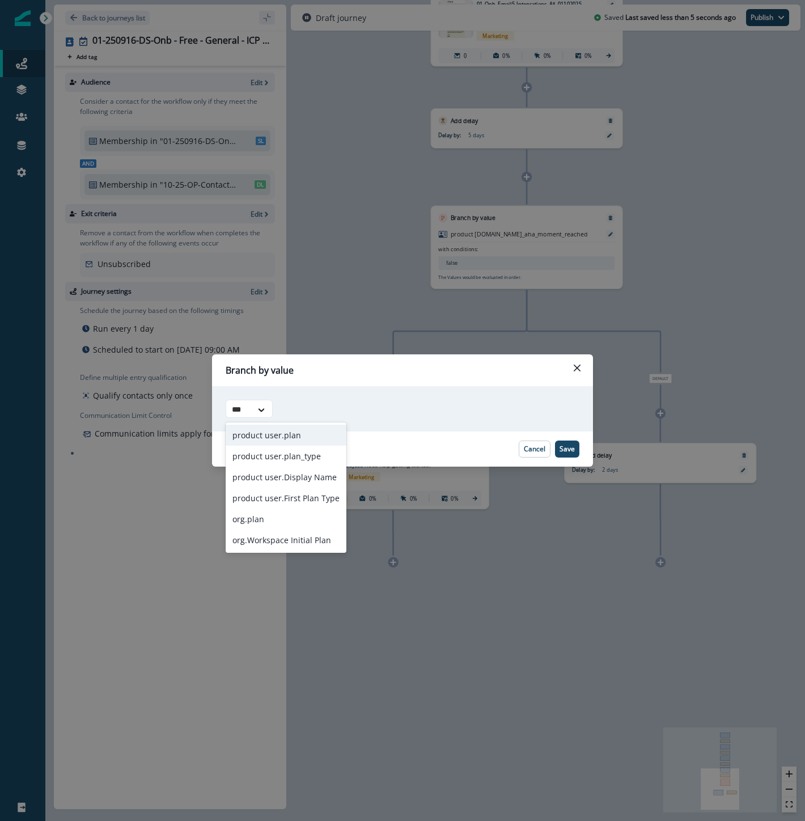
type input "****"
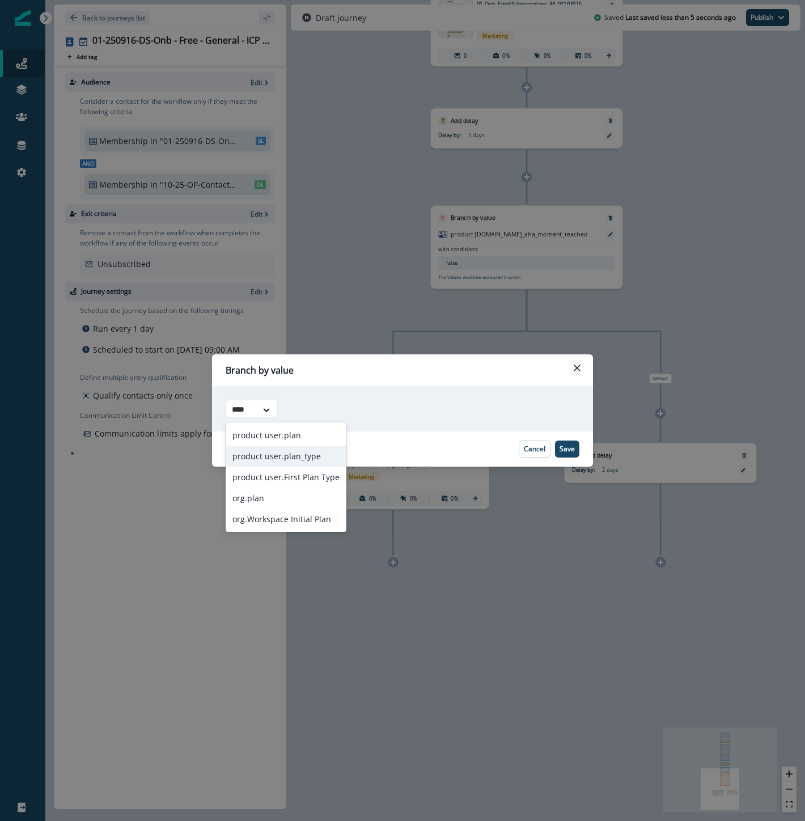
click at [304, 458] on div "product user.plan_type" at bounding box center [286, 456] width 121 height 21
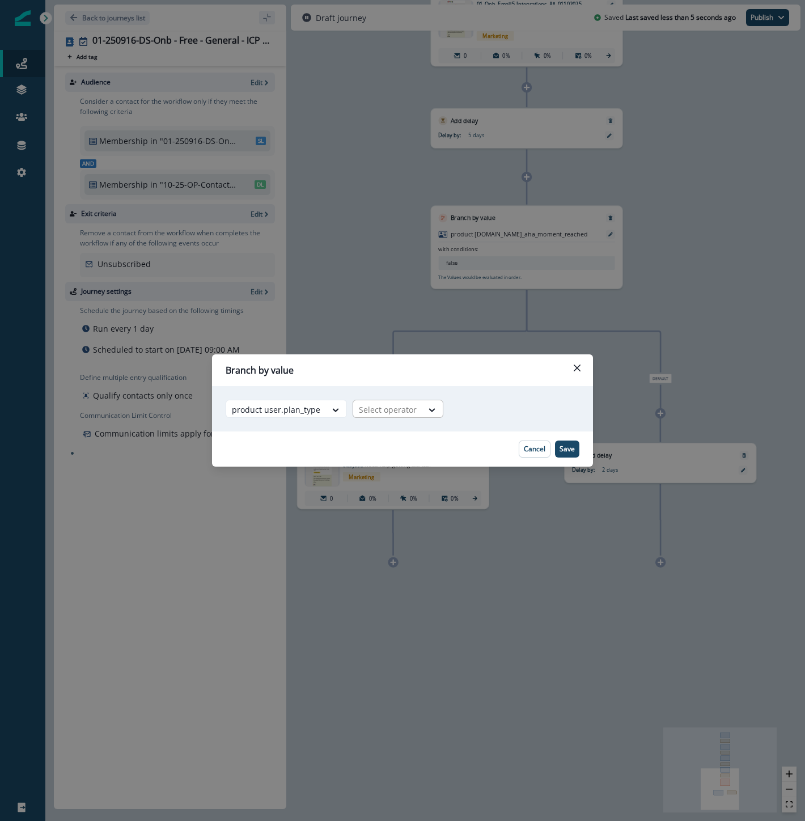
click at [378, 414] on div at bounding box center [388, 410] width 58 height 14
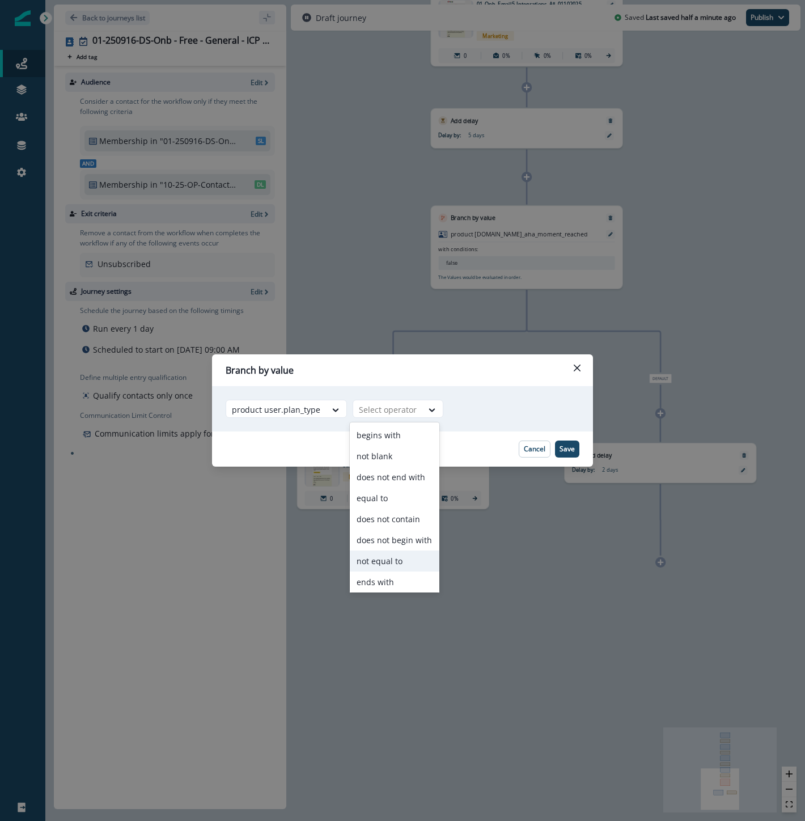
scroll to position [44, 0]
click at [386, 562] on div "contains" at bounding box center [395, 559] width 90 height 21
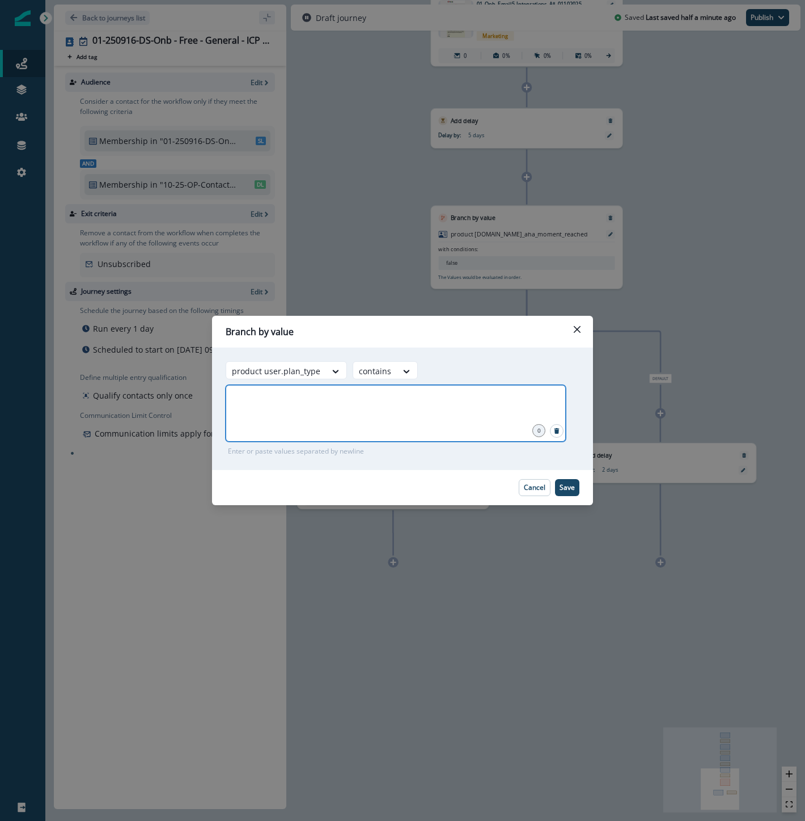
click at [393, 409] on input "text" at bounding box center [395, 399] width 337 height 23
type input "****"
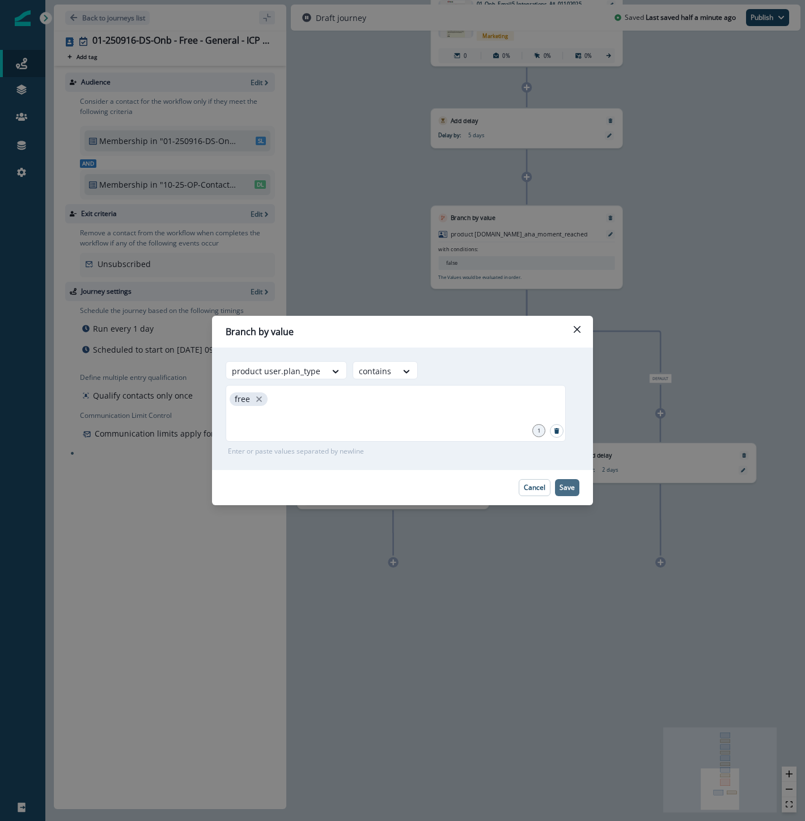
click at [565, 490] on p "Save" at bounding box center [567, 488] width 15 height 8
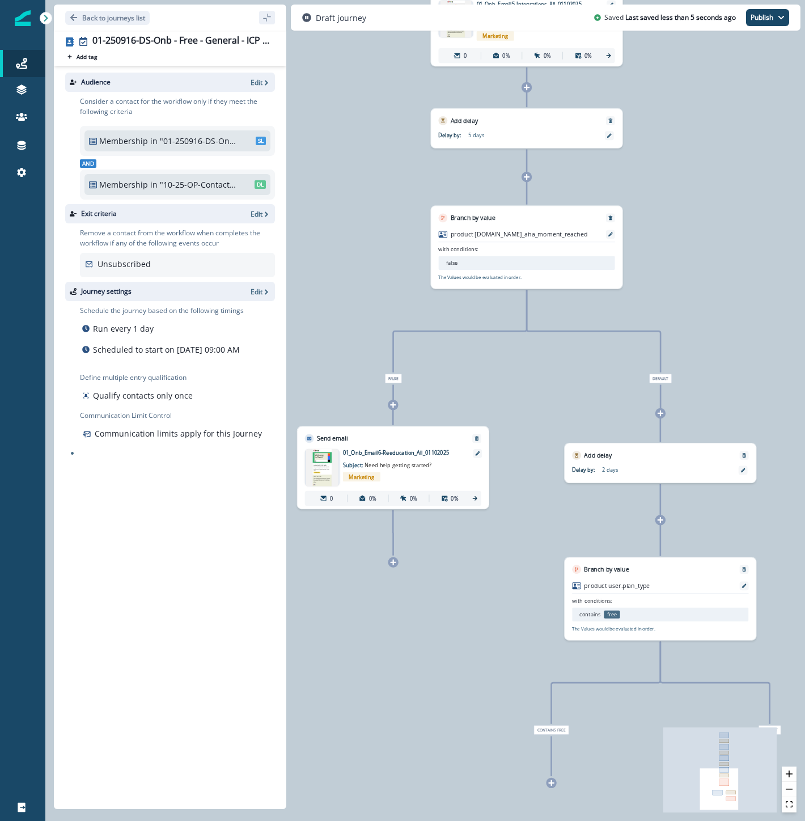
click at [552, 785] on icon at bounding box center [551, 783] width 6 height 6
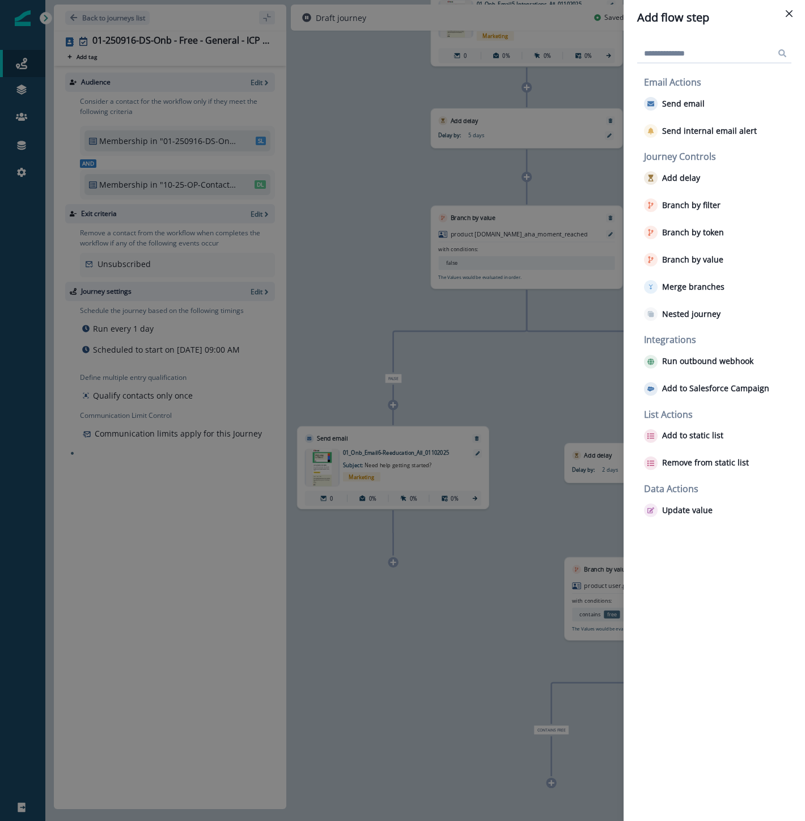
click at [665, 58] on input at bounding box center [714, 53] width 154 height 18
click at [668, 99] on p "Send email" at bounding box center [683, 104] width 43 height 10
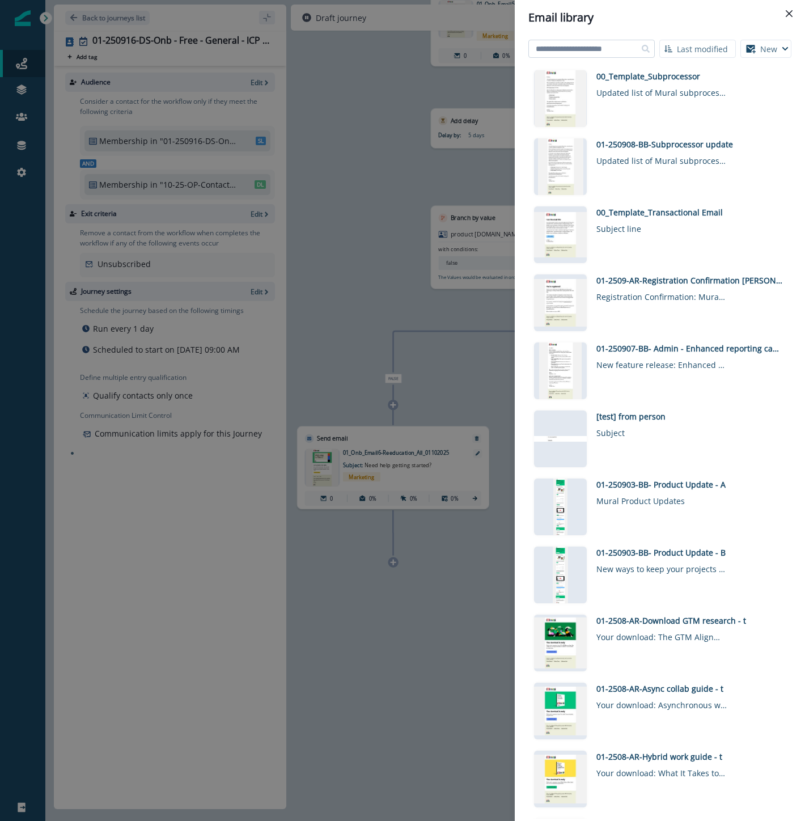
click at [608, 50] on input at bounding box center [591, 49] width 126 height 18
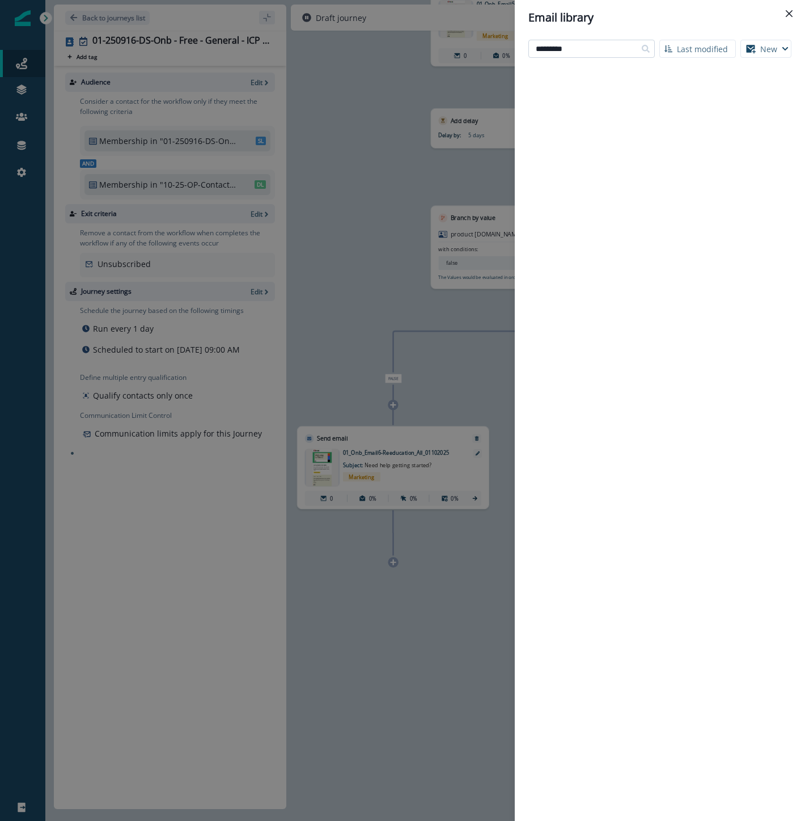
type input "*********"
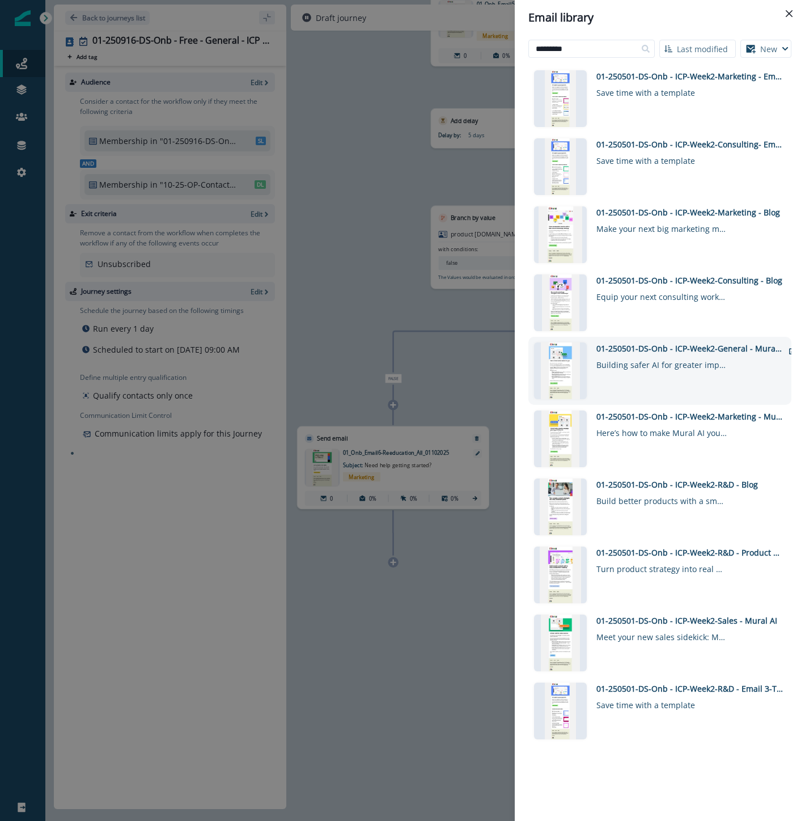
click at [692, 346] on div "01-250501-DS-Onb - ICP-Week2-General - Mural AI Upgrade" at bounding box center [689, 348] width 187 height 12
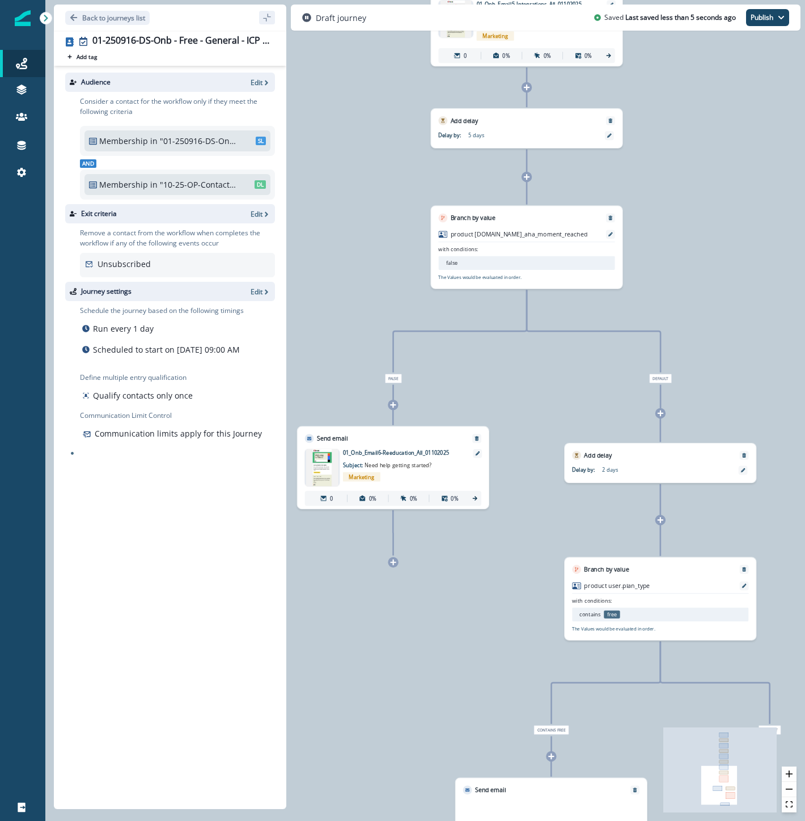
scroll to position [0, 0]
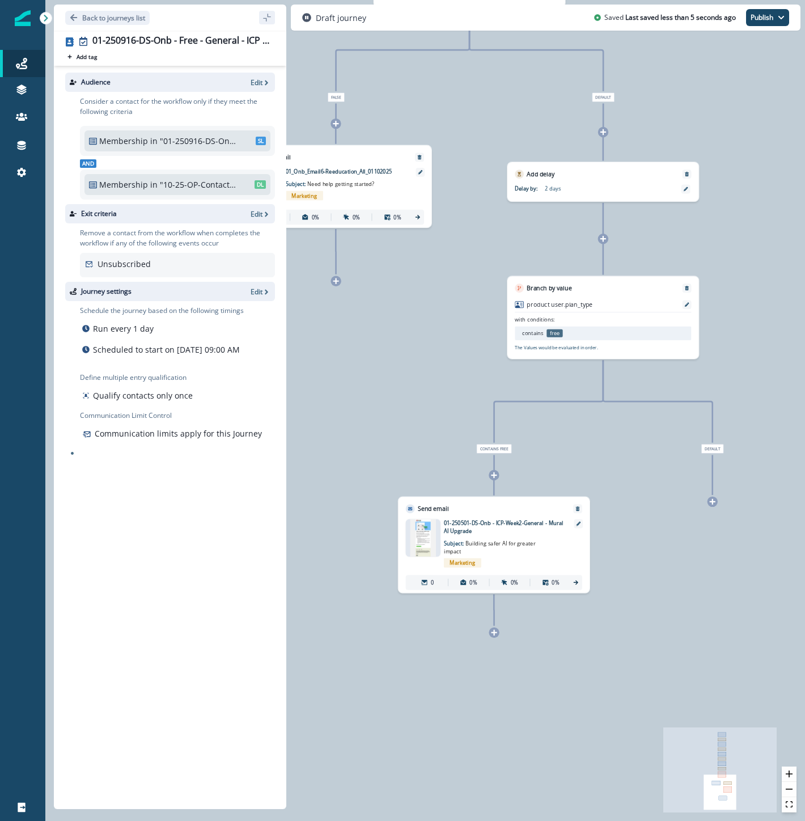
drag, startPoint x: 458, startPoint y: 703, endPoint x: 370, endPoint y: 319, distance: 393.6
click at [370, 319] on div "0 contact has entered the journey Send email Email asset changed, journey repor…" at bounding box center [425, 410] width 760 height 821
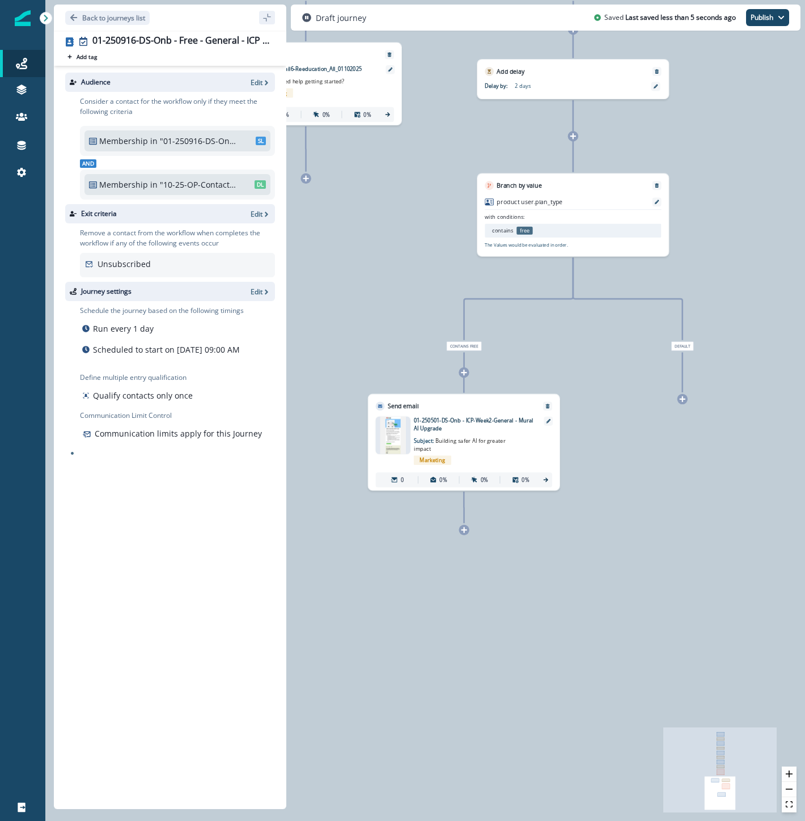
click at [683, 404] on div at bounding box center [683, 399] width 10 height 10
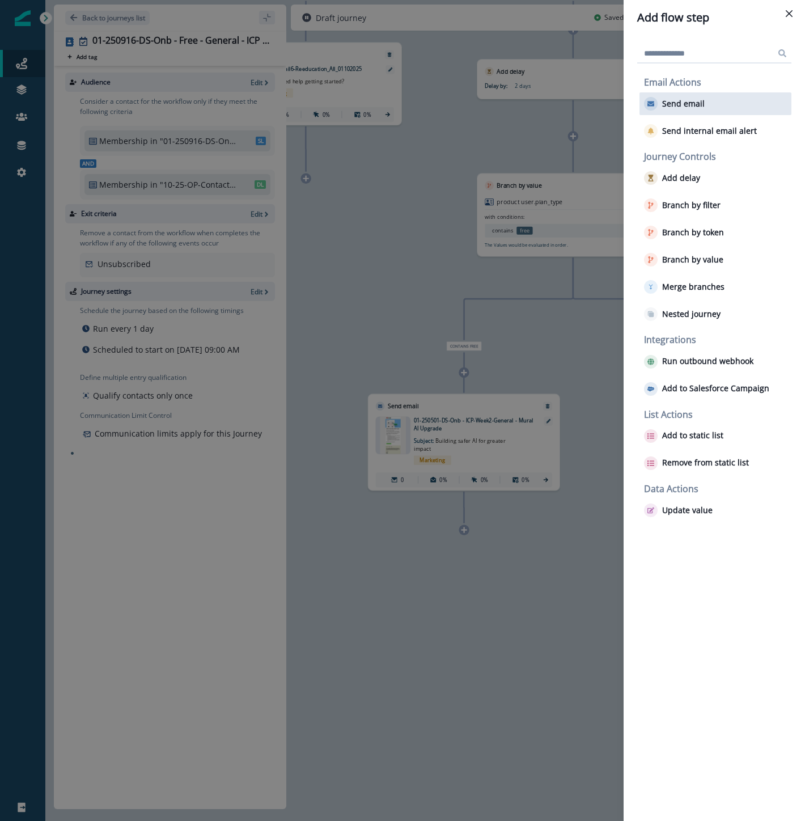
click at [667, 111] on div "Send email" at bounding box center [716, 103] width 152 height 23
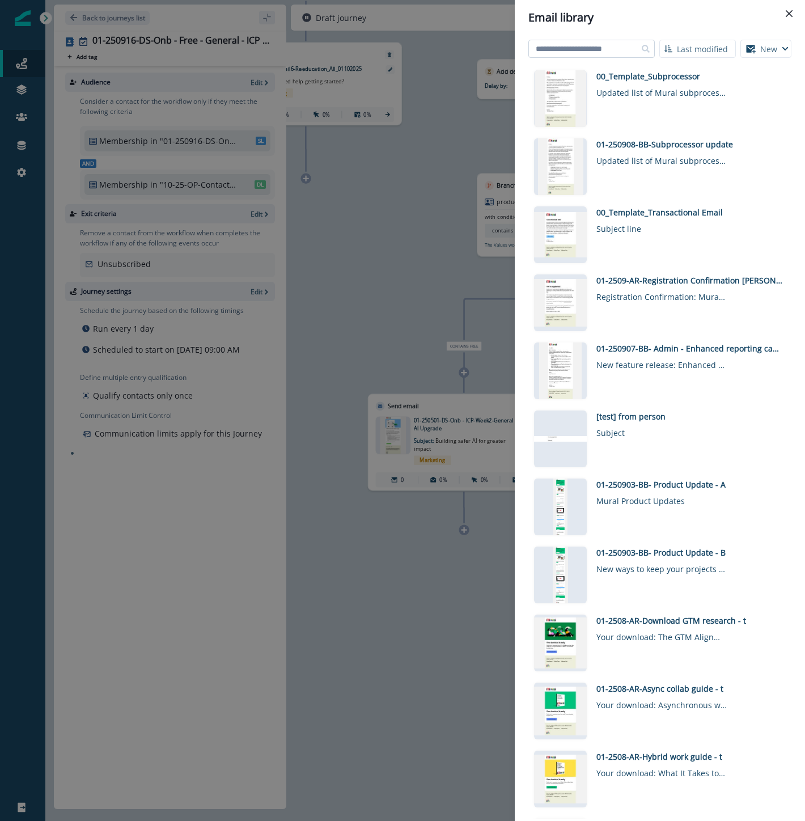
click at [613, 49] on input at bounding box center [591, 49] width 126 height 18
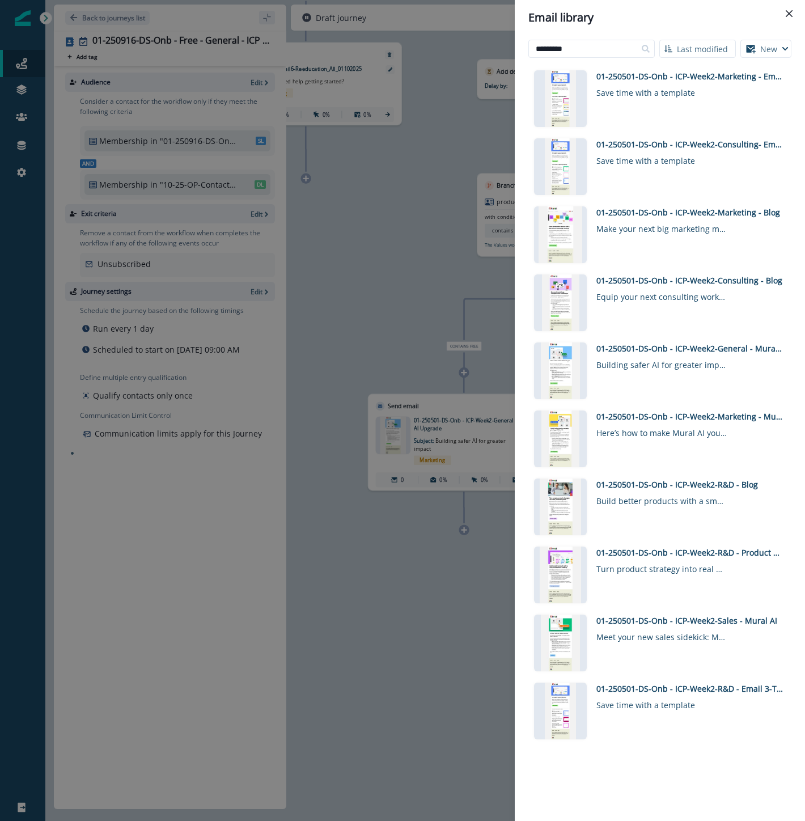
drag, startPoint x: 560, startPoint y: 44, endPoint x: 350, endPoint y: 29, distance: 210.9
click at [350, 29] on div "Email library ********* Last modified Name (A-Z) Last modified Last created New…" at bounding box center [402, 410] width 805 height 821
type input "********"
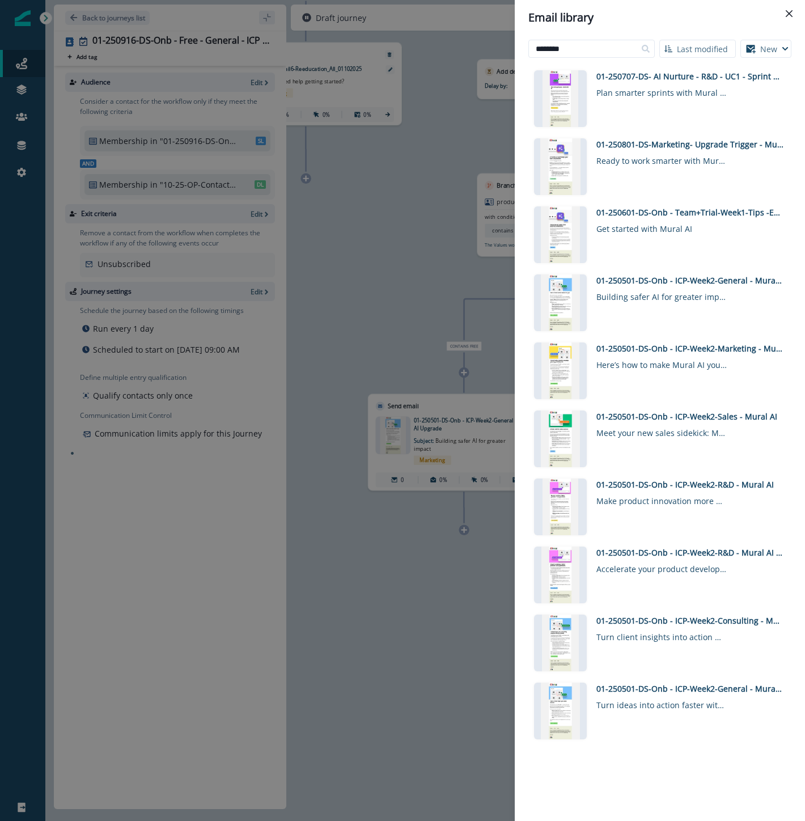
click at [724, 28] on header "Email library" at bounding box center [660, 17] width 290 height 35
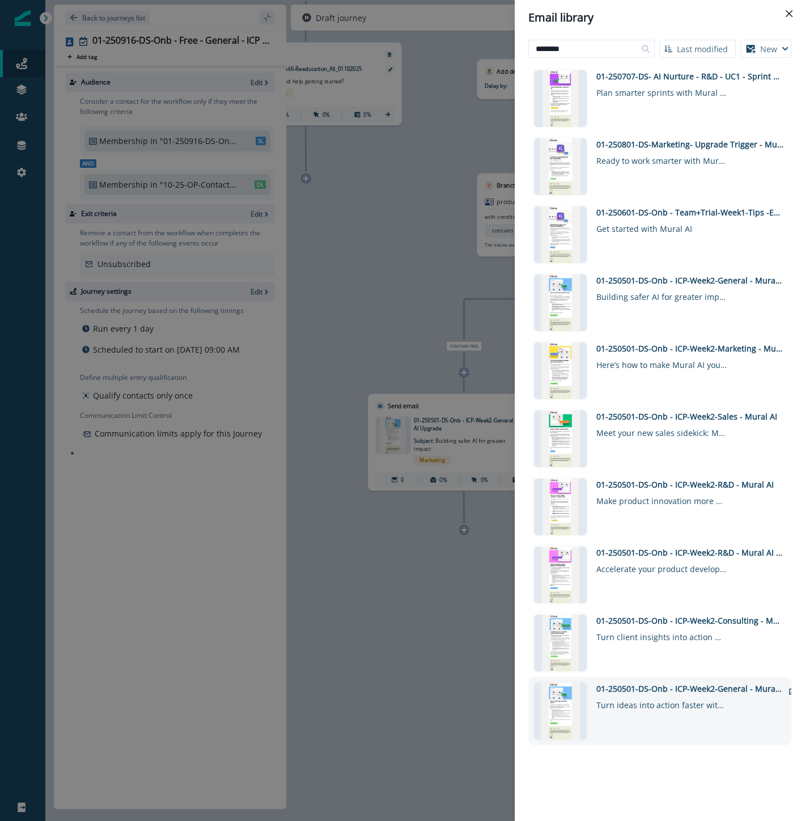
click at [653, 689] on div "01-250501-DS-Onb - ICP-Week2-General - Mural AI" at bounding box center [689, 689] width 187 height 12
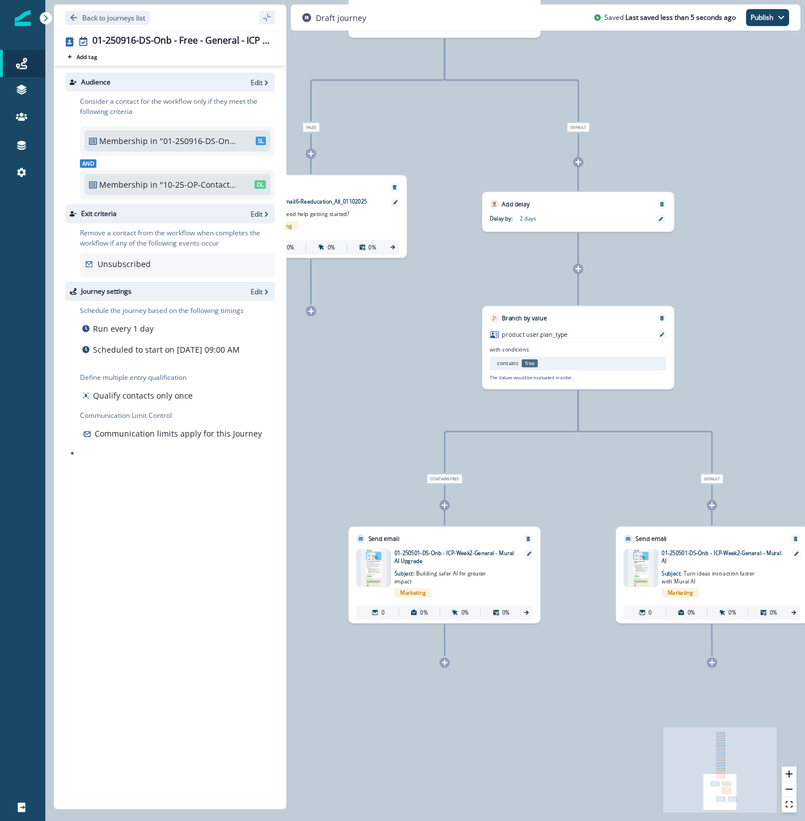
drag, startPoint x: 760, startPoint y: 554, endPoint x: 736, endPoint y: 756, distance: 202.7
click at [736, 756] on div "0 contact has entered the journey Send email Email asset changed, journey repor…" at bounding box center [425, 410] width 760 height 821
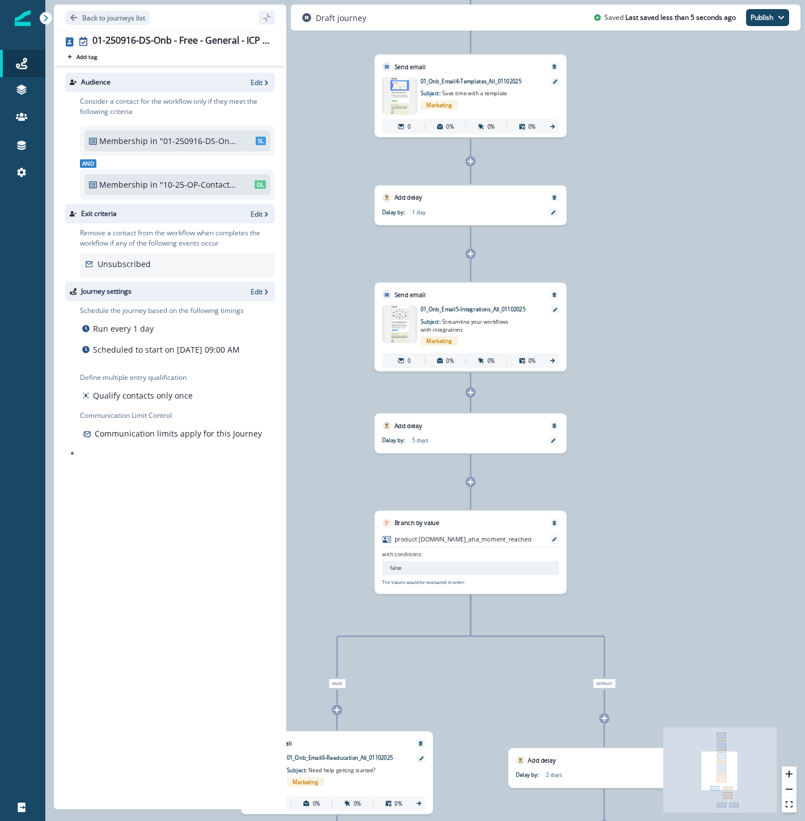
drag, startPoint x: 673, startPoint y: 213, endPoint x: 721, endPoint y: 688, distance: 477.5
click at [721, 688] on div "0 contact has entered the journey Send email Email asset changed, journey repor…" at bounding box center [425, 410] width 760 height 821
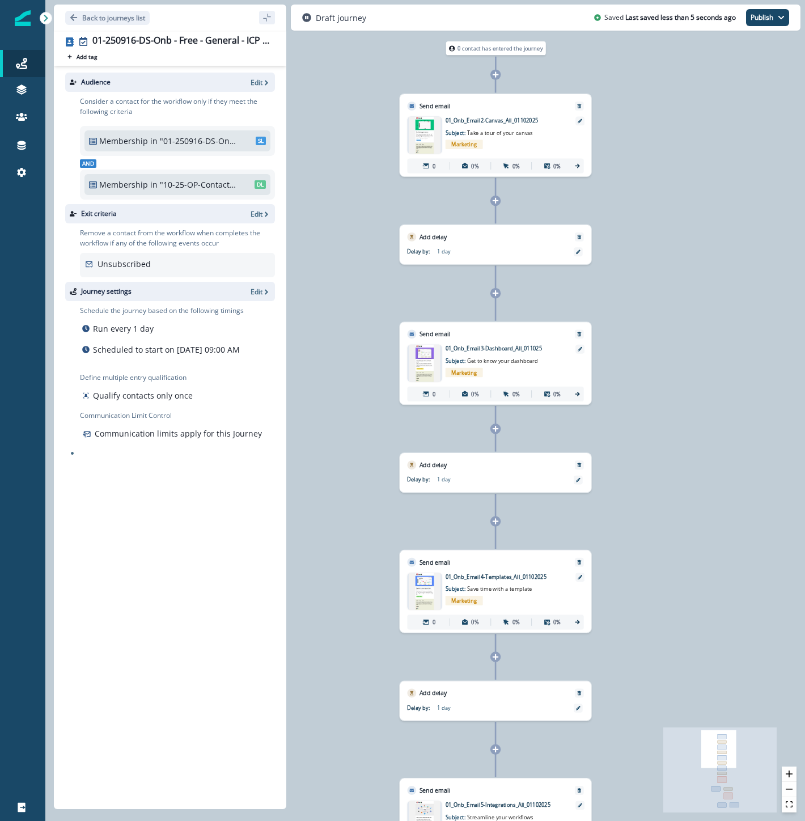
drag, startPoint x: 672, startPoint y: 295, endPoint x: 696, endPoint y: 786, distance: 491.6
click at [696, 786] on div "0 contact has entered the journey Send email Email asset changed, journey repor…" at bounding box center [425, 410] width 760 height 821
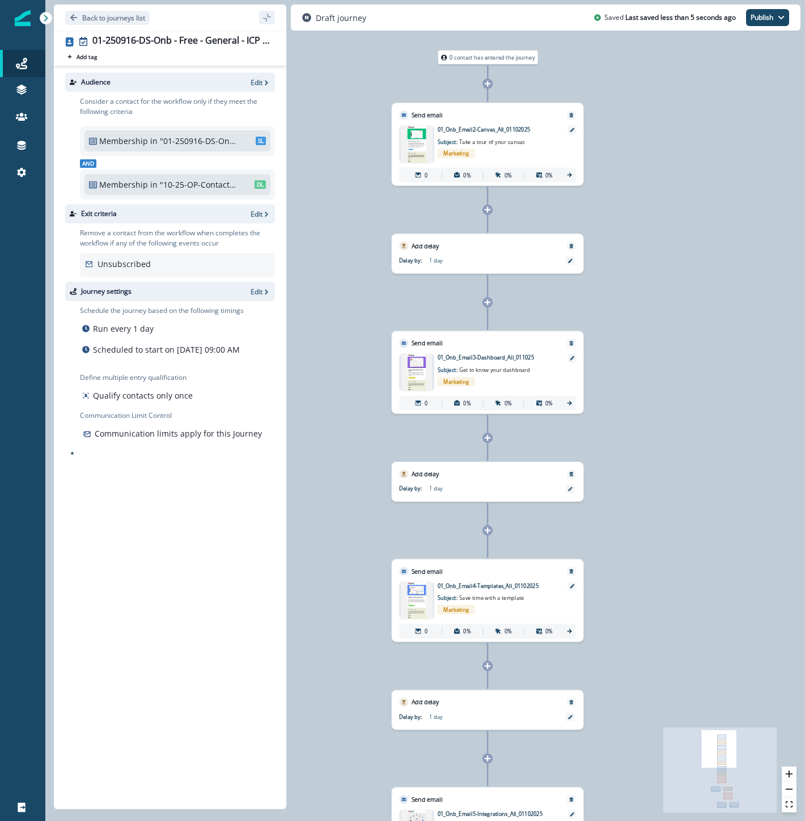
drag, startPoint x: 724, startPoint y: 526, endPoint x: 659, endPoint y: 231, distance: 302.5
click at [659, 231] on div "0 contact has entered the journey Send email Email asset changed, journey repor…" at bounding box center [425, 410] width 760 height 821
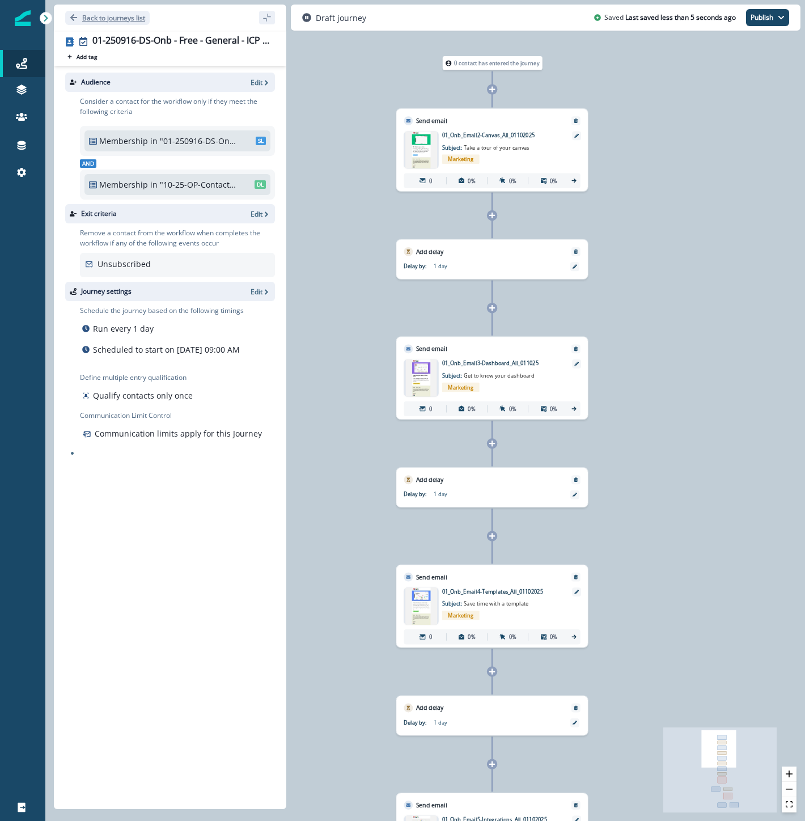
click at [127, 19] on p "Back to journeys list" at bounding box center [113, 18] width 63 height 10
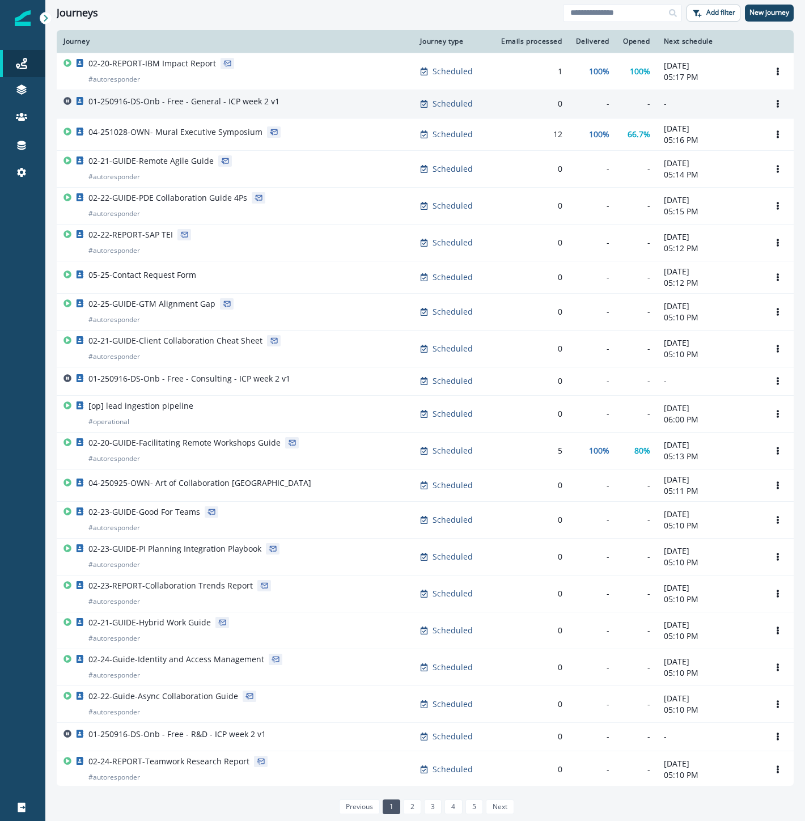
click at [296, 100] on div "01-250916-DS-Onb - Free - General - ICP week 2 v1" at bounding box center [234, 104] width 343 height 16
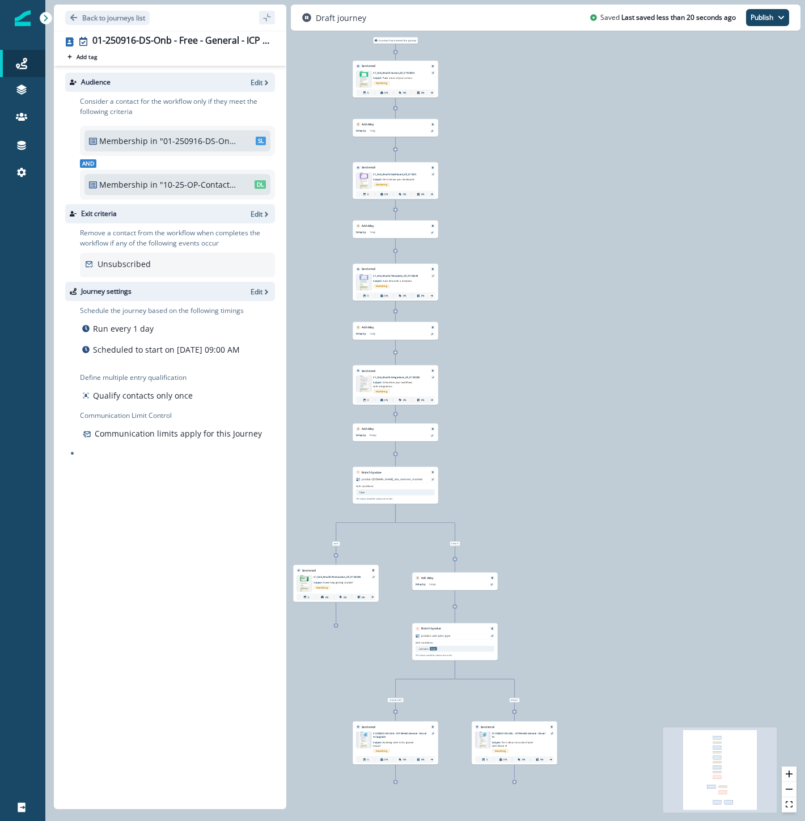
click at [676, 166] on div "0 contact has entered the journey Send email Email asset changed, journey repor…" at bounding box center [425, 410] width 760 height 821
click at [88, 18] on p "Back to journeys list" at bounding box center [113, 18] width 63 height 10
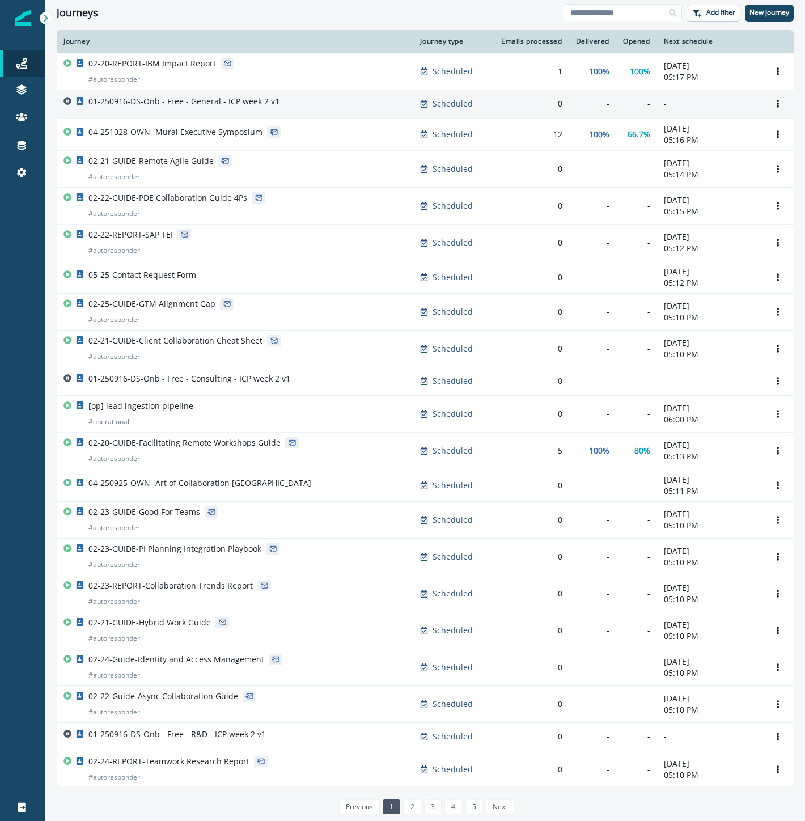
click at [200, 104] on p "01-250916-DS-Onb - Free - General - ICP week 2 v1" at bounding box center [183, 101] width 191 height 11
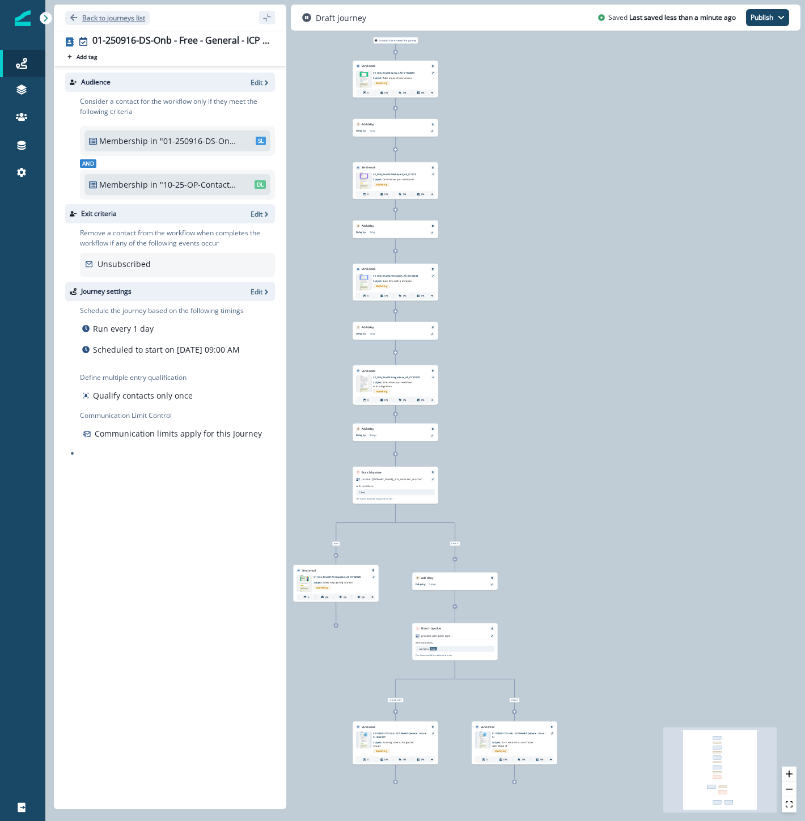
click at [92, 17] on p "Back to journeys list" at bounding box center [113, 18] width 63 height 10
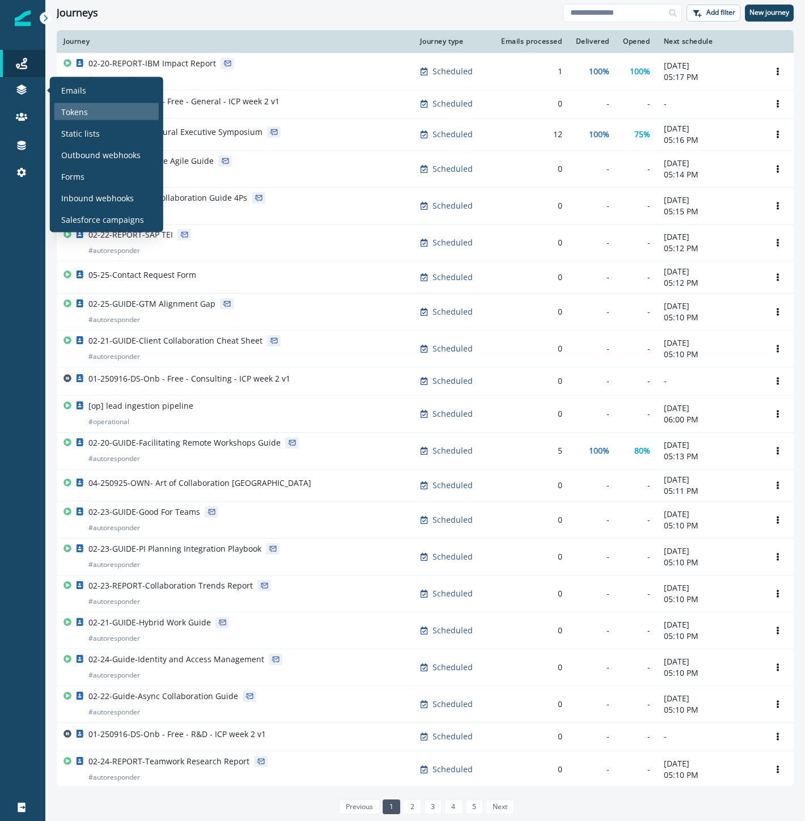
drag, startPoint x: 83, startPoint y: 125, endPoint x: 128, endPoint y: 110, distance: 46.6
click at [83, 125] on div "Static lists" at bounding box center [106, 133] width 104 height 17
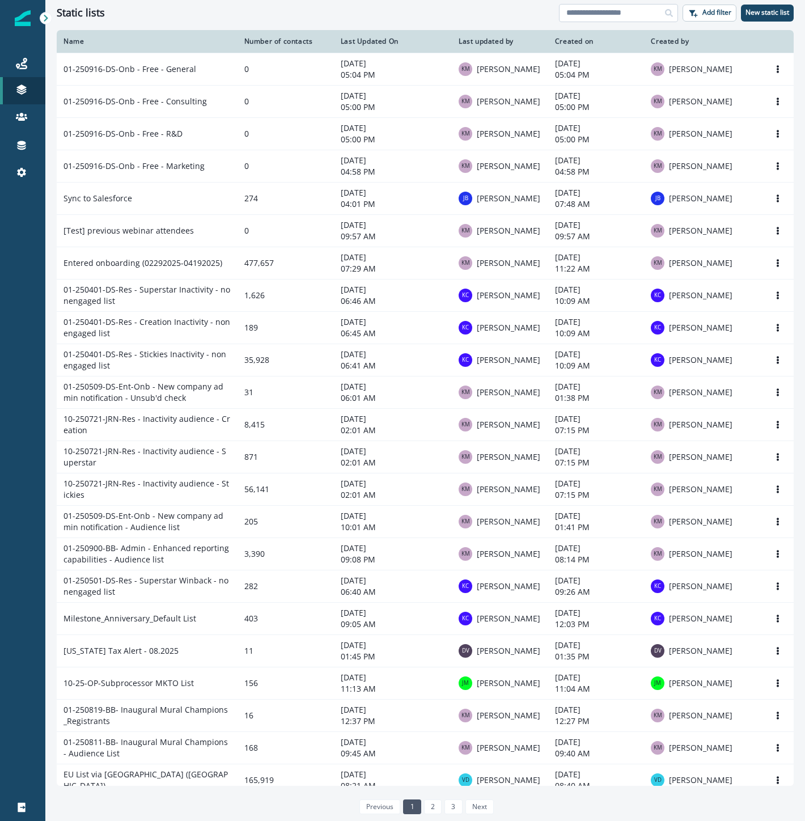
click at [601, 10] on input at bounding box center [618, 13] width 119 height 18
click at [751, 14] on p "New static list" at bounding box center [768, 13] width 44 height 8
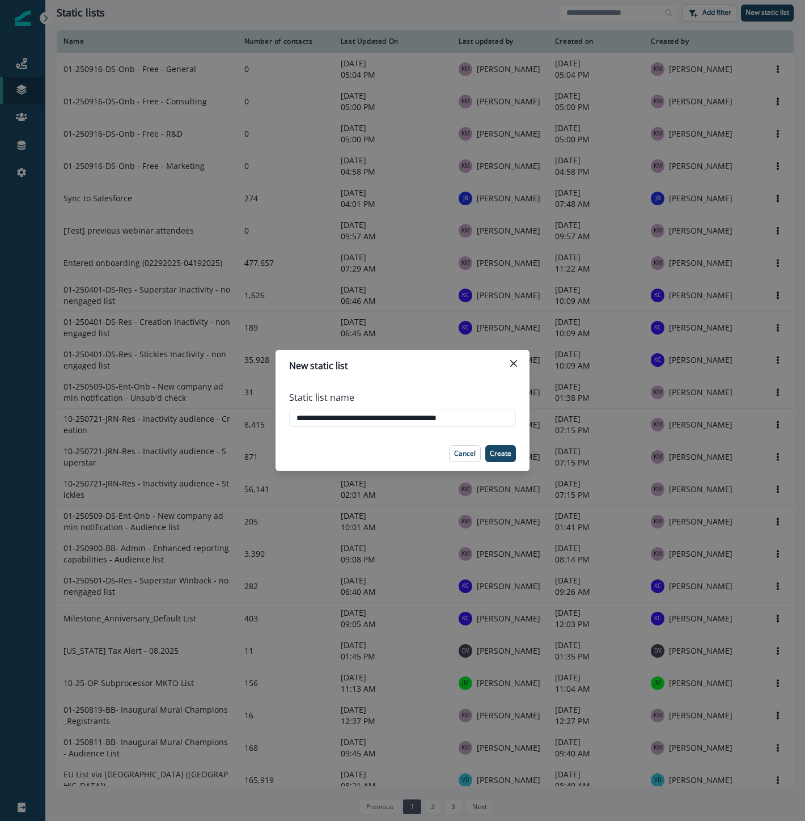
drag, startPoint x: 425, startPoint y: 417, endPoint x: 679, endPoint y: 417, distance: 254.0
click at [679, 417] on div "**********" at bounding box center [402, 410] width 805 height 821
click at [491, 413] on input "**********" at bounding box center [402, 418] width 227 height 18
drag, startPoint x: 496, startPoint y: 420, endPoint x: 79, endPoint y: 396, distance: 417.4
click at [79, 396] on div "**********" at bounding box center [402, 410] width 805 height 821
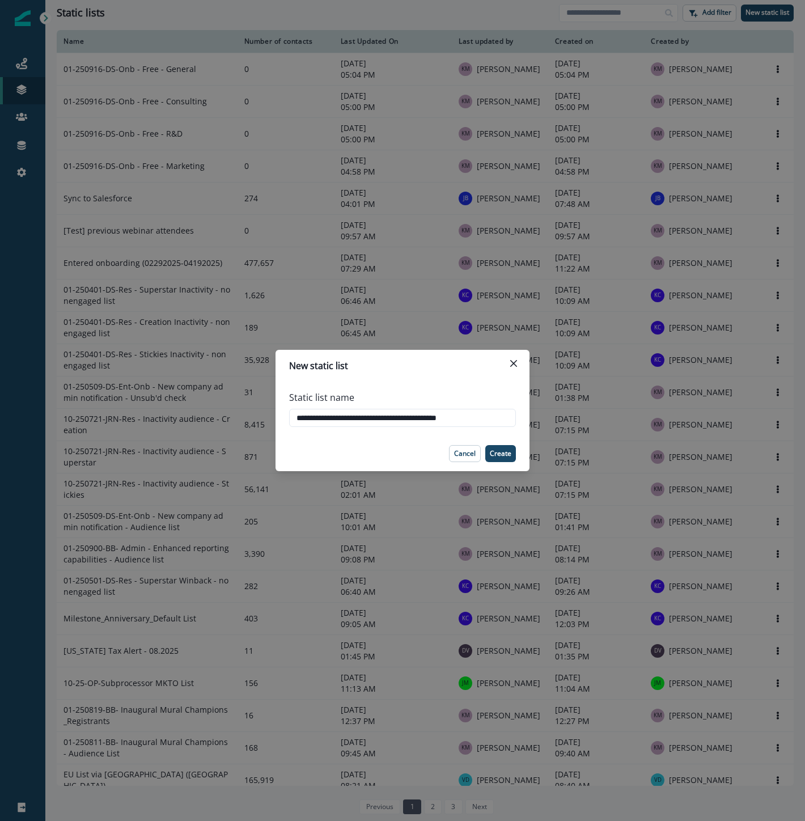
paste input "*"
drag, startPoint x: 434, startPoint y: 416, endPoint x: 622, endPoint y: 423, distance: 188.4
click at [619, 424] on div "**********" at bounding box center [402, 410] width 805 height 821
type input "**********"
click at [501, 455] on p "Create" at bounding box center [501, 454] width 22 height 8
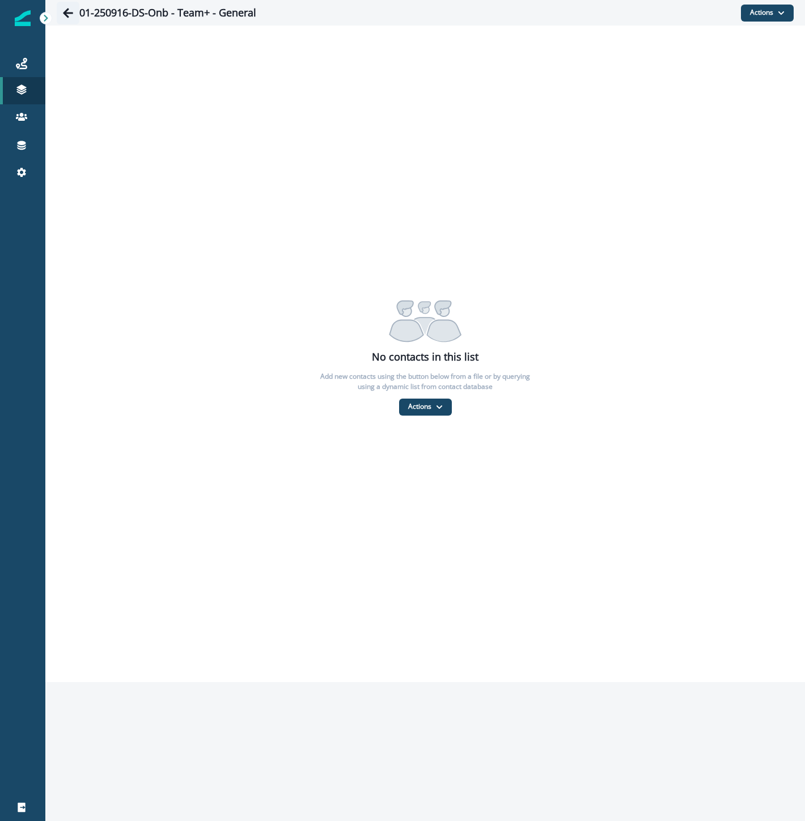
click at [71, 13] on icon "Go back" at bounding box center [68, 13] width 10 height 10
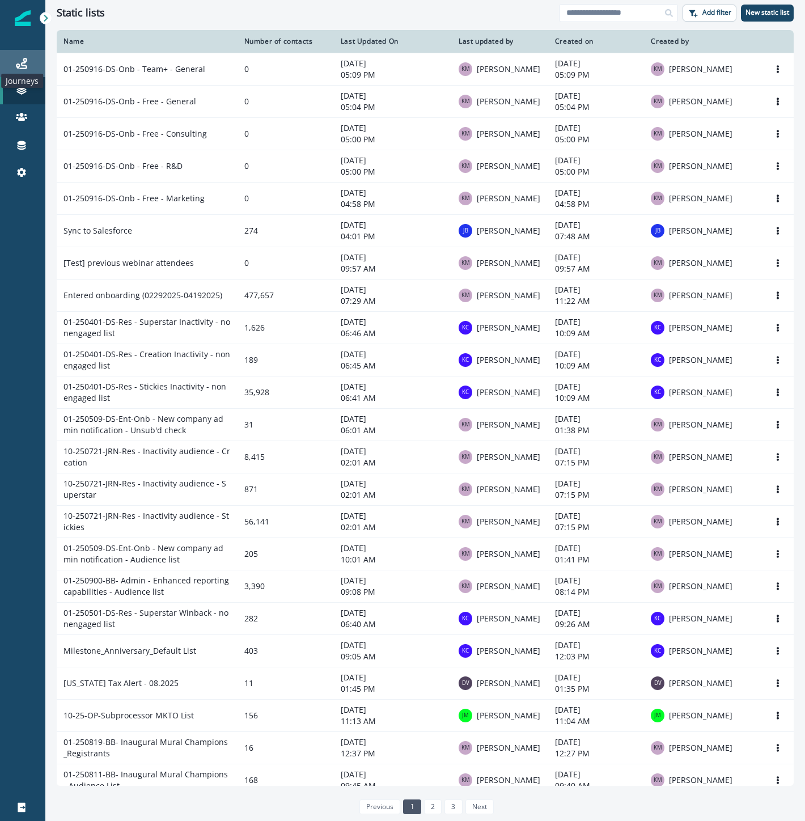
click at [26, 65] on icon at bounding box center [21, 63] width 11 height 11
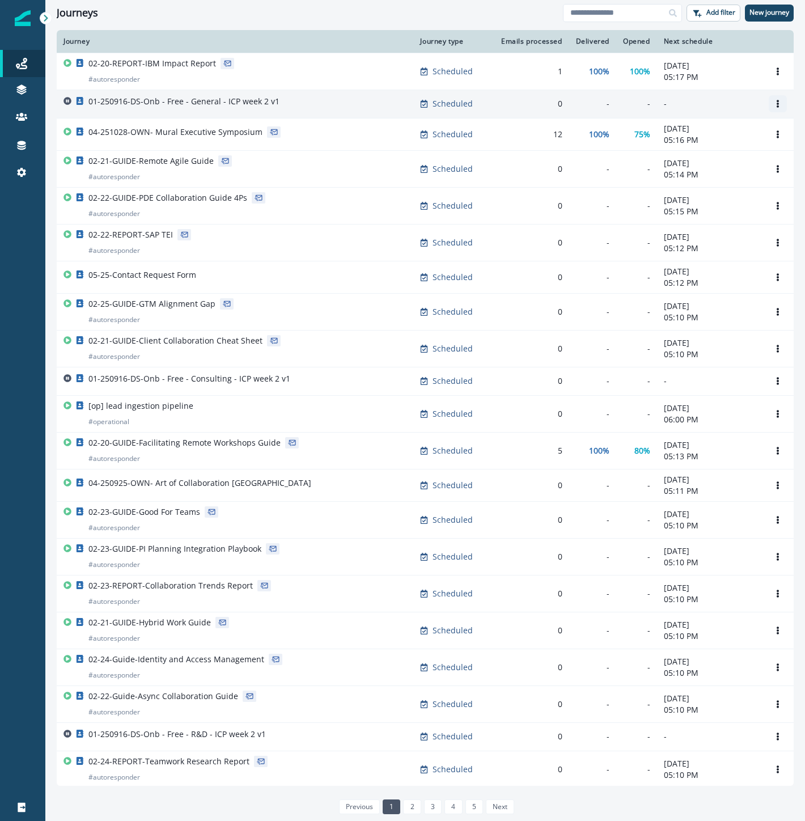
click at [775, 106] on button "Options" at bounding box center [778, 103] width 18 height 17
click at [724, 126] on button "Clone" at bounding box center [714, 131] width 126 height 18
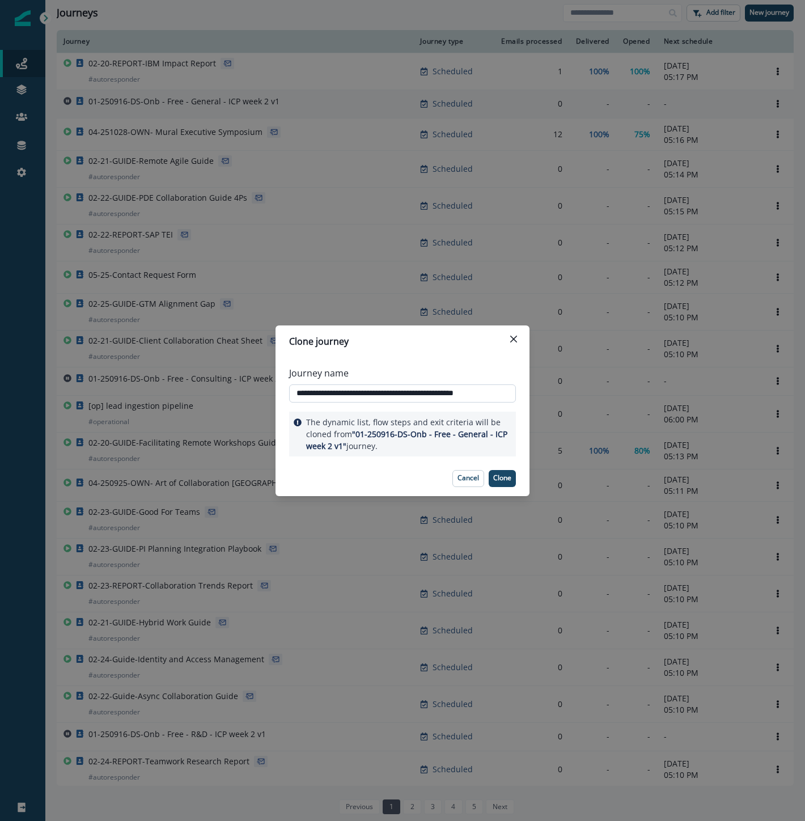
click at [409, 397] on input "**********" at bounding box center [402, 393] width 227 height 18
drag, startPoint x: 501, startPoint y: 476, endPoint x: 502, endPoint y: 354, distance: 122.5
click at [502, 352] on section "**********" at bounding box center [403, 410] width 254 height 171
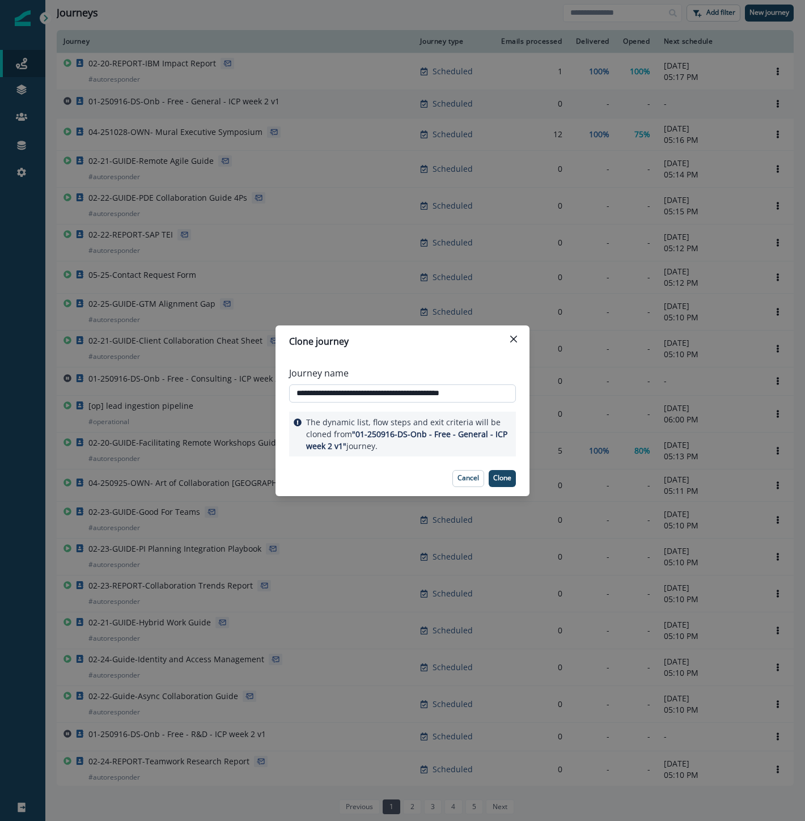
click at [400, 393] on input "**********" at bounding box center [402, 393] width 227 height 18
type input "**********"
click at [509, 480] on p "Clone" at bounding box center [502, 478] width 18 height 8
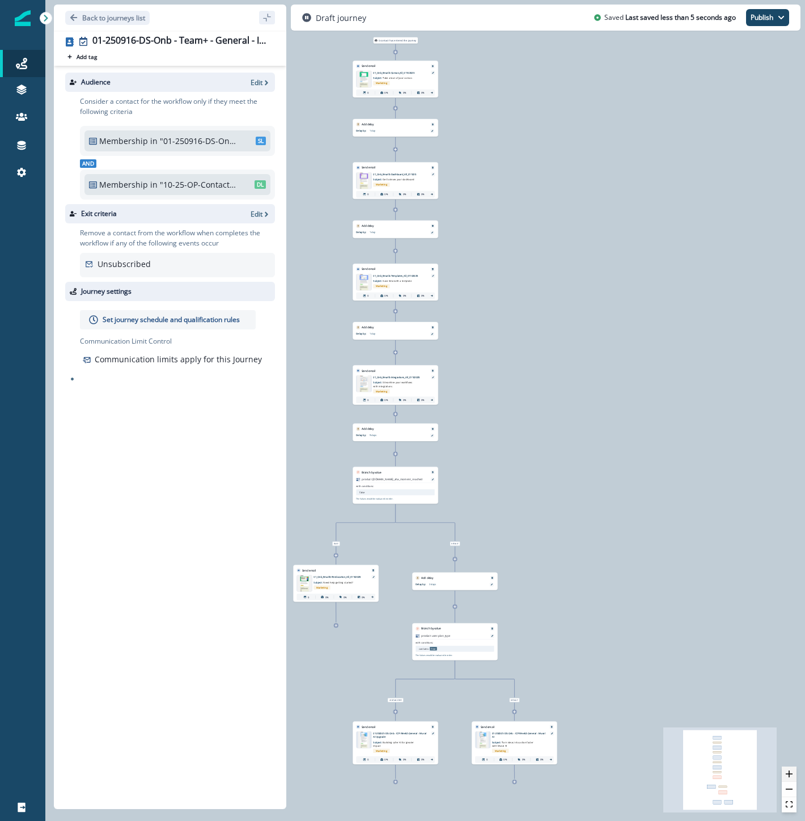
click at [790, 775] on icon "zoom in" at bounding box center [789, 773] width 7 height 7
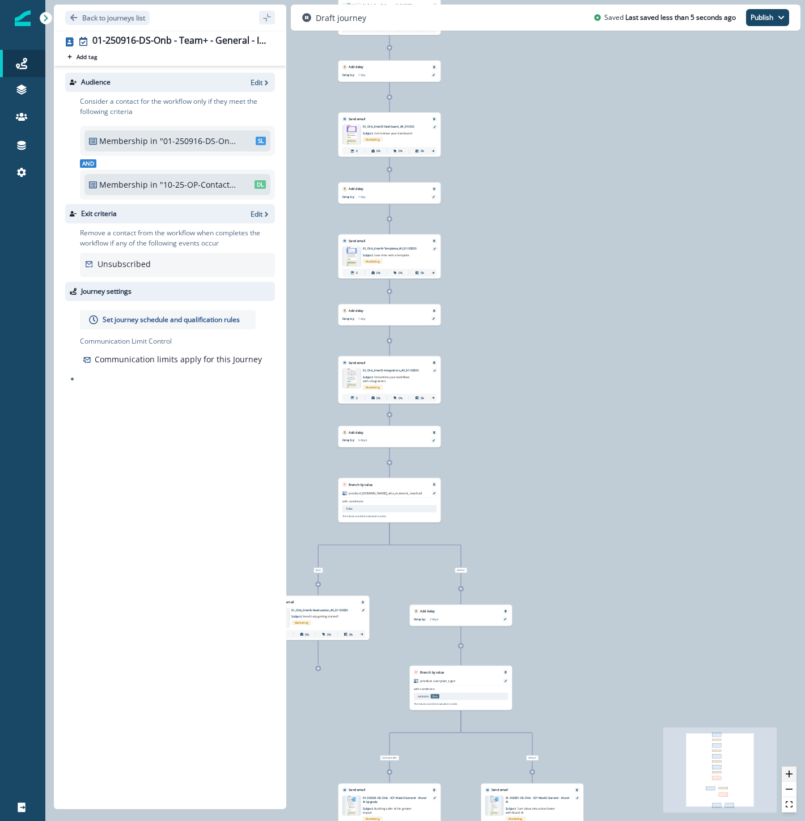
click at [790, 775] on icon "zoom in" at bounding box center [789, 773] width 7 height 7
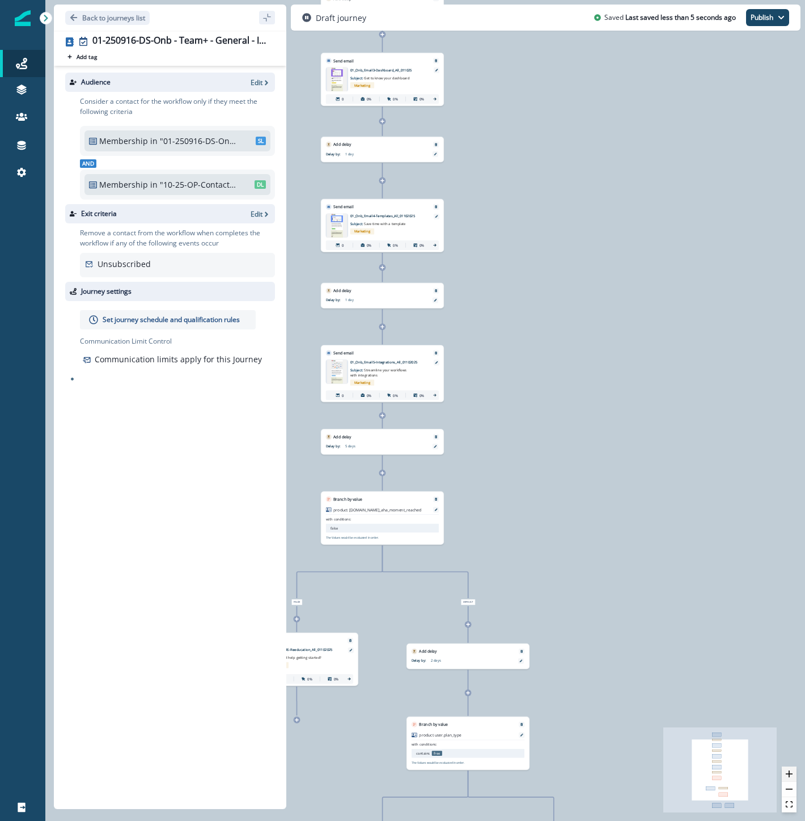
click at [790, 775] on icon "zoom in" at bounding box center [789, 773] width 7 height 7
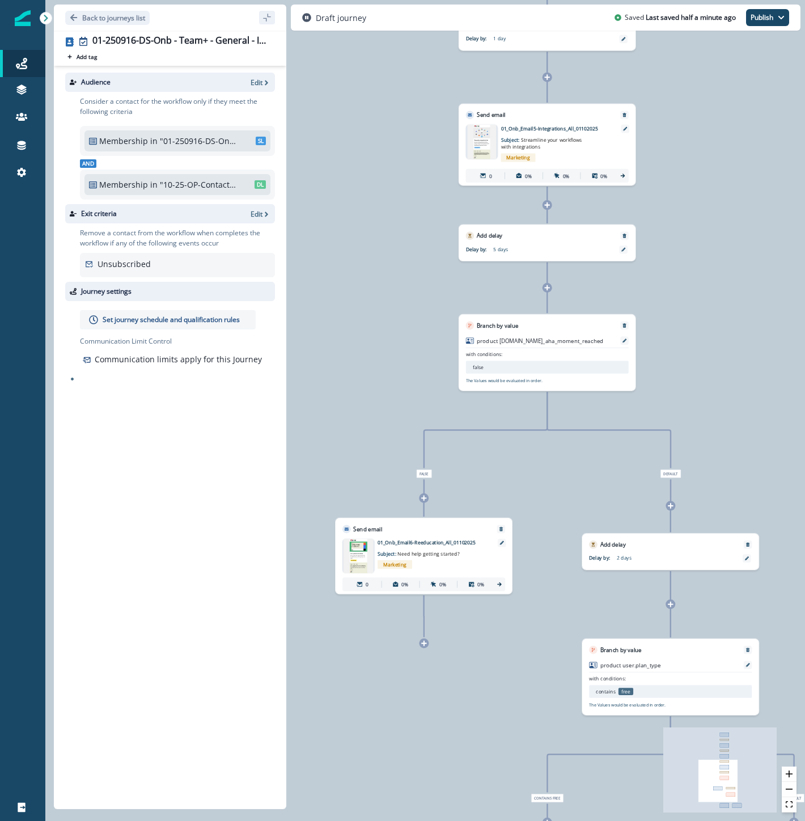
drag, startPoint x: 606, startPoint y: 510, endPoint x: 789, endPoint y: 298, distance: 281.0
click at [789, 298] on div "0 contact has entered the journey Send email Email asset changed, journey repor…" at bounding box center [425, 410] width 760 height 821
click at [624, 249] on icon at bounding box center [623, 250] width 4 height 4
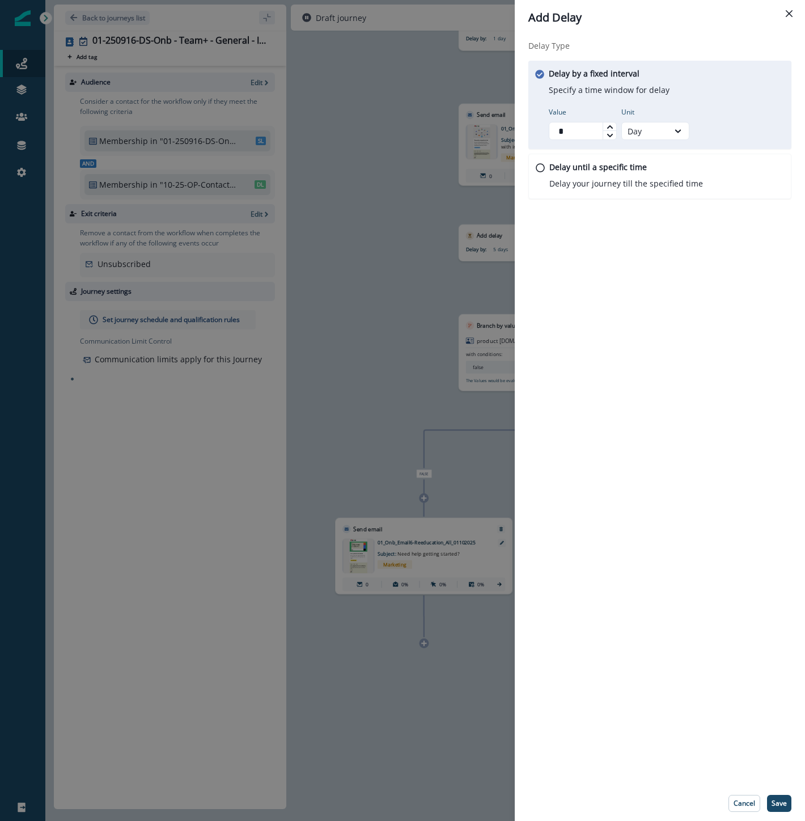
drag, startPoint x: 563, startPoint y: 133, endPoint x: 476, endPoint y: 125, distance: 87.1
click at [476, 125] on div "Add Delay Delay Type Delay by a fixed interval Specify a time window for delay …" at bounding box center [402, 410] width 805 height 821
type input "*"
drag, startPoint x: 389, startPoint y: 298, endPoint x: 404, endPoint y: 289, distance: 17.8
click at [389, 298] on div "Add Delay Delay Type Delay by a fixed interval Specify a time window for delay …" at bounding box center [402, 410] width 805 height 821
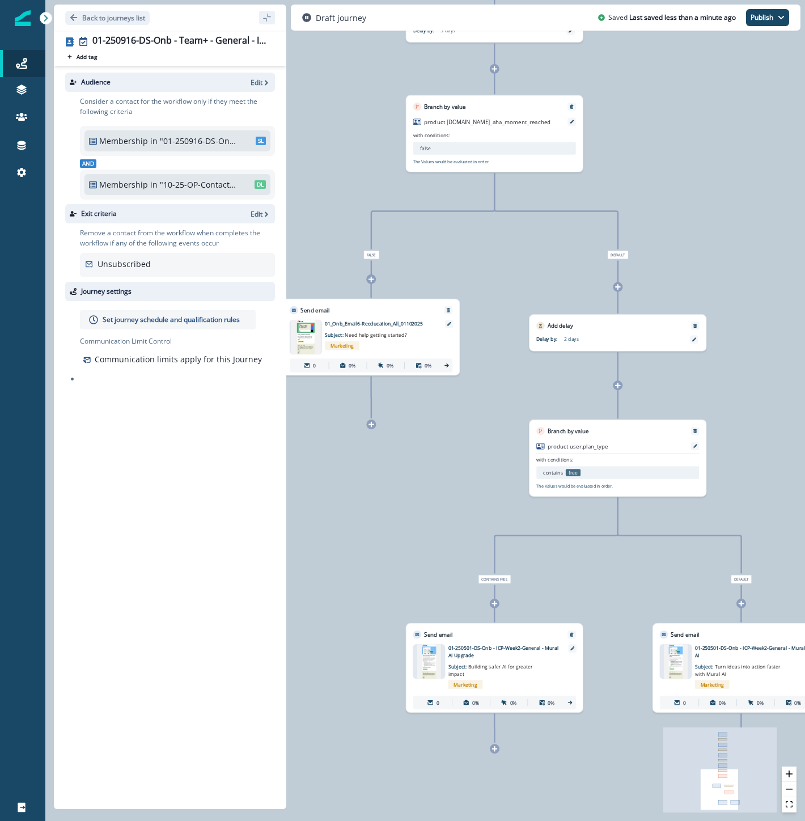
drag, startPoint x: 783, startPoint y: 619, endPoint x: 744, endPoint y: 409, distance: 213.3
click at [744, 409] on div "0 contact has entered the journey Send email Email asset changed, journey repor…" at bounding box center [425, 410] width 760 height 821
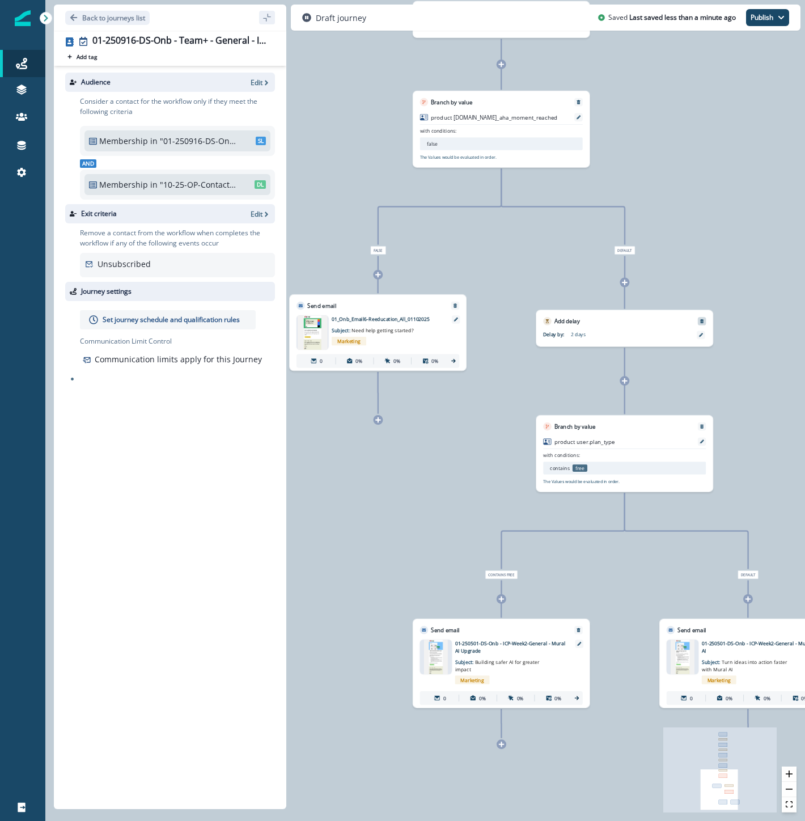
click at [703, 319] on icon "Remove" at bounding box center [702, 321] width 5 height 5
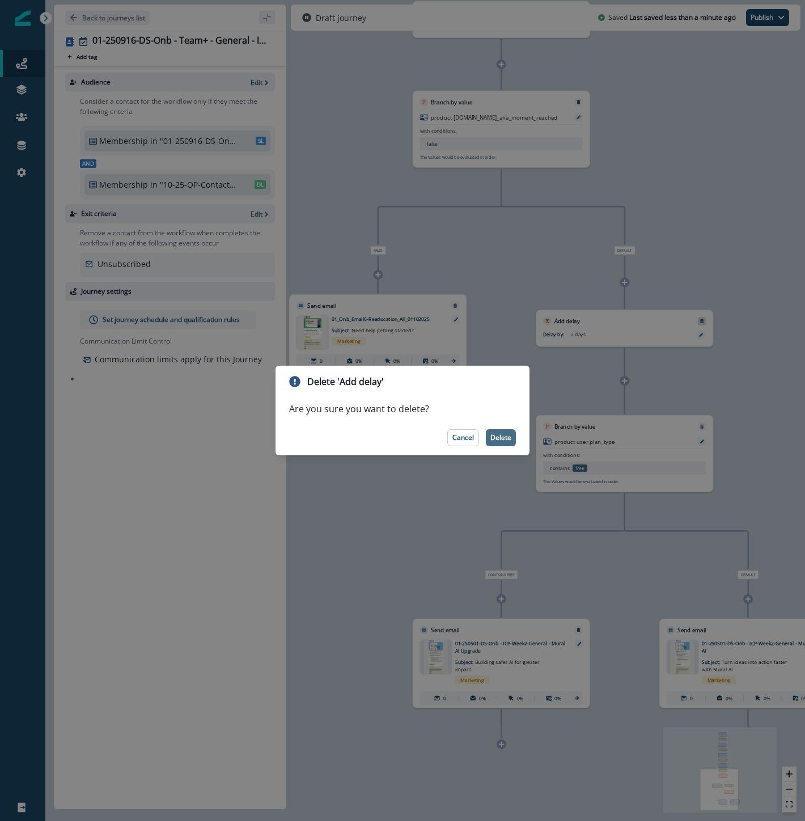
click at [508, 441] on p "Delete" at bounding box center [500, 438] width 21 height 8
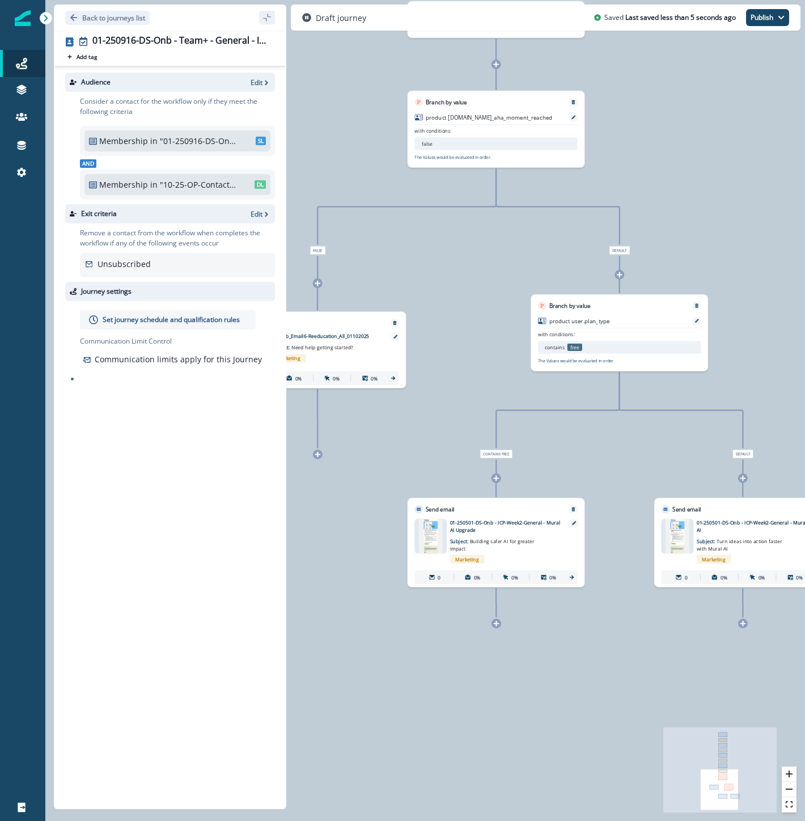
click at [696, 310] on div "product user.plan_type with conditions: contains free The Values would be evalu…" at bounding box center [619, 340] width 177 height 61
click at [699, 305] on button "Remove" at bounding box center [696, 305] width 11 height 5
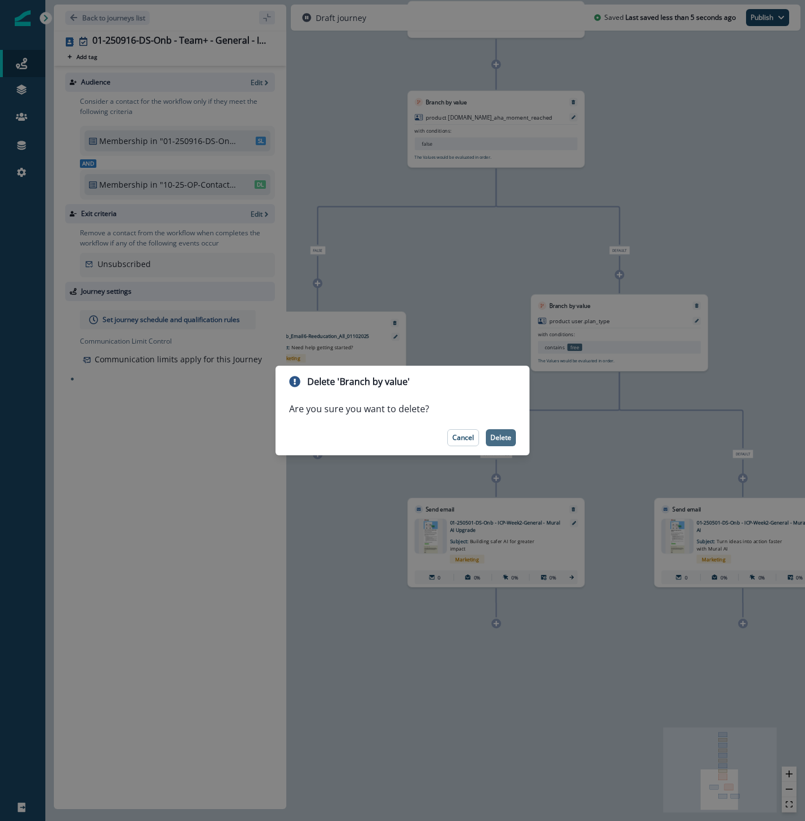
click at [506, 434] on p "Delete" at bounding box center [500, 438] width 21 height 8
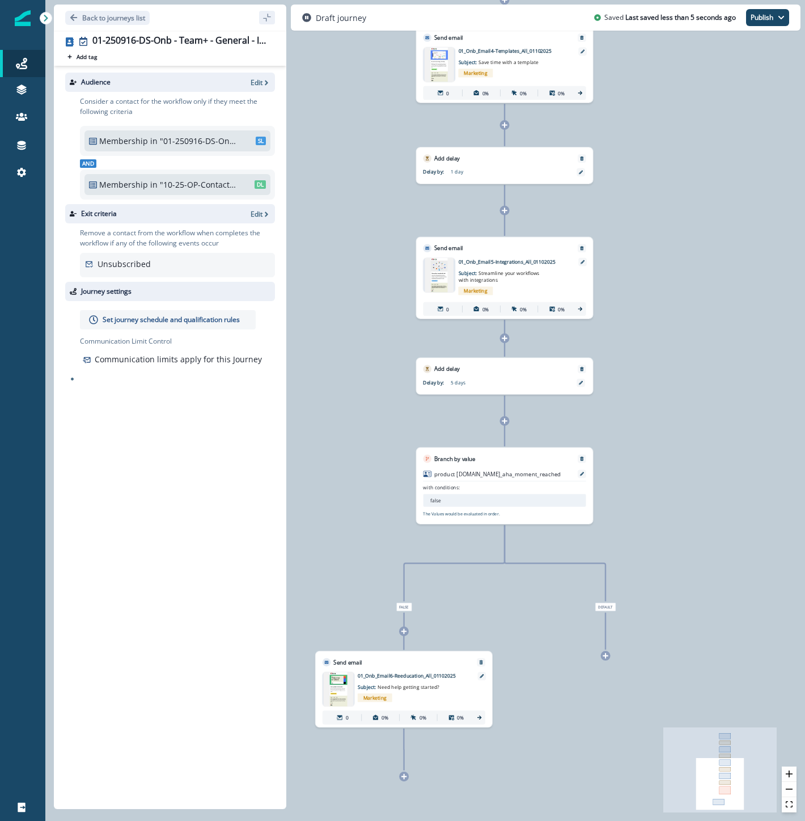
drag, startPoint x: 706, startPoint y: 200, endPoint x: 715, endPoint y: 557, distance: 356.7
click at [715, 557] on div "0 contact has entered the journey Send email Email asset changed, journey repor…" at bounding box center [425, 410] width 760 height 821
click at [581, 381] on icon at bounding box center [581, 383] width 4 height 4
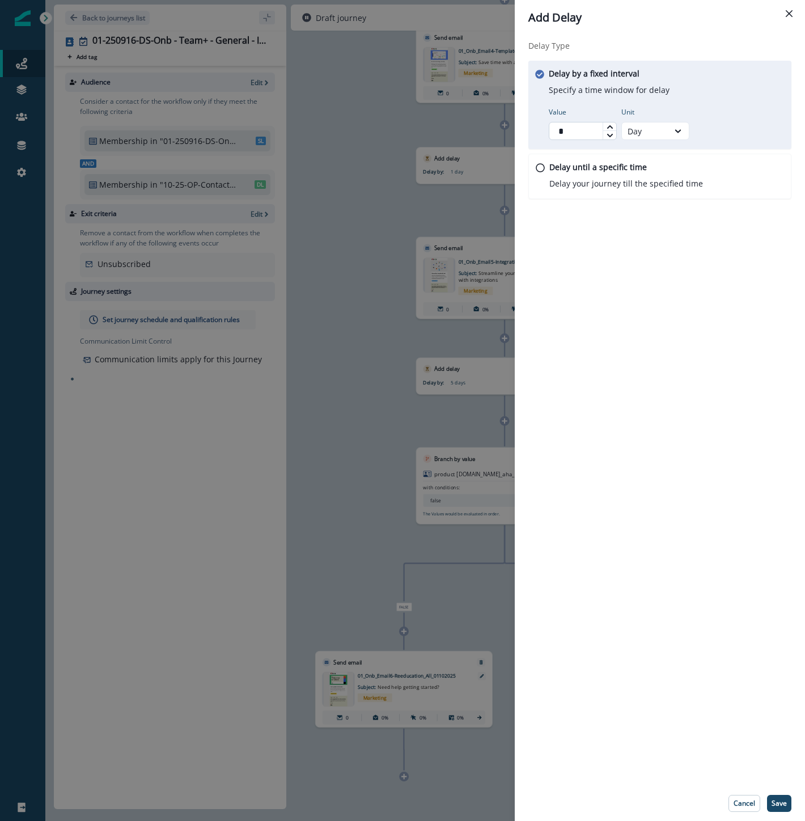
drag, startPoint x: 573, startPoint y: 146, endPoint x: 573, endPoint y: 131, distance: 14.8
click at [573, 144] on div "Delay by a fixed interval Specify a time window for delay Value * Unit Day" at bounding box center [659, 105] width 263 height 88
drag, startPoint x: 573, startPoint y: 129, endPoint x: 499, endPoint y: 126, distance: 74.3
click at [499, 126] on div "Add Delay Delay Type Delay by a fixed interval Specify a time window for delay …" at bounding box center [402, 410] width 805 height 821
type input "*"
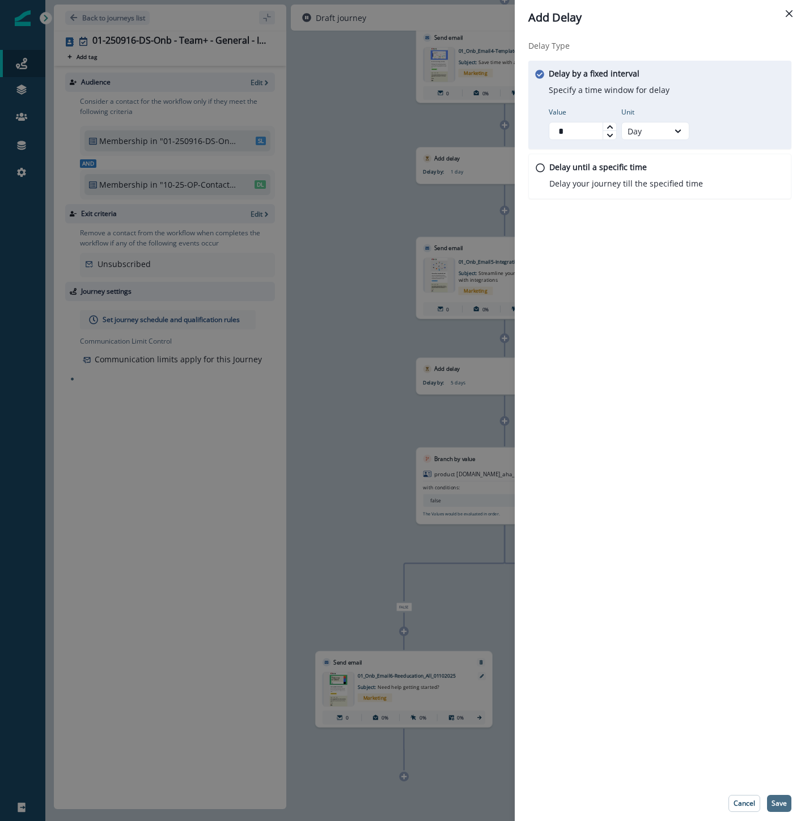
click at [782, 801] on p "Save" at bounding box center [779, 803] width 15 height 8
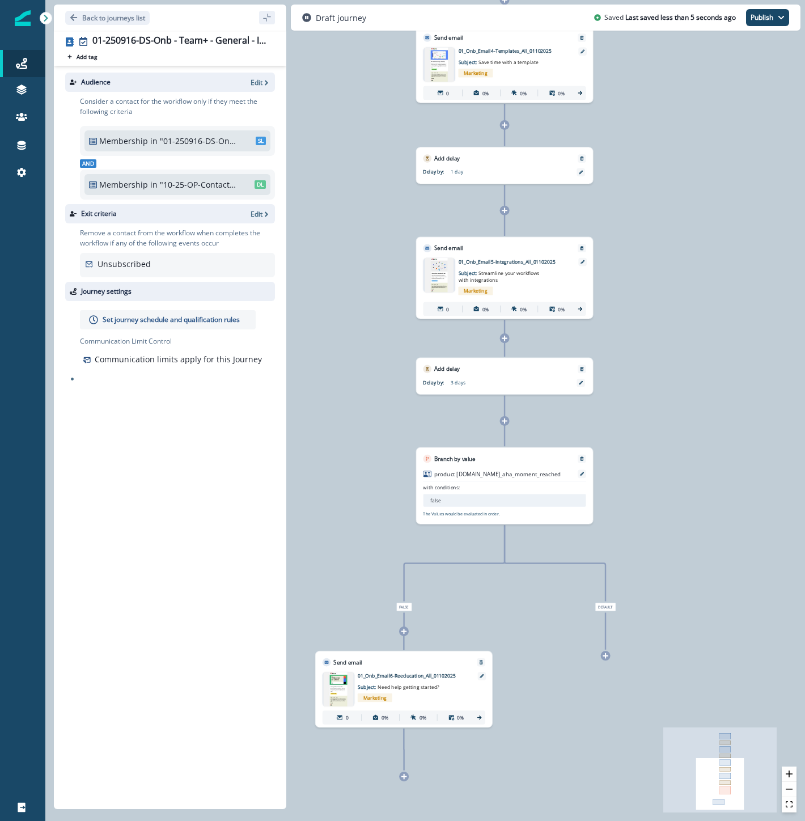
click at [506, 418] on icon at bounding box center [505, 421] width 6 height 6
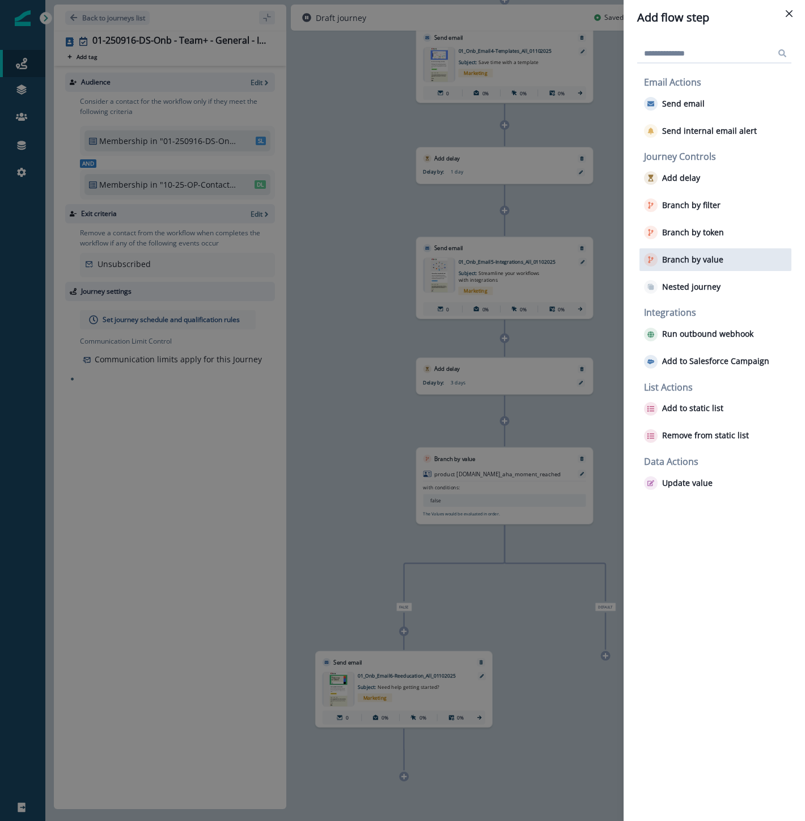
click at [698, 257] on p "Branch by value" at bounding box center [692, 260] width 61 height 10
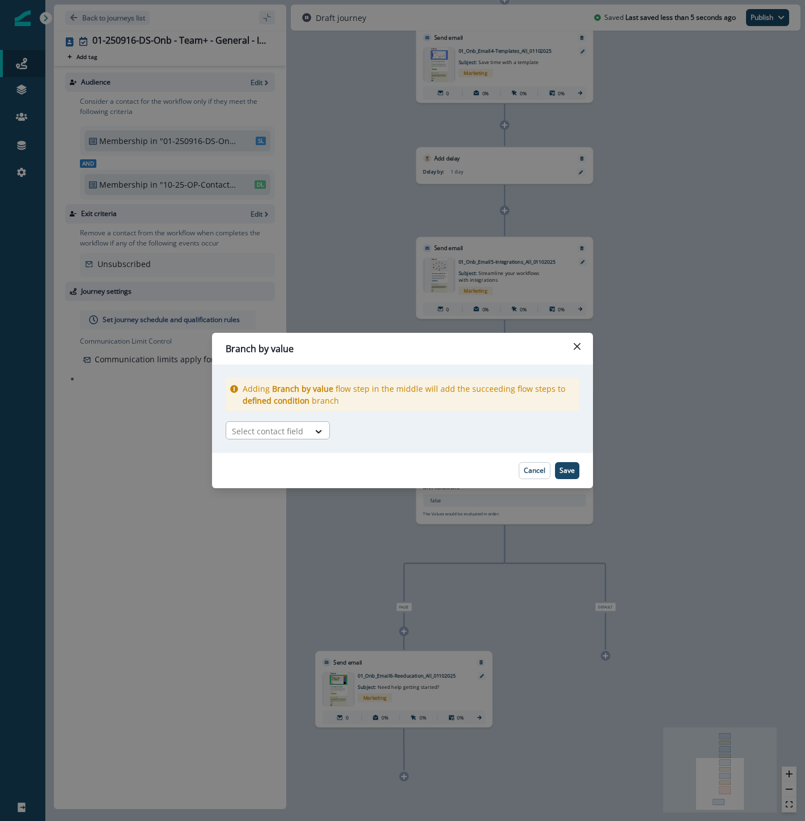
click at [304, 427] on div "Select contact field" at bounding box center [267, 431] width 83 height 19
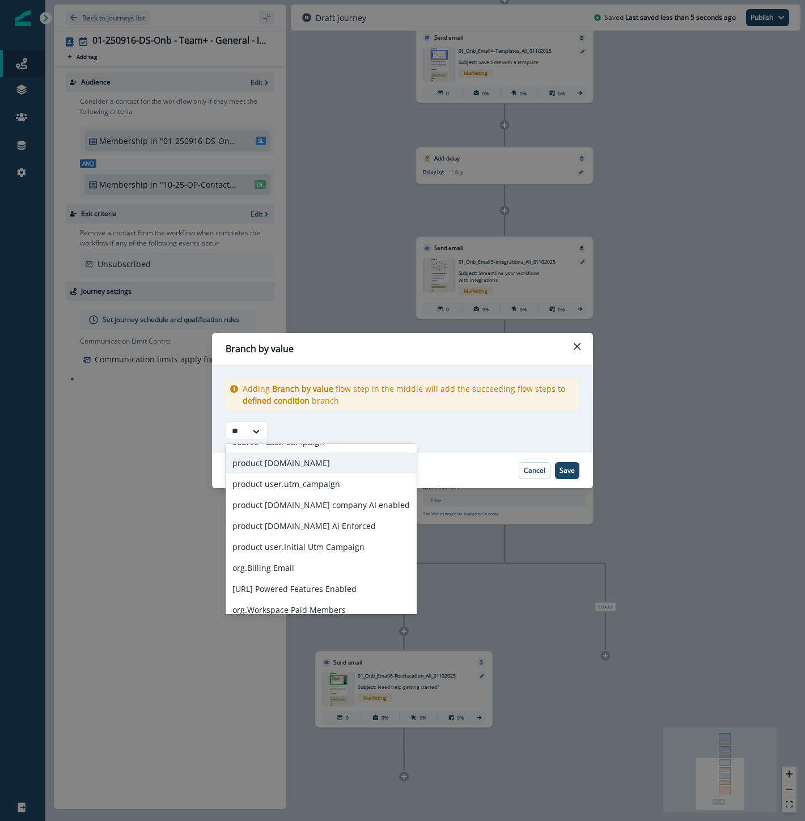
scroll to position [65, 0]
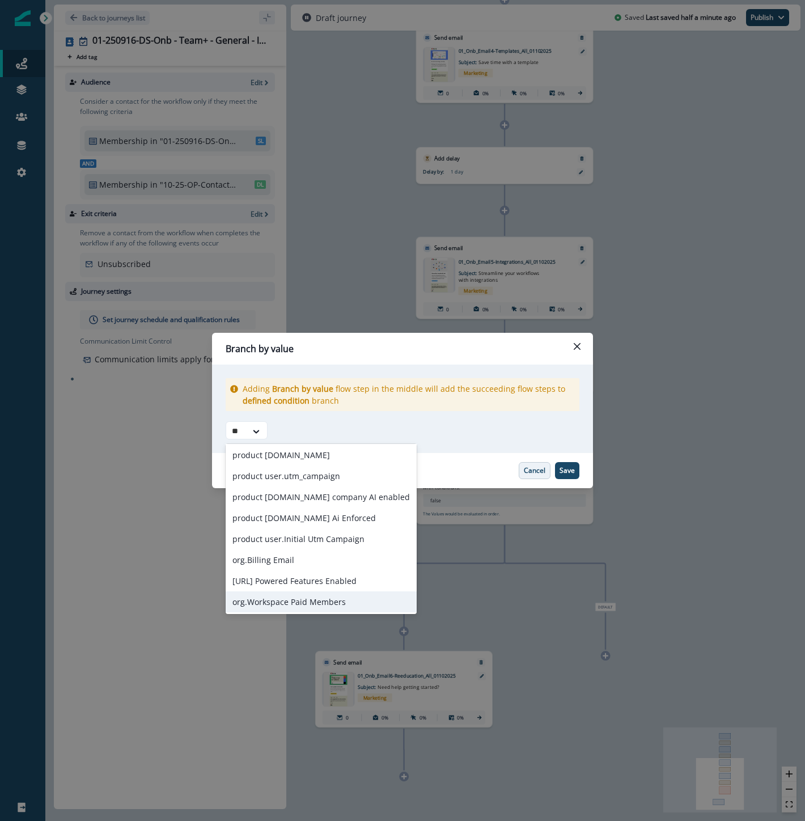
type input "**"
click at [534, 473] on p "Cancel" at bounding box center [535, 471] width 22 height 8
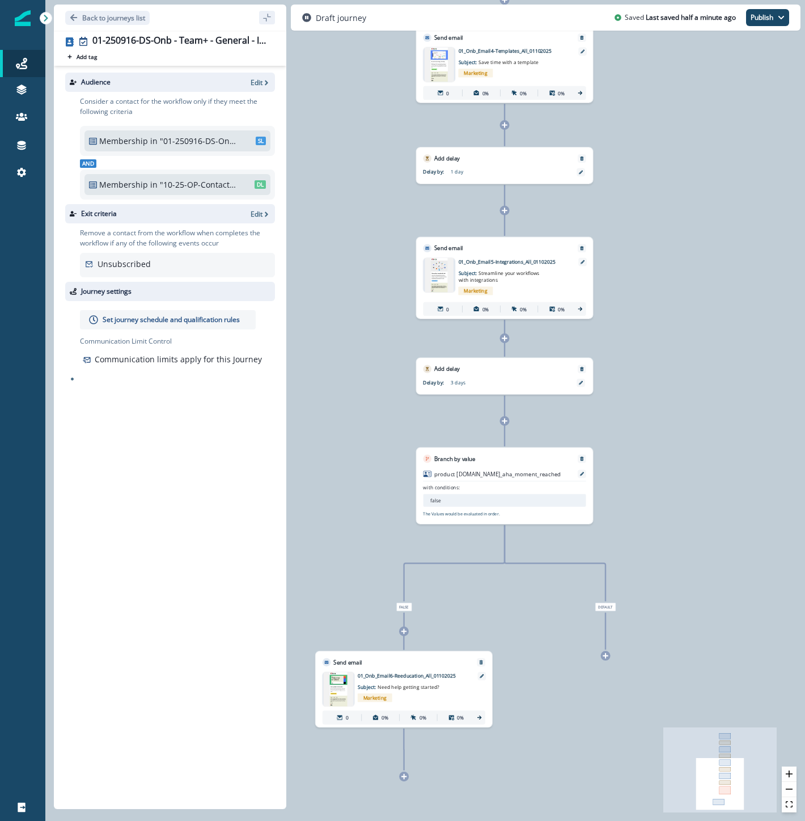
click at [708, 435] on div "0 contact has entered the journey Send email Email asset changed, journey repor…" at bounding box center [425, 410] width 760 height 821
click at [583, 383] on div at bounding box center [581, 383] width 9 height 9
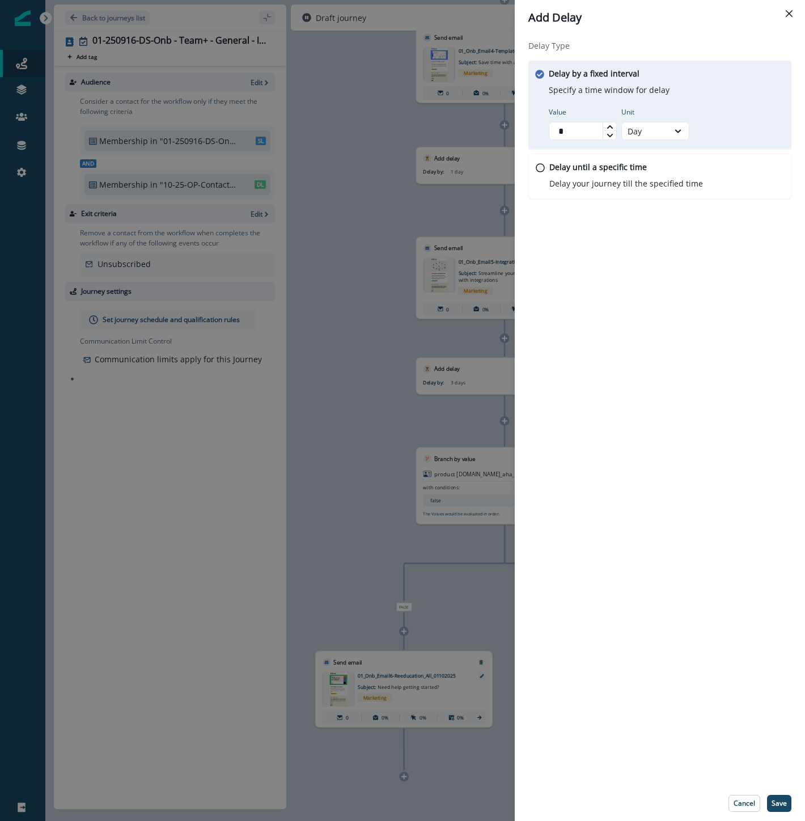
drag, startPoint x: 577, startPoint y: 132, endPoint x: 488, endPoint y: 122, distance: 88.9
click at [524, 133] on div "Delay Type Delay by a fixed interval Specify a time window for delay Value * Un…" at bounding box center [660, 410] width 290 height 751
type input "*"
drag, startPoint x: 689, startPoint y: 716, endPoint x: 752, endPoint y: 757, distance: 75.0
click at [696, 723] on div "Delay Type Delay by a fixed interval Specify a time window for delay Value * Un…" at bounding box center [660, 410] width 290 height 751
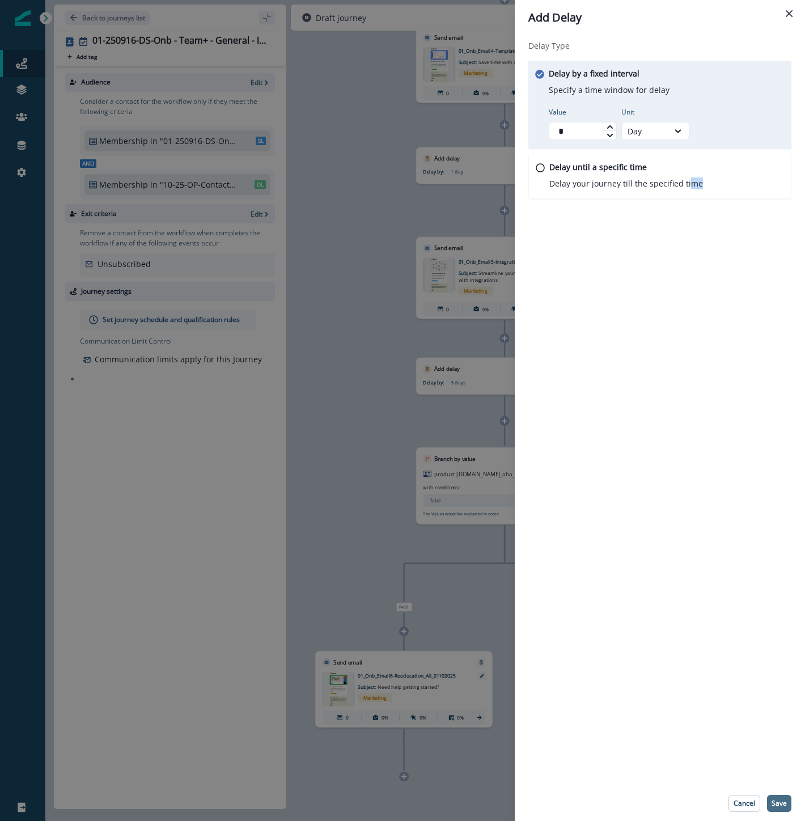
click at [786, 805] on p "Save" at bounding box center [779, 803] width 15 height 8
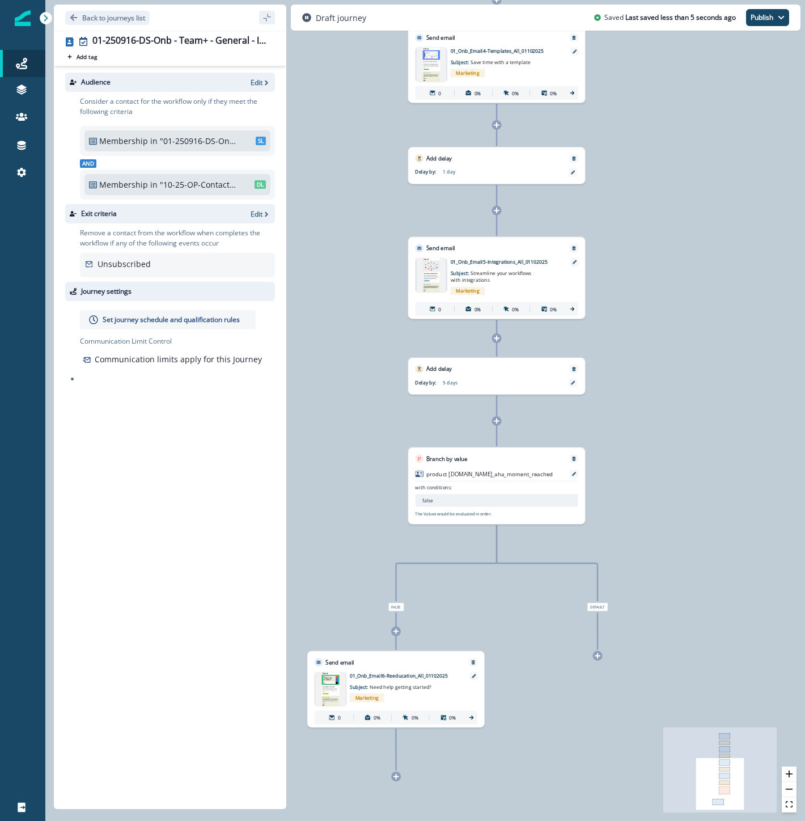
drag, startPoint x: 695, startPoint y: 280, endPoint x: 679, endPoint y: 267, distance: 20.6
click at [679, 267] on div "0 contact has entered the journey Send email Email asset changed, journey repor…" at bounding box center [425, 410] width 760 height 821
click at [497, 421] on icon at bounding box center [497, 421] width 6 height 6
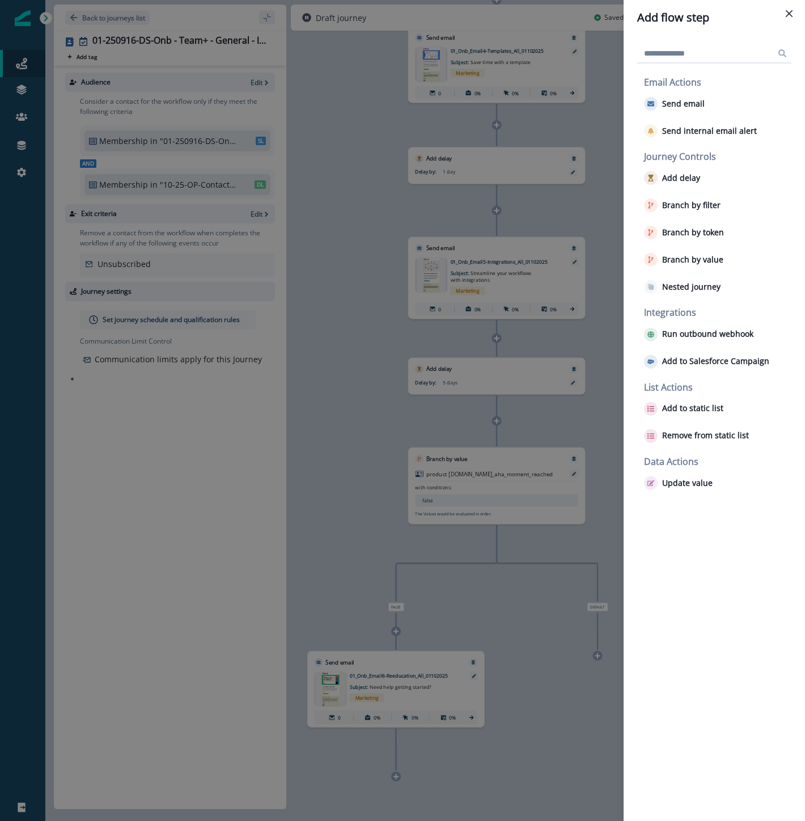
click at [737, 115] on div "Email Actions Send email Send internal email alert" at bounding box center [716, 109] width 152 height 65
click at [737, 107] on div "Send email" at bounding box center [716, 103] width 152 height 23
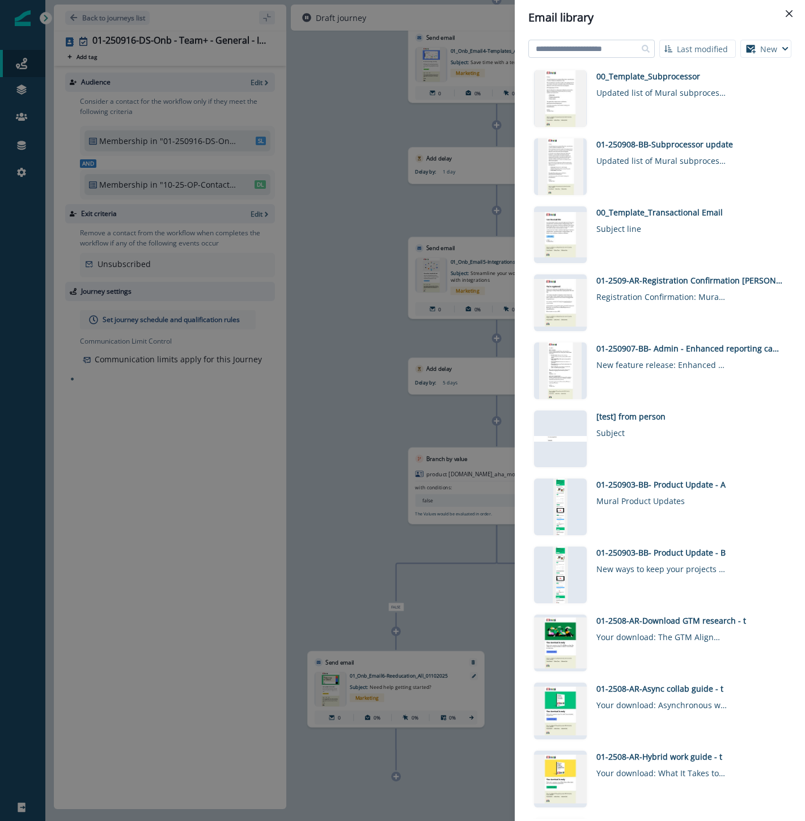
click at [577, 49] on input at bounding box center [591, 49] width 126 height 18
type input "********"
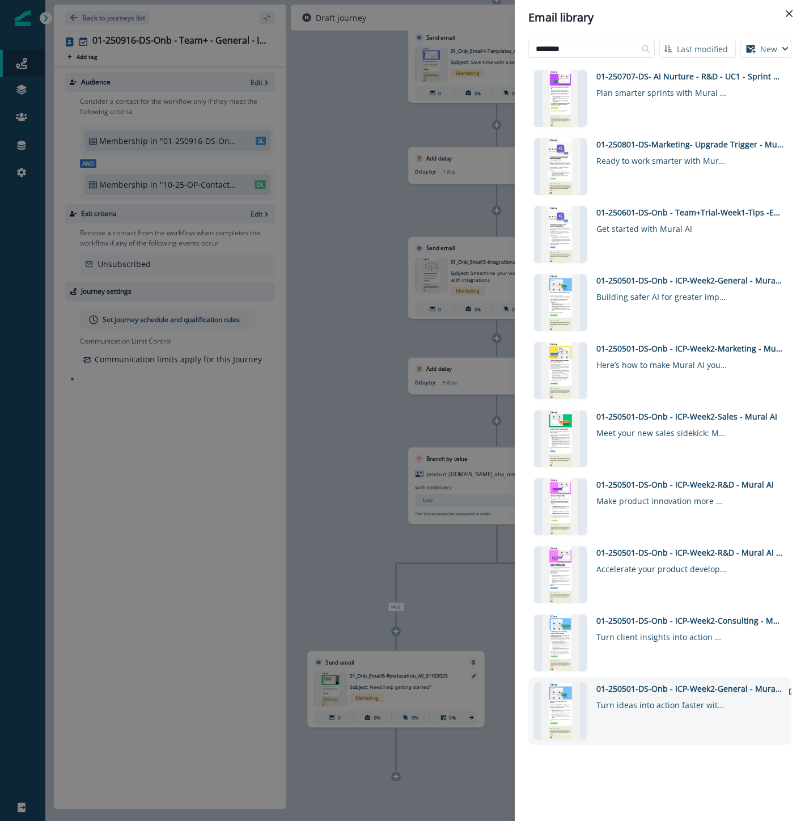
click at [714, 694] on div "01-250501-DS-Onb - ICP-Week2-General - Mural AI" at bounding box center [689, 689] width 187 height 12
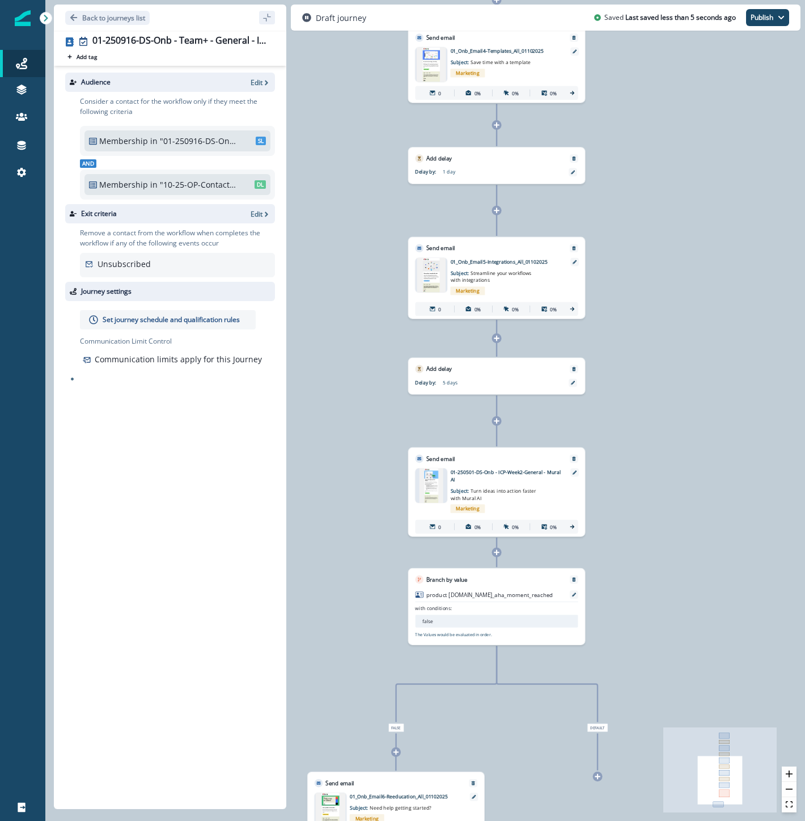
click at [496, 472] on p "01-250501-DS-Onb - ICP-Week2-General - Mural AI" at bounding box center [506, 475] width 111 height 15
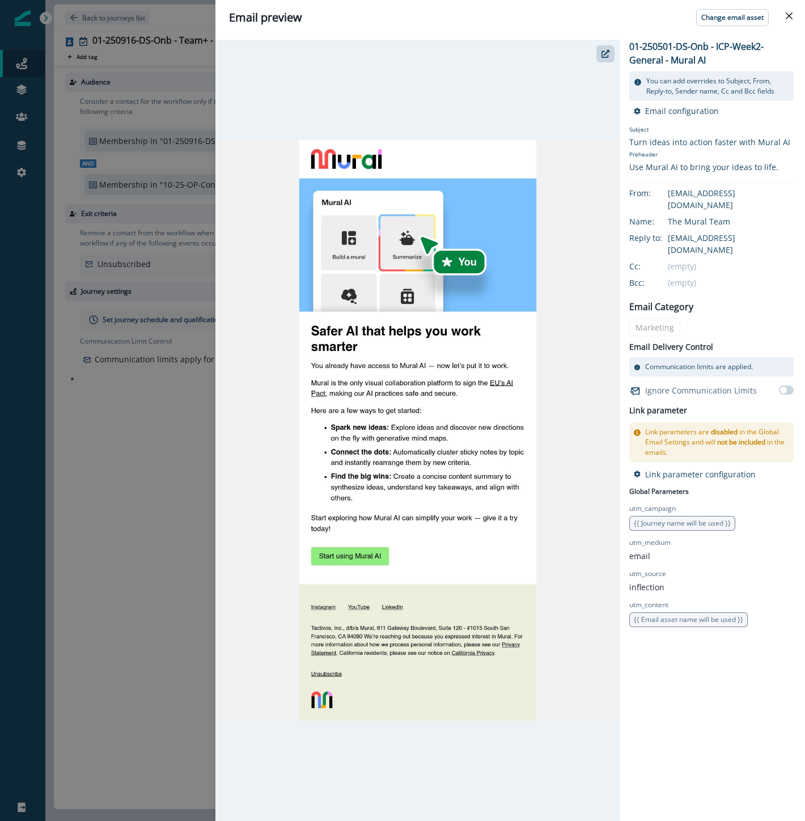
click at [384, 390] on img at bounding box center [417, 430] width 405 height 581
click at [789, 15] on icon "Close" at bounding box center [789, 15] width 7 height 7
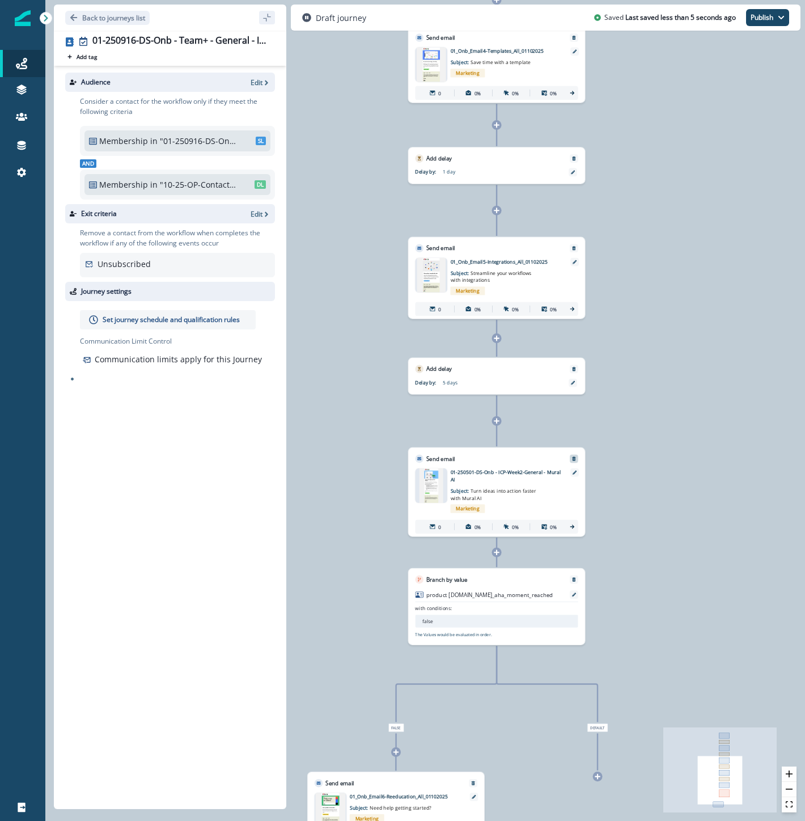
click at [574, 458] on icon "Remove" at bounding box center [573, 459] width 3 height 4
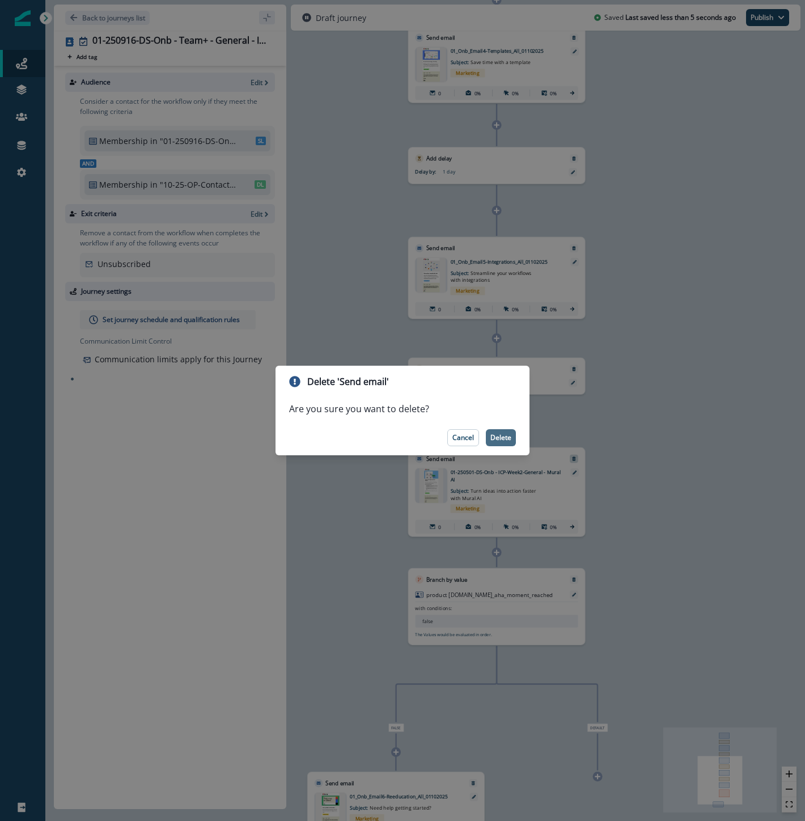
click at [492, 438] on p "Delete" at bounding box center [500, 438] width 21 height 8
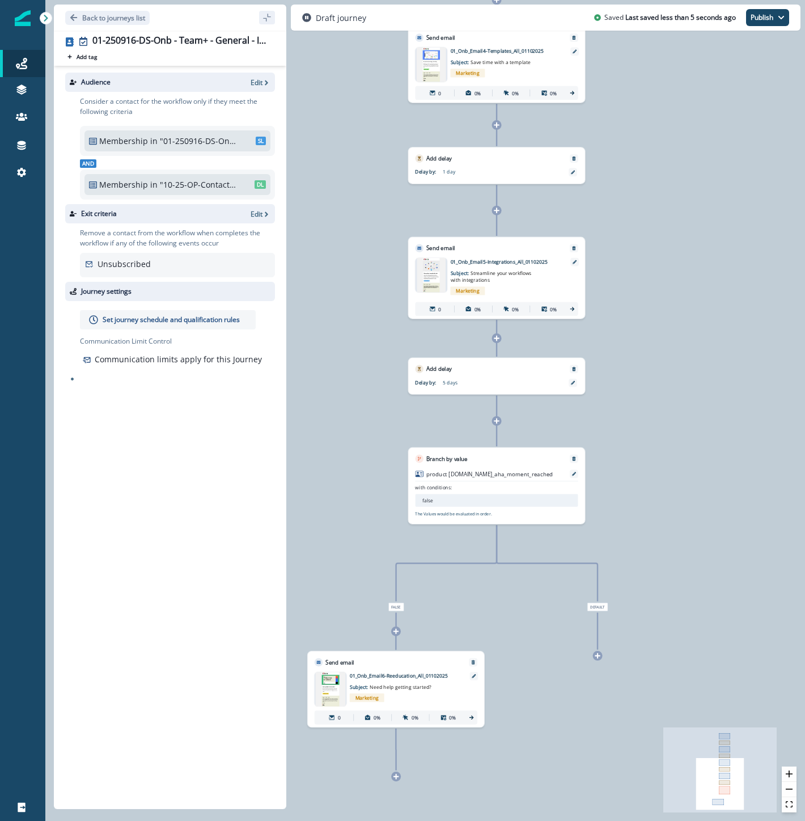
click at [494, 418] on icon at bounding box center [497, 421] width 6 height 6
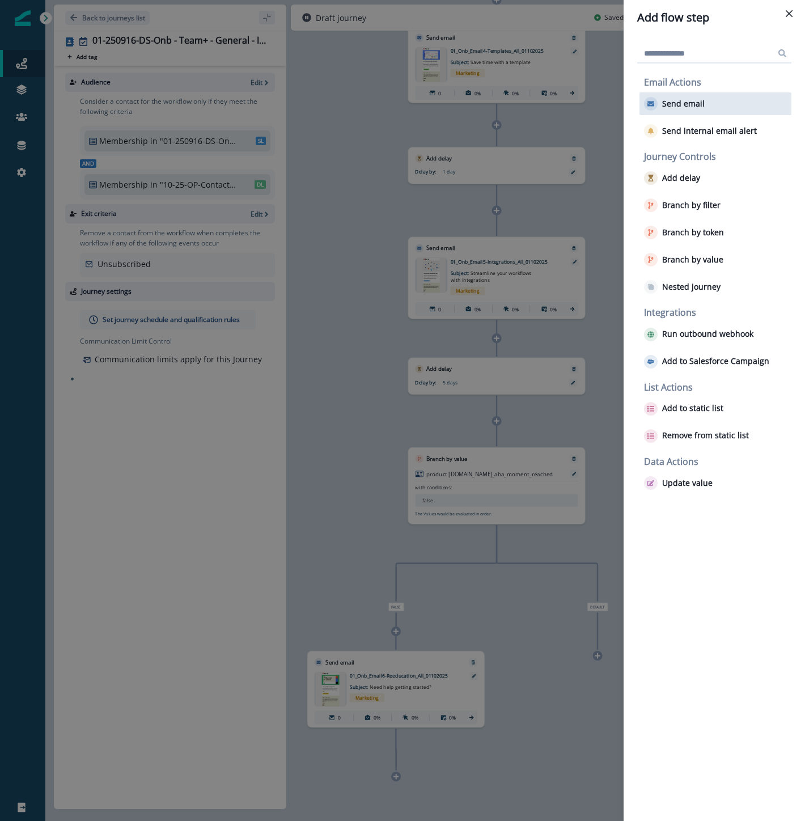
click at [676, 104] on p "Send email" at bounding box center [683, 104] width 43 height 10
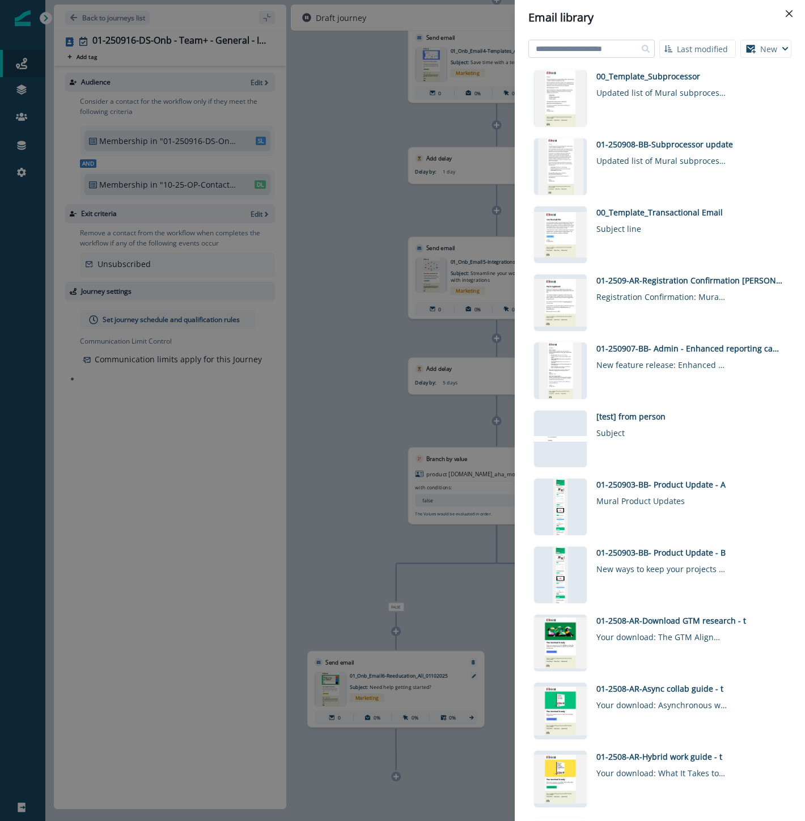
click at [573, 48] on input at bounding box center [591, 49] width 126 height 18
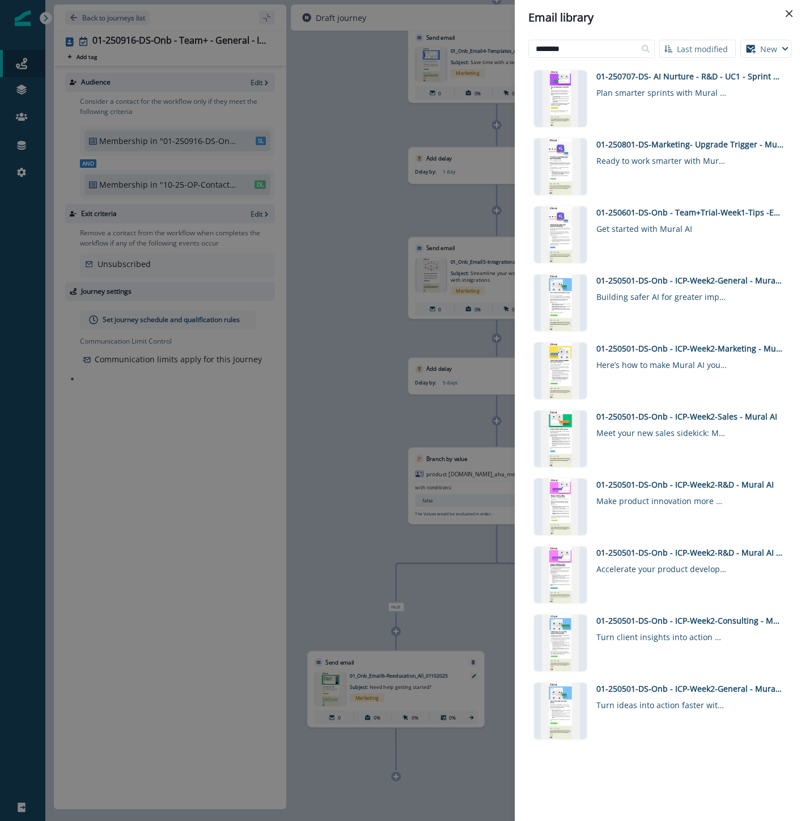
drag, startPoint x: 570, startPoint y: 48, endPoint x: 496, endPoint y: 44, distance: 74.4
click at [496, 44] on div "Email library ******** Last modified Name (A-Z) Last modified Last created New …" at bounding box center [402, 410] width 805 height 821
type input "**********"
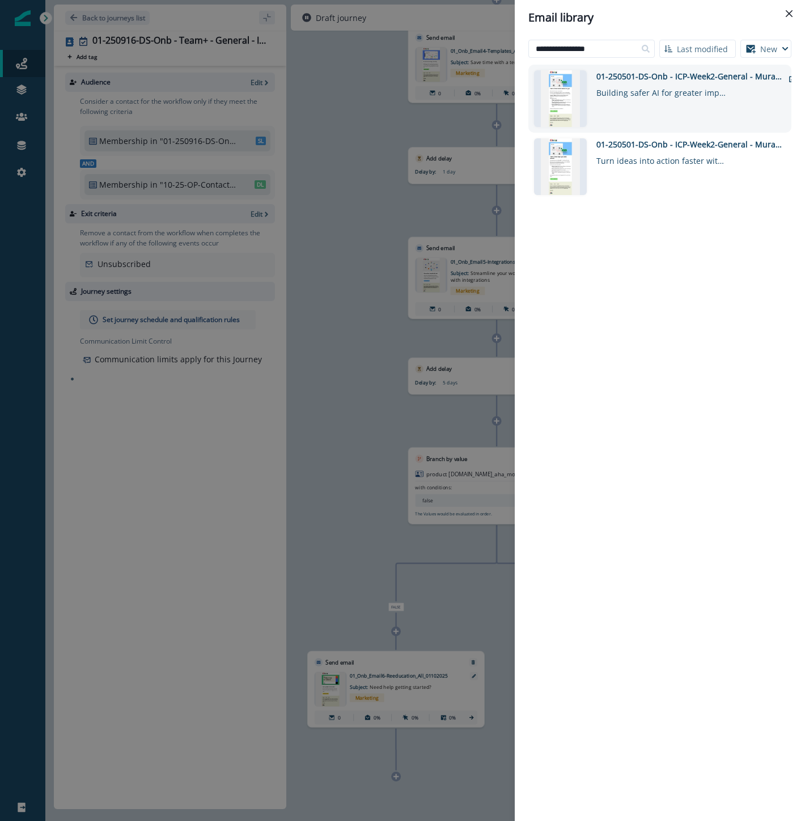
click at [715, 78] on div "01-250501-DS-Onb - ICP-Week2-General - Mural AI Upgrade" at bounding box center [689, 76] width 187 height 12
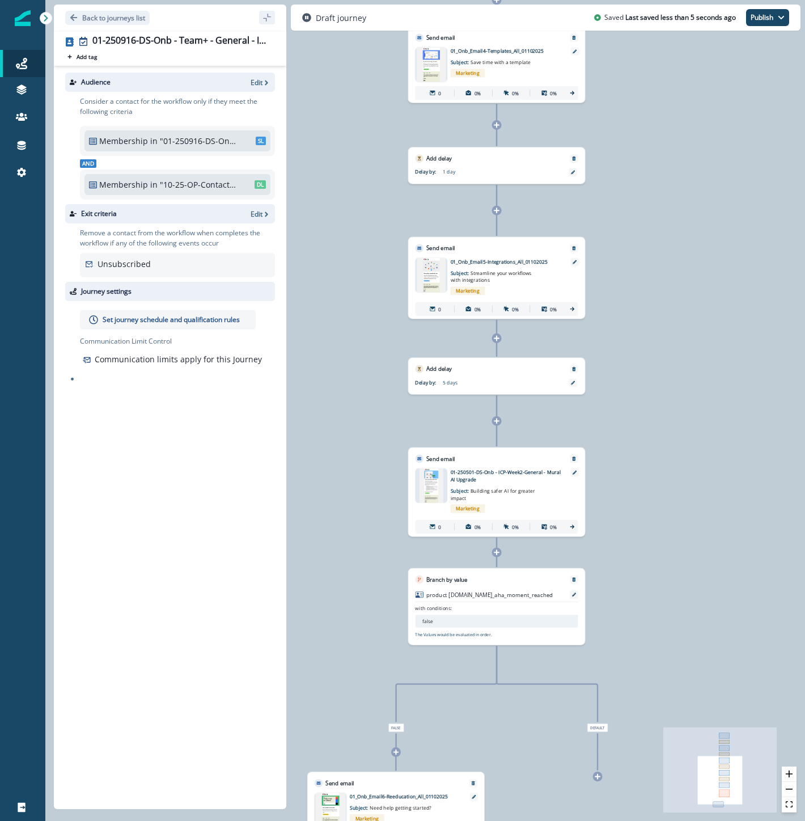
click at [529, 471] on p "01-250501-DS-Onb - ICP-Week2-General - Mural AI Upgrade" at bounding box center [506, 475] width 111 height 15
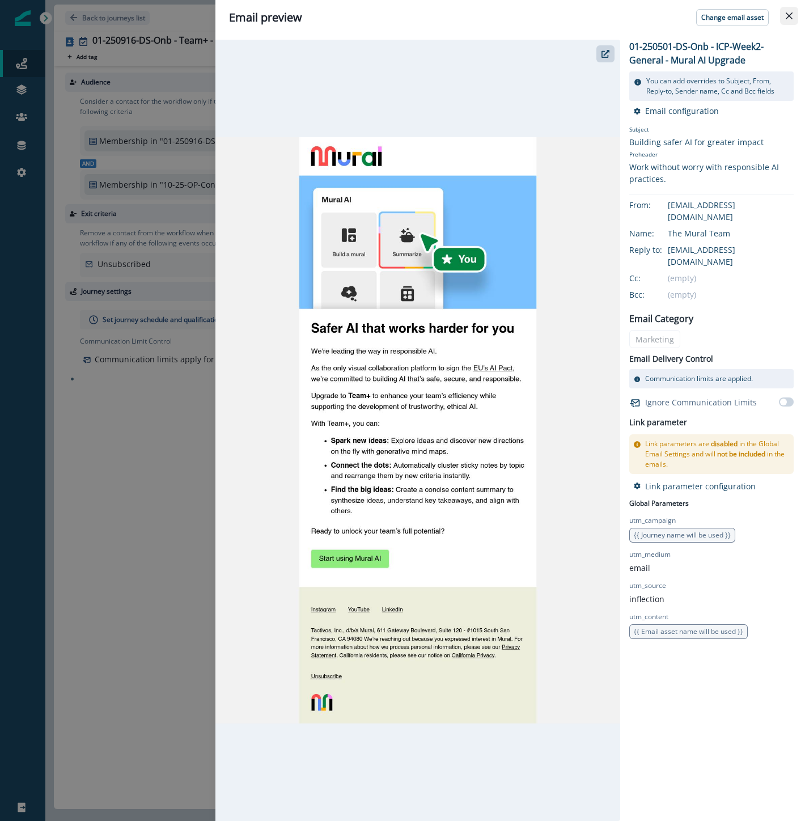
click at [792, 16] on icon "Close" at bounding box center [789, 15] width 7 height 7
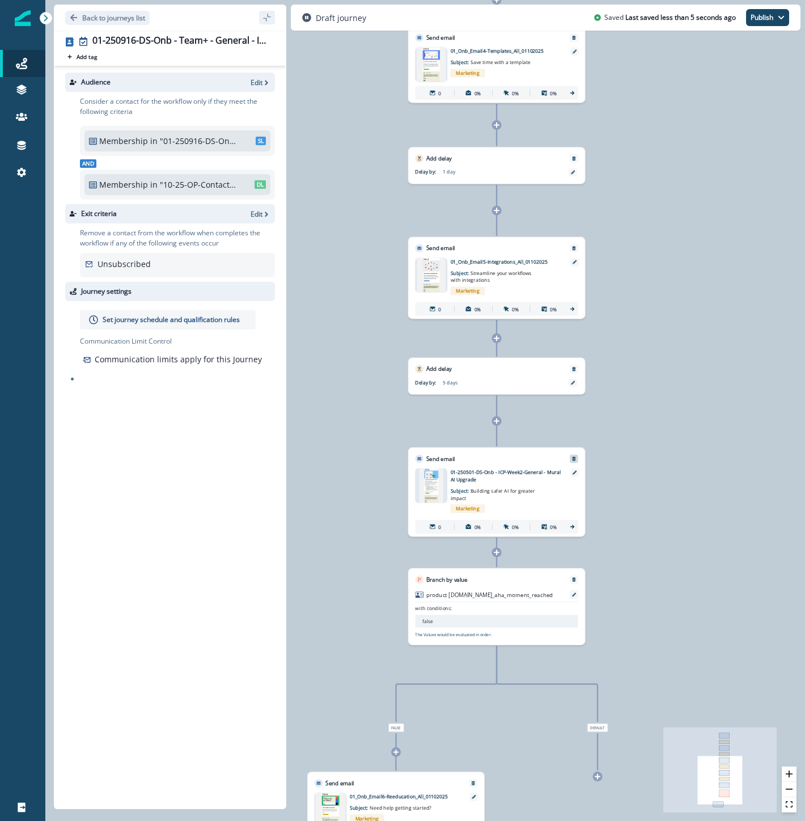
click at [571, 456] on icon "Remove" at bounding box center [573, 458] width 5 height 5
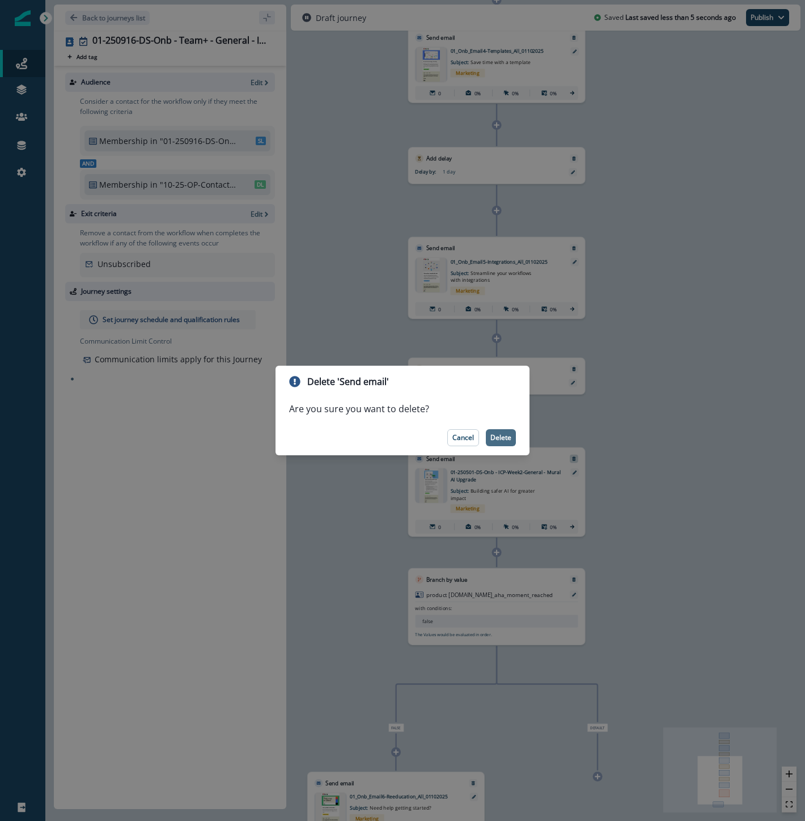
click at [502, 441] on p "Delete" at bounding box center [500, 438] width 21 height 8
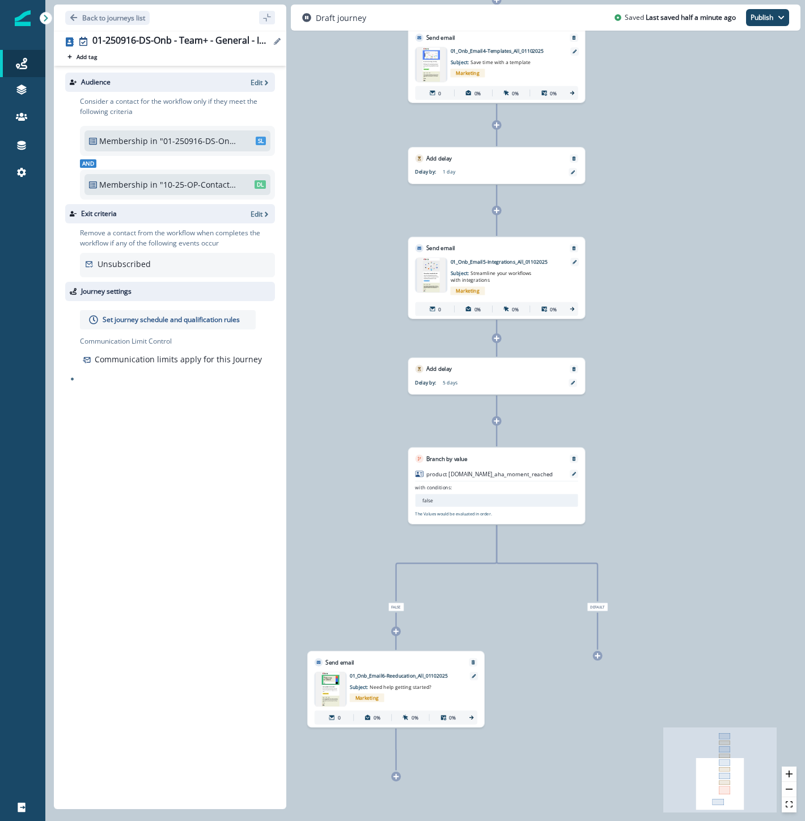
click at [274, 37] on div "01-250916-DS-Onb - Team+ - General - ICP week 2 v1" at bounding box center [183, 41] width 183 height 12
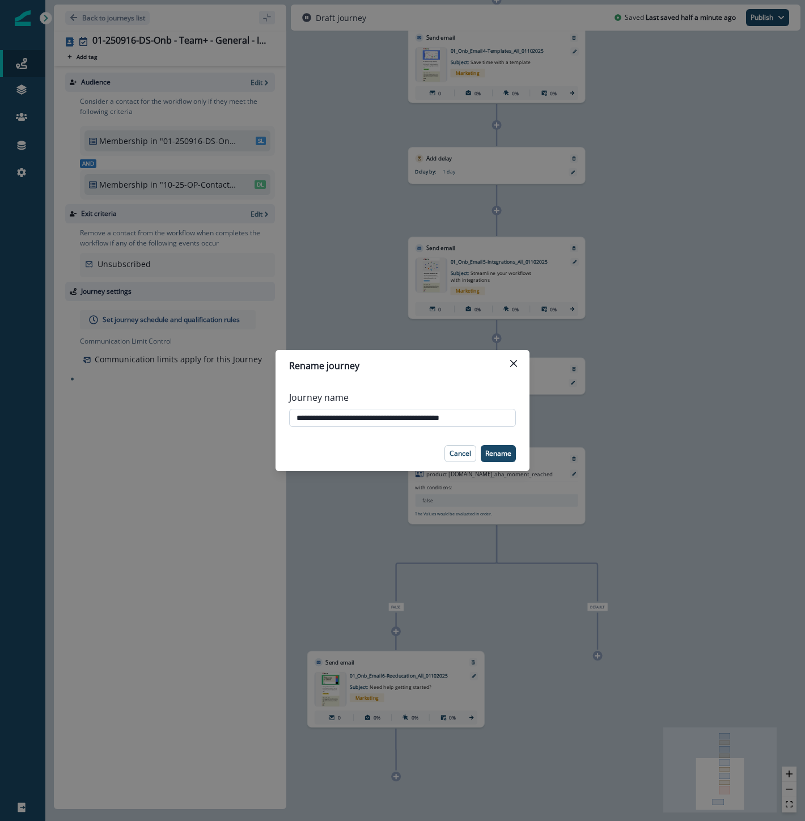
click at [437, 412] on input "**********" at bounding box center [402, 418] width 227 height 18
type input "**********"
drag, startPoint x: 499, startPoint y: 457, endPoint x: 471, endPoint y: 407, distance: 57.9
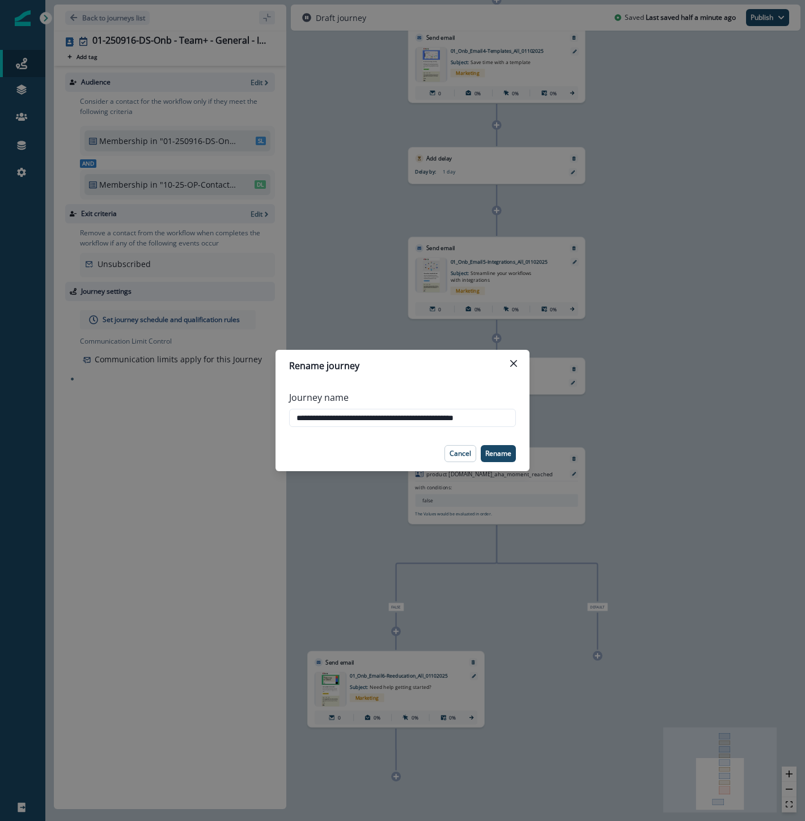
click at [499, 456] on p "Rename" at bounding box center [498, 454] width 26 height 8
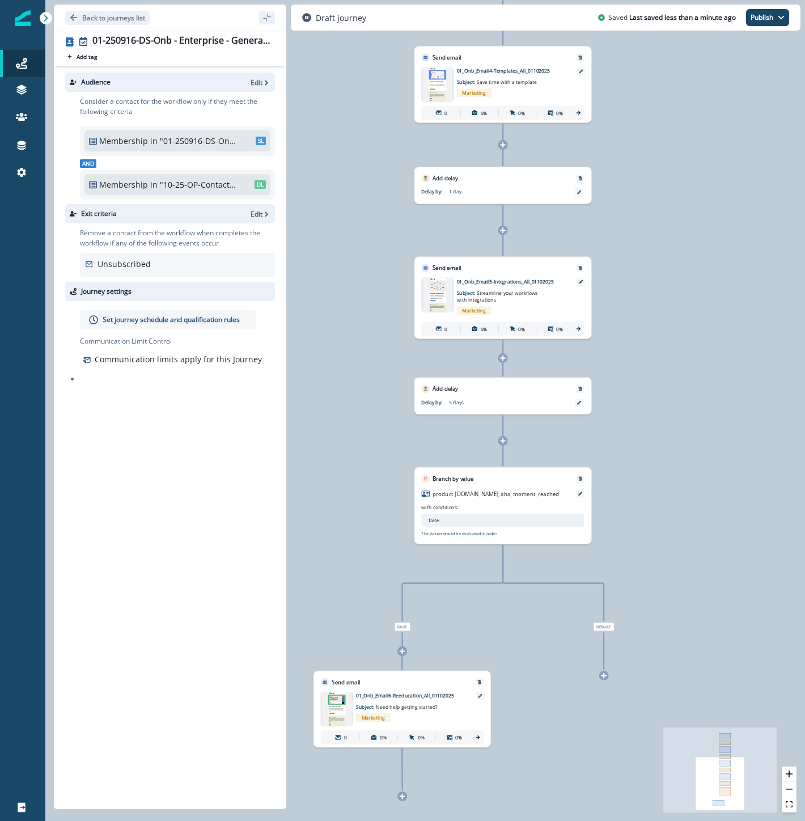
drag, startPoint x: 739, startPoint y: 193, endPoint x: 746, endPoint y: 213, distance: 20.8
click at [746, 213] on div "0 contact has entered the journey Send email Email asset changed, journey repor…" at bounding box center [425, 410] width 760 height 821
click at [205, 142] on p ""01-250916-DS-Onb - Free - General"" at bounding box center [198, 141] width 77 height 12
click at [257, 80] on p "Edit" at bounding box center [257, 83] width 12 height 10
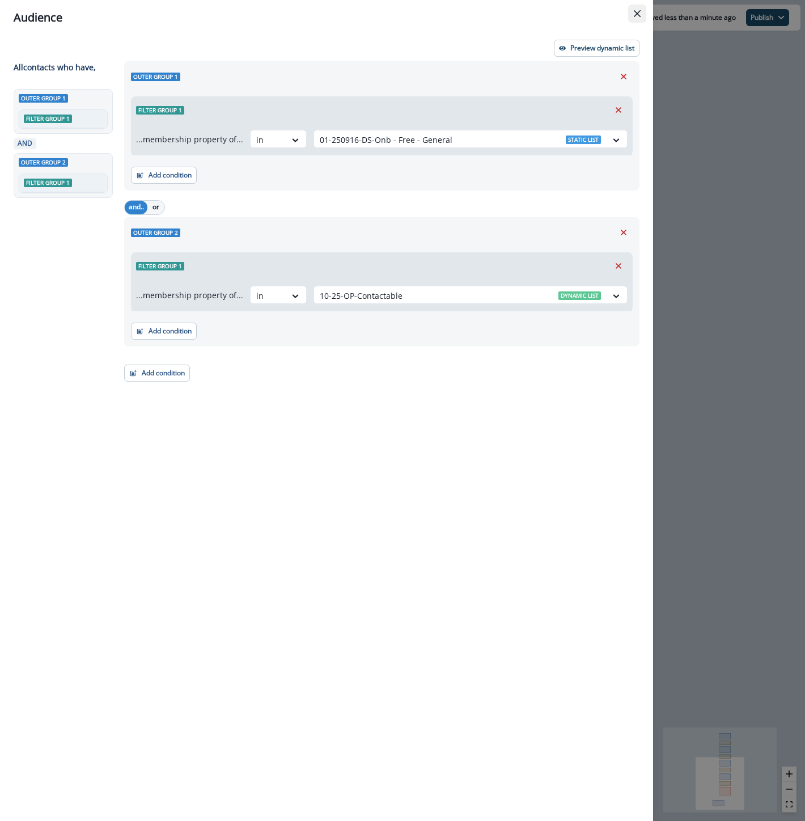
click at [632, 20] on button "Close" at bounding box center [637, 14] width 18 height 18
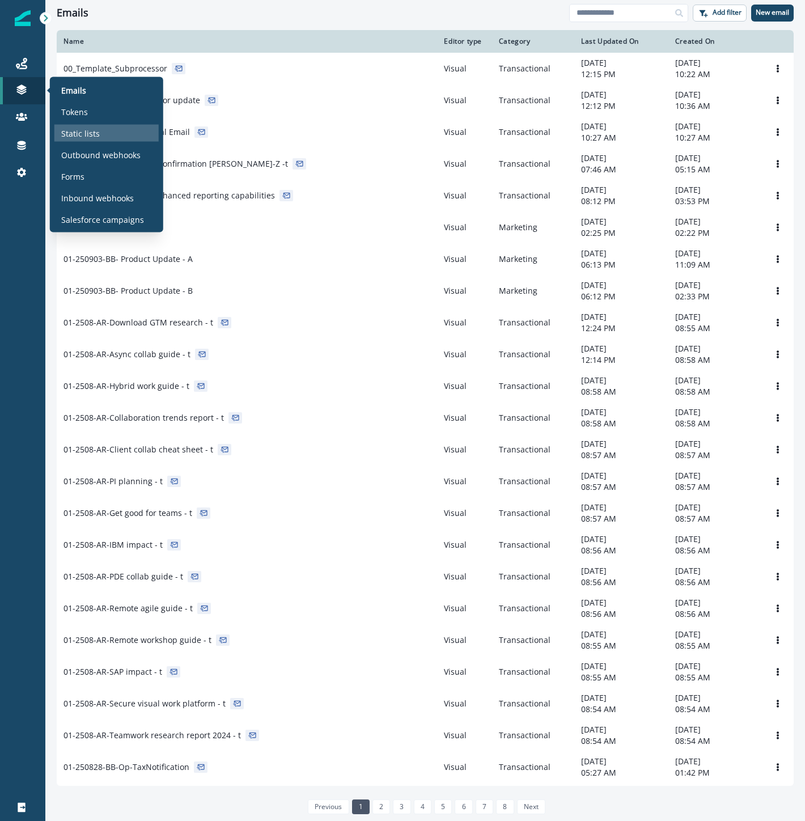
drag, startPoint x: 0, startPoint y: 0, endPoint x: 102, endPoint y: 128, distance: 163.8
click at [102, 128] on div "Static lists" at bounding box center [106, 133] width 104 height 17
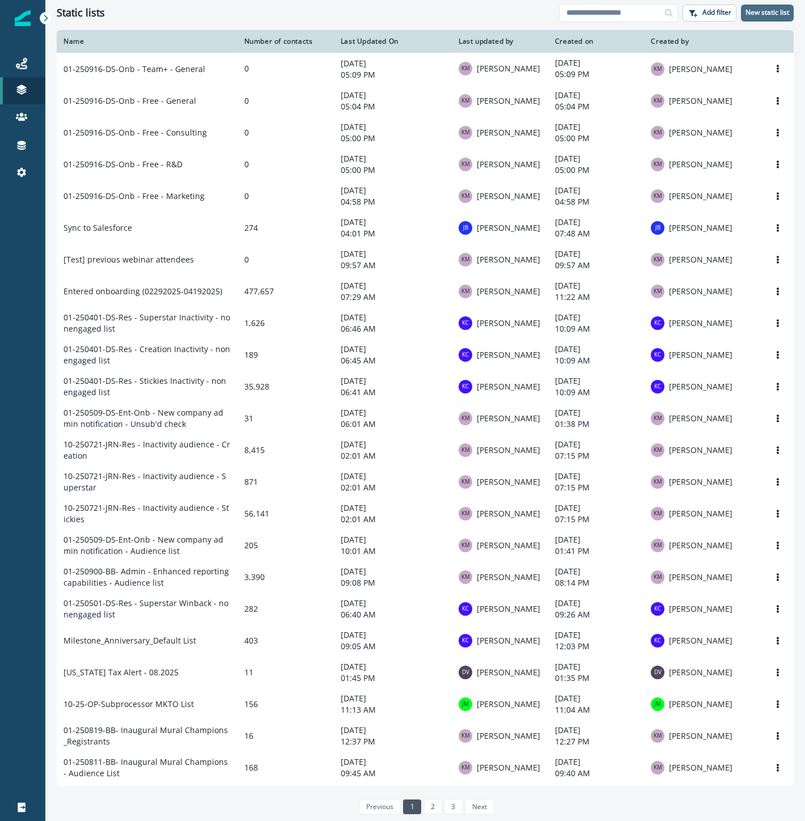
click at [763, 17] on button "New static list" at bounding box center [767, 13] width 53 height 17
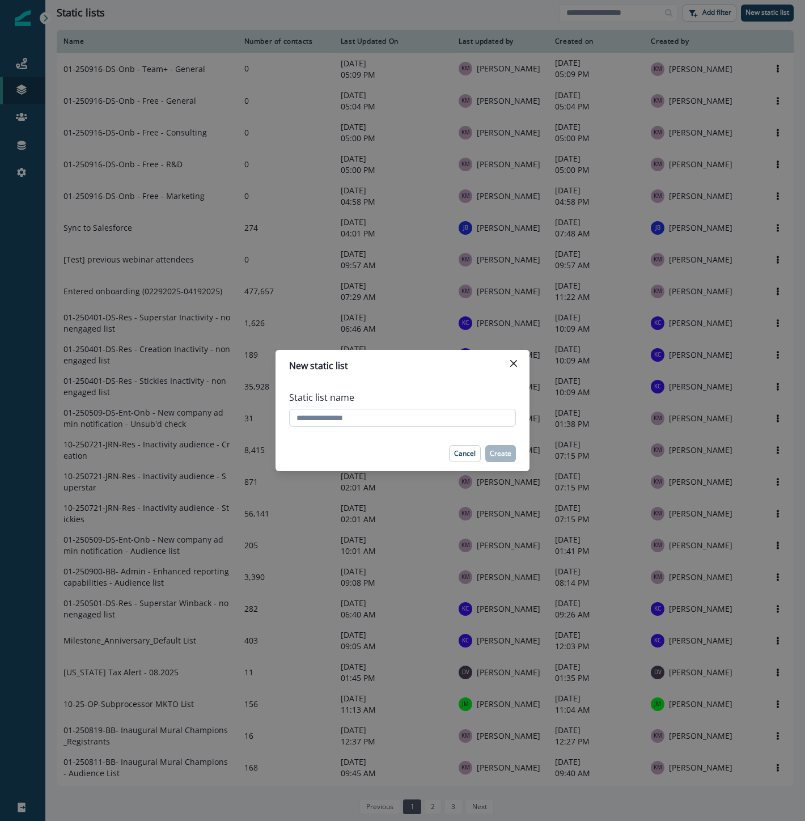
click at [365, 424] on input "Static list name" at bounding box center [402, 418] width 227 height 18
drag, startPoint x: 446, startPoint y: 415, endPoint x: 590, endPoint y: 421, distance: 143.6
click at [590, 421] on div "**********" at bounding box center [402, 410] width 805 height 821
type input "**********"
click at [508, 452] on p "Create" at bounding box center [501, 454] width 22 height 8
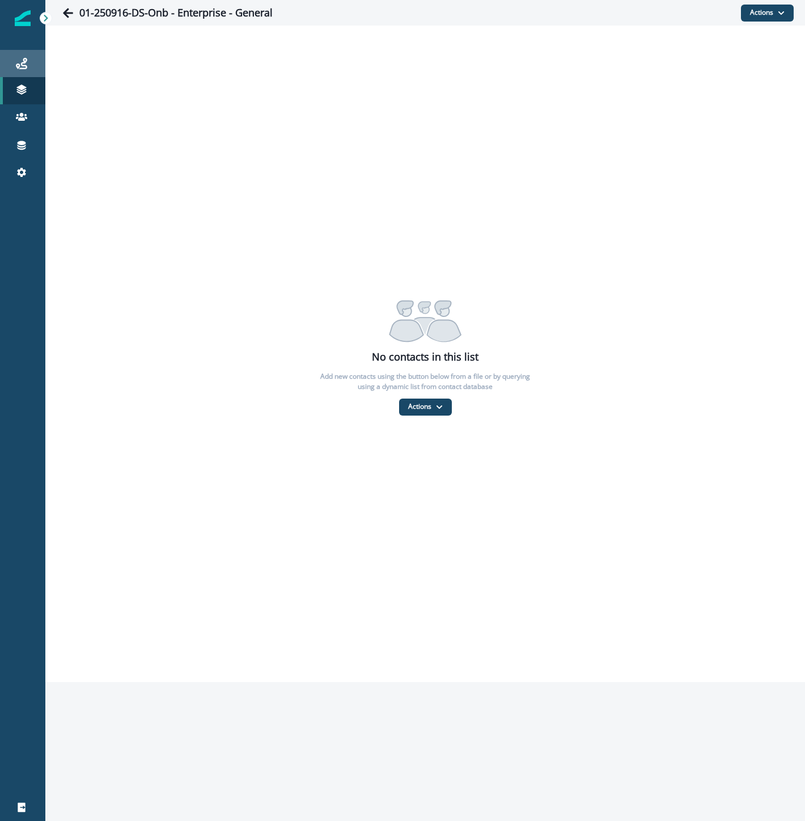
click at [20, 58] on icon at bounding box center [21, 63] width 11 height 11
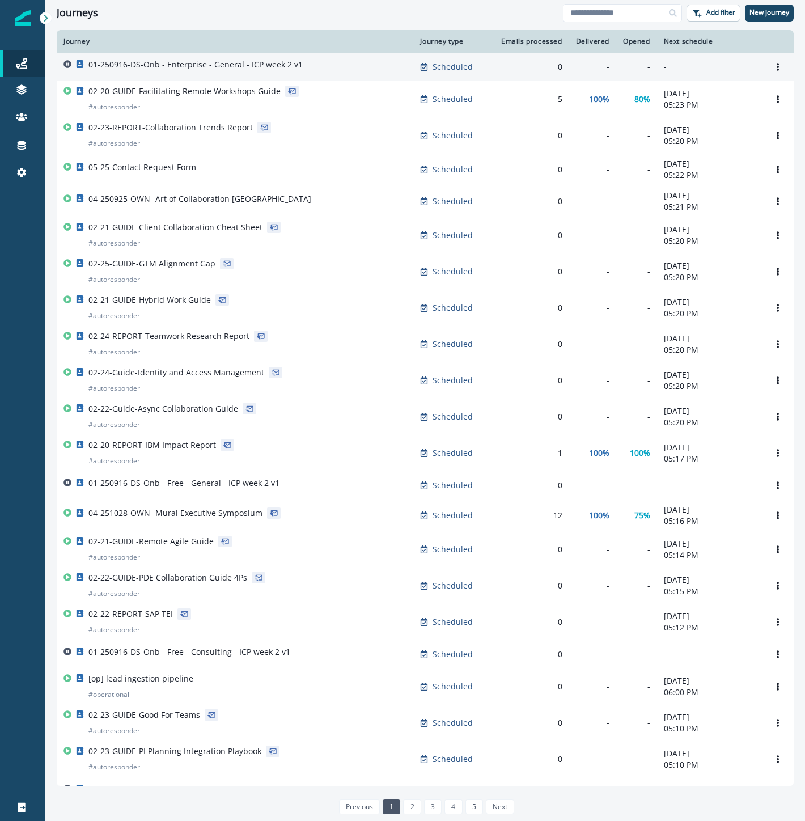
click at [258, 74] on div "01-250916-DS-Onb - Enterprise - General - ICP week 2 v1" at bounding box center [195, 67] width 214 height 16
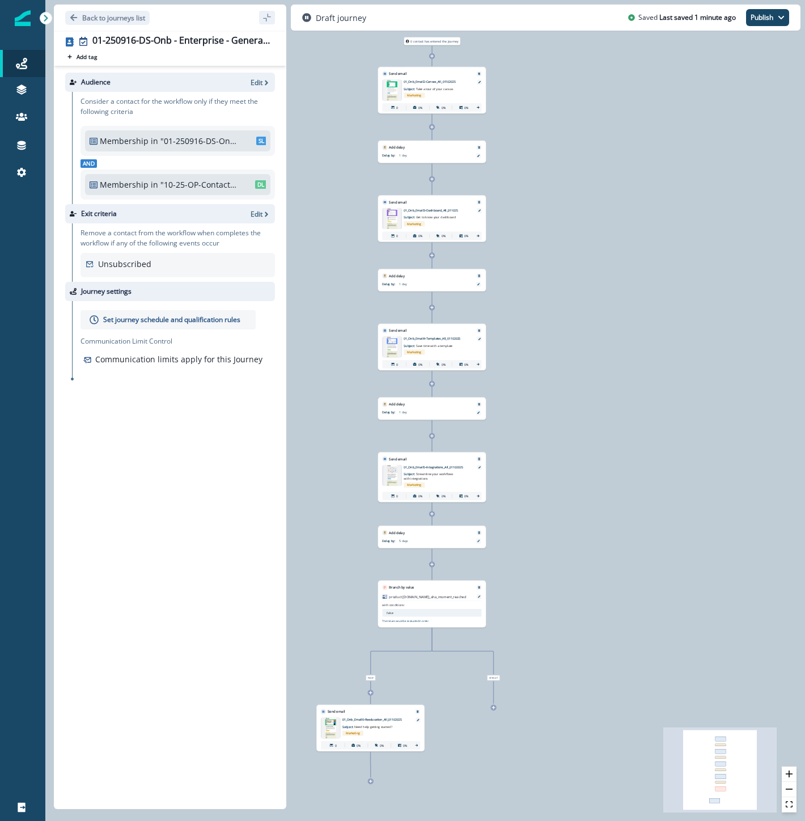
click at [245, 139] on div ""01-250916-DS-Onb - Free - General" SL" at bounding box center [213, 141] width 106 height 12
click at [260, 82] on p "Edit" at bounding box center [257, 83] width 12 height 10
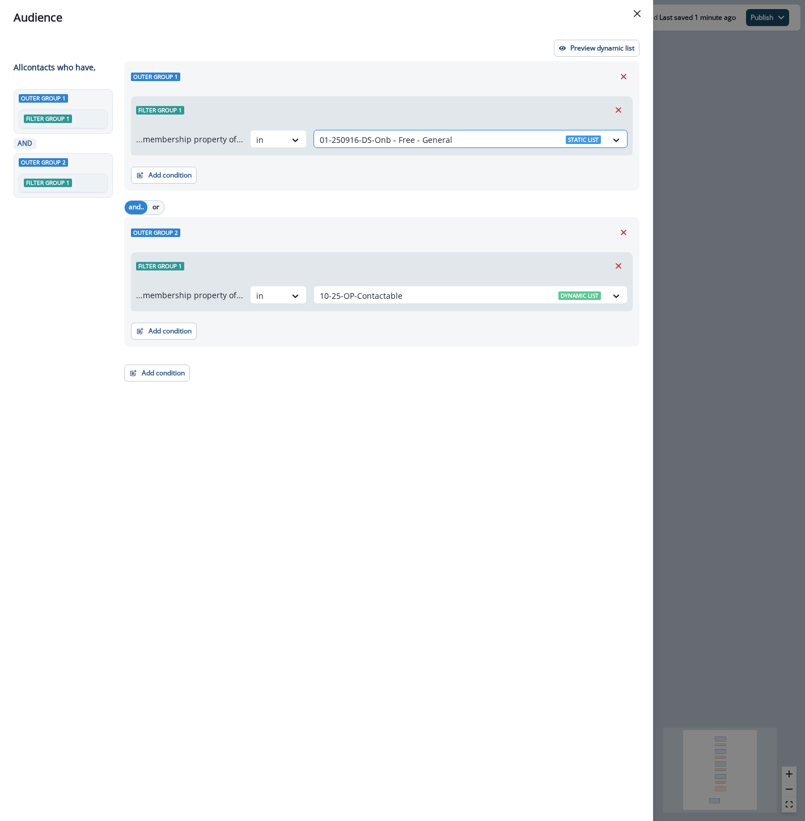
click at [495, 135] on div at bounding box center [460, 140] width 281 height 14
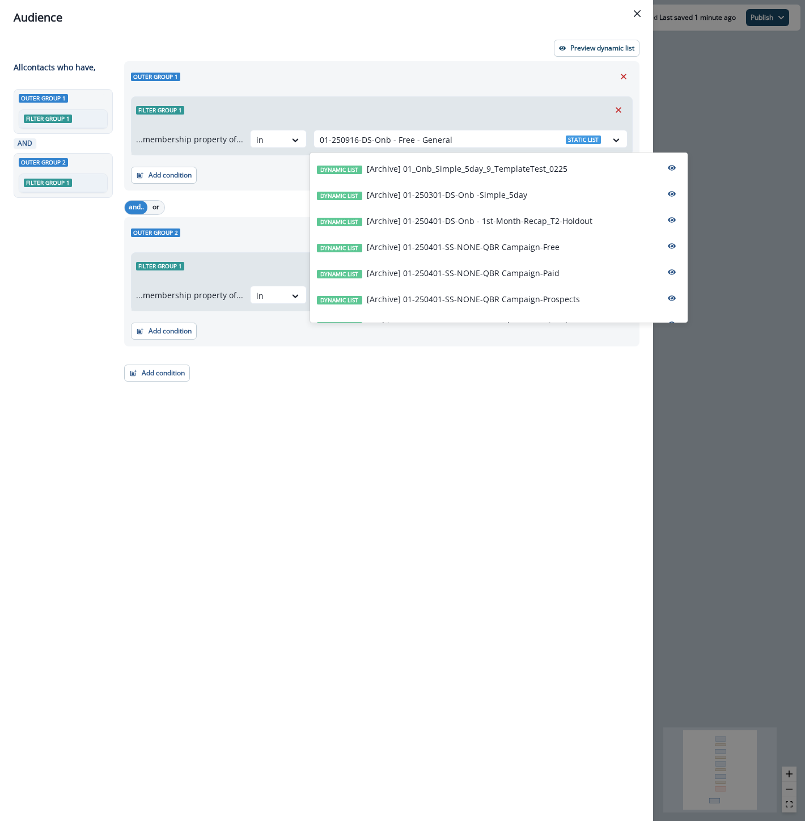
paste input "**********"
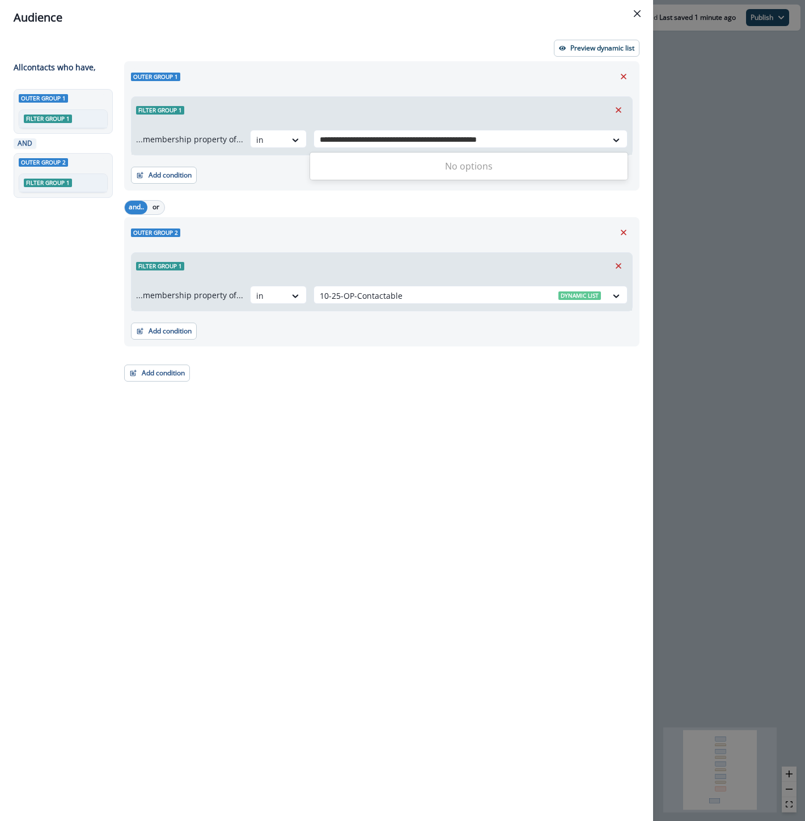
drag, startPoint x: 468, startPoint y: 138, endPoint x: 744, endPoint y: 133, distance: 276.7
click at [739, 133] on div "**********" at bounding box center [402, 410] width 805 height 821
type input "**********"
drag, startPoint x: 556, startPoint y: 168, endPoint x: 587, endPoint y: 98, distance: 77.1
click at [556, 167] on div "Static list 01-250916-DS-Onb - Enterprise - General" at bounding box center [468, 168] width 317 height 26
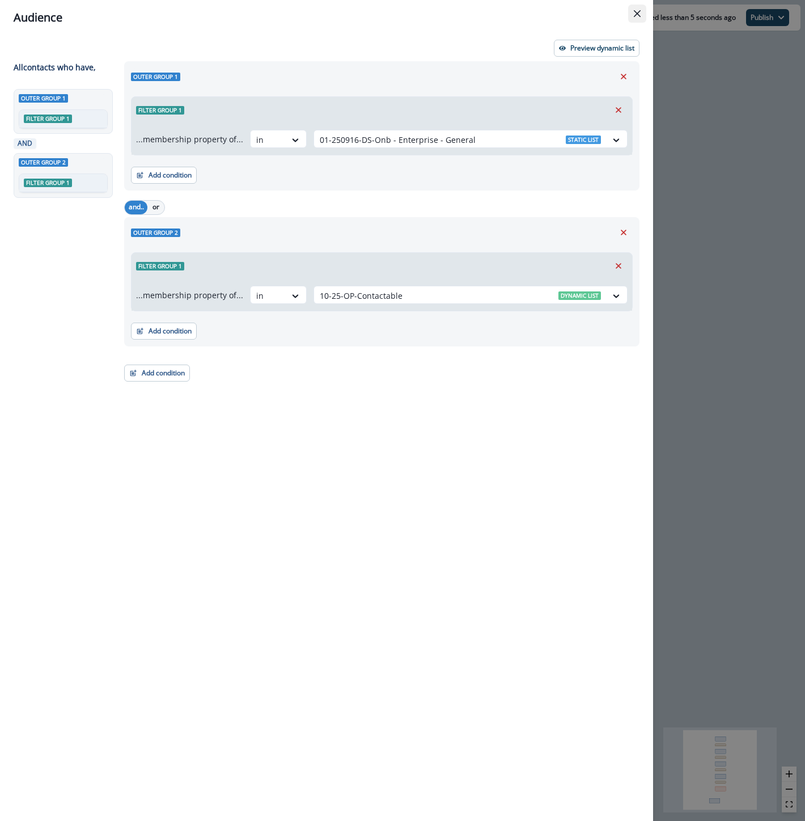
click at [639, 14] on icon "Close" at bounding box center [637, 13] width 7 height 7
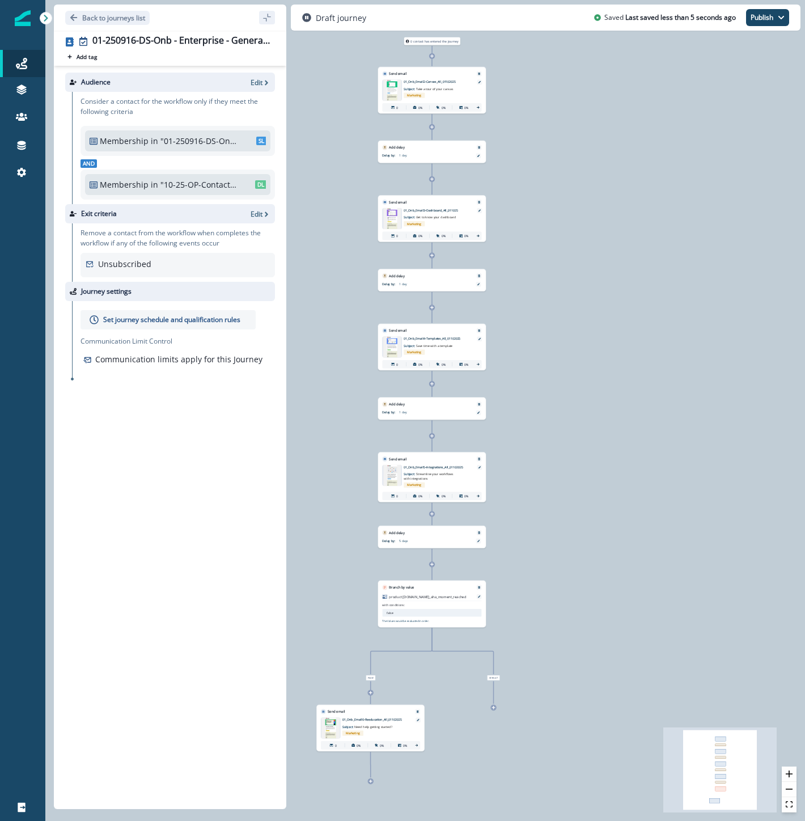
click at [214, 319] on p "Set journey schedule and qualification rules" at bounding box center [171, 320] width 137 height 10
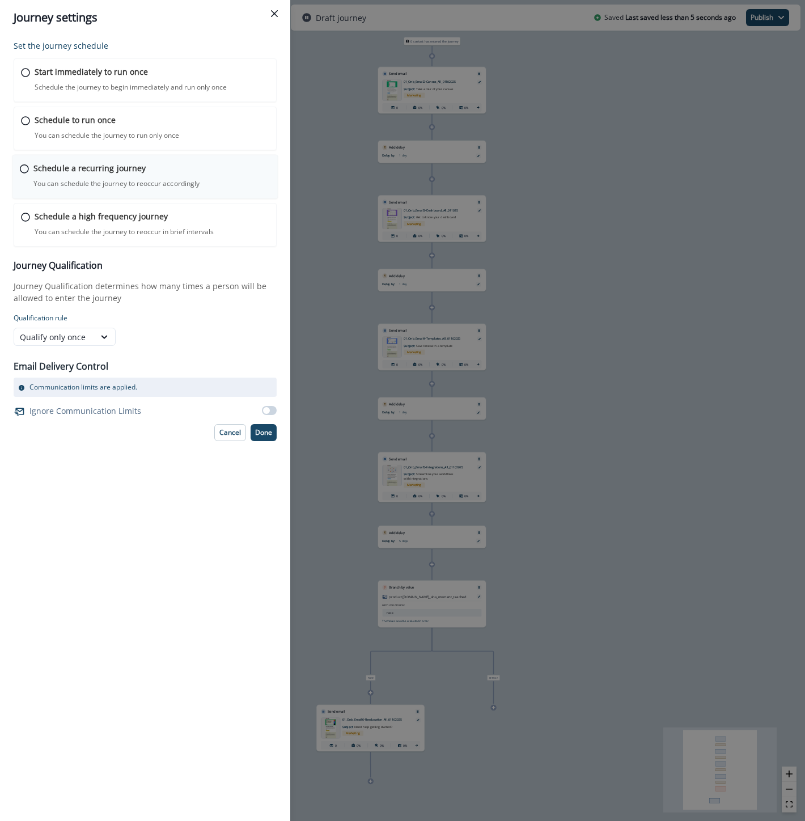
click at [32, 155] on div "Schedule a recurring journey You can schedule the journey to reoccur accordingl…" at bounding box center [145, 177] width 266 height 44
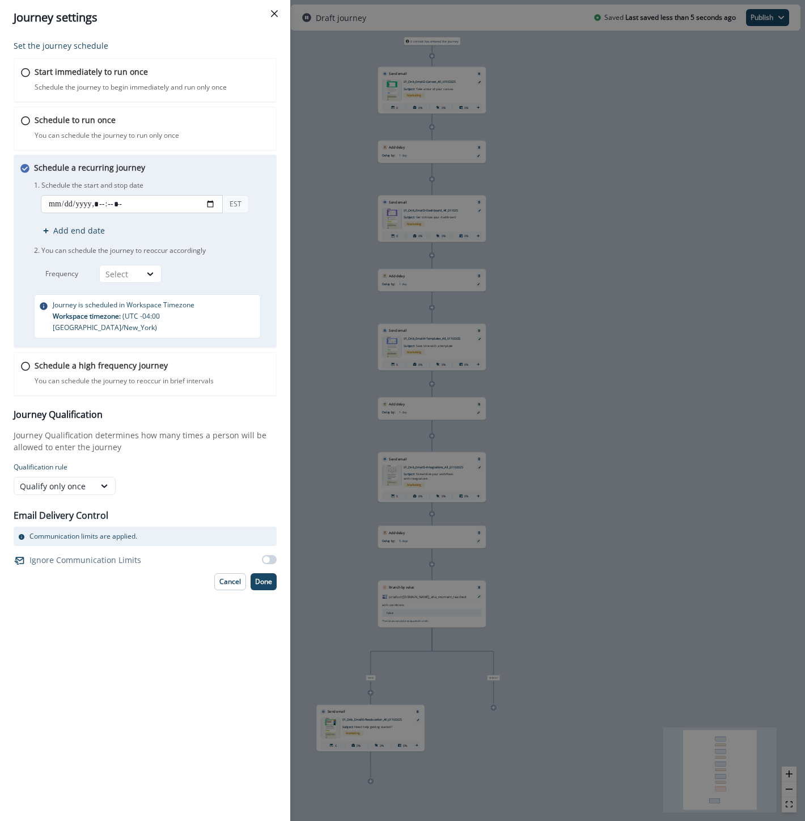
click at [111, 205] on input "datetime-local" at bounding box center [132, 204] width 182 height 18
click at [211, 205] on input "datetime-local" at bounding box center [132, 204] width 182 height 18
type input "**********"
click at [172, 573] on div "Cancel Done" at bounding box center [145, 581] width 263 height 17
click at [130, 274] on div "Select" at bounding box center [119, 274] width 29 height 12
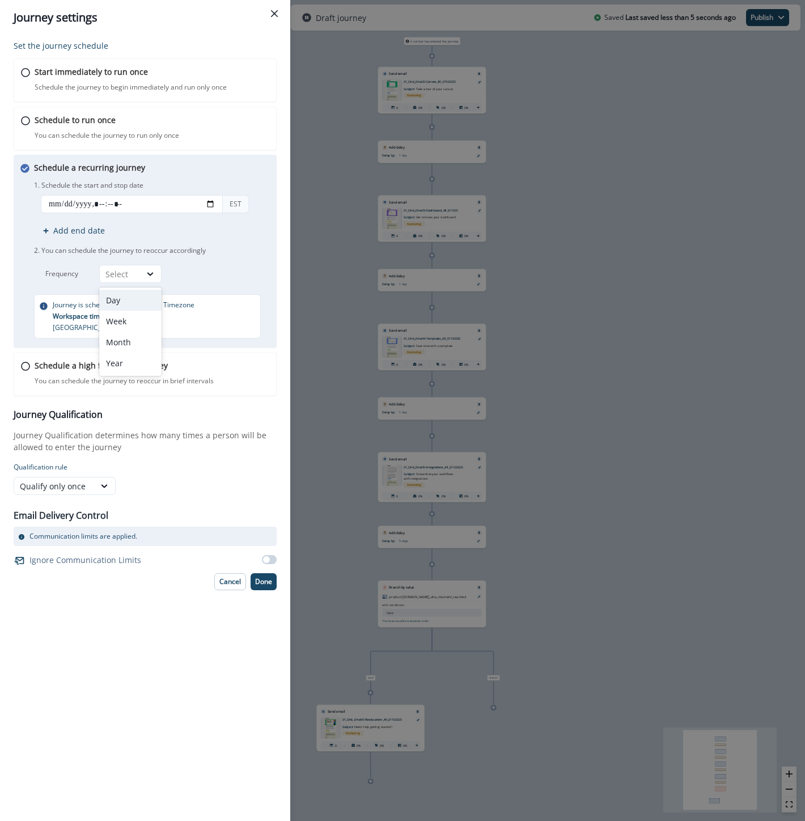
click at [124, 298] on div "Day" at bounding box center [130, 300] width 62 height 21
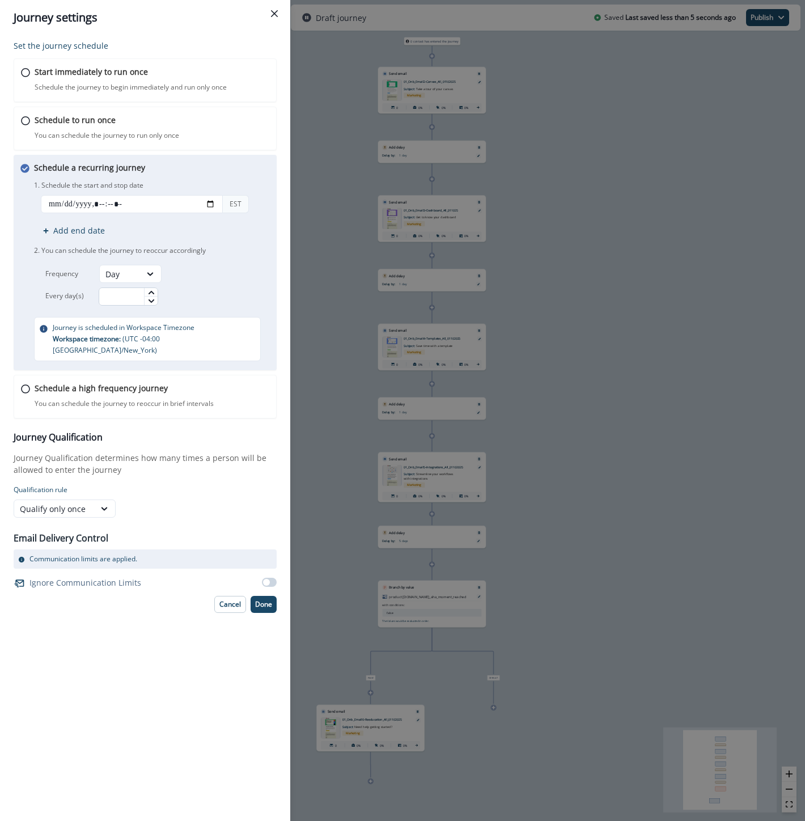
click at [111, 298] on input "text" at bounding box center [129, 296] width 60 height 18
type input "*"
click at [263, 600] on p "Done" at bounding box center [263, 604] width 17 height 8
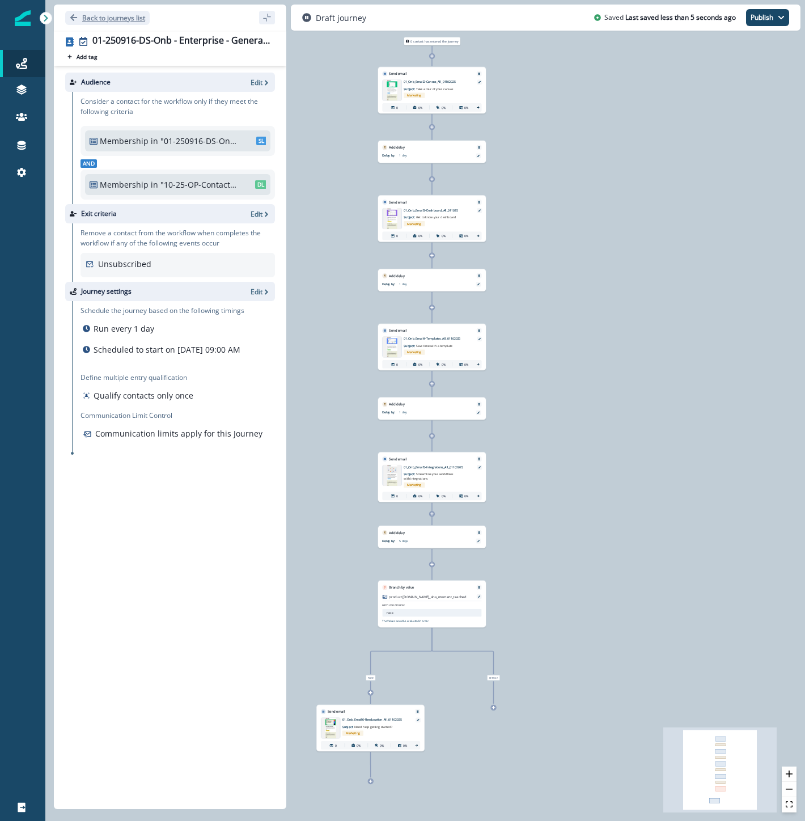
click at [128, 14] on p "Back to journeys list" at bounding box center [113, 18] width 63 height 10
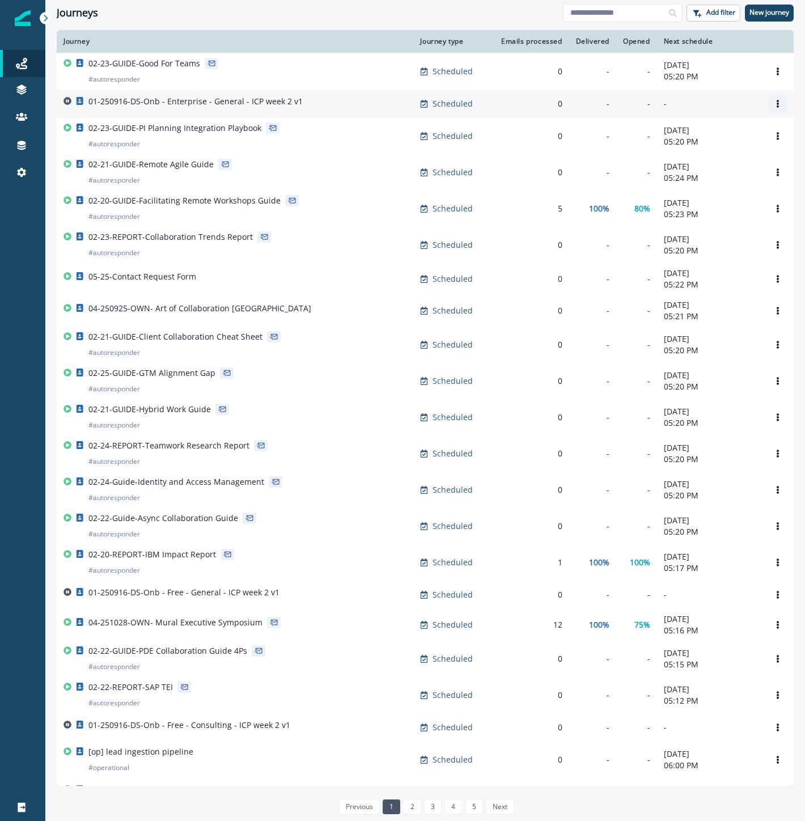
click at [774, 102] on icon "Options" at bounding box center [778, 104] width 8 height 8
click at [287, 106] on p "01-250916-DS-Onb - Enterprise - General - ICP week 2 v1" at bounding box center [195, 101] width 214 height 11
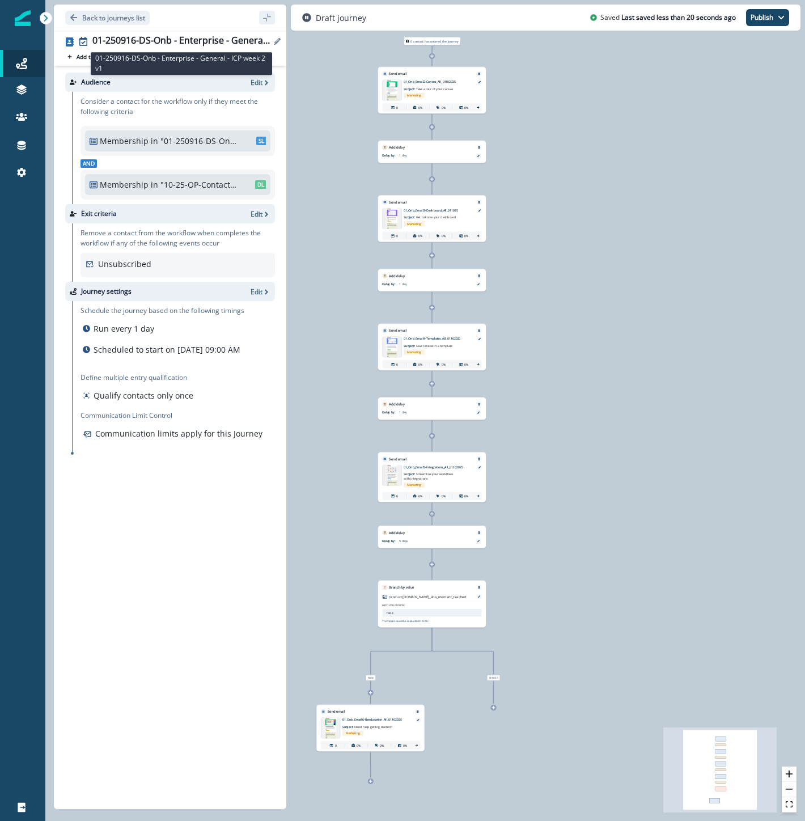
click at [190, 36] on div "01-250916-DS-Onb - Enterprise - General - ICP week 2 v1" at bounding box center [181, 41] width 178 height 12
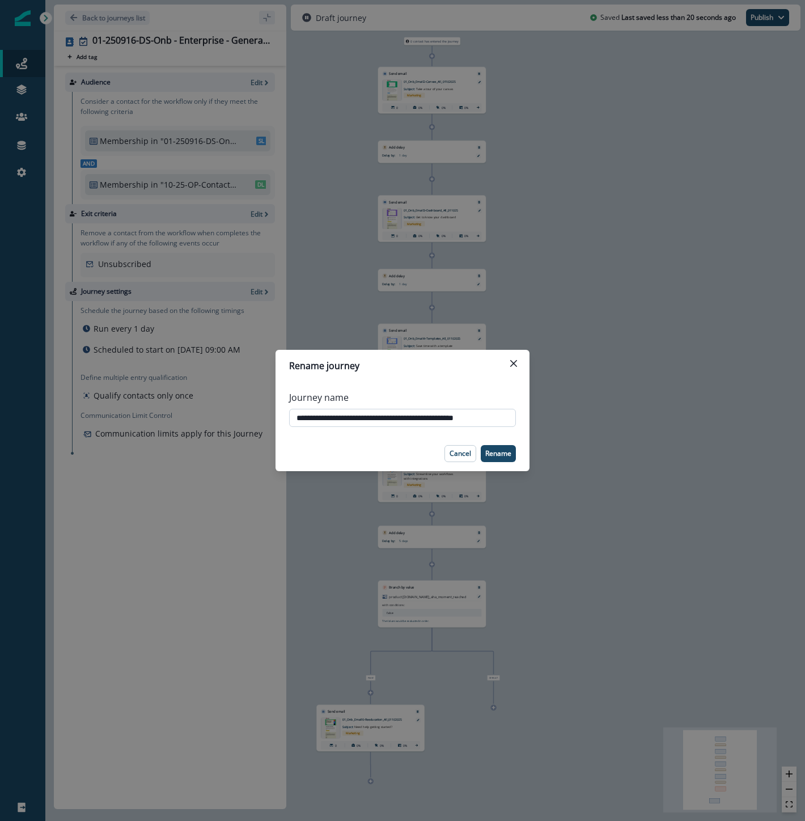
click at [452, 414] on input "**********" at bounding box center [402, 418] width 227 height 18
type input "**********"
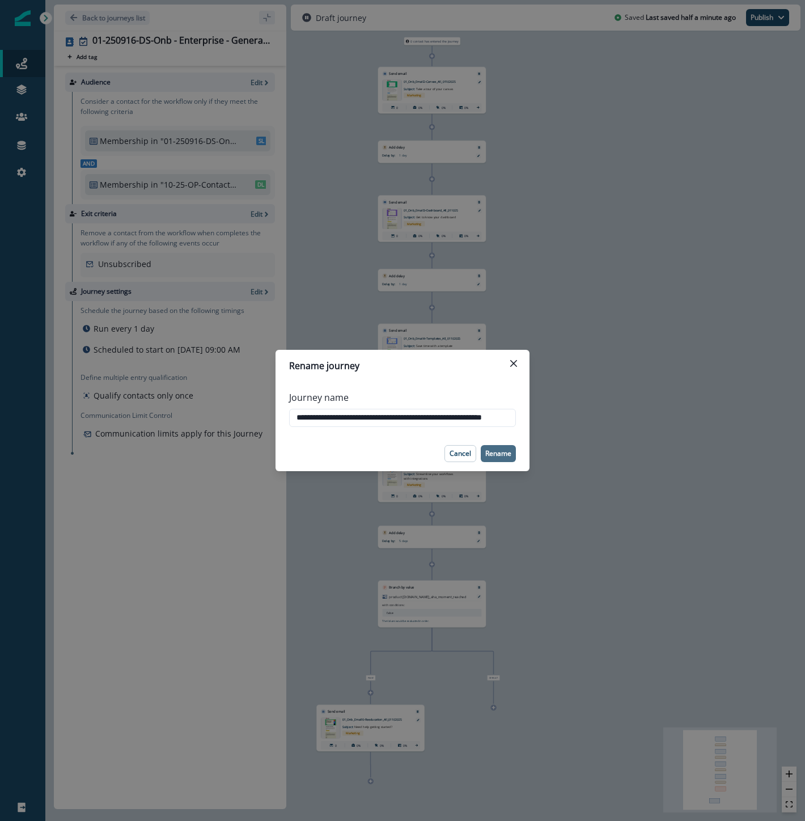
click at [498, 455] on p "Rename" at bounding box center [498, 454] width 26 height 8
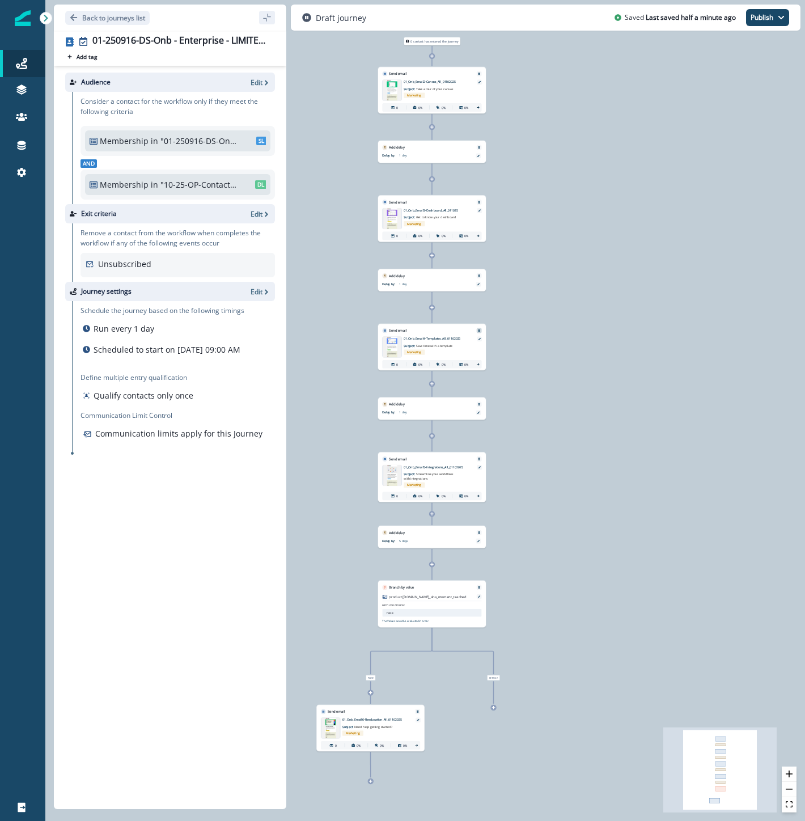
click at [482, 330] on button "Remove" at bounding box center [479, 330] width 7 height 3
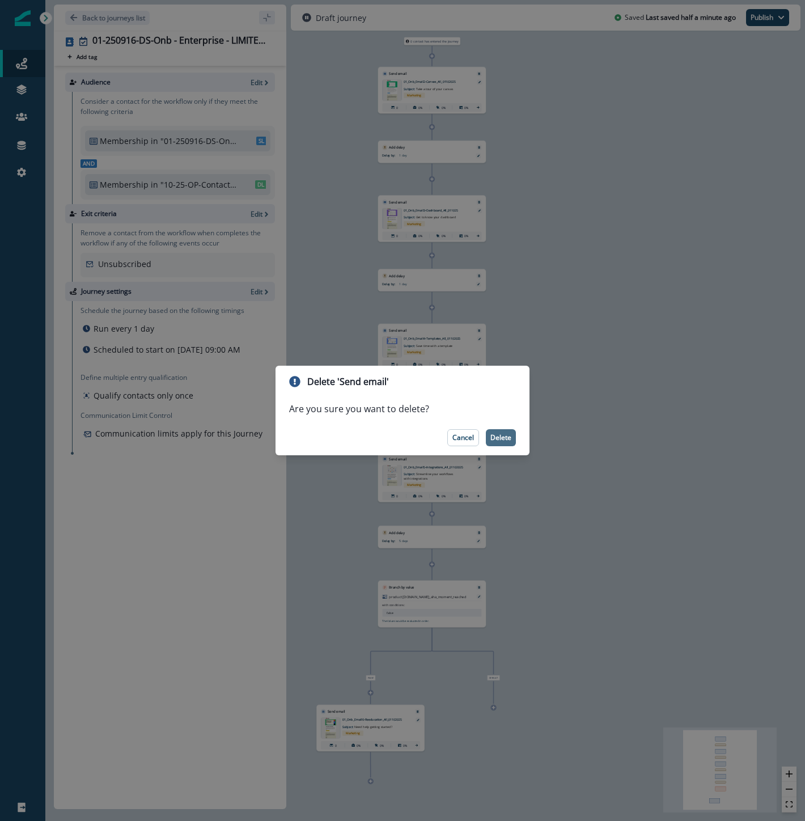
click at [495, 444] on button "Delete" at bounding box center [501, 437] width 30 height 17
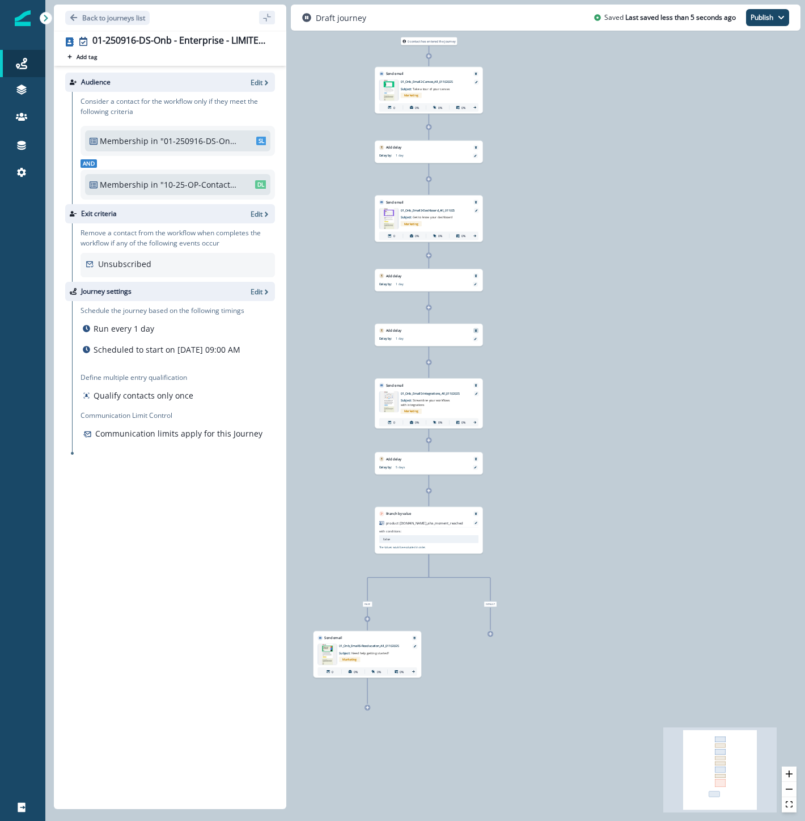
click at [476, 329] on icon "Remove" at bounding box center [476, 330] width 2 height 2
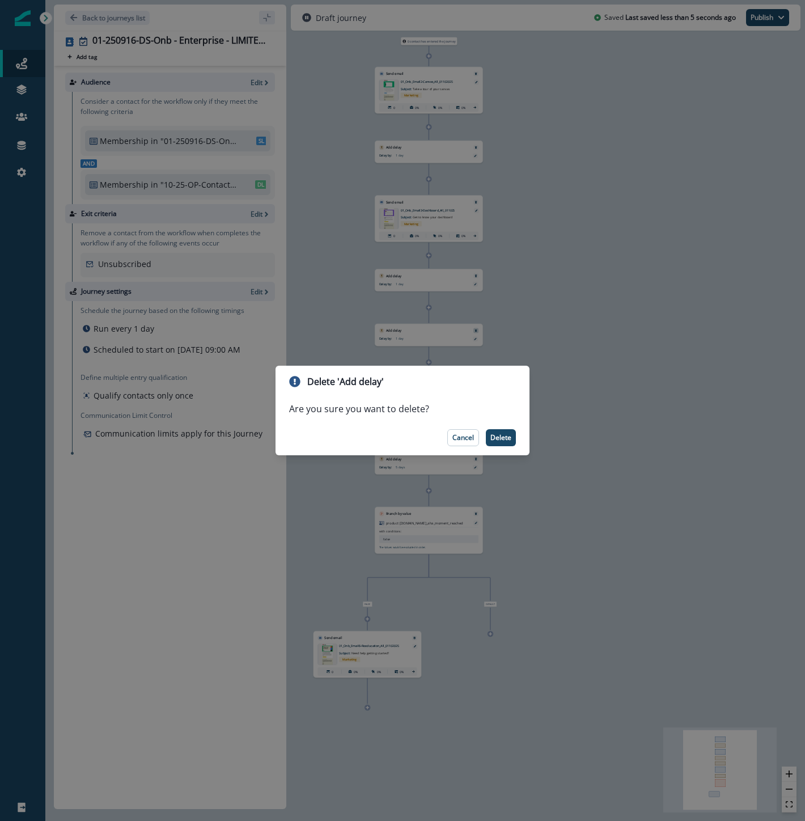
click at [502, 438] on p "Delete" at bounding box center [500, 438] width 21 height 8
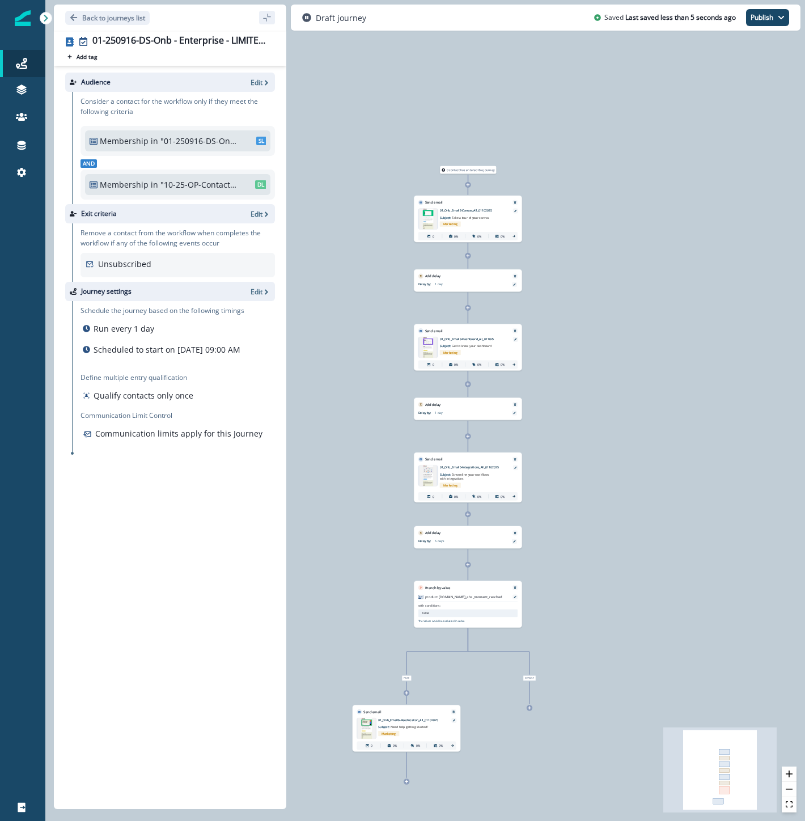
drag, startPoint x: 554, startPoint y: 82, endPoint x: 592, endPoint y: 207, distance: 130.4
click at [592, 207] on div "0 contact has entered the journey Send email Email asset changed, journey repor…" at bounding box center [425, 410] width 760 height 821
click at [794, 771] on button "zoom in" at bounding box center [789, 774] width 15 height 15
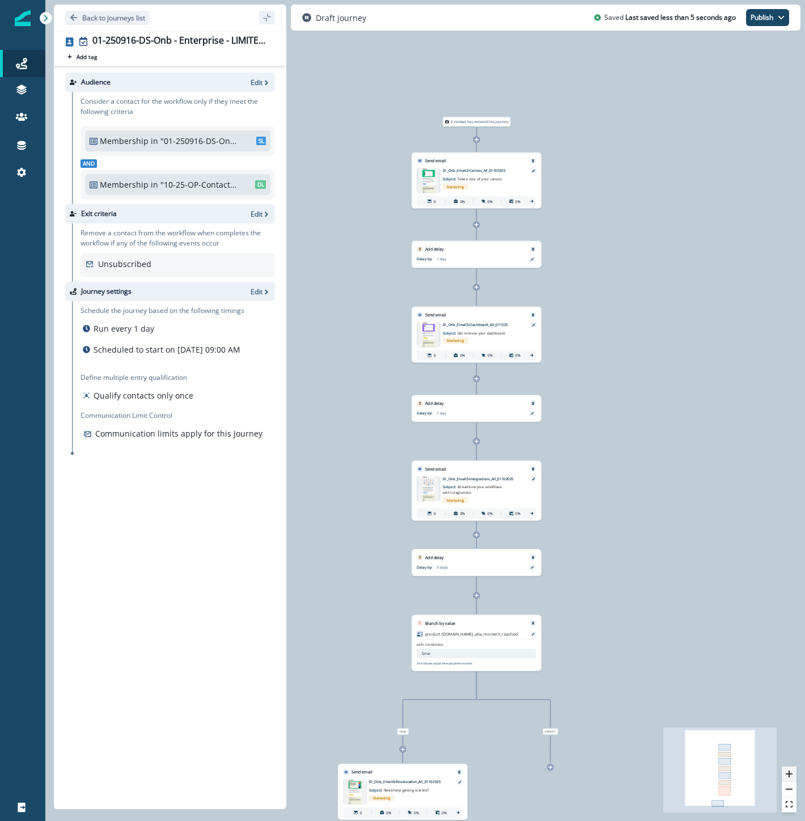
click at [794, 771] on button "zoom in" at bounding box center [789, 774] width 15 height 15
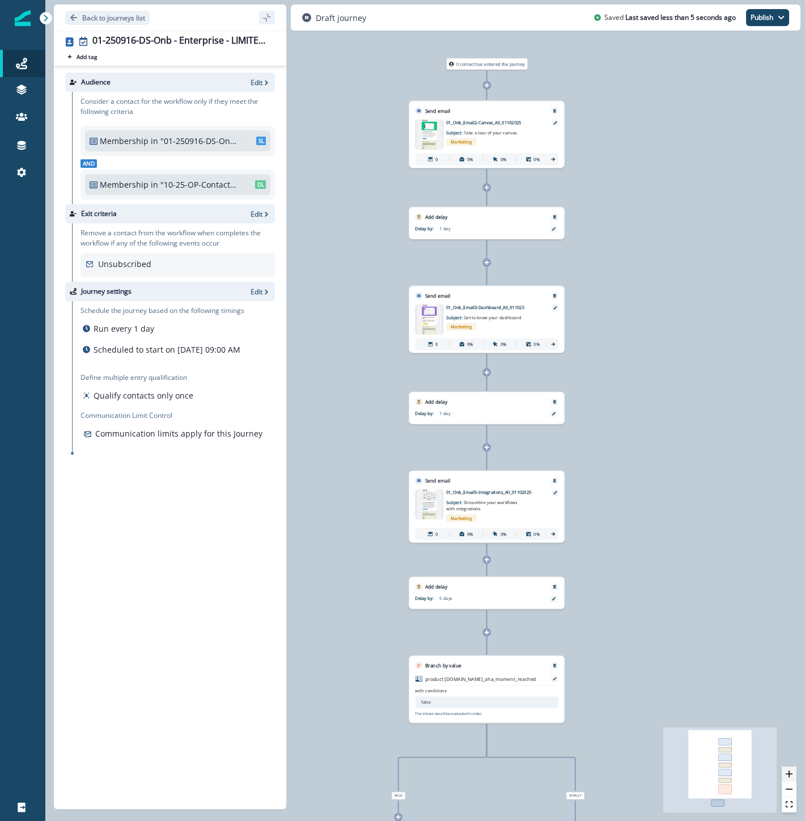
click at [794, 771] on button "zoom in" at bounding box center [789, 774] width 15 height 15
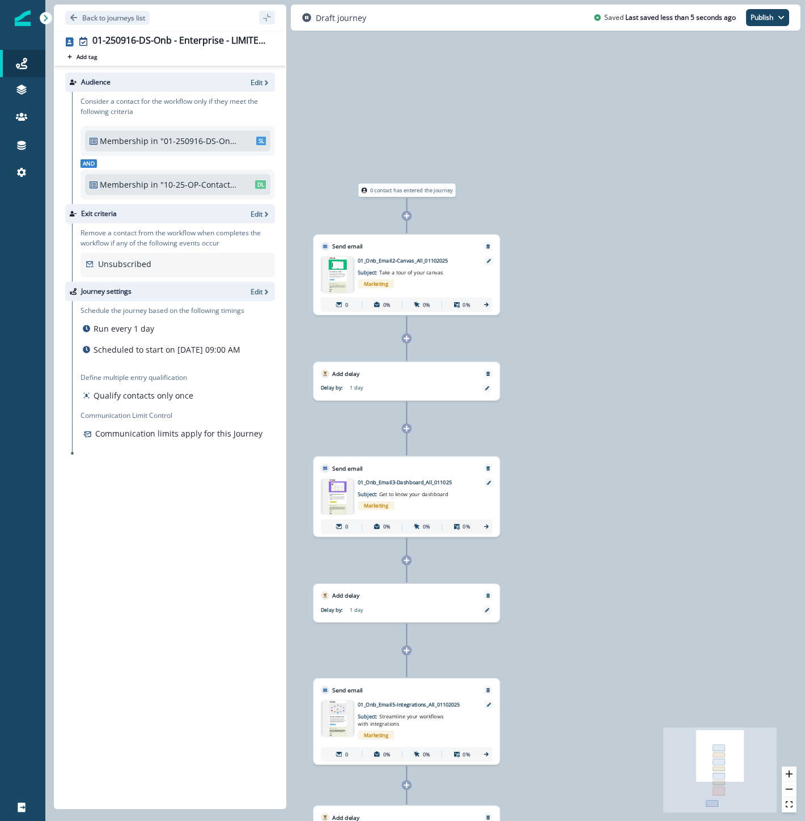
drag, startPoint x: 649, startPoint y: 331, endPoint x: 618, endPoint y: 421, distance: 95.4
click at [618, 421] on div "0 contact has entered the journey Send email Email asset changed, journey repor…" at bounding box center [425, 410] width 760 height 821
click at [410, 214] on icon at bounding box center [408, 216] width 7 height 7
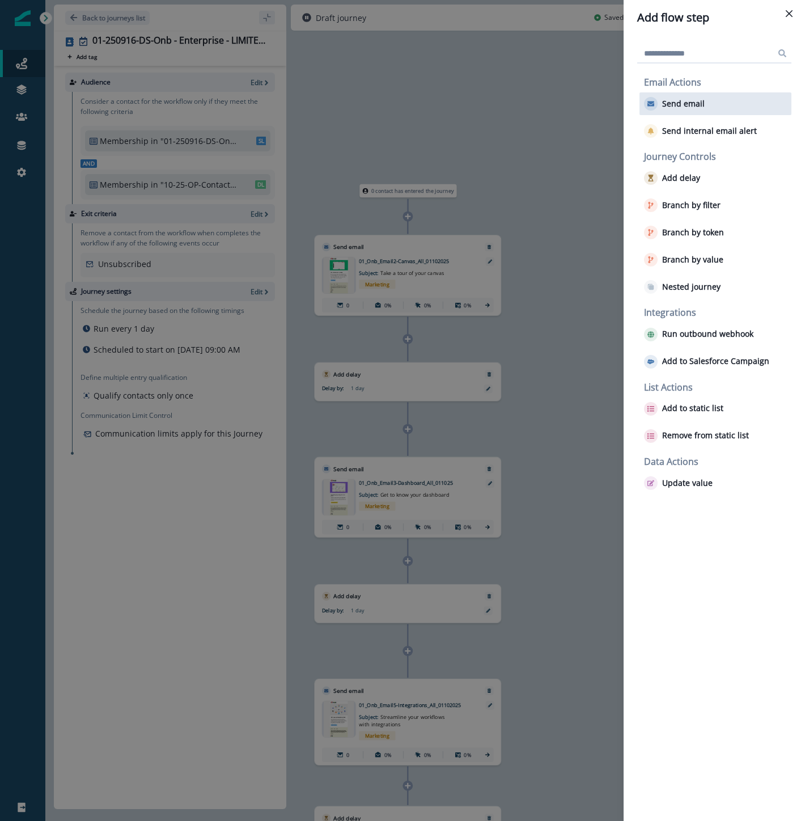
click at [691, 100] on p "Send email" at bounding box center [683, 104] width 43 height 10
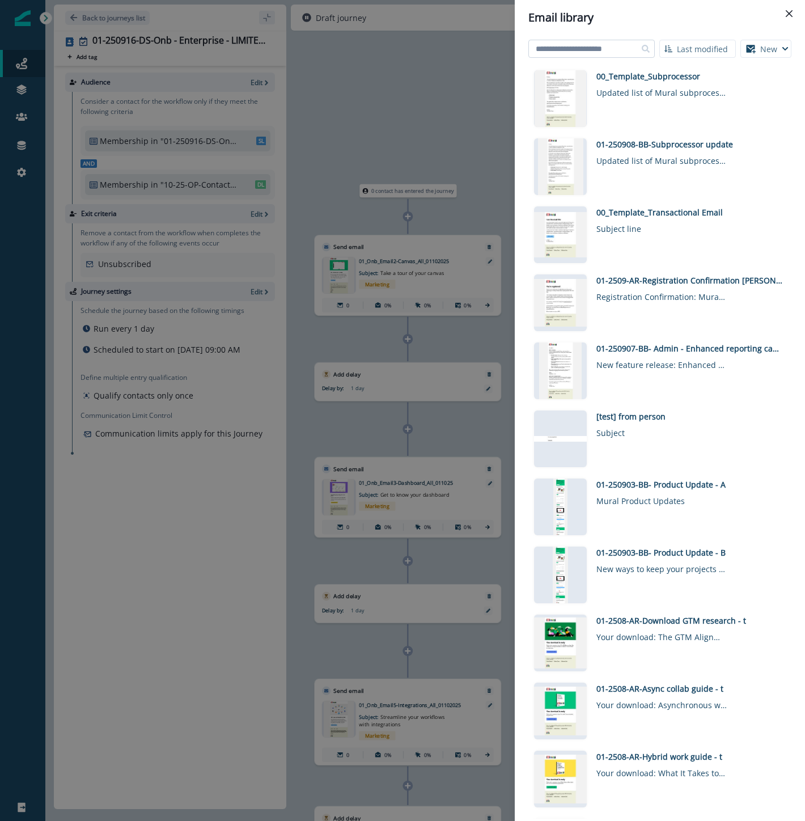
click at [594, 49] on input at bounding box center [591, 49] width 126 height 18
type input "*******"
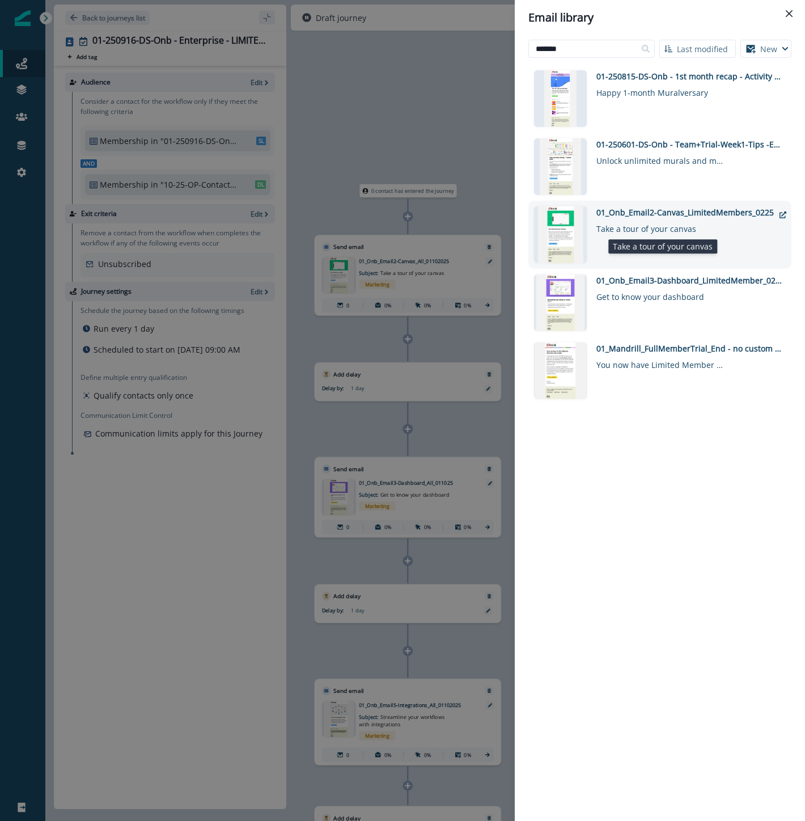
click at [637, 225] on div "Take a tour of your canvas" at bounding box center [661, 226] width 130 height 16
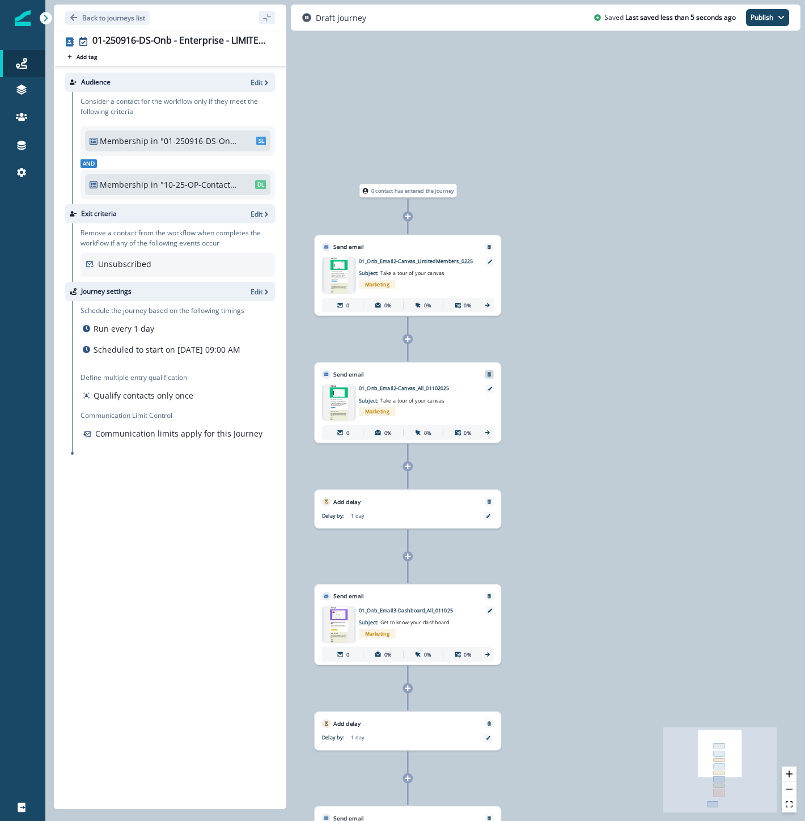
click at [487, 375] on icon "Remove" at bounding box center [489, 374] width 5 height 5
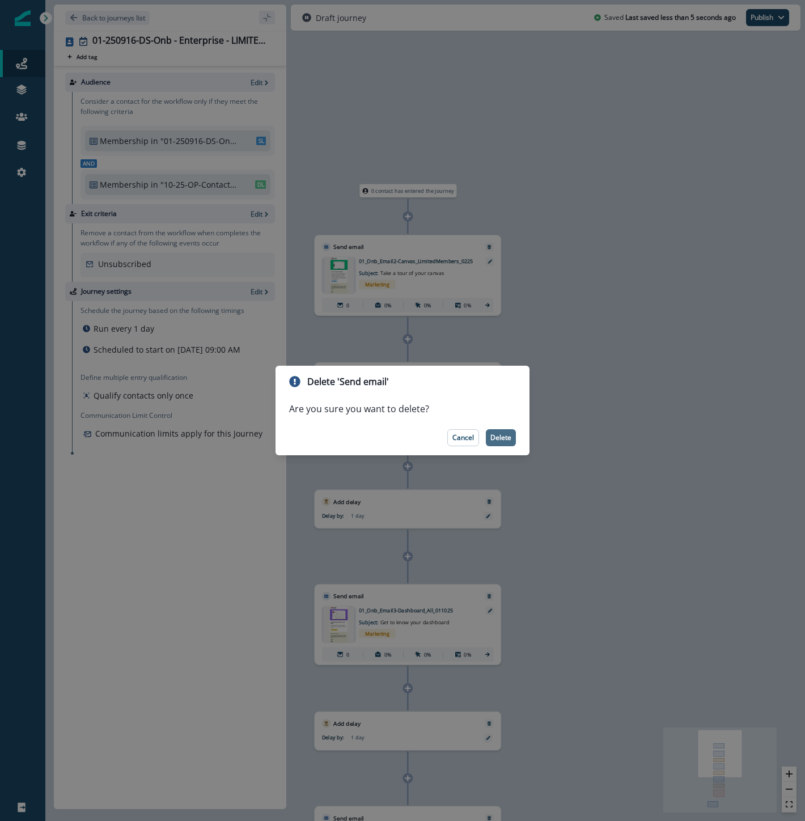
click at [495, 439] on p "Delete" at bounding box center [500, 438] width 21 height 8
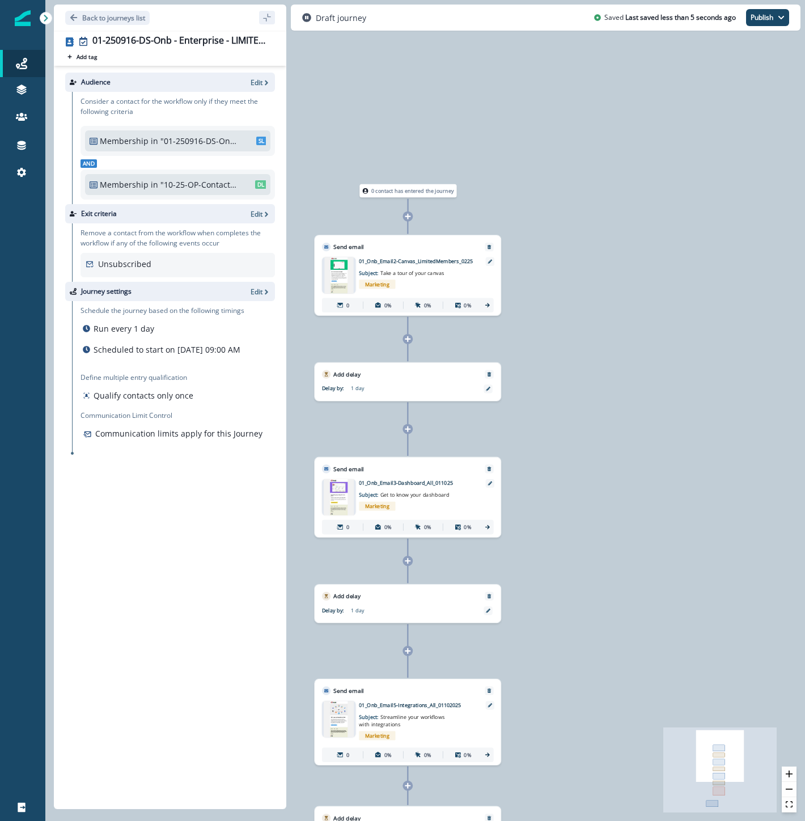
click at [408, 431] on icon at bounding box center [408, 429] width 6 height 6
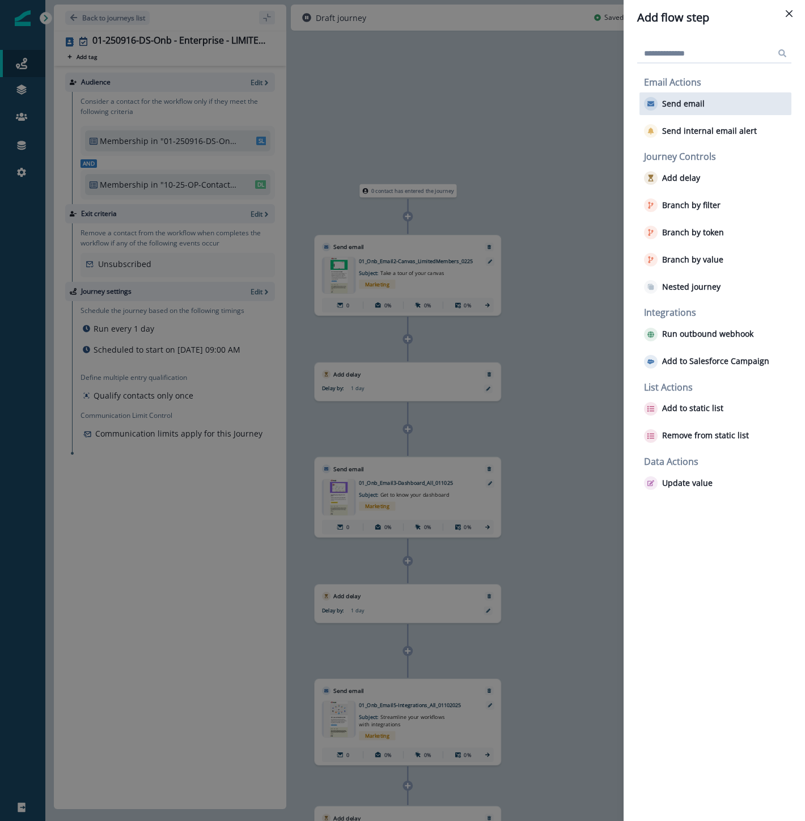
click at [681, 100] on p "Send email" at bounding box center [683, 104] width 43 height 10
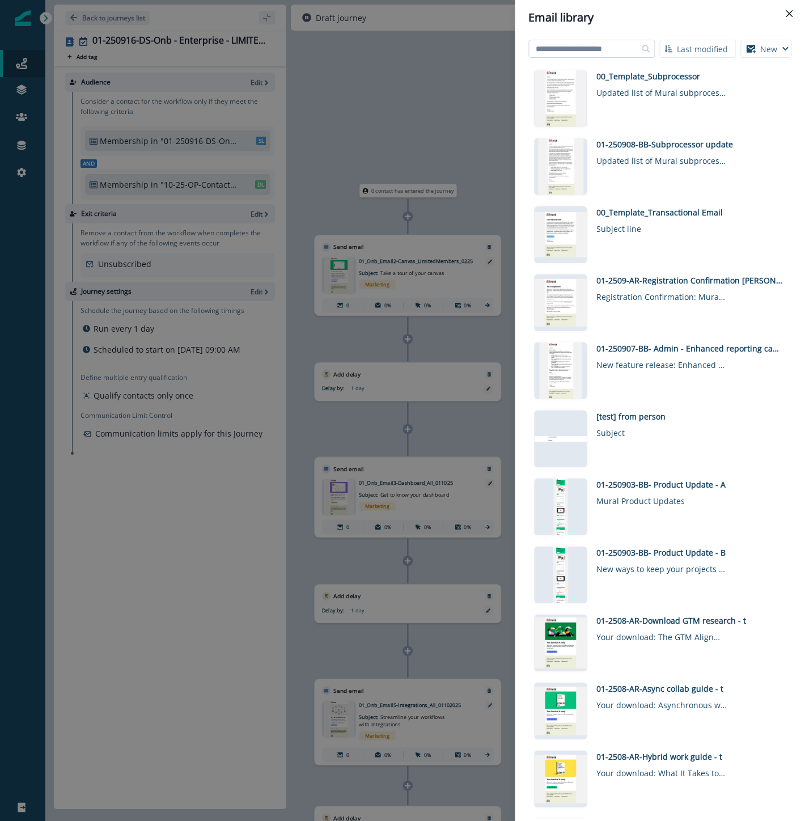
click at [605, 49] on input at bounding box center [591, 49] width 126 height 18
type input "*******"
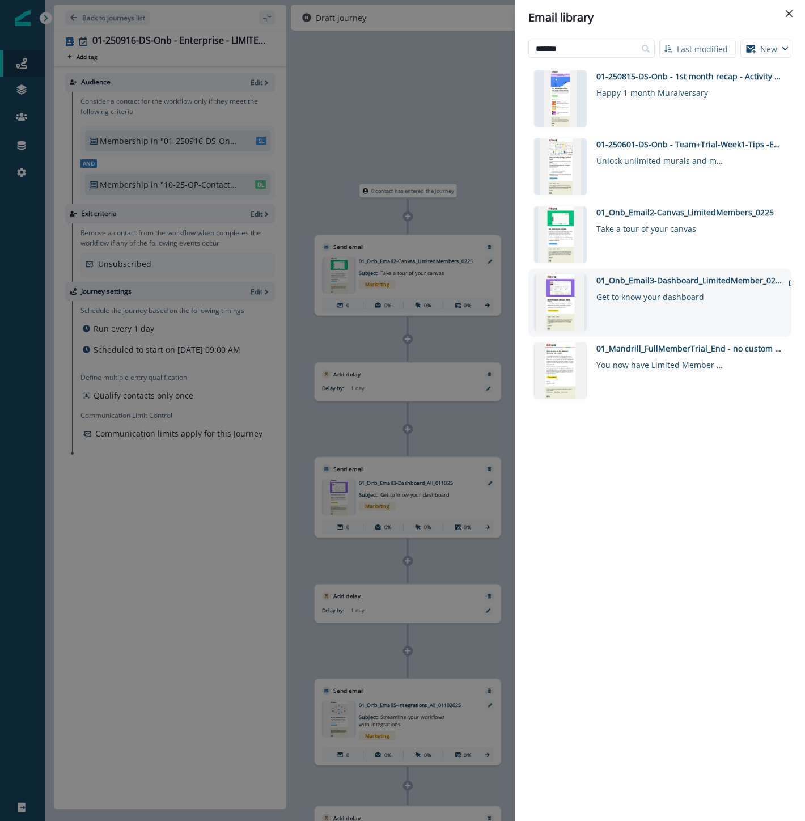
click at [671, 284] on div "01_Onb_Email3-Dashboard_LimitedMember_0225" at bounding box center [689, 280] width 187 height 12
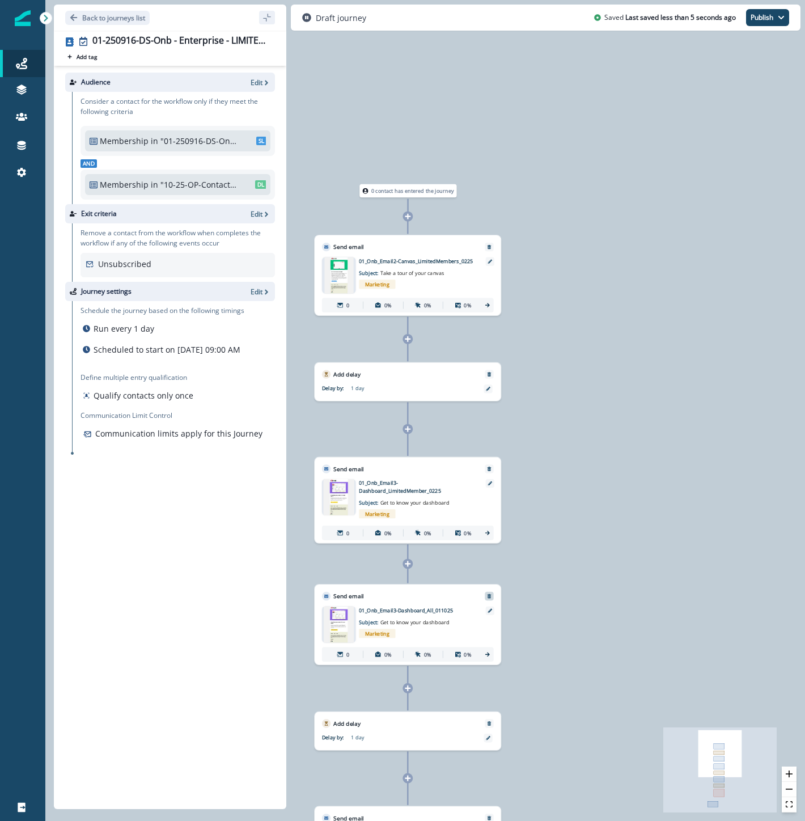
click at [491, 597] on icon "Remove" at bounding box center [489, 596] width 5 height 5
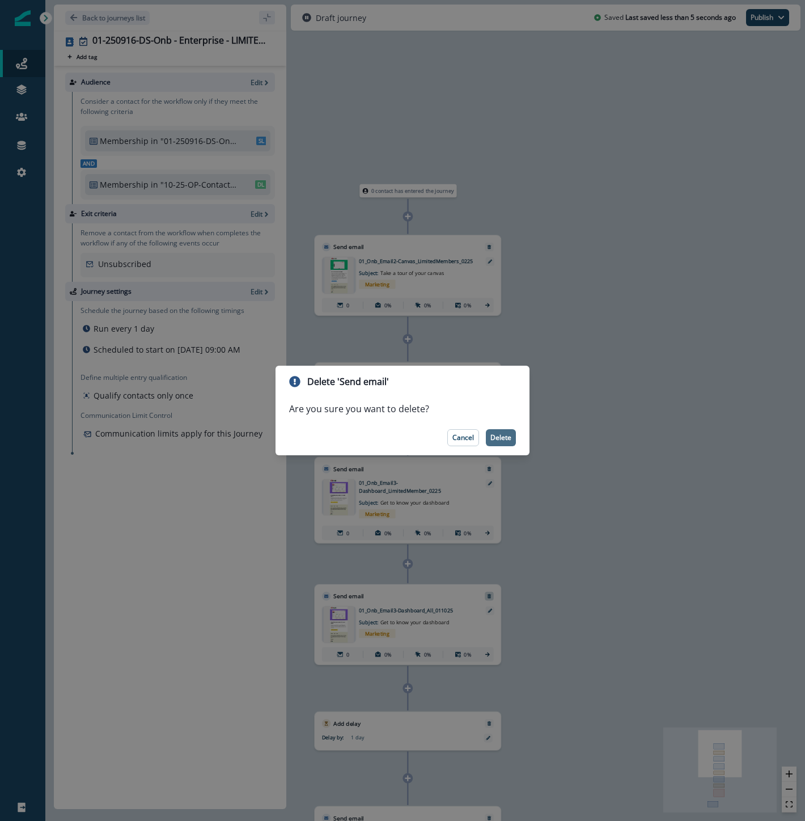
click at [508, 439] on p "Delete" at bounding box center [500, 438] width 21 height 8
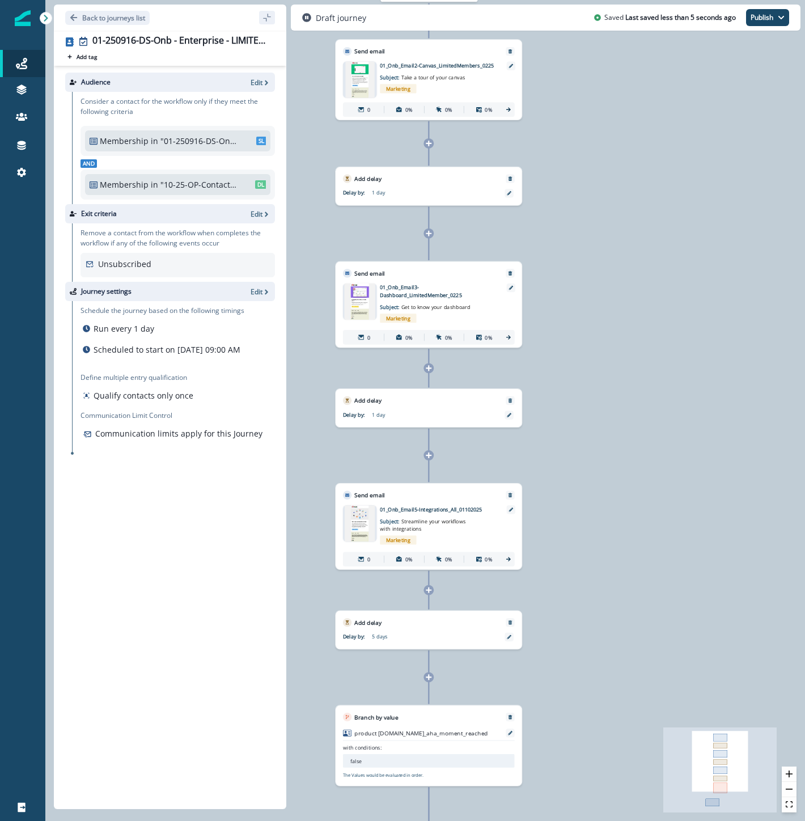
drag, startPoint x: 558, startPoint y: 675, endPoint x: 575, endPoint y: 412, distance: 264.2
click at [576, 412] on div "0 contact has entered the journey Send email Email asset changed, journey repor…" at bounding box center [425, 410] width 760 height 821
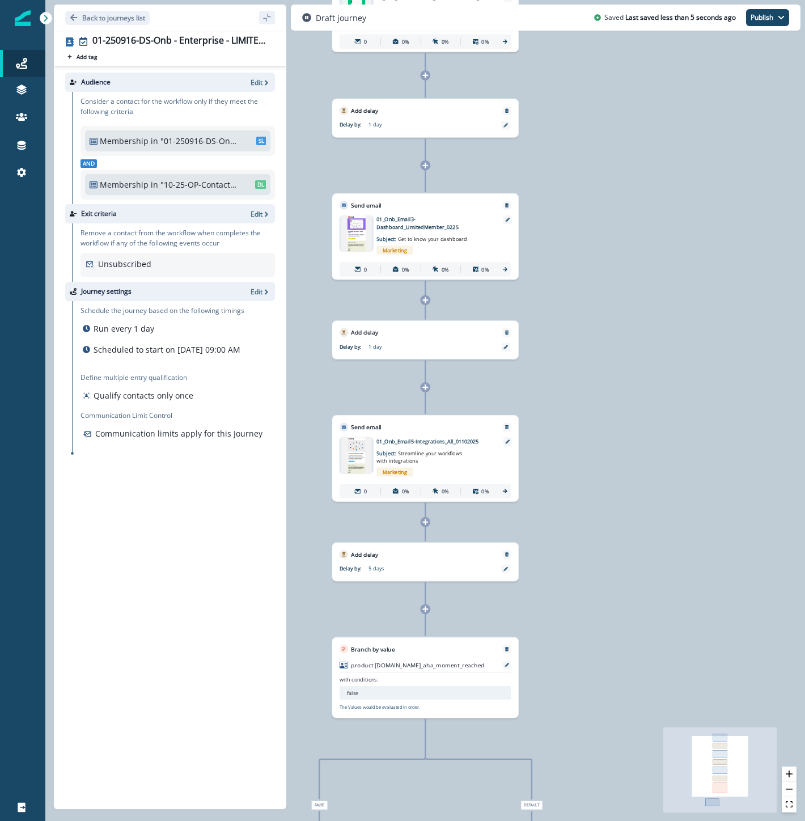
click at [426, 389] on icon at bounding box center [425, 387] width 7 height 7
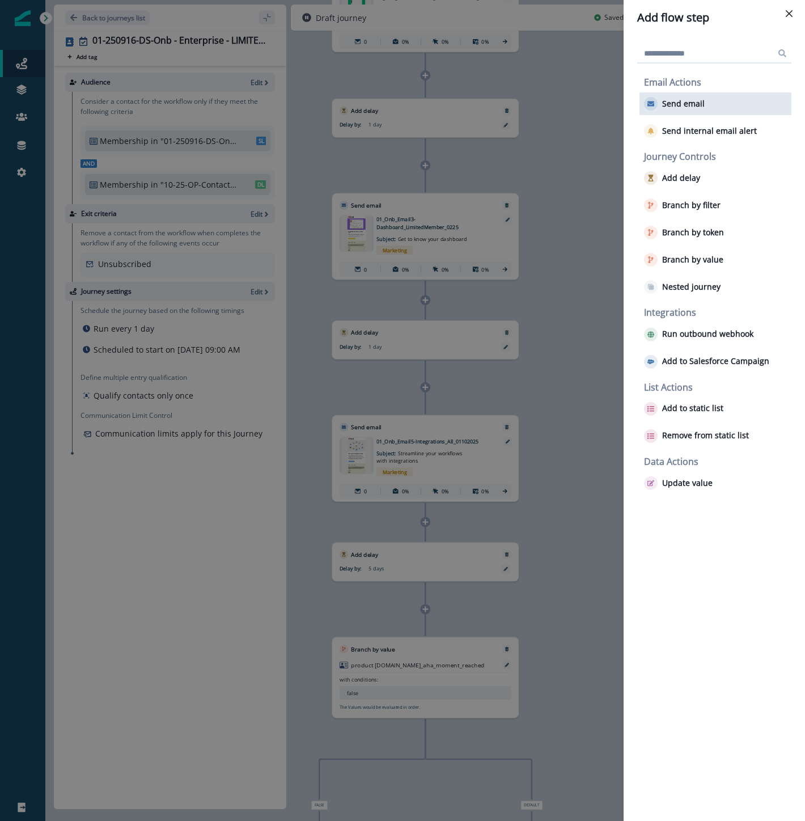
click at [670, 108] on p "Send email" at bounding box center [683, 104] width 43 height 10
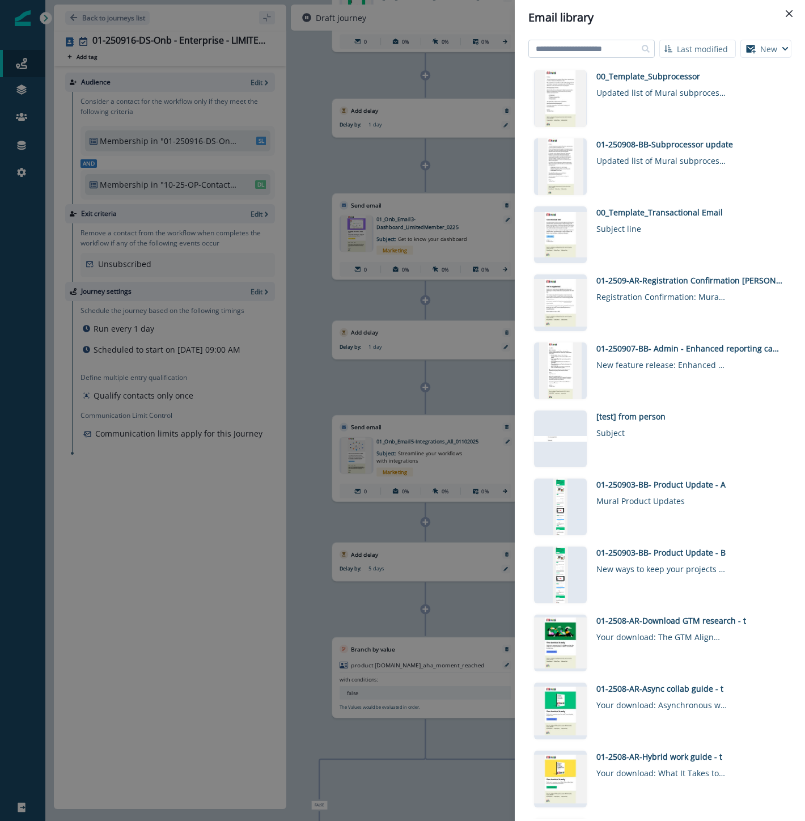
click at [585, 47] on input at bounding box center [591, 49] width 126 height 18
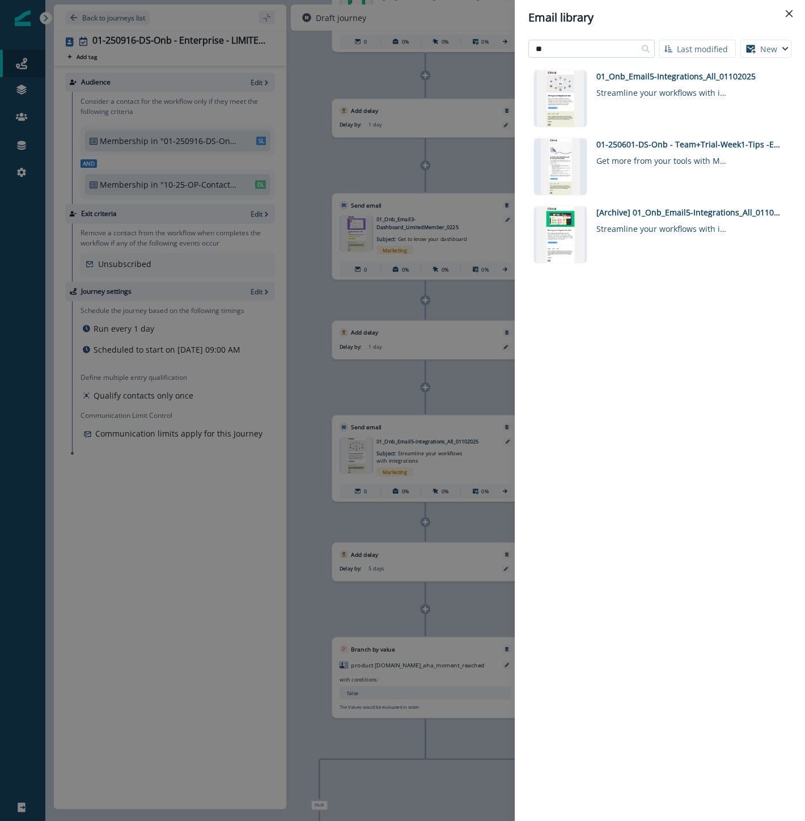
type input "*"
type input "*******"
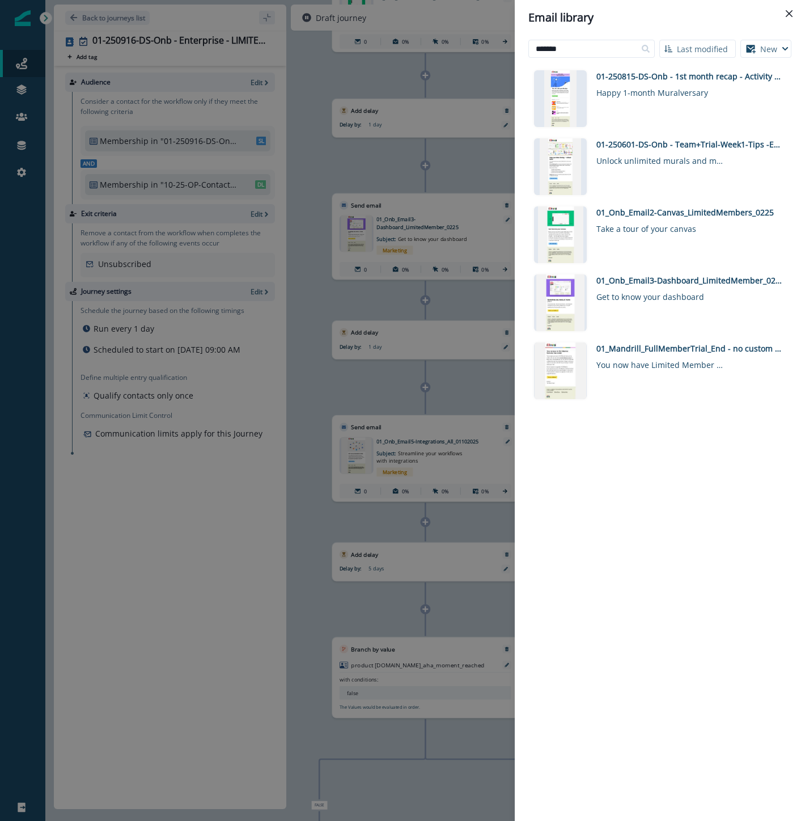
click at [308, 596] on div "Email library ******* Last modified Name (A-Z) Last modified Last created New V…" at bounding box center [402, 410] width 805 height 821
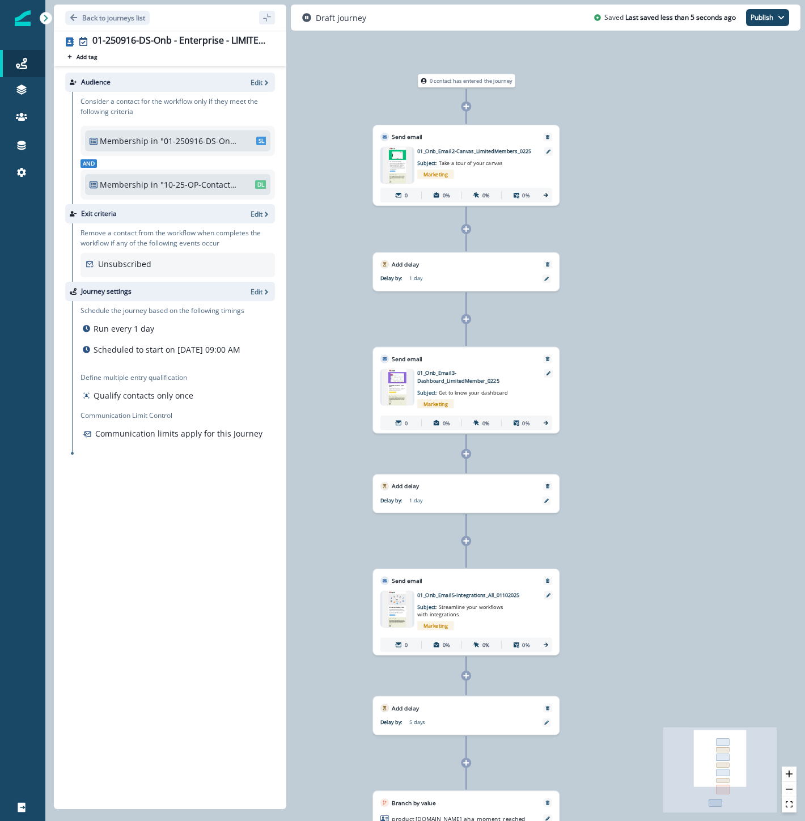
drag, startPoint x: 678, startPoint y: 600, endPoint x: 671, endPoint y: 744, distance: 144.8
click at [704, 818] on div "0 contact has entered the journey Send email Email asset changed, journey repor…" at bounding box center [425, 410] width 760 height 821
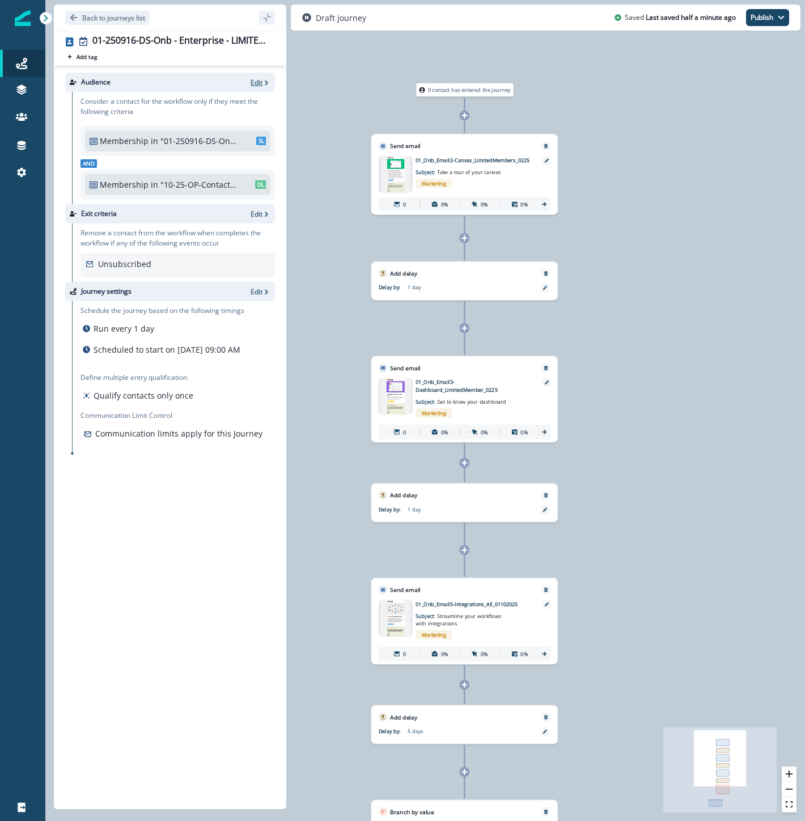
click at [259, 78] on p "Edit" at bounding box center [257, 83] width 12 height 10
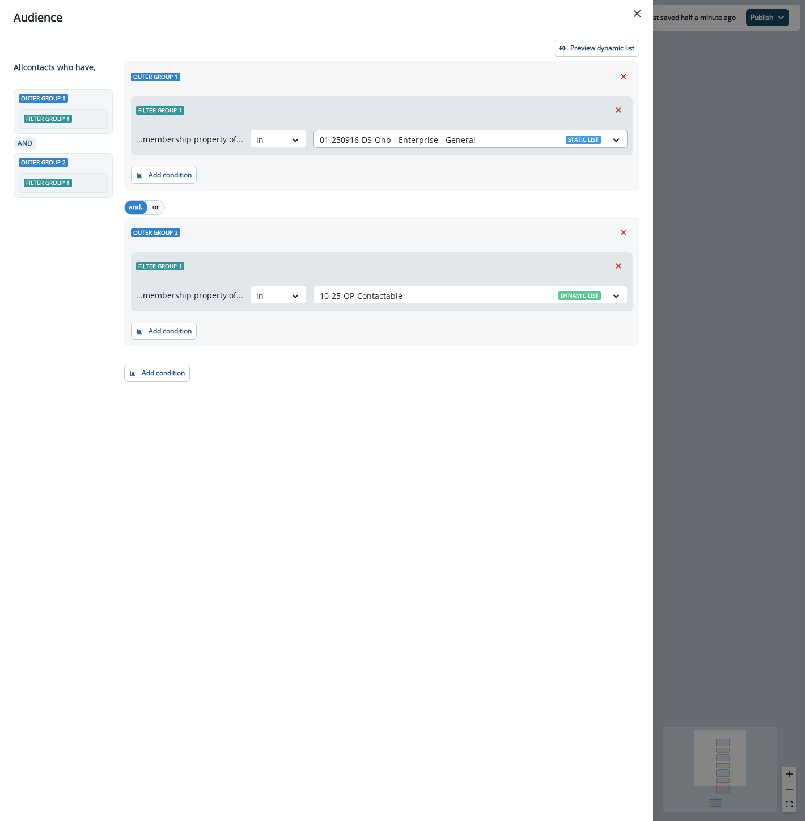
click at [485, 142] on div at bounding box center [460, 140] width 281 height 14
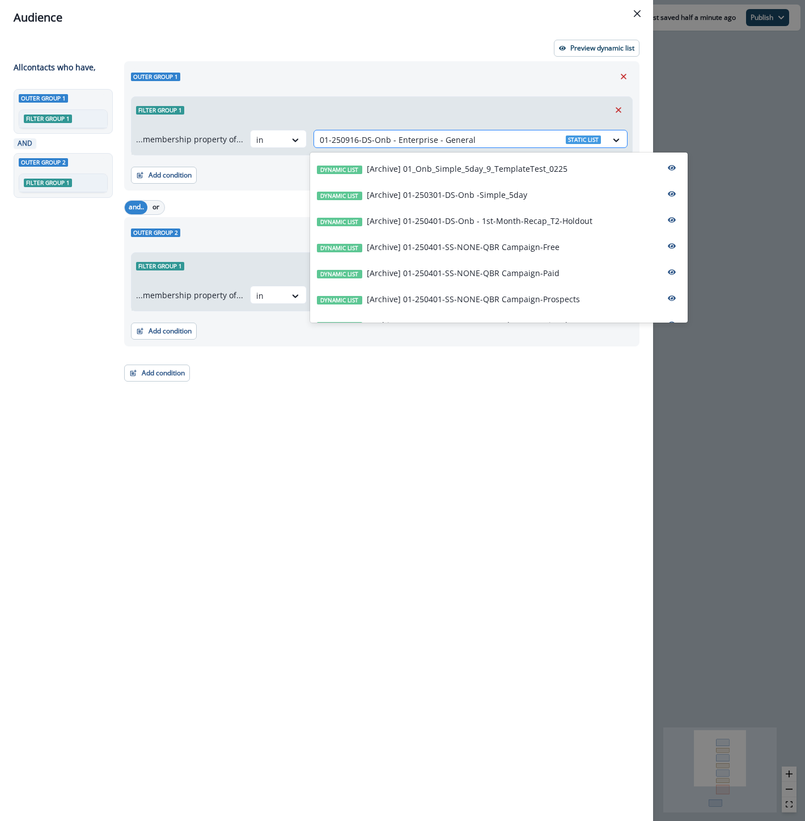
paste input "**********"
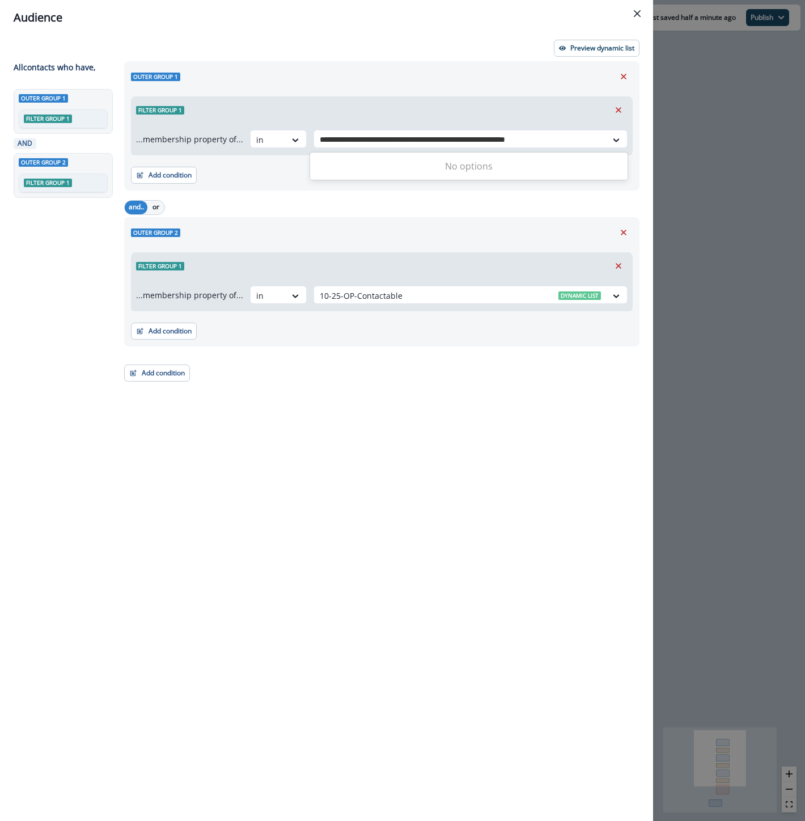
drag, startPoint x: 468, startPoint y: 138, endPoint x: 773, endPoint y: 136, distance: 305.6
click at [711, 127] on div "**********" at bounding box center [402, 410] width 805 height 821
type input "**********"
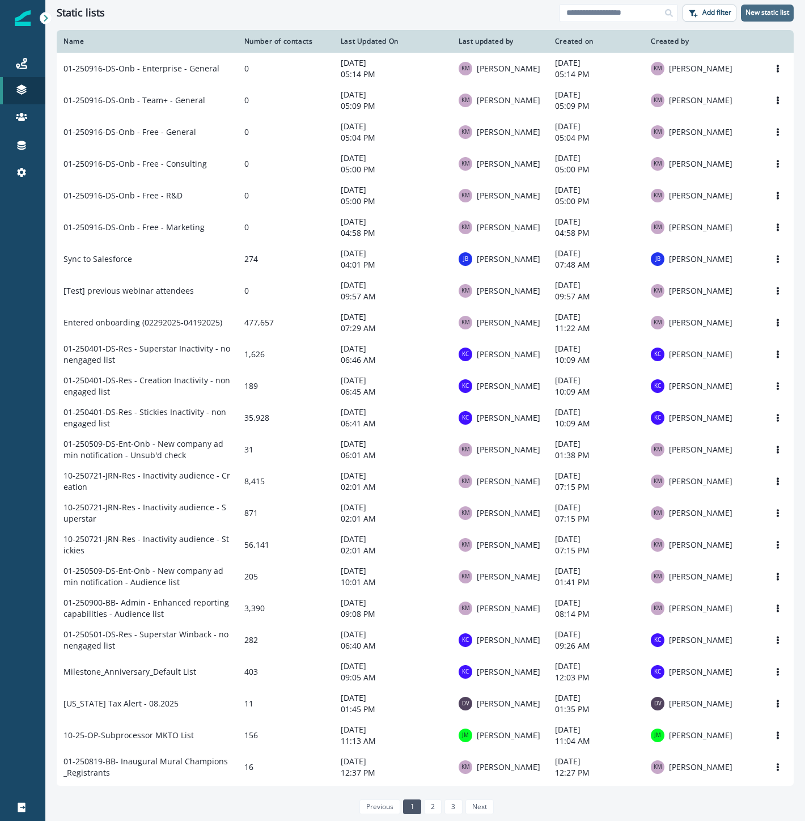
click at [744, 6] on button "New static list" at bounding box center [767, 13] width 53 height 17
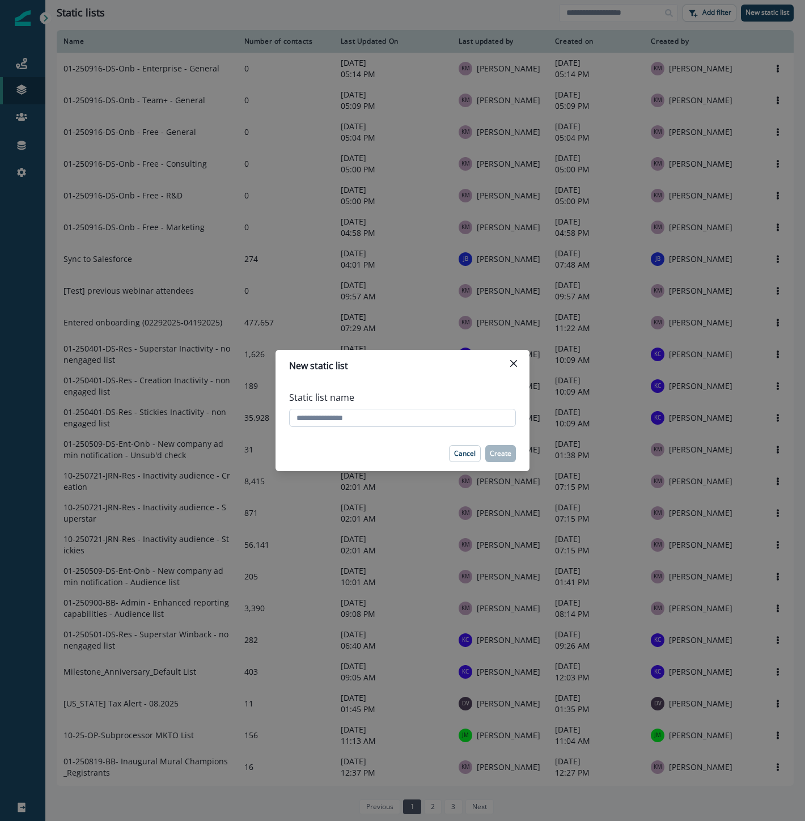
click at [331, 420] on input "Static list name" at bounding box center [402, 418] width 227 height 18
click at [417, 417] on input "**********" at bounding box center [402, 418] width 227 height 18
drag, startPoint x: 454, startPoint y: 417, endPoint x: 738, endPoint y: 401, distance: 284.5
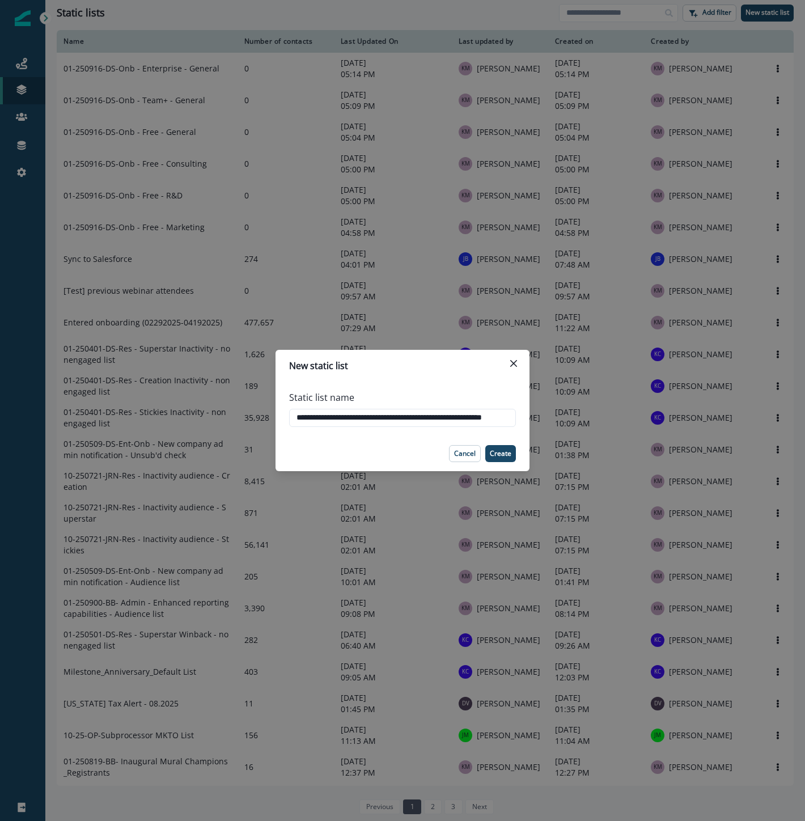
click at [733, 400] on div "**********" at bounding box center [402, 410] width 805 height 821
type input "**********"
click at [509, 454] on p "Create" at bounding box center [501, 454] width 22 height 8
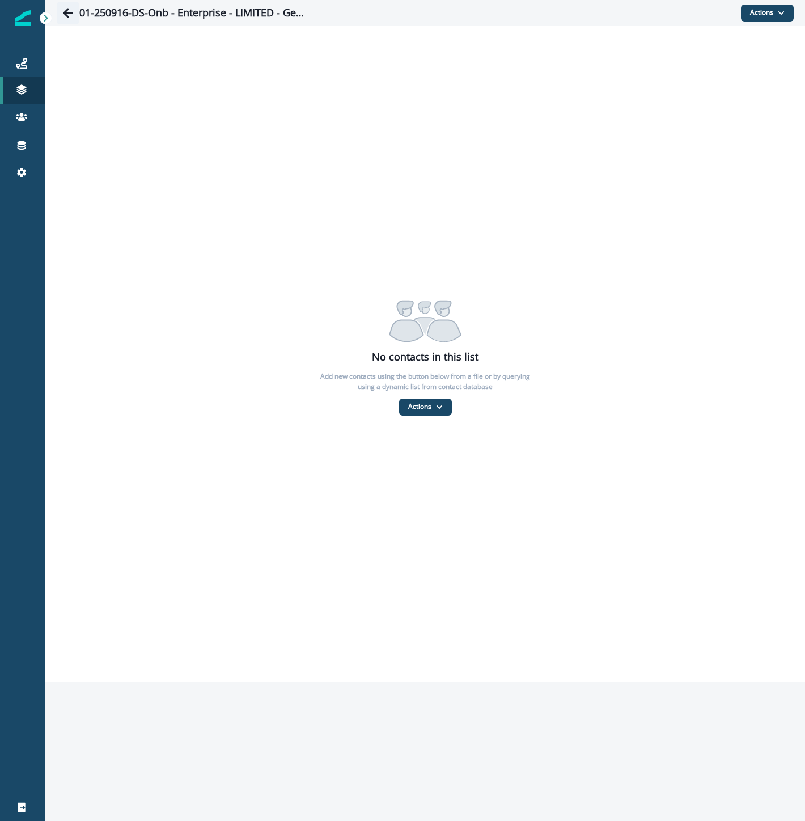
click at [69, 9] on icon "Go back" at bounding box center [67, 12] width 11 height 11
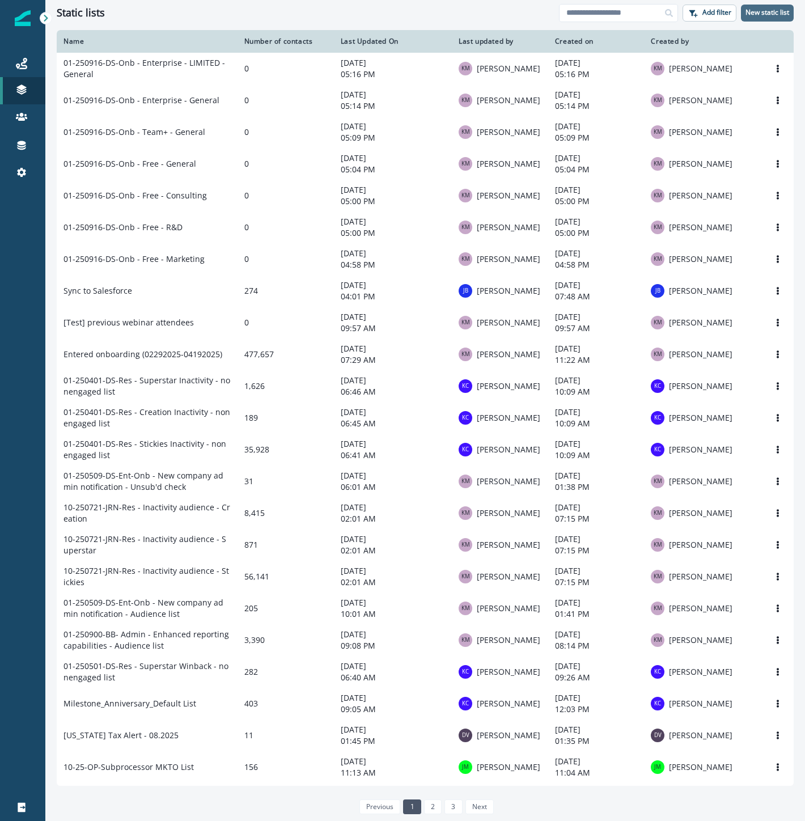
click at [777, 12] on p "New static list" at bounding box center [768, 13] width 44 height 8
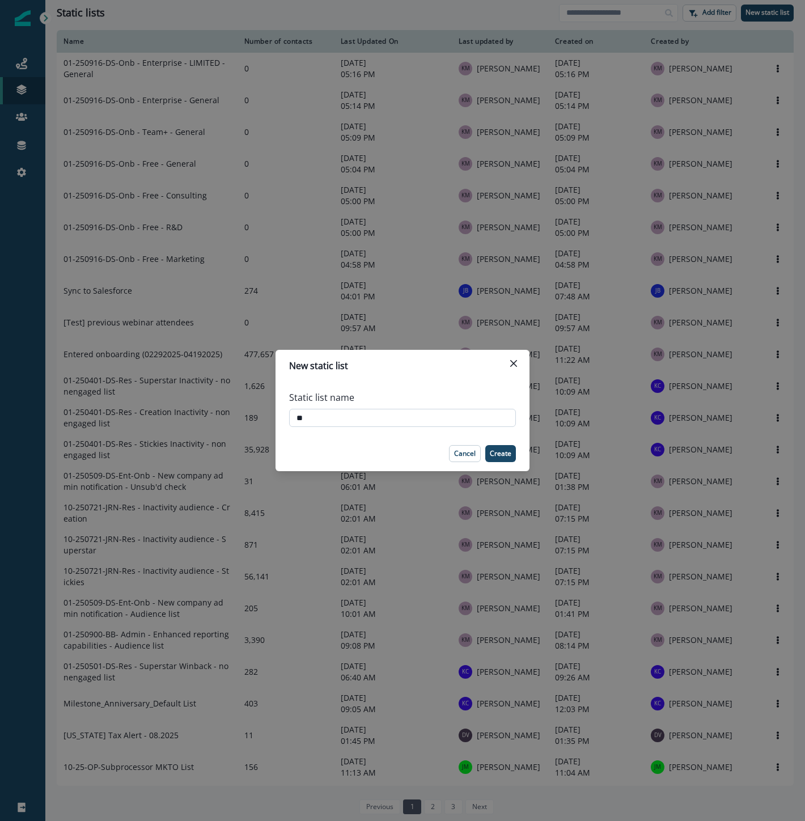
click at [396, 420] on input "**" at bounding box center [402, 418] width 227 height 18
drag, startPoint x: 396, startPoint y: 420, endPoint x: 253, endPoint y: 418, distance: 142.3
click at [253, 418] on div "New static list Static list name ** Cancel Create" at bounding box center [402, 410] width 805 height 821
paste input "**********"
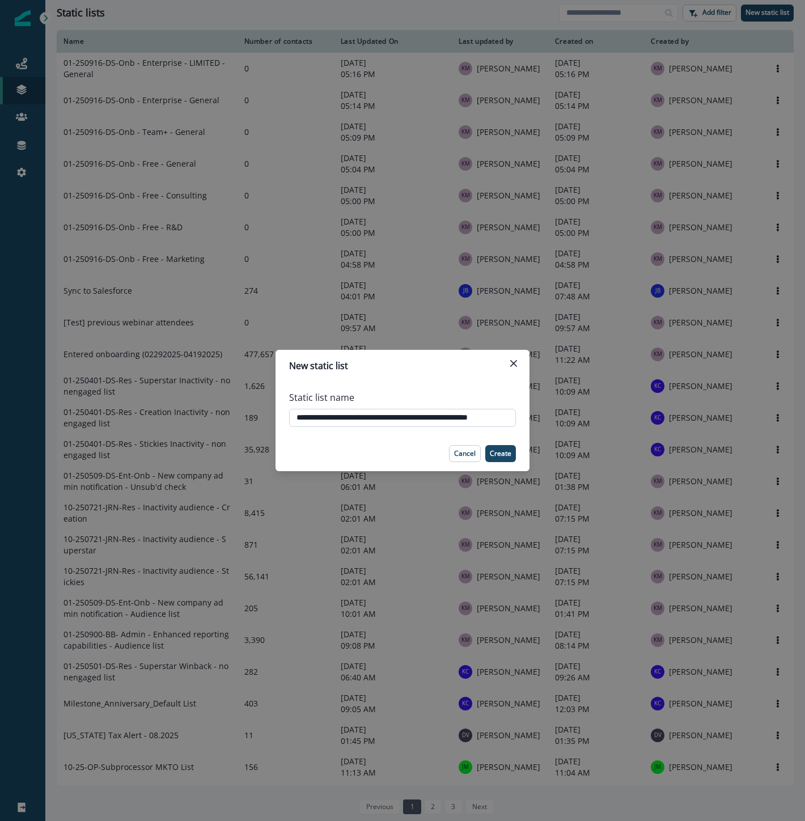
click at [456, 416] on input "**********" at bounding box center [402, 418] width 227 height 18
paste input "text"
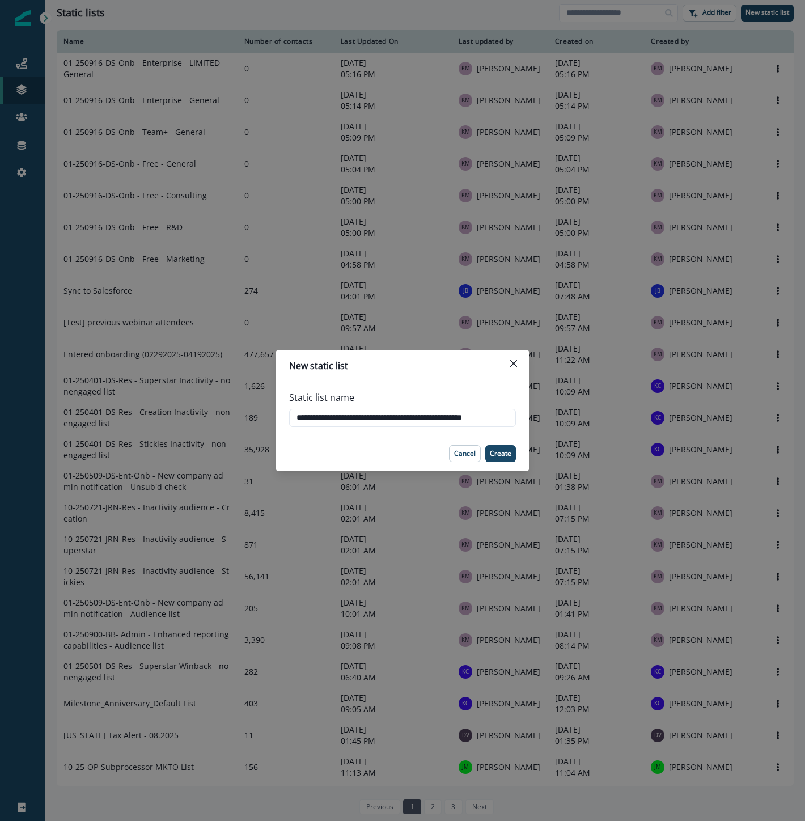
drag, startPoint x: 450, startPoint y: 417, endPoint x: 789, endPoint y: 422, distance: 338.5
click at [773, 420] on div "**********" at bounding box center [402, 410] width 805 height 821
type input "**********"
click at [489, 445] on div "Cancel Create" at bounding box center [482, 453] width 67 height 17
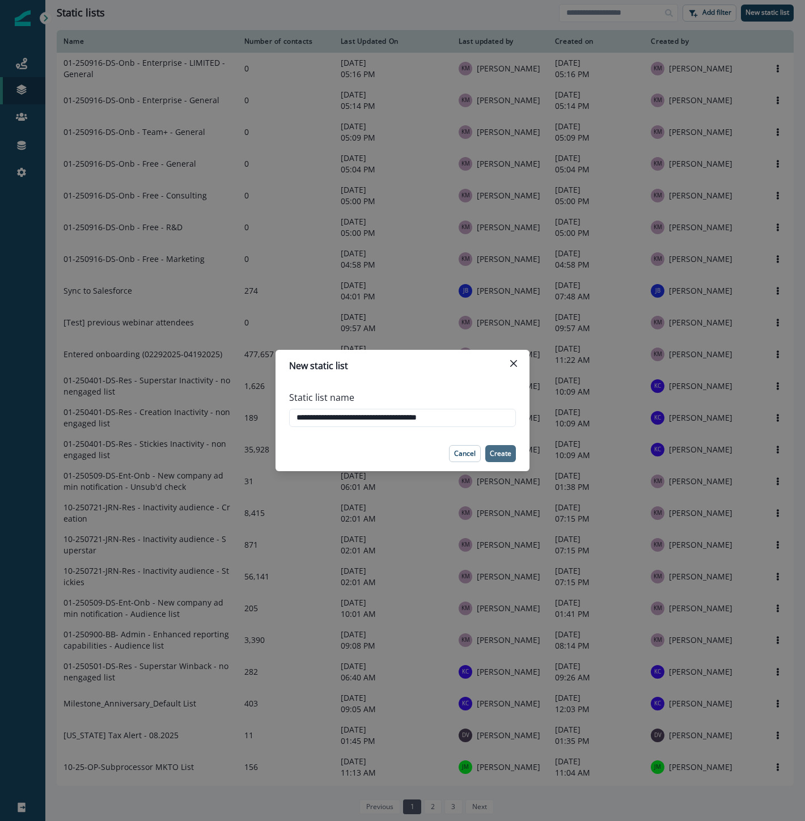
click at [503, 451] on p "Create" at bounding box center [501, 454] width 22 height 8
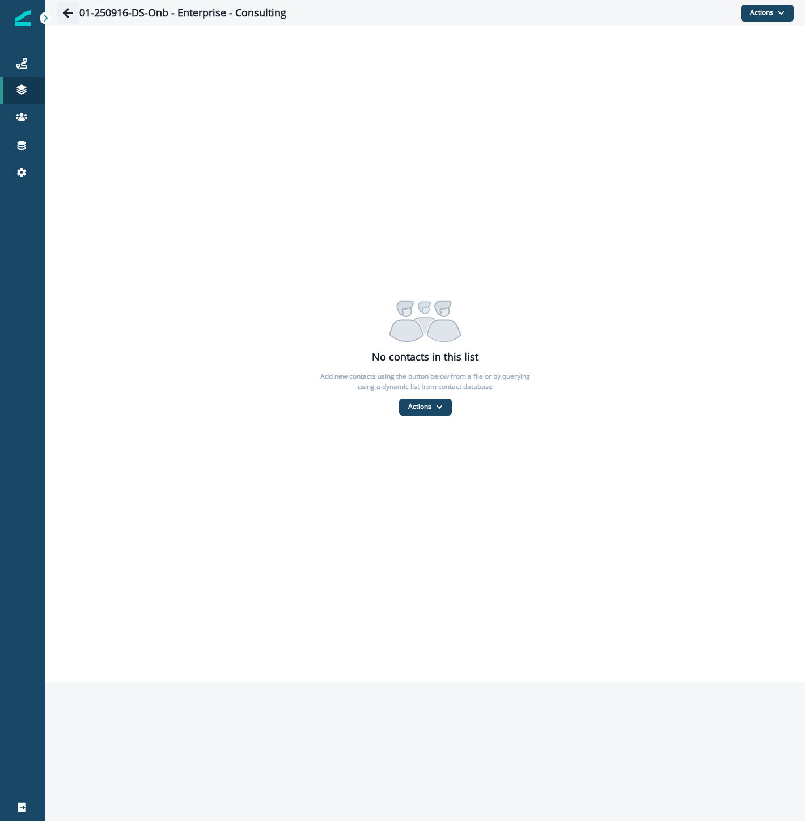
click at [69, 14] on icon "Go back" at bounding box center [67, 12] width 11 height 11
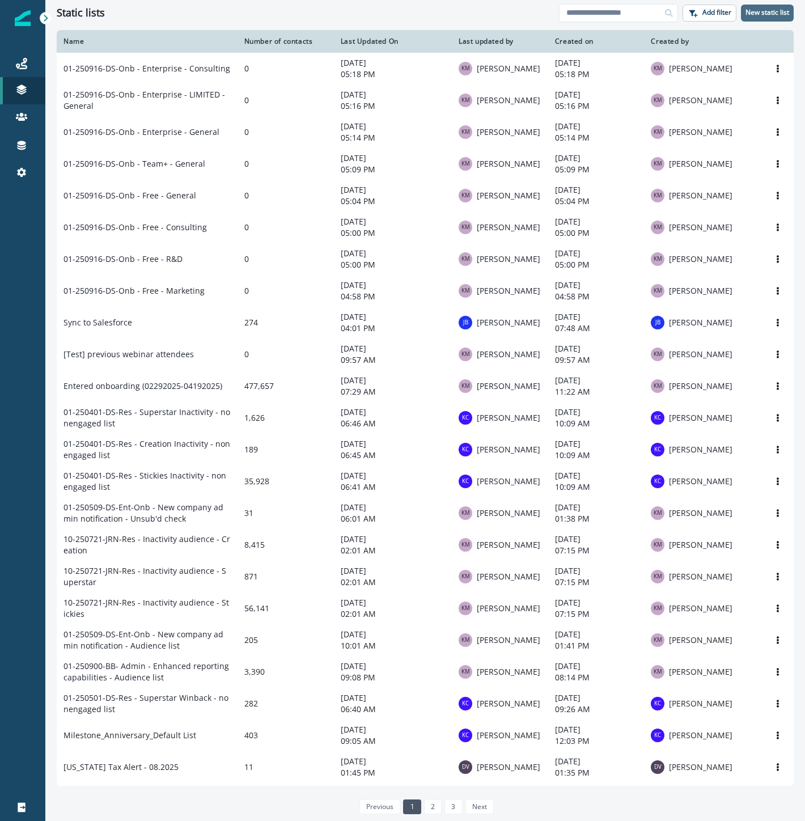
click at [774, 15] on p "New static list" at bounding box center [768, 13] width 44 height 8
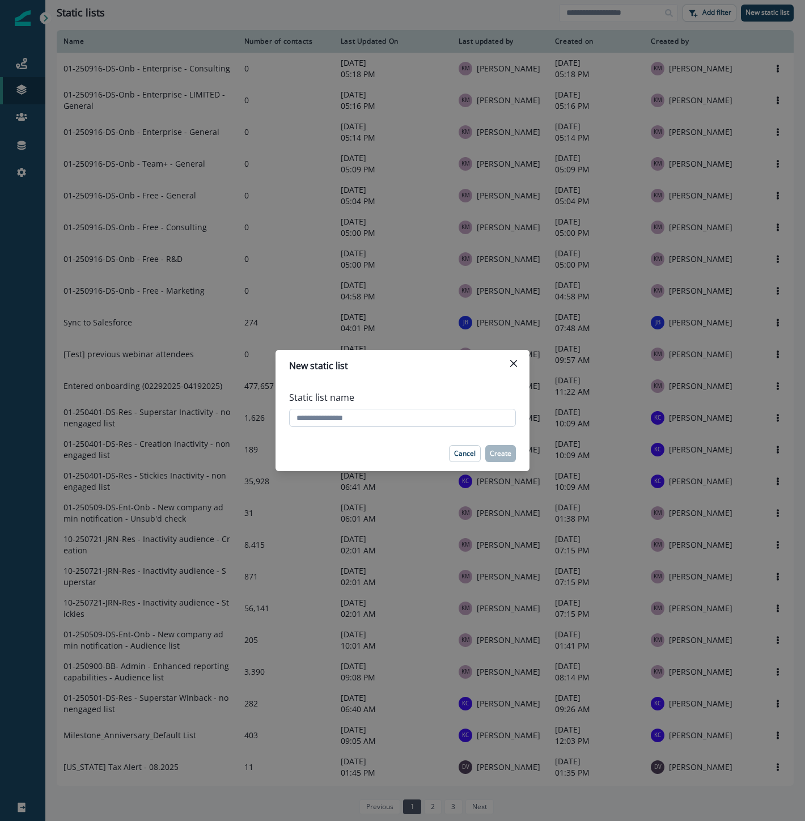
click at [390, 416] on input "Static list name" at bounding box center [402, 418] width 227 height 18
drag, startPoint x: 452, startPoint y: 418, endPoint x: 795, endPoint y: 382, distance: 344.9
click at [774, 386] on div "**********" at bounding box center [402, 410] width 805 height 821
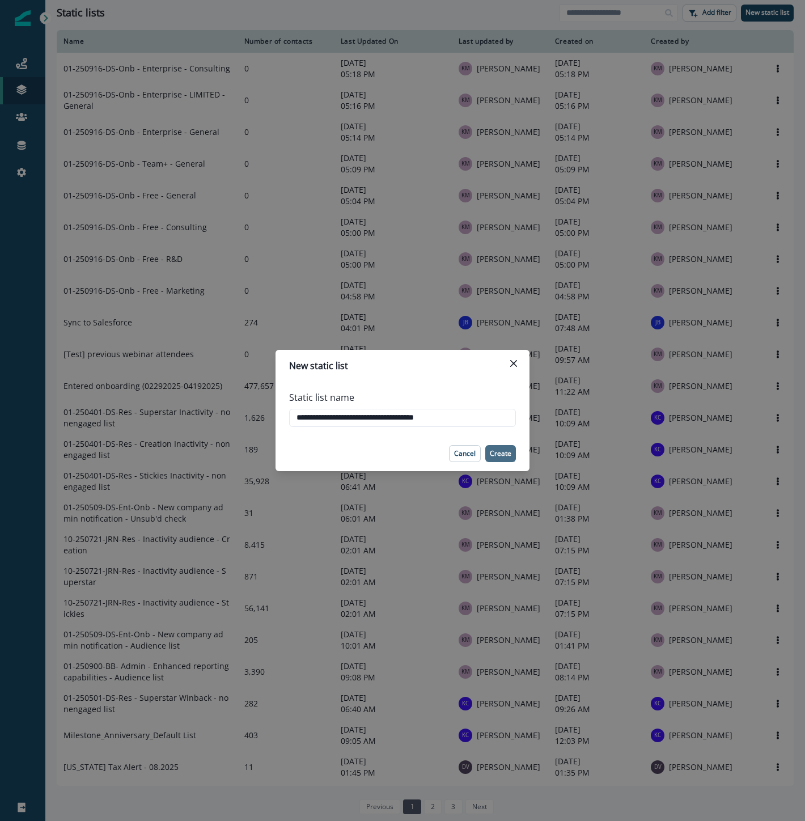
type input "**********"
drag, startPoint x: 513, startPoint y: 452, endPoint x: 541, endPoint y: 409, distance: 51.7
click at [513, 452] on button "Create" at bounding box center [500, 453] width 31 height 17
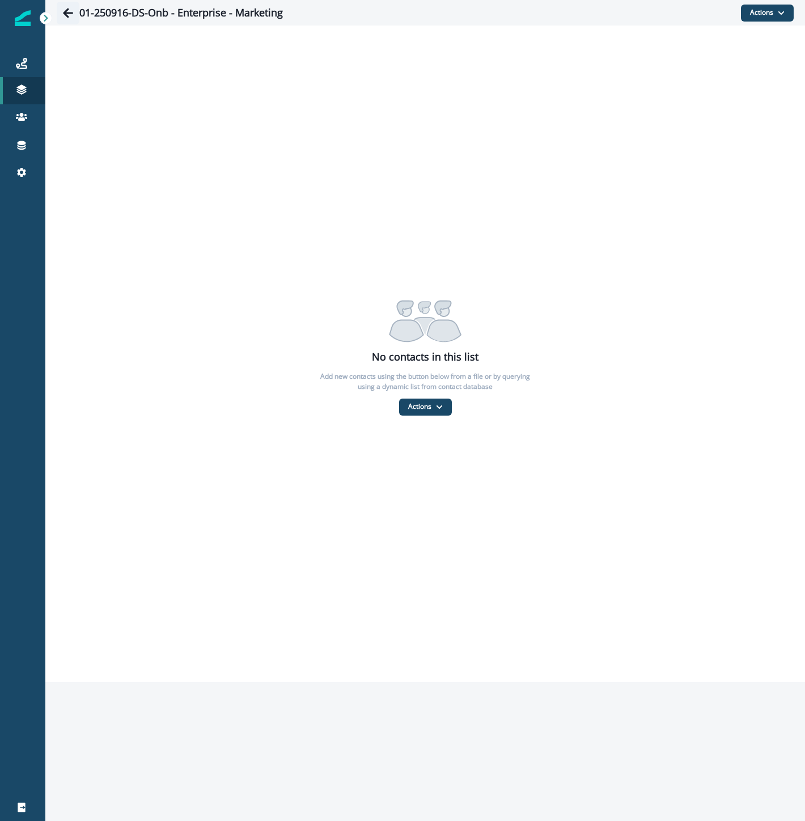
click at [62, 15] on icon "Go back" at bounding box center [67, 12] width 11 height 11
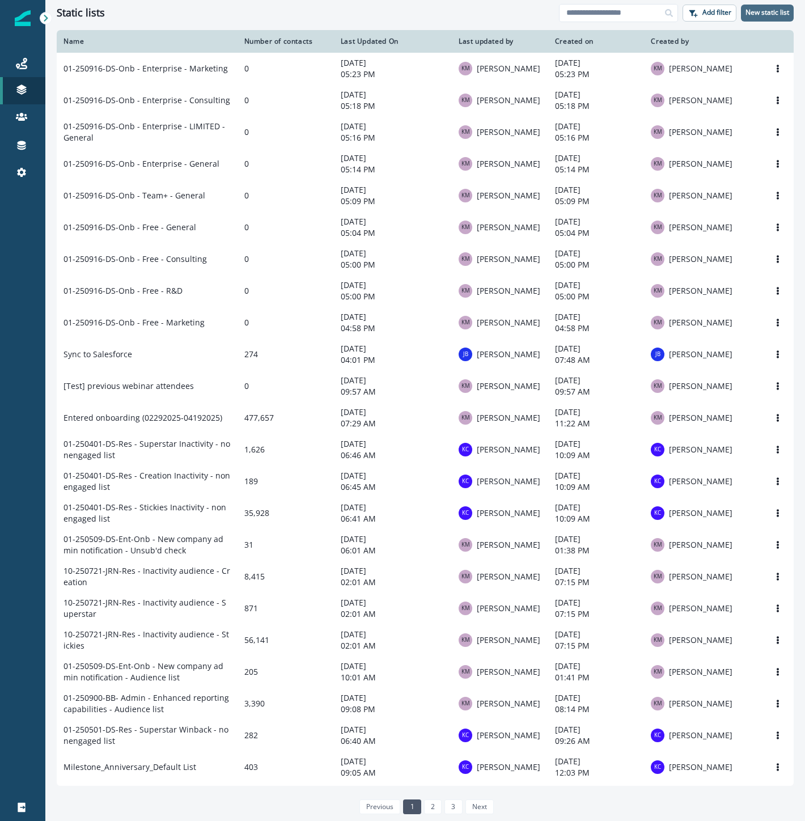
click at [762, 11] on p "New static list" at bounding box center [768, 13] width 44 height 8
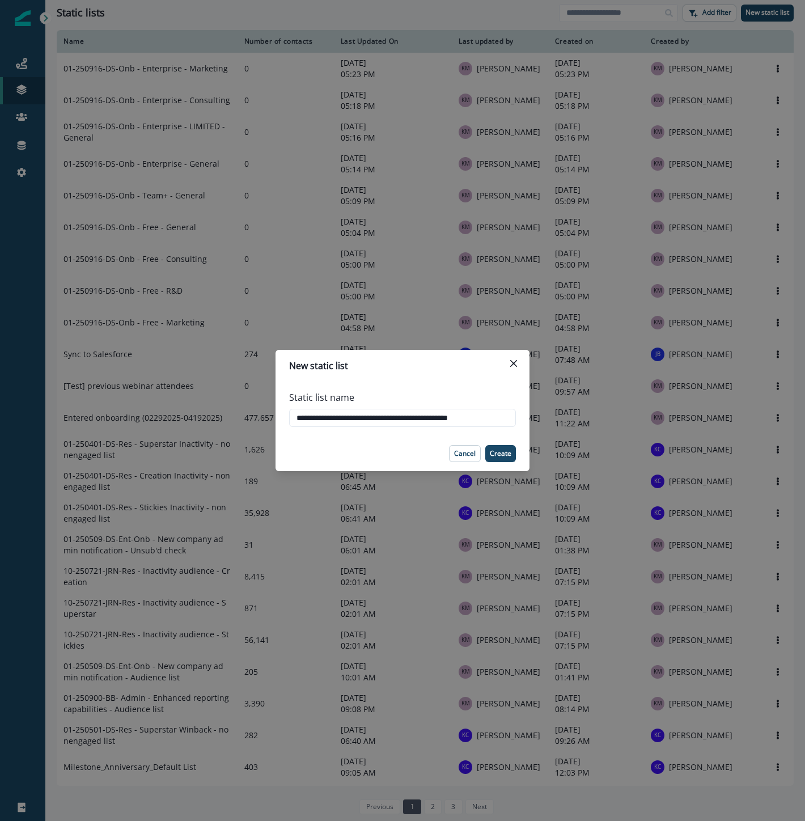
drag, startPoint x: 437, startPoint y: 417, endPoint x: 661, endPoint y: 421, distance: 223.4
click at [651, 420] on div "**********" at bounding box center [402, 410] width 805 height 821
type input "**********"
click at [501, 454] on p "Create" at bounding box center [501, 454] width 22 height 8
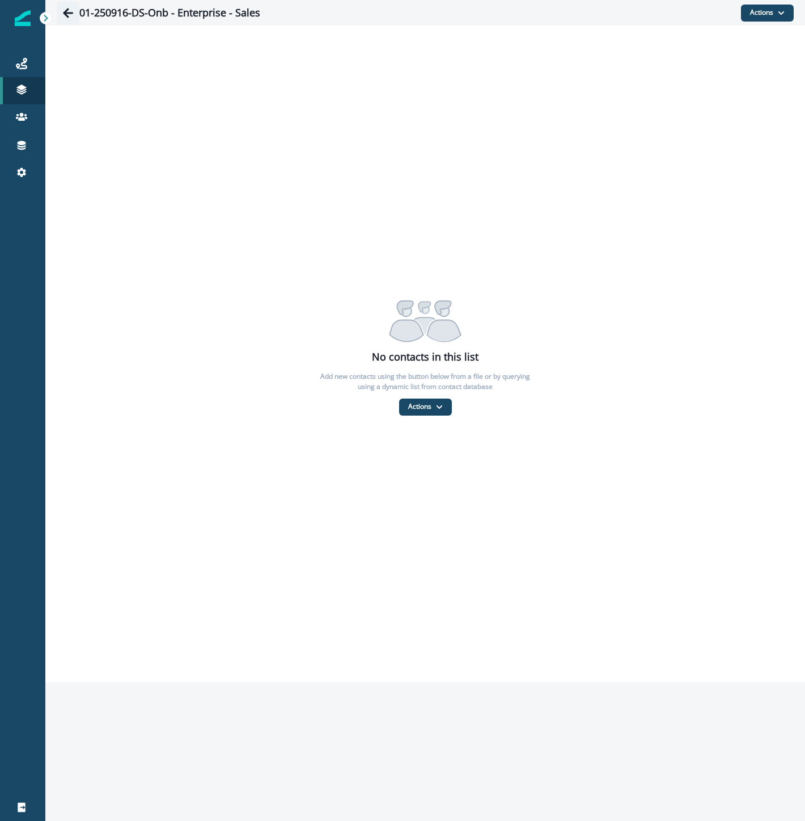
click at [65, 8] on icon "Go back" at bounding box center [67, 12] width 11 height 11
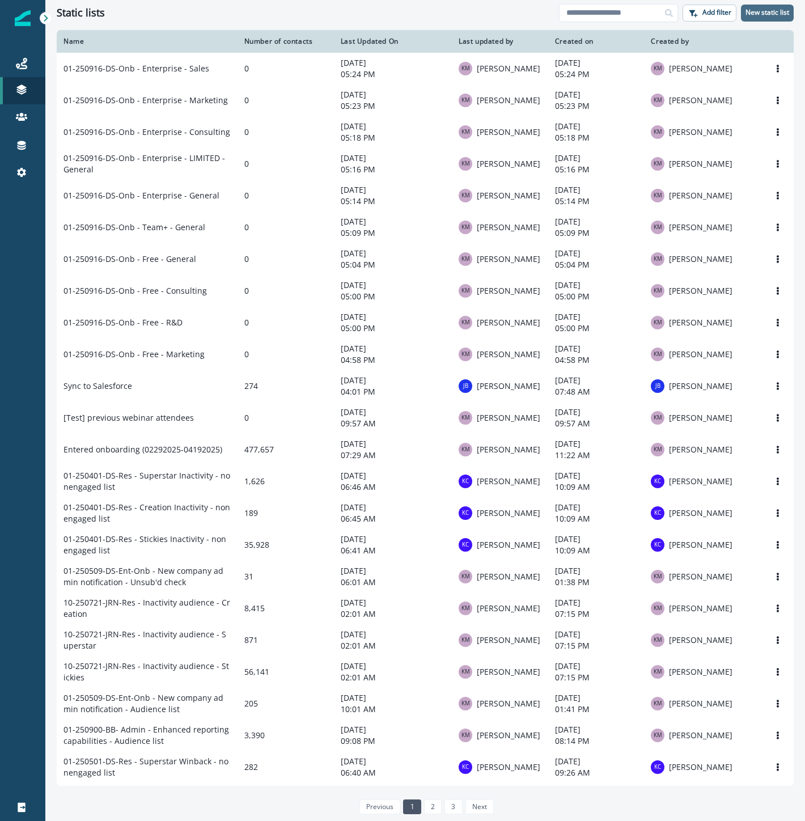
click at [764, 9] on p "New static list" at bounding box center [768, 13] width 44 height 8
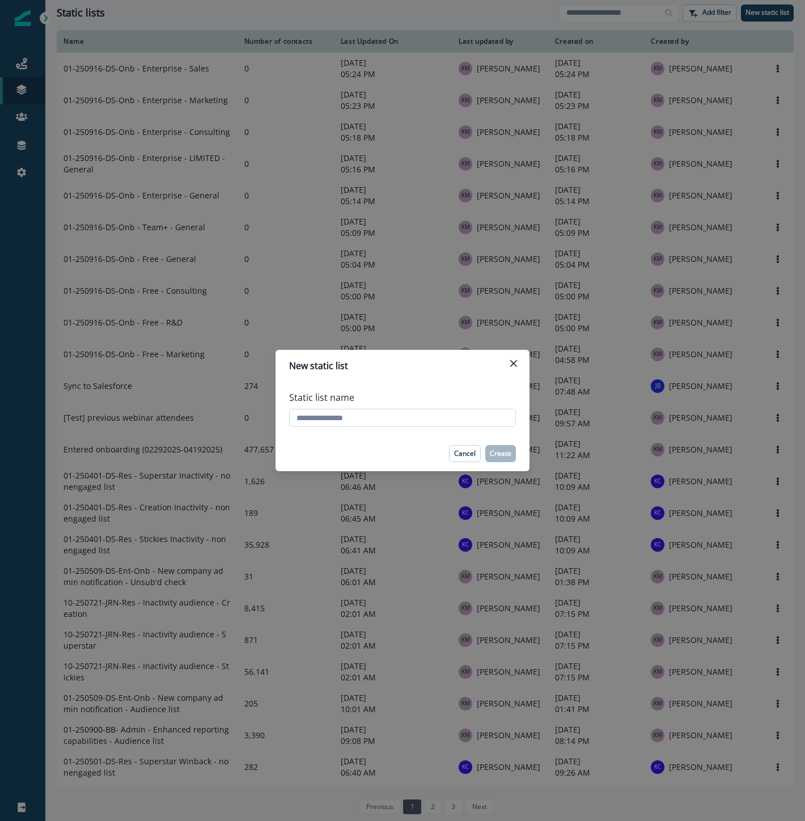
click at [358, 418] on input "Static list name" at bounding box center [402, 418] width 227 height 18
drag, startPoint x: 435, startPoint y: 417, endPoint x: 803, endPoint y: 409, distance: 368.6
click at [789, 404] on div "**********" at bounding box center [402, 410] width 805 height 821
type input "**********"
click at [498, 451] on p "Create" at bounding box center [501, 454] width 22 height 8
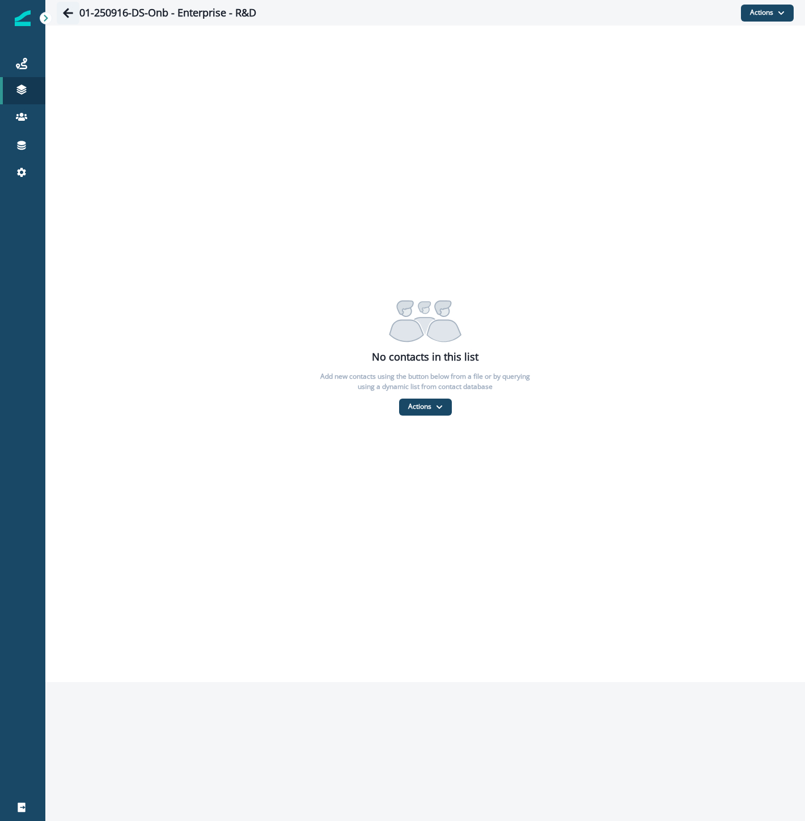
click at [67, 9] on icon "Go back" at bounding box center [68, 13] width 10 height 10
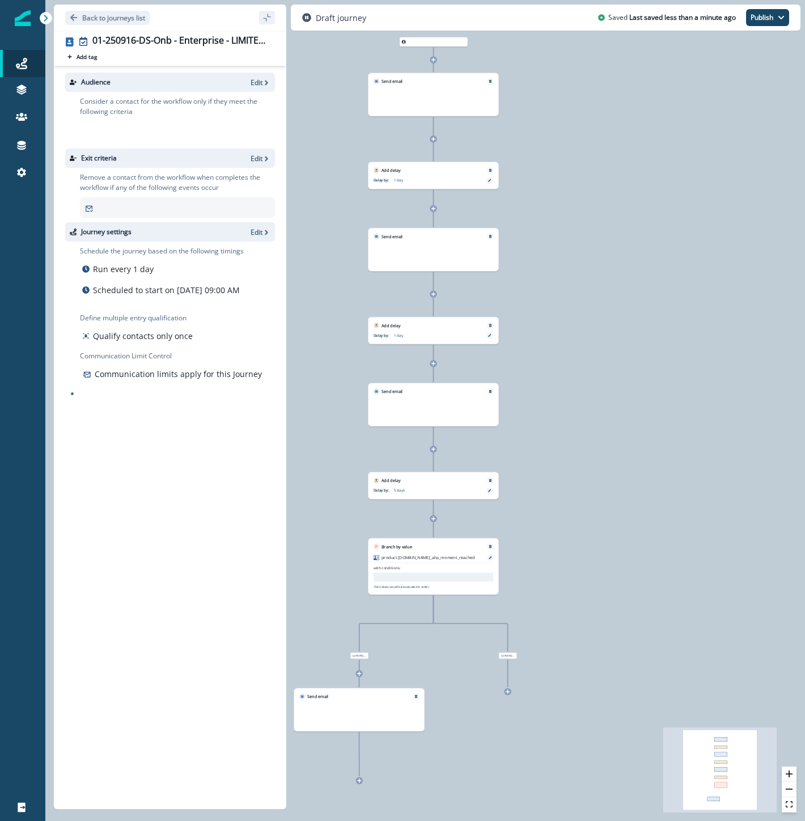
click at [257, 81] on p "Edit" at bounding box center [257, 83] width 12 height 10
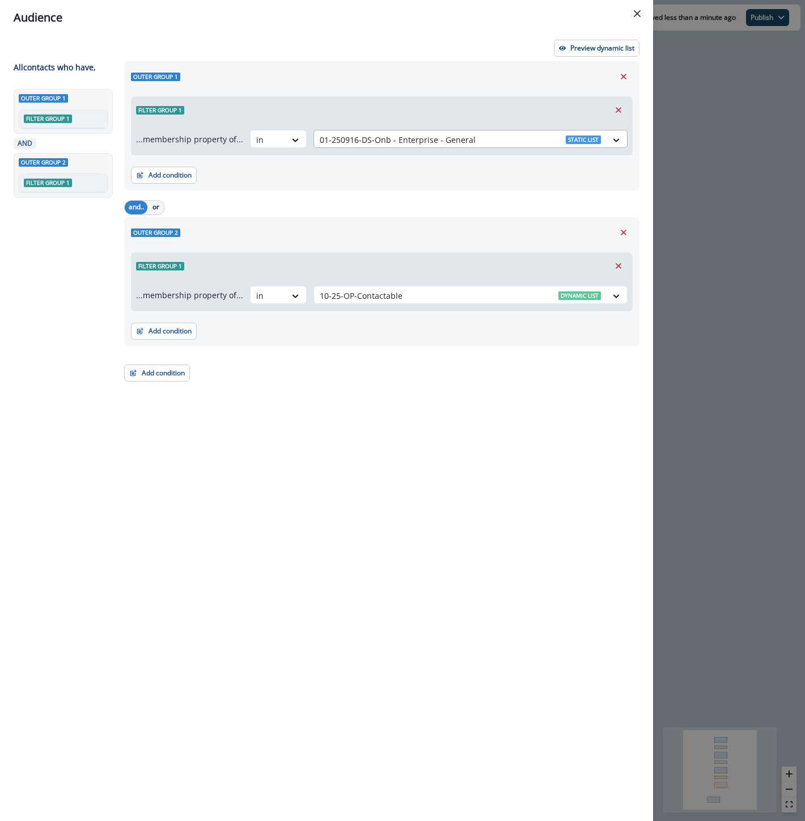
click at [376, 139] on div at bounding box center [460, 140] width 281 height 14
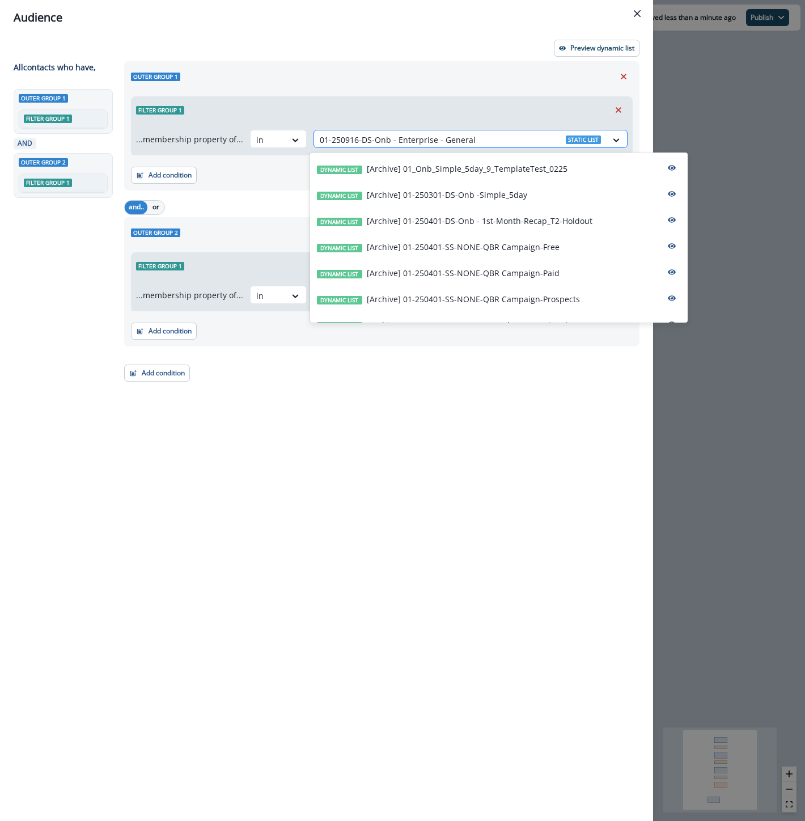
paste input "**********"
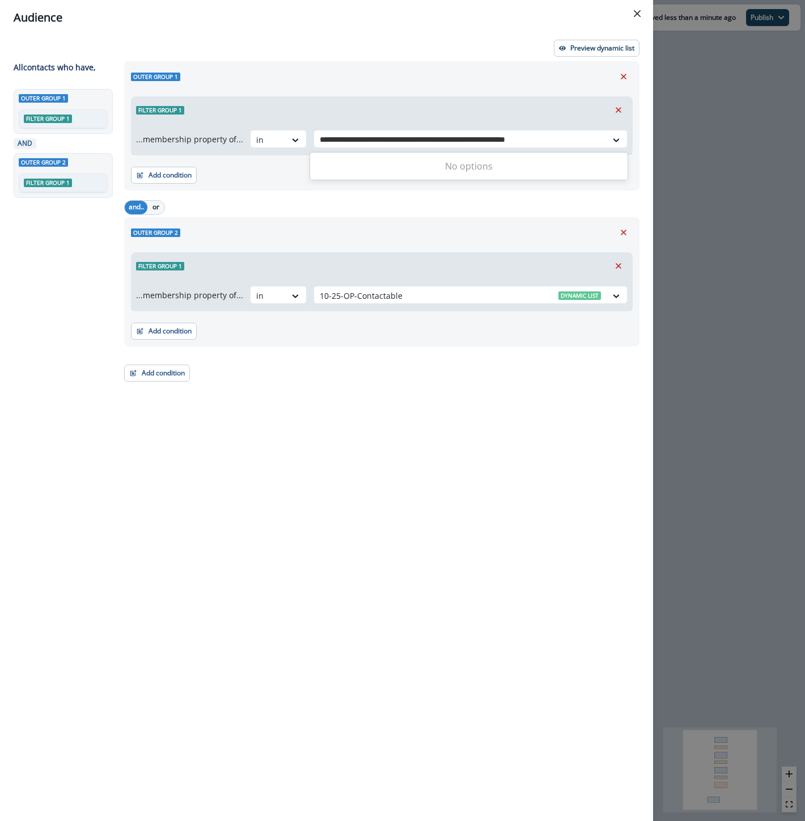
drag, startPoint x: 472, startPoint y: 138, endPoint x: 805, endPoint y: 196, distance: 338.4
click at [805, 196] on html "A newer version of Inflection.io is available. Refresh your page to load the la…" at bounding box center [402, 410] width 805 height 821
type input "**********"
click at [530, 173] on p "01-250916-DS-Onb - Enterprise - LIMITED - General" at bounding box center [464, 169] width 194 height 12
click at [638, 14] on icon "Close" at bounding box center [637, 13] width 7 height 7
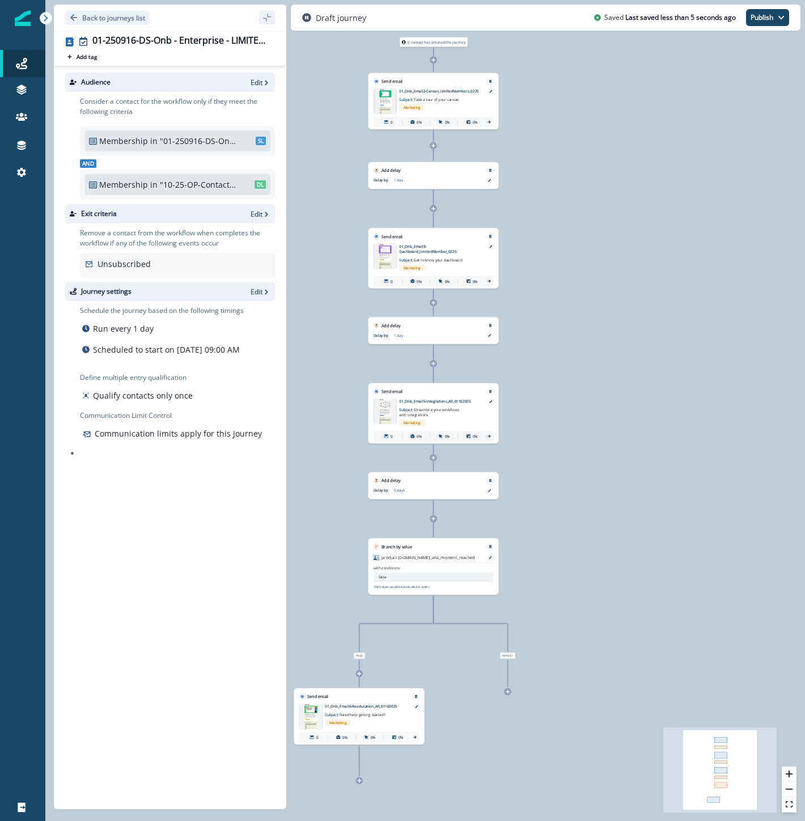
click at [671, 451] on div "0 contact has entered the journey Send email Email asset changed, journey repor…" at bounding box center [425, 410] width 760 height 821
click at [119, 19] on p "Back to journeys list" at bounding box center [113, 18] width 63 height 10
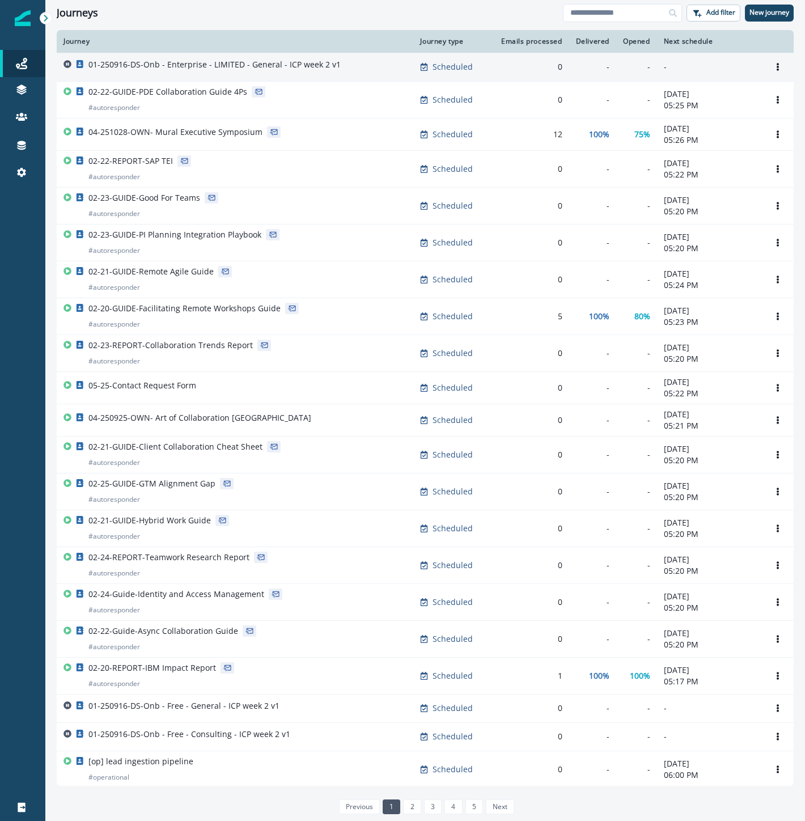
click at [193, 70] on div "01-250916-DS-Onb - Enterprise - LIMITED - General - ICP week 2 v1" at bounding box center [214, 67] width 252 height 16
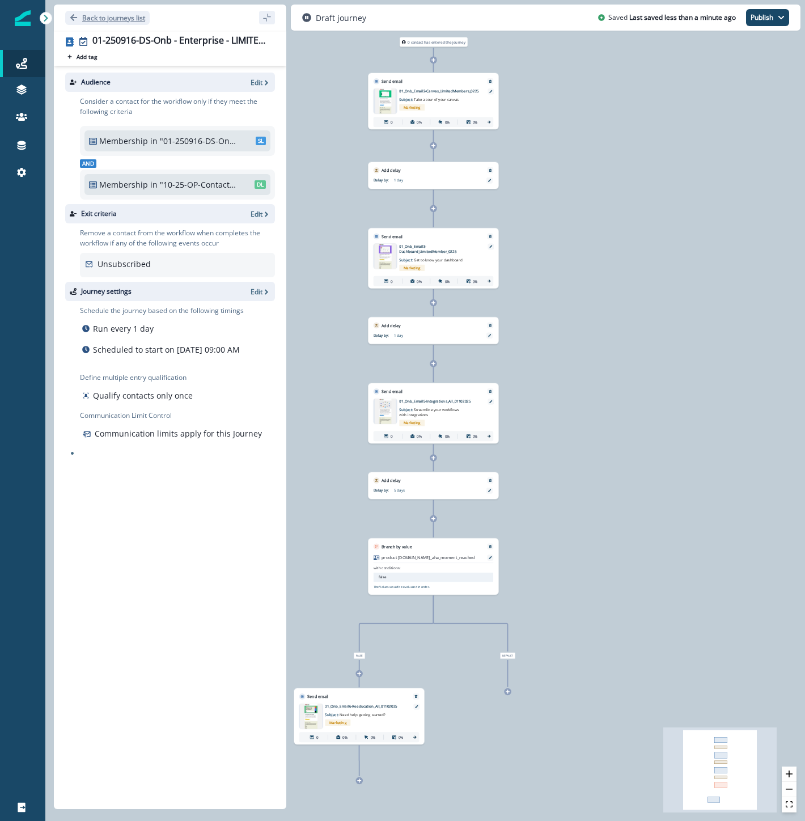
click at [120, 20] on p "Back to journeys list" at bounding box center [113, 18] width 63 height 10
click at [106, 20] on p "Back to journeys list" at bounding box center [113, 18] width 63 height 10
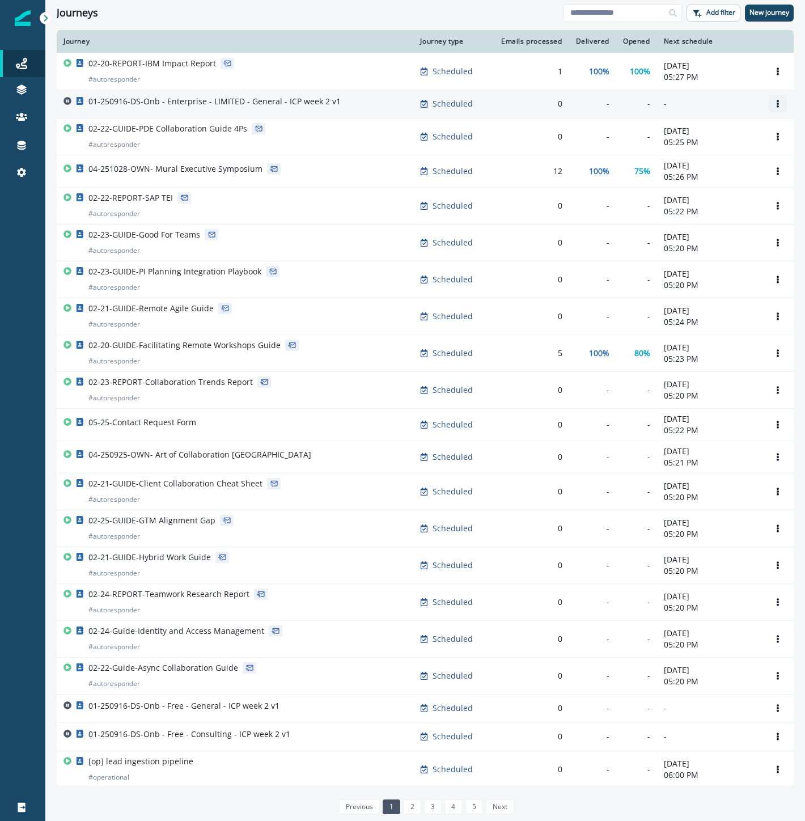
click at [774, 104] on icon "Options" at bounding box center [778, 104] width 8 height 8
click at [721, 132] on button "Clone" at bounding box center [714, 131] width 126 height 18
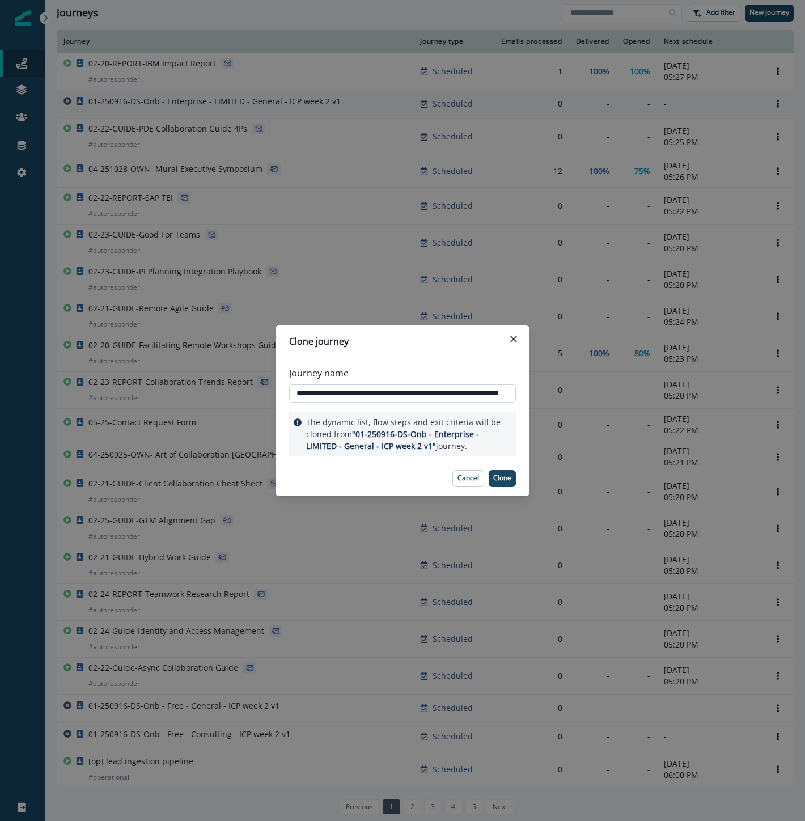
click at [382, 384] on input "**********" at bounding box center [402, 393] width 227 height 18
click at [380, 389] on input "**********" at bounding box center [402, 393] width 227 height 18
paste input "text"
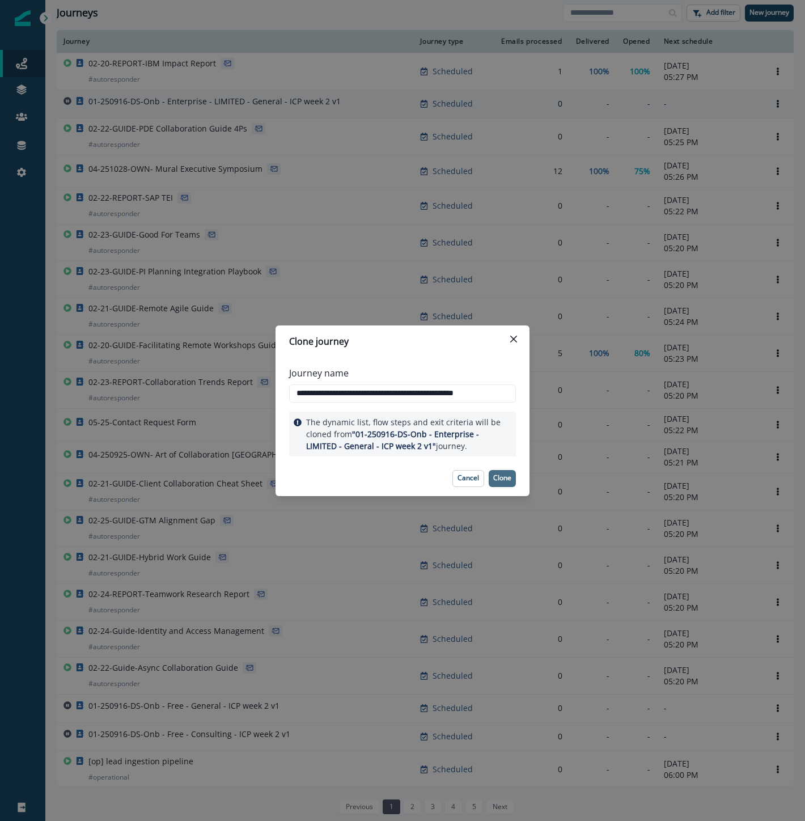
type input "**********"
click at [506, 477] on p "Clone" at bounding box center [502, 478] width 18 height 8
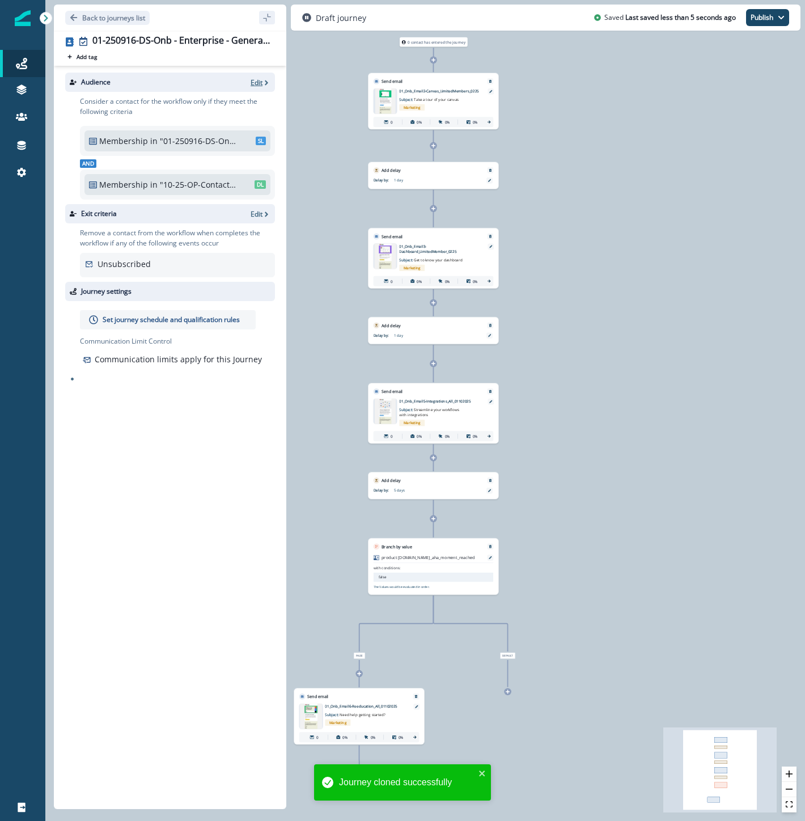
click at [258, 80] on p "Edit" at bounding box center [257, 83] width 12 height 10
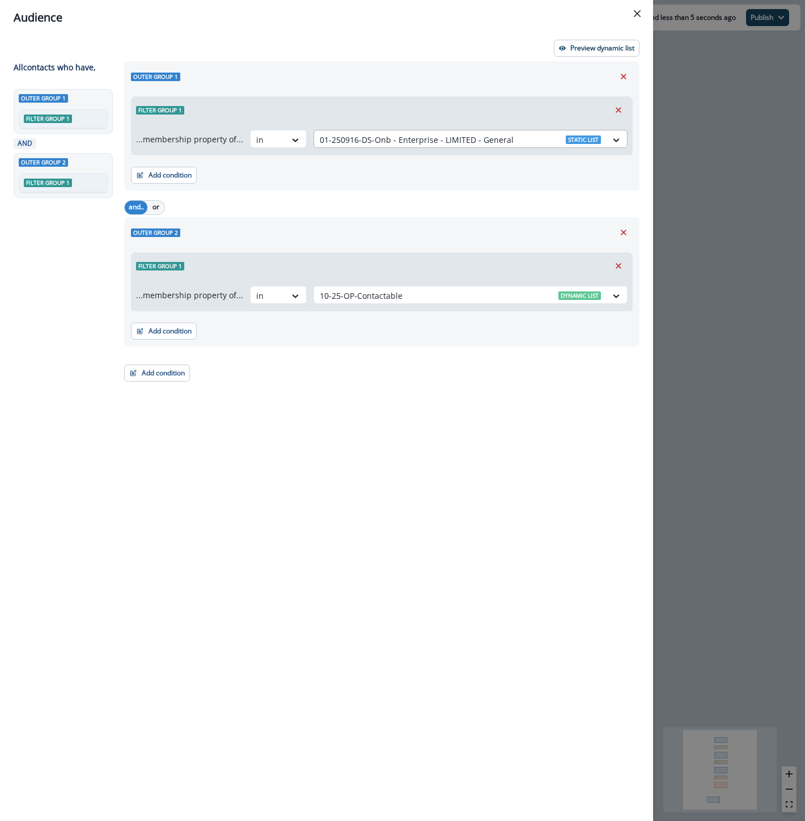
click at [448, 139] on div at bounding box center [460, 140] width 281 height 14
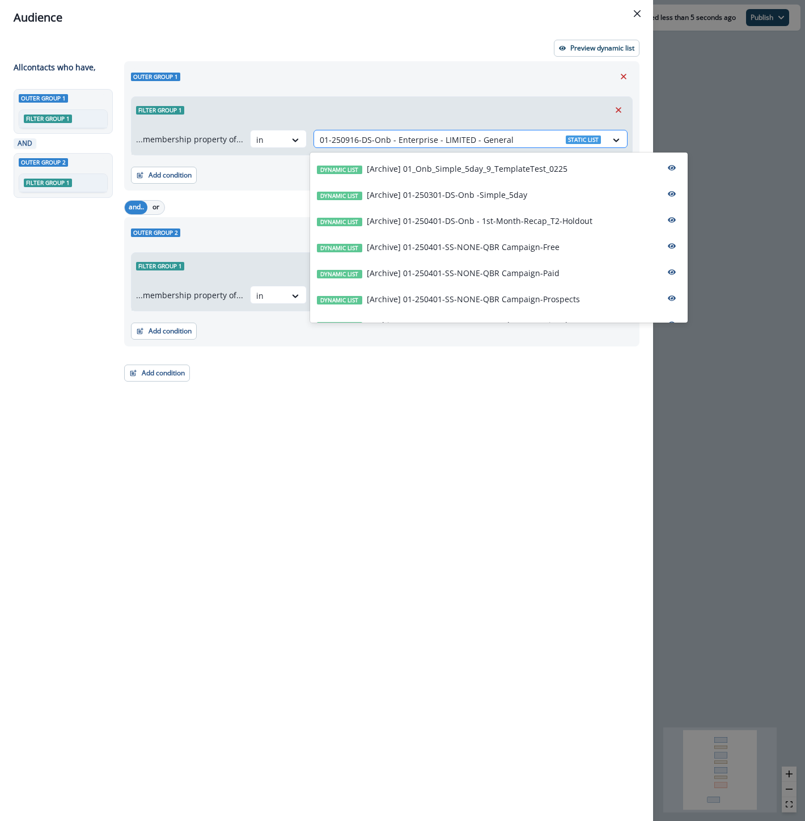
paste input "**********"
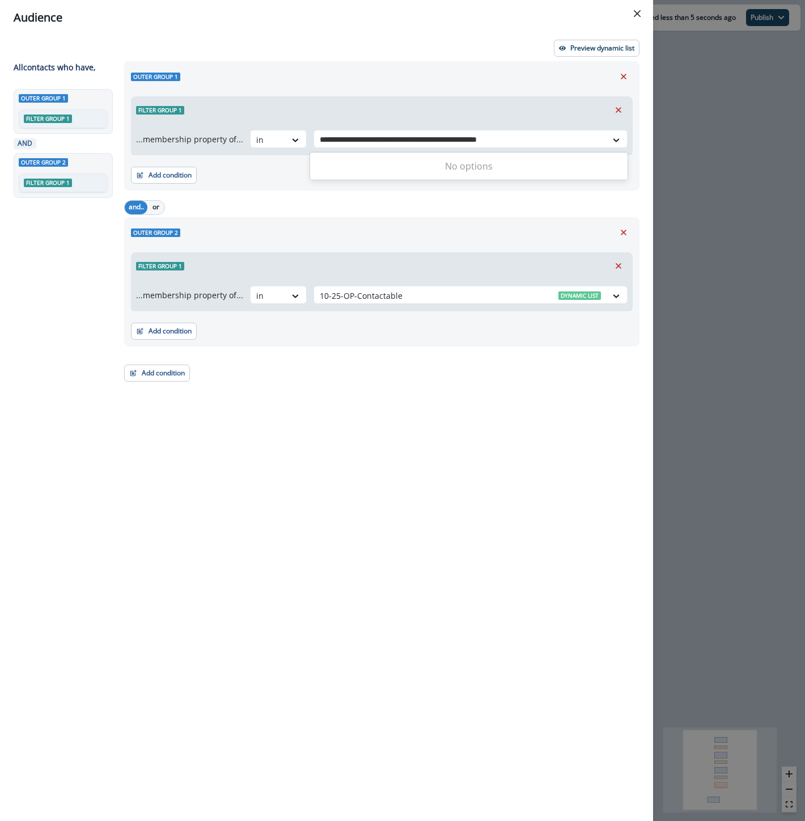
drag, startPoint x: 467, startPoint y: 138, endPoint x: 683, endPoint y: 141, distance: 215.5
click at [683, 141] on div "**********" at bounding box center [402, 410] width 805 height 821
type input "**********"
click at [540, 171] on div "Static list 01-250916-DS-Onb - Enterprise - General" at bounding box center [468, 168] width 317 height 26
click at [637, 18] on button "Close" at bounding box center [637, 14] width 18 height 18
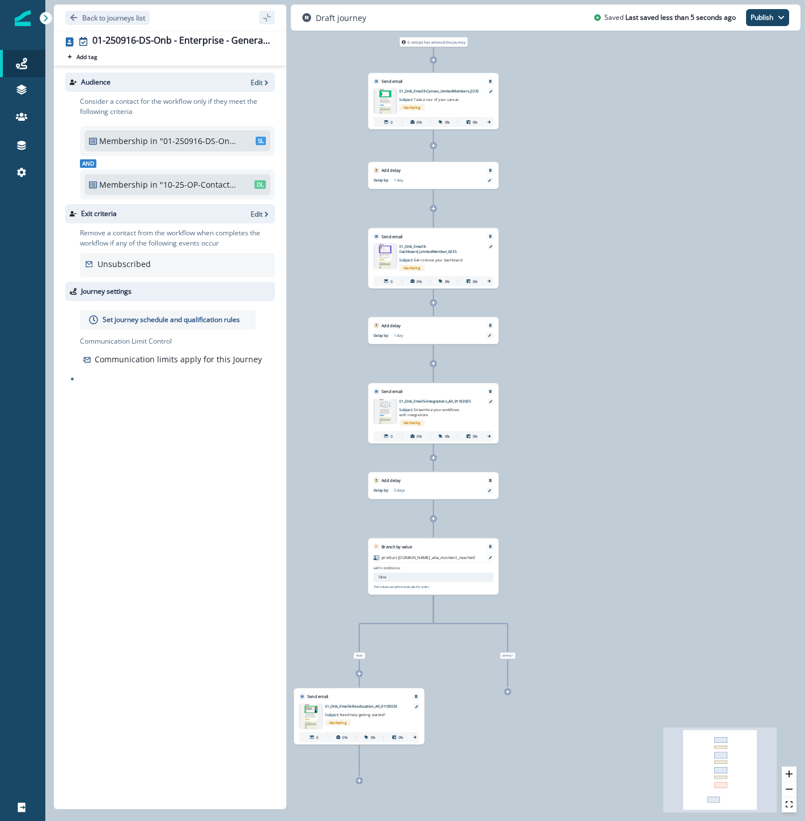
click at [219, 317] on p "Set journey schedule and qualification rules" at bounding box center [171, 320] width 137 height 10
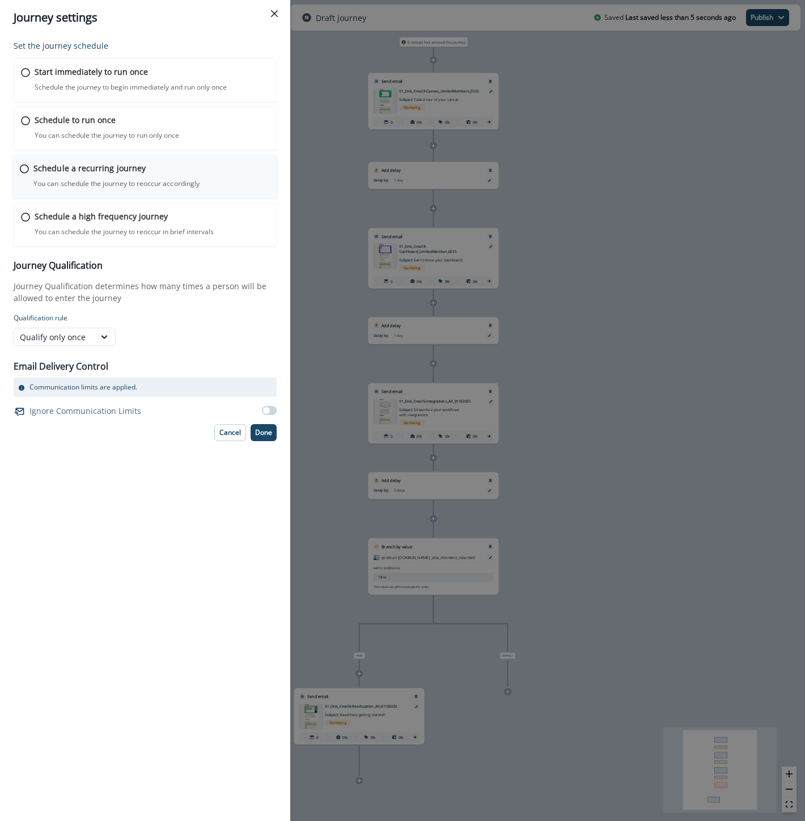
click at [48, 179] on p "You can schedule the journey to reoccur accordingly" at bounding box center [116, 184] width 166 height 10
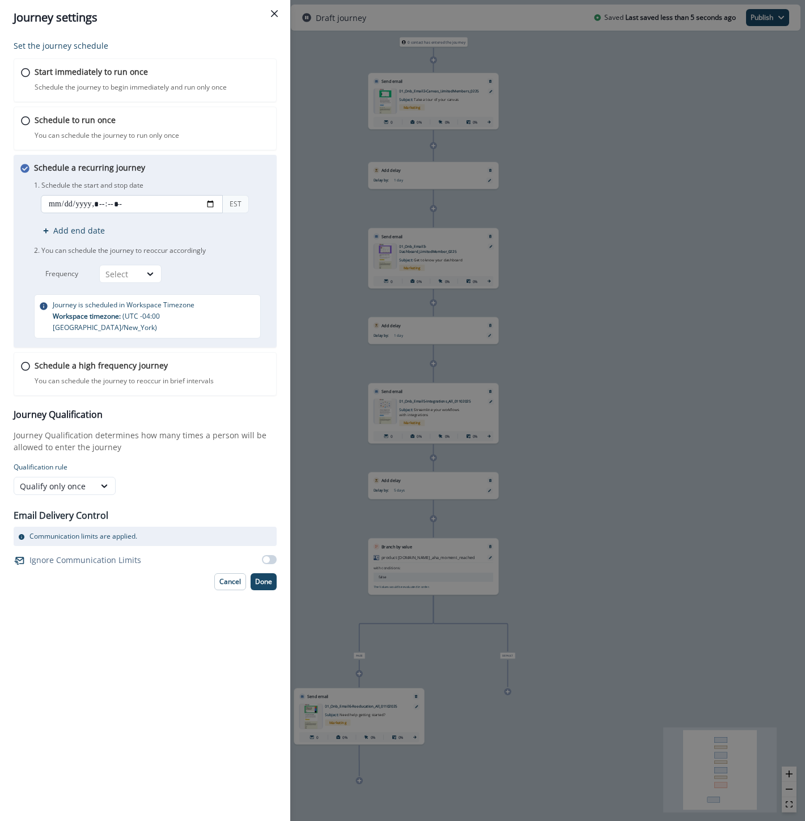
click at [80, 205] on input "datetime-local" at bounding box center [132, 204] width 182 height 18
click at [207, 199] on input "datetime-local" at bounding box center [132, 204] width 182 height 18
type input "**********"
click at [245, 166] on div "Schedule a recurring journey You can schedule the journey to reoccur accordingl…" at bounding box center [153, 250] width 238 height 177
click at [143, 274] on div at bounding box center [150, 273] width 19 height 11
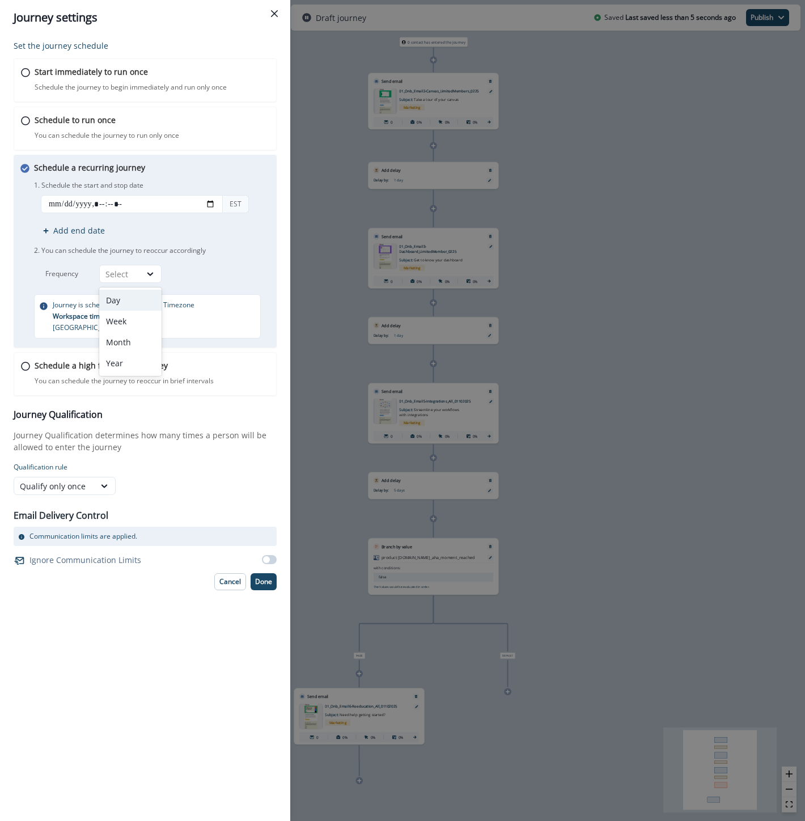
click at [125, 298] on div "Day" at bounding box center [130, 300] width 62 height 21
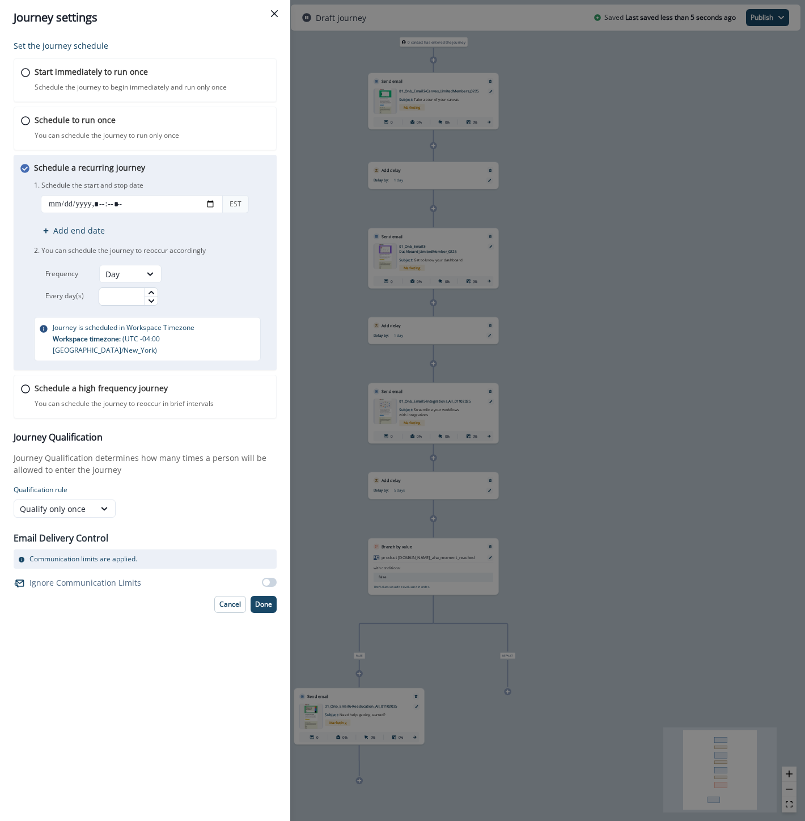
click at [142, 302] on input "text" at bounding box center [129, 296] width 60 height 18
type input "*"
click at [260, 600] on p "Done" at bounding box center [263, 604] width 17 height 8
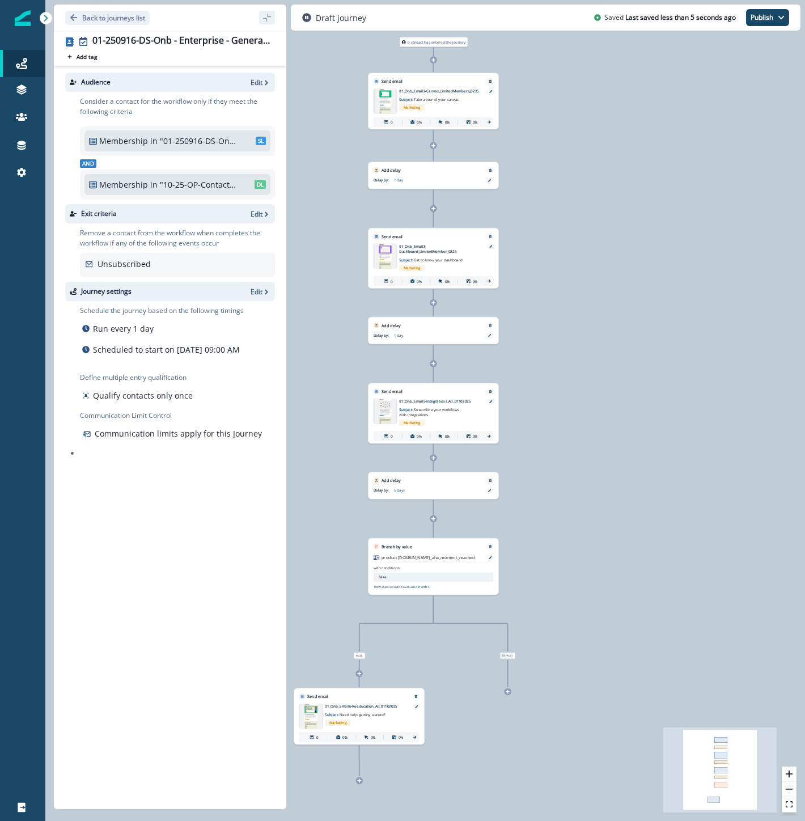
click at [438, 61] on div "0 contact has entered the journey Send email Email asset changed, journey repor…" at bounding box center [425, 410] width 760 height 821
click at [433, 59] on icon at bounding box center [433, 60] width 4 height 4
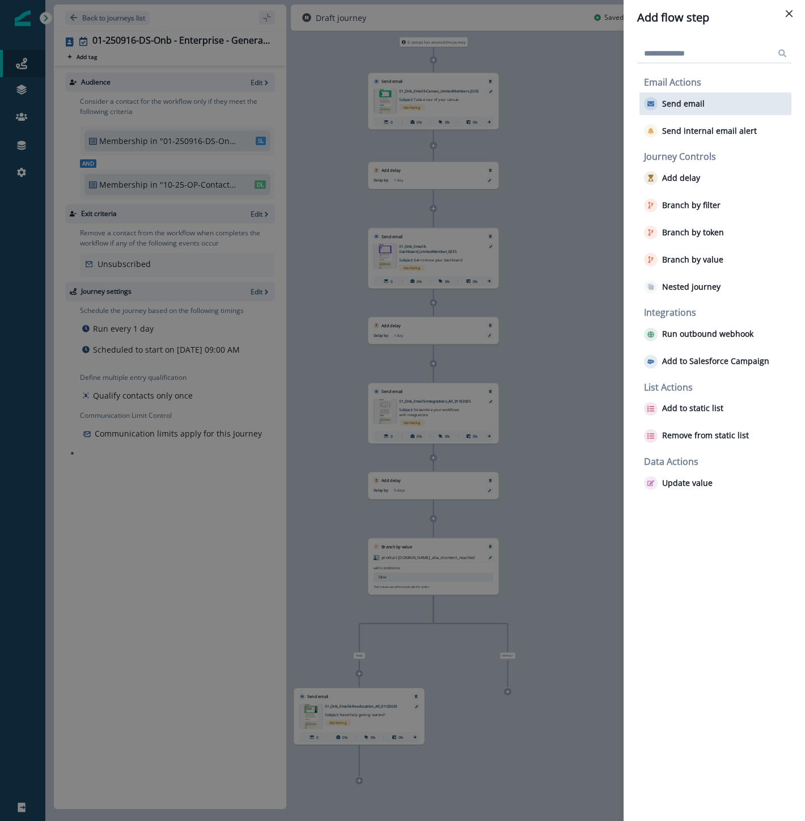
click at [687, 104] on p "Send email" at bounding box center [683, 104] width 43 height 10
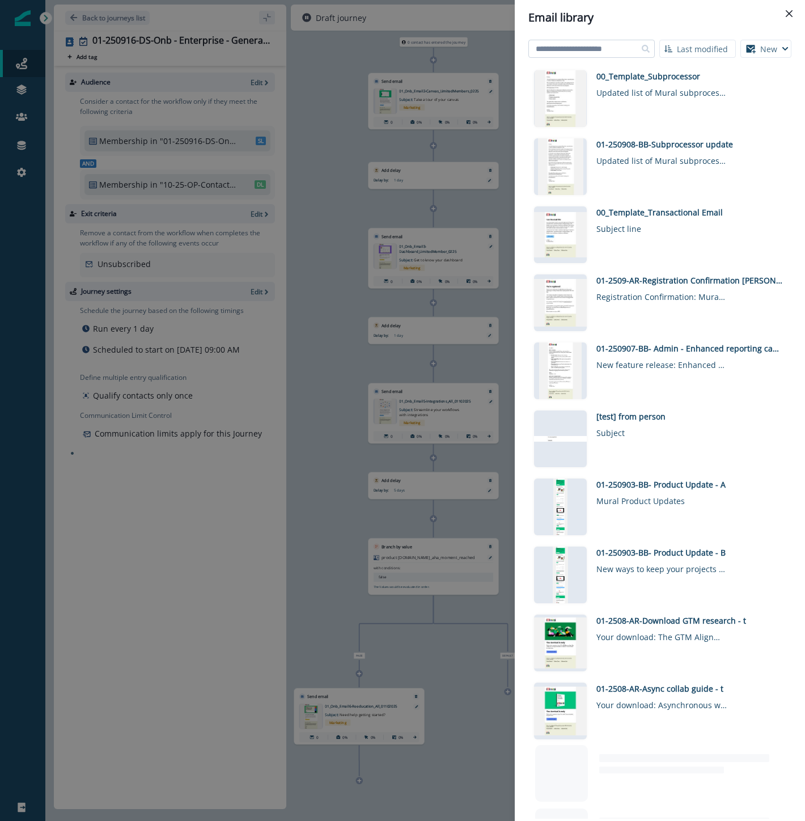
click at [590, 53] on input at bounding box center [591, 49] width 126 height 18
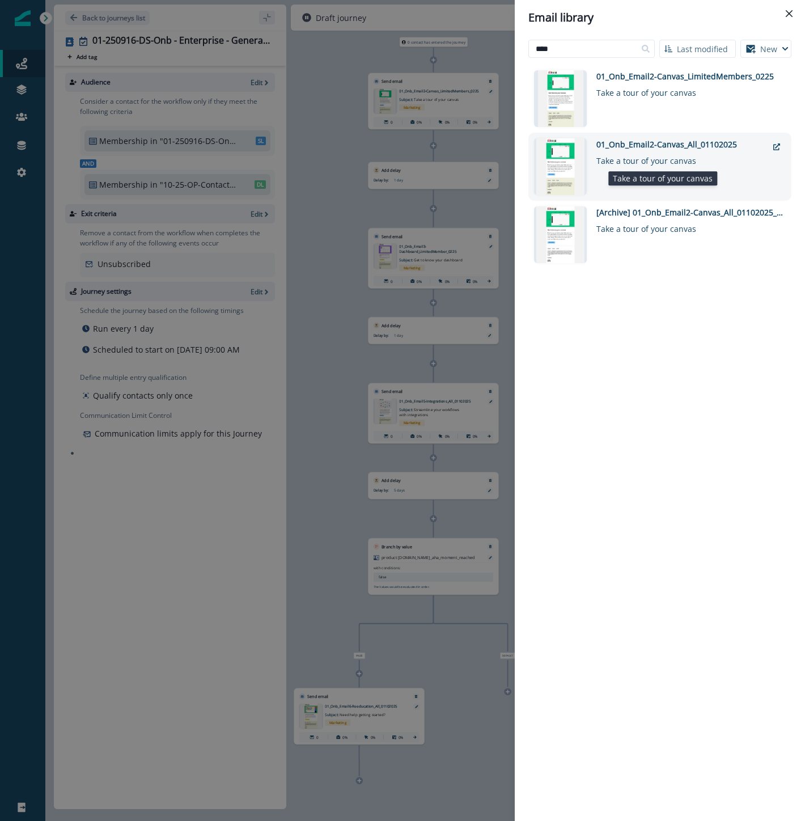
type input "****"
click at [706, 156] on div "Take a tour of your canvas" at bounding box center [661, 158] width 130 height 16
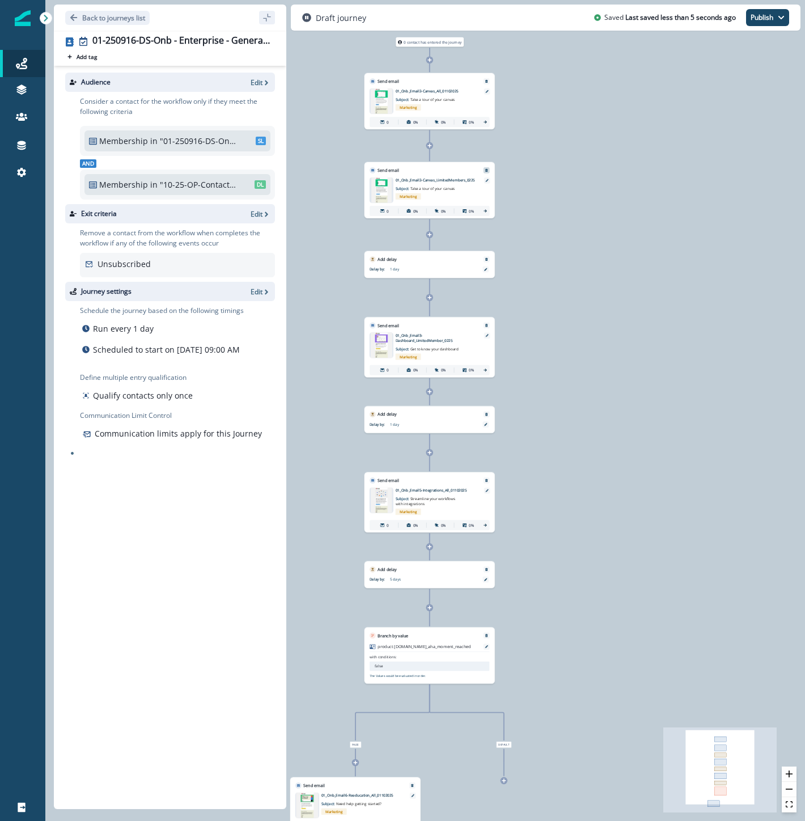
click at [486, 168] on icon "Remove" at bounding box center [486, 169] width 3 height 3
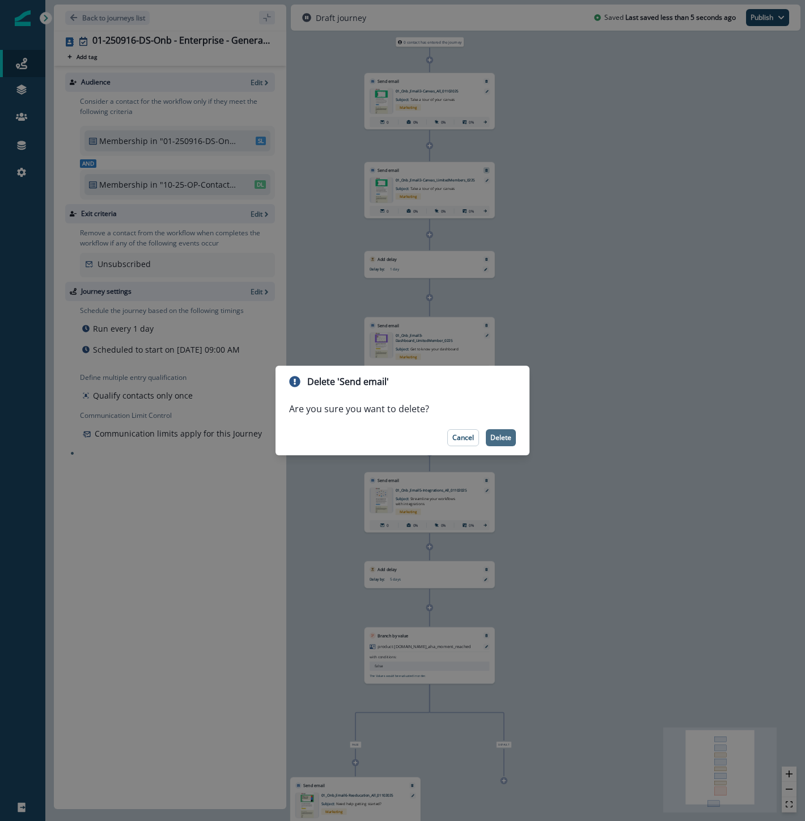
click at [499, 431] on button "Delete" at bounding box center [501, 437] width 30 height 17
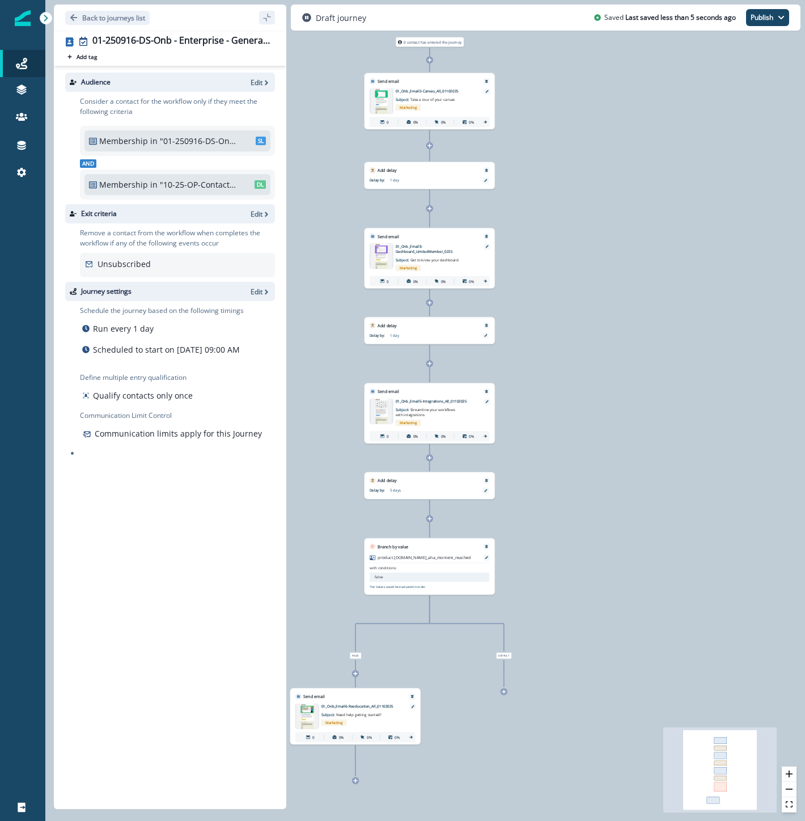
click at [431, 208] on icon at bounding box center [429, 208] width 4 height 4
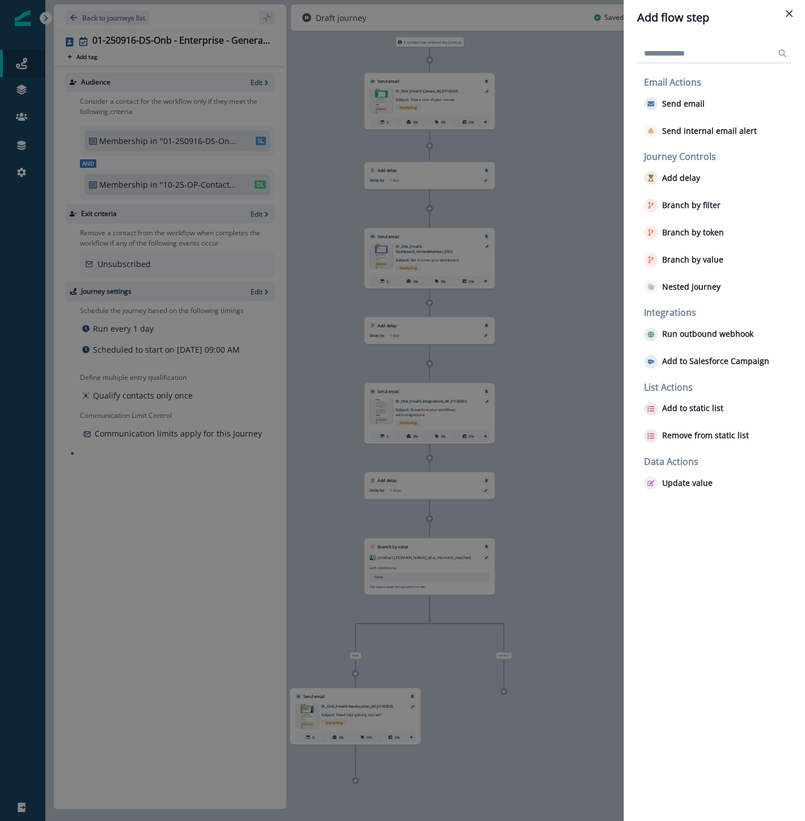
click at [687, 47] on input at bounding box center [714, 53] width 154 height 18
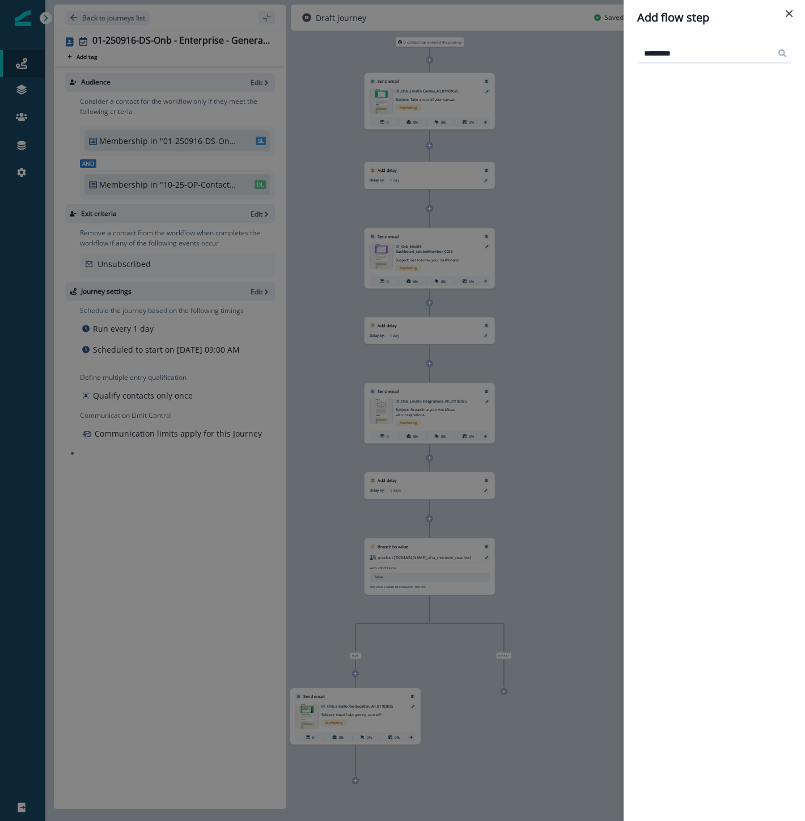
type input "*********"
click at [786, 14] on icon "Close" at bounding box center [789, 13] width 7 height 7
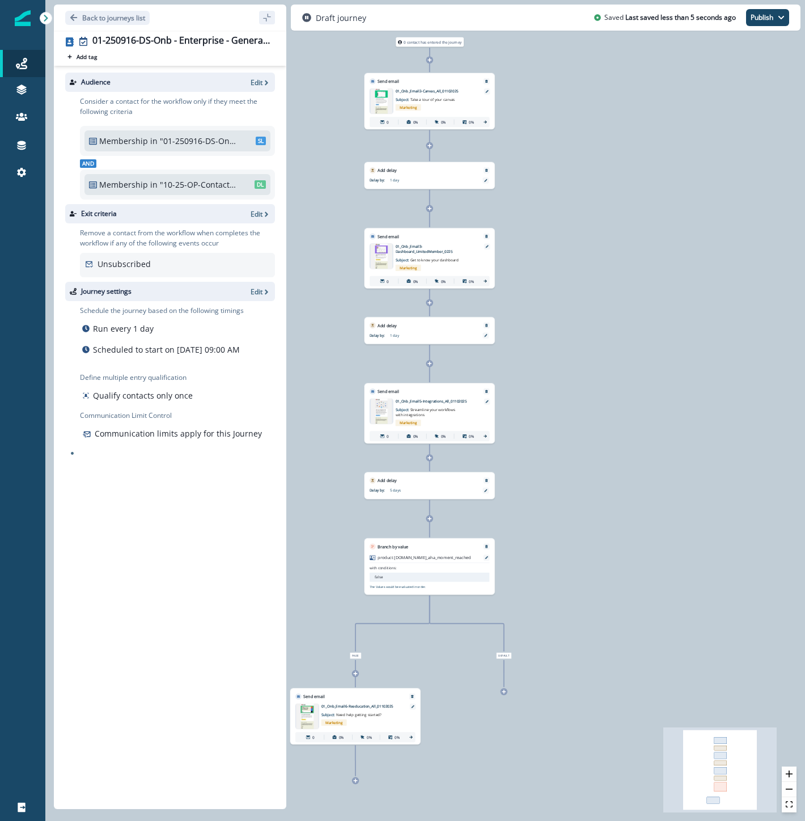
click at [431, 210] on icon at bounding box center [429, 208] width 5 height 5
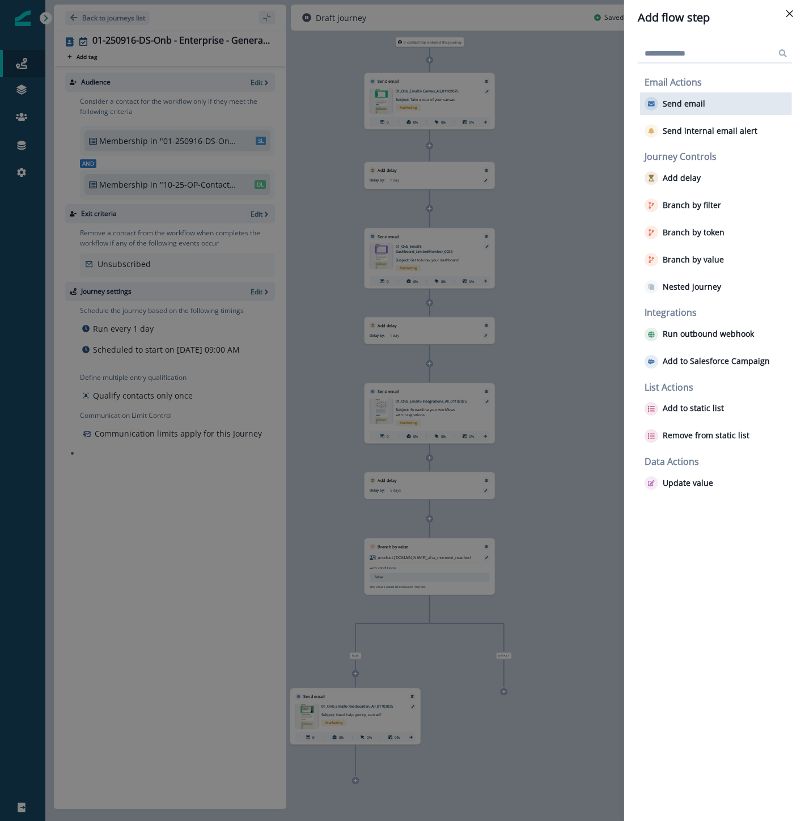
click at [698, 93] on div "Send email" at bounding box center [716, 103] width 152 height 23
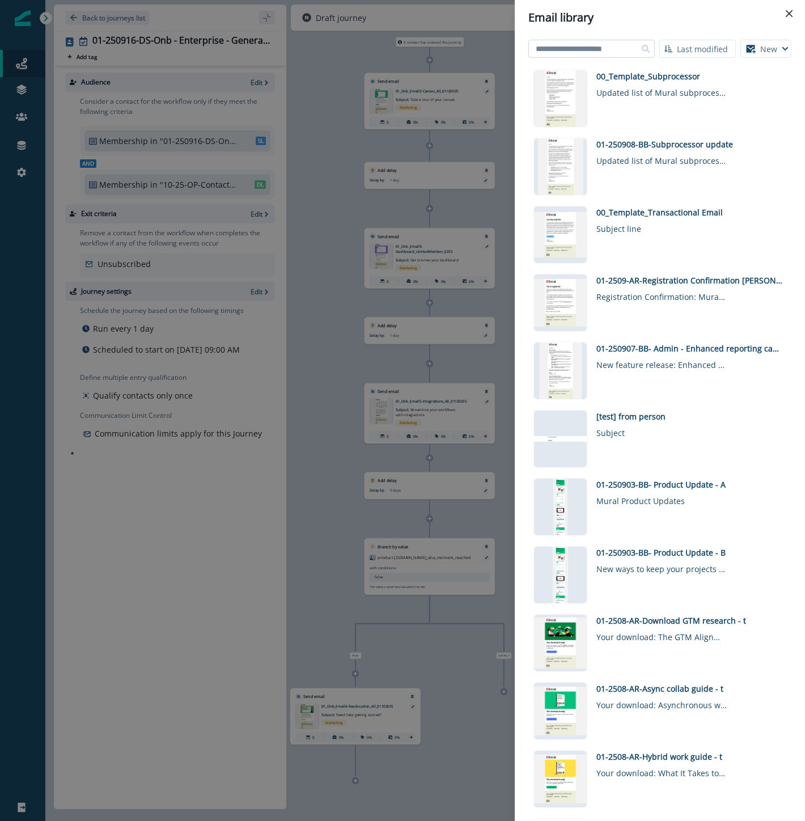
click at [615, 46] on input at bounding box center [591, 49] width 126 height 18
type input "*********"
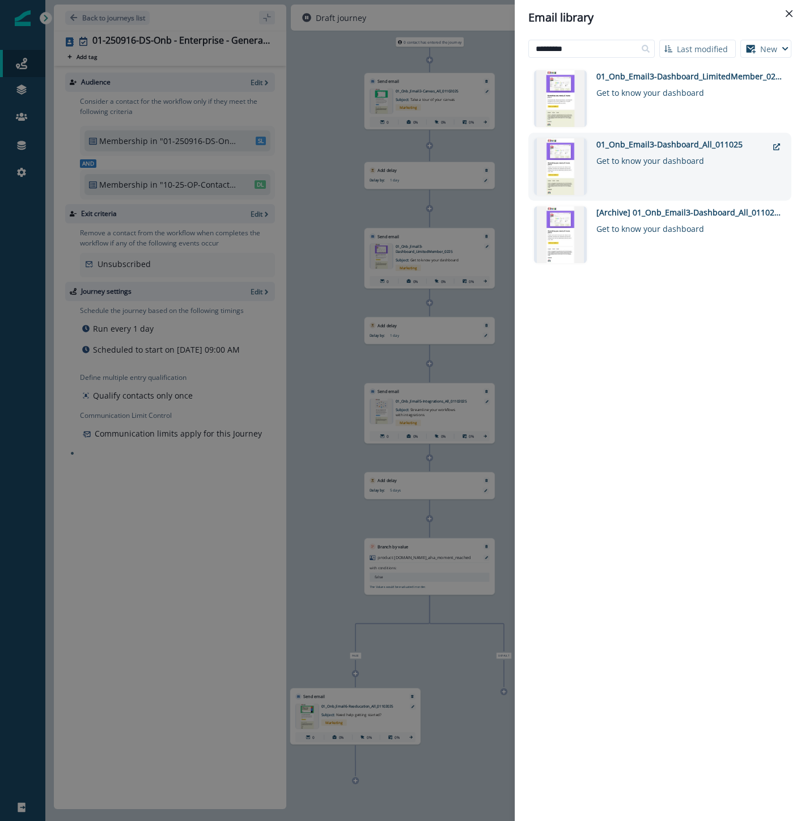
click at [618, 139] on div "01_Onb_Email3-Dashboard_All_011025" at bounding box center [681, 144] width 171 height 12
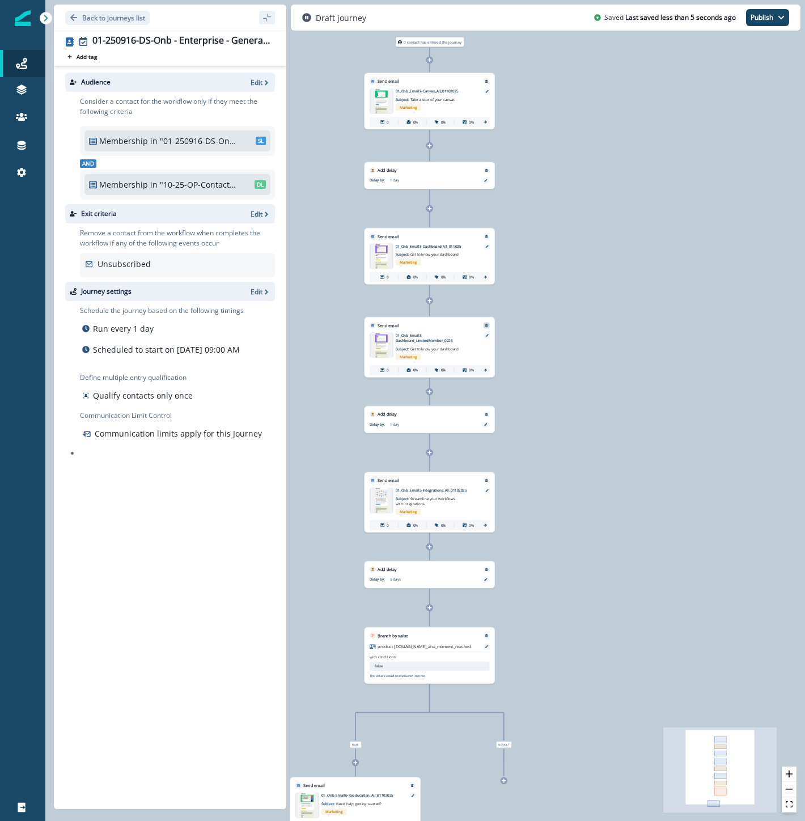
click at [486, 324] on icon "Remove" at bounding box center [486, 325] width 3 height 3
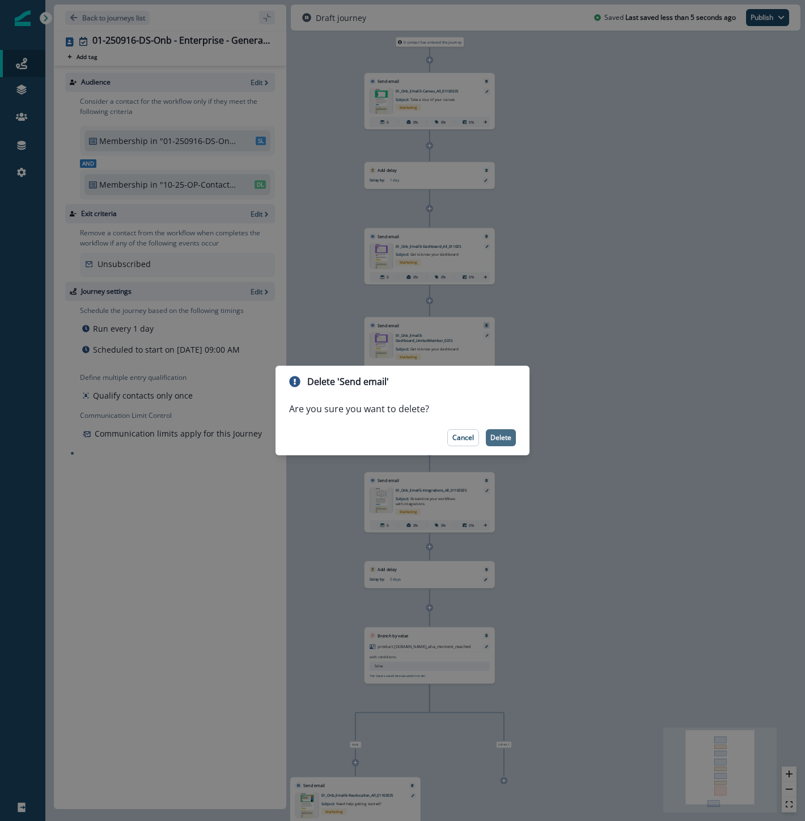
click at [499, 434] on p "Delete" at bounding box center [500, 438] width 21 height 8
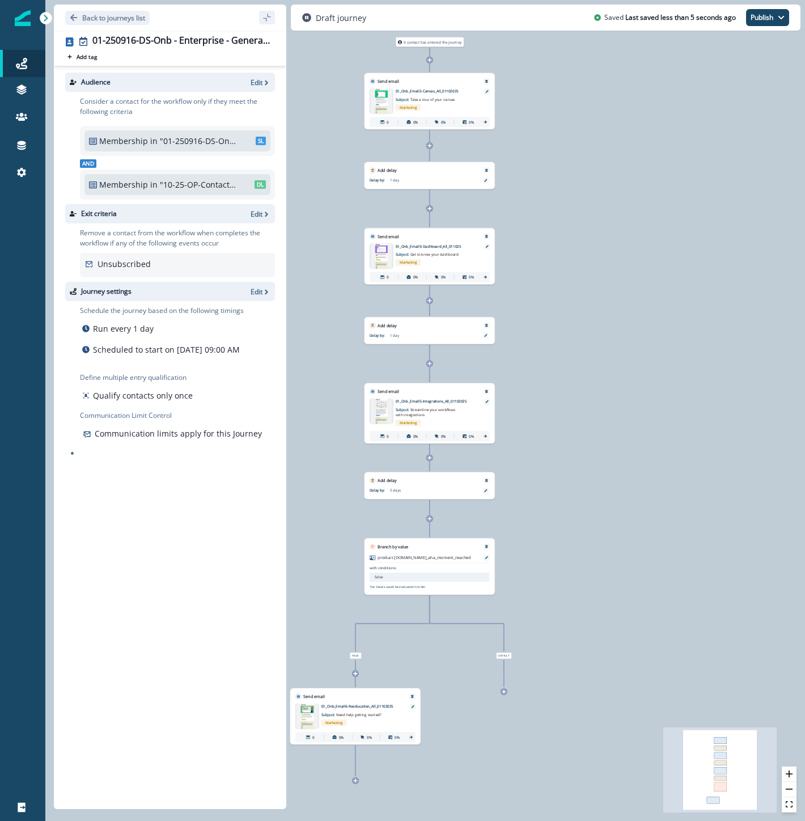
click at [431, 364] on icon at bounding box center [429, 363] width 5 height 5
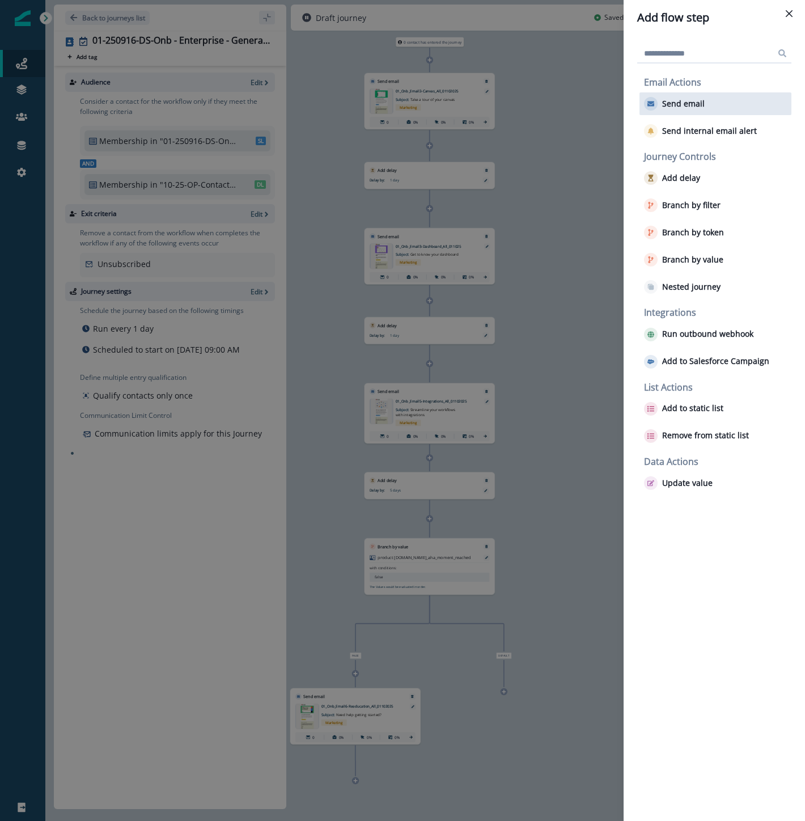
click at [686, 100] on p "Send email" at bounding box center [683, 104] width 43 height 10
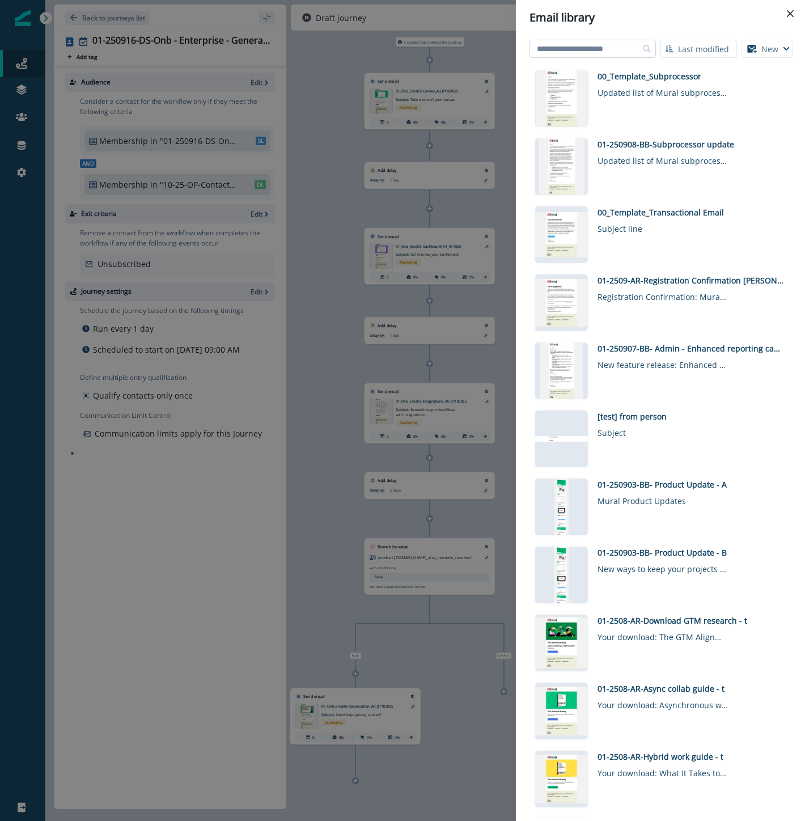
click at [577, 45] on input at bounding box center [593, 49] width 126 height 18
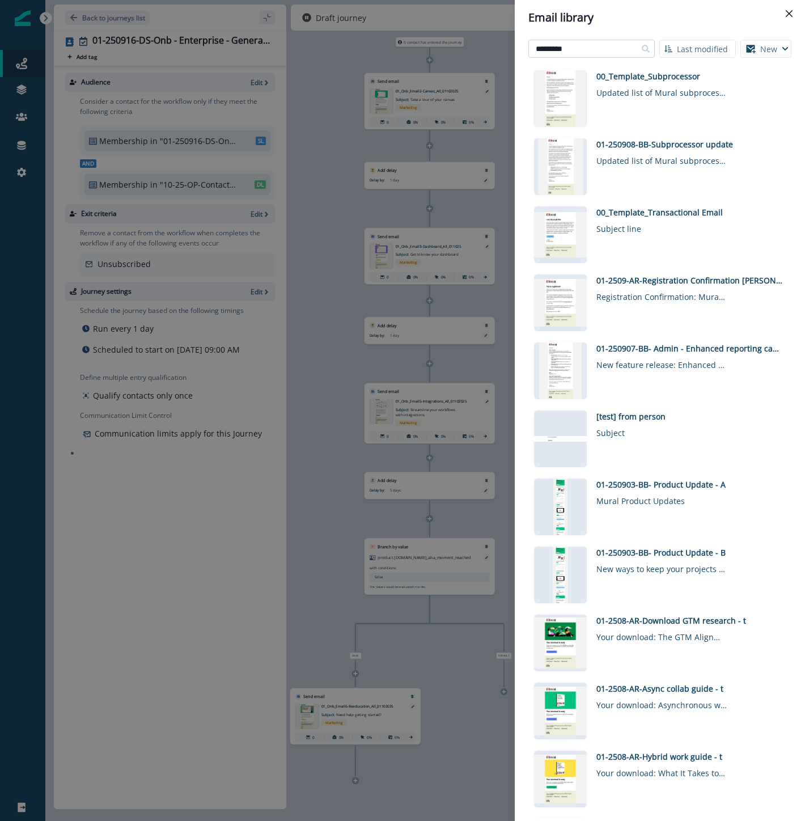
type input "*********"
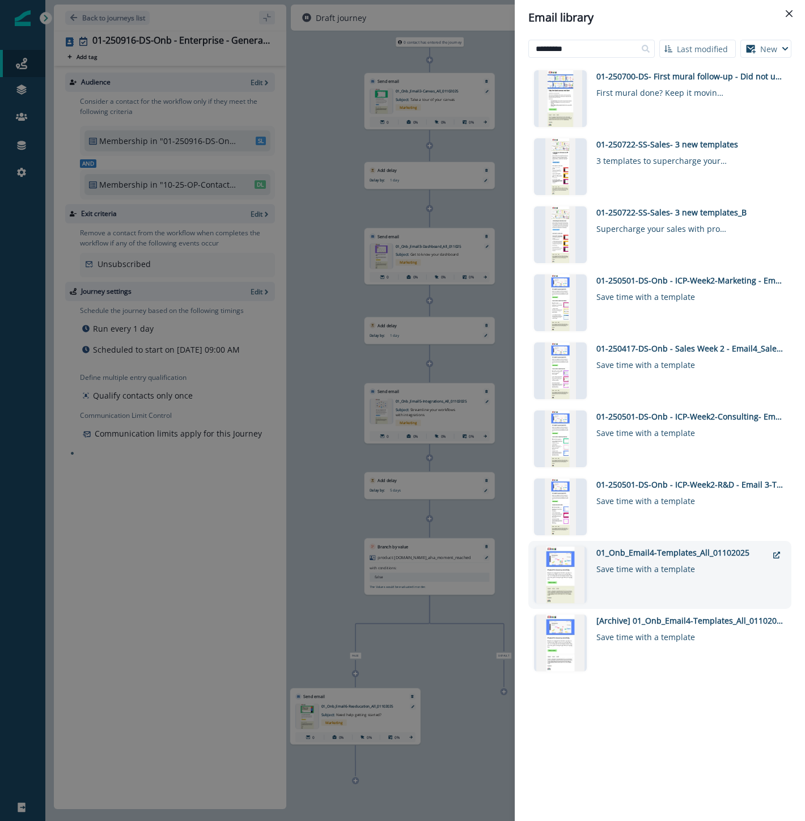
click at [700, 554] on div "01_Onb_Email4-Templates_All_01102025" at bounding box center [681, 553] width 171 height 12
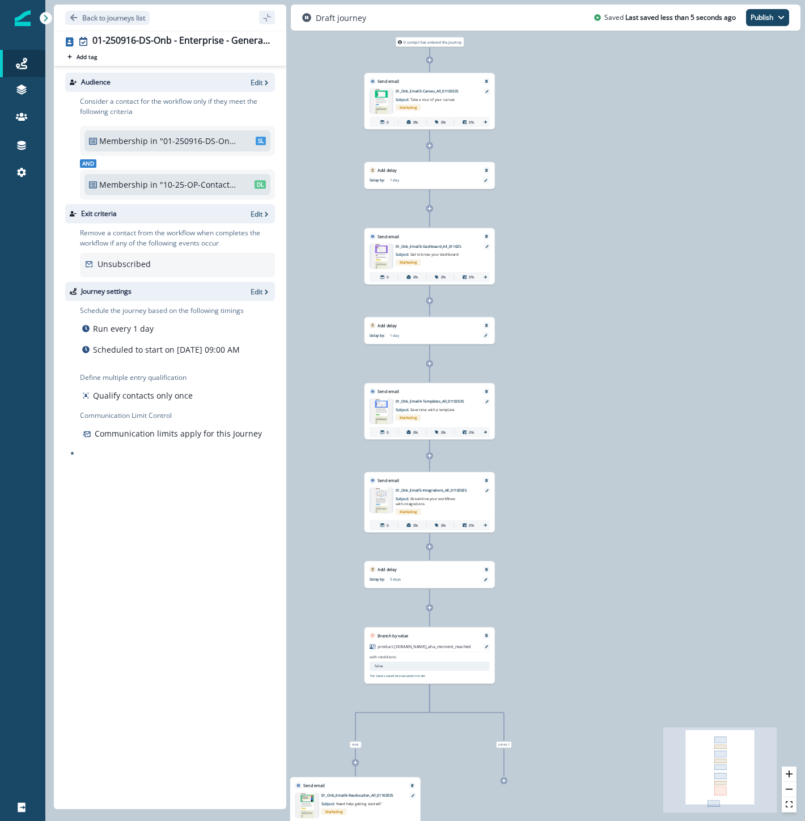
click at [431, 456] on icon at bounding box center [429, 456] width 5 height 5
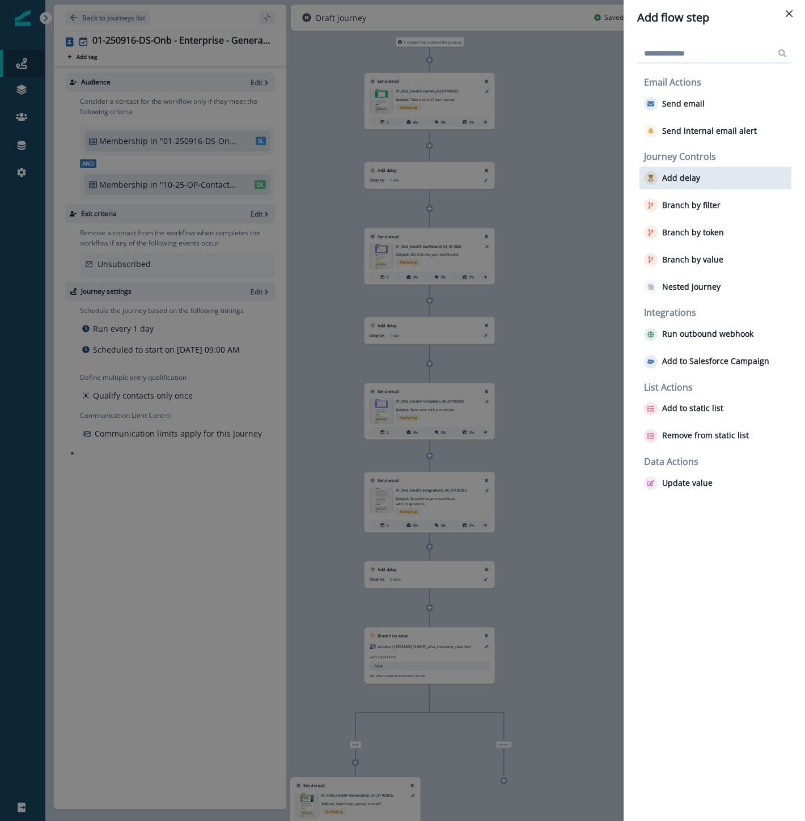
click at [683, 175] on p "Add delay" at bounding box center [681, 178] width 38 height 10
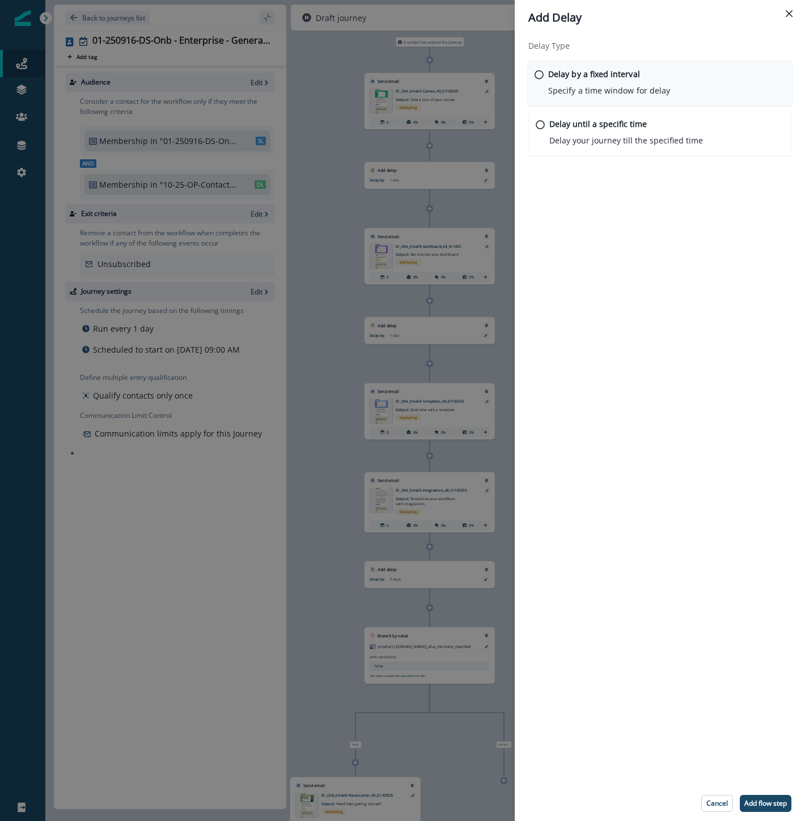
click at [569, 92] on p "Specify a time window for delay" at bounding box center [609, 90] width 122 height 12
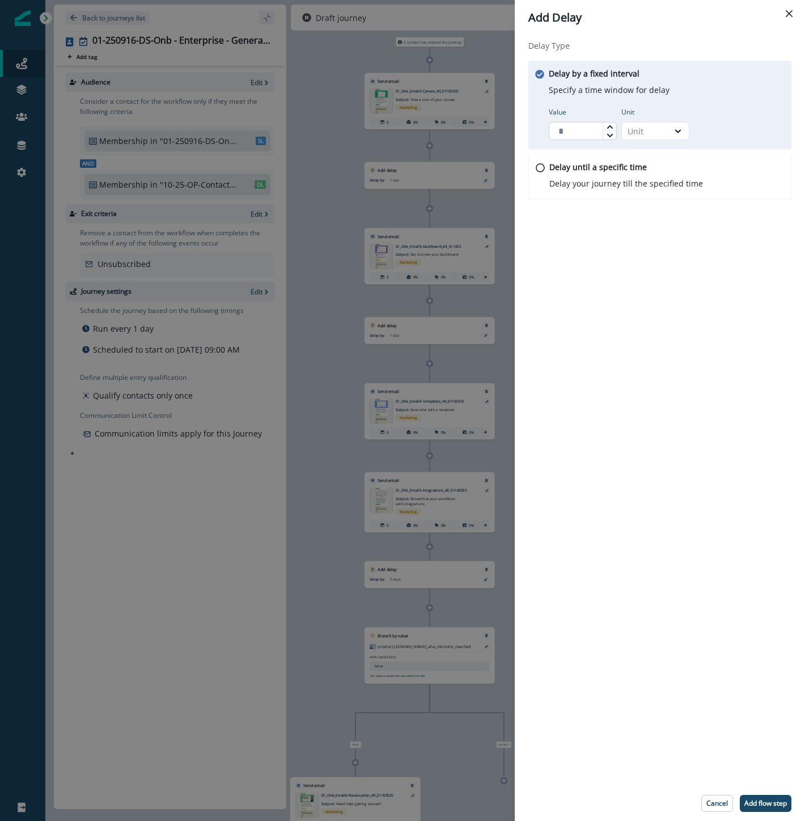
click at [575, 132] on input "Value" at bounding box center [583, 131] width 68 height 18
type input "*"
click at [643, 129] on div "Unit" at bounding box center [645, 131] width 35 height 12
click at [643, 205] on div "Day" at bounding box center [655, 199] width 68 height 21
click at [774, 803] on p "Add flow step" at bounding box center [765, 803] width 43 height 8
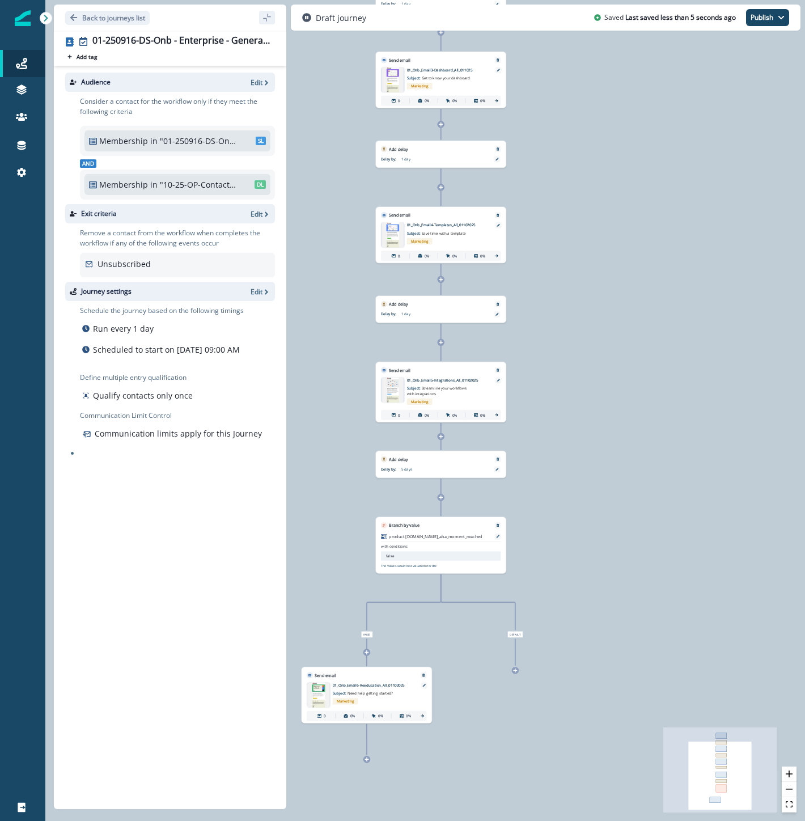
drag, startPoint x: 590, startPoint y: 684, endPoint x: 602, endPoint y: 507, distance: 176.7
click at [602, 507] on div "0 contact has entered the journey Send email Email asset changed, journey repor…" at bounding box center [425, 410] width 760 height 821
click at [130, 18] on p "Back to journeys list" at bounding box center [113, 18] width 63 height 10
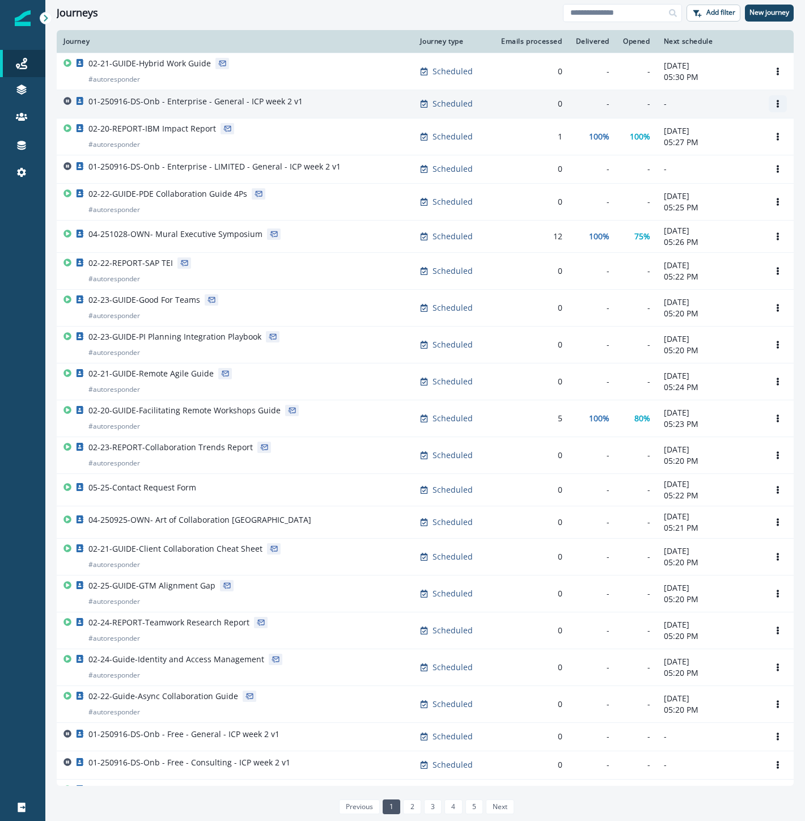
click at [777, 104] on icon "Options" at bounding box center [778, 104] width 2 height 8
click at [695, 132] on button "Clone" at bounding box center [714, 131] width 126 height 18
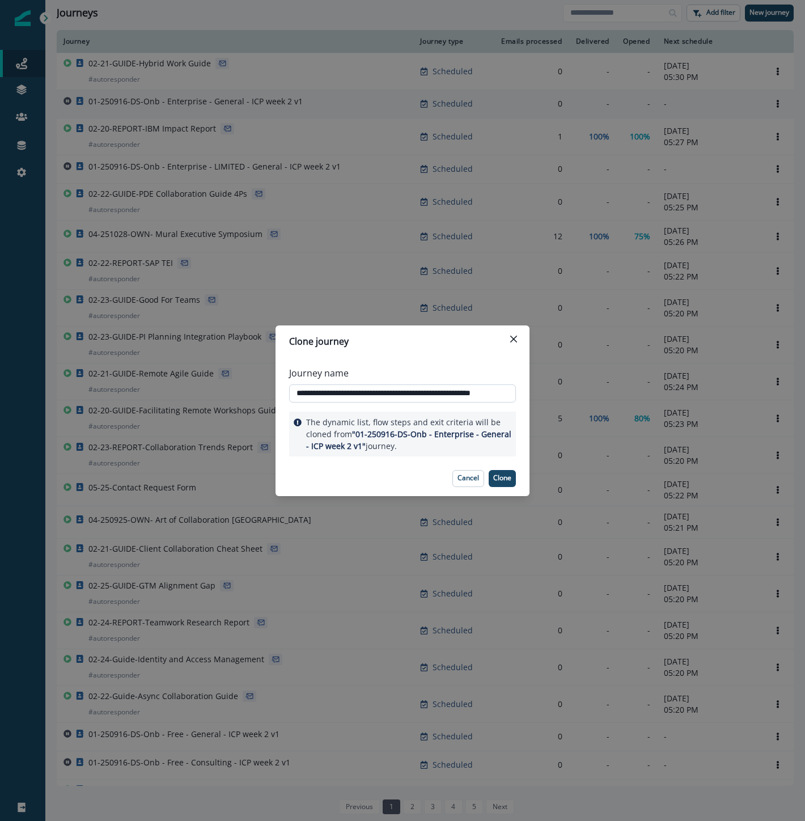
click at [428, 392] on input "**********" at bounding box center [402, 393] width 227 height 18
paste input "text"
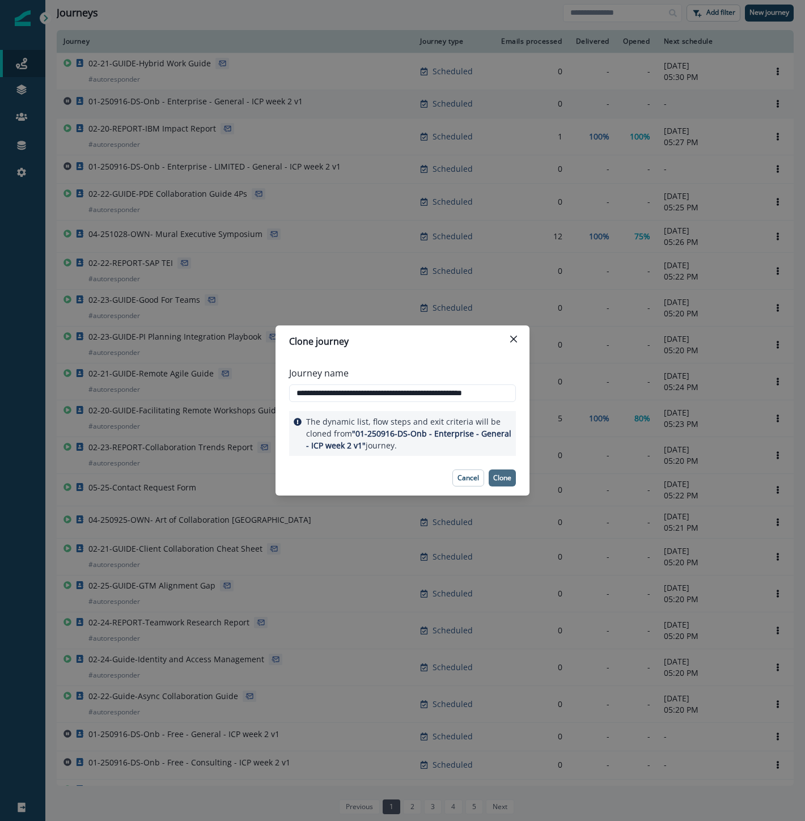
type input "**********"
click at [502, 478] on p "Clone" at bounding box center [502, 478] width 18 height 8
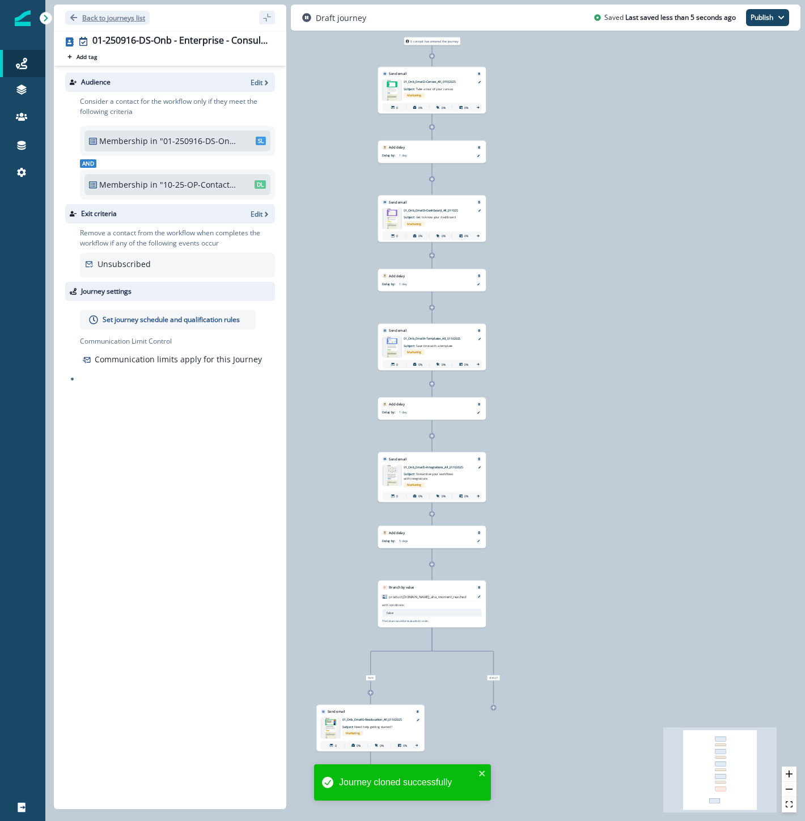
click at [130, 15] on p "Back to journeys list" at bounding box center [113, 18] width 63 height 10
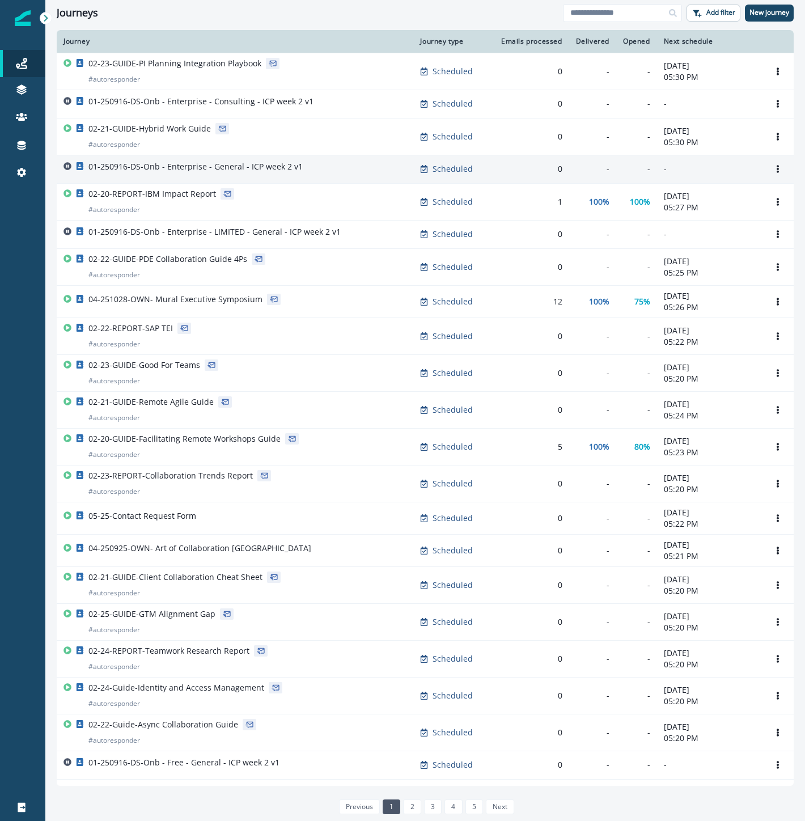
click at [299, 170] on div "01-250916-DS-Onb - Enterprise - General - ICP week 2 v1" at bounding box center [234, 169] width 343 height 16
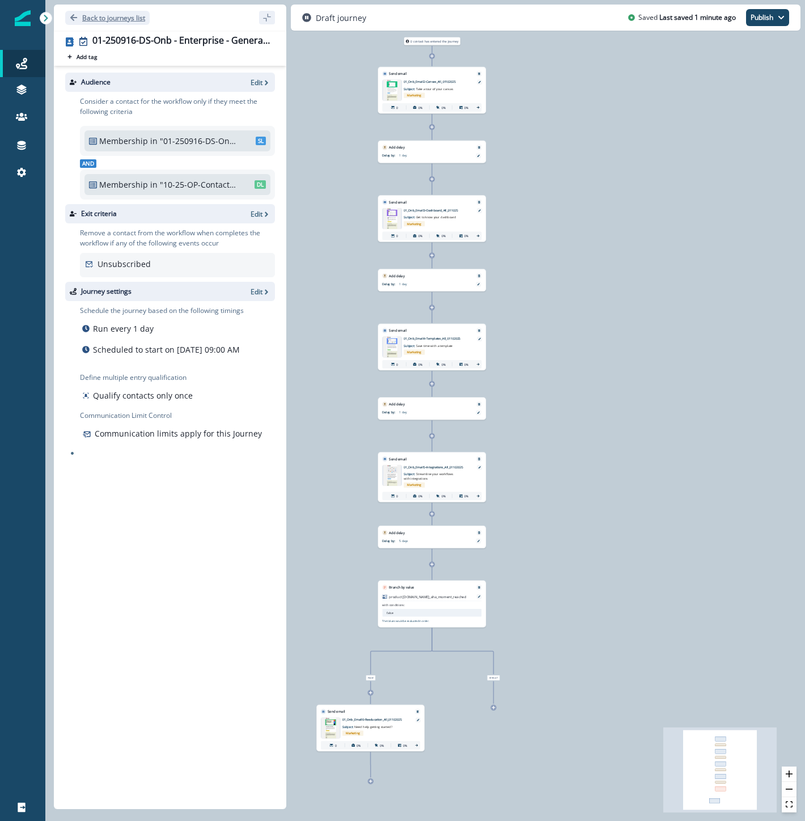
click at [124, 23] on button "Back to journeys list" at bounding box center [107, 18] width 84 height 14
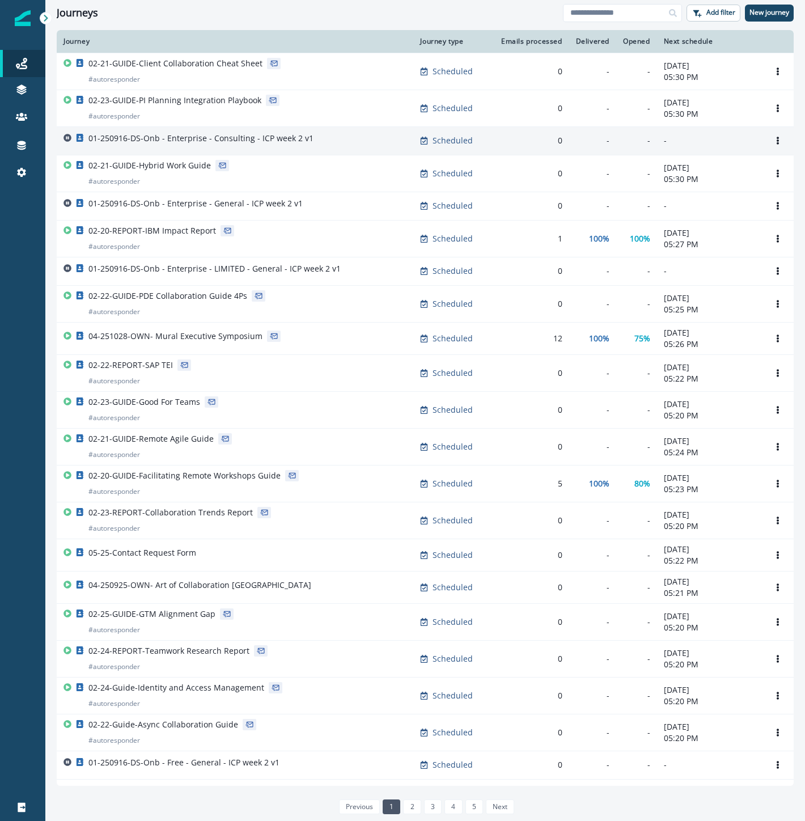
click at [364, 137] on div "01-250916-DS-Onb - Enterprise - Consulting - ICP week 2 v1" at bounding box center [234, 141] width 343 height 16
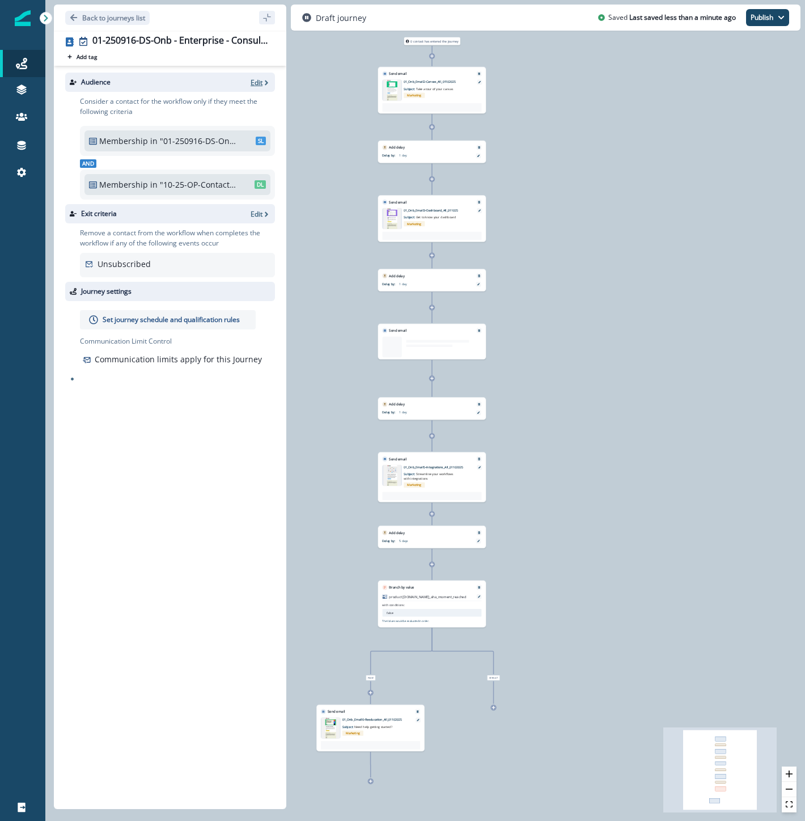
click at [263, 81] on icon "button" at bounding box center [267, 83] width 8 height 8
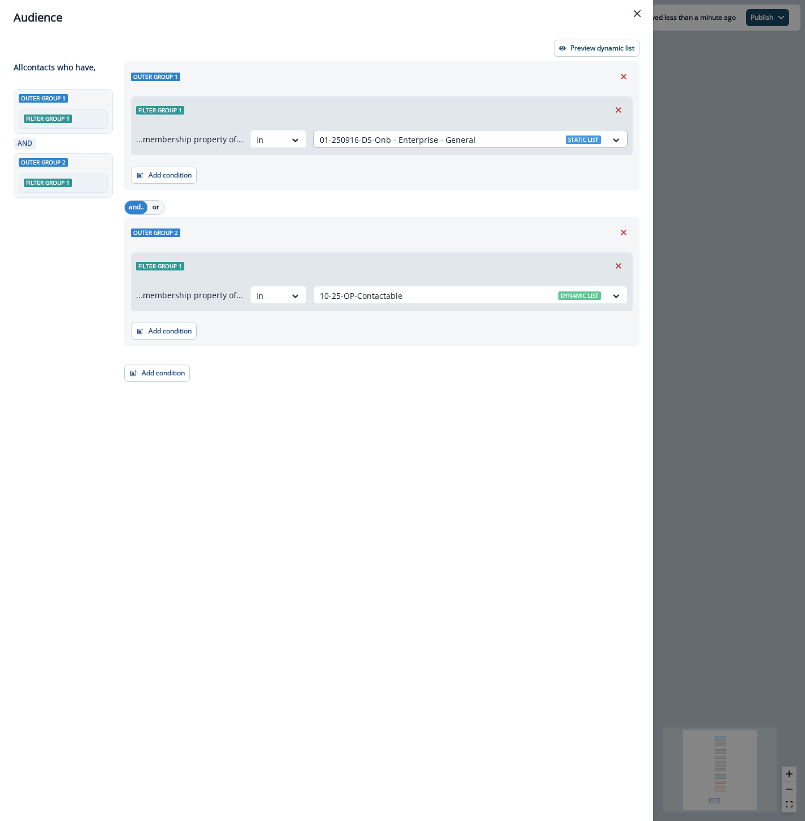
click at [314, 143] on div "01-250916-DS-Onb - Enterprise - General Static list" at bounding box center [460, 139] width 293 height 19
click at [356, 138] on div at bounding box center [460, 140] width 281 height 14
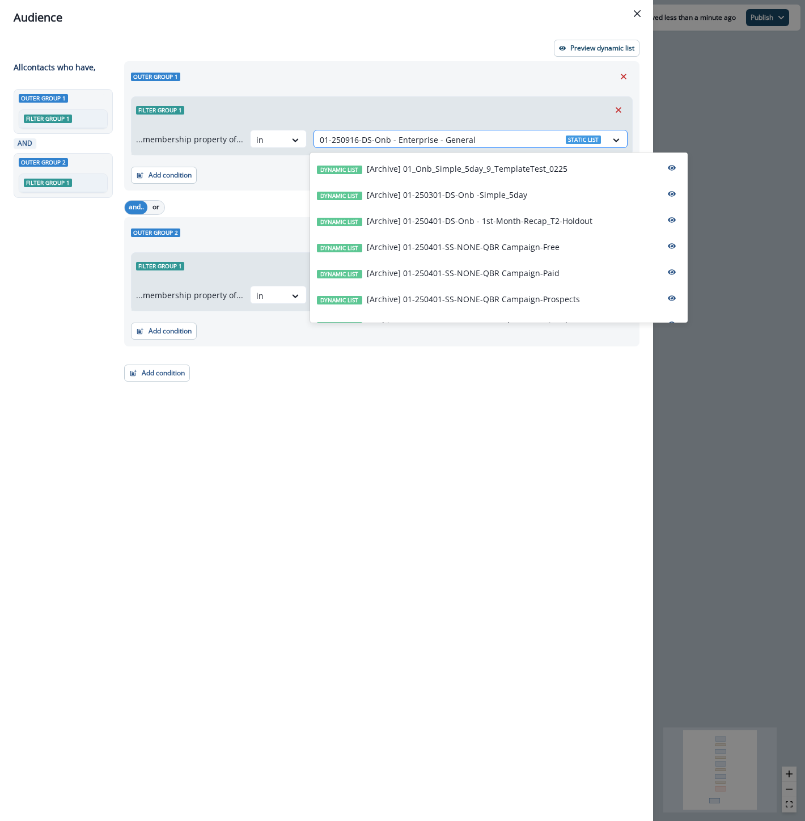
click at [356, 138] on div at bounding box center [460, 140] width 281 height 14
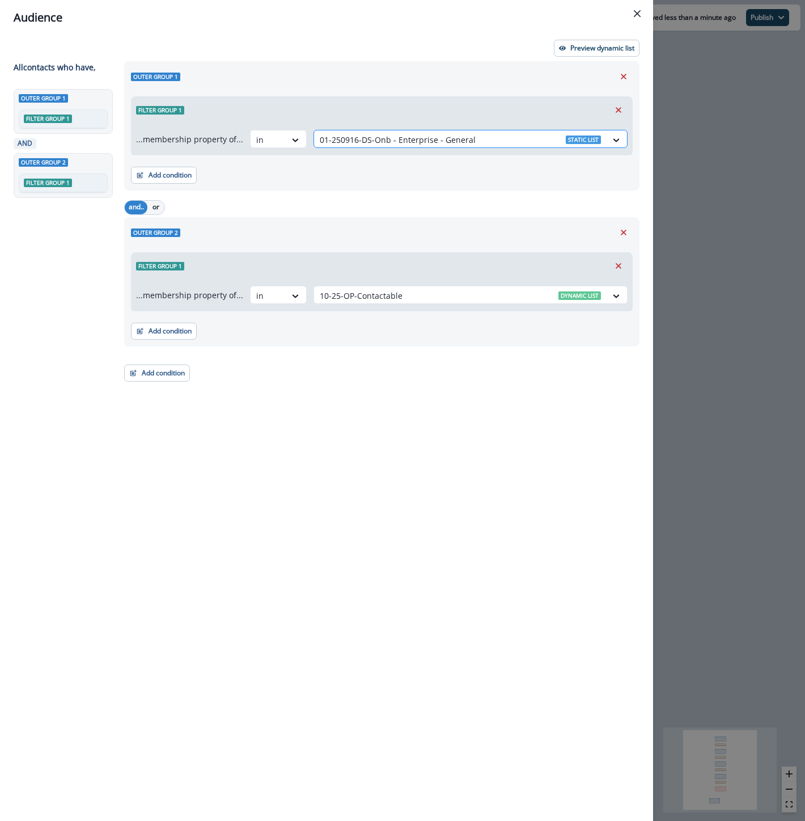
paste input "**********"
click at [392, 134] on input "**********" at bounding box center [458, 140] width 276 height 12
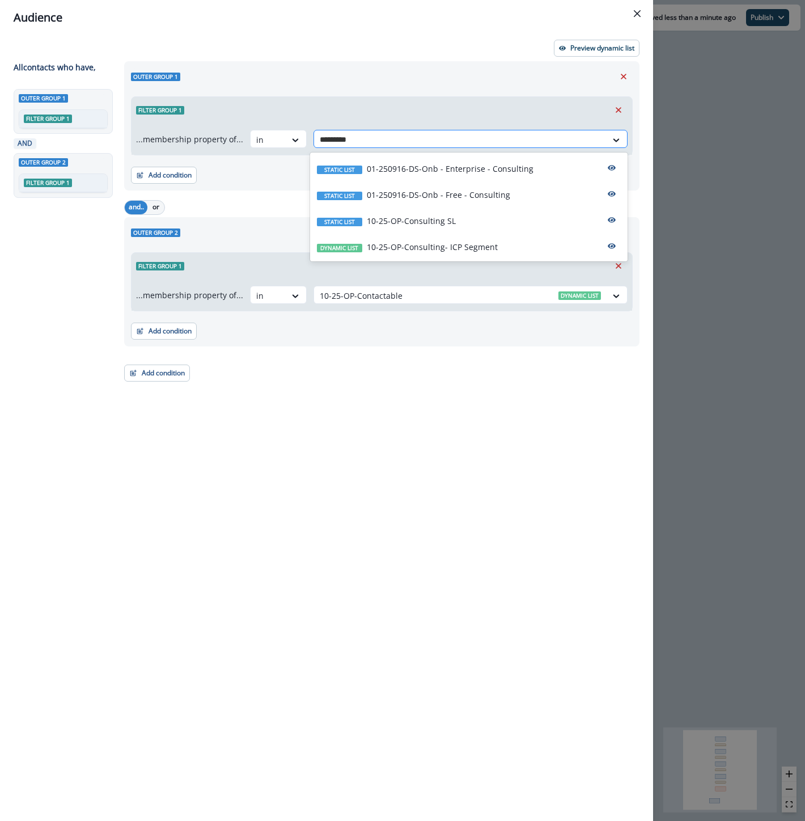
type input "**********"
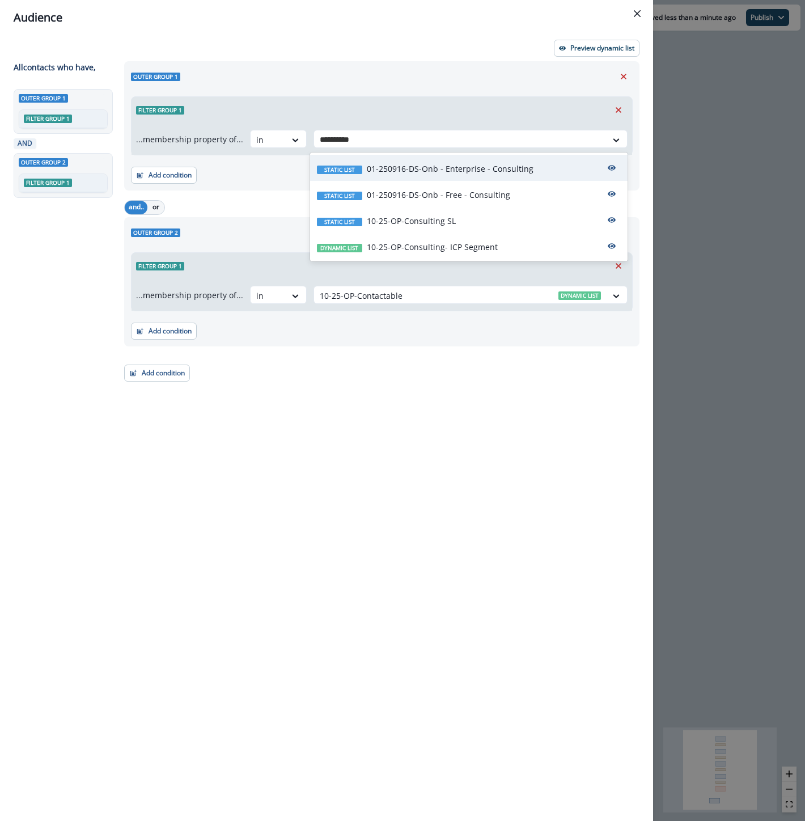
click at [409, 163] on p "01-250916-DS-Onb - Enterprise - Consulting" at bounding box center [450, 169] width 167 height 12
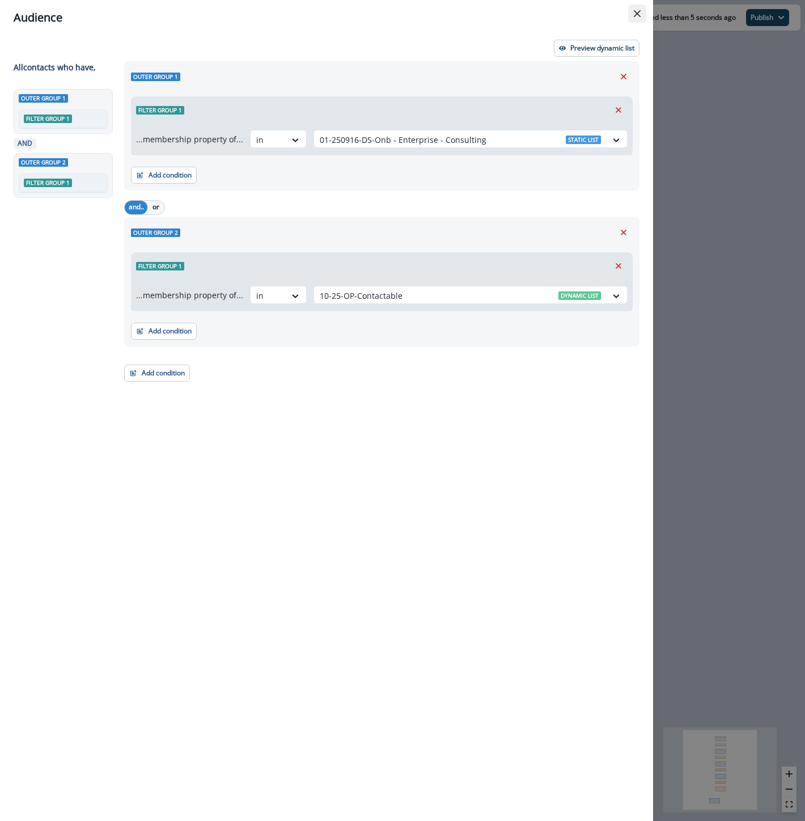
click at [634, 11] on icon "Close" at bounding box center [637, 13] width 7 height 7
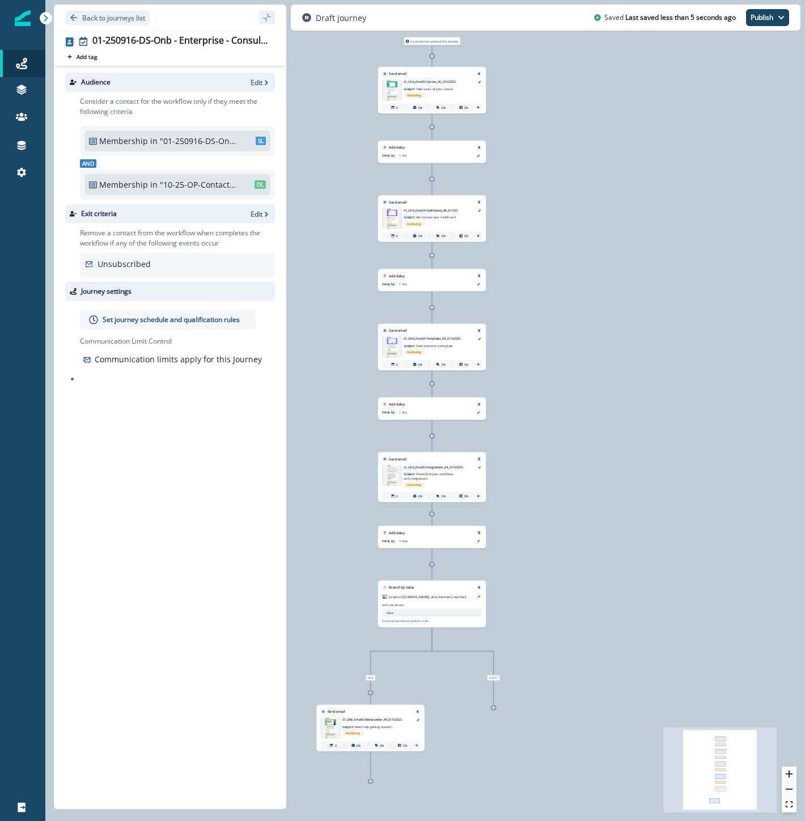
click at [167, 324] on p "Set journey schedule and qualification rules" at bounding box center [171, 320] width 137 height 10
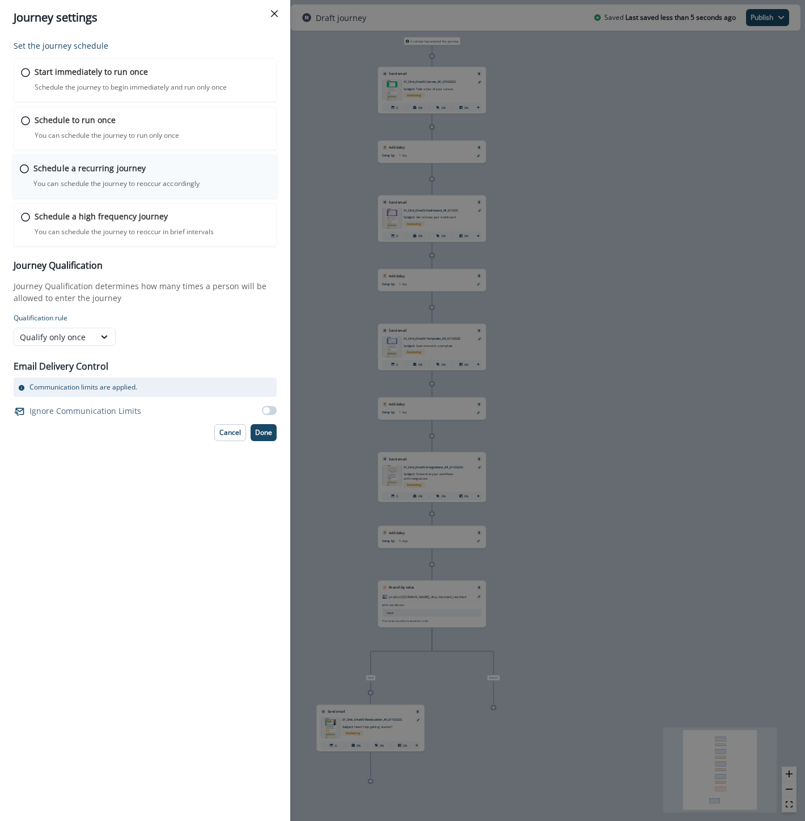
click at [72, 179] on p "You can schedule the journey to reoccur accordingly" at bounding box center [116, 184] width 166 height 10
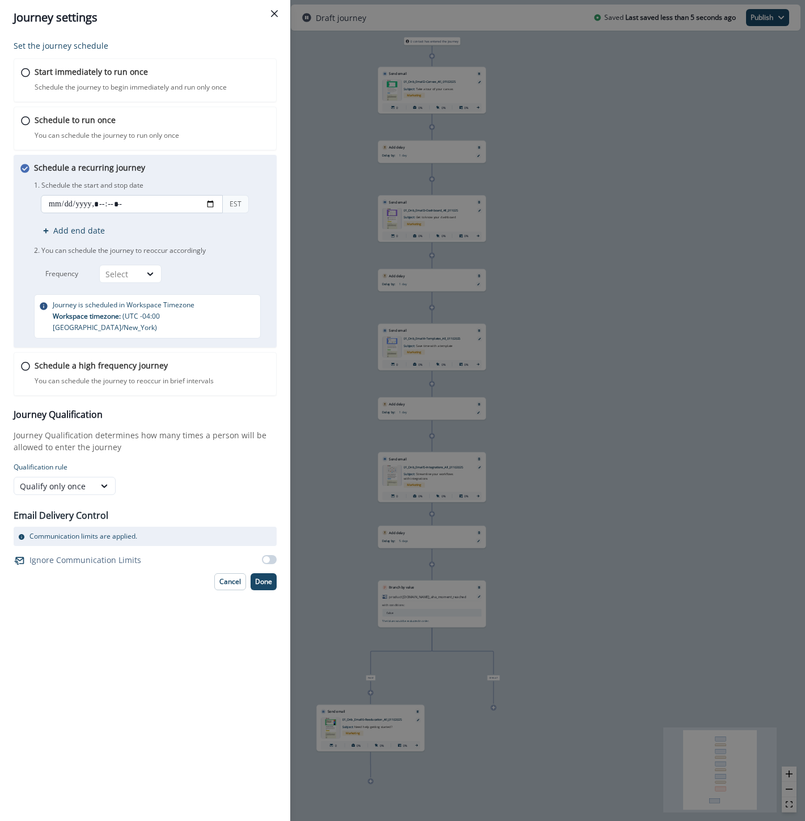
click at [74, 210] on input "datetime-local" at bounding box center [132, 204] width 182 height 18
click at [213, 201] on input "datetime-local" at bounding box center [132, 204] width 182 height 18
type input "**********"
click at [259, 173] on div "Schedule a recurring journey You can schedule the journey to reoccur accordingl…" at bounding box center [153, 250] width 238 height 177
click at [142, 269] on div at bounding box center [150, 273] width 19 height 11
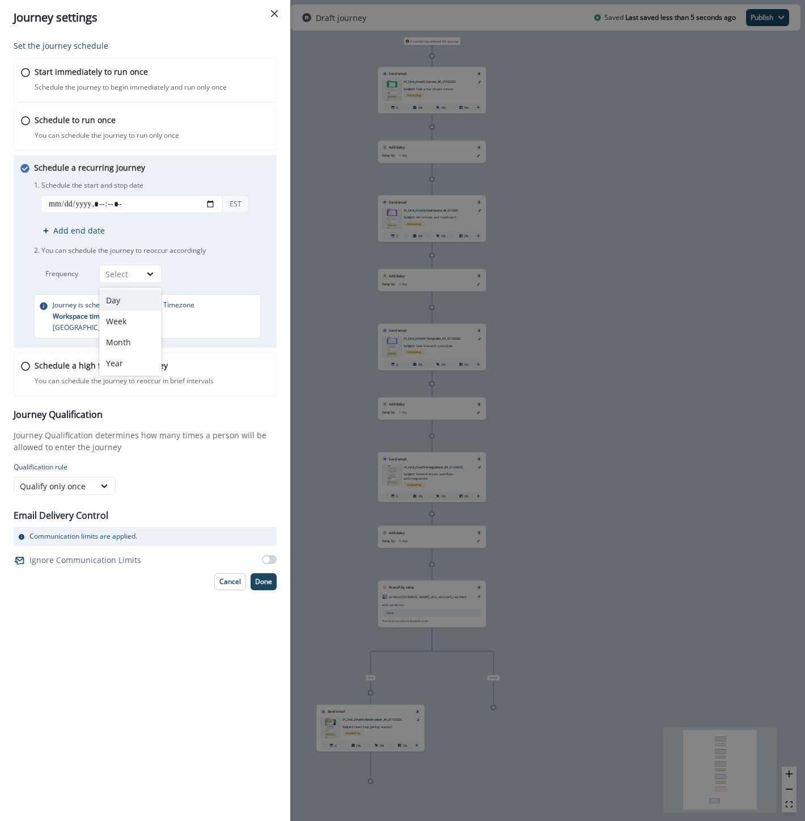
click at [121, 307] on div "Day" at bounding box center [130, 300] width 62 height 21
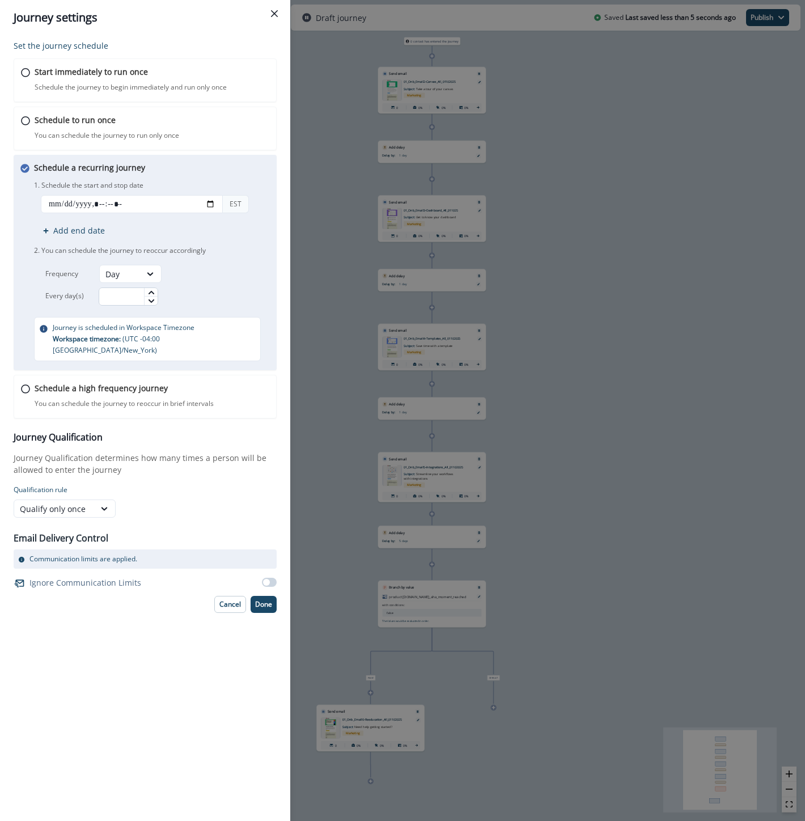
click at [133, 298] on input "text" at bounding box center [129, 296] width 60 height 18
type input "*"
click at [263, 583] on div "Set the journey schedule Start immediately to run once Schedule the journey to …" at bounding box center [145, 326] width 263 height 573
click at [263, 599] on button "Done" at bounding box center [264, 604] width 26 height 17
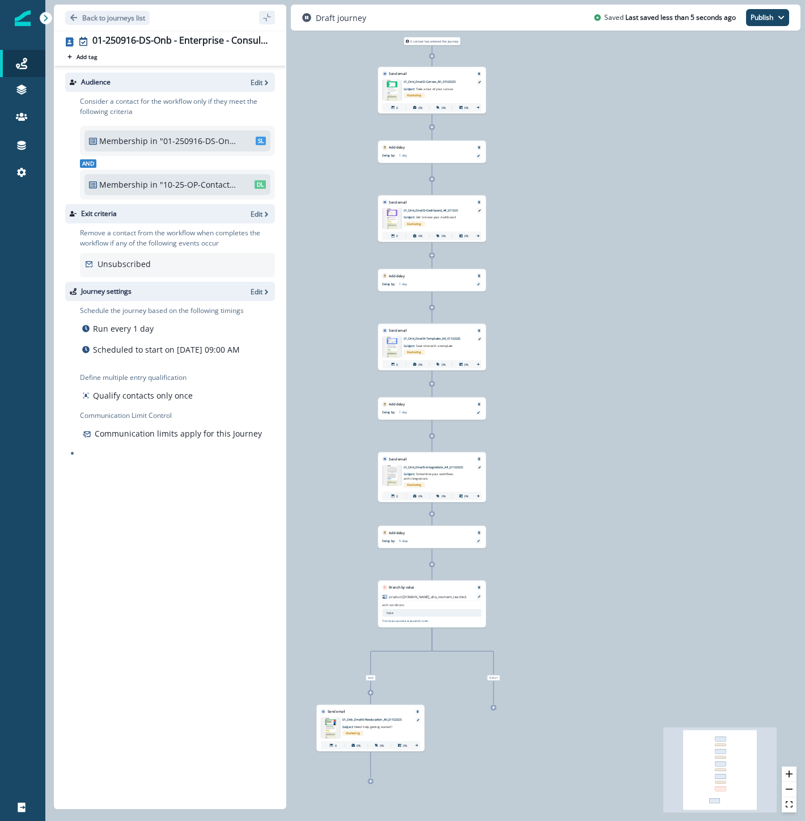
click at [433, 307] on icon at bounding box center [431, 307] width 3 height 3
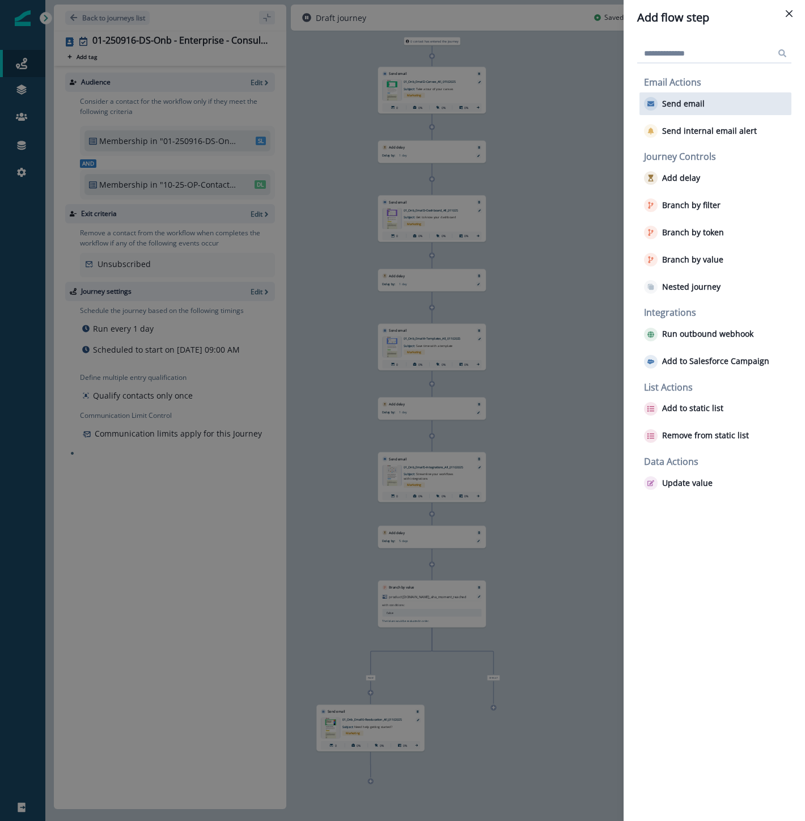
click at [680, 107] on p "Send email" at bounding box center [683, 104] width 43 height 10
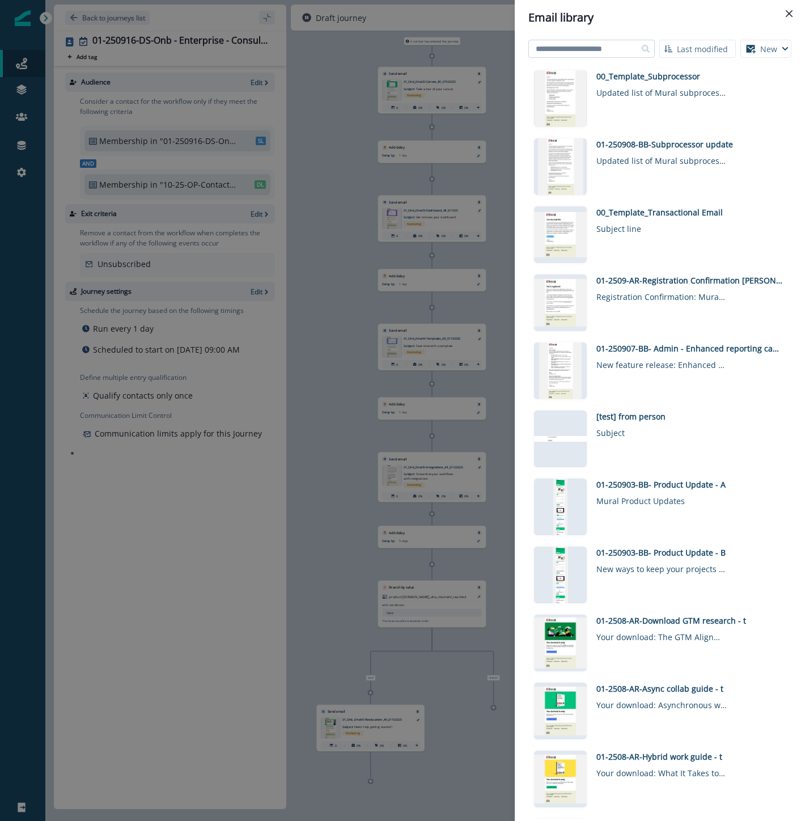
drag, startPoint x: 581, startPoint y: 49, endPoint x: 574, endPoint y: 53, distance: 7.9
click at [581, 49] on input at bounding box center [591, 49] width 126 height 18
type input "*"
type input "**********"
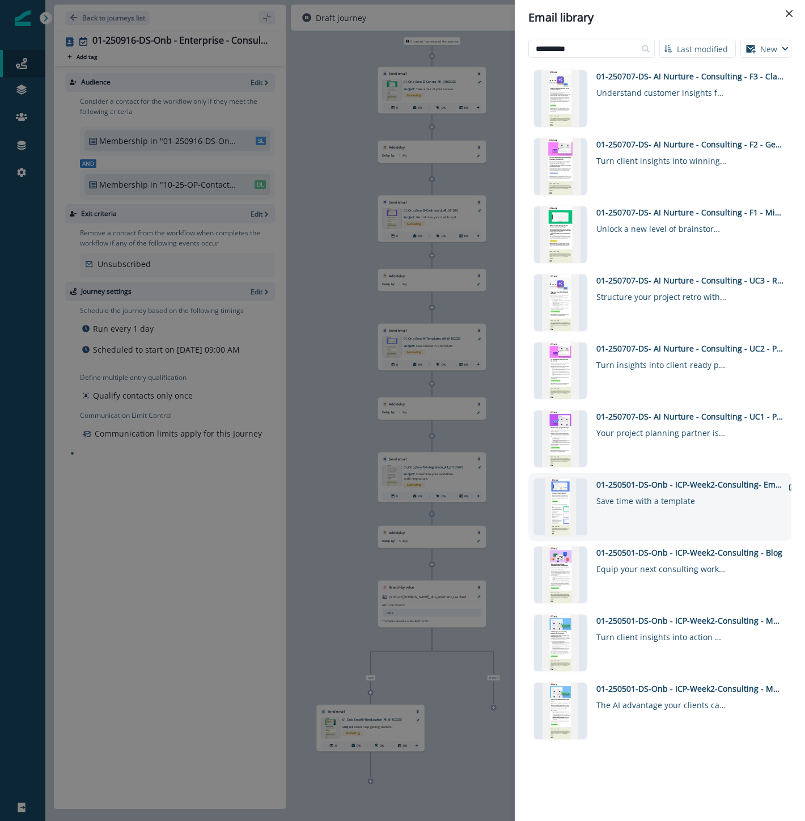
click at [712, 488] on div "01-250501-DS-Onb - ICP-Week2-Consulting- Email 4-Templates" at bounding box center [689, 485] width 187 height 12
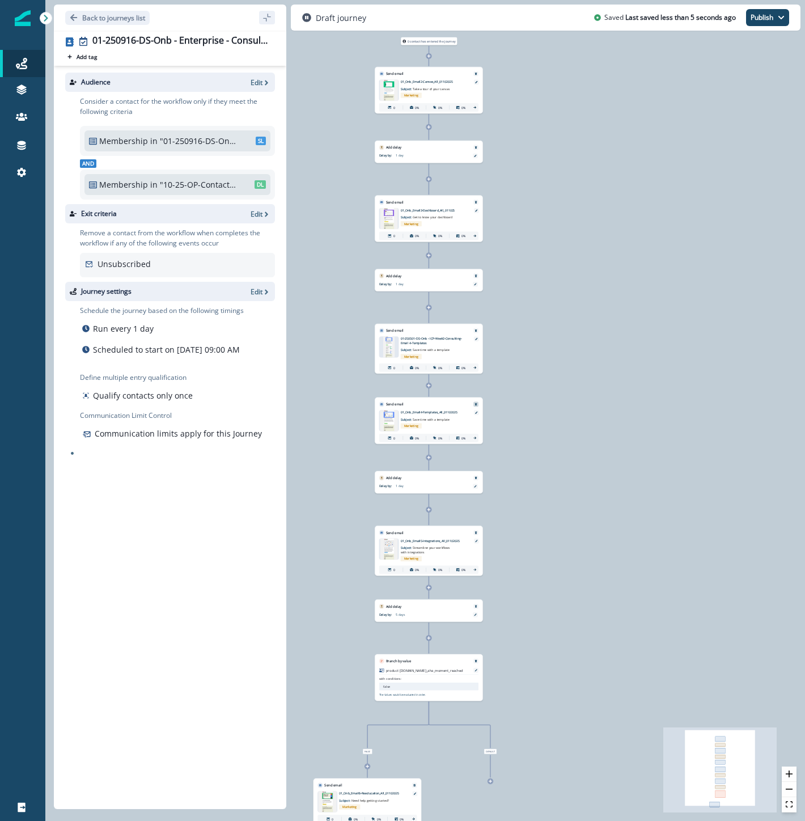
click at [475, 402] on div at bounding box center [475, 404] width 5 height 5
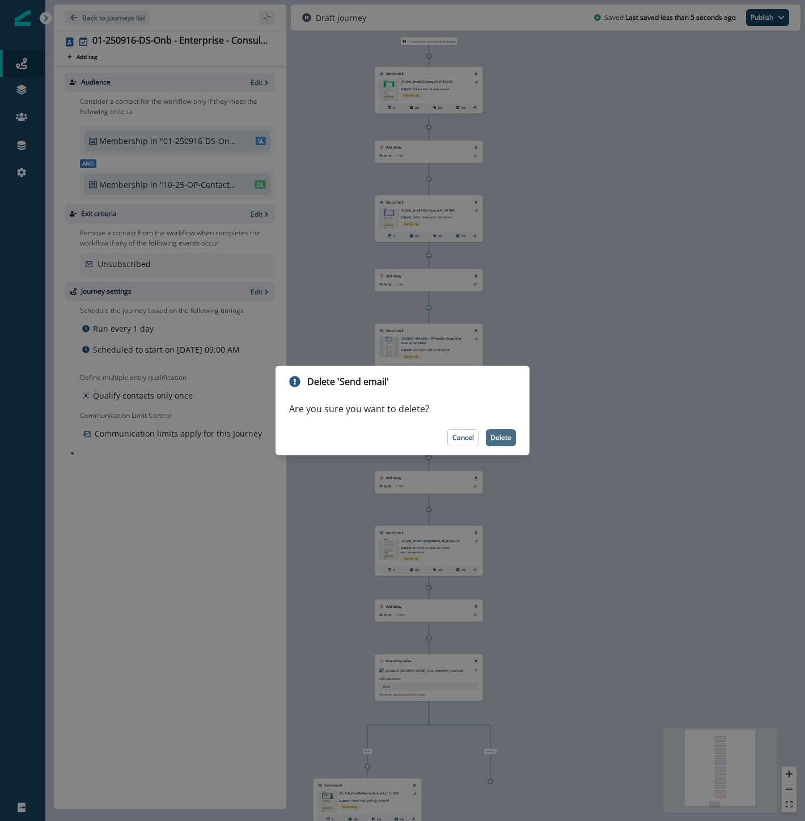
click at [506, 438] on p "Delete" at bounding box center [500, 438] width 21 height 8
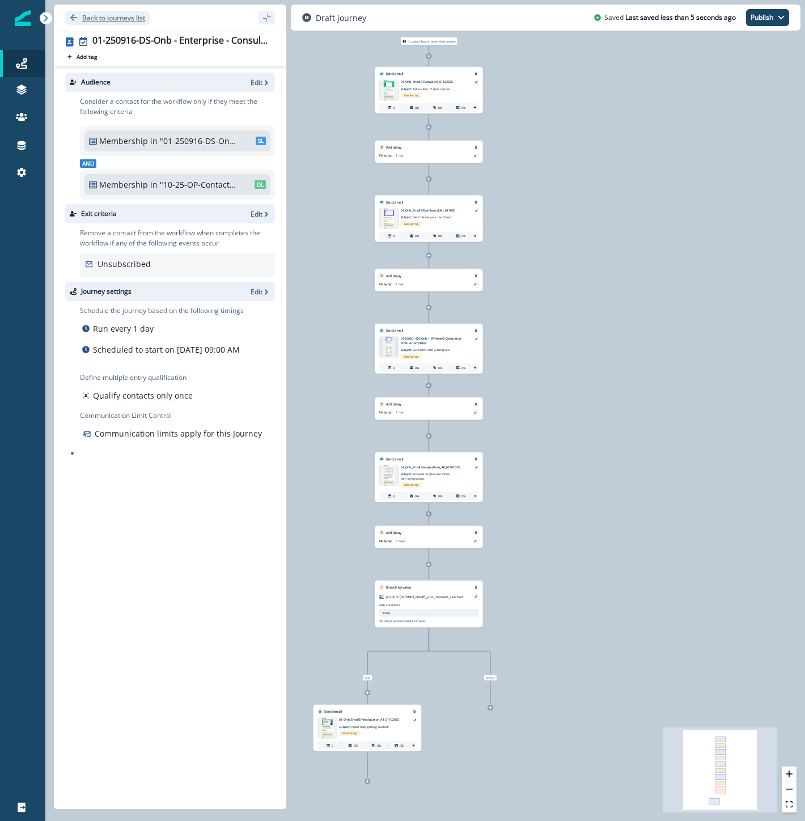
click at [129, 17] on p "Back to journeys list" at bounding box center [113, 18] width 63 height 10
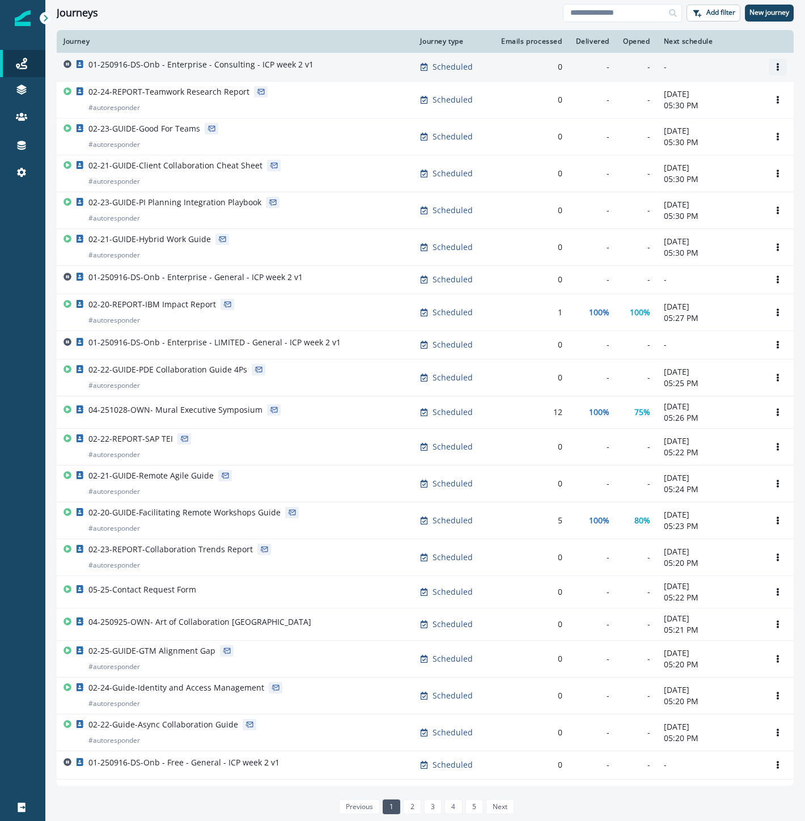
click at [777, 66] on icon "Options" at bounding box center [778, 67] width 2 height 8
click at [722, 97] on button "Clone" at bounding box center [714, 94] width 126 height 18
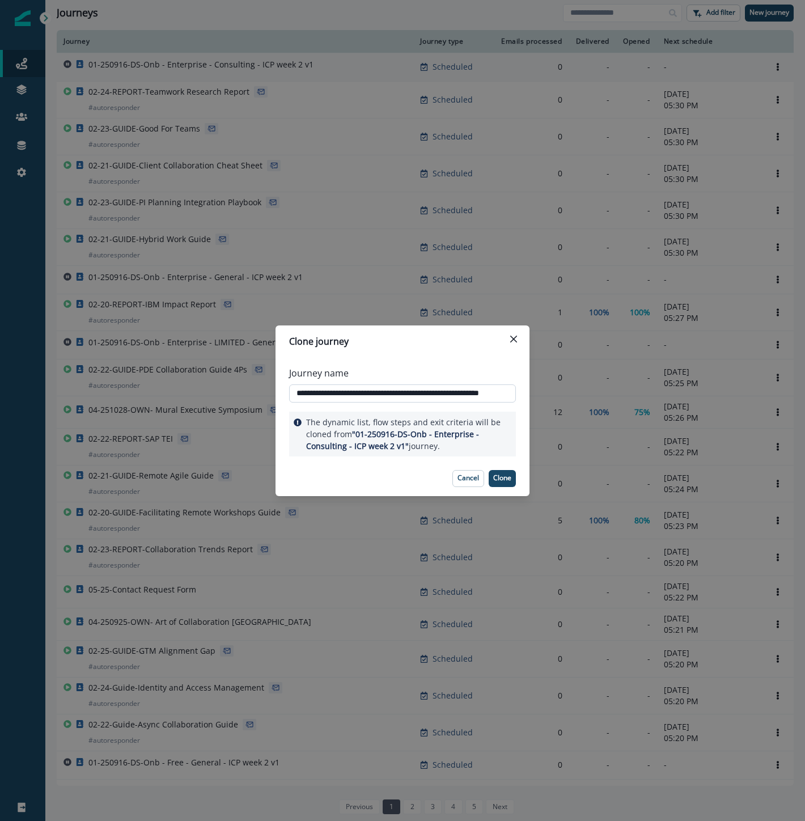
click at [384, 389] on input "**********" at bounding box center [402, 393] width 227 height 18
paste input "text"
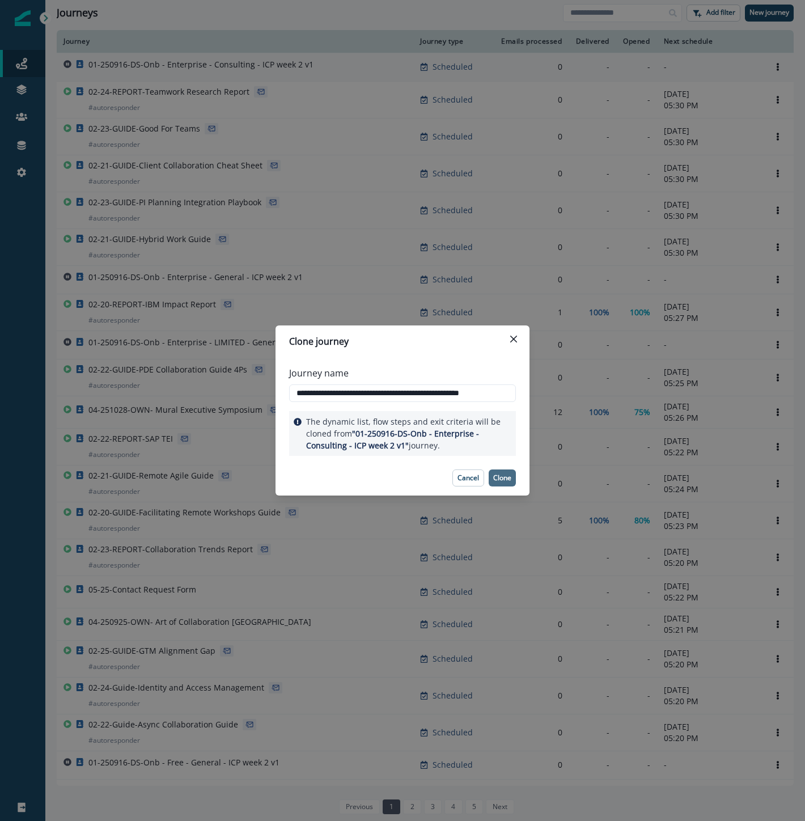
type input "**********"
click at [507, 480] on p "Clone" at bounding box center [502, 478] width 18 height 8
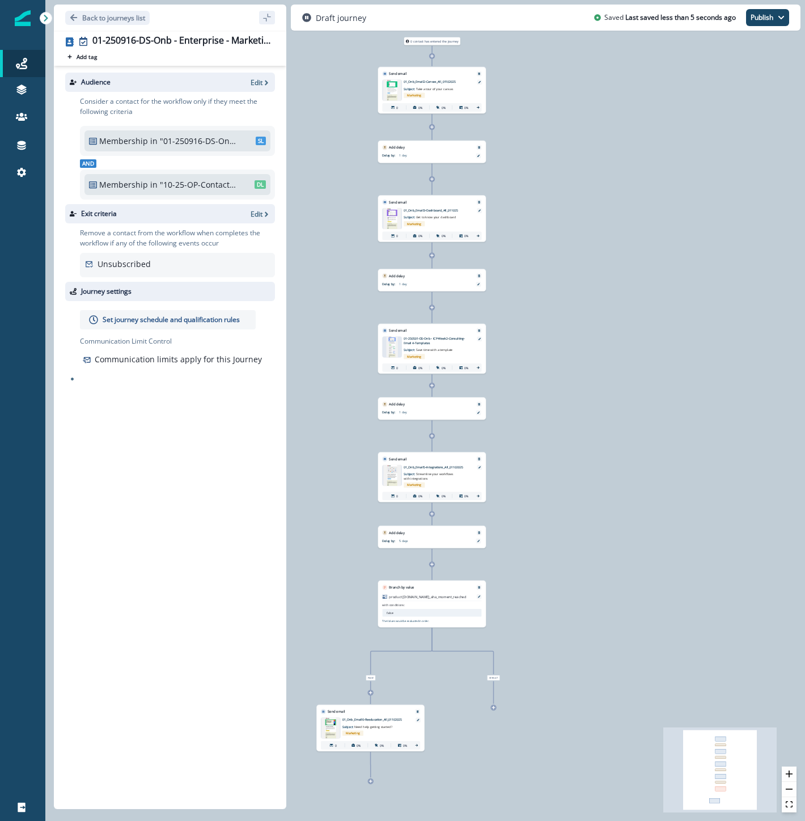
click at [57, 37] on div "01-250916-DS-Onb - Enterprise - Marketing - ICP week 2 v1 Add tag Search or cre…" at bounding box center [170, 50] width 232 height 31
click at [434, 310] on div at bounding box center [432, 307] width 6 height 6
click at [431, 309] on icon at bounding box center [432, 308] width 4 height 4
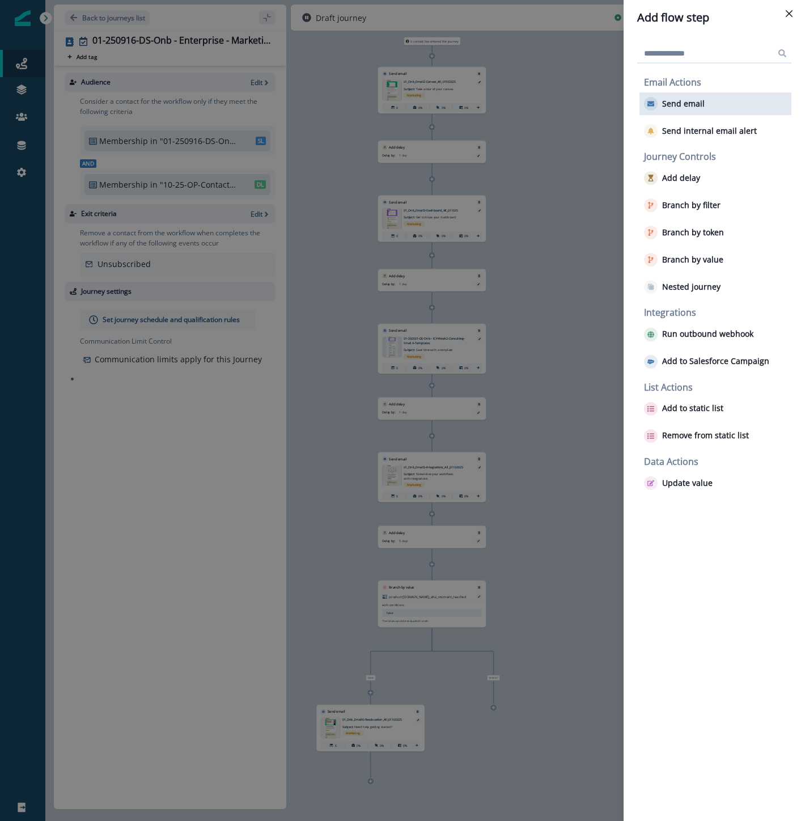
click at [662, 114] on div "Send email" at bounding box center [716, 103] width 152 height 23
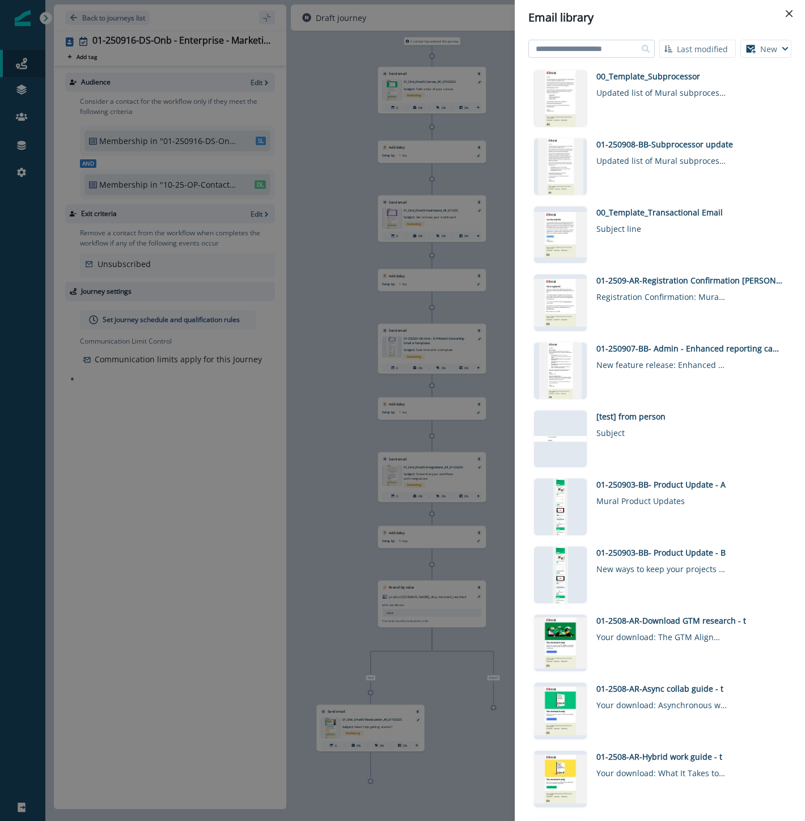
click at [582, 44] on input at bounding box center [591, 49] width 126 height 18
type input "*********"
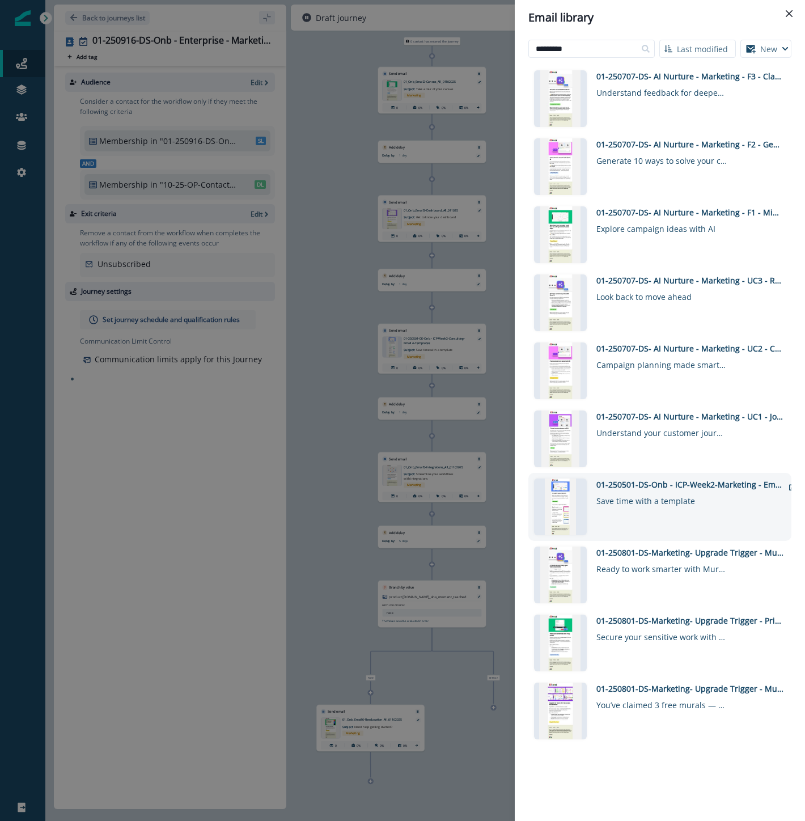
click at [677, 482] on div "01-250501-DS-Onb - ICP-Week2-Marketing - Email 4-Templates" at bounding box center [689, 485] width 187 height 12
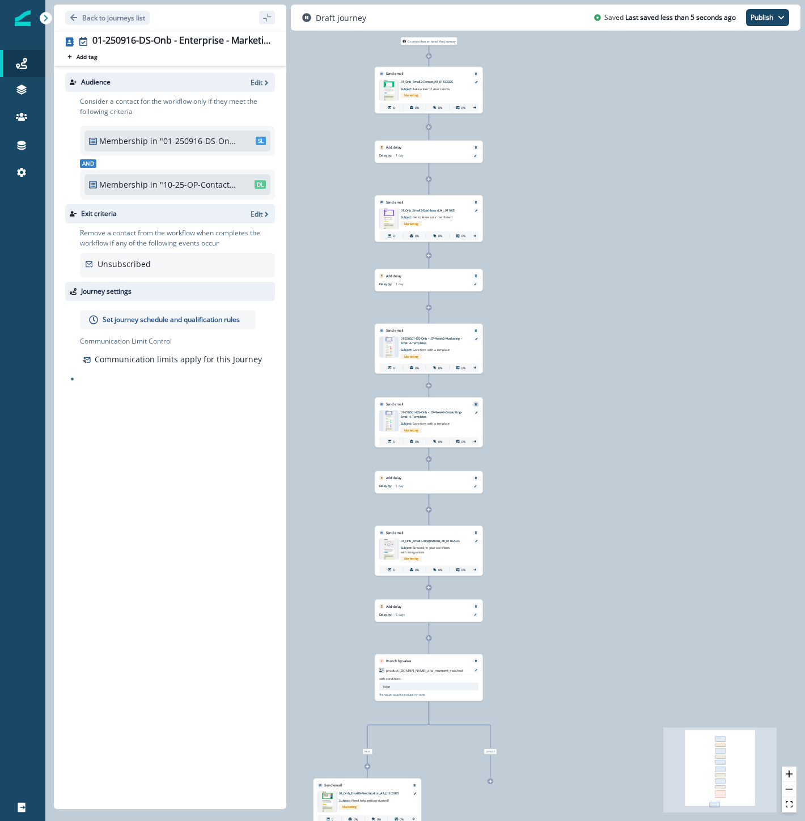
click at [477, 405] on icon "Remove" at bounding box center [476, 404] width 2 height 2
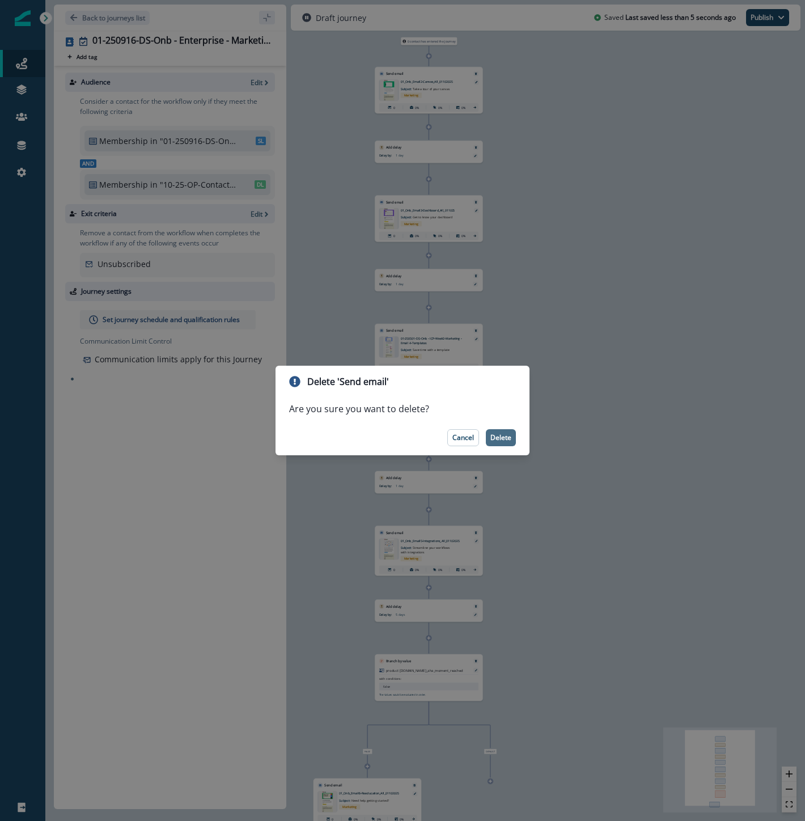
click at [501, 443] on button "Delete" at bounding box center [501, 437] width 30 height 17
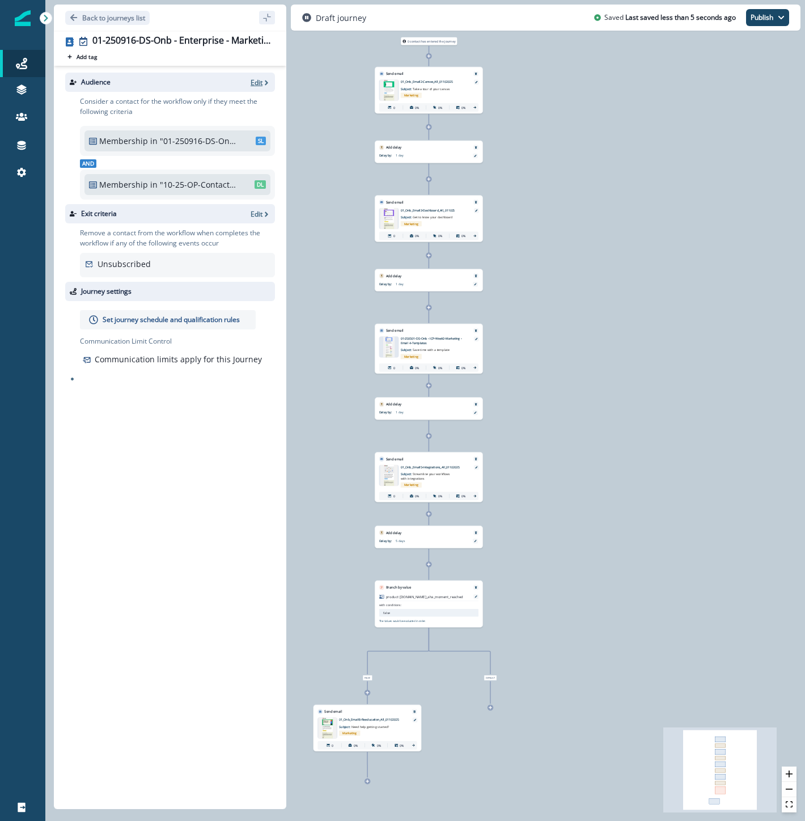
click at [258, 83] on p "Edit" at bounding box center [257, 83] width 12 height 10
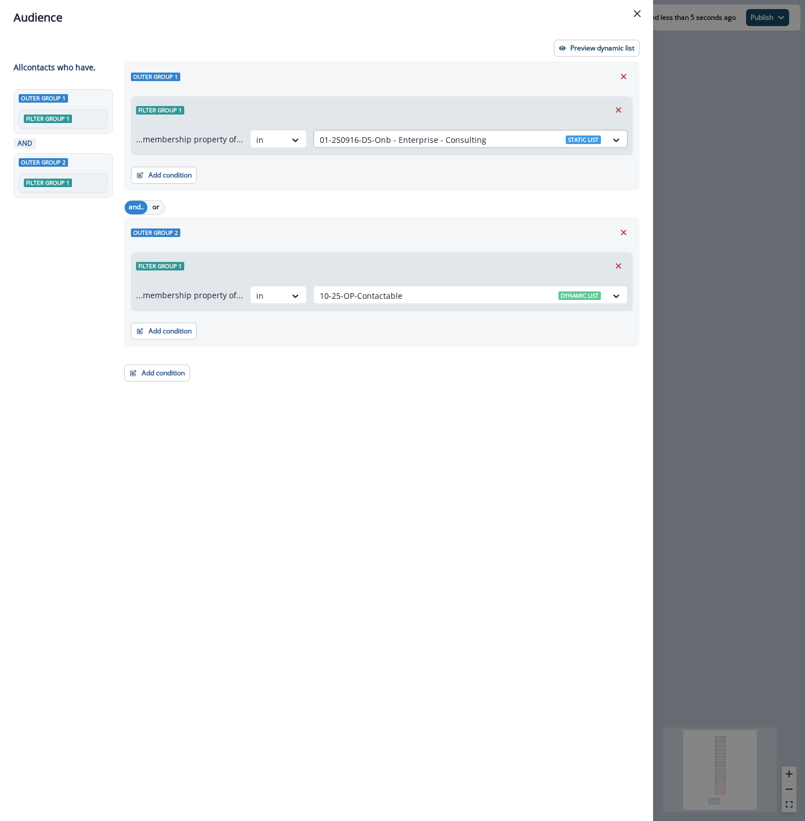
click at [395, 138] on div at bounding box center [460, 140] width 281 height 14
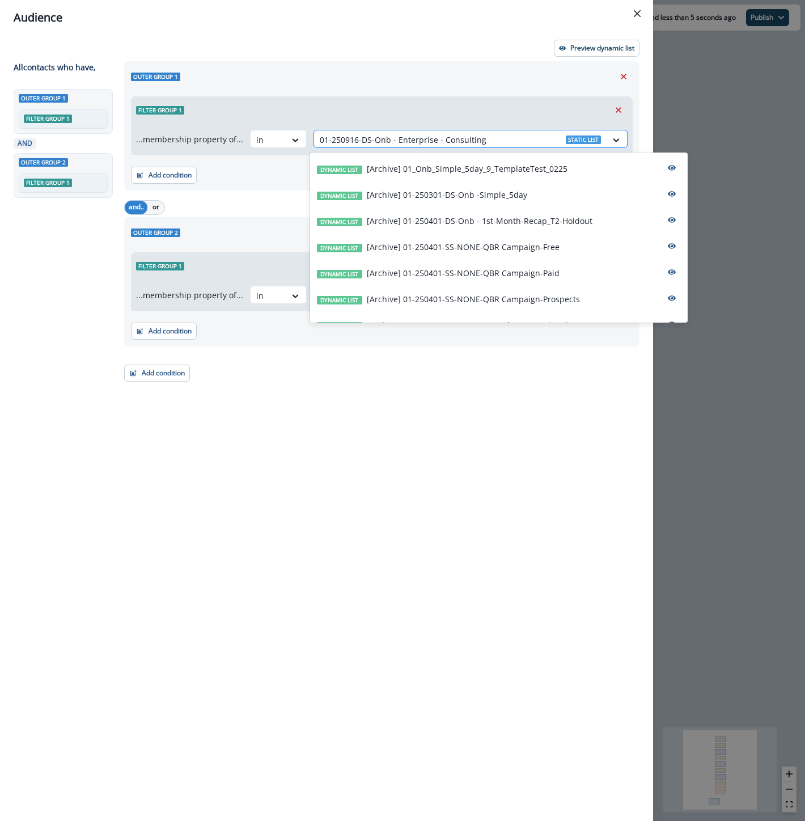
paste input "**********"
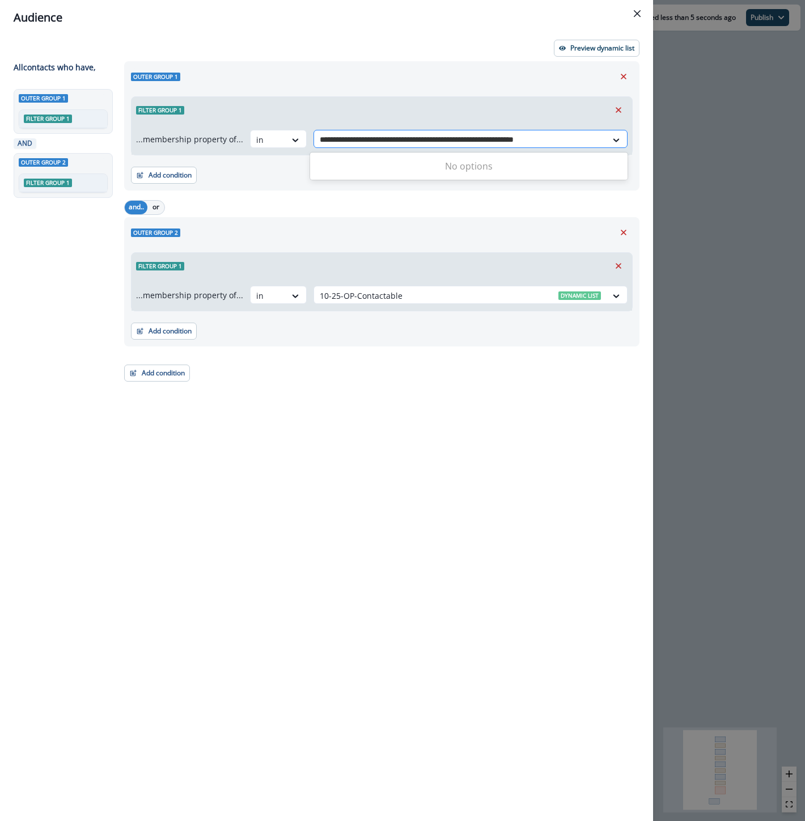
click at [443, 137] on input "**********" at bounding box center [456, 140] width 273 height 12
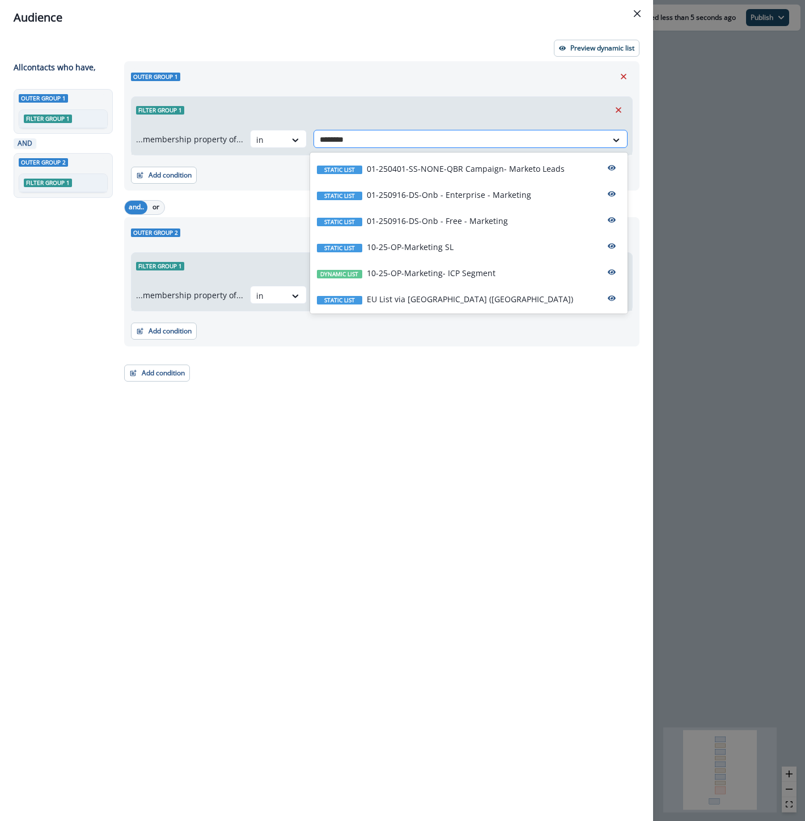
type input "*********"
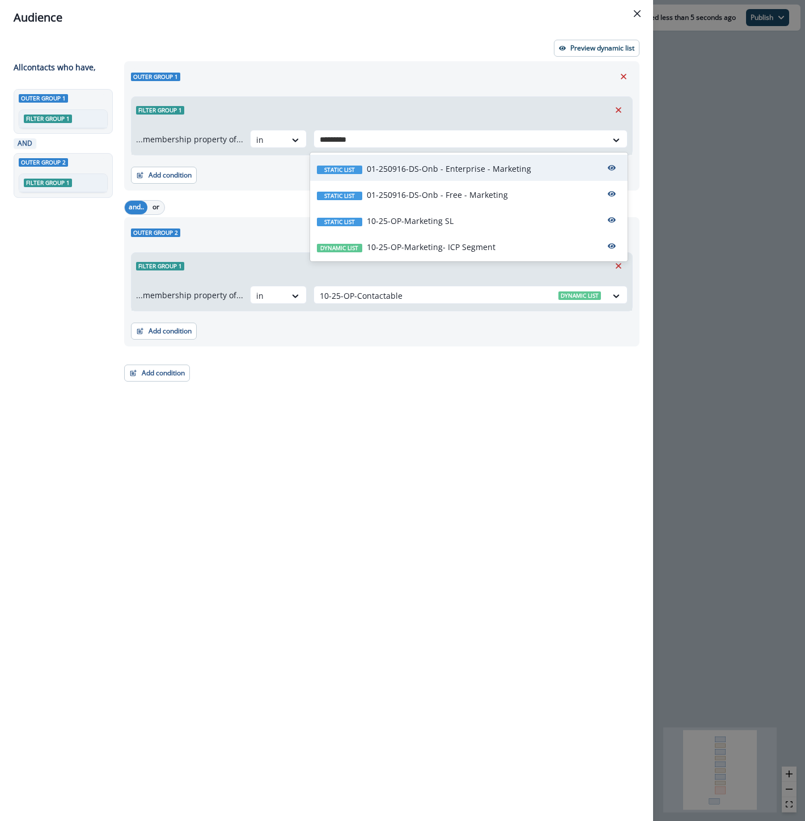
click at [441, 167] on p "01-250916-DS-Onb - Enterprise - Marketing" at bounding box center [449, 169] width 164 height 12
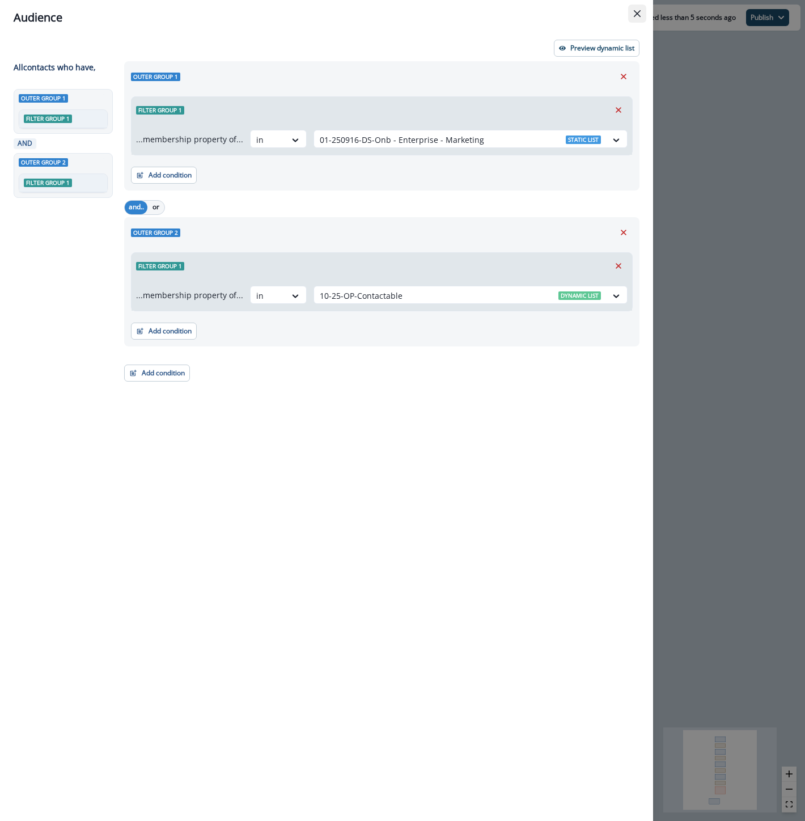
click at [636, 13] on icon "Close" at bounding box center [637, 13] width 7 height 7
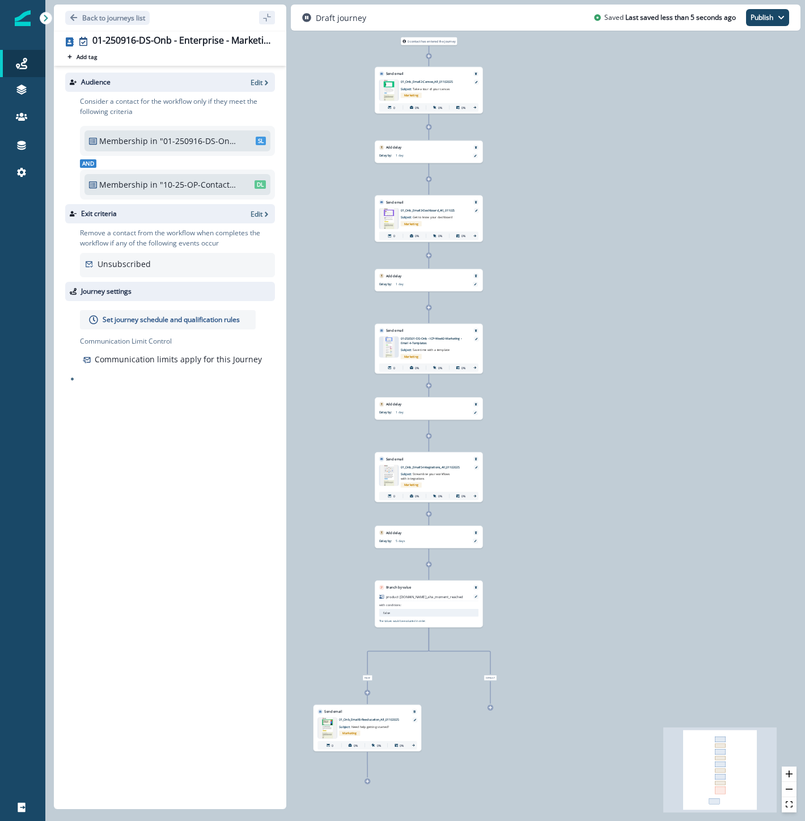
click at [183, 320] on p "Set journey schedule and qualification rules" at bounding box center [171, 320] width 137 height 10
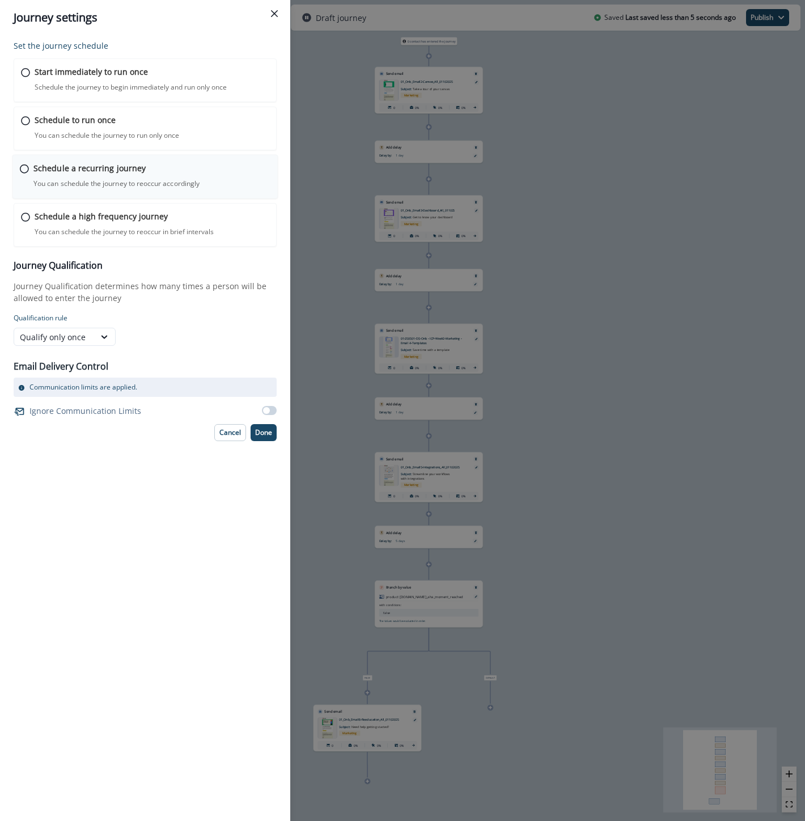
click at [68, 159] on div "Schedule a recurring journey You can schedule the journey to reoccur accordingl…" at bounding box center [145, 177] width 266 height 44
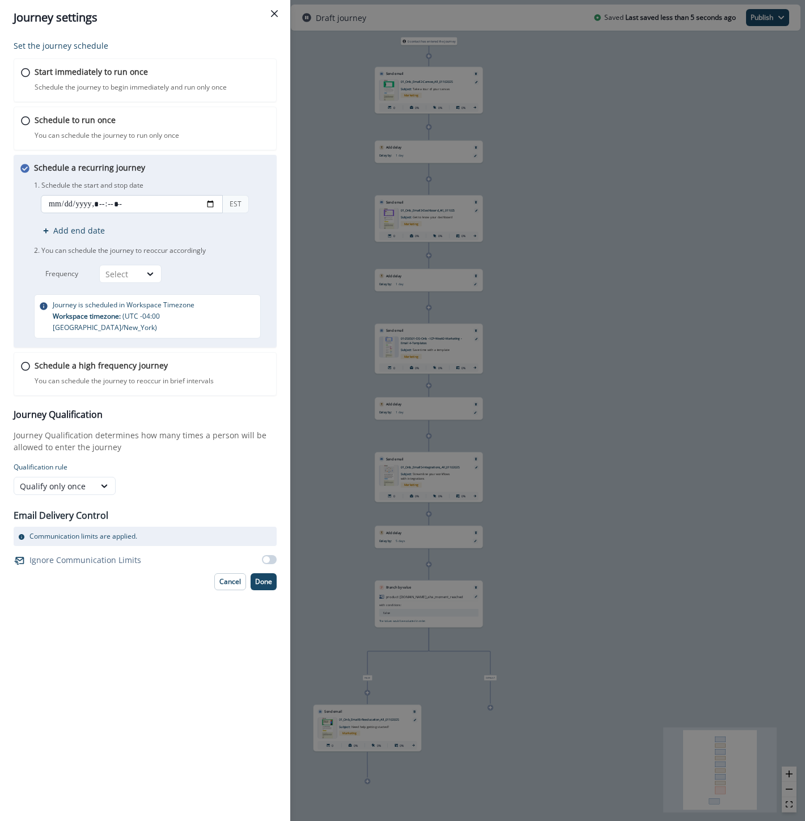
click at [72, 205] on input "datetime-local" at bounding box center [132, 204] width 182 height 18
click at [213, 204] on input "datetime-local" at bounding box center [132, 204] width 182 height 18
type input "**********"
click at [261, 578] on p "Done" at bounding box center [263, 582] width 17 height 8
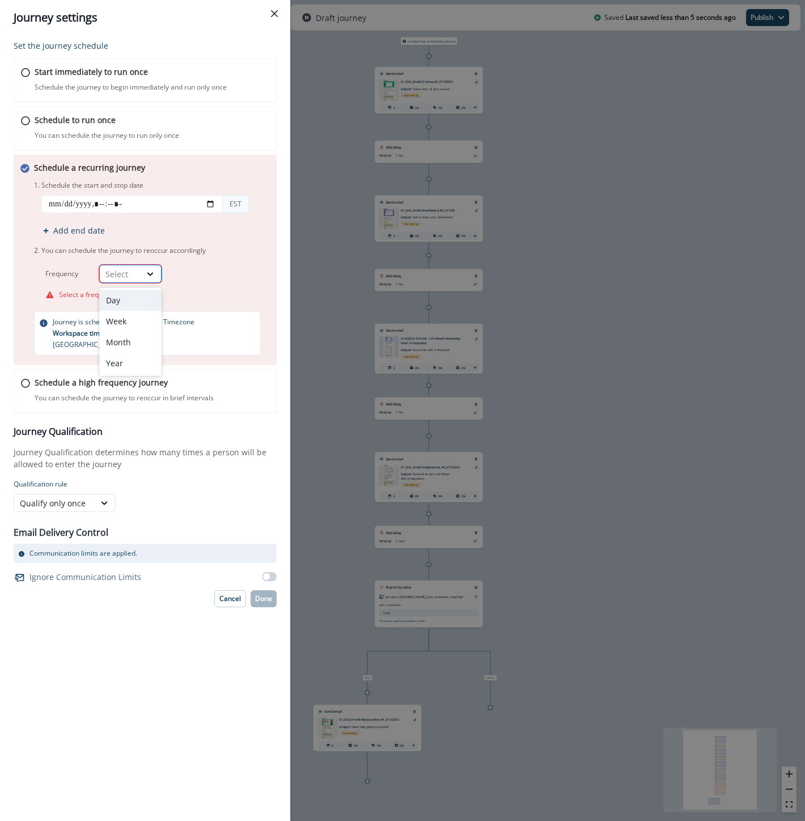
click at [128, 267] on div "Select" at bounding box center [120, 274] width 41 height 14
click at [121, 296] on div "Day" at bounding box center [130, 300] width 62 height 21
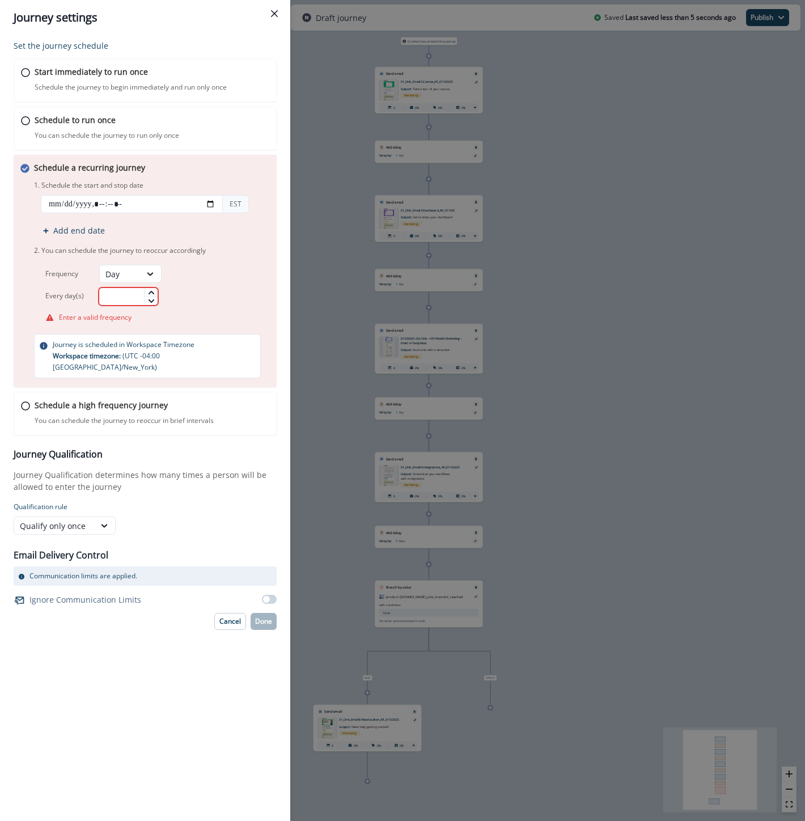
click at [121, 296] on input "text" at bounding box center [129, 296] width 60 height 18
type input "*"
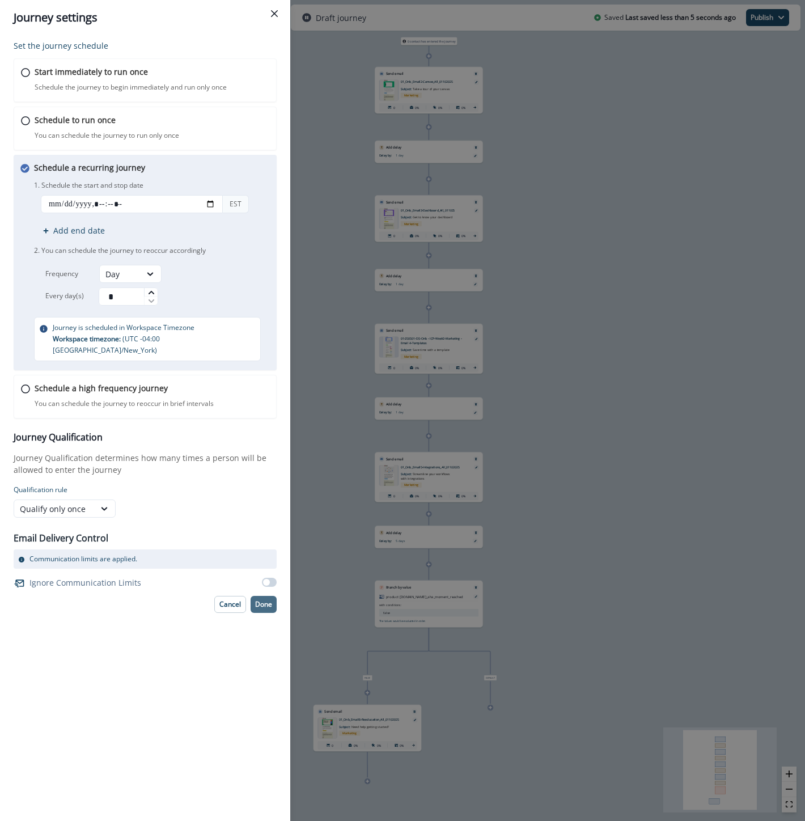
click at [256, 600] on p "Done" at bounding box center [263, 604] width 17 height 8
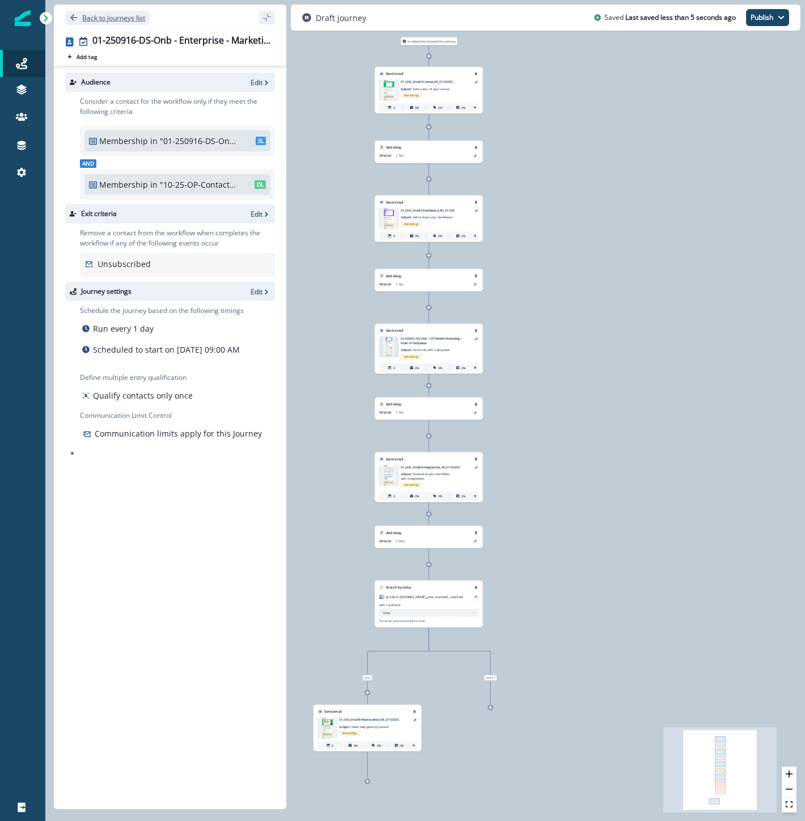
click at [103, 18] on p "Back to journeys list" at bounding box center [113, 18] width 63 height 10
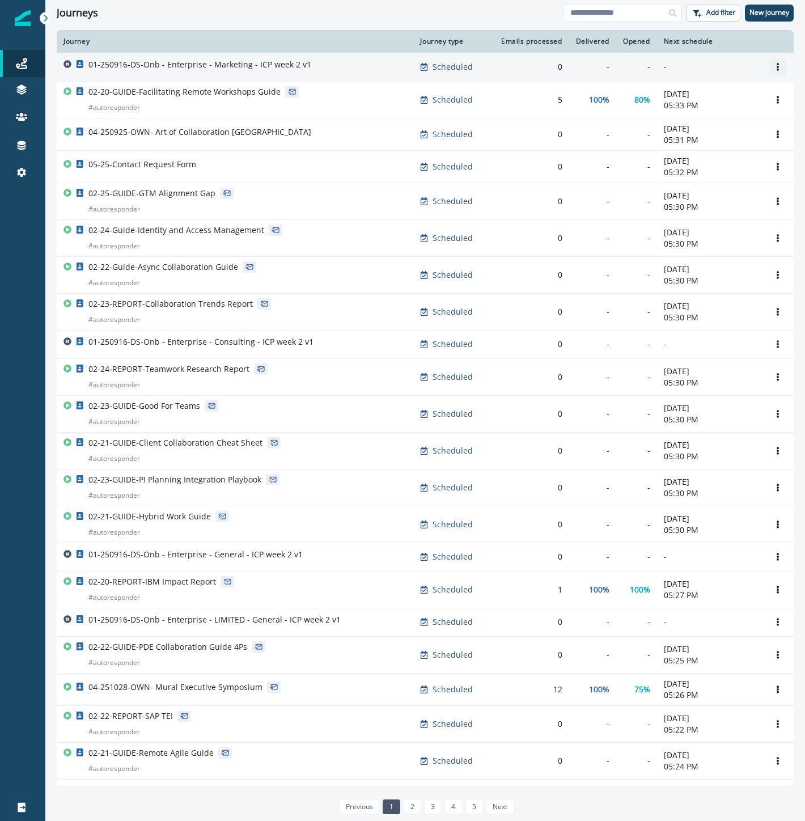
click at [774, 63] on icon "Options" at bounding box center [778, 67] width 8 height 8
click at [675, 92] on button "Clone" at bounding box center [714, 94] width 126 height 18
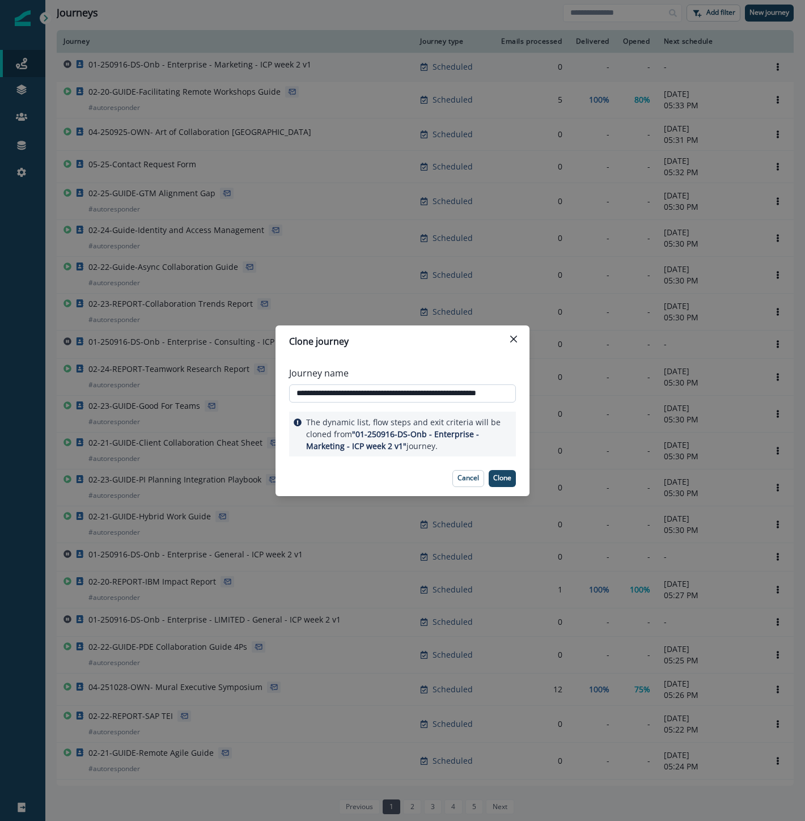
click at [367, 392] on input "**********" at bounding box center [402, 393] width 227 height 18
type input "**********"
click at [497, 481] on p "Clone" at bounding box center [502, 478] width 18 height 8
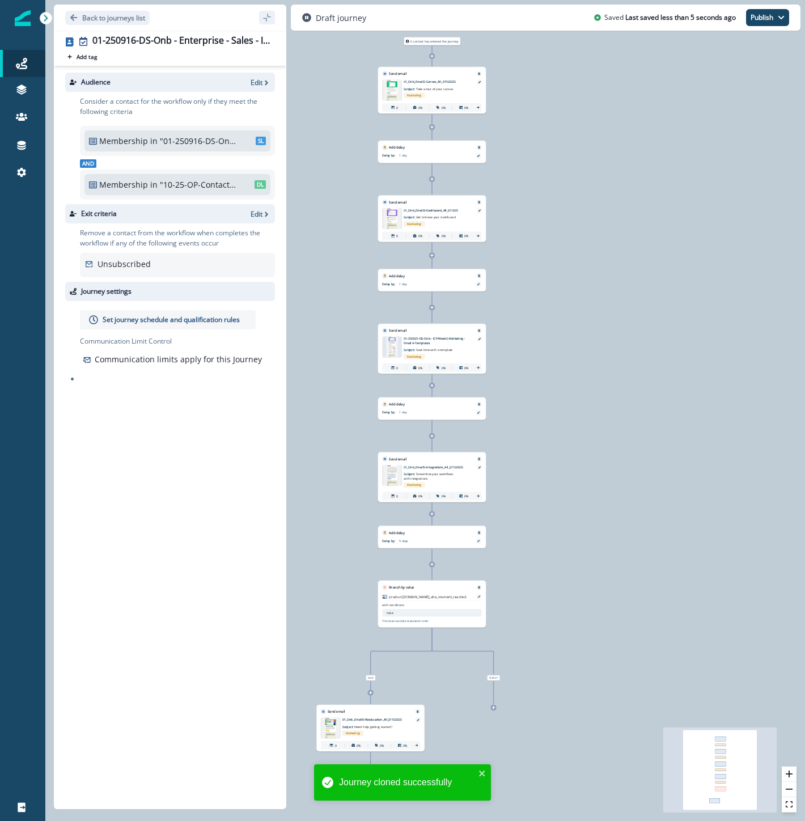
drag, startPoint x: 233, startPoint y: 143, endPoint x: 257, endPoint y: 115, distance: 36.6
click at [234, 143] on p ""01-250916-DS-Onb - Enterprise - Marketing"" at bounding box center [198, 141] width 77 height 12
click at [259, 85] on p "Edit" at bounding box center [257, 83] width 12 height 10
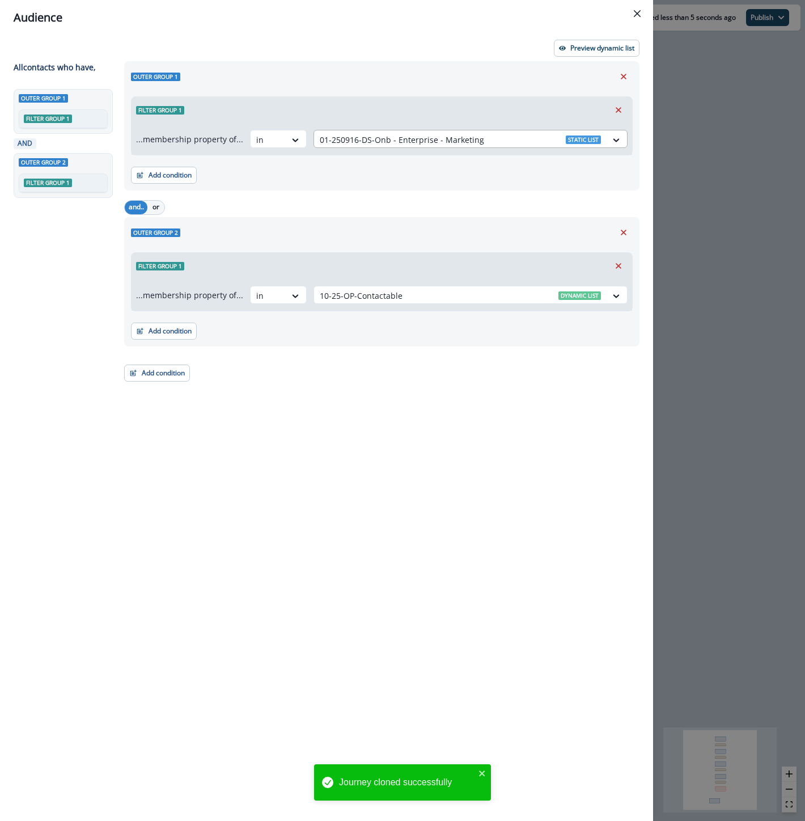
click at [370, 130] on div "01-250916-DS-Onb - Enterprise - Marketing Static list" at bounding box center [471, 139] width 314 height 18
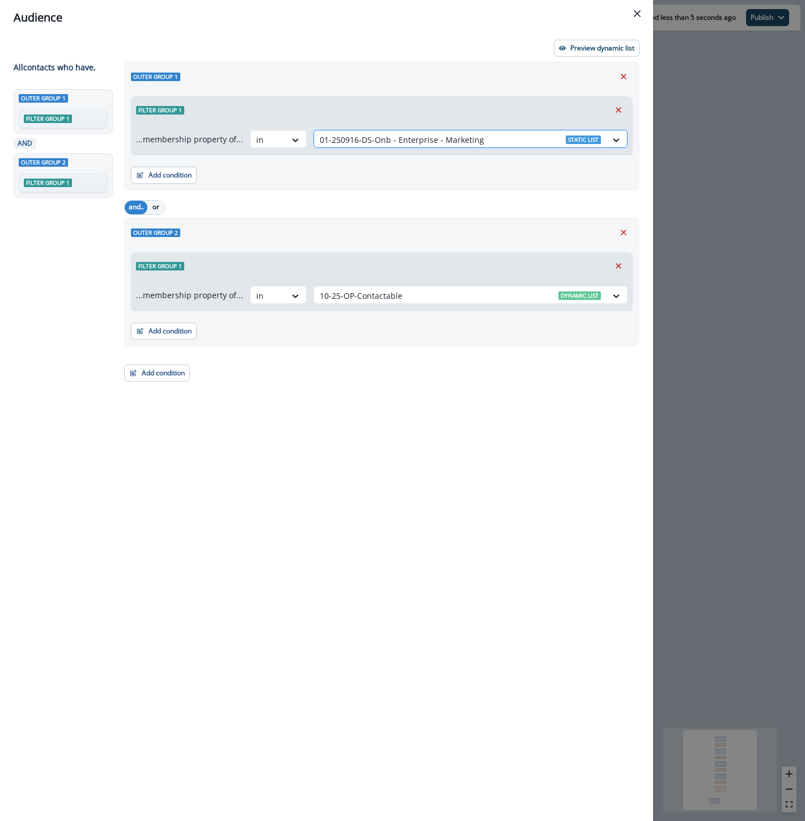
click at [372, 137] on div at bounding box center [460, 140] width 281 height 14
paste input "**********"
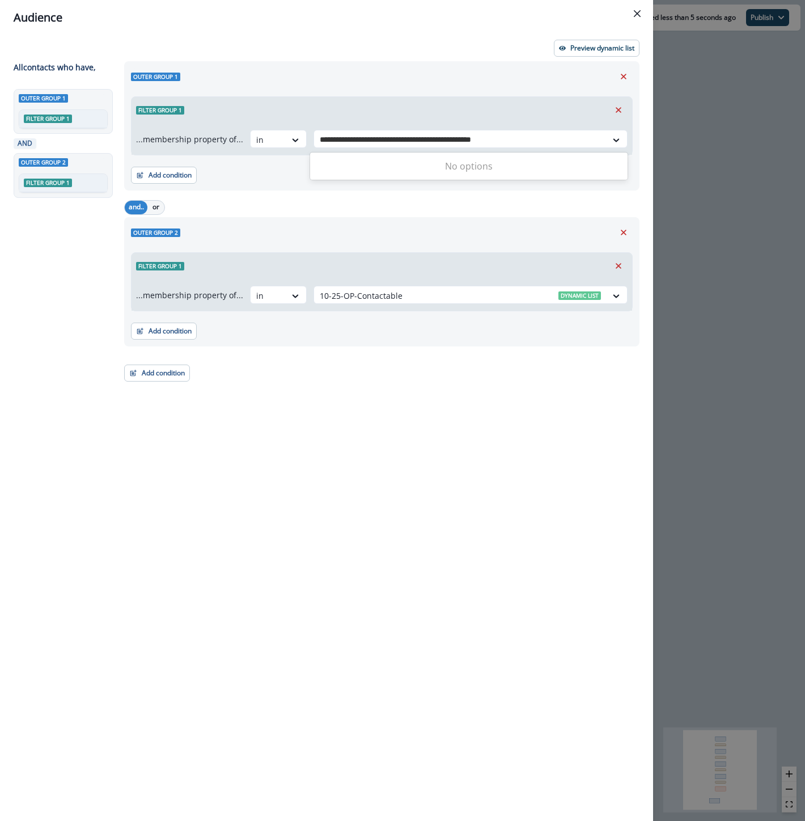
drag, startPoint x: 460, startPoint y: 137, endPoint x: 671, endPoint y: 146, distance: 211.1
click at [641, 145] on div "**********" at bounding box center [326, 428] width 653 height 786
type input "**********"
click at [616, 108] on icon "Remove" at bounding box center [619, 110] width 6 height 6
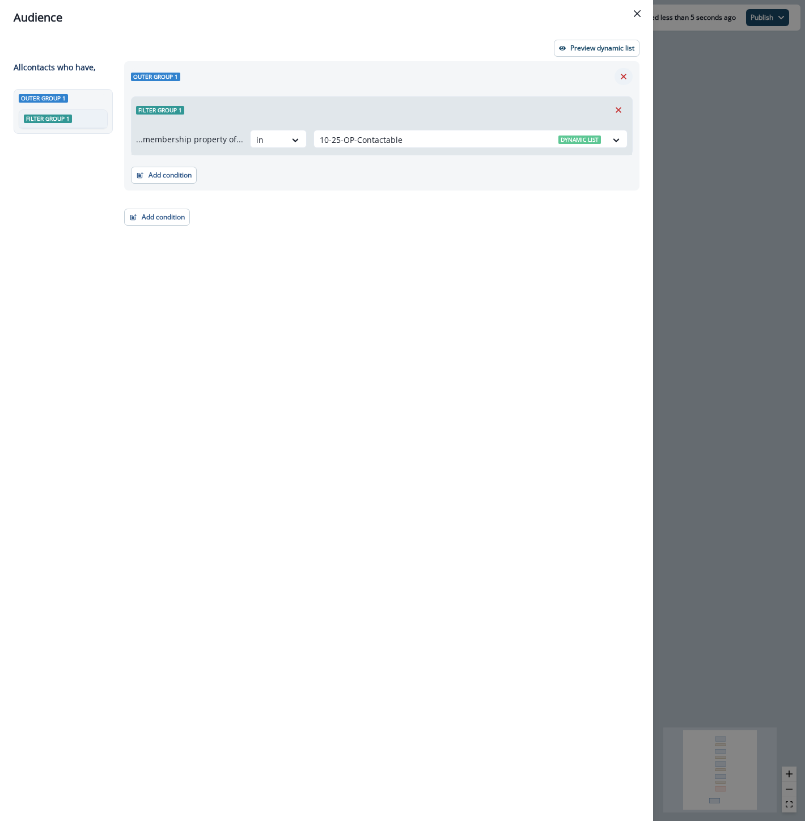
click at [626, 75] on icon "Remove" at bounding box center [624, 76] width 10 height 10
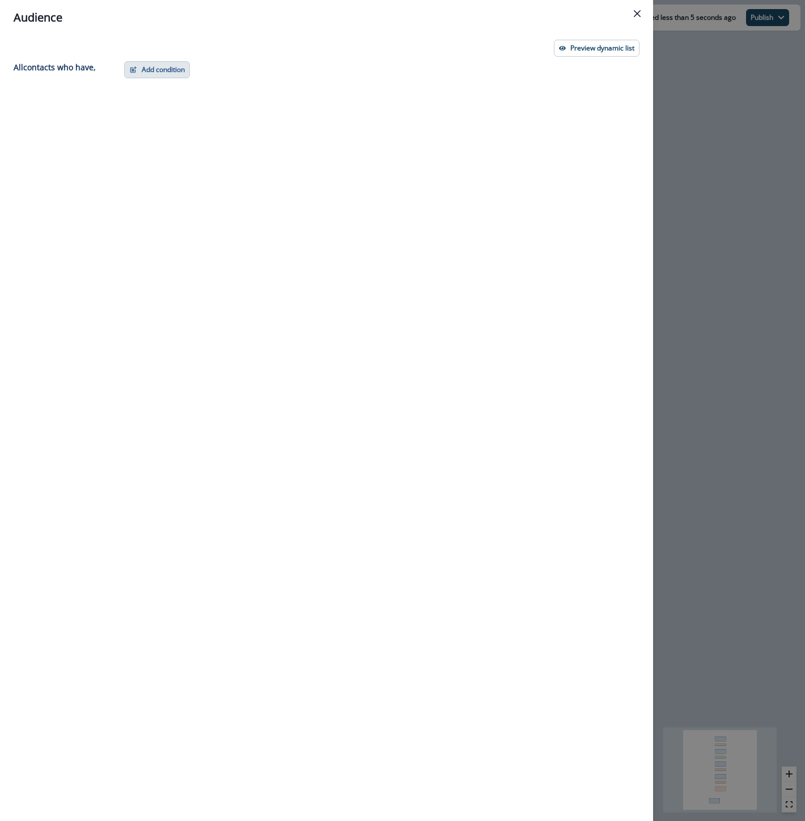
click at [146, 69] on button "Add condition" at bounding box center [157, 69] width 66 height 17
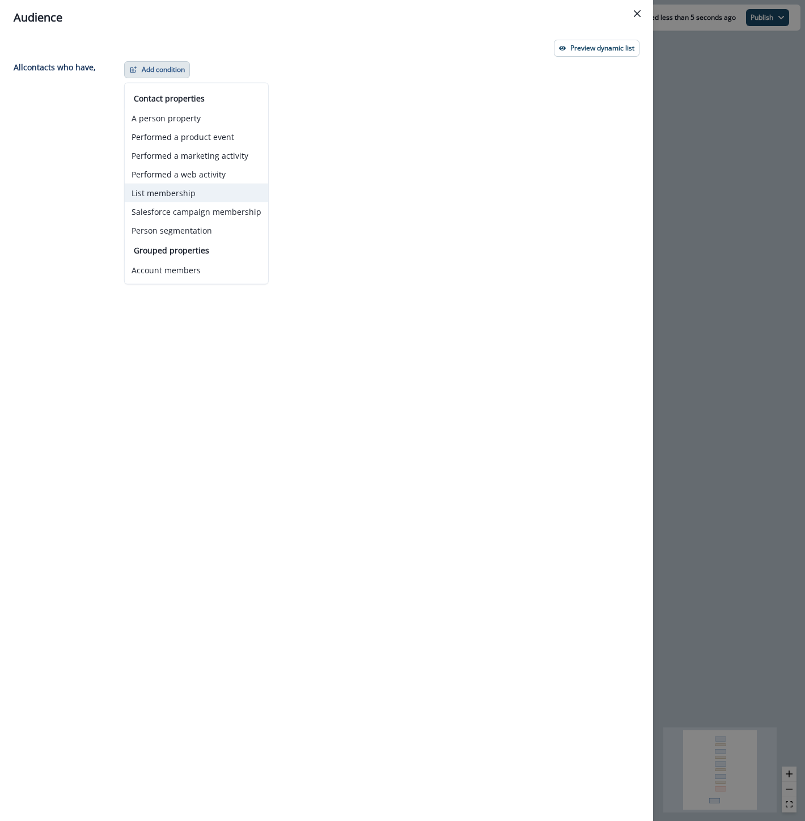
click at [171, 192] on button "List membership" at bounding box center [196, 193] width 143 height 19
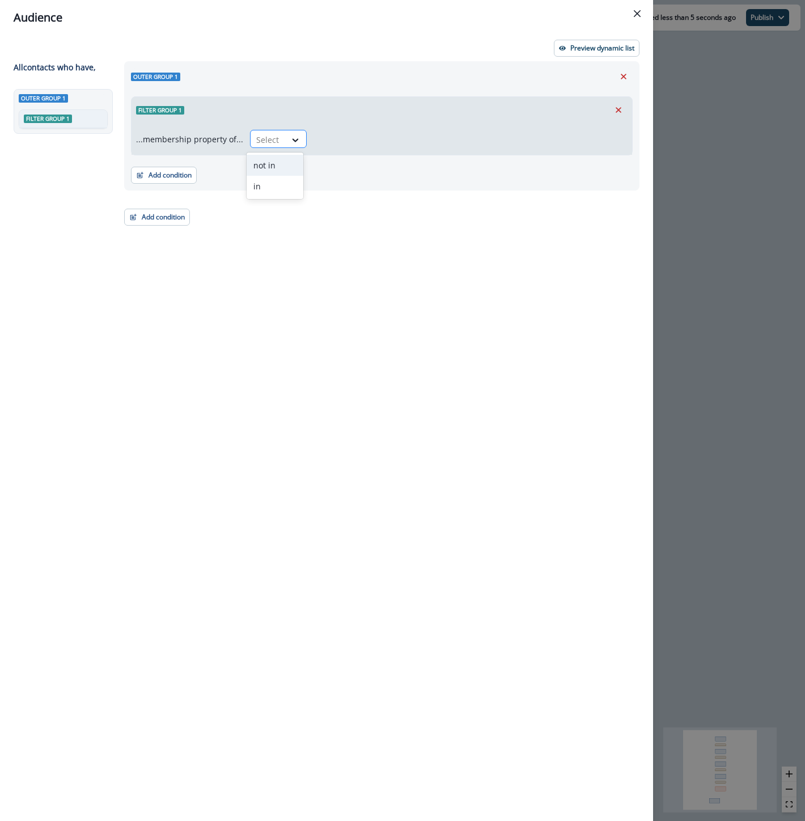
click at [262, 137] on div at bounding box center [268, 140] width 24 height 14
drag, startPoint x: 263, startPoint y: 187, endPoint x: 289, endPoint y: 167, distance: 33.2
click at [263, 188] on div "in" at bounding box center [275, 186] width 57 height 21
click at [338, 144] on div at bounding box center [460, 140] width 281 height 14
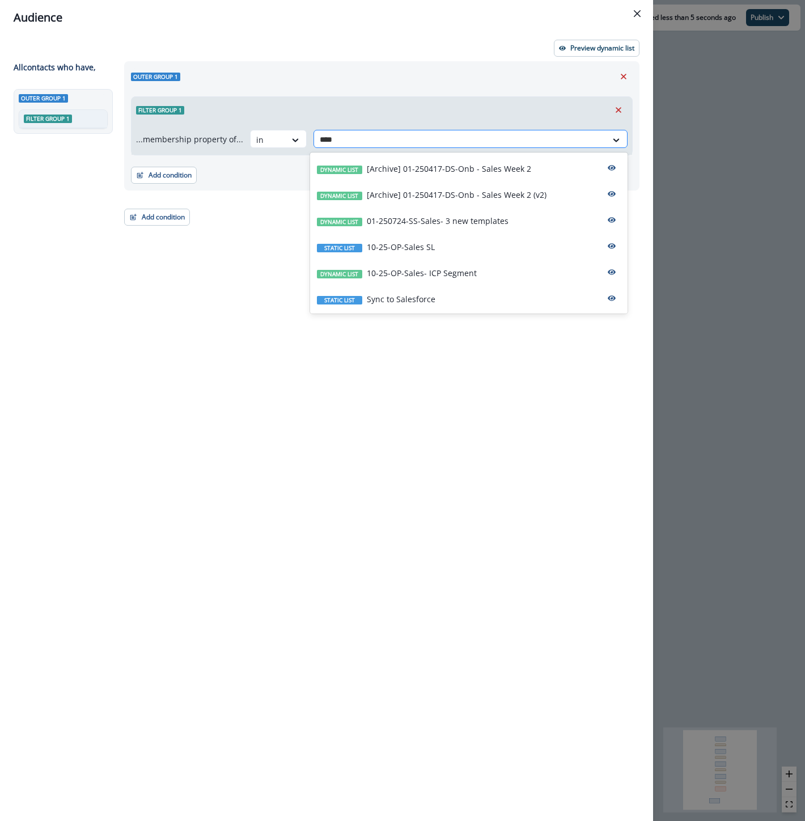
type input "*****"
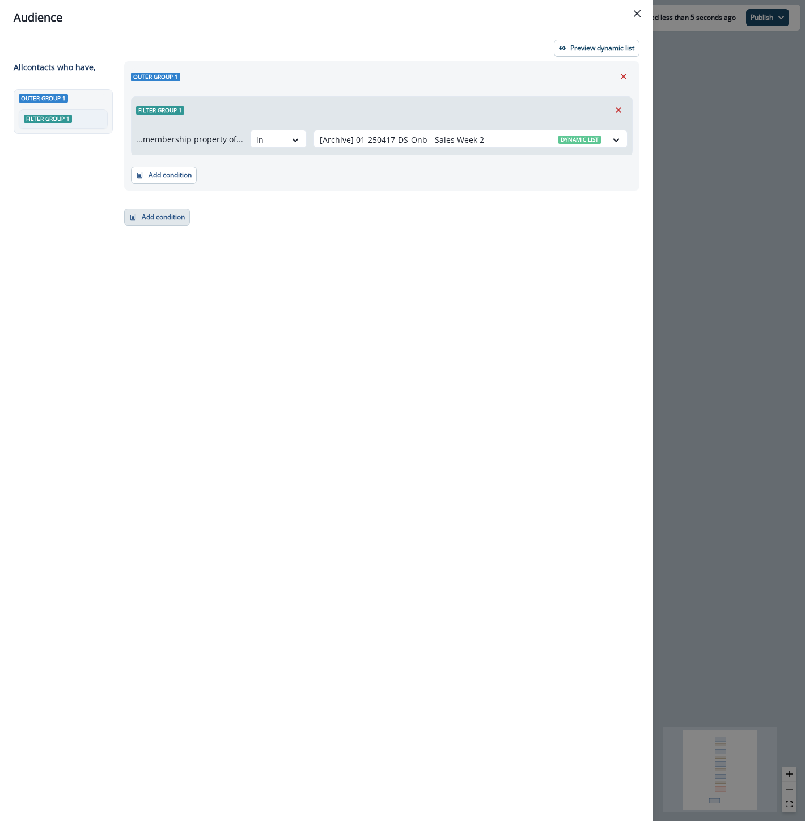
click at [160, 210] on button "Add condition" at bounding box center [157, 217] width 66 height 17
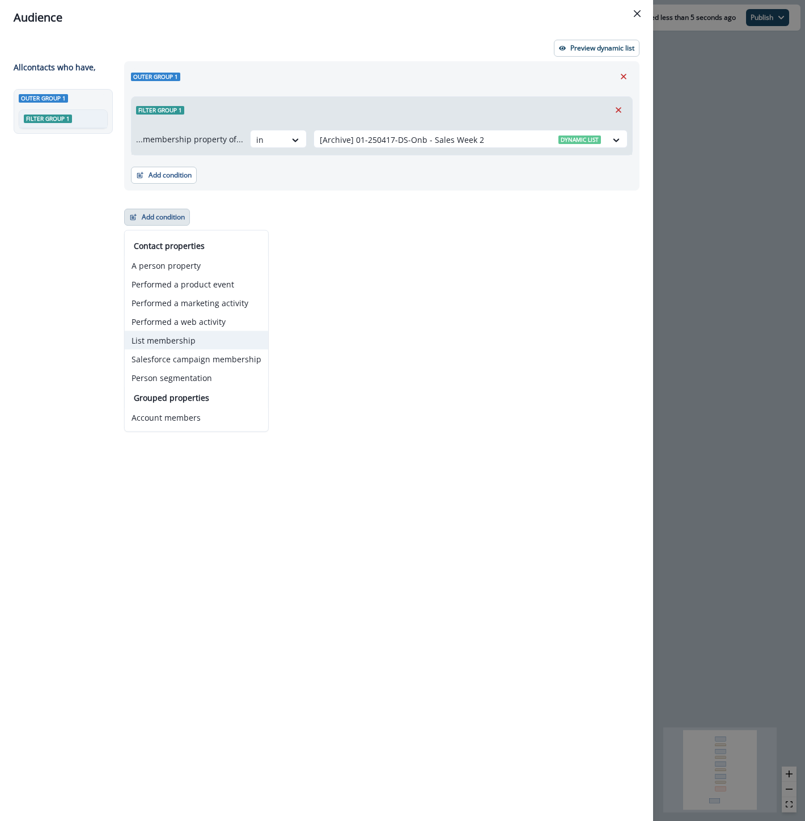
click at [151, 332] on button "List membership" at bounding box center [196, 340] width 143 height 19
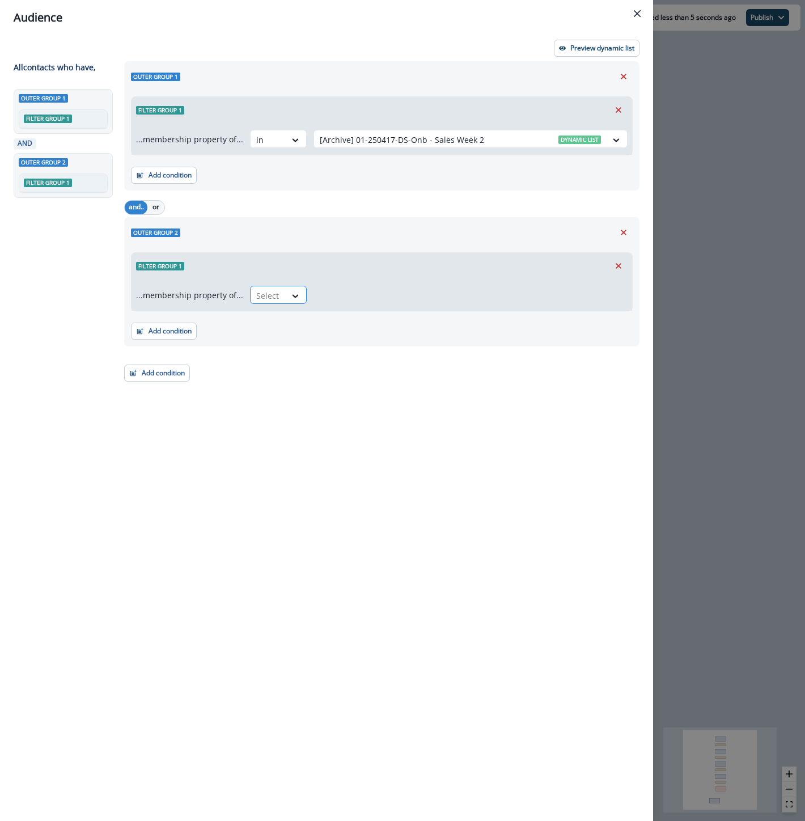
click at [274, 296] on div at bounding box center [268, 296] width 24 height 14
type input "**"
click at [264, 284] on div "...membership property of... Select" at bounding box center [382, 295] width 501 height 32
click at [265, 295] on div at bounding box center [268, 296] width 24 height 14
click at [268, 345] on div "in" at bounding box center [275, 342] width 57 height 21
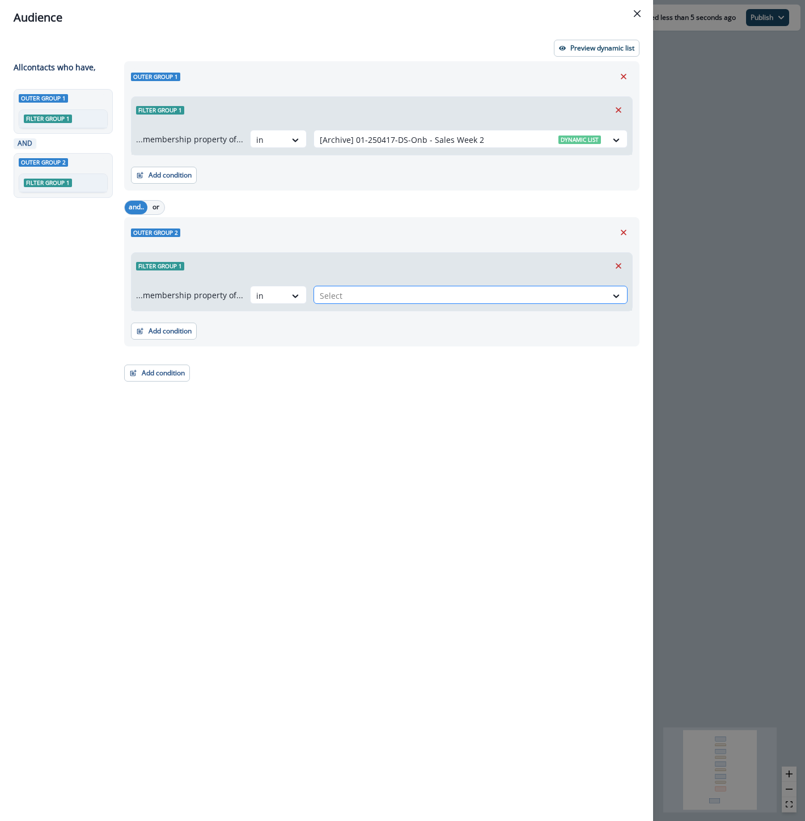
click at [329, 299] on div at bounding box center [460, 296] width 281 height 14
type input "****"
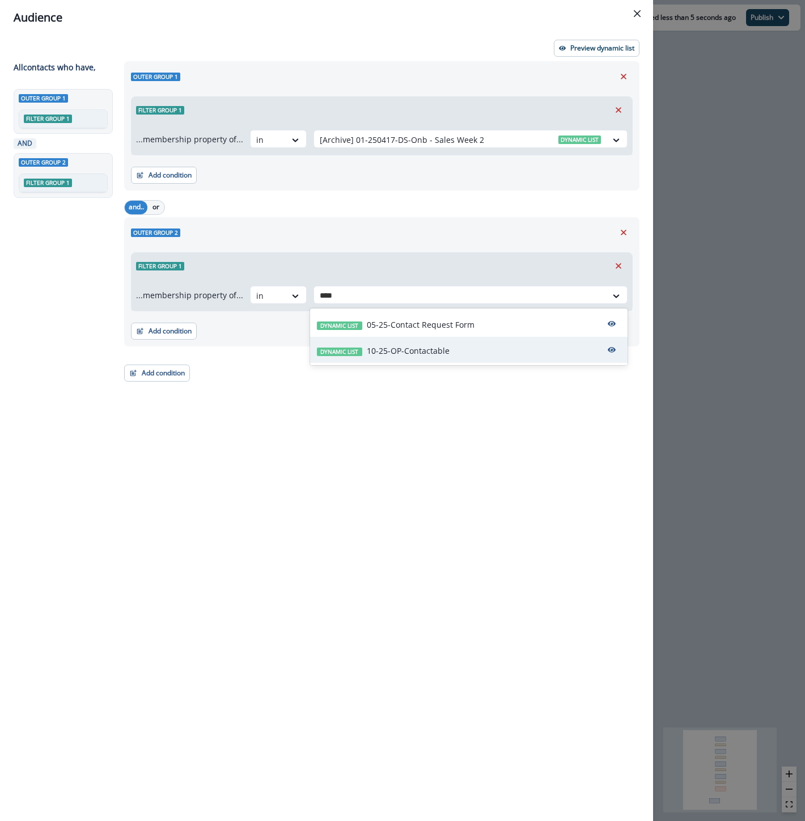
click at [382, 352] on p "10-25-OP-Contactable" at bounding box center [408, 351] width 83 height 12
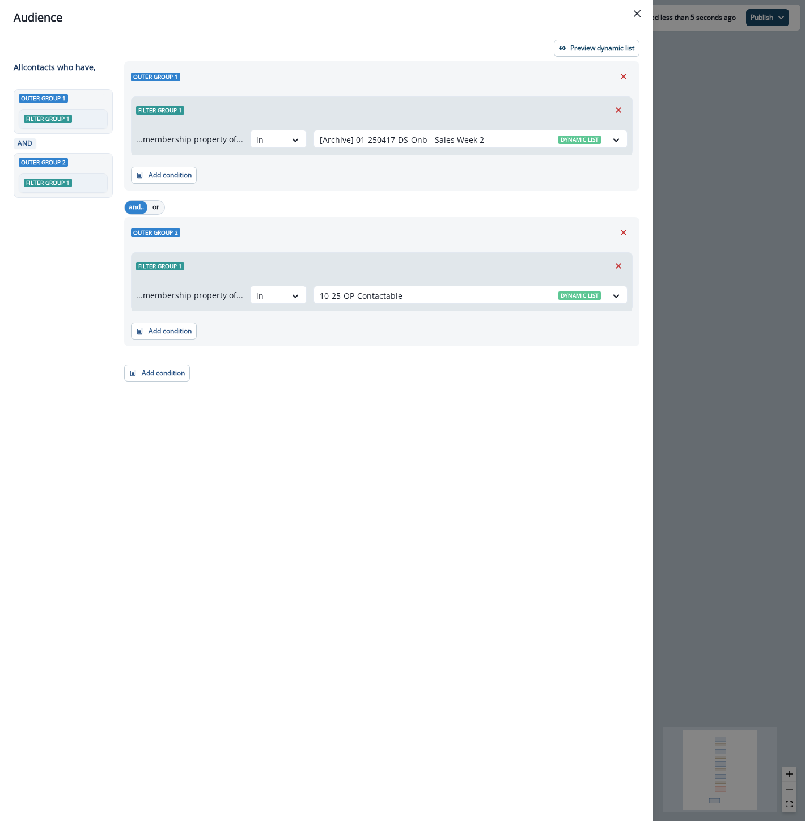
click at [486, 407] on div "Outer group 1 Filter group 1 ...membership property of... in [Archive] 01-25041…" at bounding box center [378, 420] width 522 height 718
click at [742, 103] on div "Audience Preview dynamic list All contact s who have, Outer group 1 Filter grou…" at bounding box center [402, 410] width 805 height 821
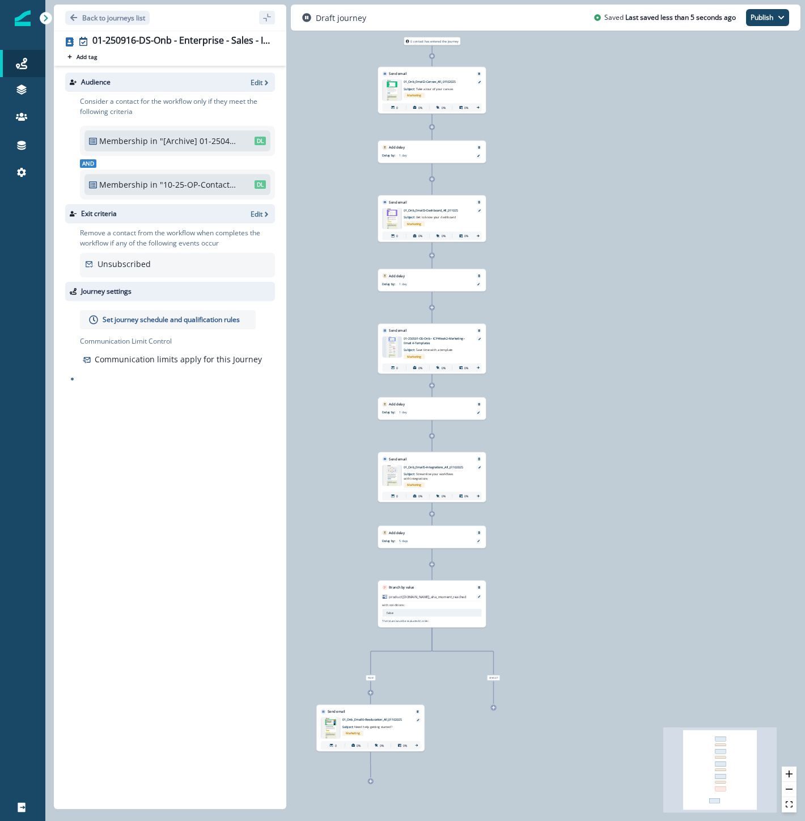
click at [60, 15] on div "Back to journeys list" at bounding box center [170, 18] width 232 height 26
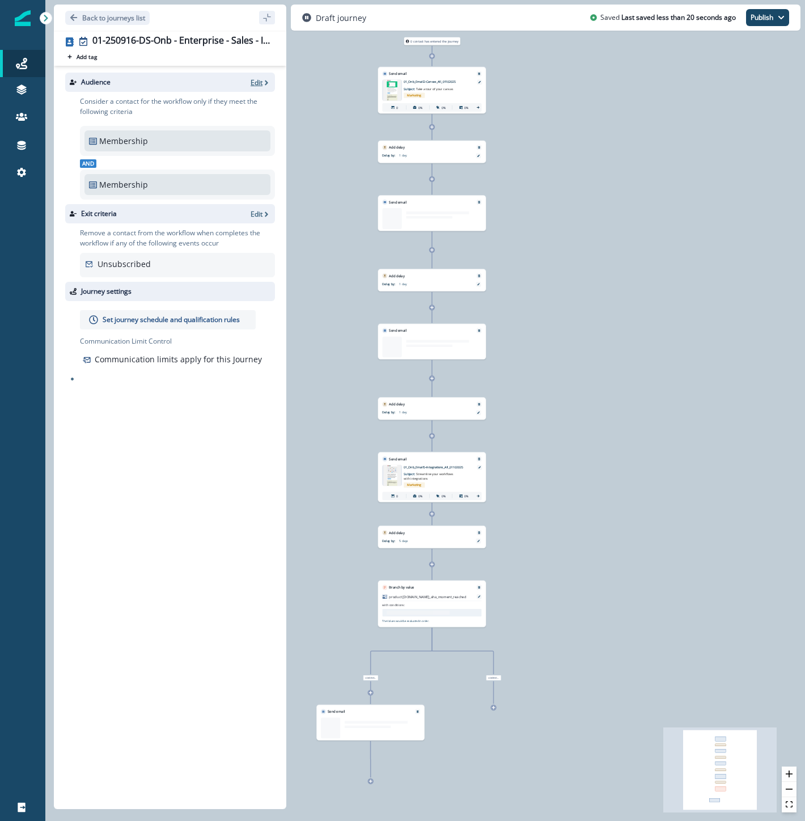
click at [257, 85] on p "Edit" at bounding box center [257, 83] width 12 height 10
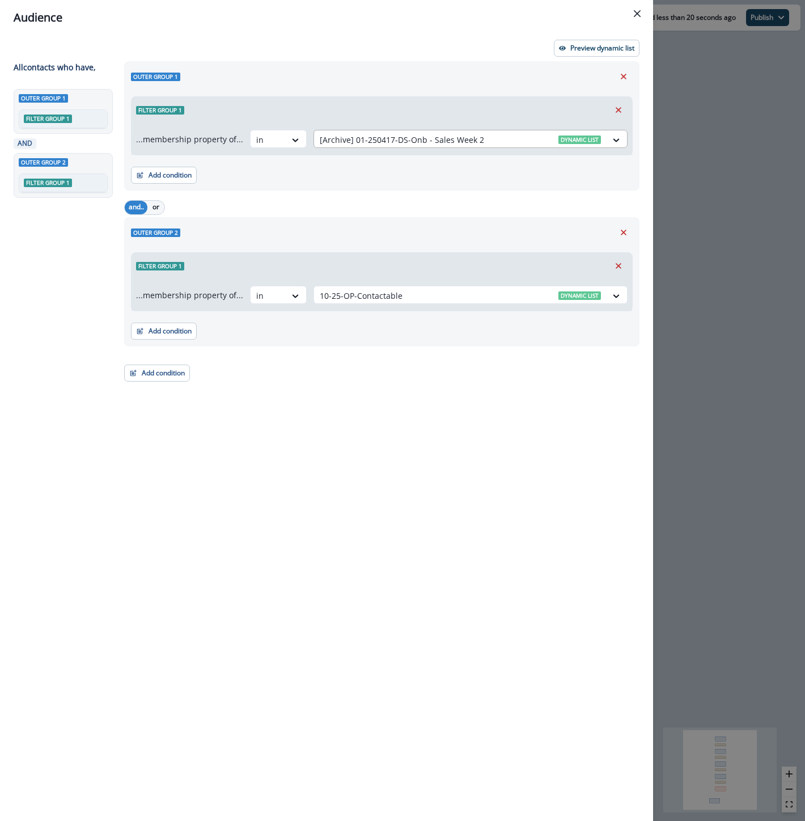
click at [420, 130] on div "[Archive] 01-250417-DS-Onb - Sales Week 2 Dynamic list" at bounding box center [471, 139] width 314 height 18
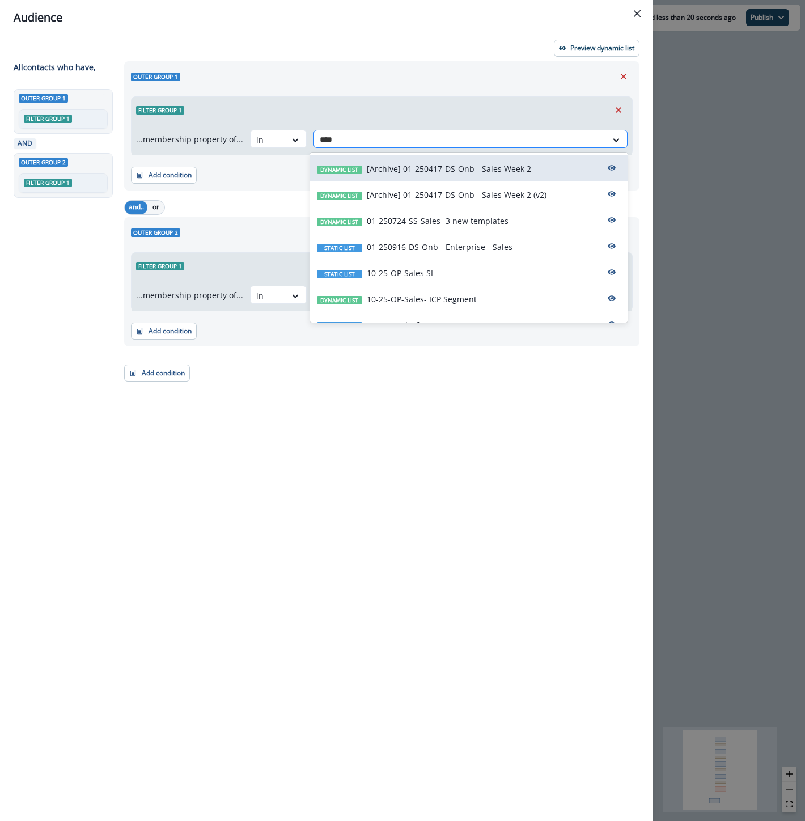
type input "*****"
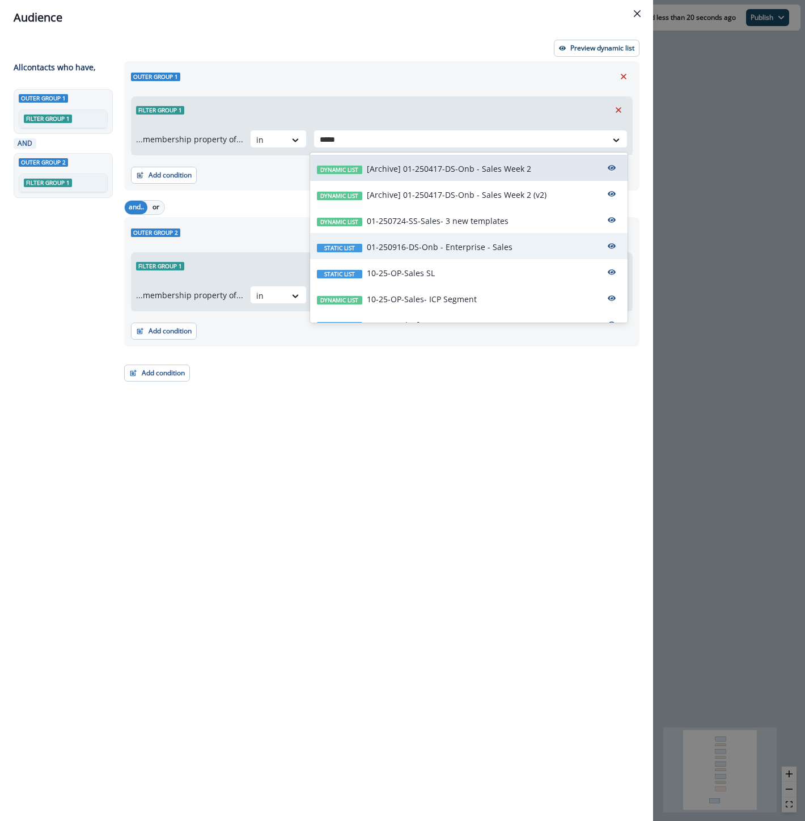
click at [461, 240] on div "Static list 01-250916-DS-Onb - Enterprise - Sales" at bounding box center [468, 246] width 317 height 26
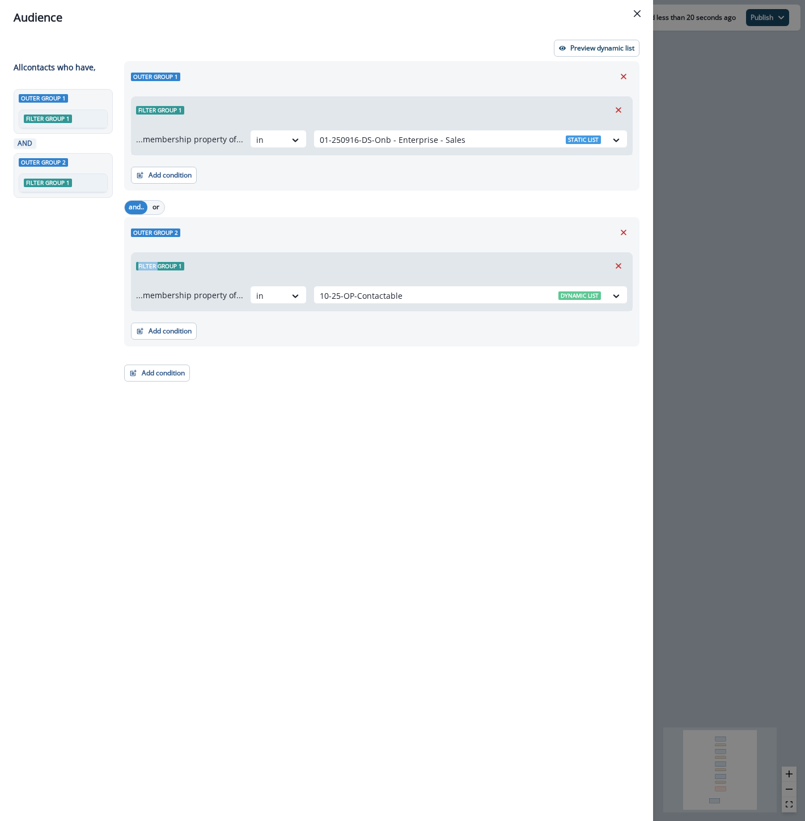
click at [461, 240] on div "Outer group 2" at bounding box center [382, 232] width 502 height 17
click at [717, 157] on div "Audience Preview dynamic list All contact s who have, Outer group 1 Filter grou…" at bounding box center [402, 410] width 805 height 821
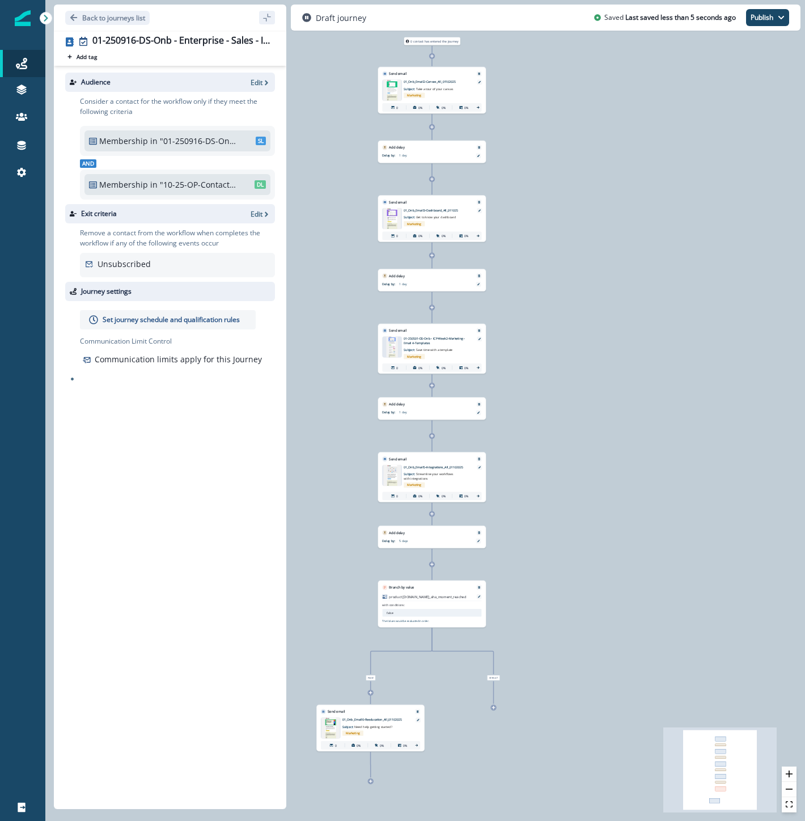
click at [433, 308] on icon at bounding box center [432, 308] width 4 height 4
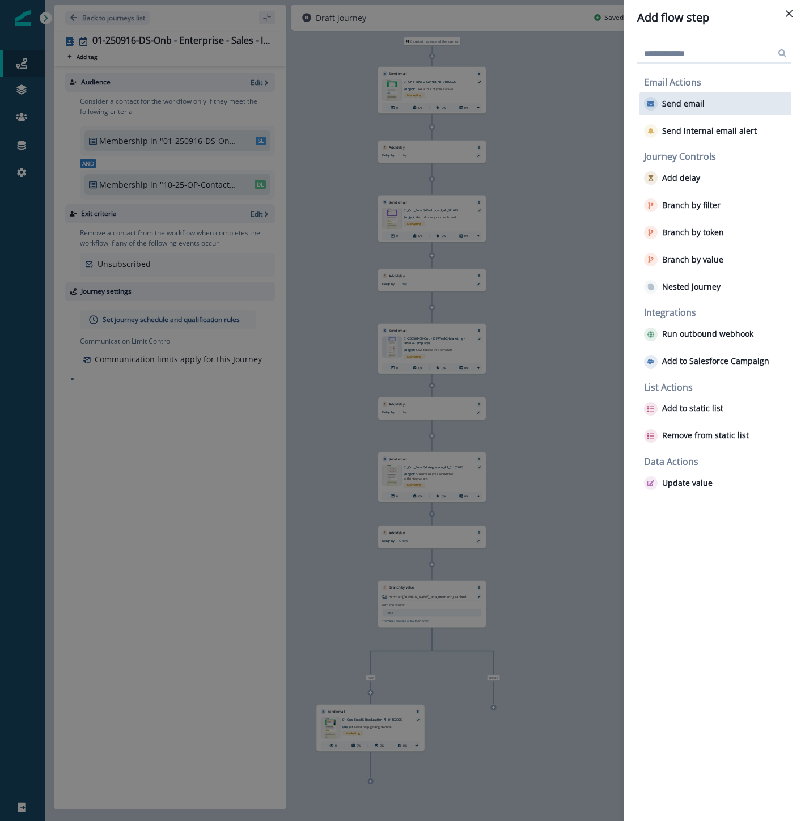
click at [684, 102] on p "Send email" at bounding box center [683, 104] width 43 height 10
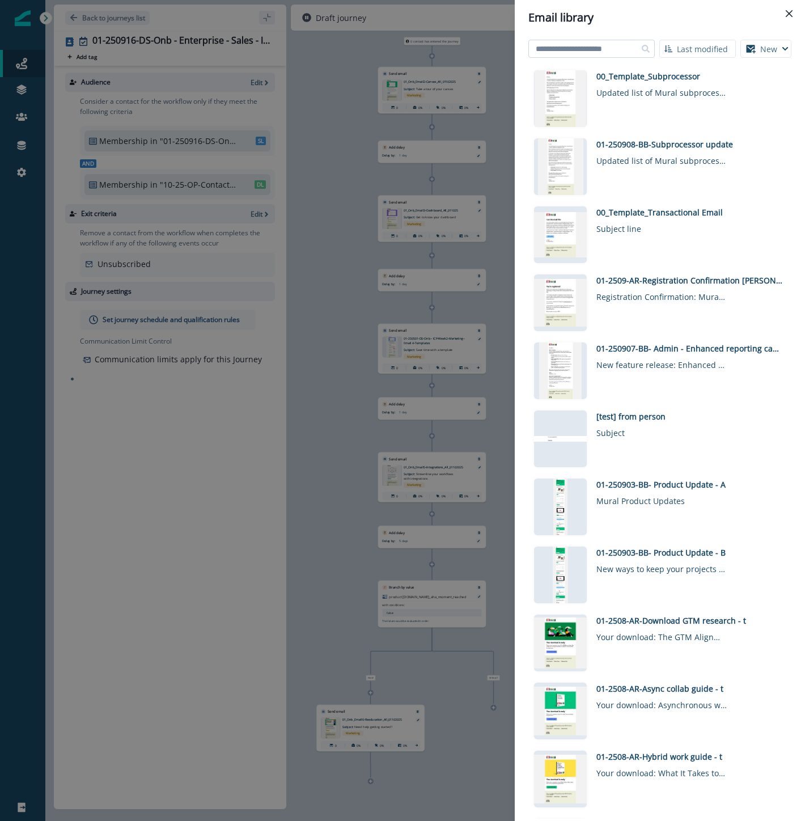
click at [596, 49] on input at bounding box center [591, 49] width 126 height 18
type input "*****"
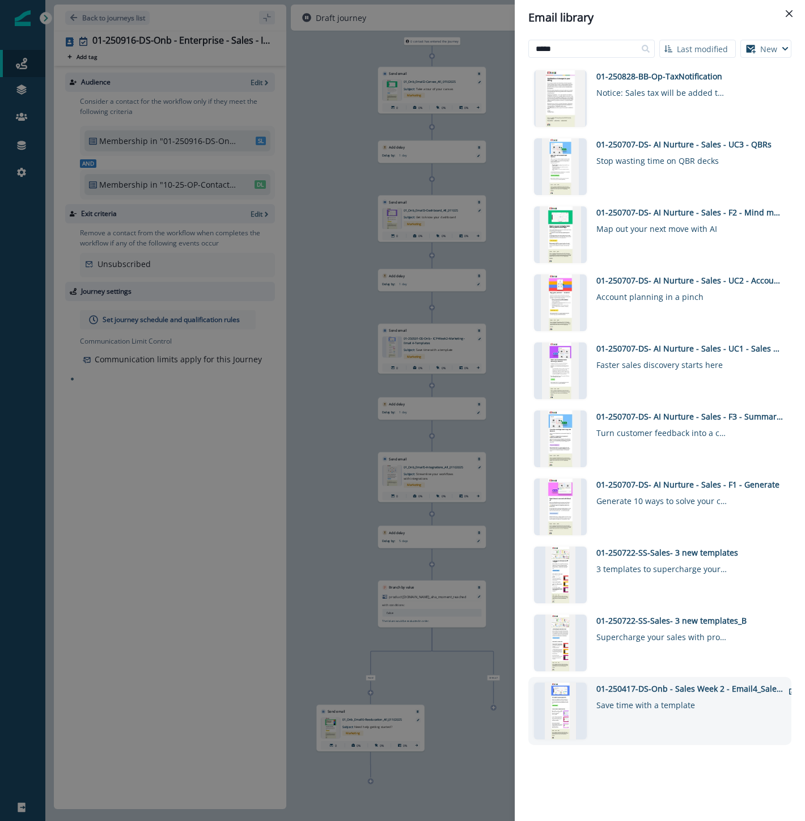
click at [685, 688] on div "01-250417-DS-Onb - Sales Week 2 - Email4_SalesTemplates" at bounding box center [689, 689] width 187 height 12
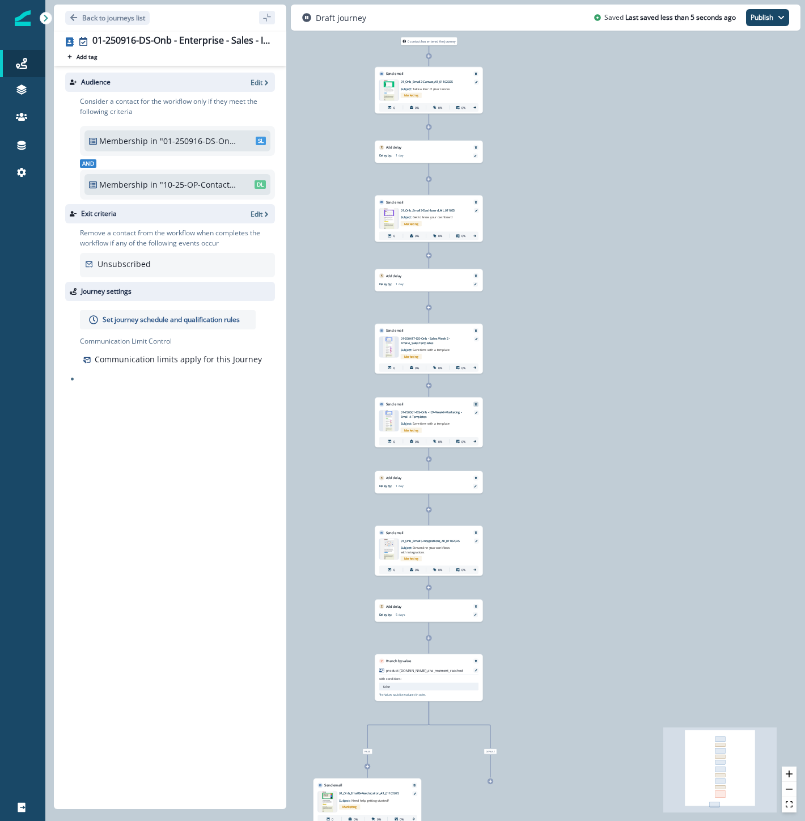
click at [475, 404] on icon "Remove" at bounding box center [476, 404] width 2 height 2
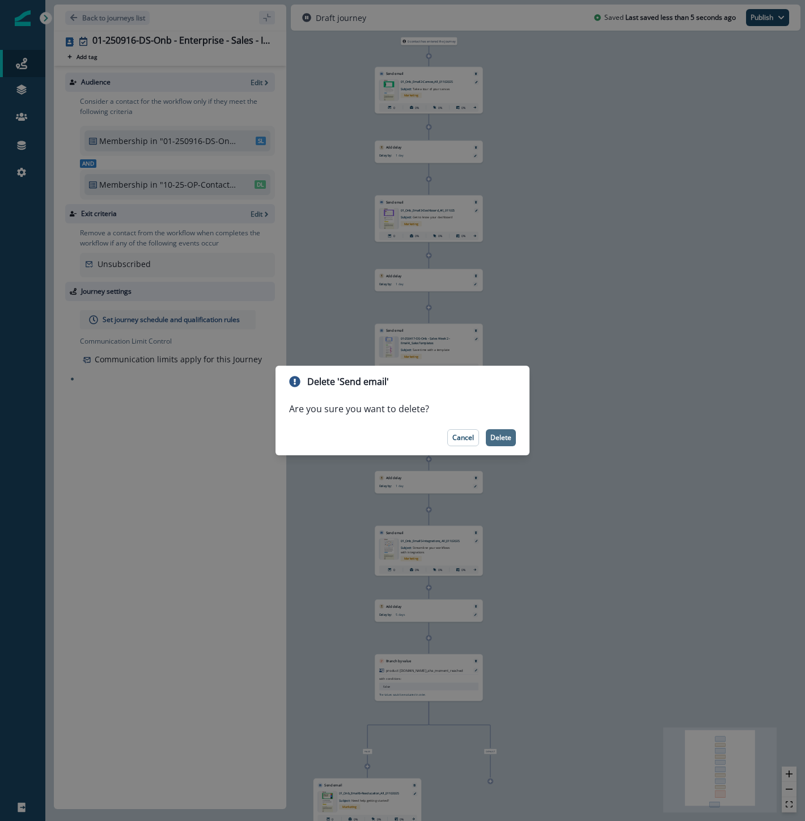
click at [502, 440] on p "Delete" at bounding box center [500, 438] width 21 height 8
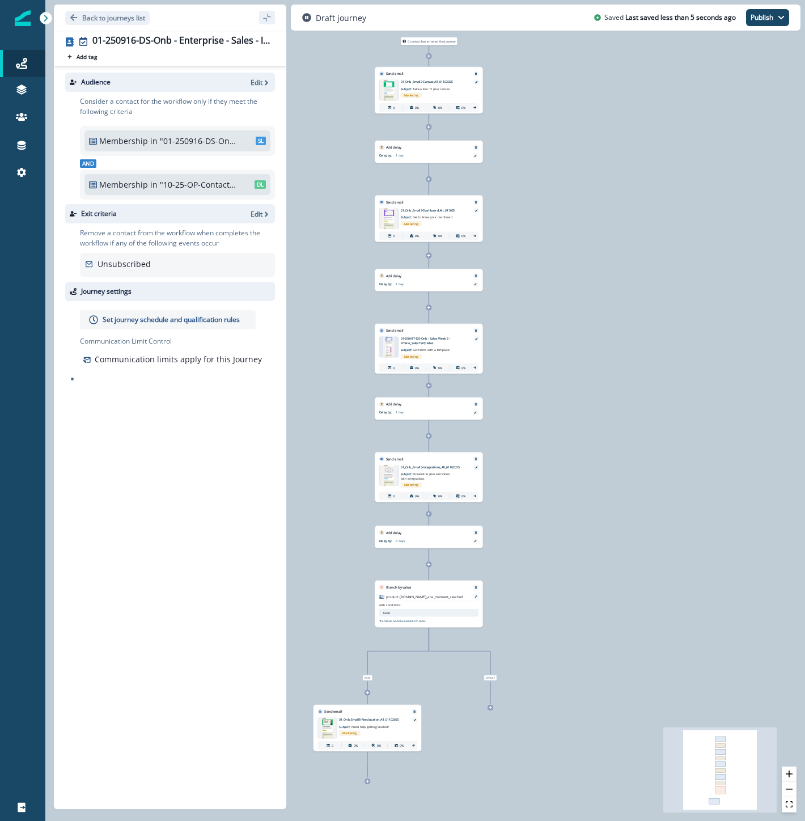
click at [147, 313] on div "Set journey schedule and qualification rules" at bounding box center [168, 319] width 176 height 19
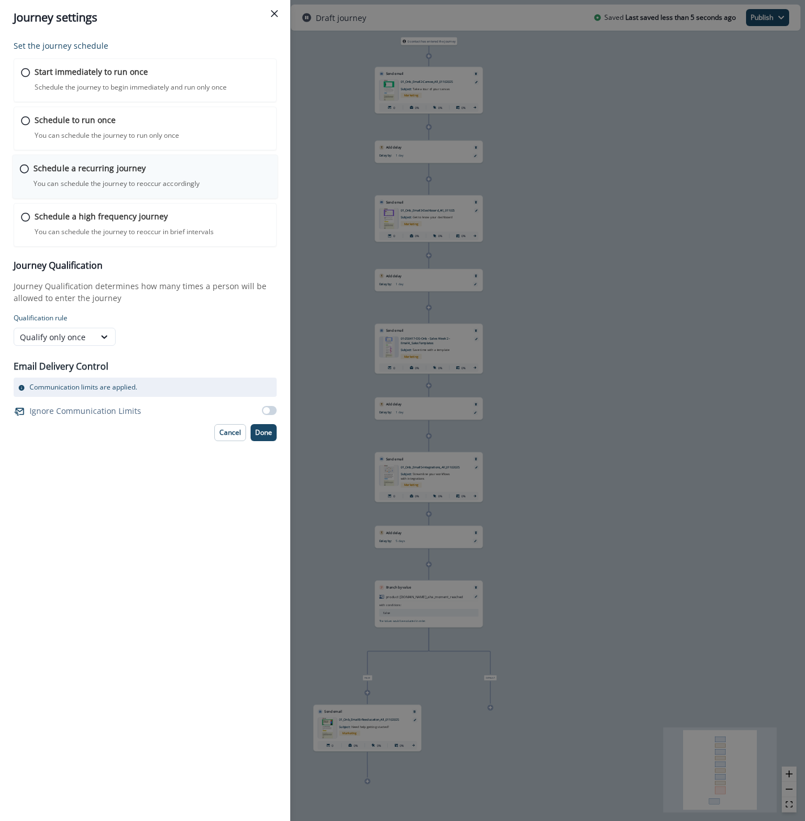
click at [42, 179] on p "You can schedule the journey to reoccur accordingly" at bounding box center [116, 184] width 166 height 10
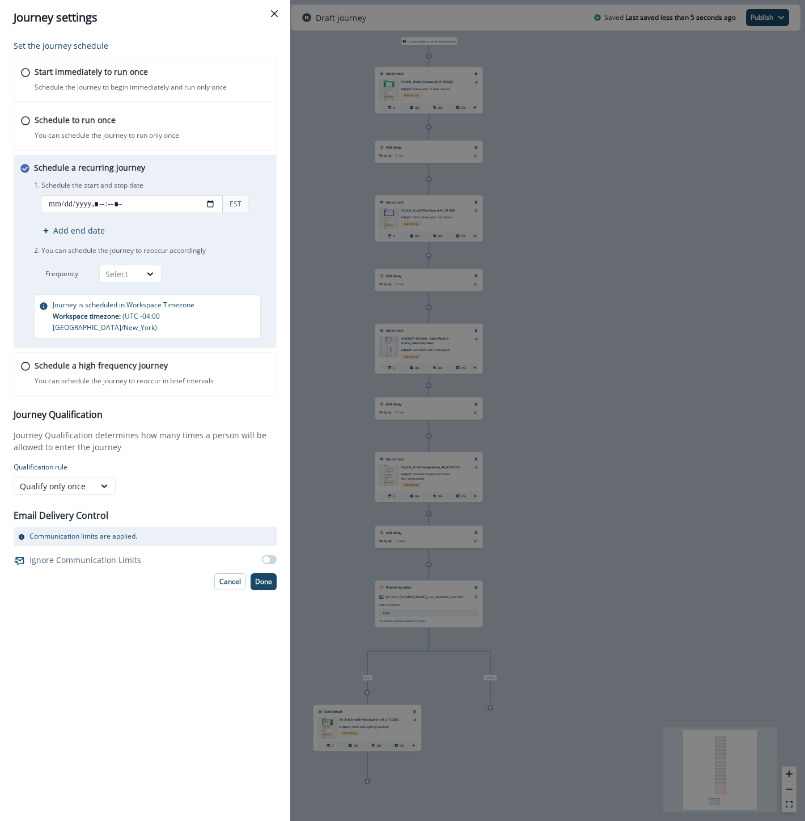
click at [74, 208] on input "datetime-local" at bounding box center [132, 204] width 182 height 18
click at [211, 204] on input "datetime-local" at bounding box center [132, 204] width 182 height 18
type input "**********"
click at [238, 133] on div "Schedule to run once You can schedule the journey to run only once Journey is s…" at bounding box center [151, 127] width 237 height 27
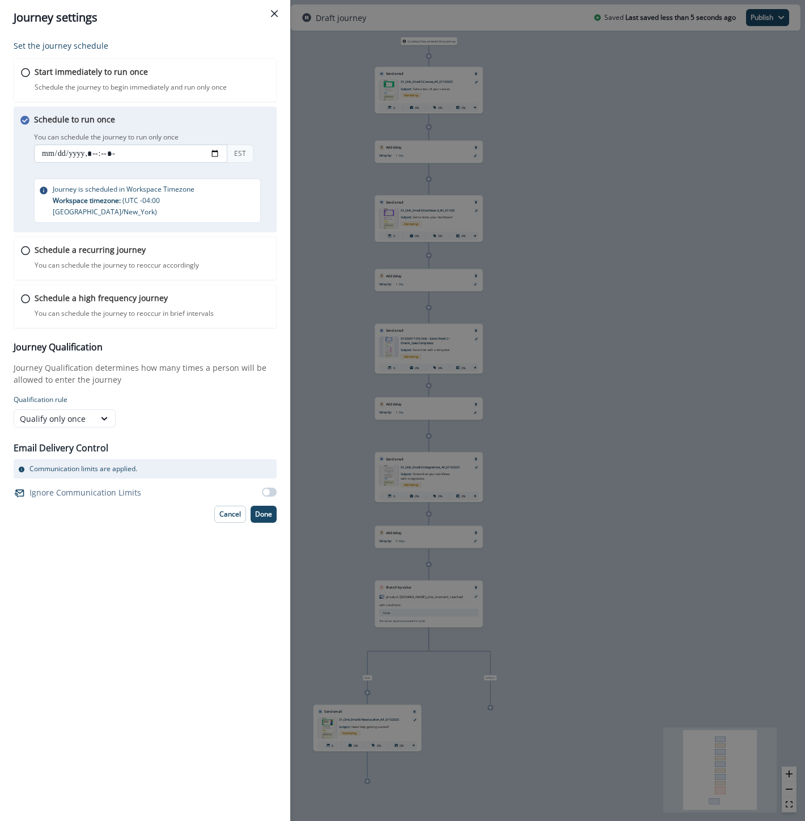
click at [77, 147] on input "datetime-local" at bounding box center [130, 154] width 193 height 18
click at [83, 260] on p "You can schedule the journey to reoccur accordingly" at bounding box center [116, 265] width 166 height 10
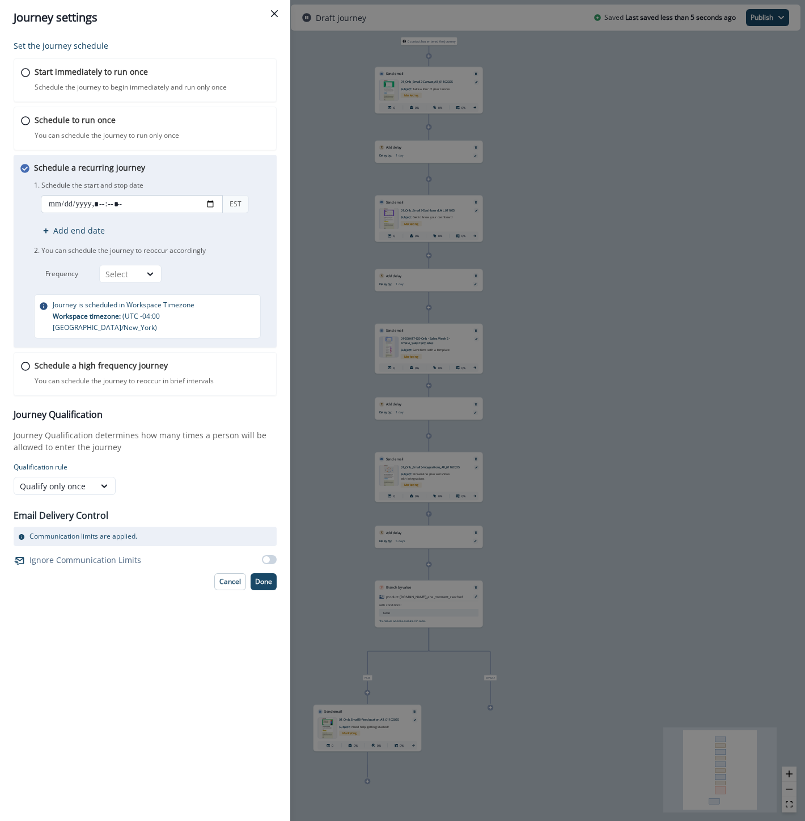
click at [83, 213] on input "datetime-local" at bounding box center [132, 204] width 182 height 18
click at [208, 208] on input "datetime-local" at bounding box center [132, 204] width 182 height 18
type input "**********"
click at [239, 433] on p "Journey Qualification determines how many times a person will be allowed to ent…" at bounding box center [145, 441] width 263 height 24
click at [147, 265] on div "1. Schedule the start and stop date EST Add end date 2. You can schedule the jo…" at bounding box center [153, 230] width 238 height 105
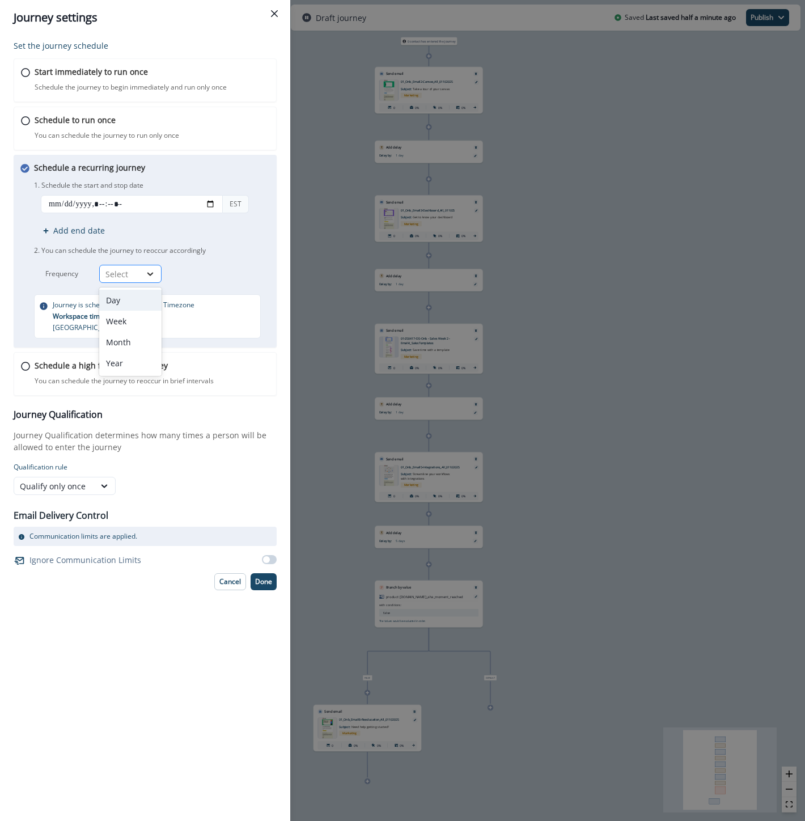
click at [146, 271] on icon at bounding box center [150, 273] width 10 height 11
click at [134, 301] on div "Day" at bounding box center [130, 300] width 62 height 21
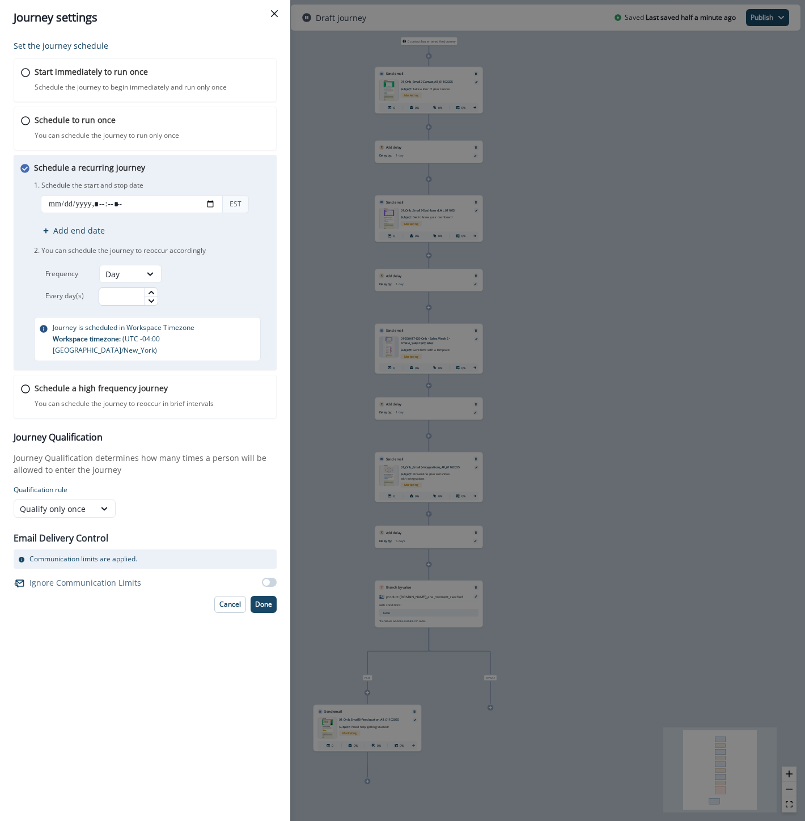
click at [134, 299] on input "text" at bounding box center [129, 296] width 60 height 18
type input "*"
click at [266, 600] on p "Done" at bounding box center [263, 604] width 17 height 8
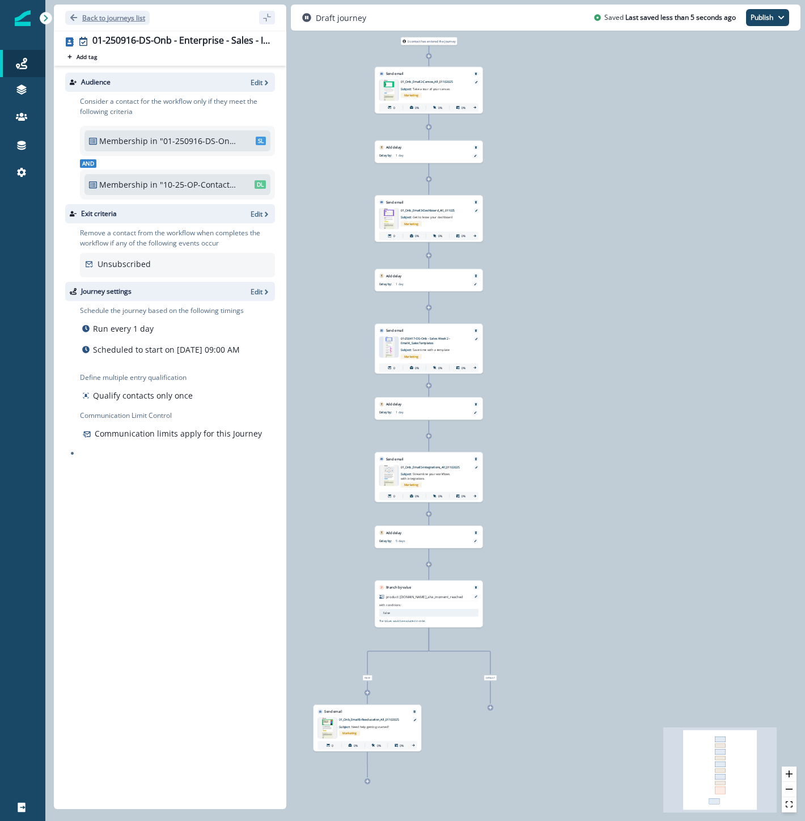
click at [102, 20] on p "Back to journeys list" at bounding box center [113, 18] width 63 height 10
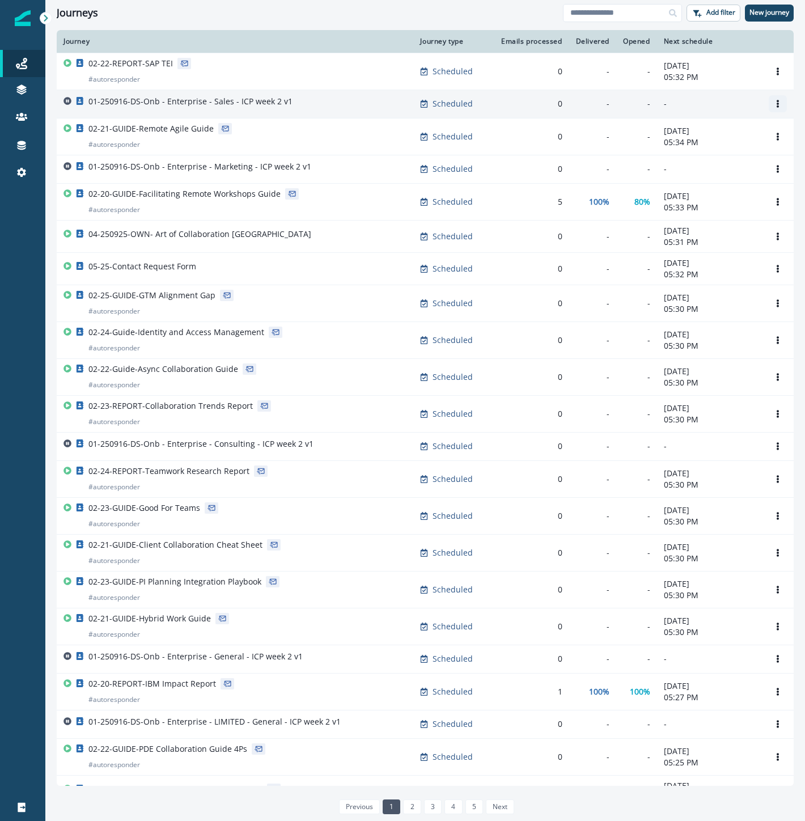
click at [774, 102] on icon "Options" at bounding box center [778, 104] width 8 height 8
click at [717, 130] on button "Clone" at bounding box center [714, 131] width 126 height 18
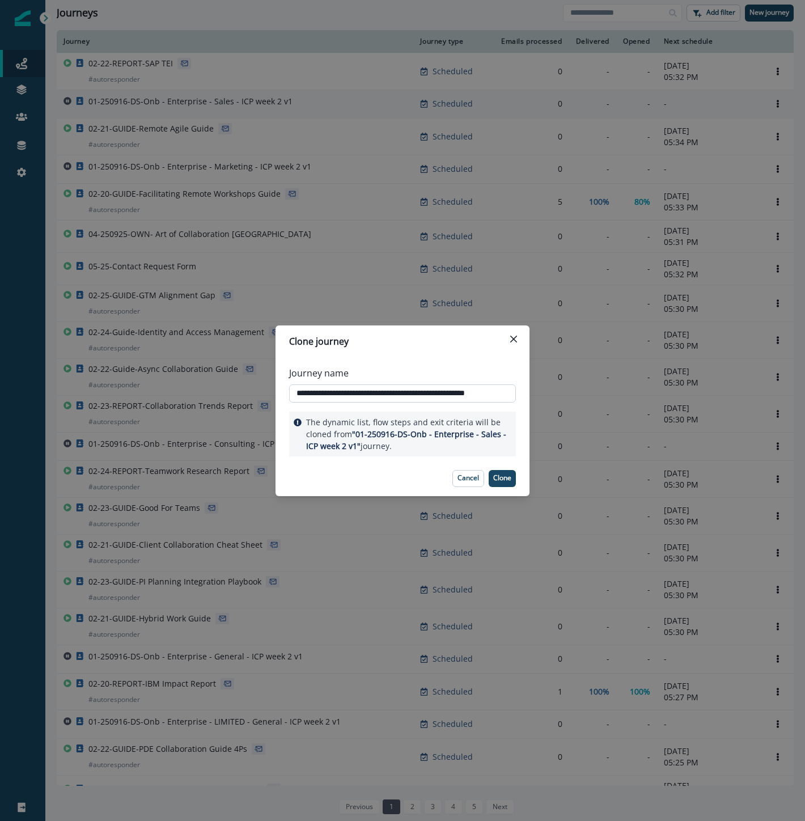
click at [367, 393] on input "**********" at bounding box center [402, 393] width 227 height 18
paste input "text"
type input "**********"
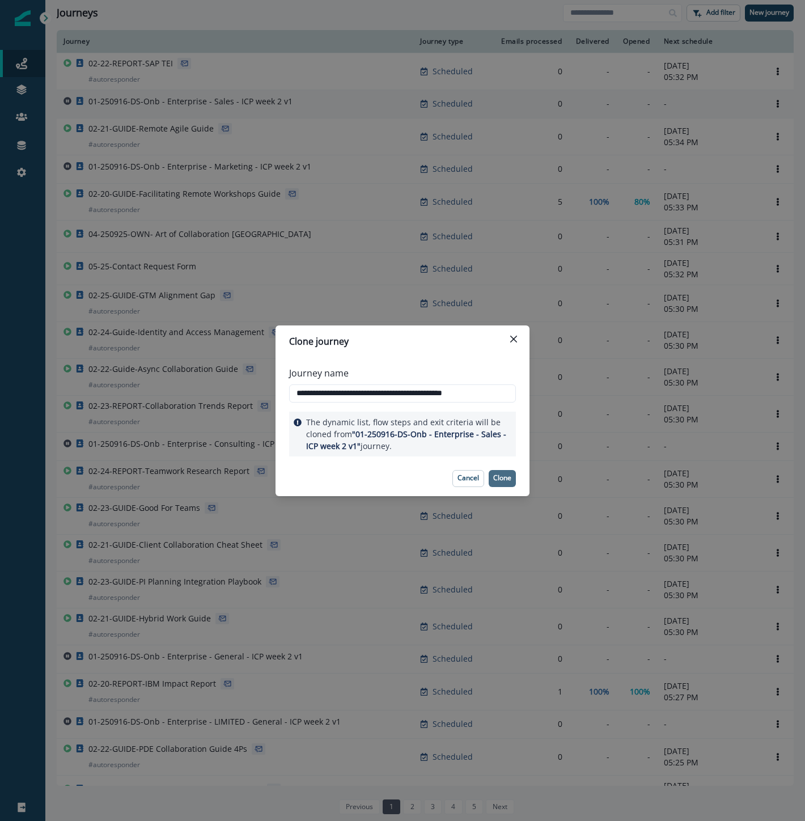
click at [505, 474] on p "Clone" at bounding box center [502, 478] width 18 height 8
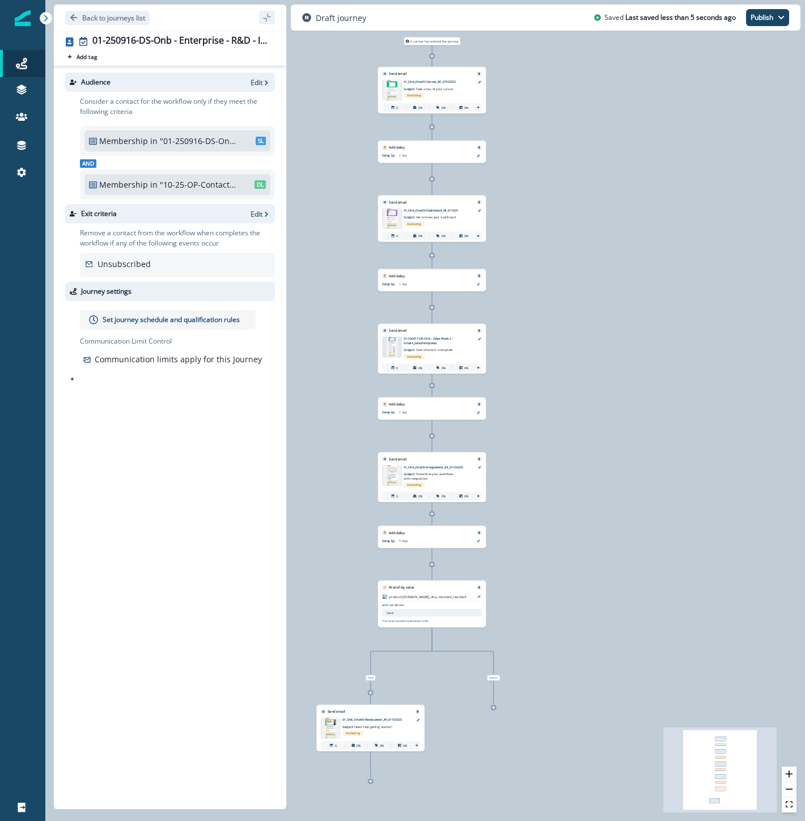
click at [434, 308] on div at bounding box center [432, 307] width 6 height 6
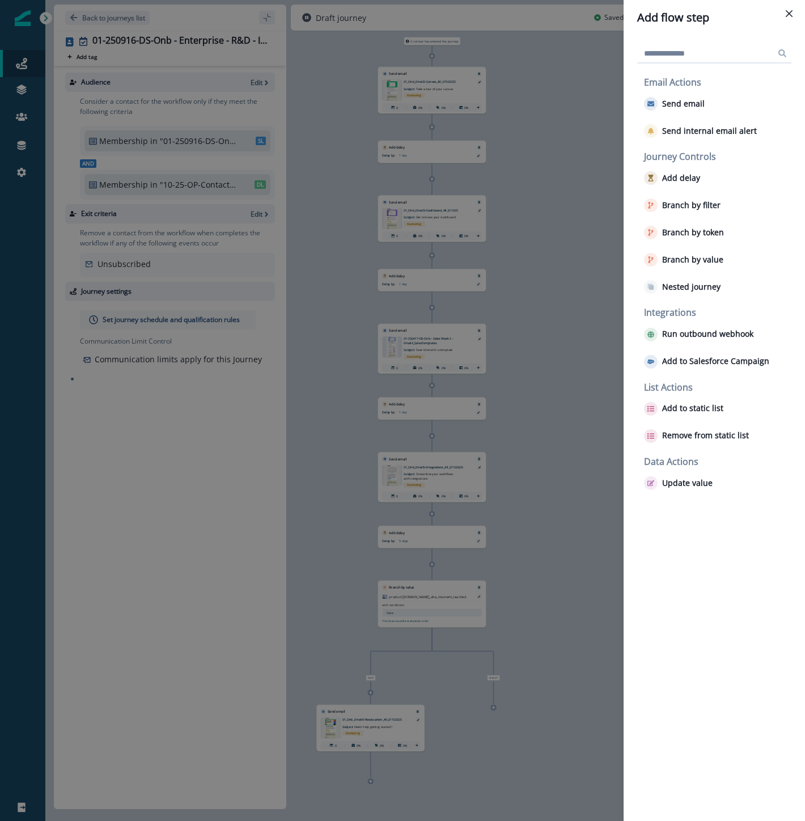
click at [675, 54] on input at bounding box center [714, 53] width 154 height 18
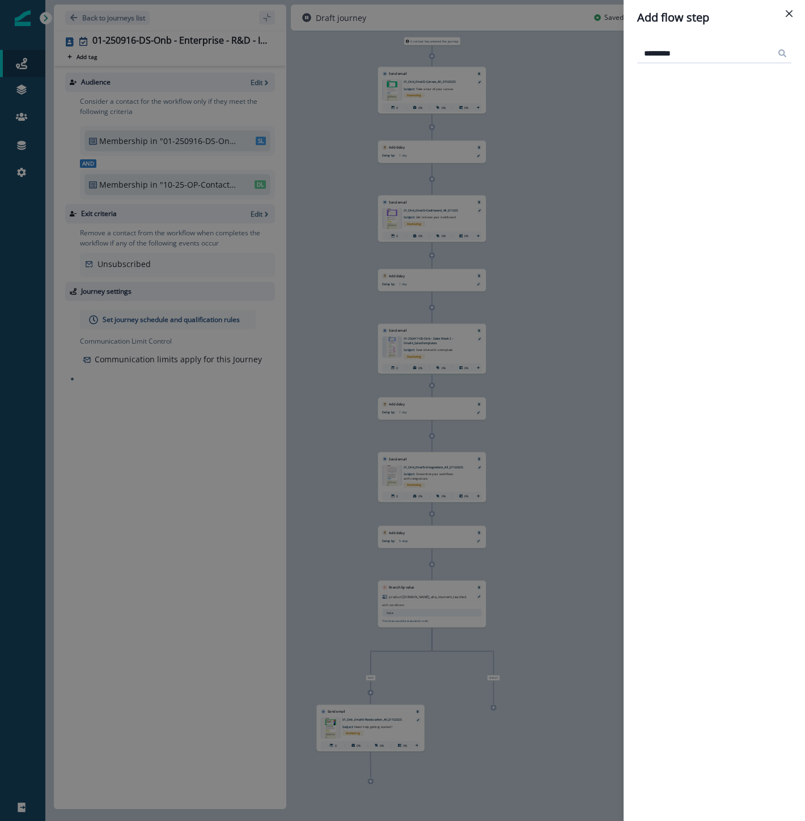
type input "*********"
drag, startPoint x: 691, startPoint y: 57, endPoint x: 633, endPoint y: 39, distance: 60.8
click at [619, 40] on div "Add flow step *********" at bounding box center [402, 410] width 805 height 821
click at [790, 10] on icon "Close" at bounding box center [789, 13] width 7 height 7
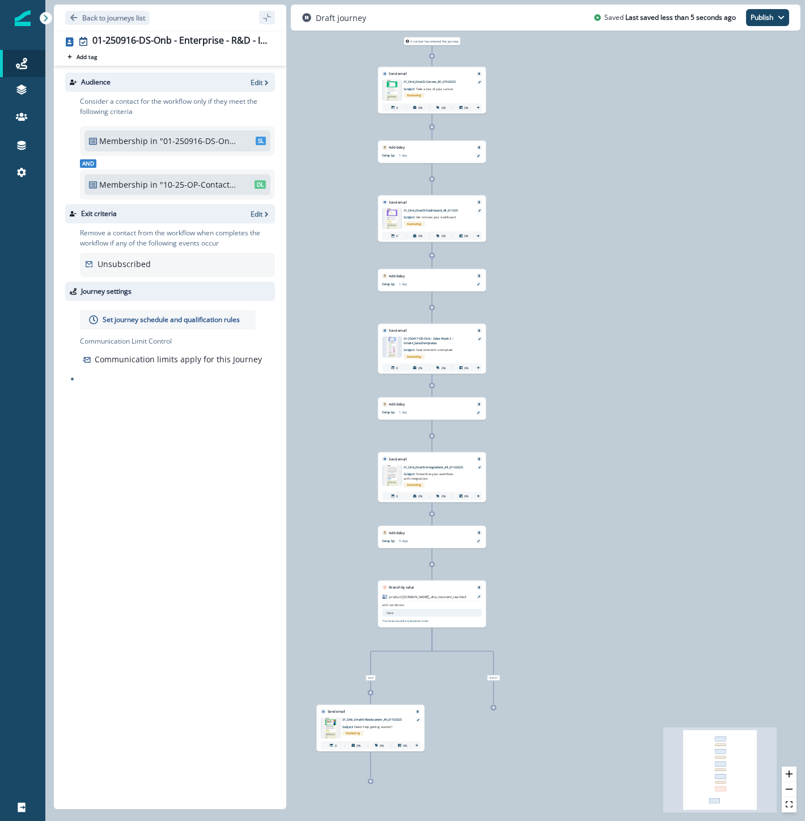
click at [431, 307] on icon at bounding box center [432, 308] width 4 height 4
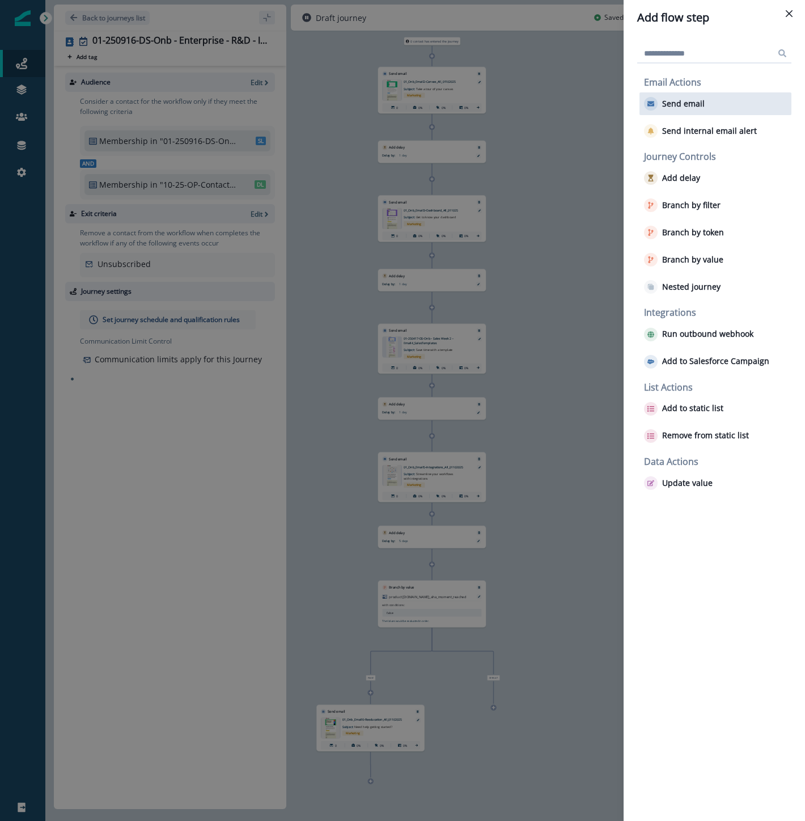
click at [703, 105] on div "Send email" at bounding box center [716, 103] width 152 height 23
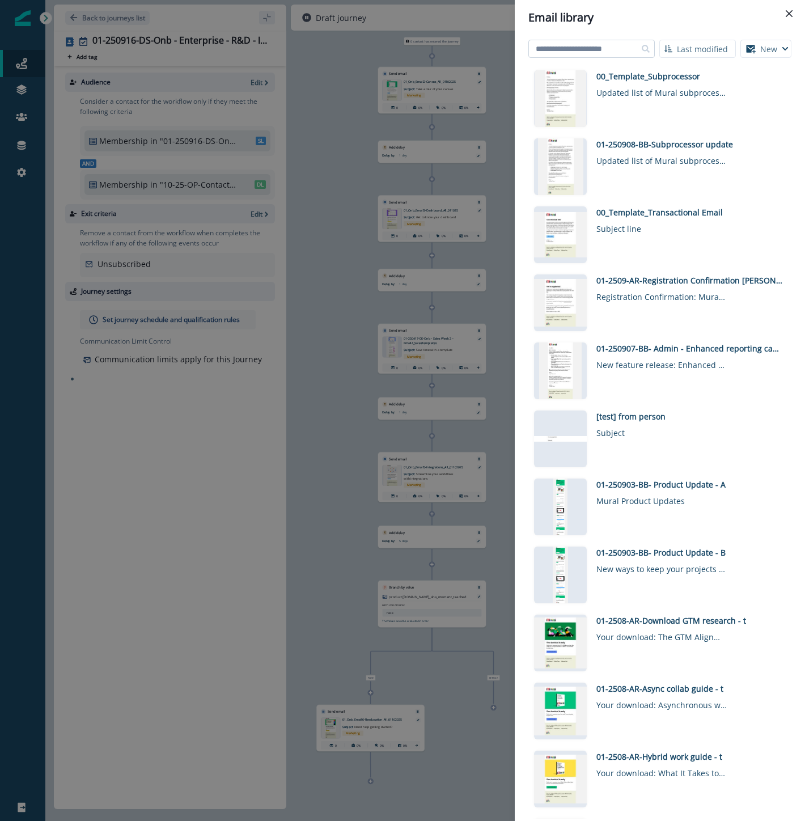
click at [591, 49] on input at bounding box center [591, 49] width 126 height 18
type input "***"
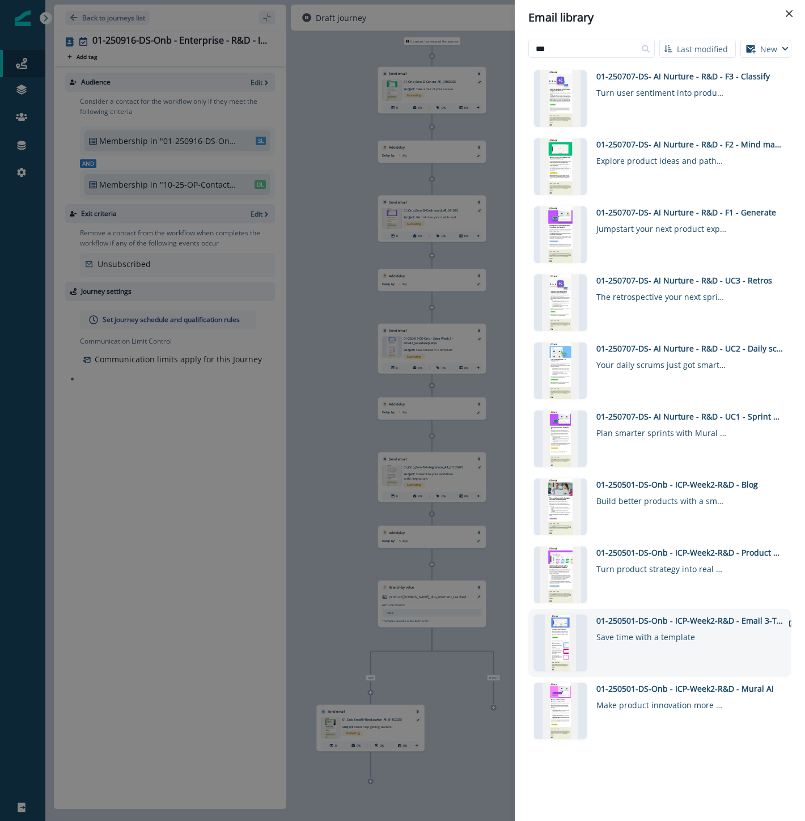
click at [620, 620] on div "01-250501-DS-Onb - ICP-Week2-R&D - Email 3-Templates" at bounding box center [689, 621] width 187 height 12
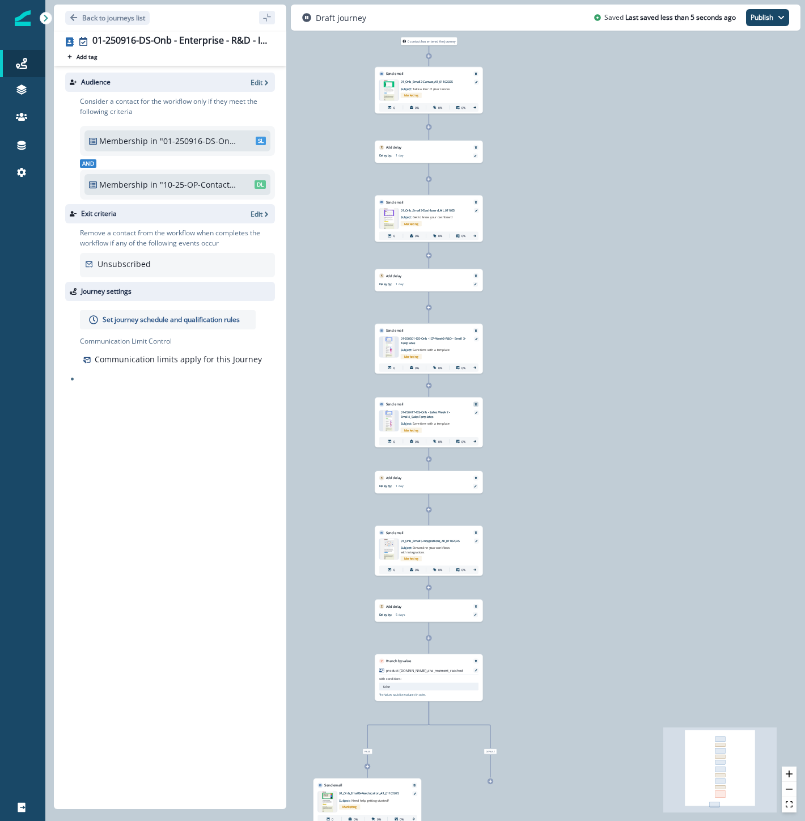
click at [473, 403] on button "Remove" at bounding box center [476, 404] width 7 height 3
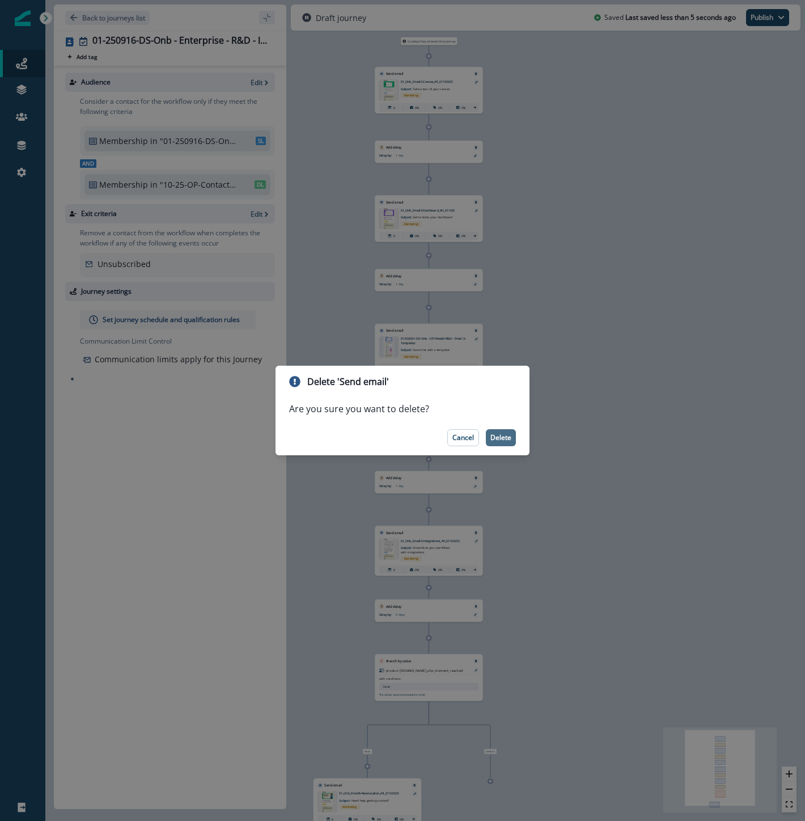
click at [497, 432] on button "Delete" at bounding box center [501, 437] width 30 height 17
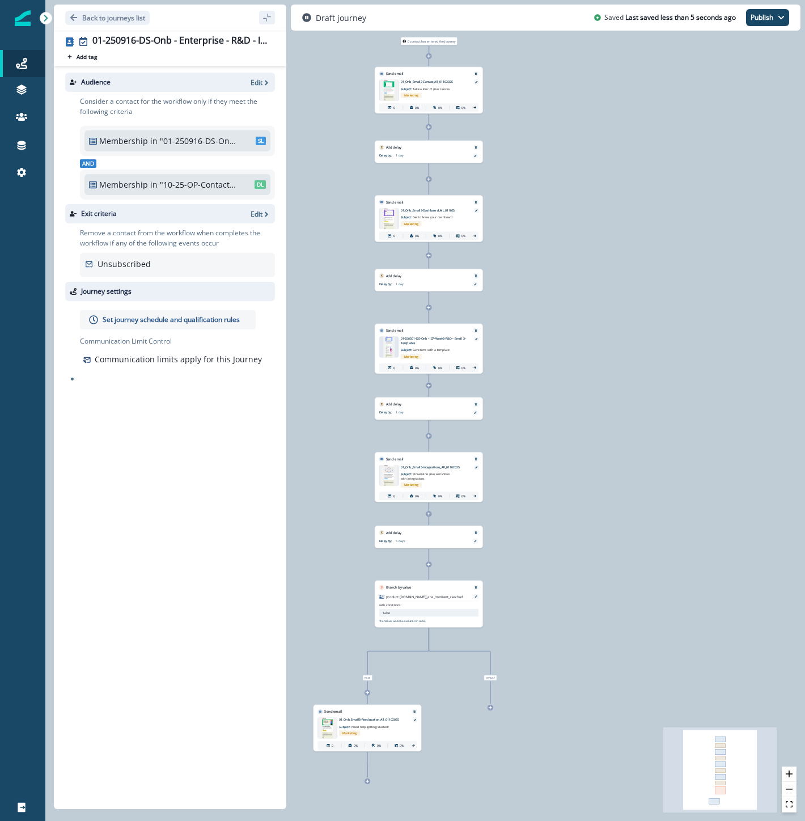
click at [210, 320] on p "Set journey schedule and qualification rules" at bounding box center [171, 320] width 137 height 10
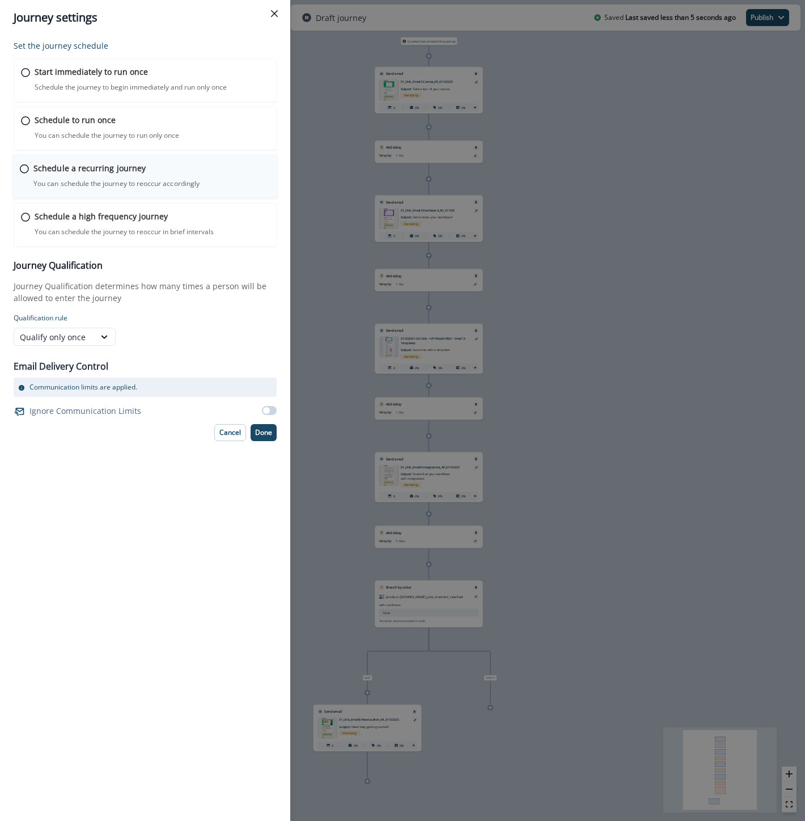
click at [41, 169] on p "Schedule a recurring journey" at bounding box center [89, 168] width 112 height 12
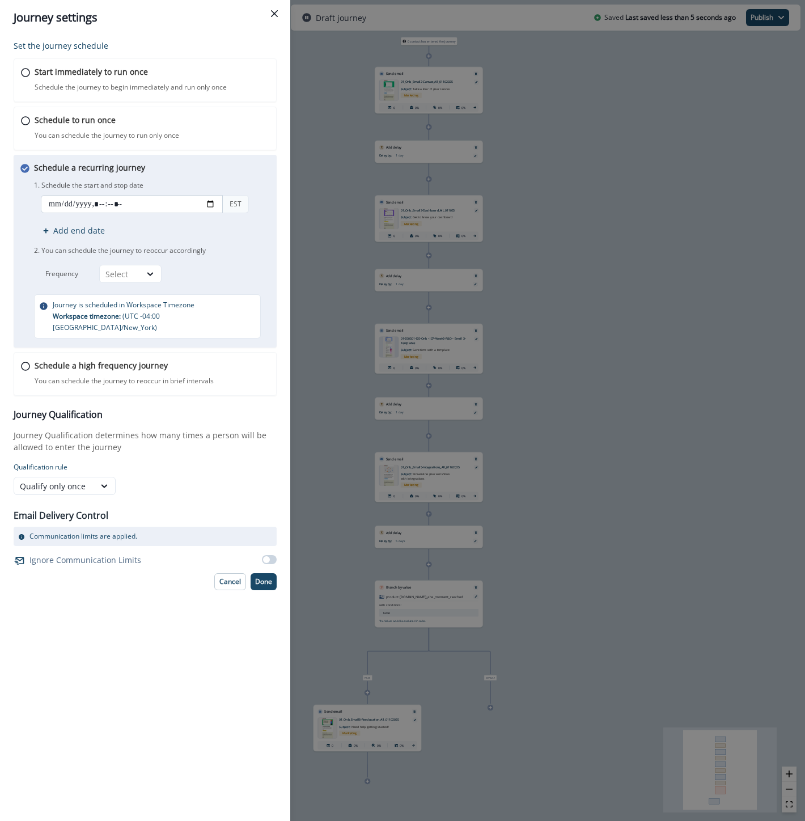
click at [217, 201] on input "datetime-local" at bounding box center [132, 204] width 182 height 18
click at [211, 203] on input "datetime-local" at bounding box center [132, 204] width 182 height 18
type input "**********"
click at [223, 477] on div "Qualify only once" at bounding box center [119, 486] width 210 height 18
click at [121, 273] on div "Select" at bounding box center [119, 274] width 29 height 12
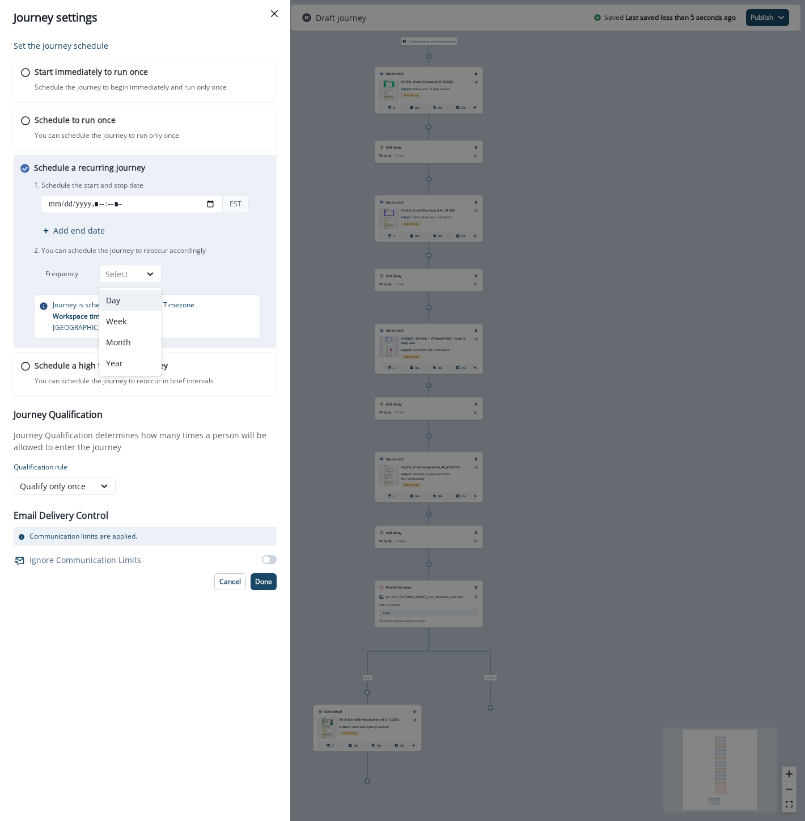
click at [122, 293] on div "Day" at bounding box center [130, 300] width 62 height 21
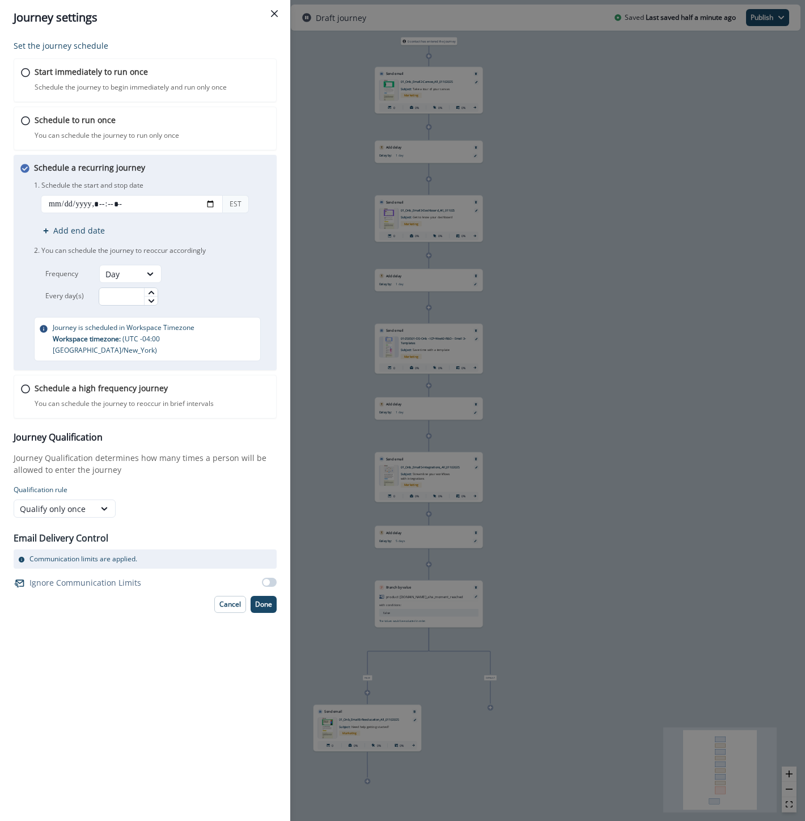
click at [121, 295] on input "text" at bounding box center [129, 296] width 60 height 18
type input "*"
click at [263, 596] on button "Done" at bounding box center [264, 604] width 26 height 17
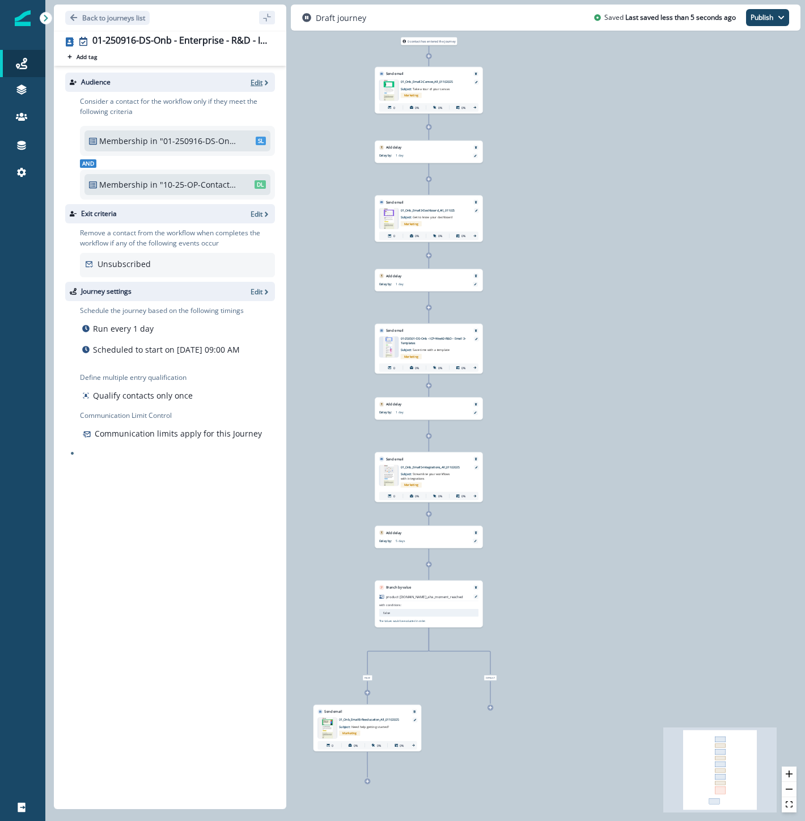
click at [252, 82] on p "Edit" at bounding box center [257, 83] width 12 height 10
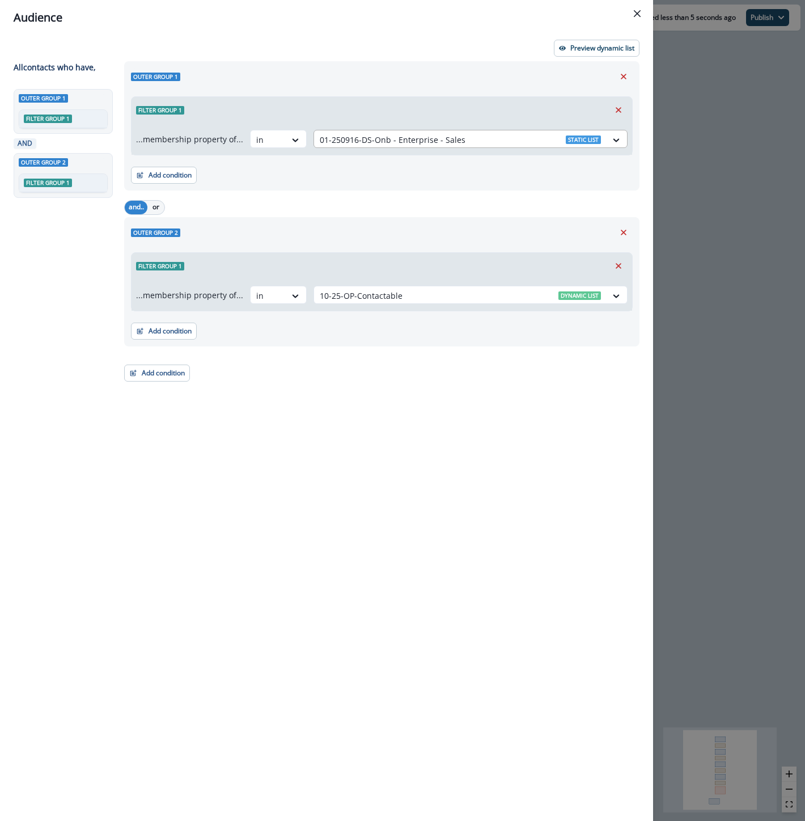
click at [364, 142] on div at bounding box center [460, 140] width 281 height 14
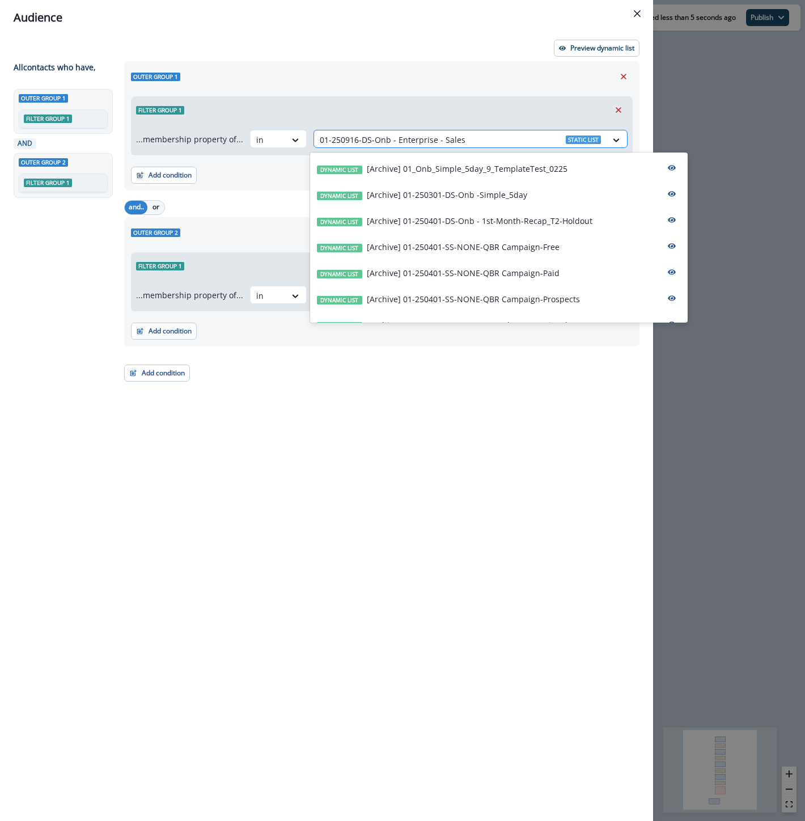
paste input "**********"
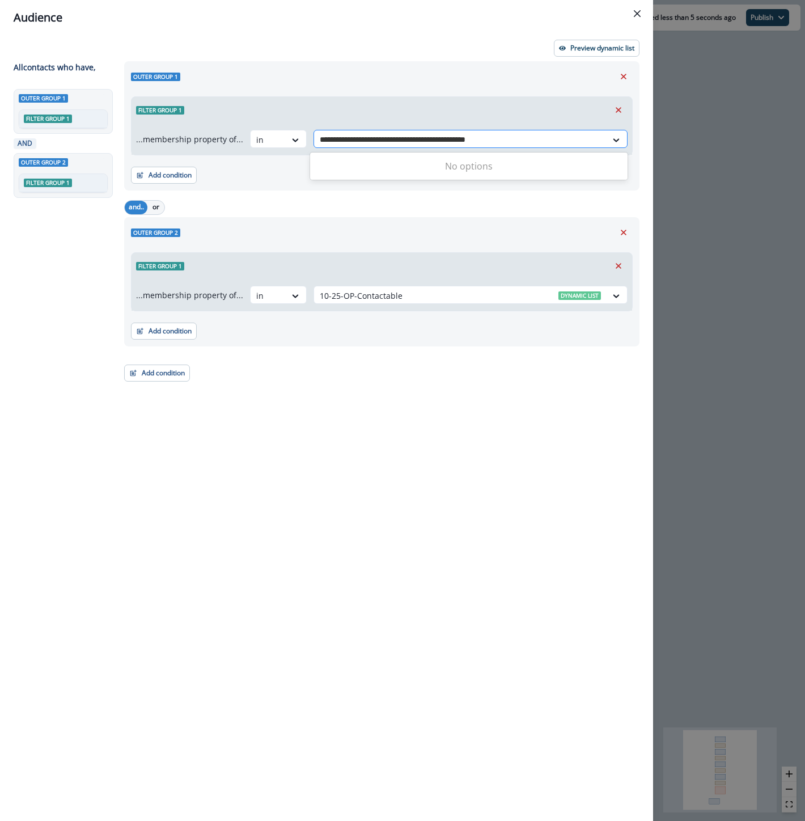
drag, startPoint x: 450, startPoint y: 142, endPoint x: 544, endPoint y: 145, distance: 94.7
click at [544, 145] on div "**********" at bounding box center [460, 140] width 281 height 14
type input "**********"
click at [472, 138] on div at bounding box center [460, 140] width 281 height 14
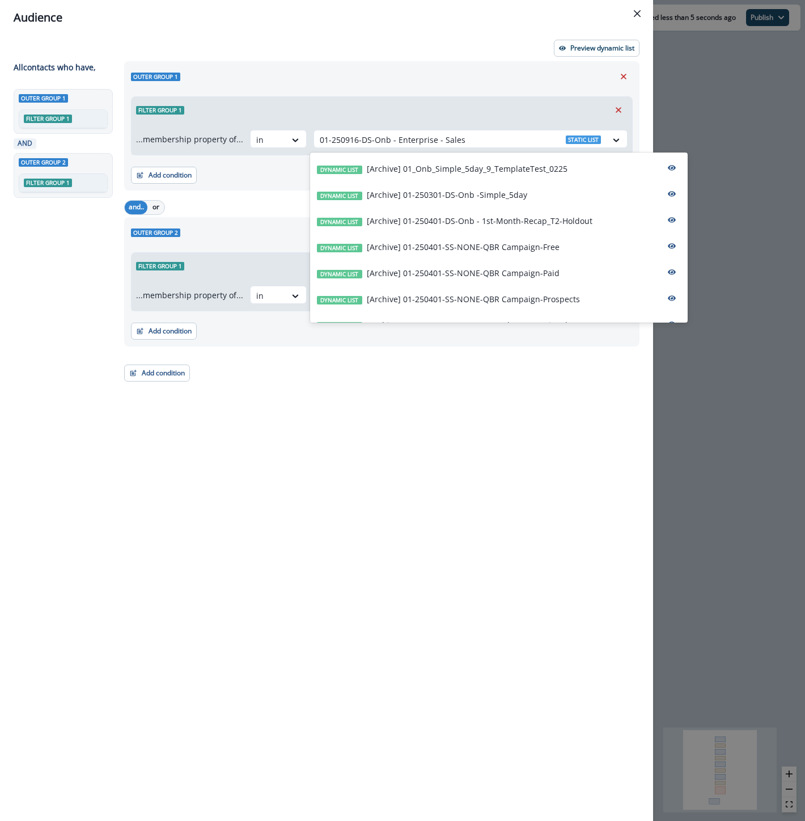
click at [726, 123] on div "Audience Preview dynamic list All contact s who have, Outer group 1 Filter grou…" at bounding box center [402, 410] width 805 height 821
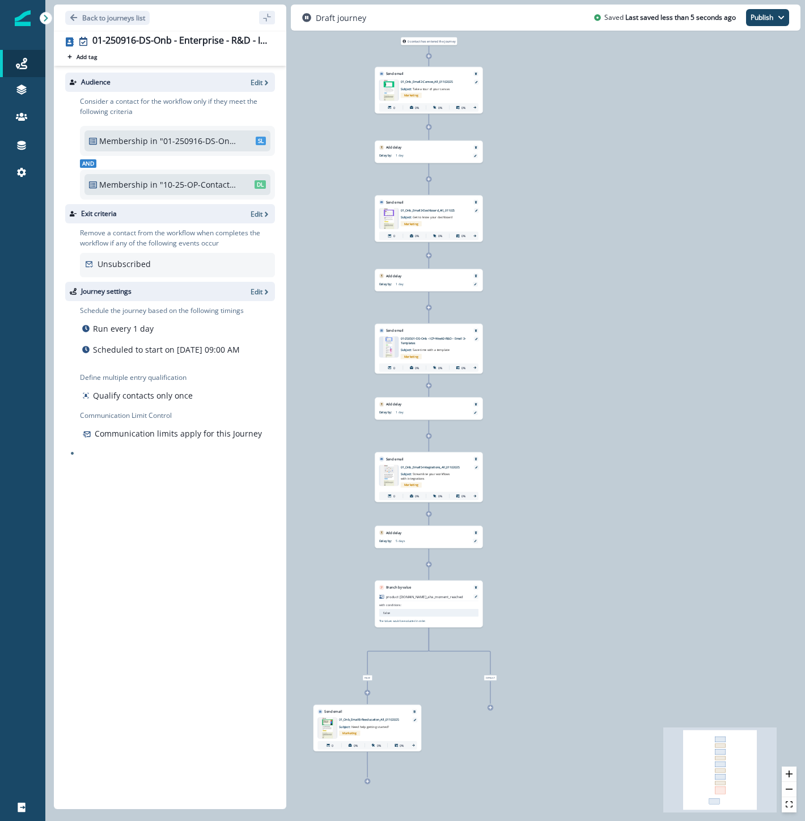
click at [115, 57] on div "Add tag Search or create tags" at bounding box center [170, 56] width 210 height 9
click at [259, 78] on p "Edit" at bounding box center [257, 83] width 12 height 10
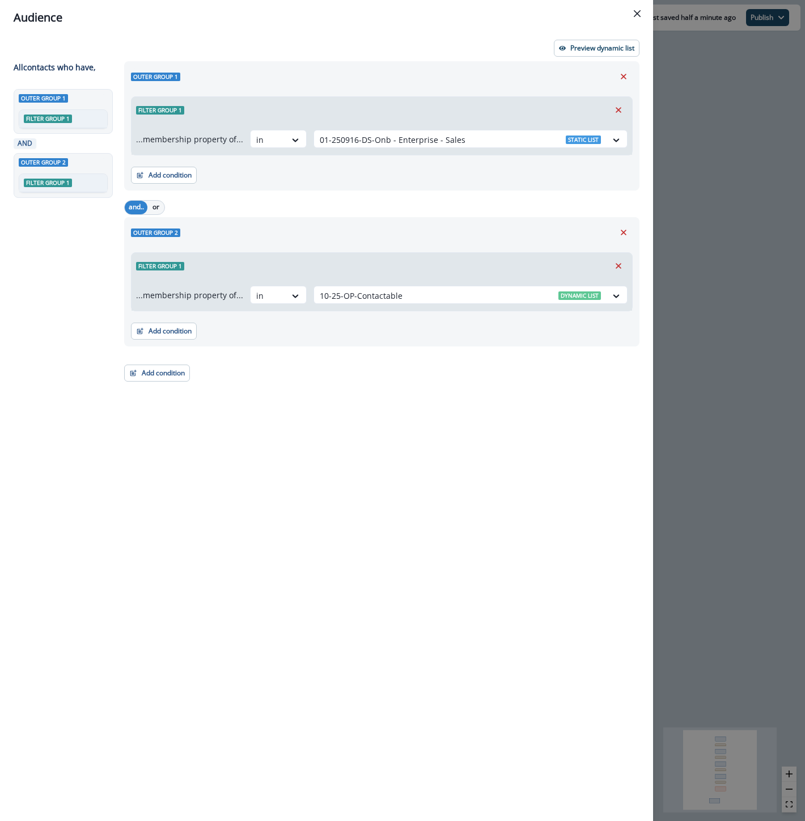
click at [358, 149] on div "...membership property of... in 01-250916-DS-Onb - Enterprise - Sales Static li…" at bounding box center [382, 139] width 501 height 32
click at [466, 139] on div at bounding box center [460, 140] width 281 height 14
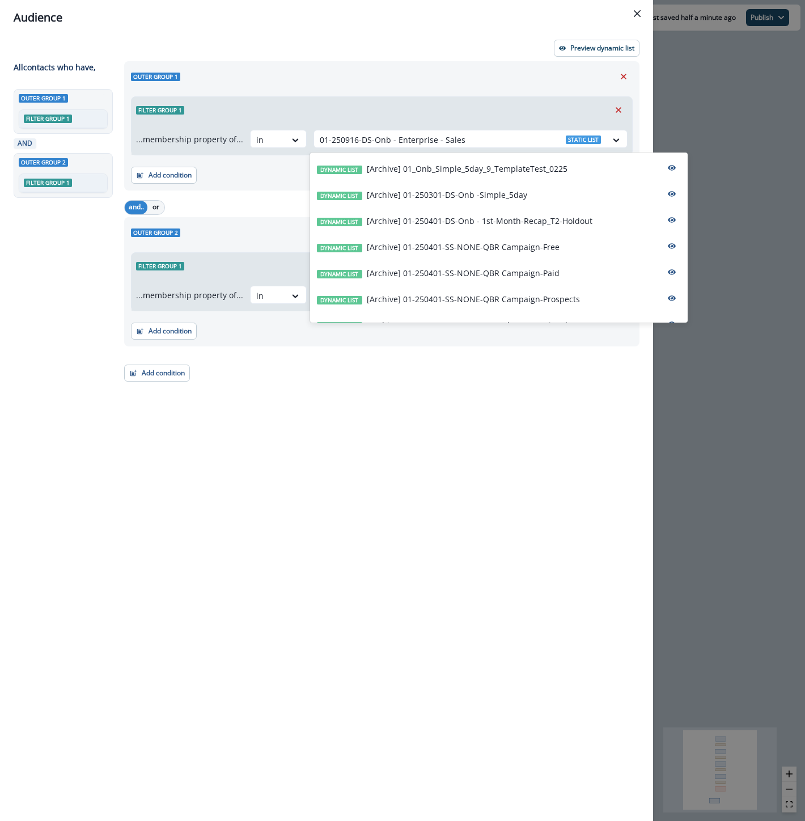
paste input "**********"
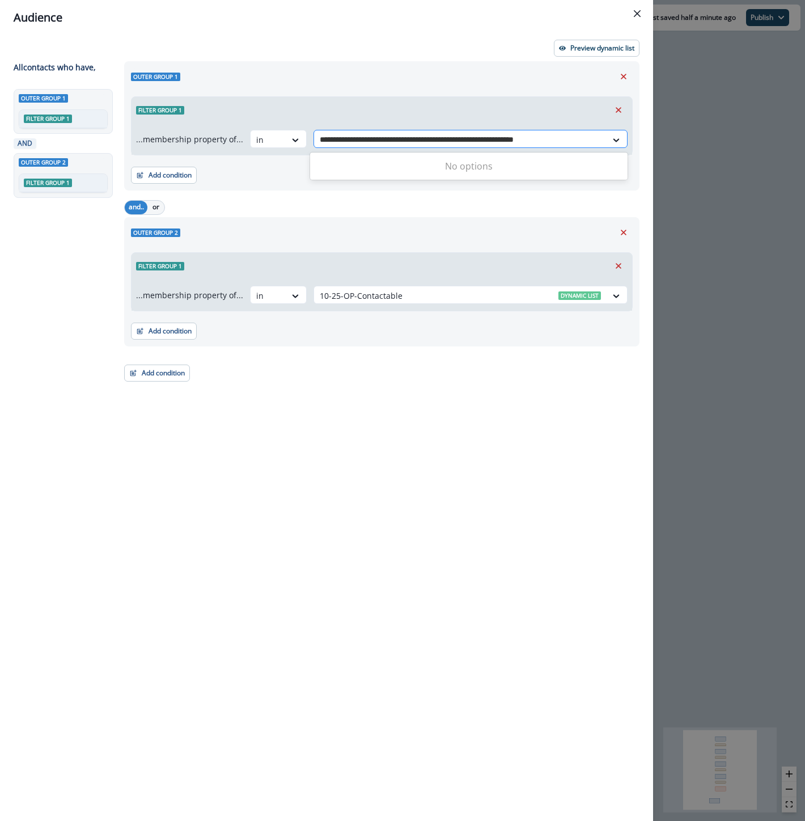
click at [484, 139] on input "**********" at bounding box center [456, 140] width 273 height 12
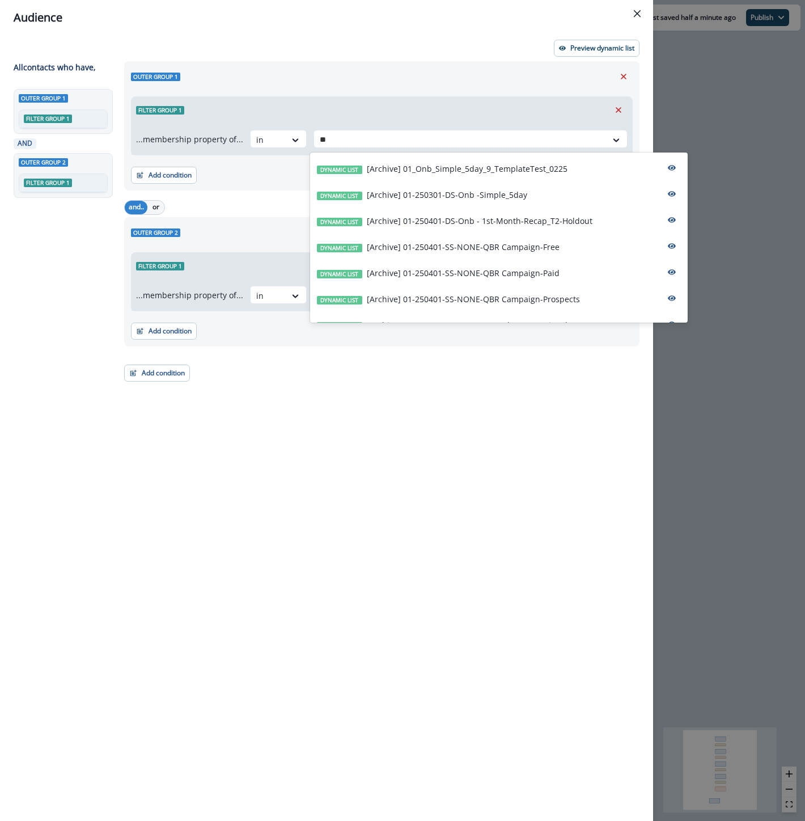
type input "***"
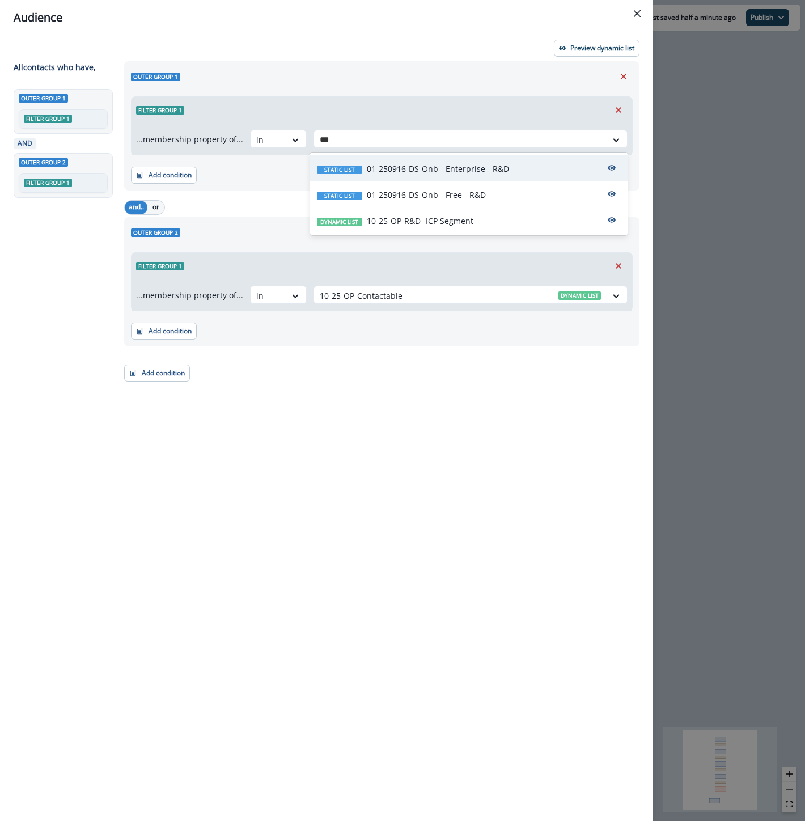
click at [455, 176] on div "Static list 01-250916-DS-Onb - Enterprise - R&D" at bounding box center [468, 168] width 317 height 26
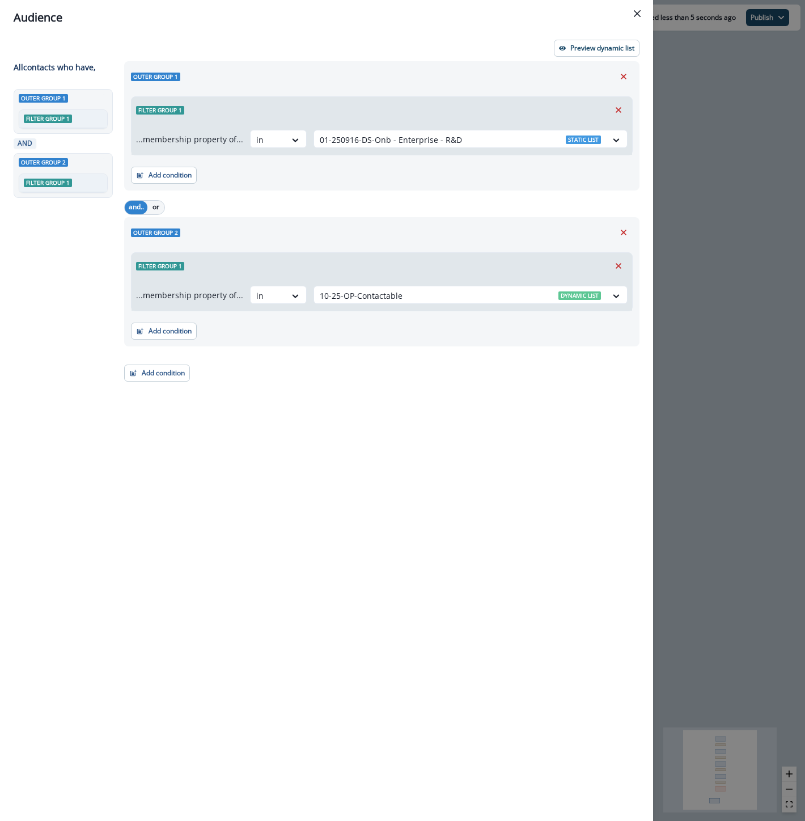
click at [705, 211] on div "Audience Preview dynamic list All contact s who have, Outer group 1 Filter grou…" at bounding box center [402, 410] width 805 height 821
